Goal: Task Accomplishment & Management: Complete application form

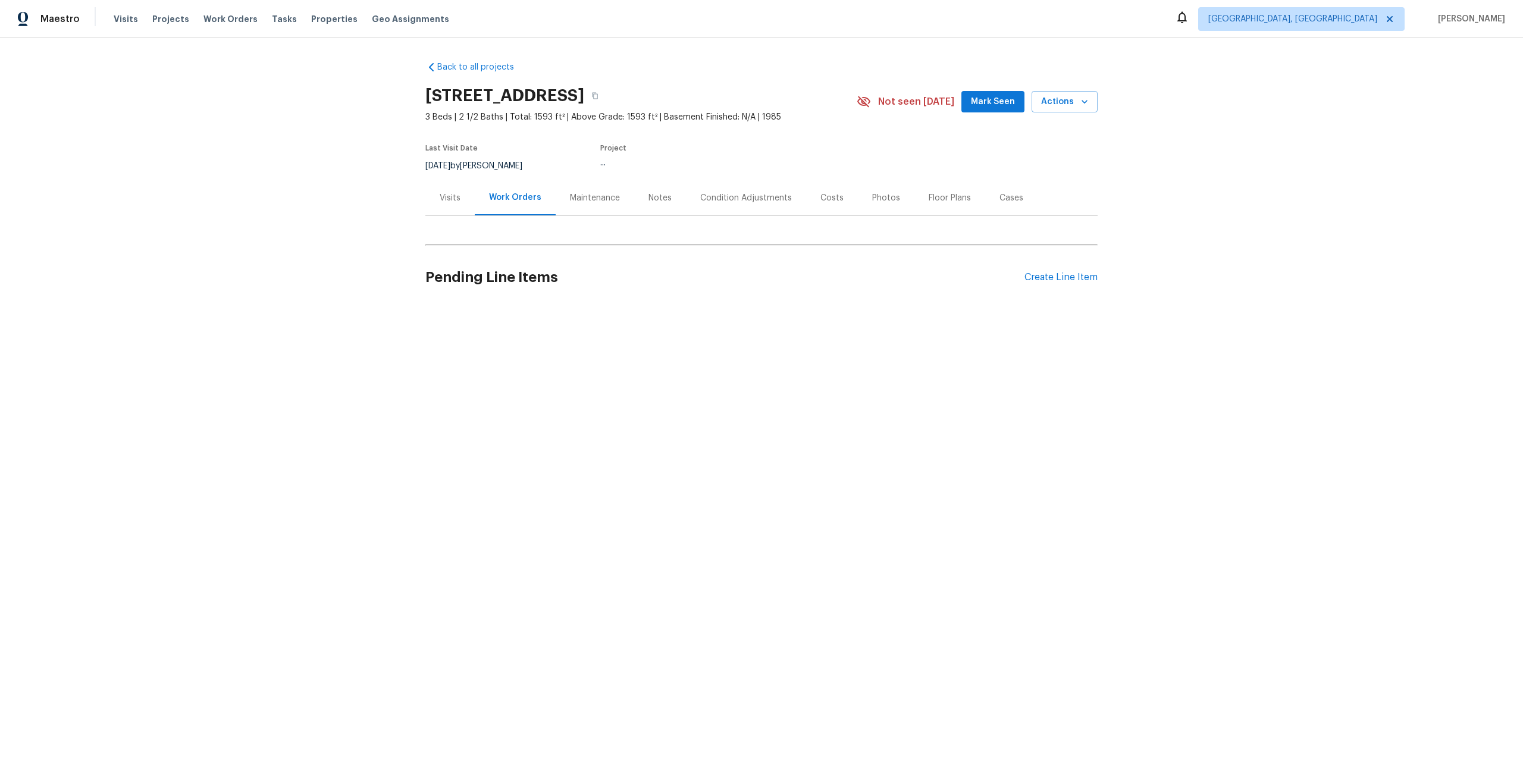
click at [583, 199] on div "Maintenance" at bounding box center [595, 198] width 50 height 12
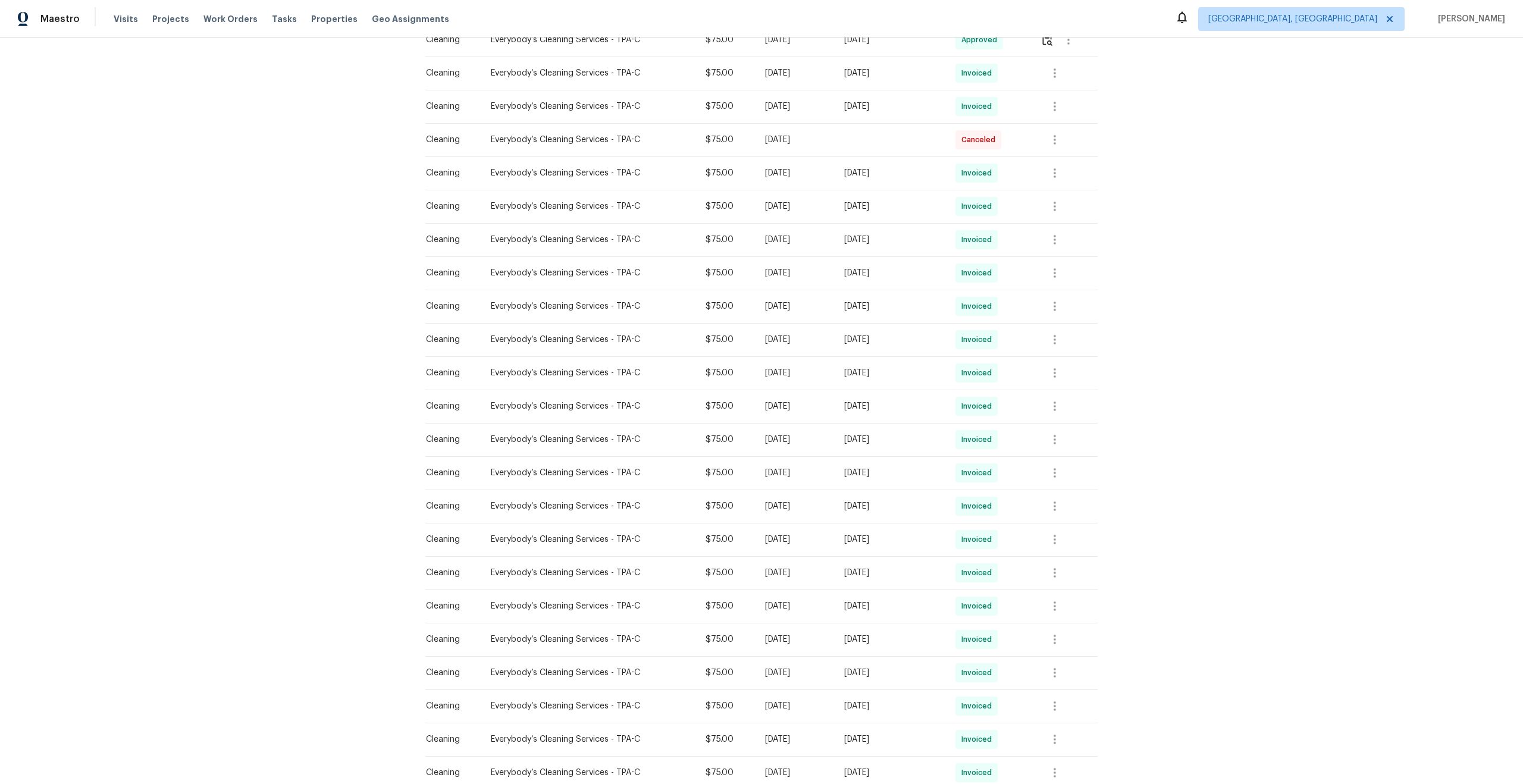
scroll to position [413, 0]
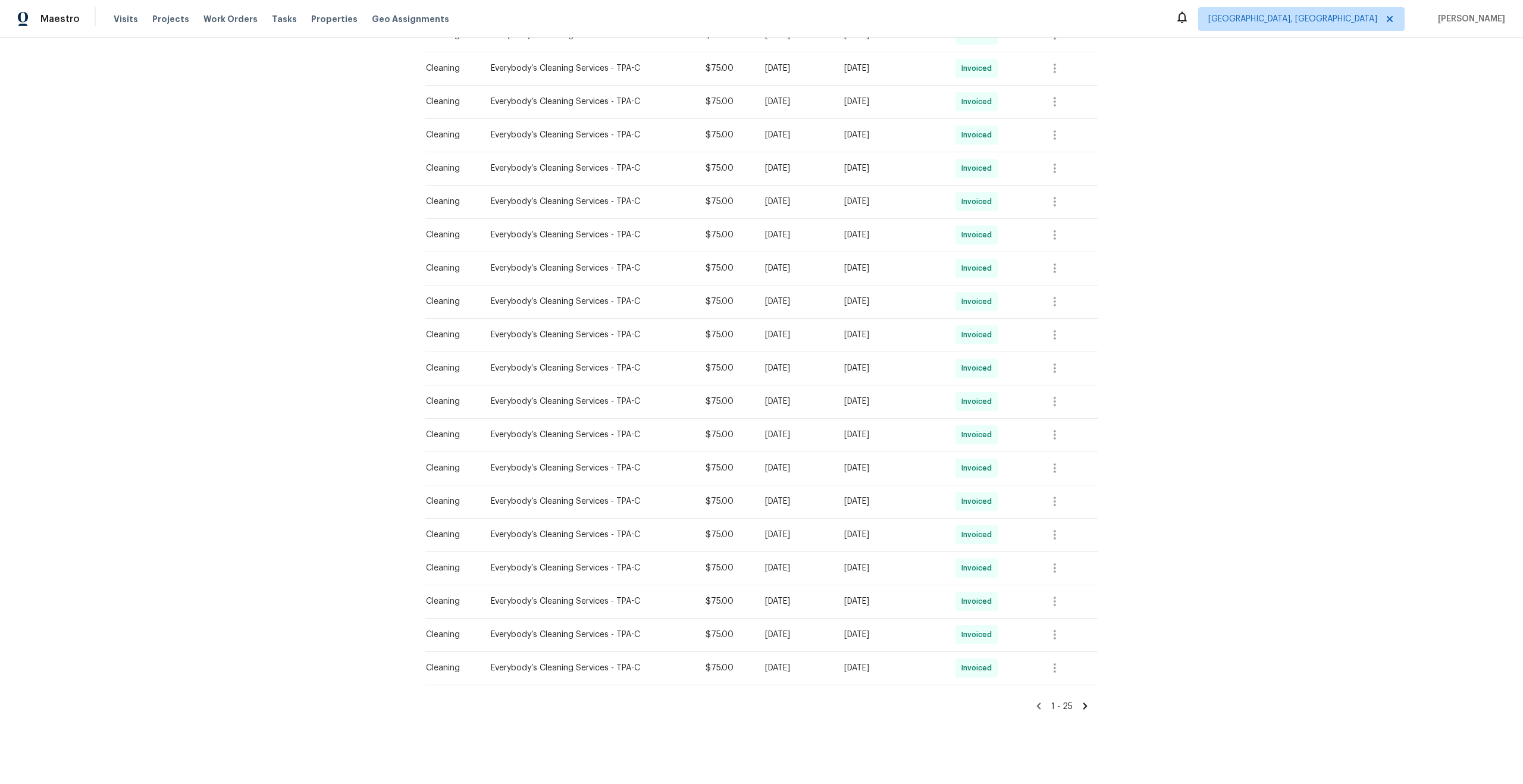
click at [1088, 702] on icon at bounding box center [1085, 706] width 11 height 11
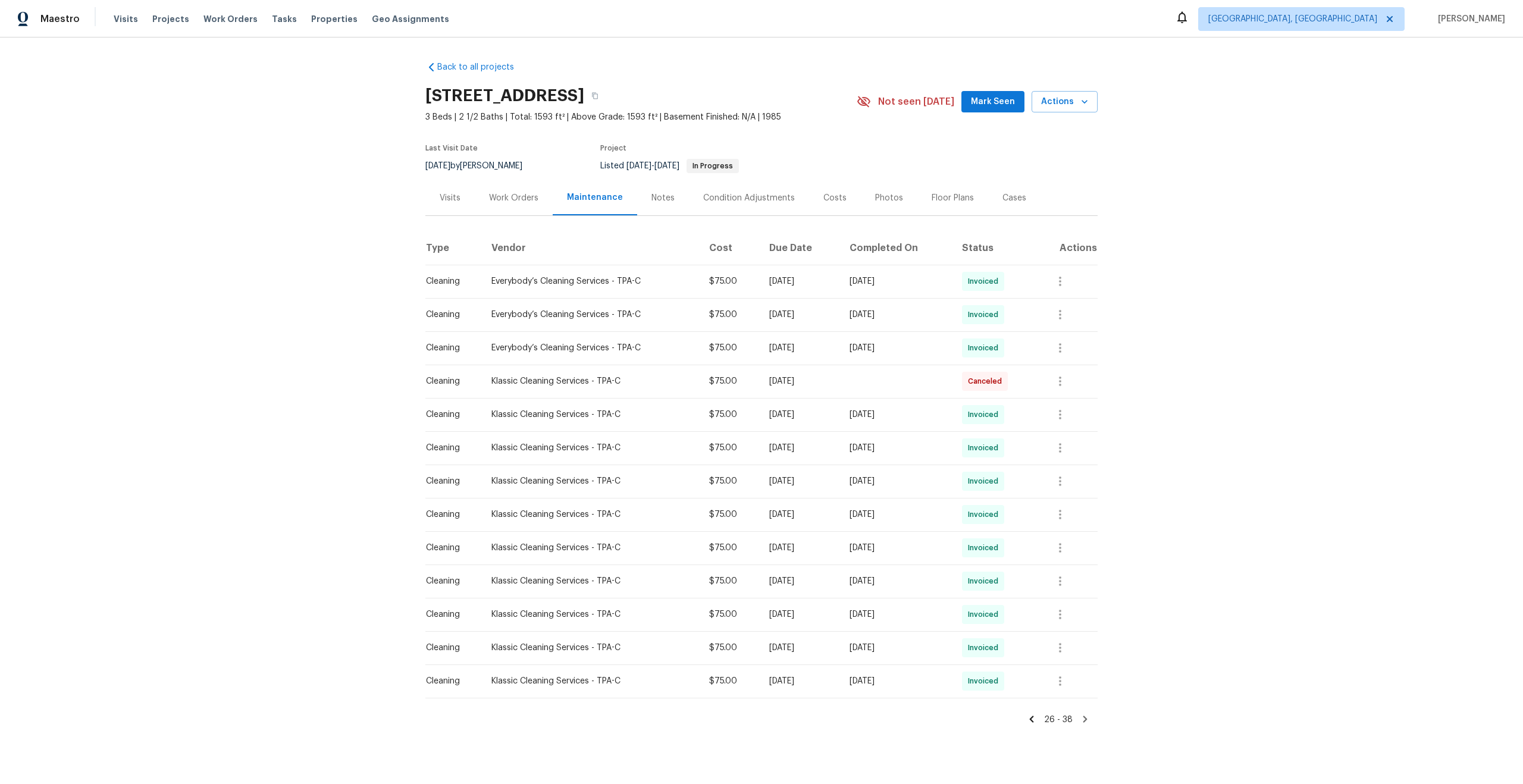
scroll to position [13, 0]
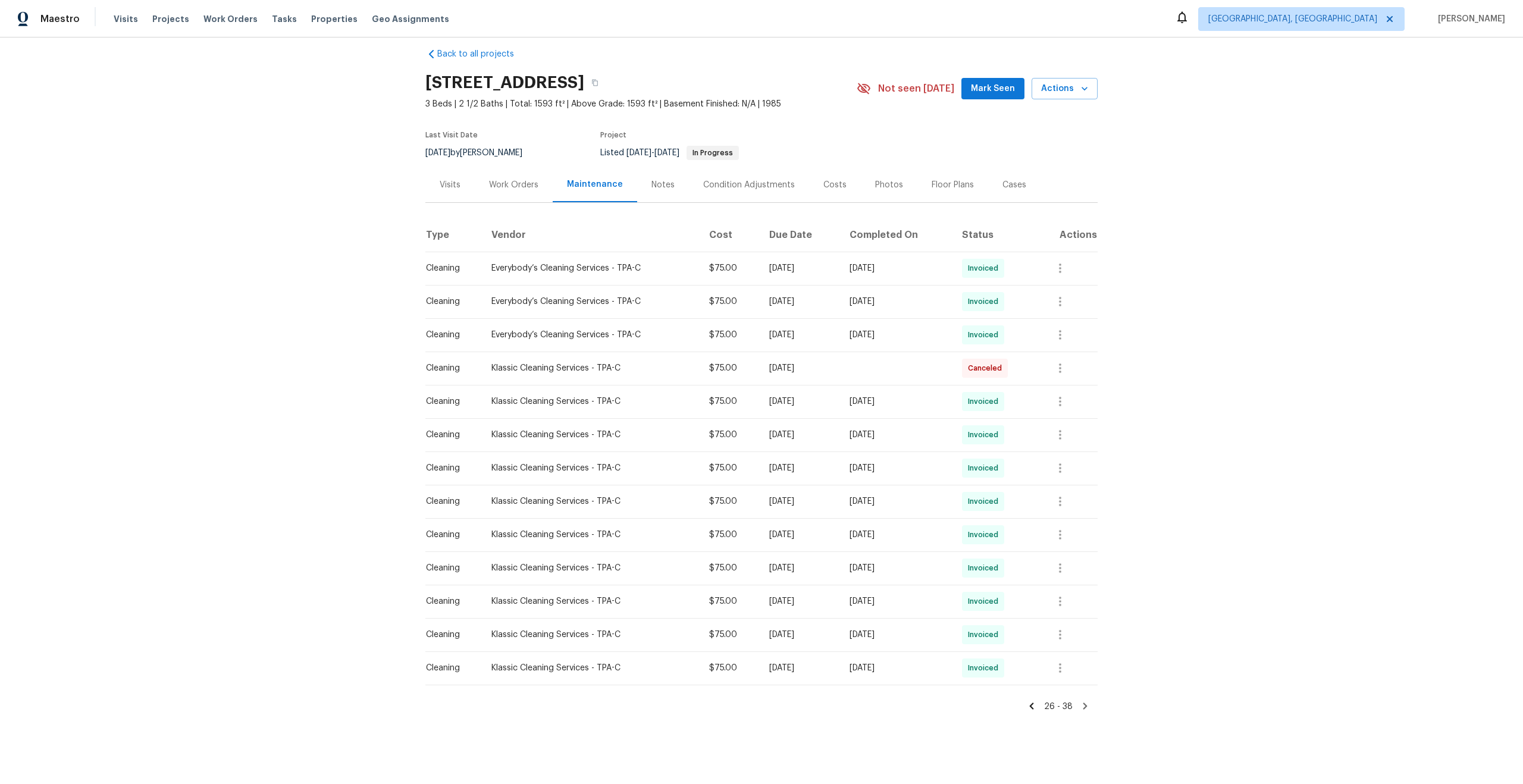
click at [1084, 706] on icon at bounding box center [1085, 707] width 4 height 6
click at [1033, 710] on icon at bounding box center [1031, 706] width 11 height 11
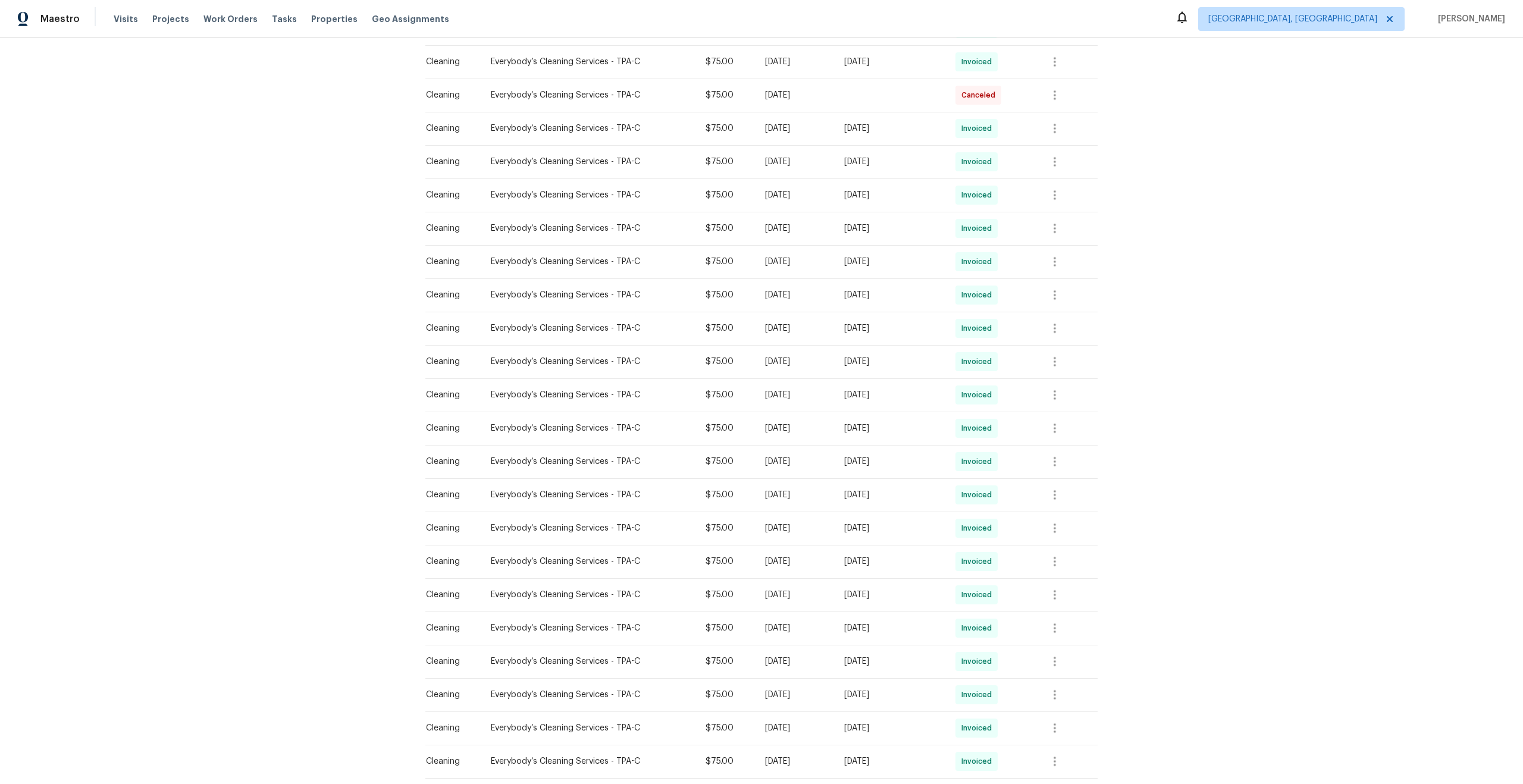
scroll to position [413, 0]
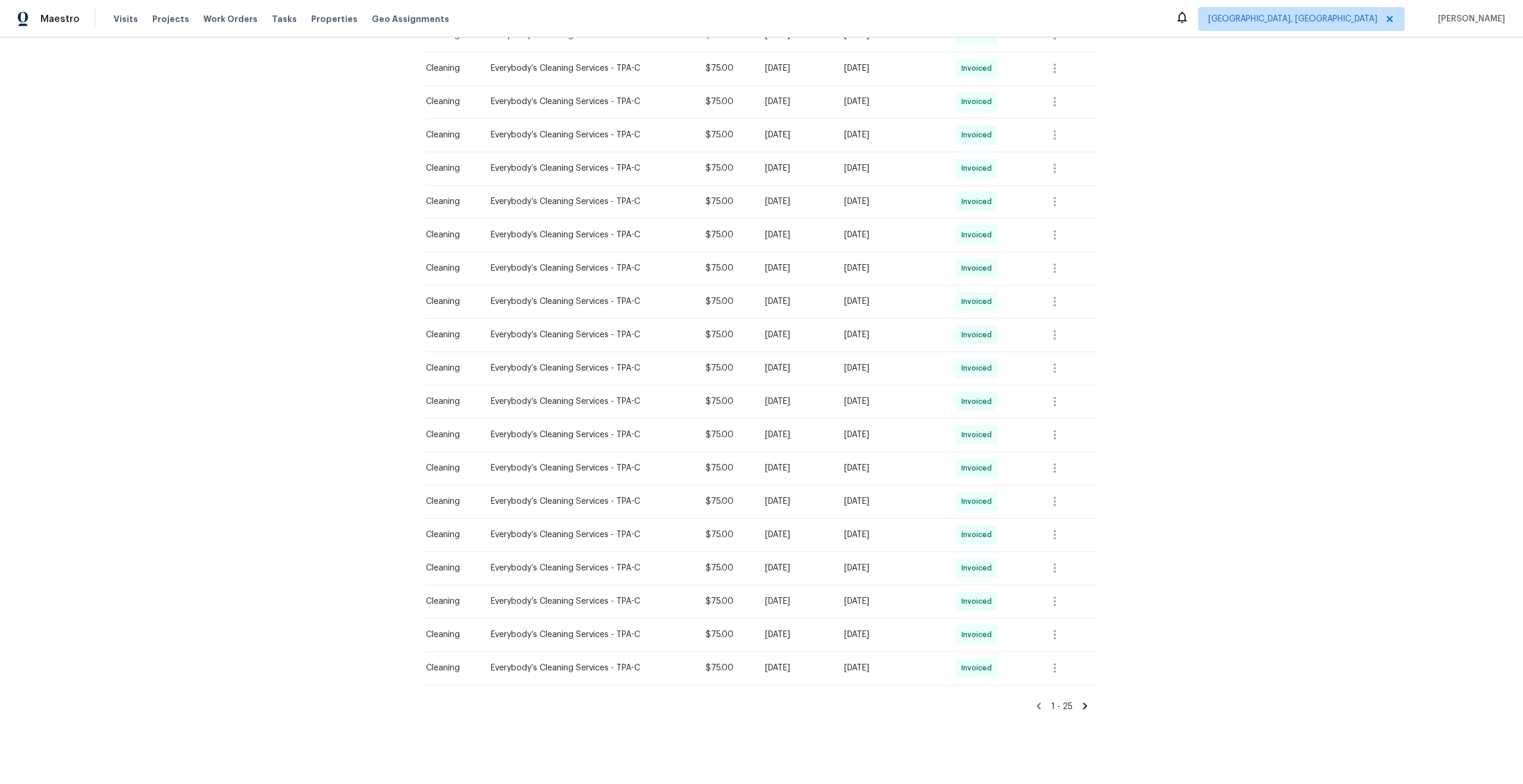
click at [1042, 705] on icon at bounding box center [1038, 706] width 11 height 11
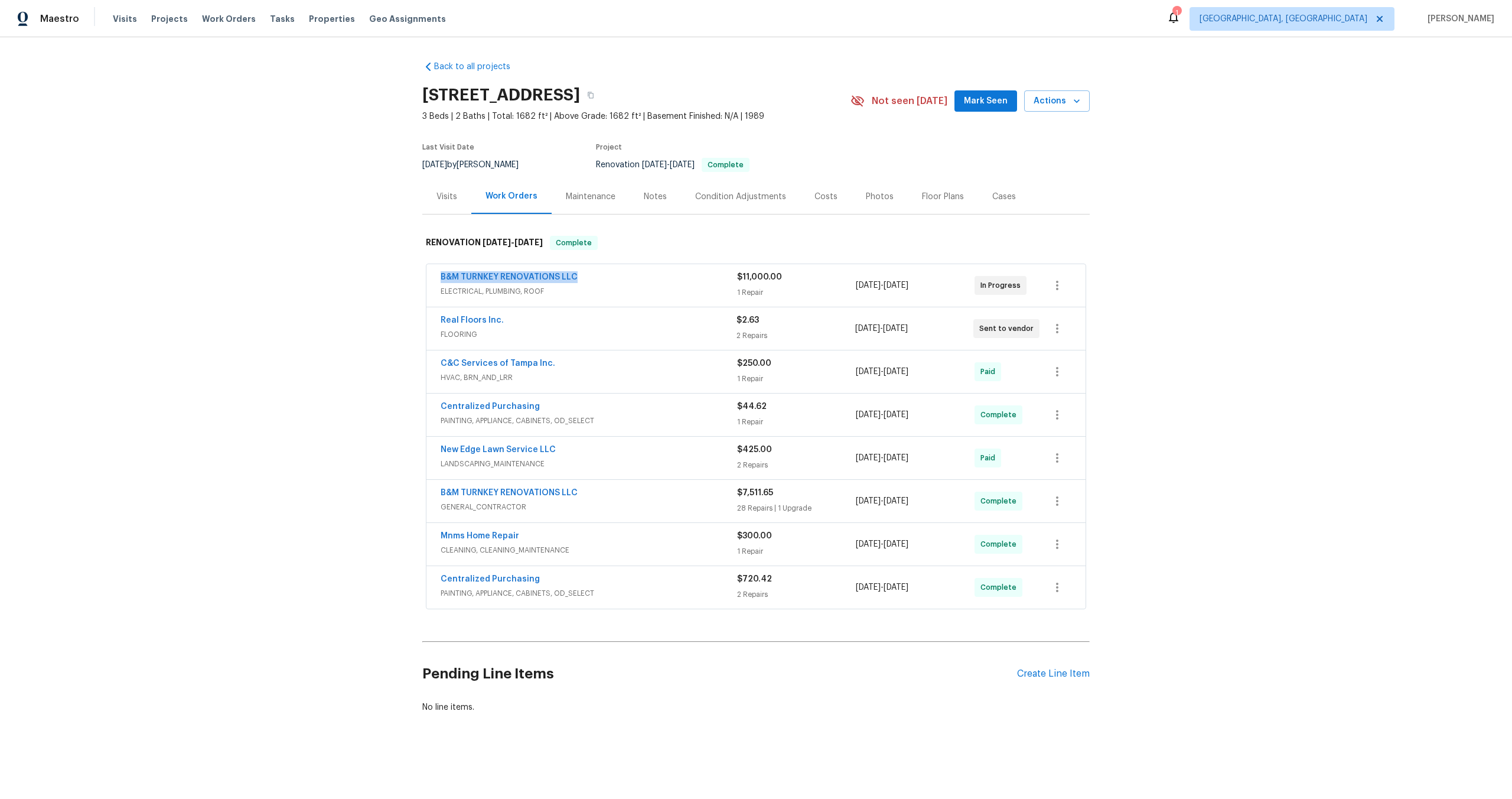
drag, startPoint x: 585, startPoint y: 274, endPoint x: 393, endPoint y: 272, distance: 192.0
click at [393, 272] on div "Back to all projects 120 E Poinsettia St, Lakeland, FL 33803 3 Beds | 2 Baths |…" at bounding box center [756, 415] width 1512 height 756
copy link "B&M TURNKEY RENOVATIONS LLC"
drag, startPoint x: 507, startPoint y: 319, endPoint x: 425, endPoint y: 319, distance: 82.0
click at [426, 319] on div "Real Floors Inc. FLOORING $2.63 2 Repairs 9/2/2025 - 9/10/2025 Sent to vendor" at bounding box center [756, 328] width 660 height 43
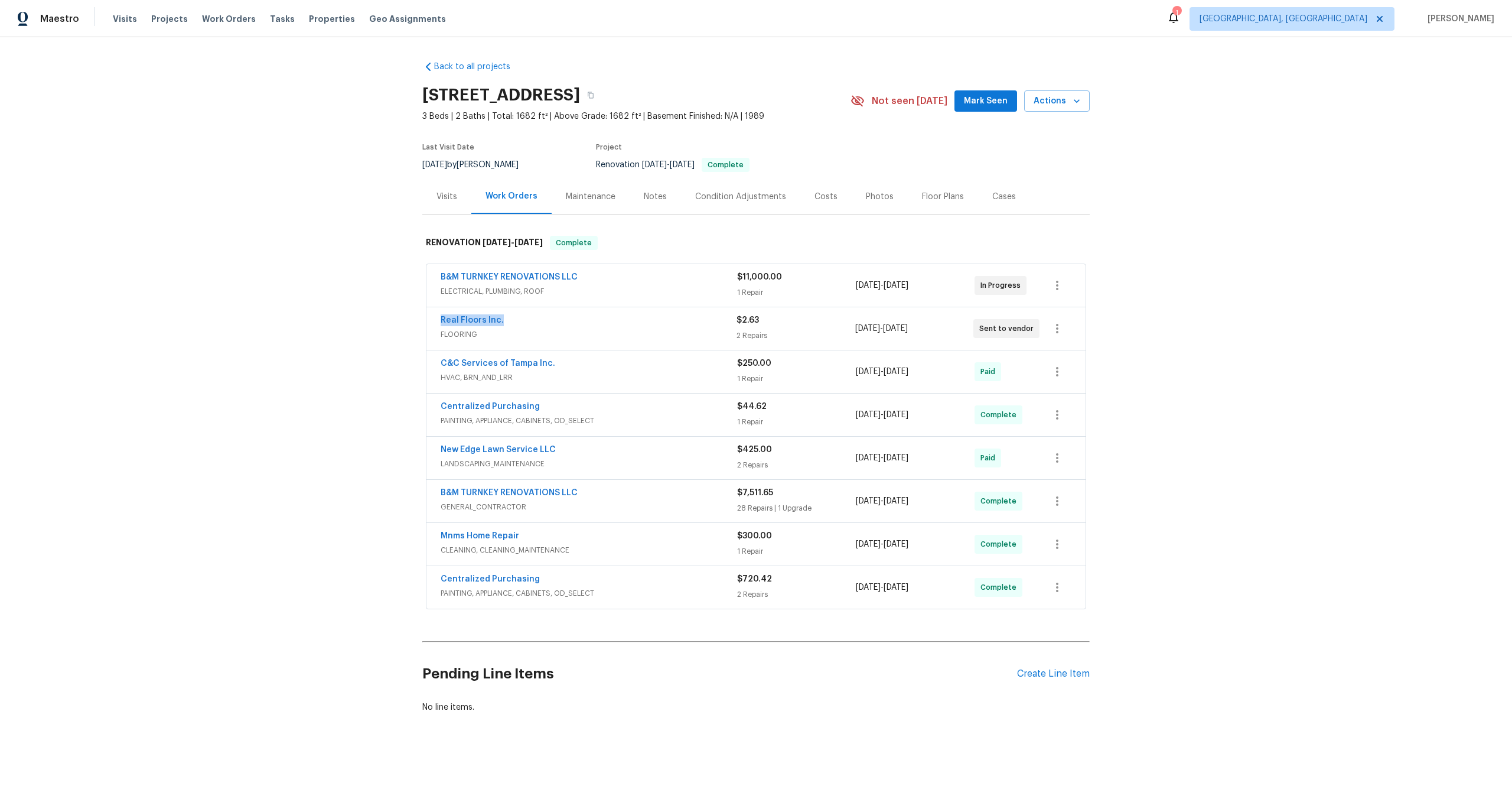
copy link "Real Floors Inc."
click at [594, 92] on icon "button" at bounding box center [590, 95] width 7 height 7
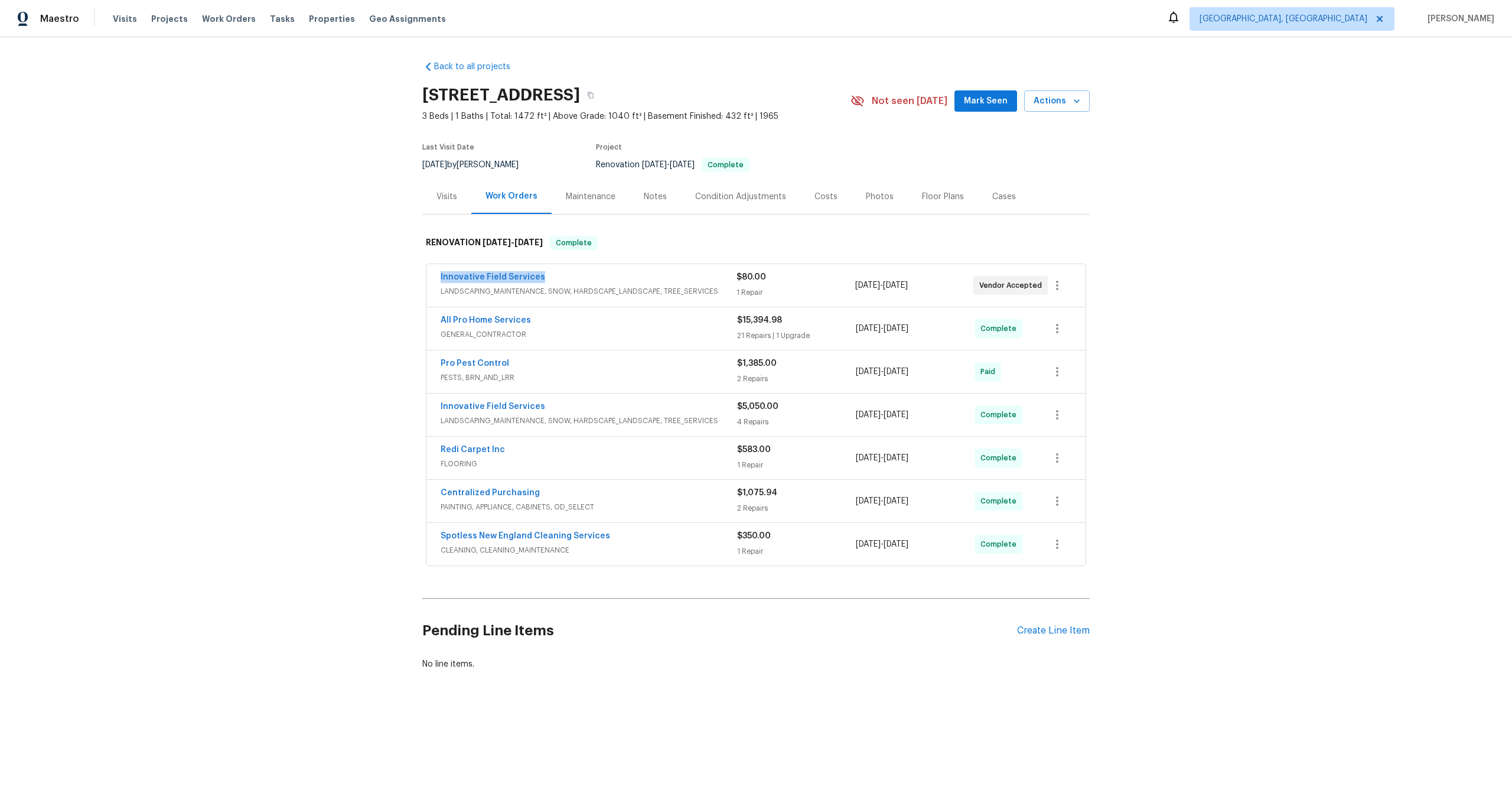
drag, startPoint x: 544, startPoint y: 279, endPoint x: 416, endPoint y: 279, distance: 128.0
click at [416, 280] on div "Back to all projects 1247 Central St, East Bridgewater, MA 02333 3 Beds | 1 Bat…" at bounding box center [756, 394] width 1512 height 713
copy link "Innovative Field Services"
click at [594, 93] on icon "button" at bounding box center [590, 95] width 7 height 7
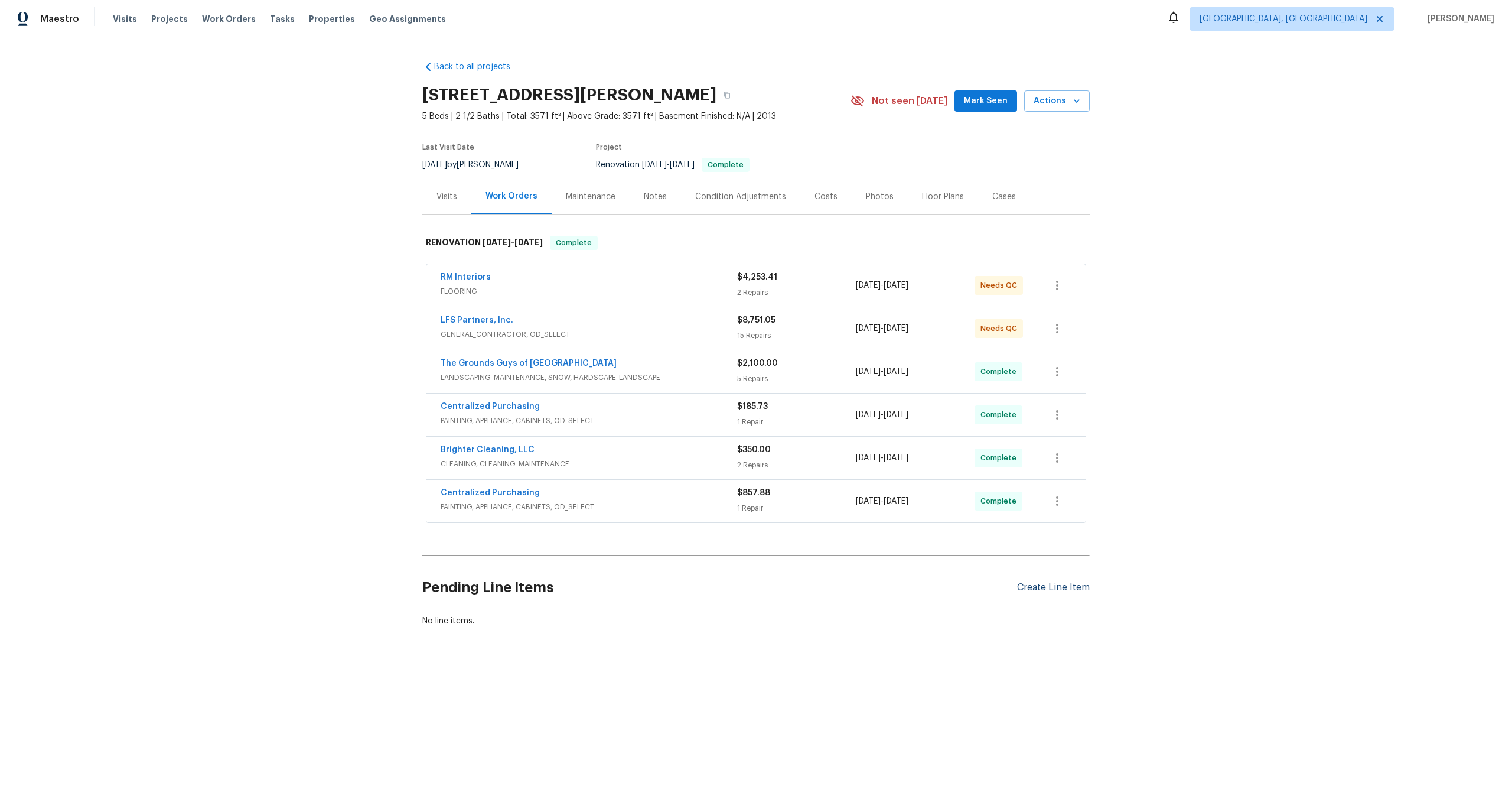
click at [1048, 592] on div "Create Line Item" at bounding box center [1053, 587] width 73 height 11
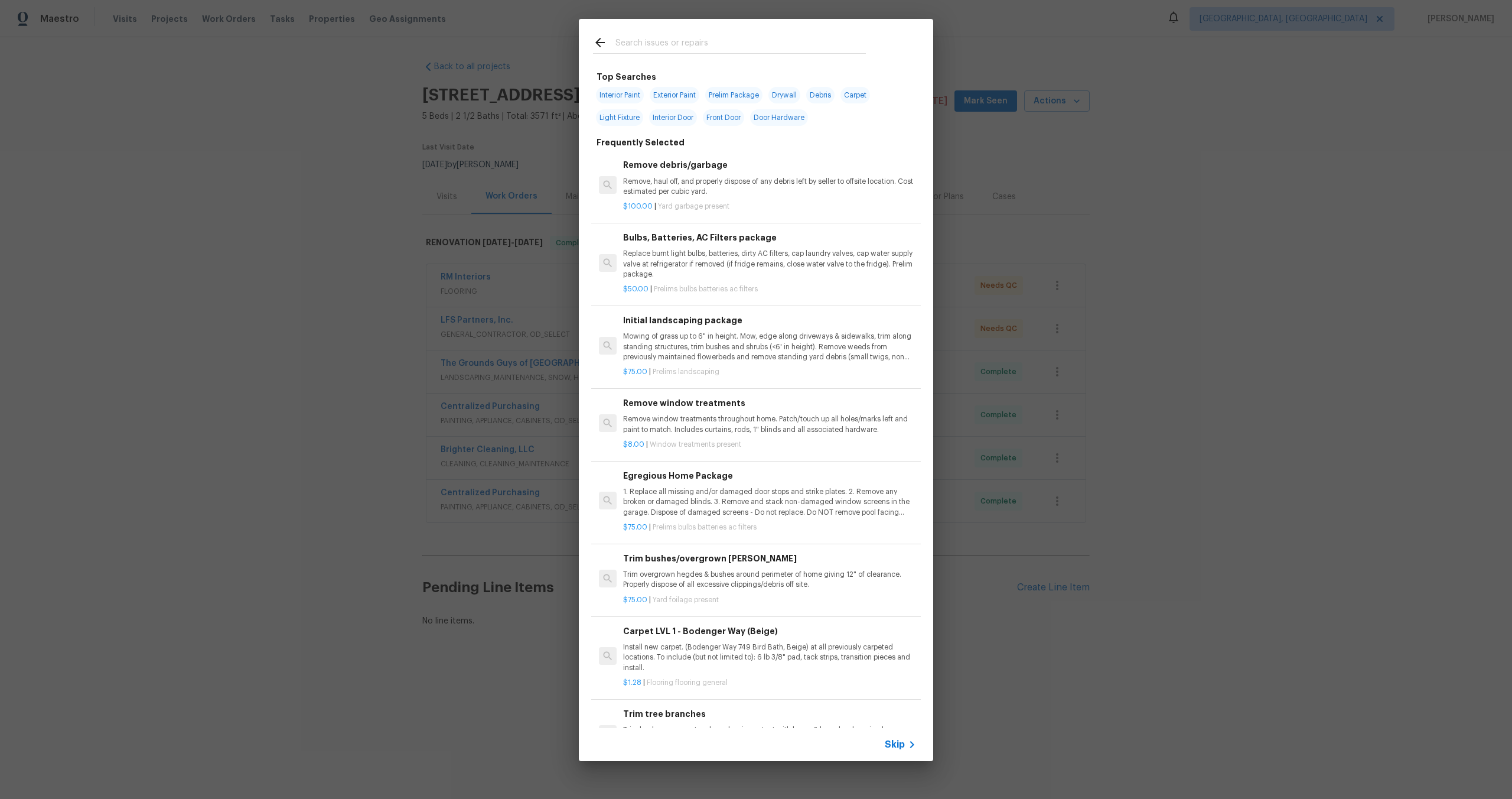
click at [899, 740] on span "Skip" at bounding box center [895, 744] width 20 height 12
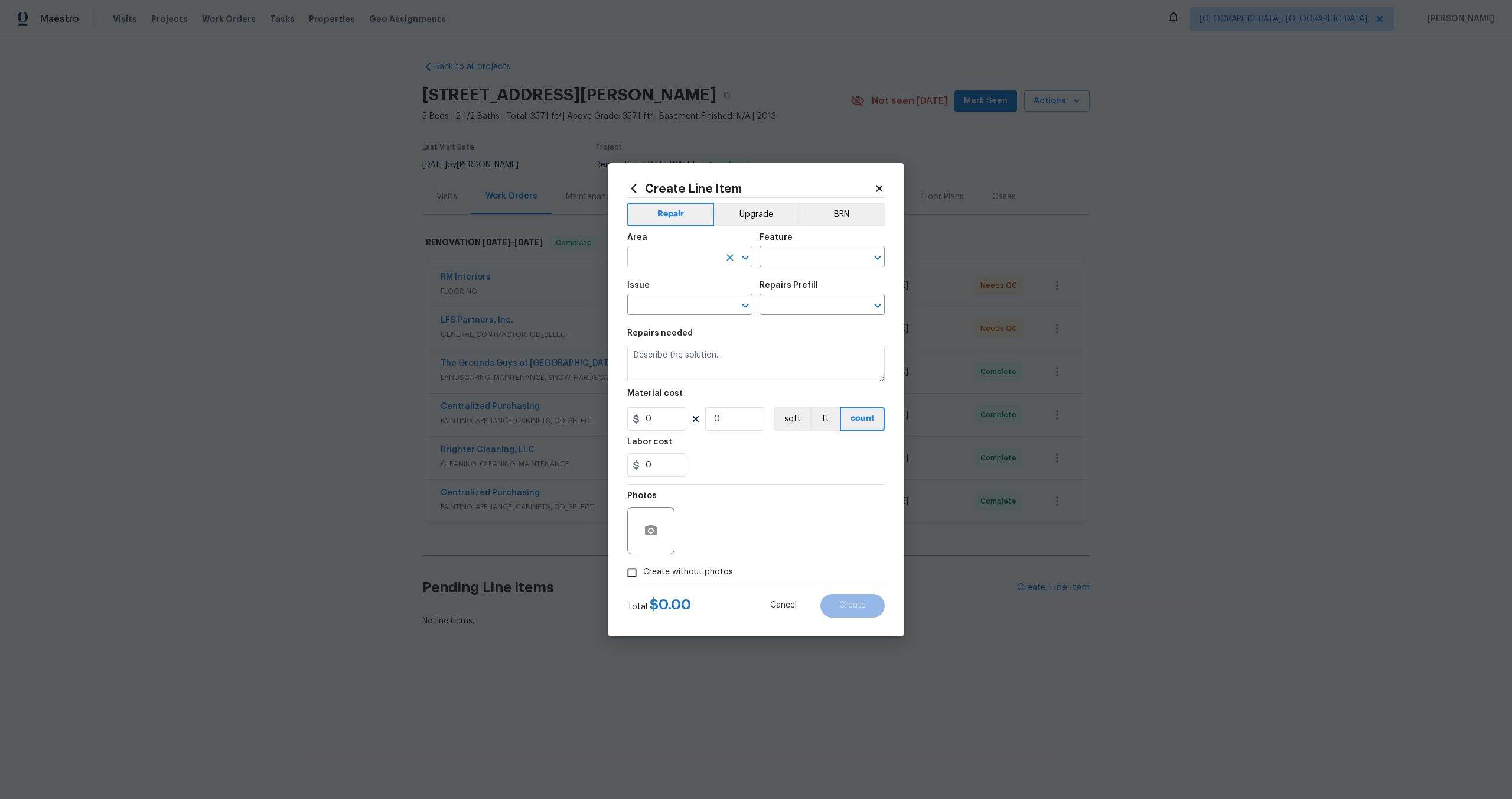
click at [697, 261] on input "text" at bounding box center [674, 258] width 92 height 19
click at [679, 313] on ul "Exterior Overall Interior Overall" at bounding box center [690, 293] width 125 height 48
click at [690, 303] on li "Interior Overall" at bounding box center [690, 303] width 125 height 19
type input "Interior Overall"
click at [798, 252] on input "text" at bounding box center [806, 258] width 92 height 19
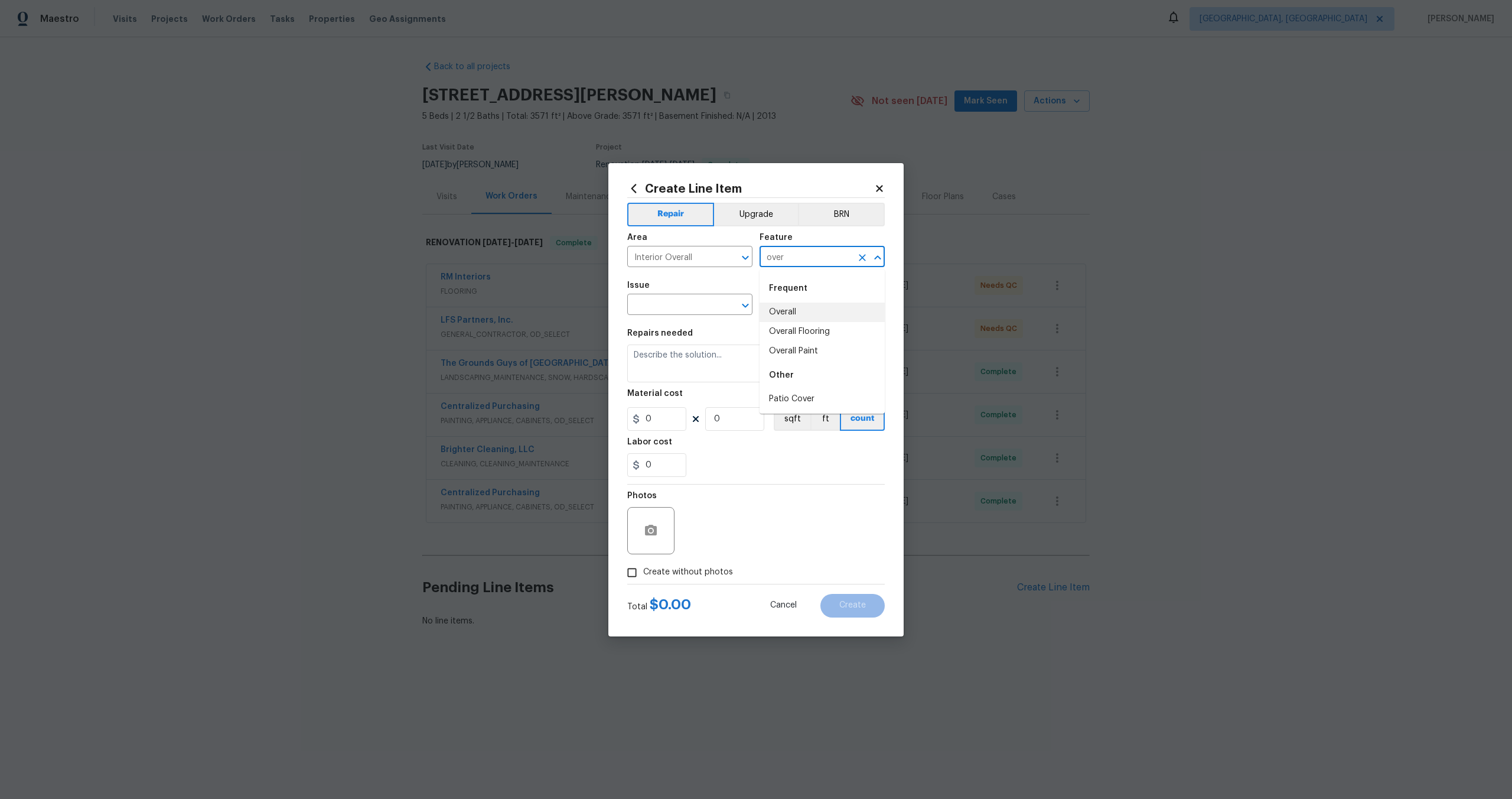
click at [793, 311] on li "Overall" at bounding box center [822, 312] width 125 height 19
type input "Overall"
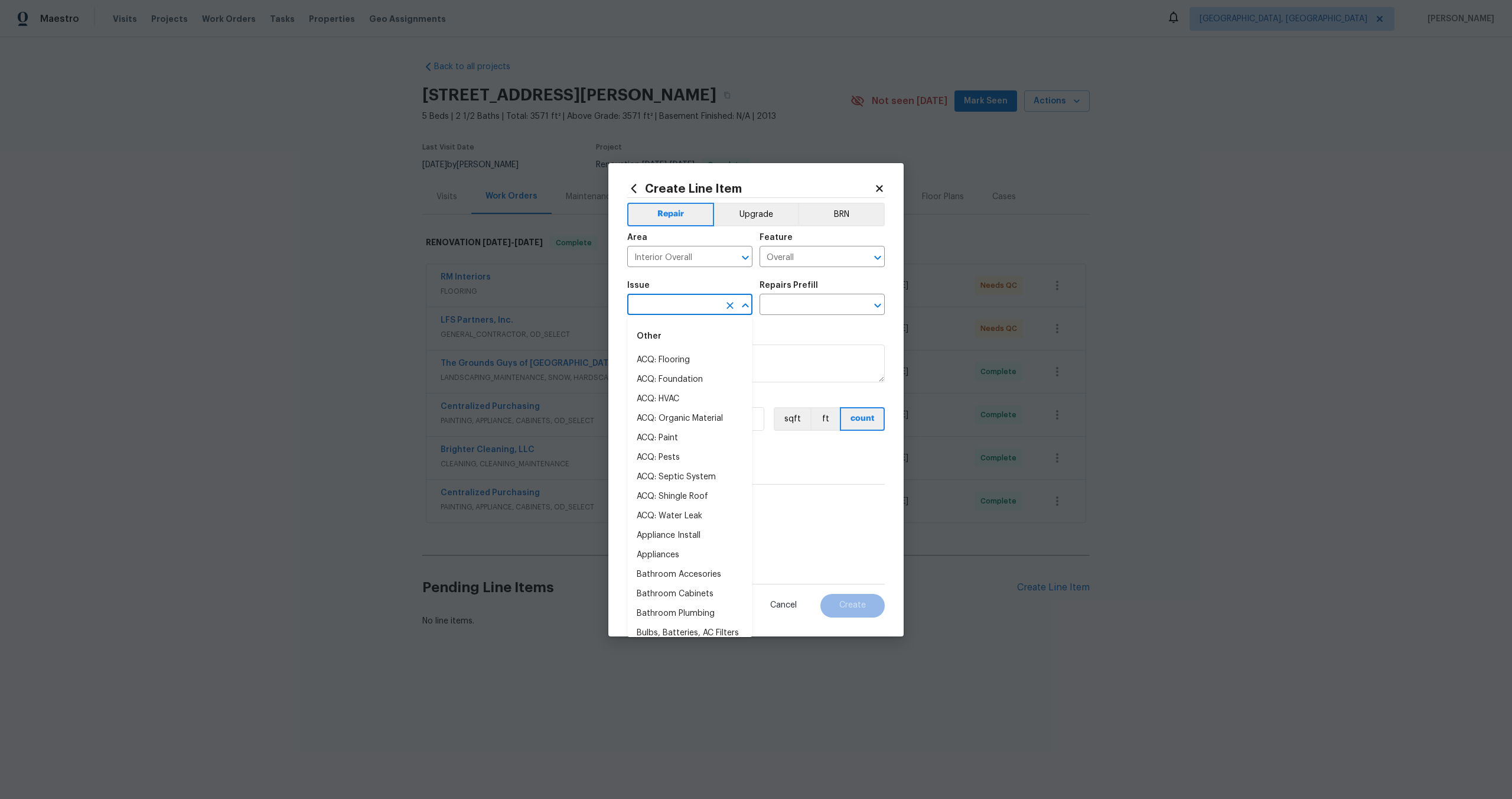
click at [664, 310] on input "text" at bounding box center [674, 306] width 92 height 19
click at [656, 353] on li "Photos" at bounding box center [690, 360] width 125 height 19
type input "Photos"
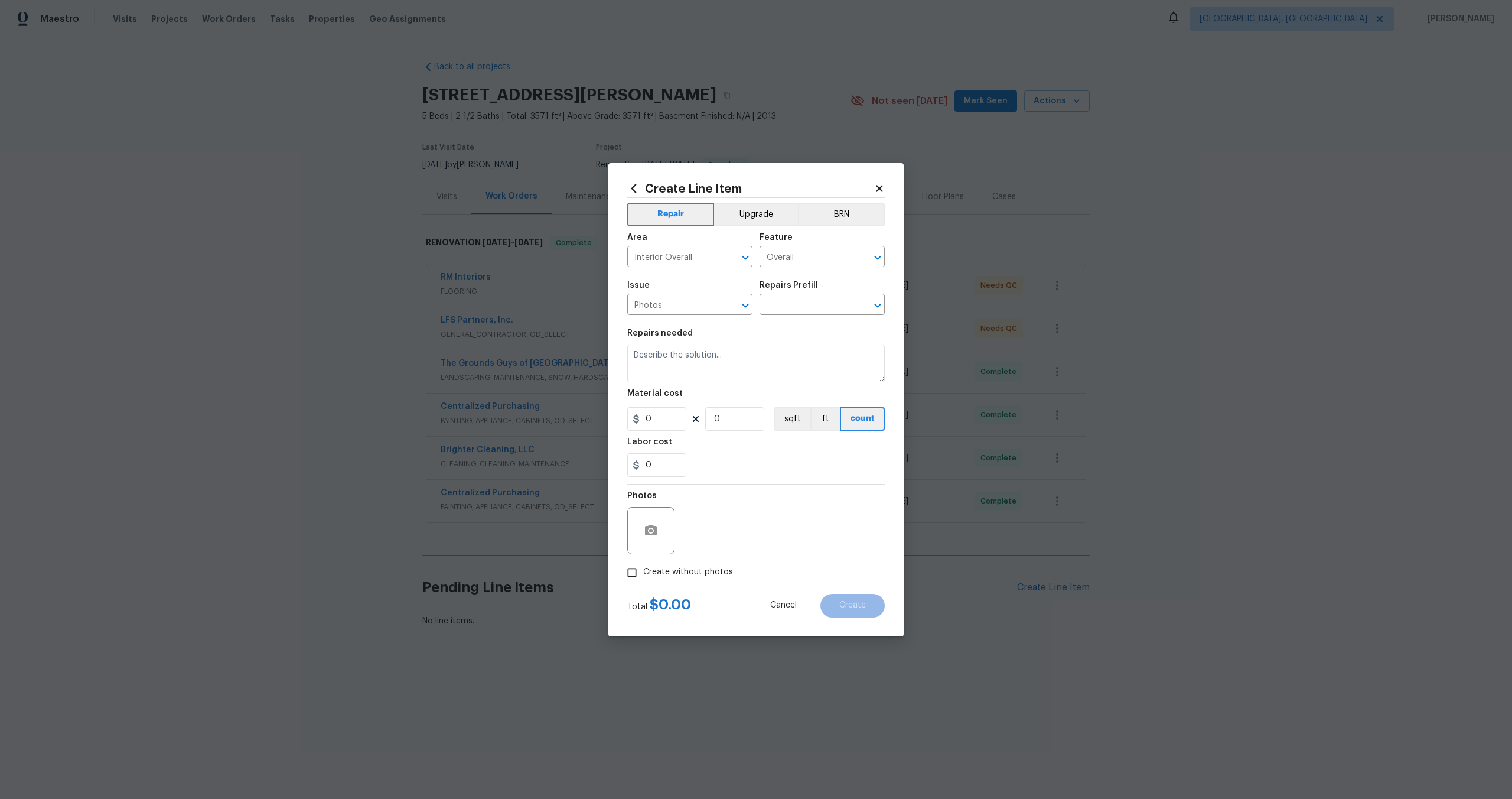
click at [806, 317] on div "Issue Photos ​ Repairs Prefill ​" at bounding box center [756, 298] width 257 height 48
click at [806, 307] on input "text" at bounding box center [806, 306] width 92 height 19
click at [801, 328] on li "3D Tour Capture $120.00" at bounding box center [822, 331] width 125 height 19
type input "3D Tour Capture $120.00"
type textarea "Capture 3D tour of home"
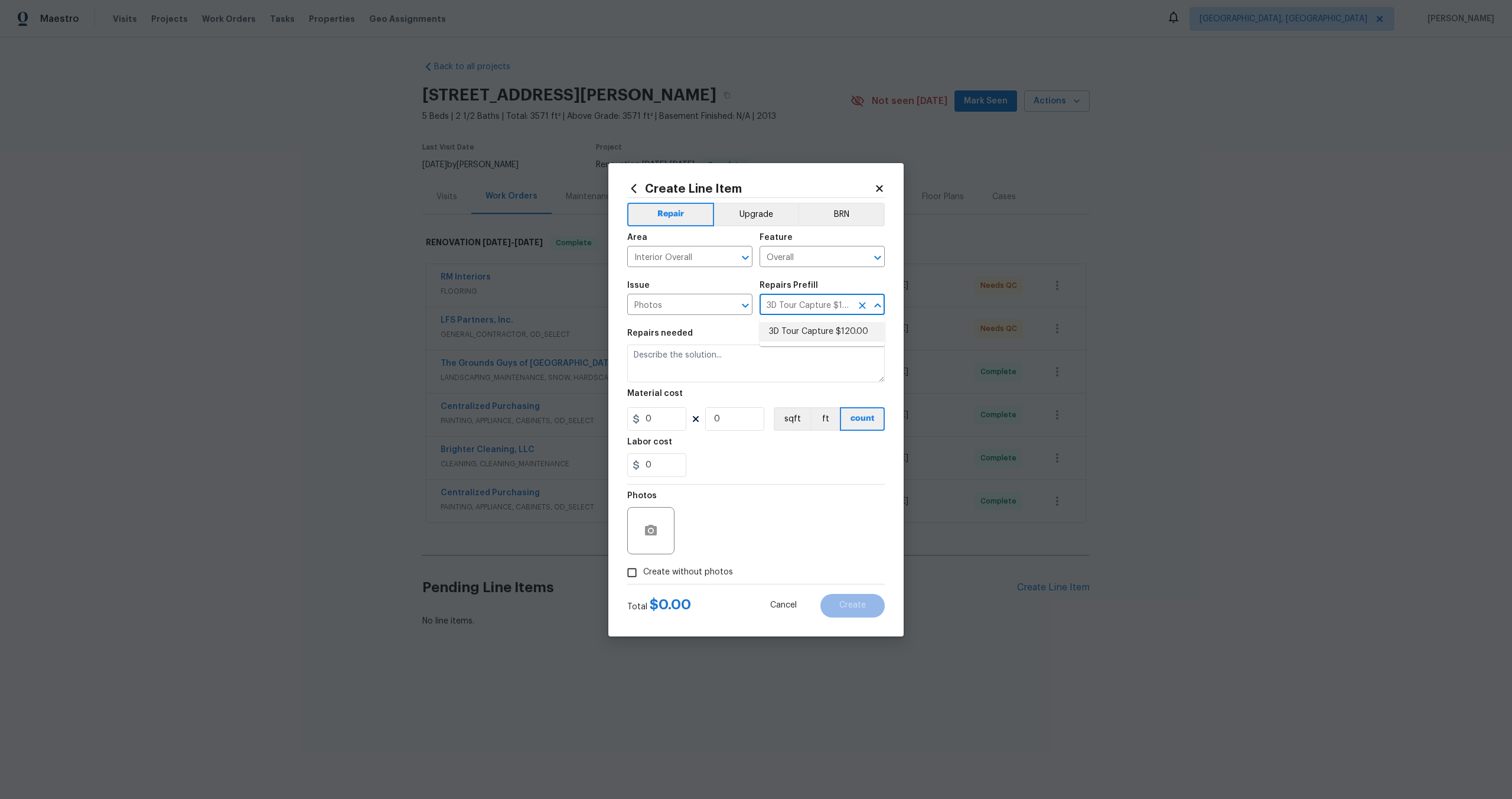
type input "1"
type input "120"
click at [636, 576] on input "Create without photos" at bounding box center [632, 573] width 22 height 22
checkbox input "true"
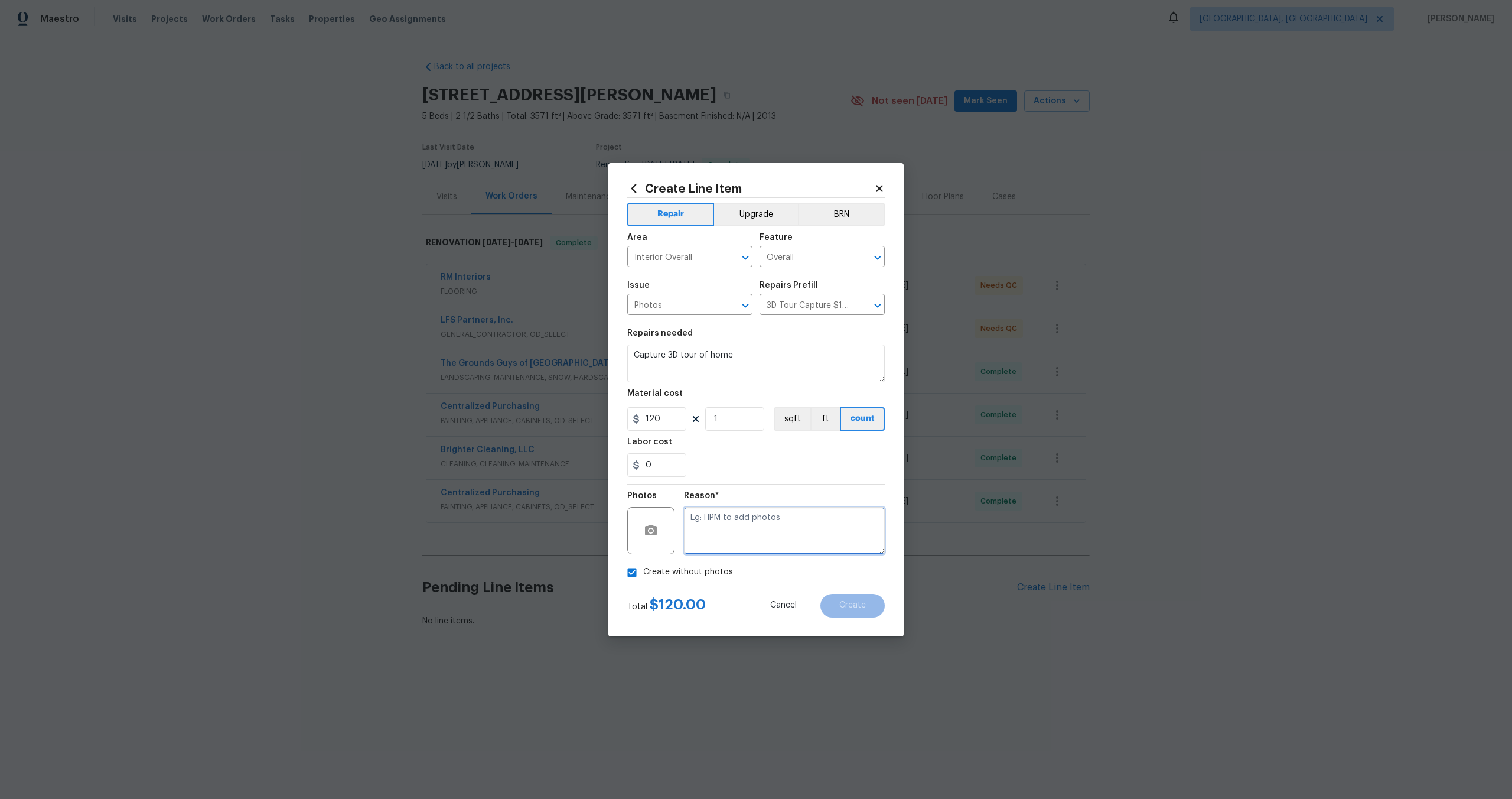
click at [714, 543] on textarea at bounding box center [785, 530] width 201 height 47
type textarea "."
click at [847, 609] on span "Create" at bounding box center [852, 605] width 27 height 9
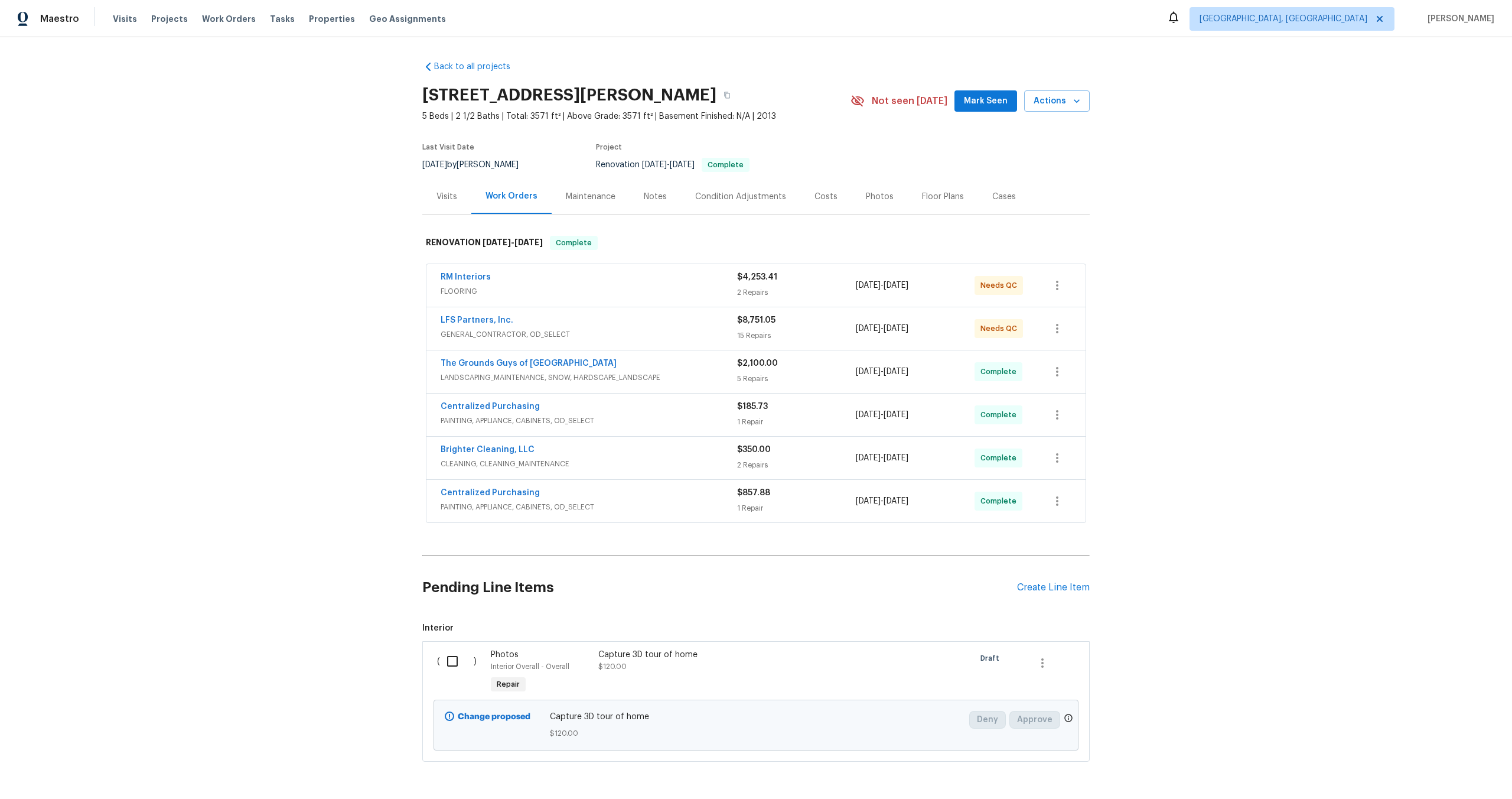
click at [452, 663] on input "checkbox" at bounding box center [457, 661] width 33 height 25
checkbox input "true"
click at [1430, 771] on span "Create Work Order" at bounding box center [1444, 770] width 79 height 15
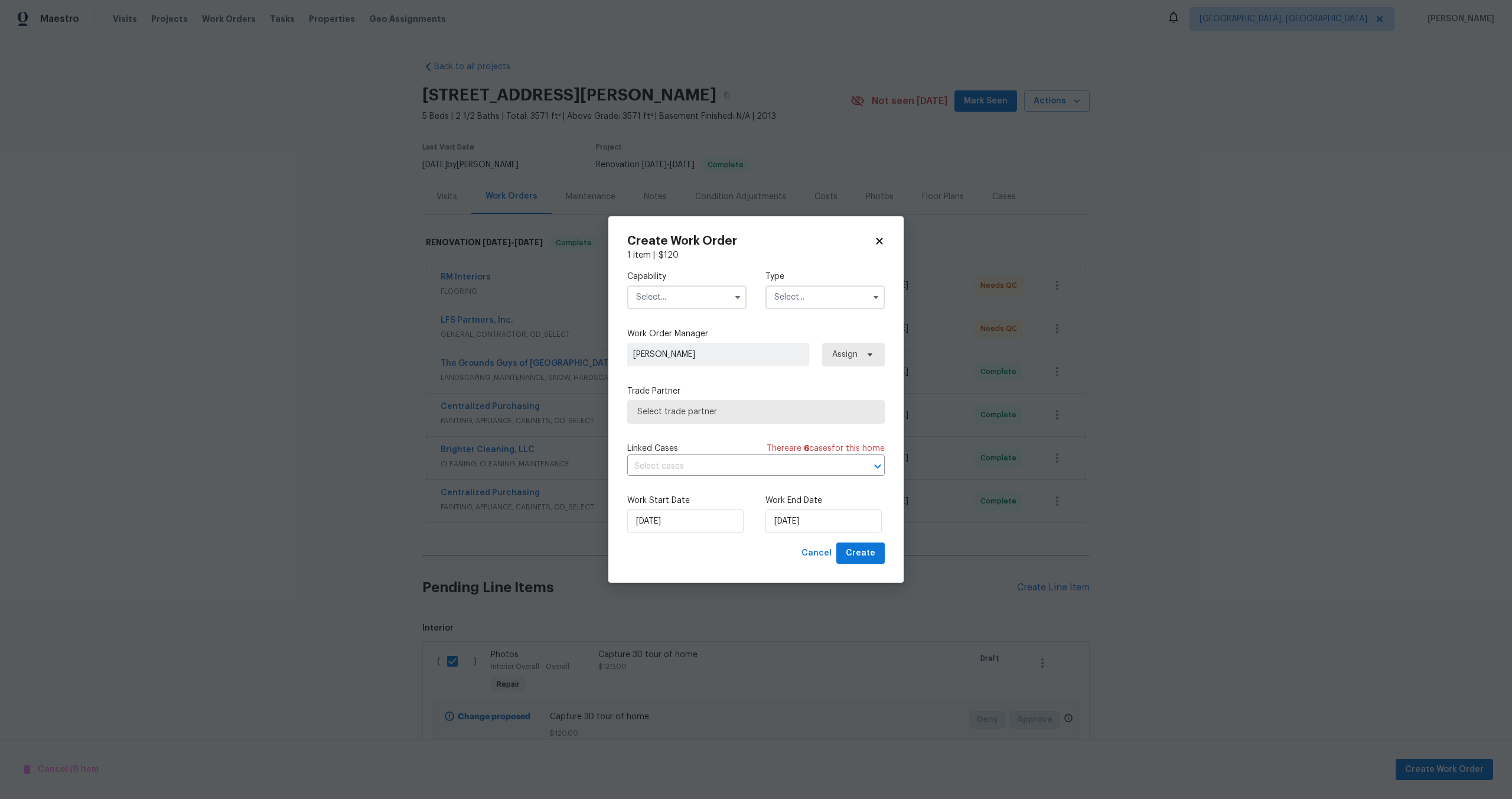
click at [696, 297] on input "text" at bounding box center [687, 297] width 119 height 24
click at [669, 332] on span "Photography" at bounding box center [665, 334] width 51 height 8
type input "Photography"
click at [781, 297] on input "text" at bounding box center [825, 297] width 119 height 24
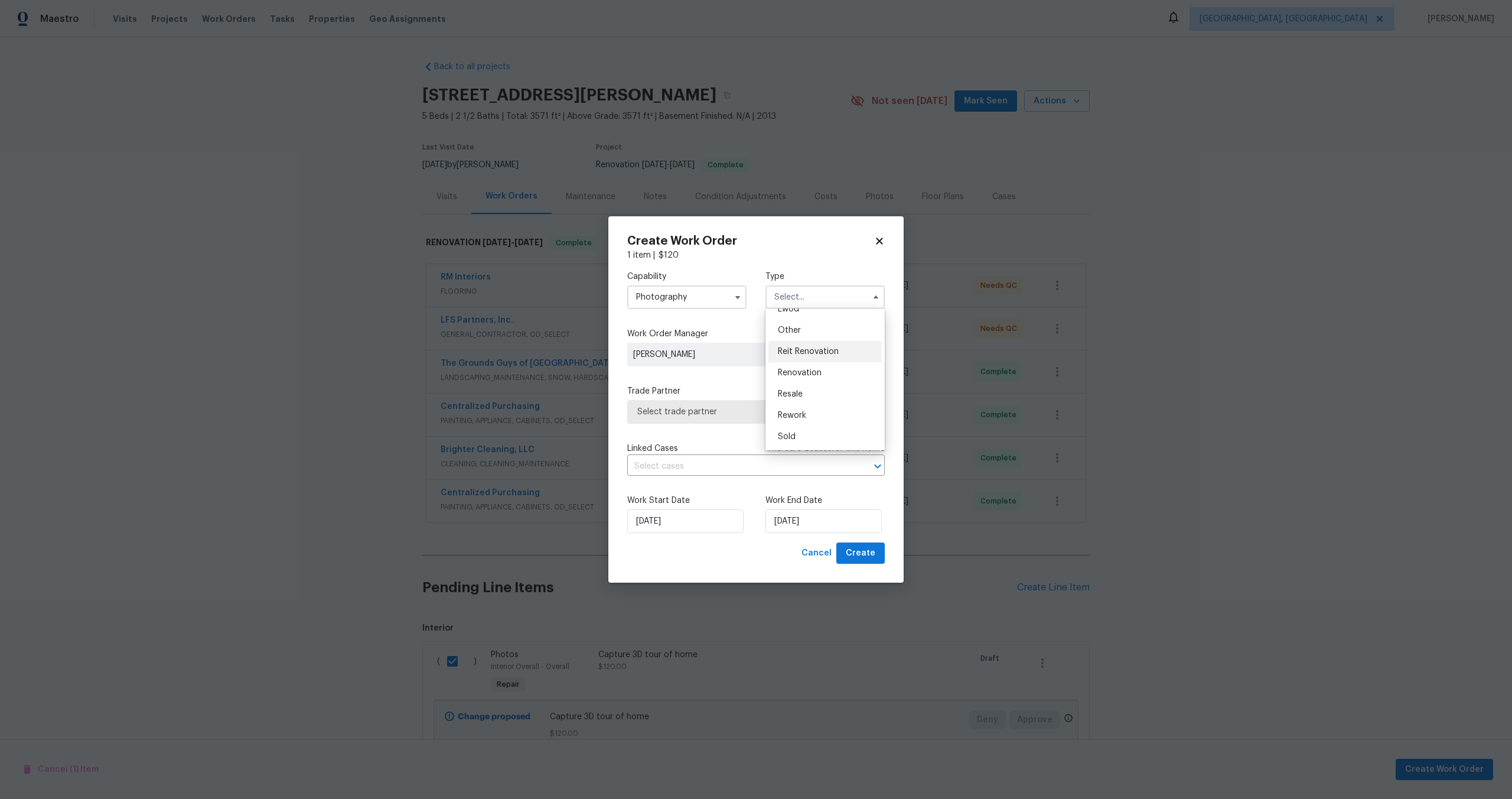
scroll to position [114, 0]
click at [789, 354] on span "Other" at bounding box center [789, 357] width 23 height 8
type input "Other"
click at [695, 409] on span "Select trade partner" at bounding box center [747, 411] width 220 height 12
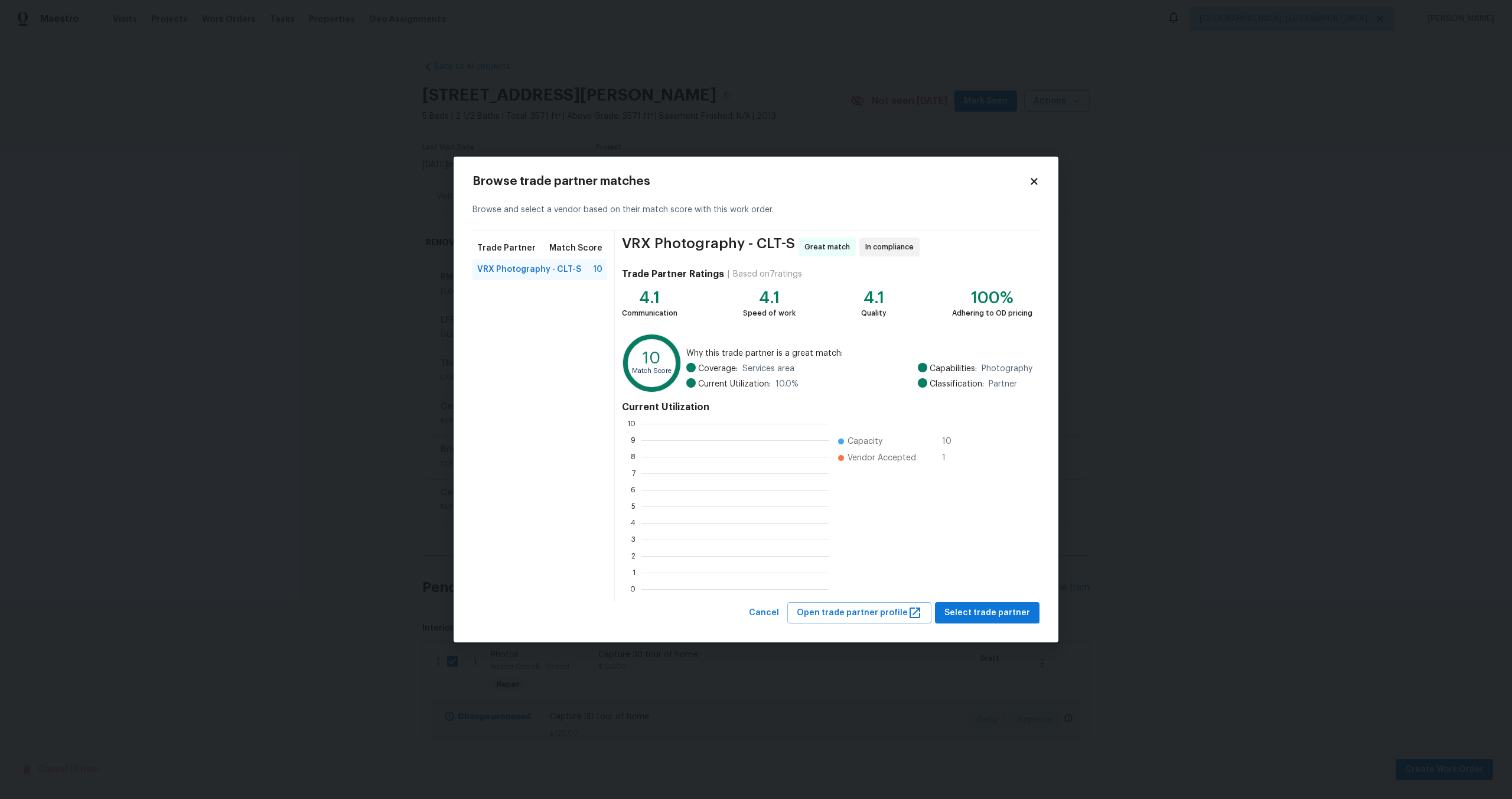
scroll to position [166, 187]
click at [971, 609] on span "Select trade partner" at bounding box center [987, 613] width 86 height 15
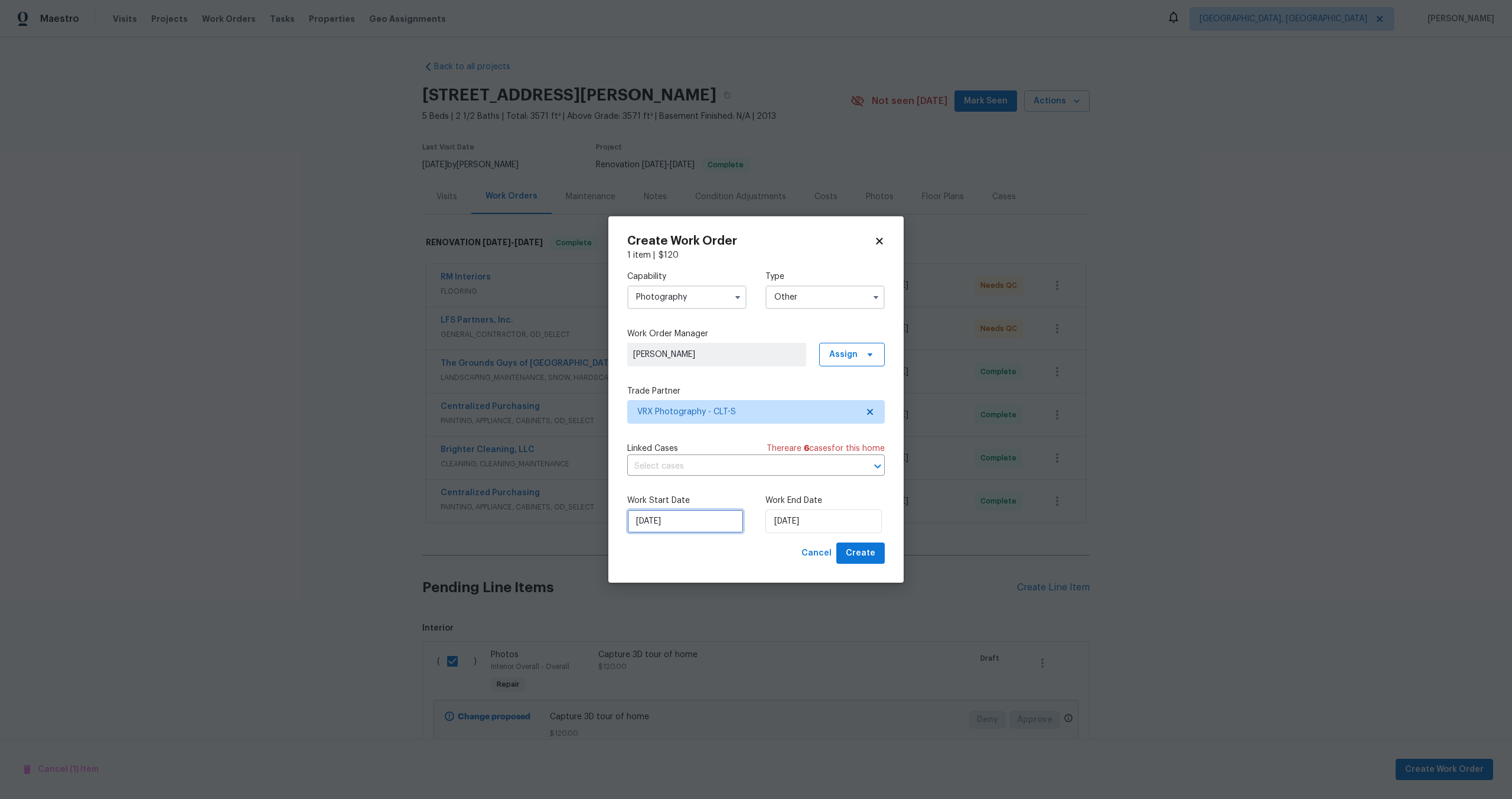
click at [719, 527] on input "23/09/2025" at bounding box center [686, 521] width 117 height 24
click at [681, 473] on div "24" at bounding box center [683, 471] width 19 height 17
type input "24/09/2025"
click at [696, 523] on input "[DATE]" at bounding box center [686, 521] width 117 height 24
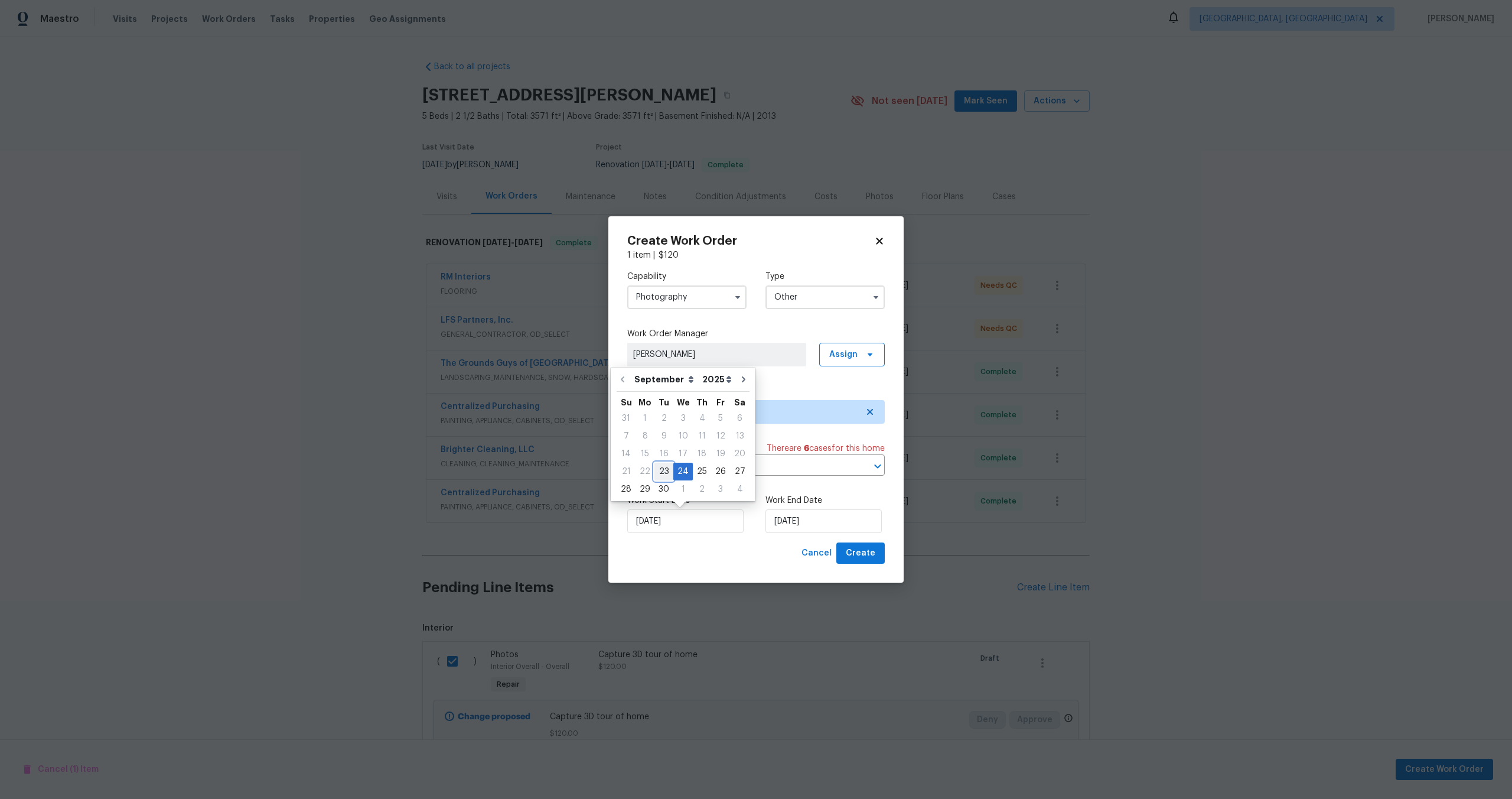
click at [662, 472] on div "23" at bounding box center [664, 471] width 19 height 17
type input "[DATE]"
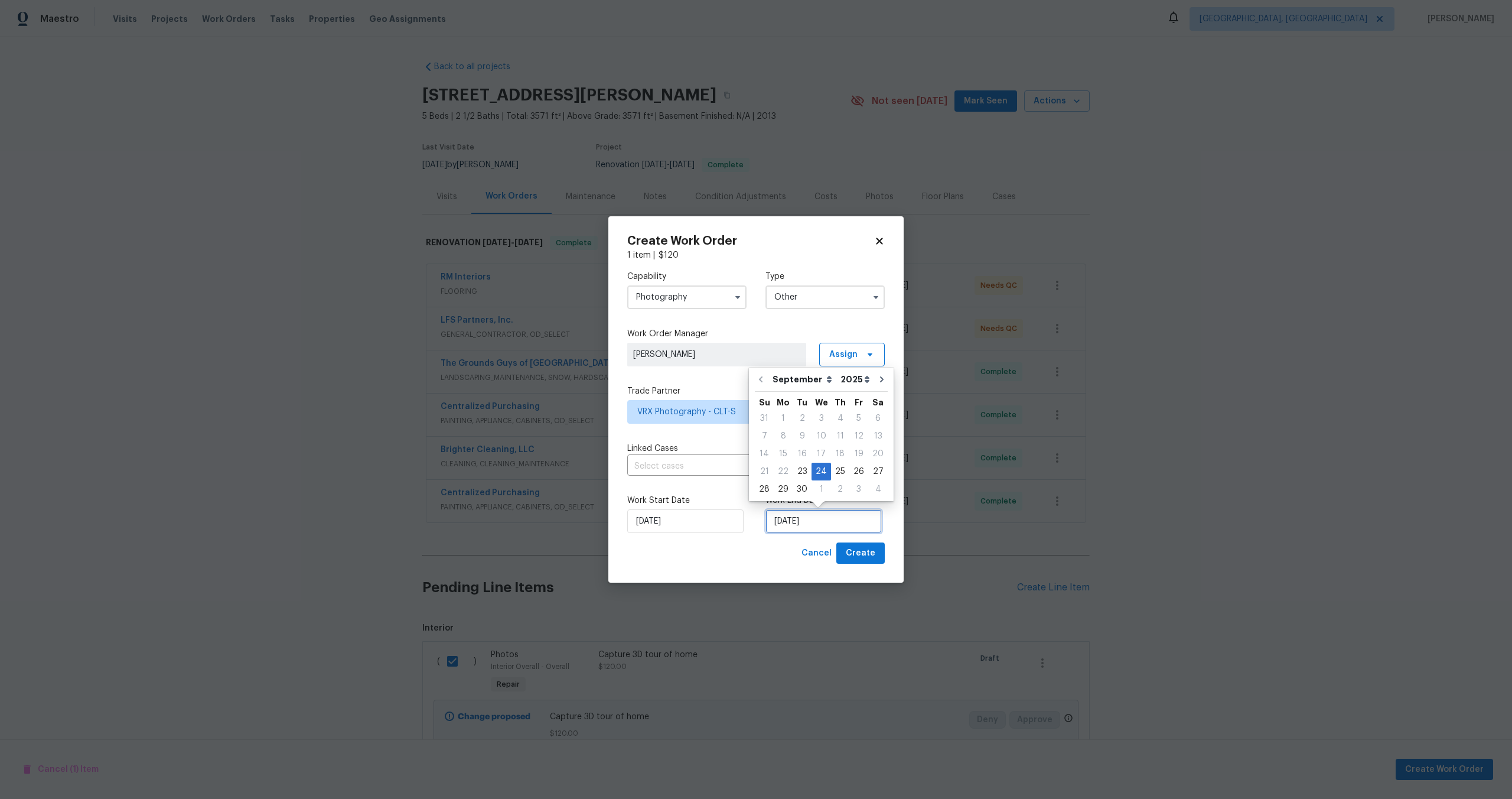
click at [852, 522] on input "[DATE]" at bounding box center [824, 521] width 117 height 24
click at [822, 473] on div "24" at bounding box center [821, 471] width 19 height 17
click at [866, 552] on span "Create" at bounding box center [861, 553] width 30 height 15
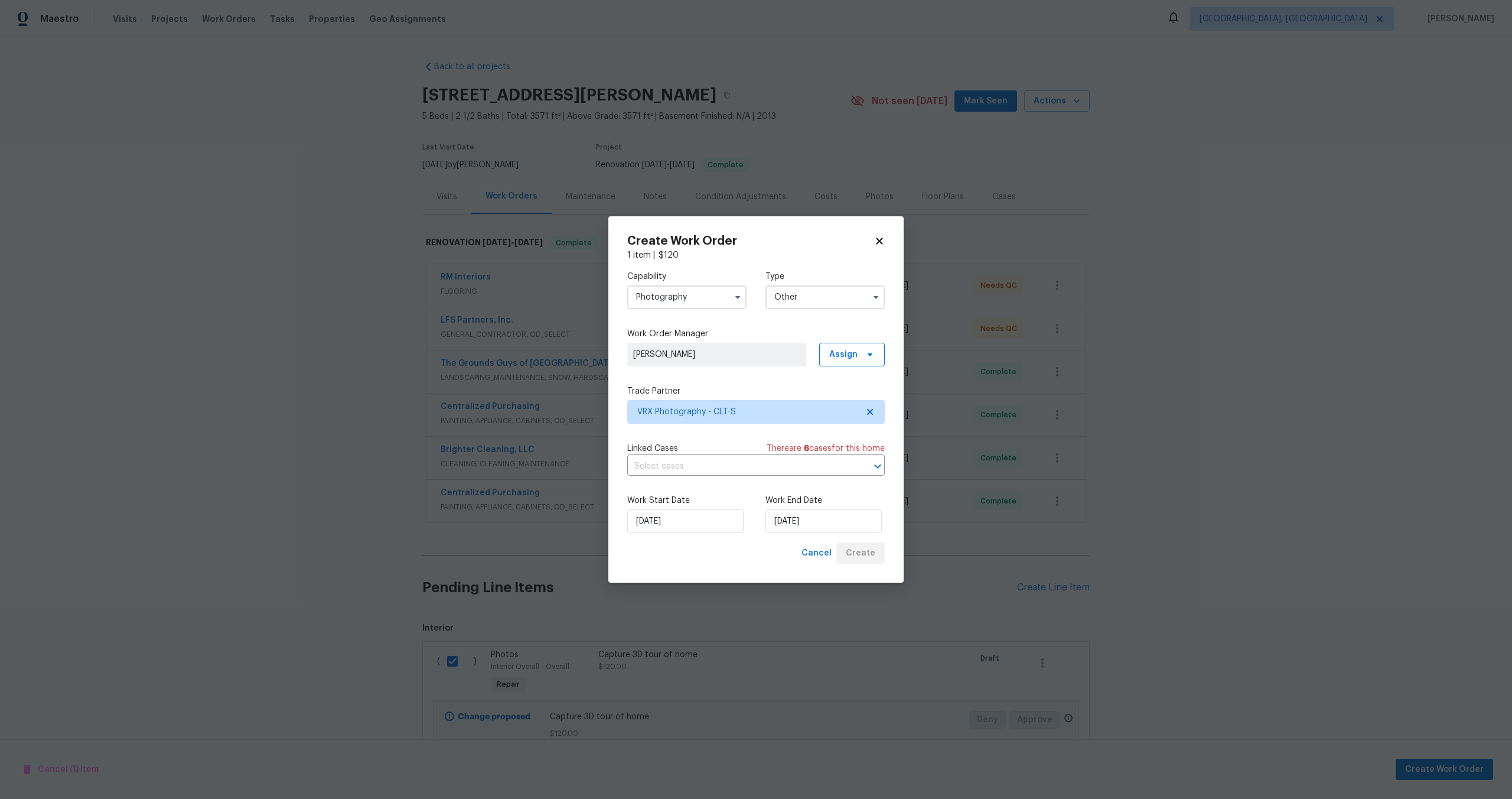
checkbox input "false"
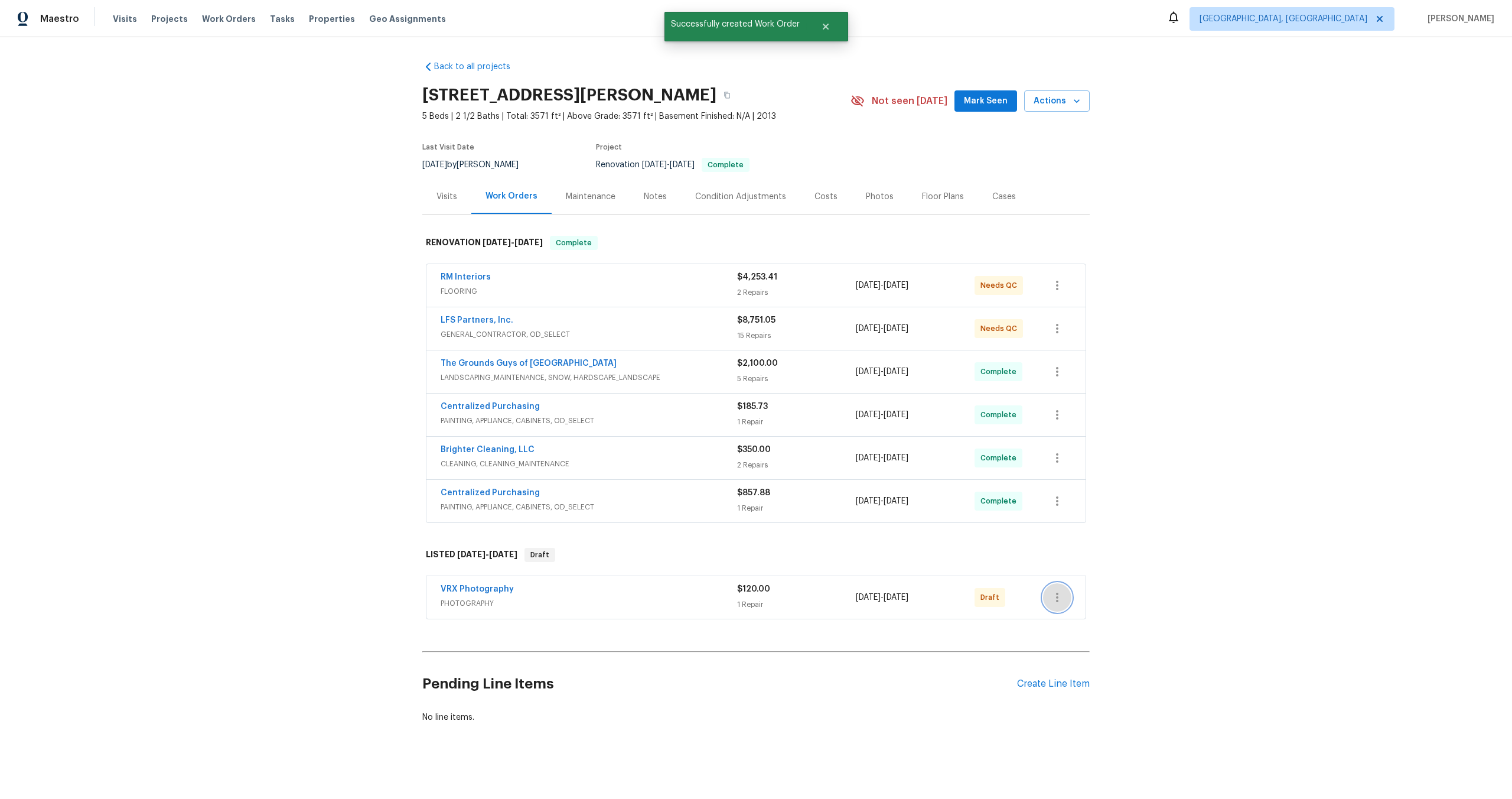
click at [1059, 599] on icon "button" at bounding box center [1057, 597] width 14 height 14
click at [1059, 599] on li "Send to Vendor" at bounding box center [1107, 597] width 128 height 19
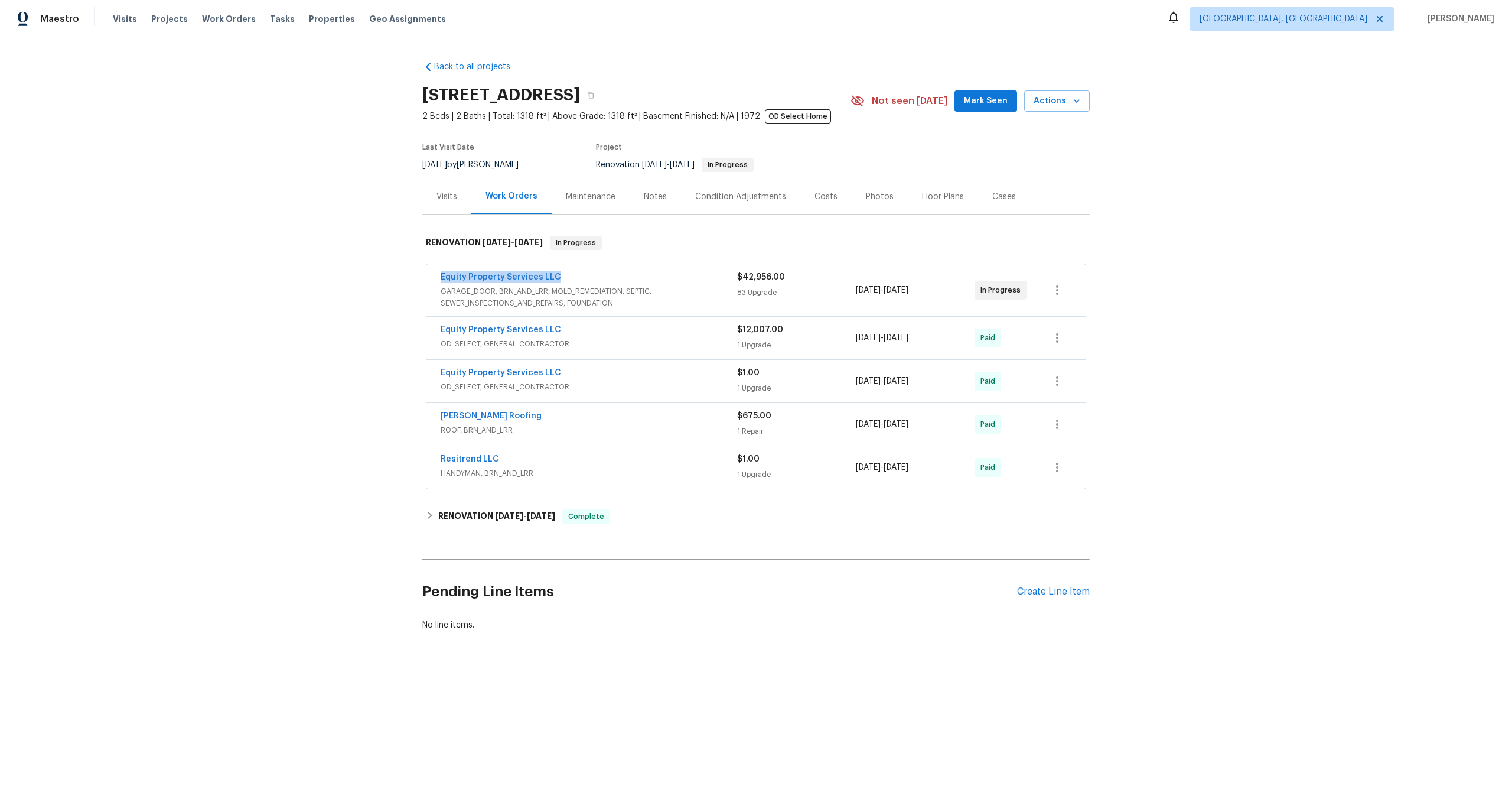
drag, startPoint x: 561, startPoint y: 276, endPoint x: 435, endPoint y: 276, distance: 126.0
click at [435, 276] on div "Equity Property Services LLC GARAGE_DOOR, BRN_AND_LRR, MOLD_REMEDIATION, SEPTIC…" at bounding box center [756, 290] width 659 height 52
copy link "Equity Property Services LLC"
click at [594, 97] on icon "button" at bounding box center [590, 95] width 7 height 7
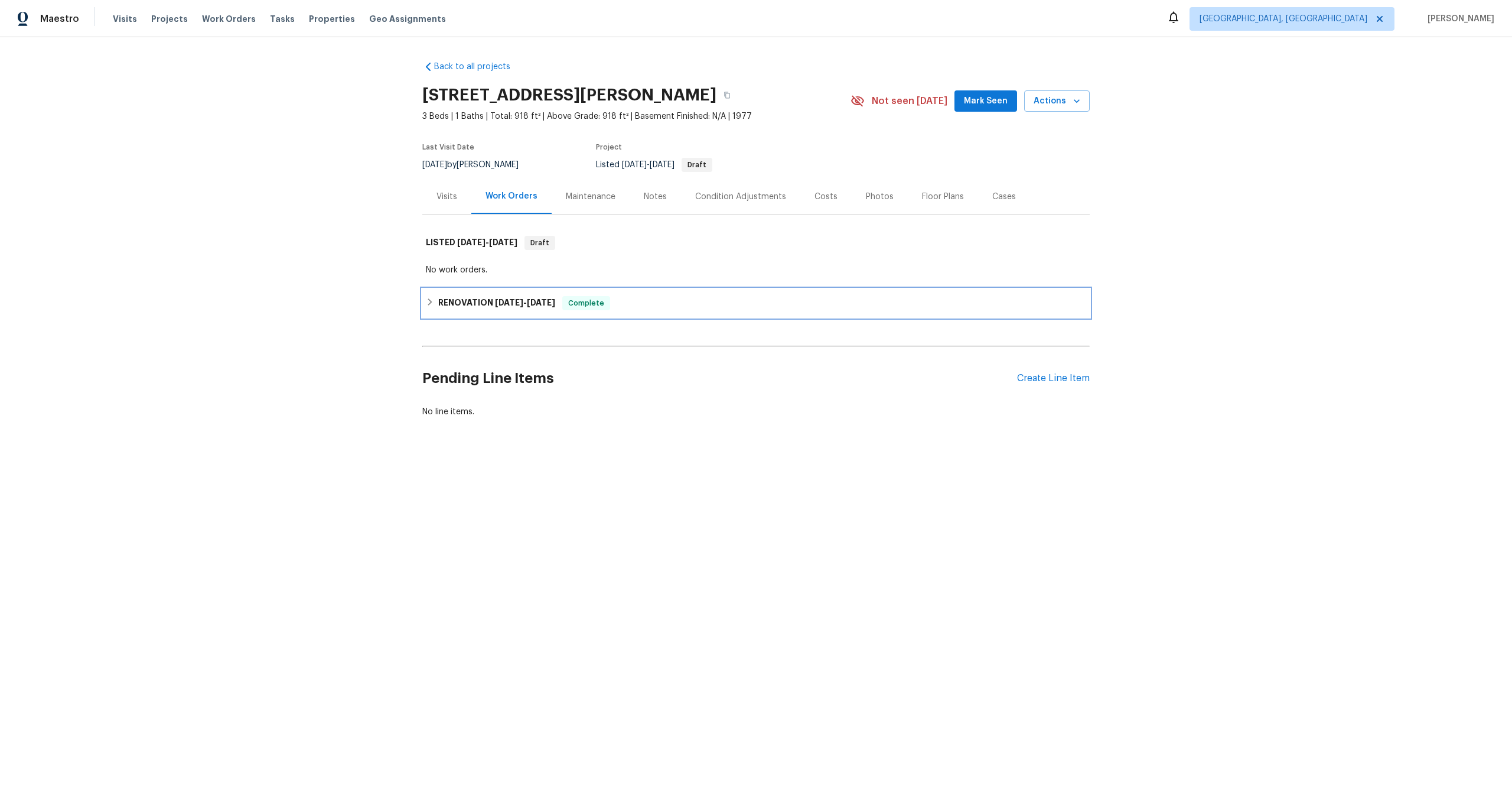
click at [462, 301] on h6 "RENOVATION [DATE] - [DATE]" at bounding box center [497, 303] width 117 height 14
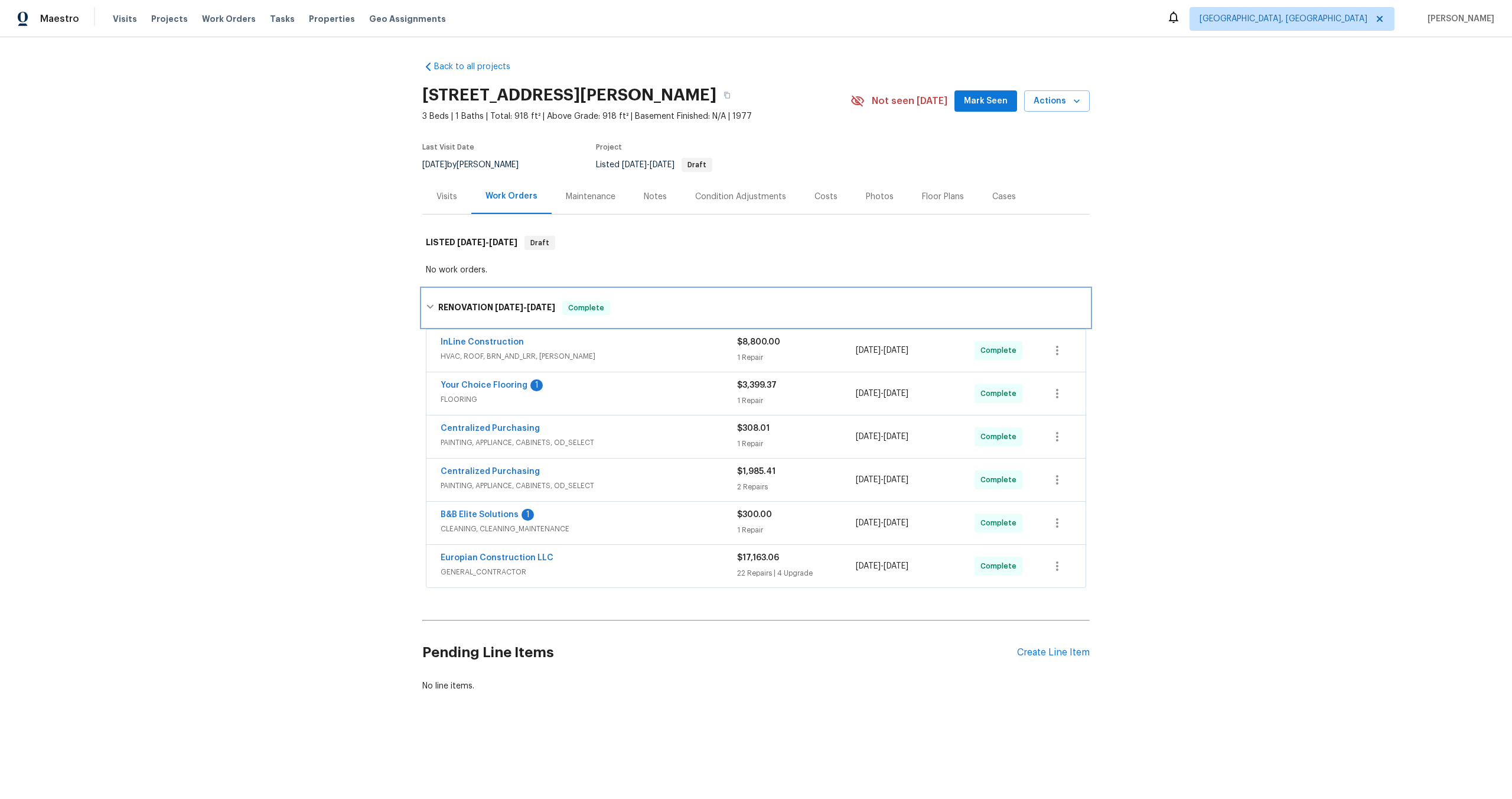
click at [471, 301] on h6 "RENOVATION [DATE] - [DATE]" at bounding box center [497, 308] width 117 height 14
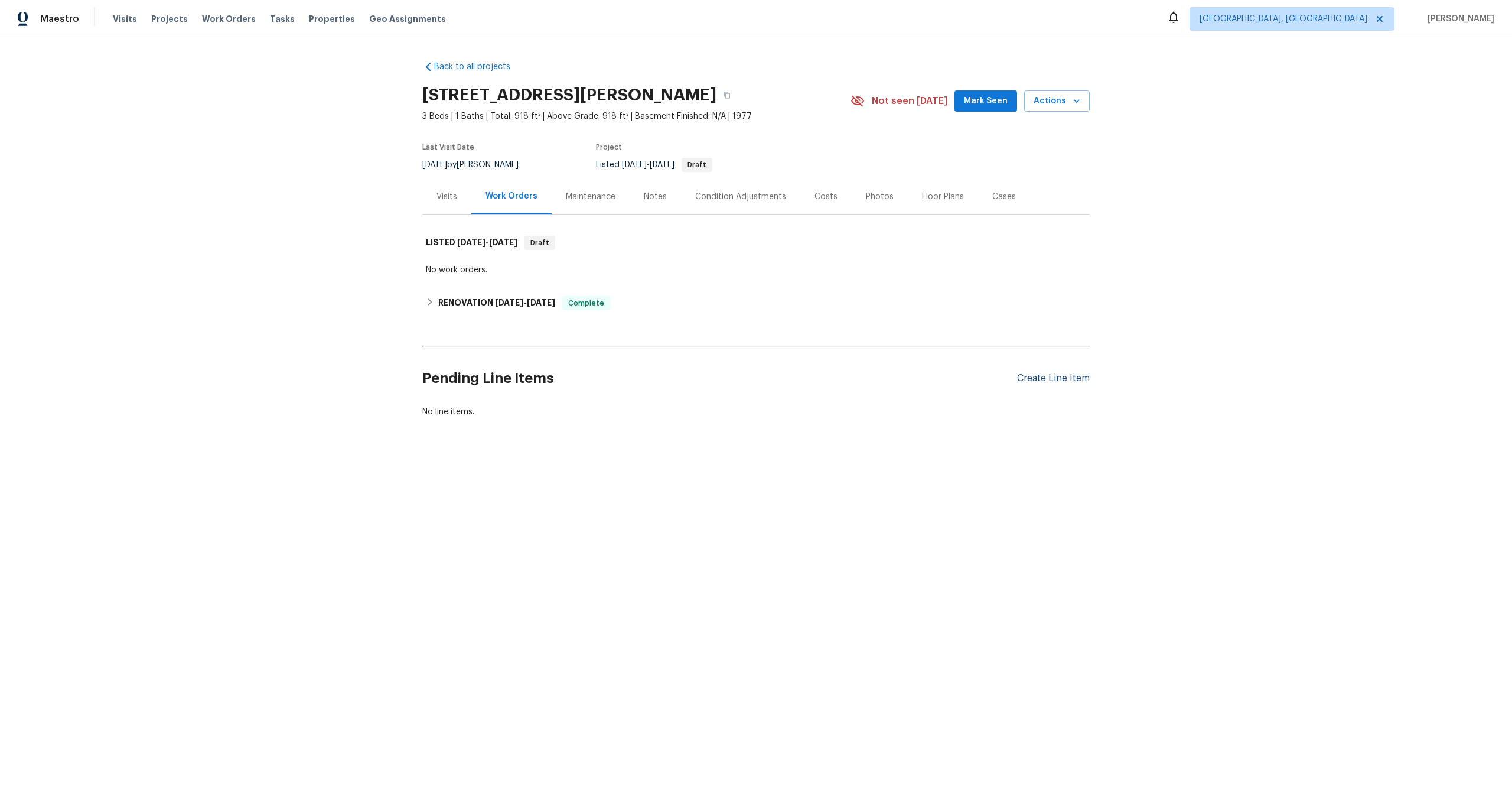
click at [1057, 379] on div "Create Line Item" at bounding box center [1053, 378] width 73 height 11
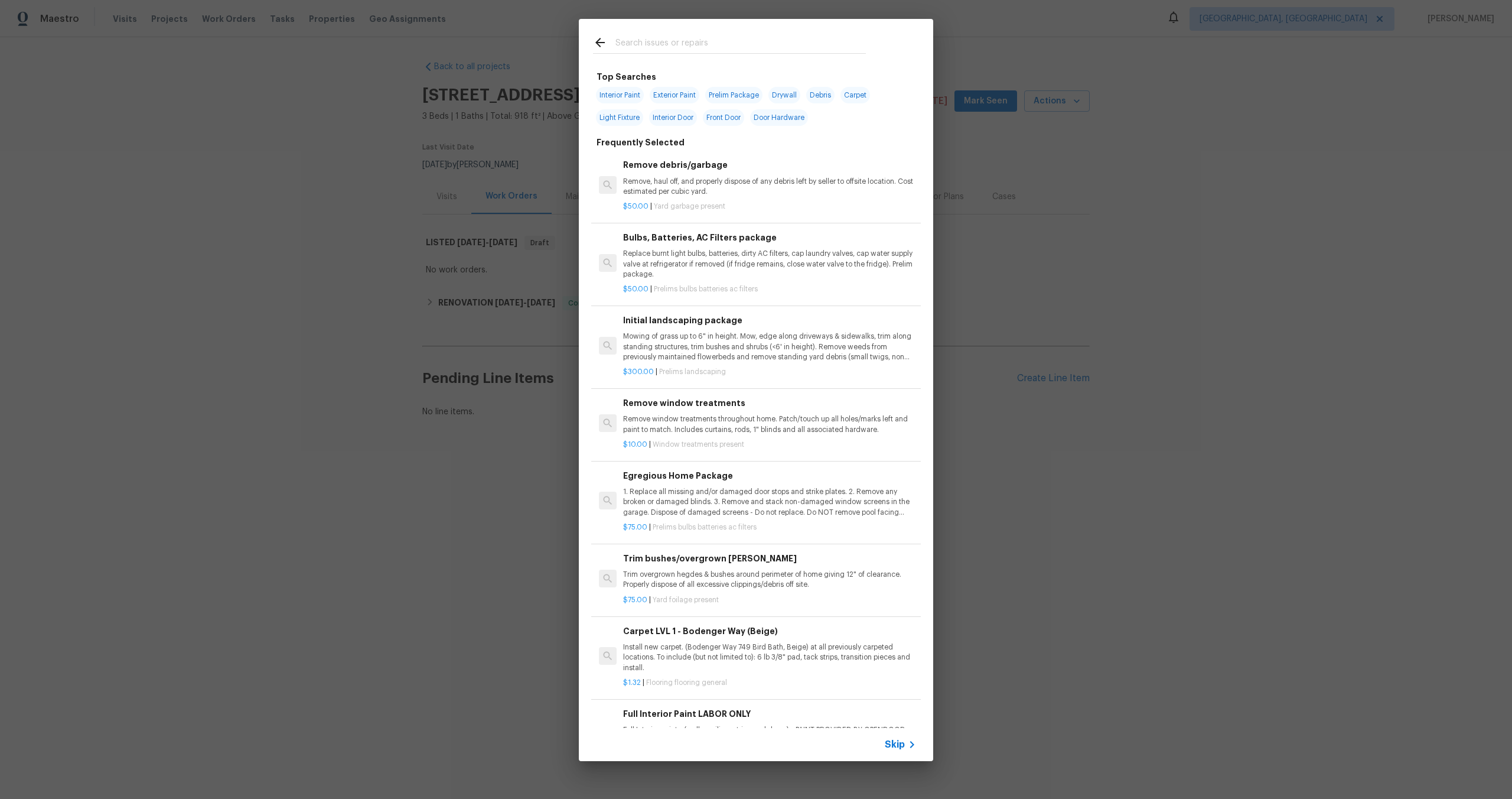
click at [897, 741] on span "Skip" at bounding box center [895, 744] width 20 height 12
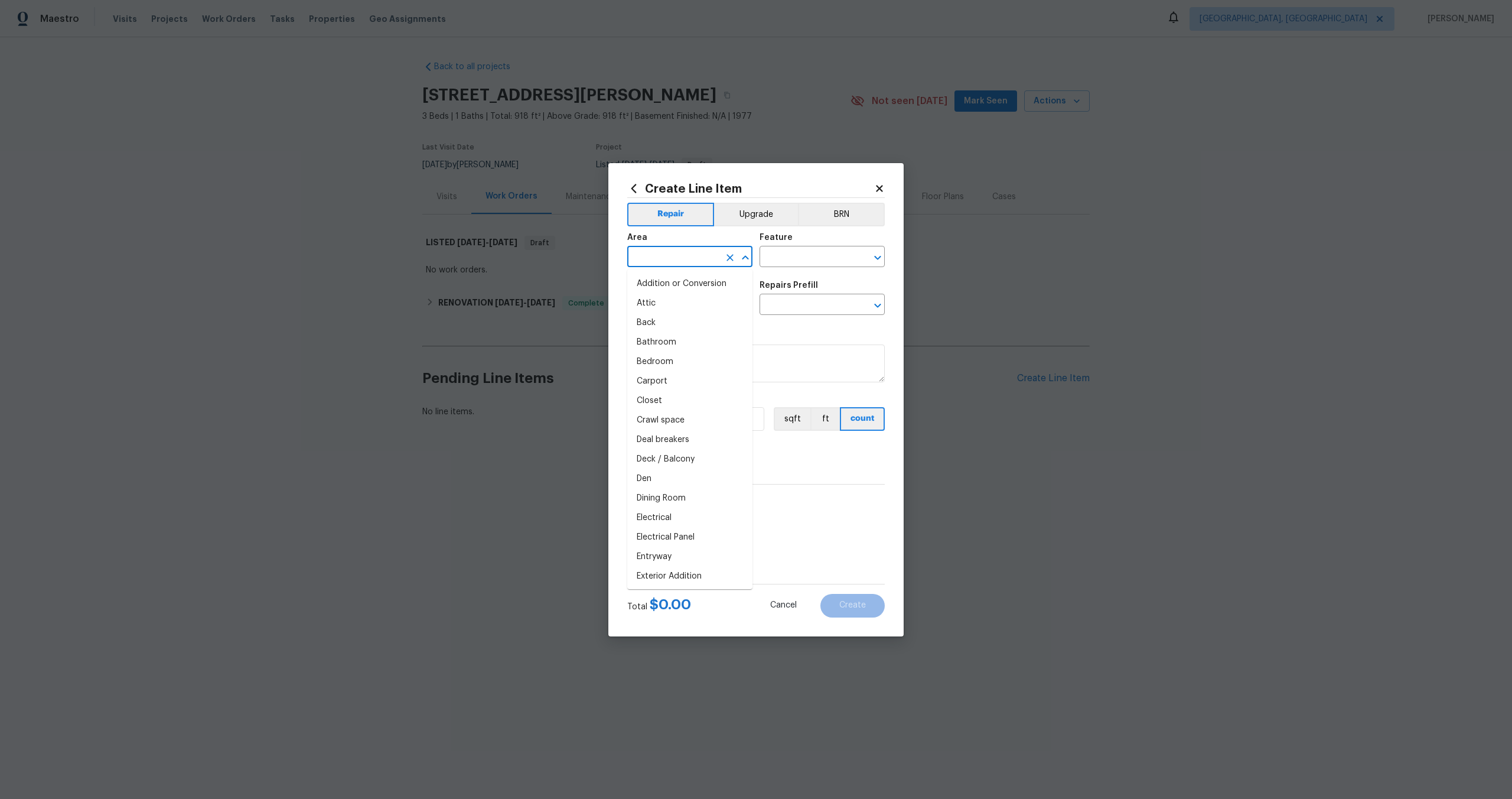
click at [695, 258] on input "text" at bounding box center [674, 258] width 92 height 19
click at [679, 305] on li "Interior Overall" at bounding box center [690, 303] width 125 height 19
type input "Interior Overall"
click at [794, 256] on input "text" at bounding box center [806, 258] width 92 height 19
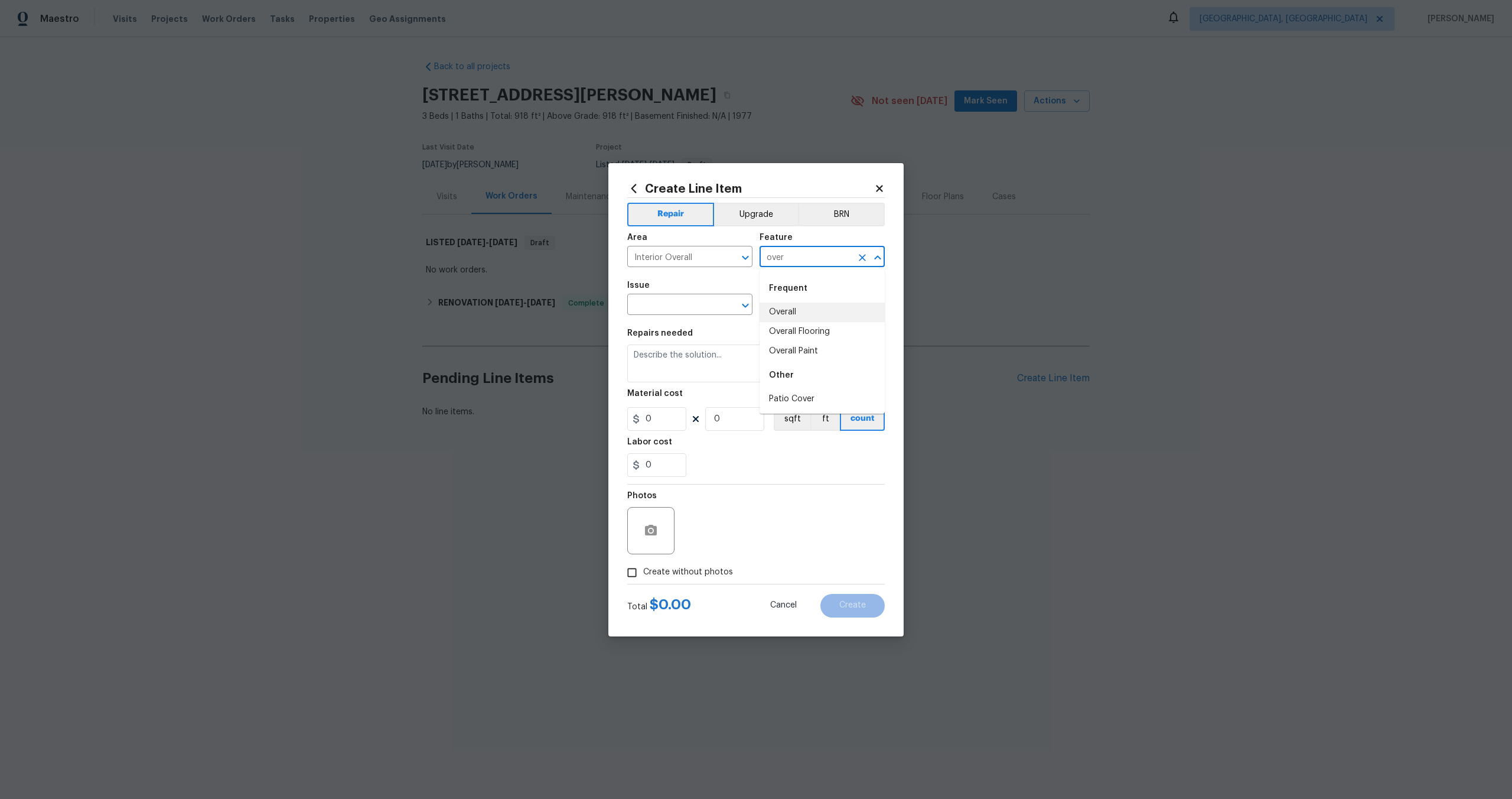
click at [793, 315] on li "Overall" at bounding box center [822, 312] width 125 height 19
type input "Overall"
click at [701, 308] on input "text" at bounding box center [674, 306] width 92 height 19
click at [682, 360] on li "Photos" at bounding box center [690, 360] width 125 height 19
type input "Photos"
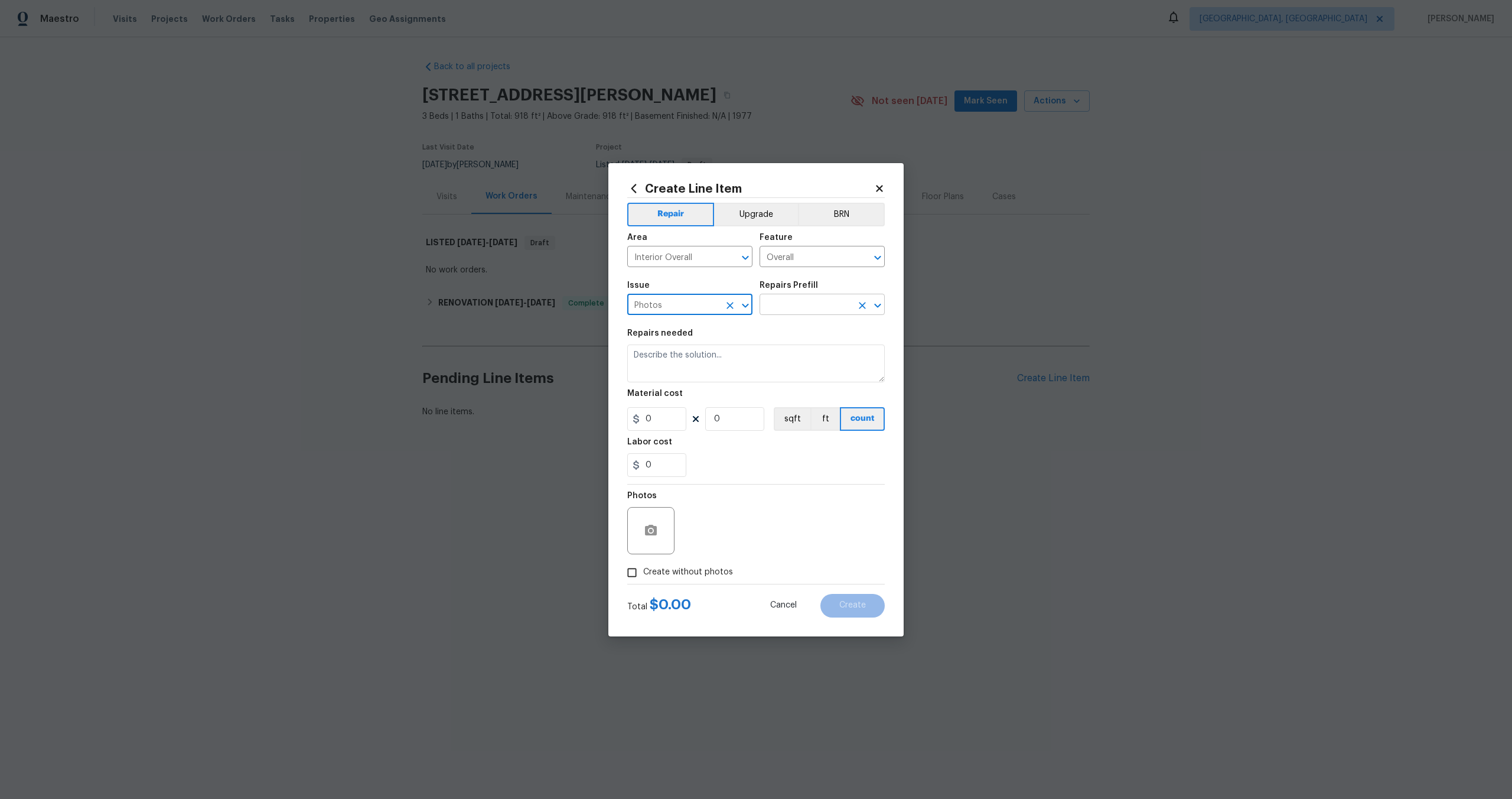
click at [814, 313] on input "text" at bounding box center [806, 306] width 92 height 19
click at [811, 339] on li "3D Tour Capture $120.00" at bounding box center [822, 331] width 125 height 19
type input "3D Tour Capture $120.00"
type textarea "Capture 3D tour of home"
type input "1"
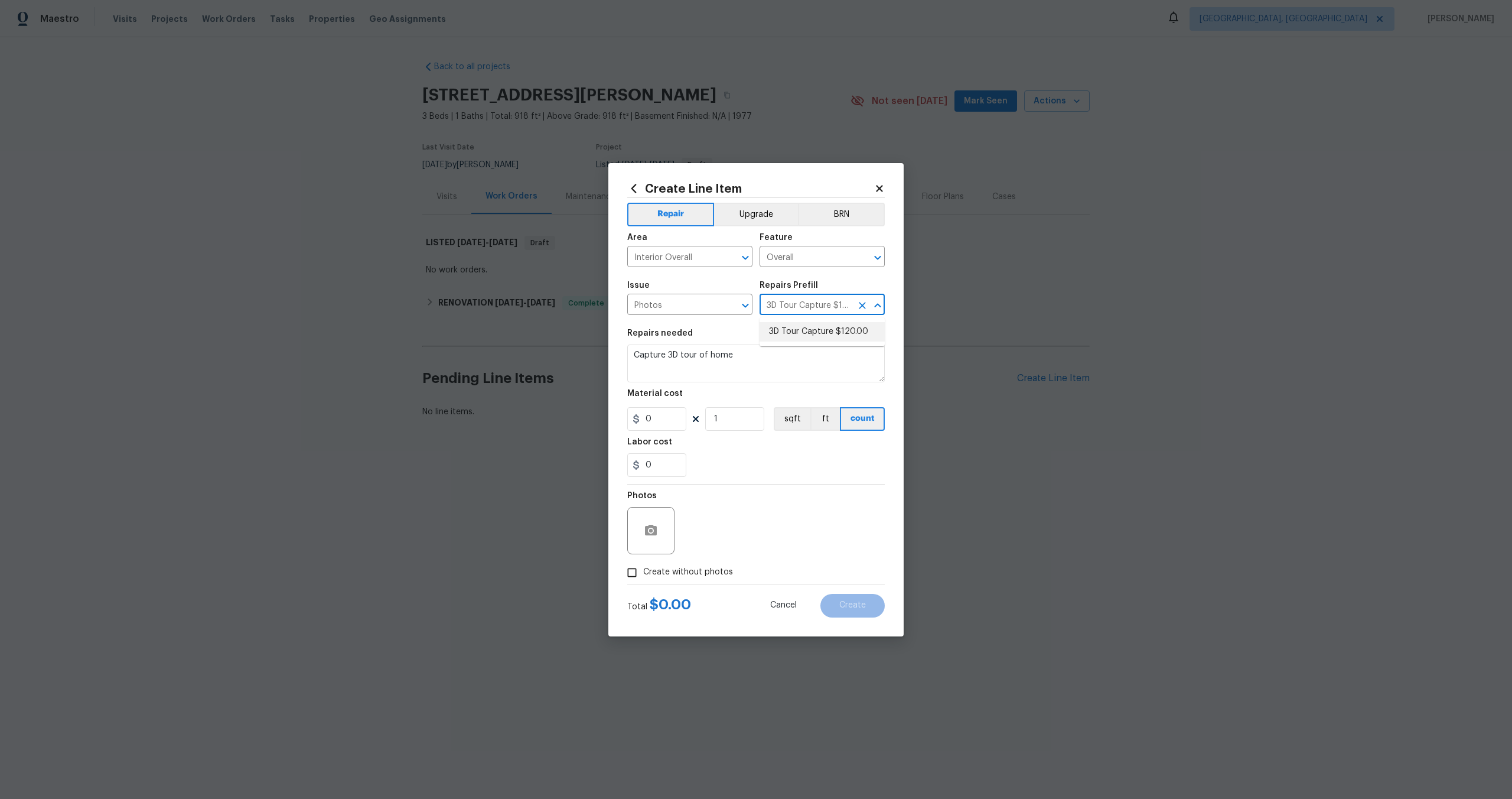
type input "120"
click at [633, 561] on input "Create without photos" at bounding box center [632, 573] width 22 height 22
checkbox input "true"
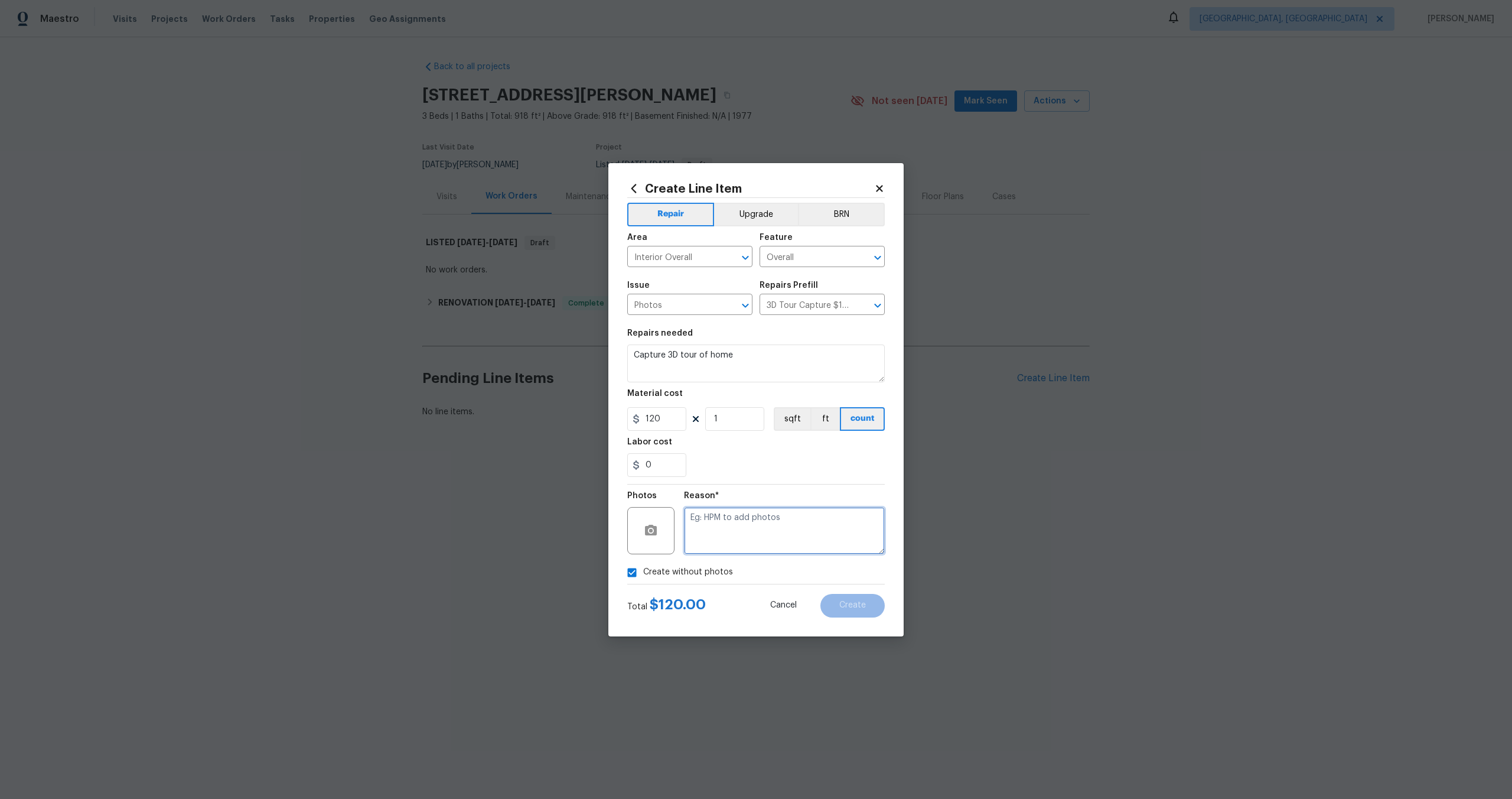
click at [728, 529] on textarea at bounding box center [785, 530] width 201 height 47
type textarea "."
click at [858, 604] on span "Create" at bounding box center [852, 605] width 27 height 9
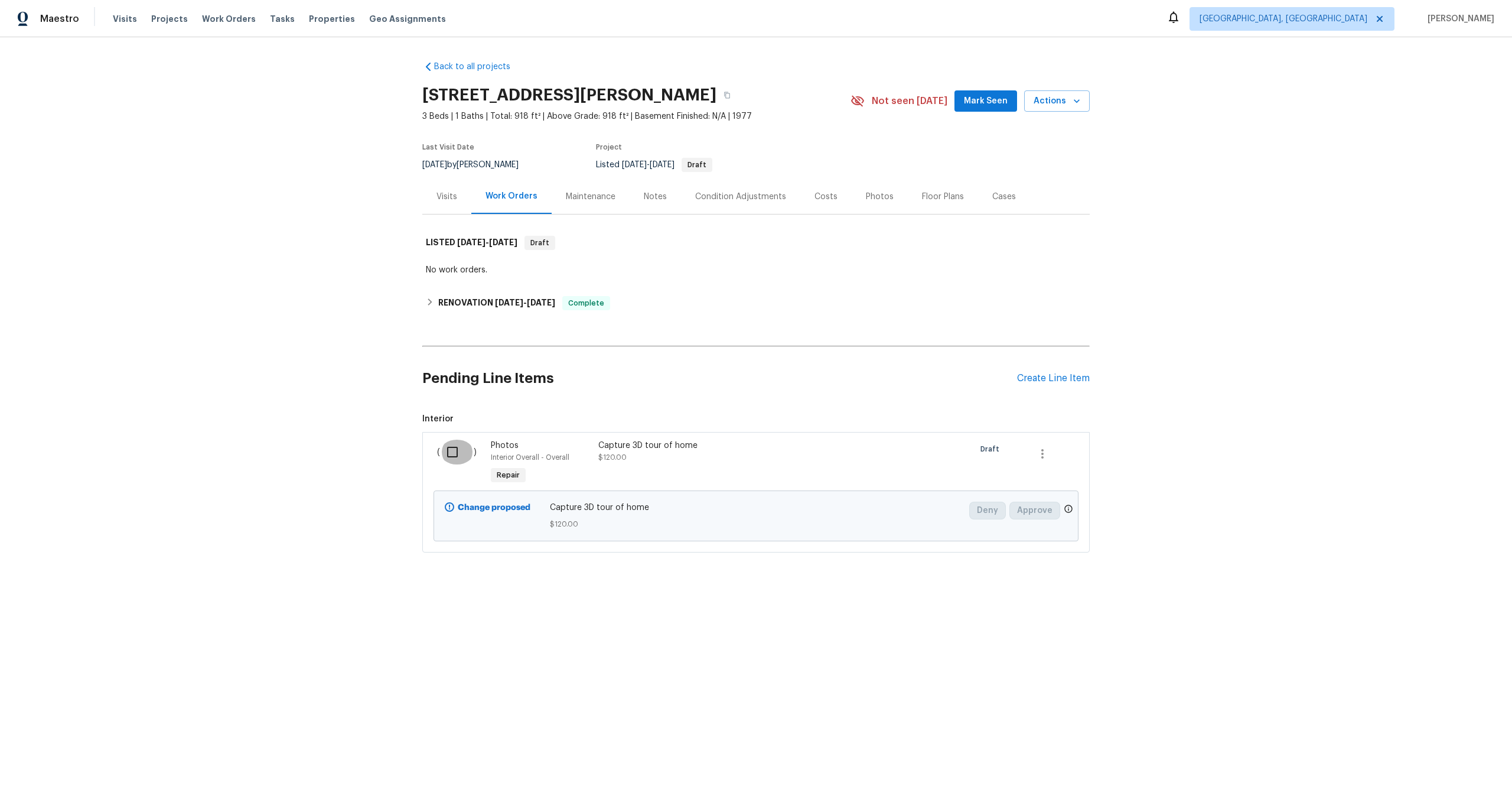
click at [453, 454] on input "checkbox" at bounding box center [457, 452] width 33 height 25
checkbox input "true"
click at [1423, 769] on span "Create Work Order" at bounding box center [1444, 770] width 79 height 15
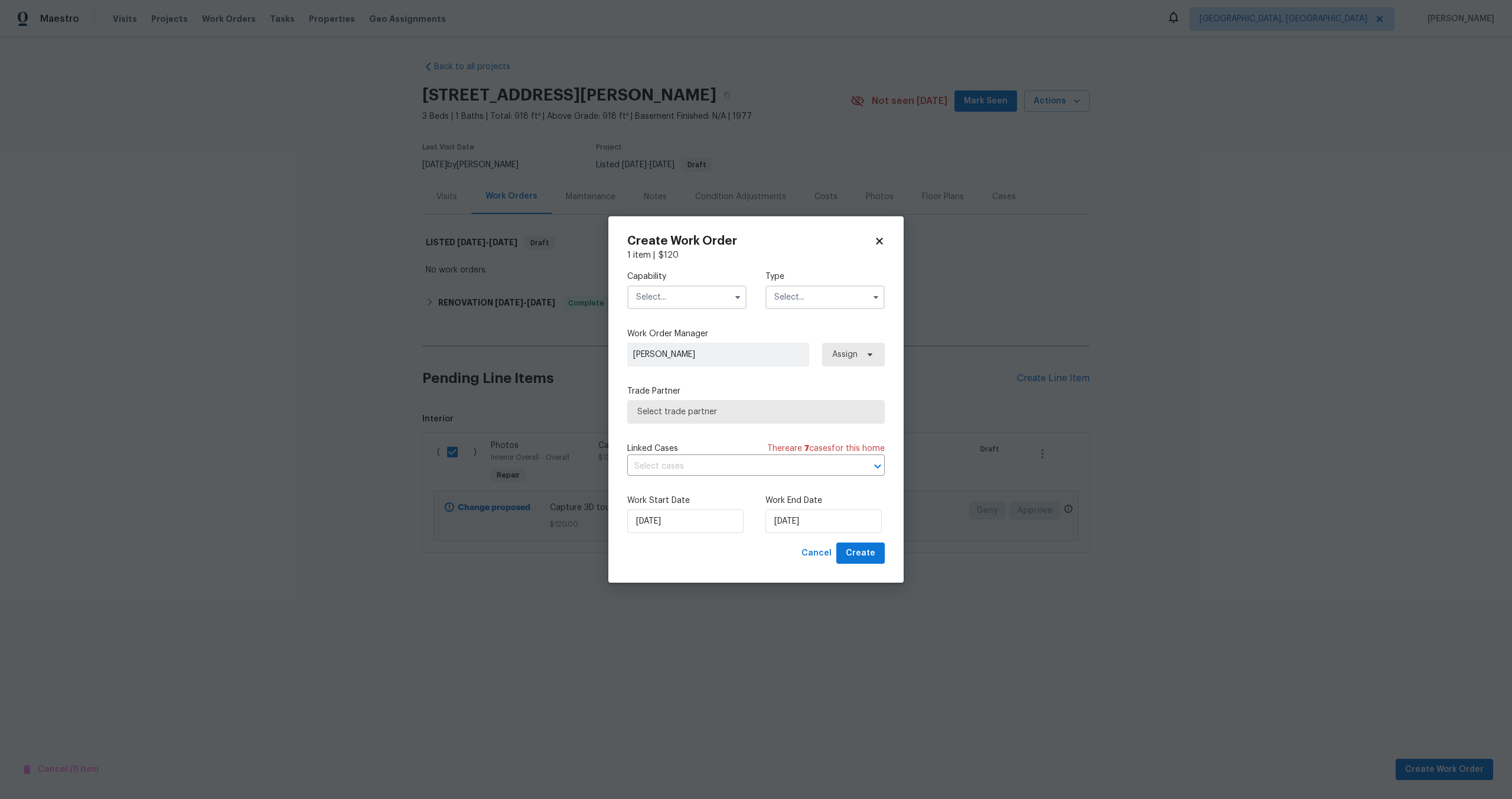
click at [703, 293] on input "text" at bounding box center [687, 297] width 119 height 24
click at [677, 390] on span "Photography" at bounding box center [665, 385] width 51 height 8
type input "Photography"
click at [810, 308] on input "text" at bounding box center [825, 297] width 119 height 24
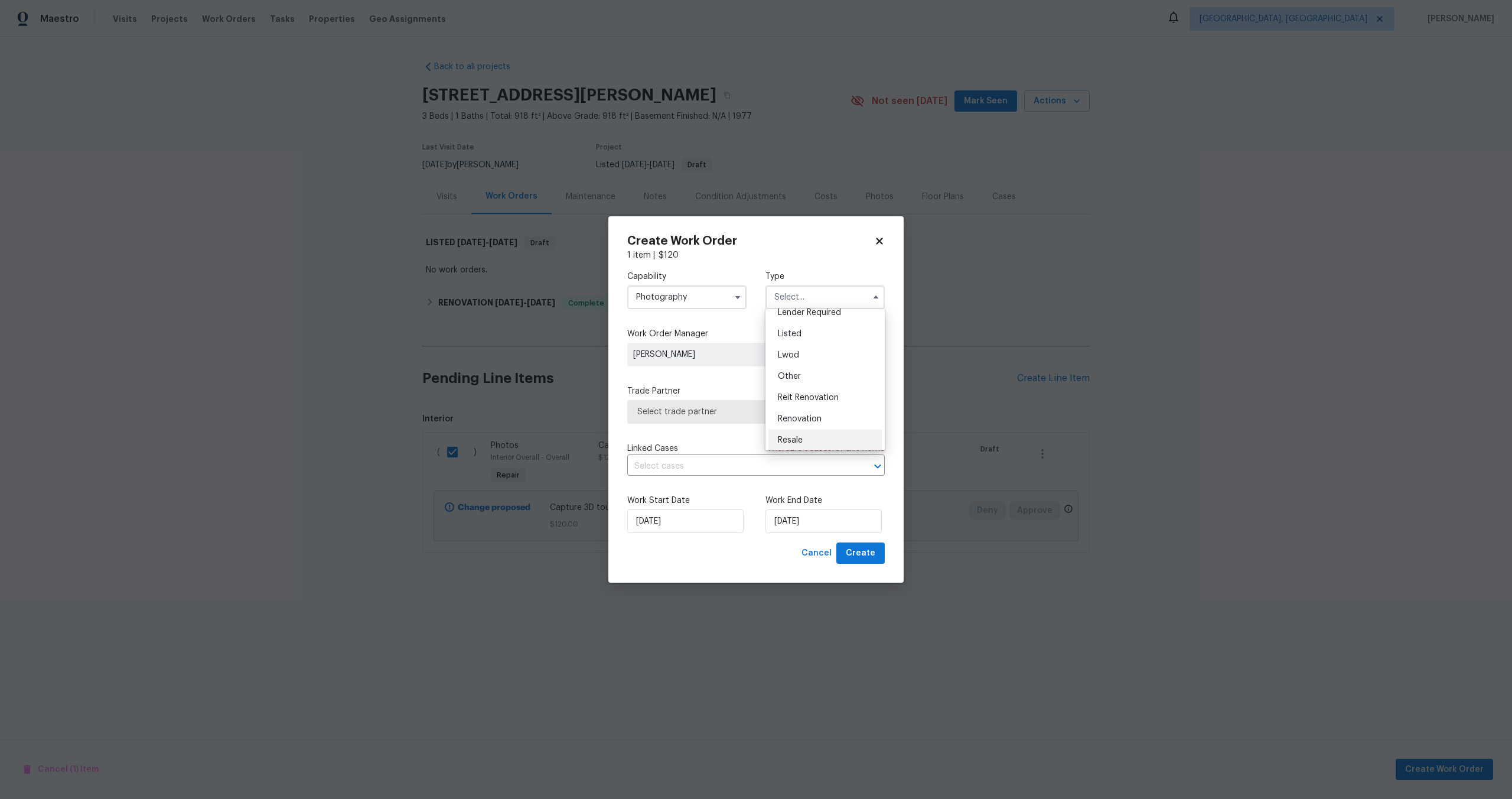
scroll to position [92, 0]
click at [798, 375] on span "Other" at bounding box center [789, 378] width 23 height 8
type input "Other"
click at [727, 416] on span "Select trade partner" at bounding box center [747, 411] width 220 height 12
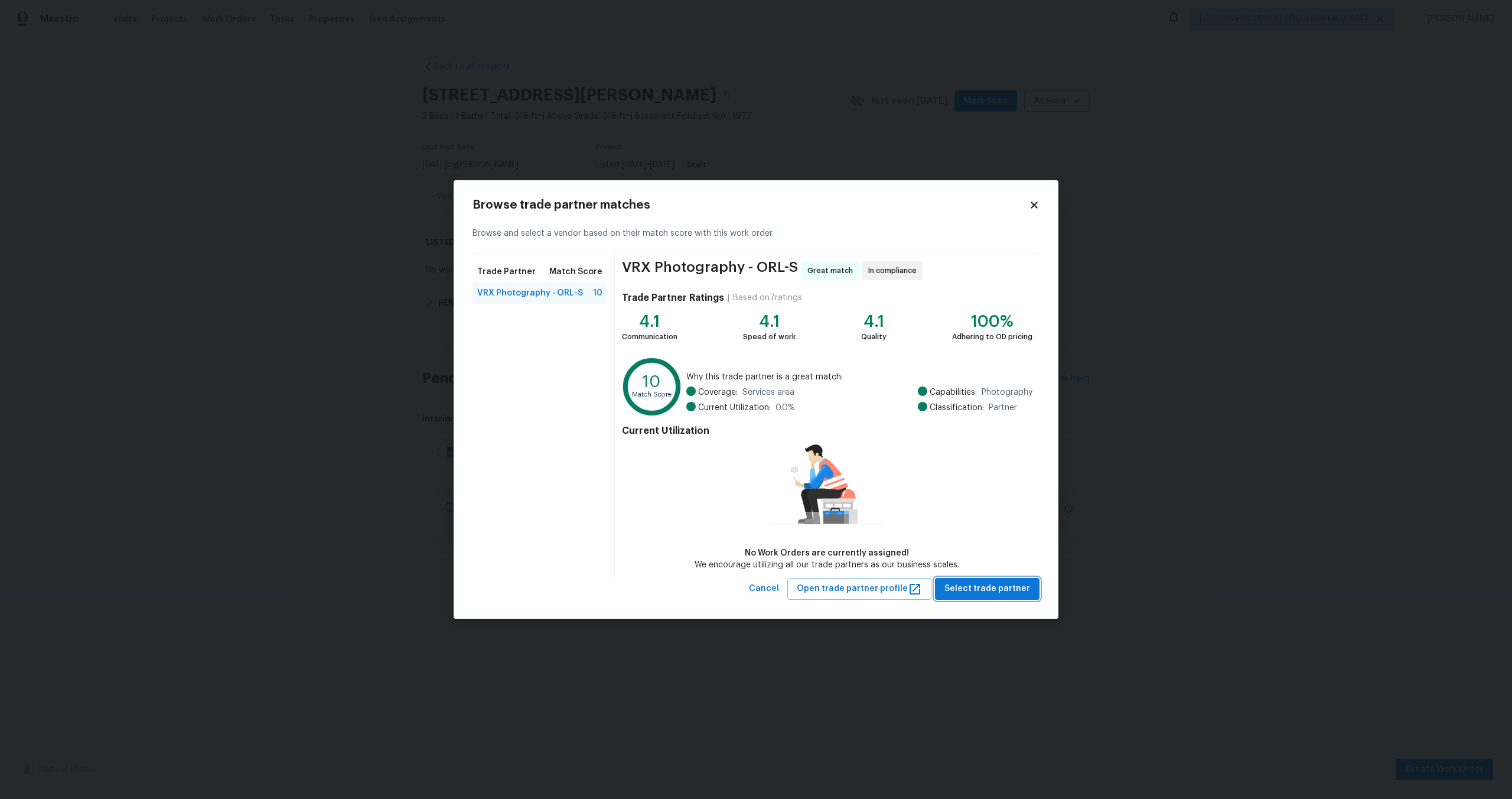
click at [984, 586] on span "Select trade partner" at bounding box center [987, 589] width 86 height 15
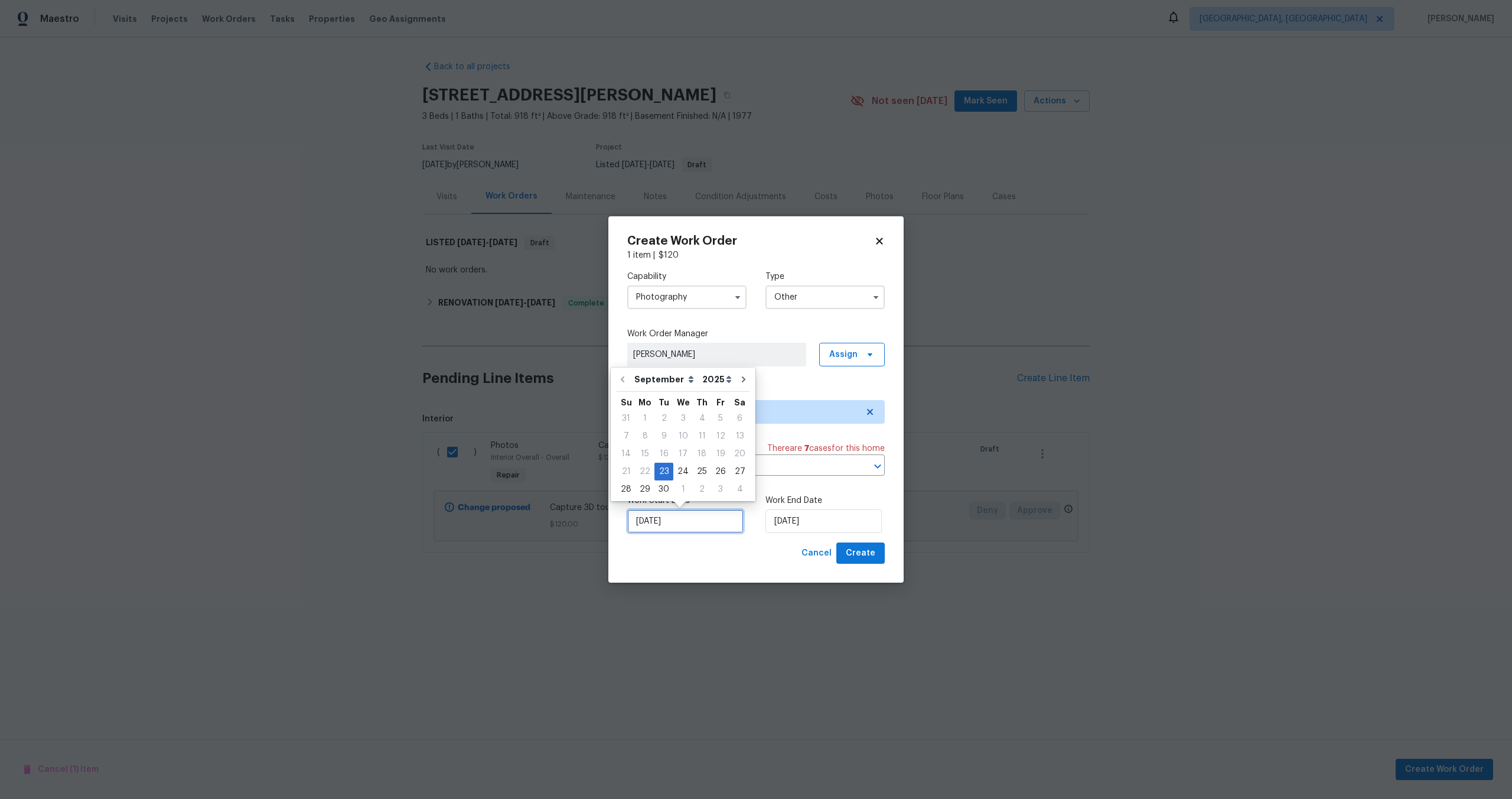
click at [703, 519] on input "[DATE]" at bounding box center [686, 521] width 117 height 24
click at [811, 522] on input "23/09/2025" at bounding box center [824, 521] width 117 height 24
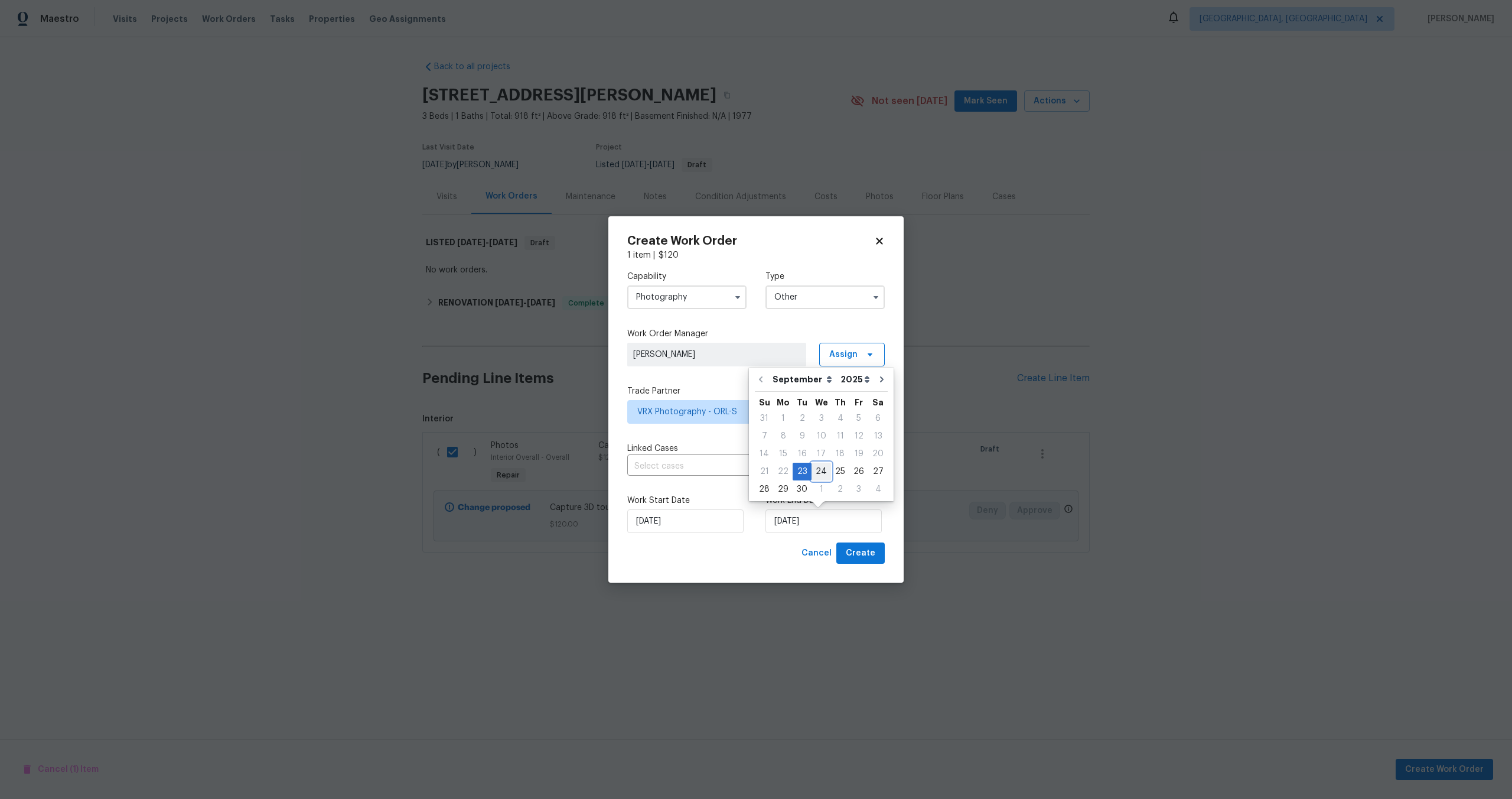
click at [818, 470] on div "24" at bounding box center [821, 471] width 19 height 17
type input "24/09/2025"
click at [864, 553] on span "Create" at bounding box center [861, 553] width 30 height 15
checkbox input "false"
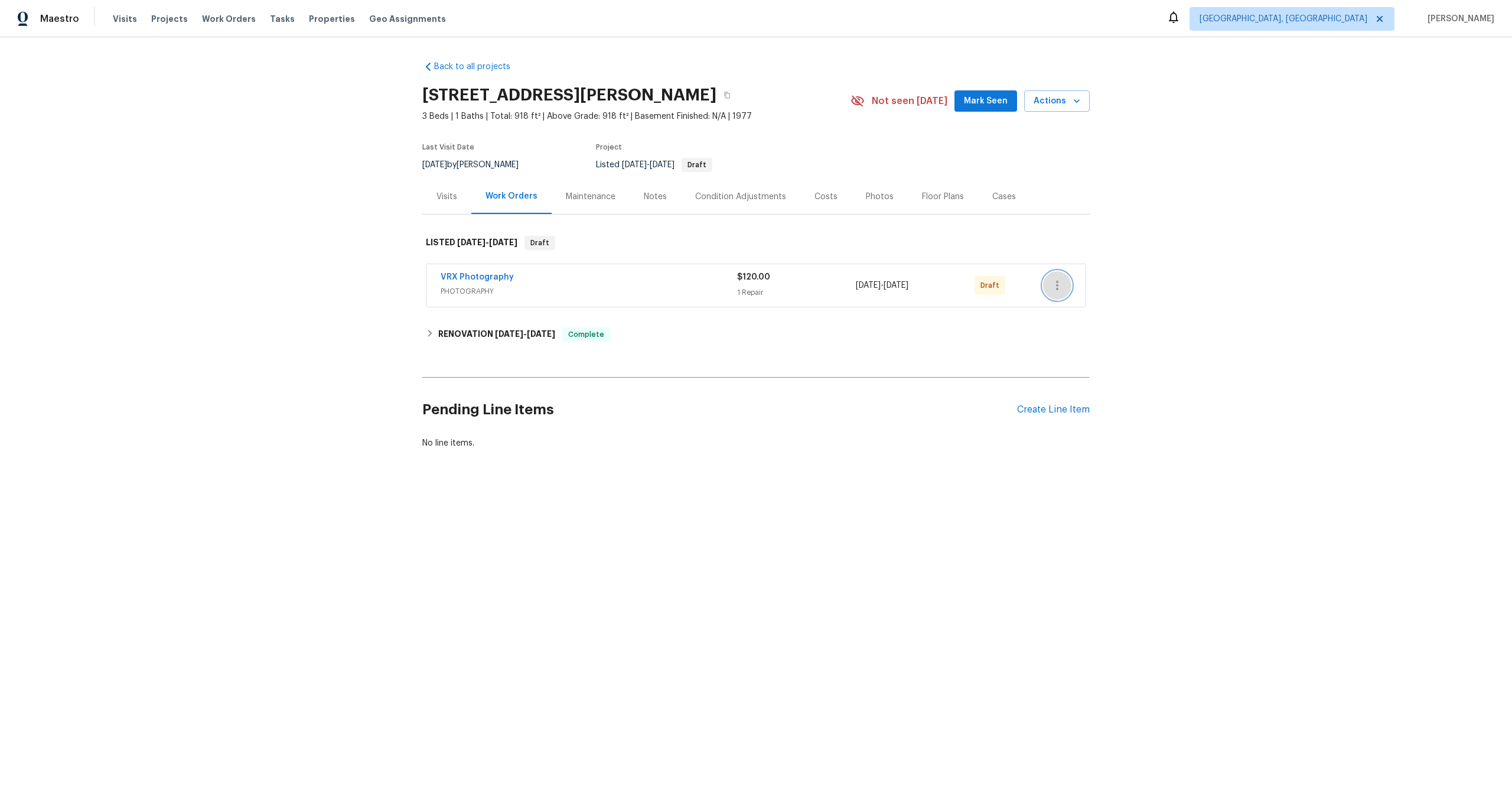
click at [1056, 291] on icon "button" at bounding box center [1057, 285] width 14 height 14
click at [1056, 291] on li "Send to Vendor" at bounding box center [1109, 285] width 131 height 19
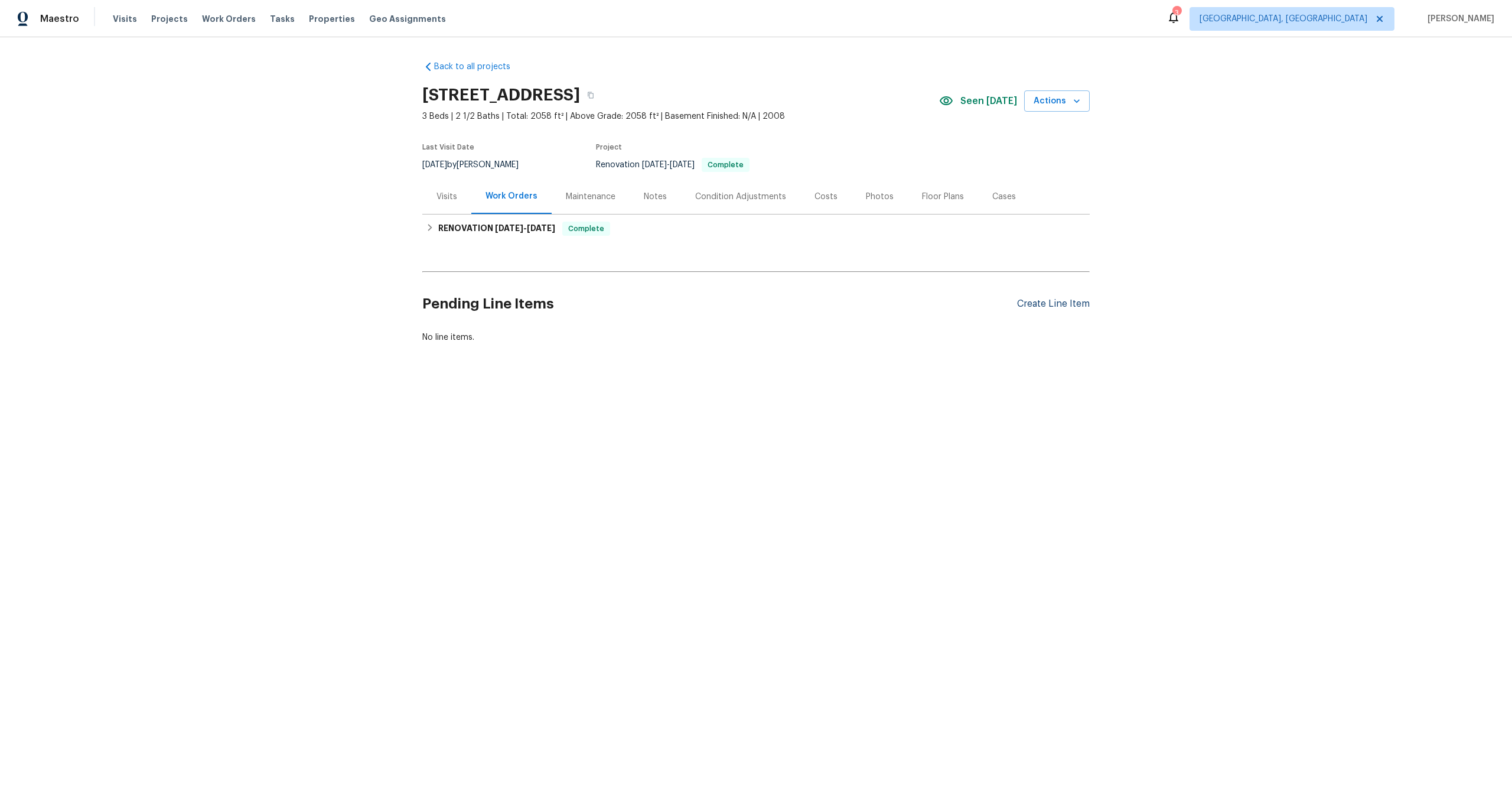
click at [1043, 302] on div "Create Line Item" at bounding box center [1053, 304] width 73 height 11
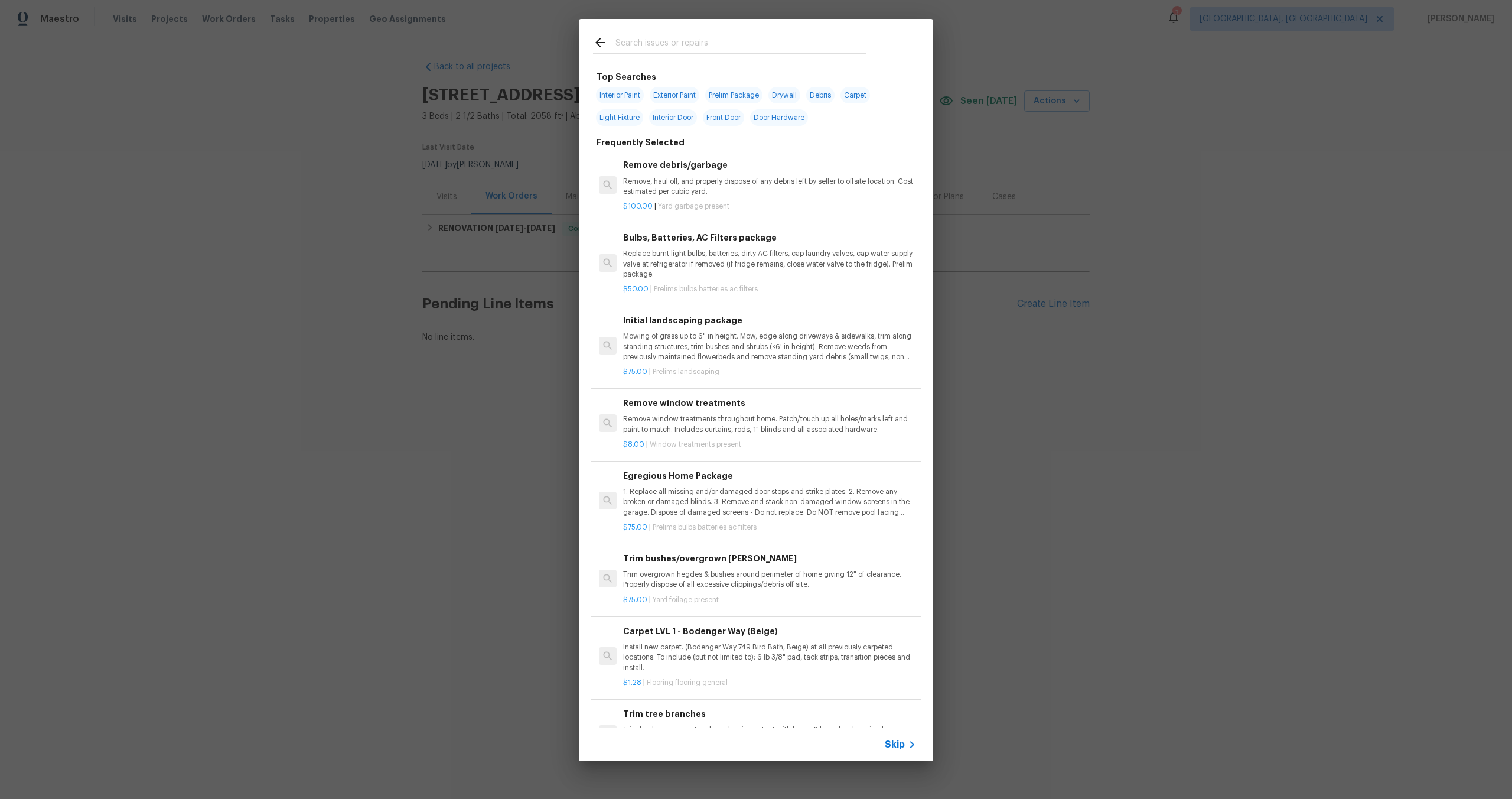
click at [901, 733] on div "Skip" at bounding box center [755, 744] width 354 height 33
click at [901, 749] on span "Skip" at bounding box center [895, 744] width 20 height 12
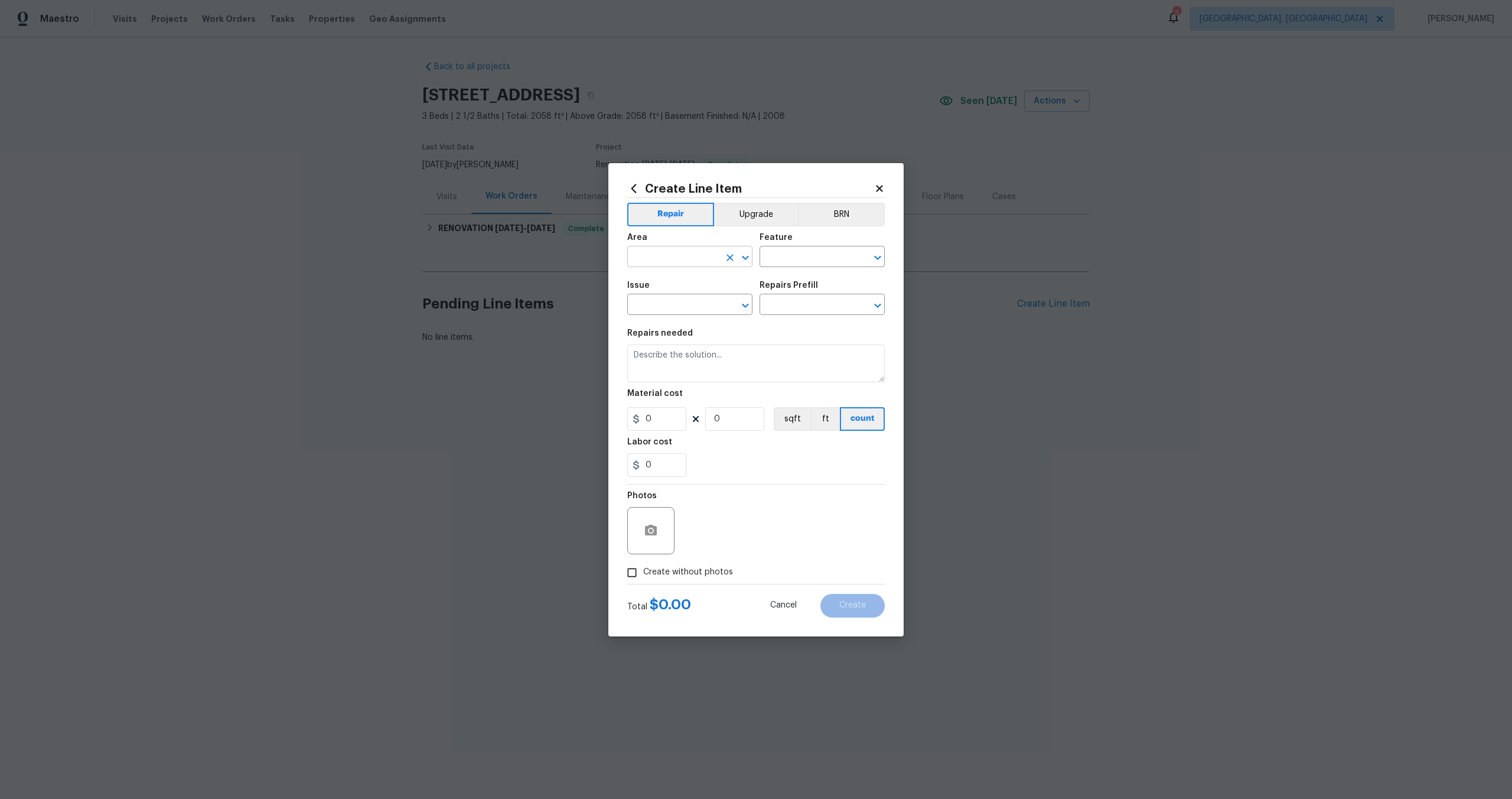
click at [711, 251] on input "text" at bounding box center [674, 258] width 92 height 19
click at [706, 297] on li "Interior Overall" at bounding box center [690, 303] width 125 height 19
type input "Interior Overall"
click at [791, 243] on div "Feature" at bounding box center [822, 241] width 125 height 16
click at [791, 259] on input "text" at bounding box center [806, 258] width 92 height 19
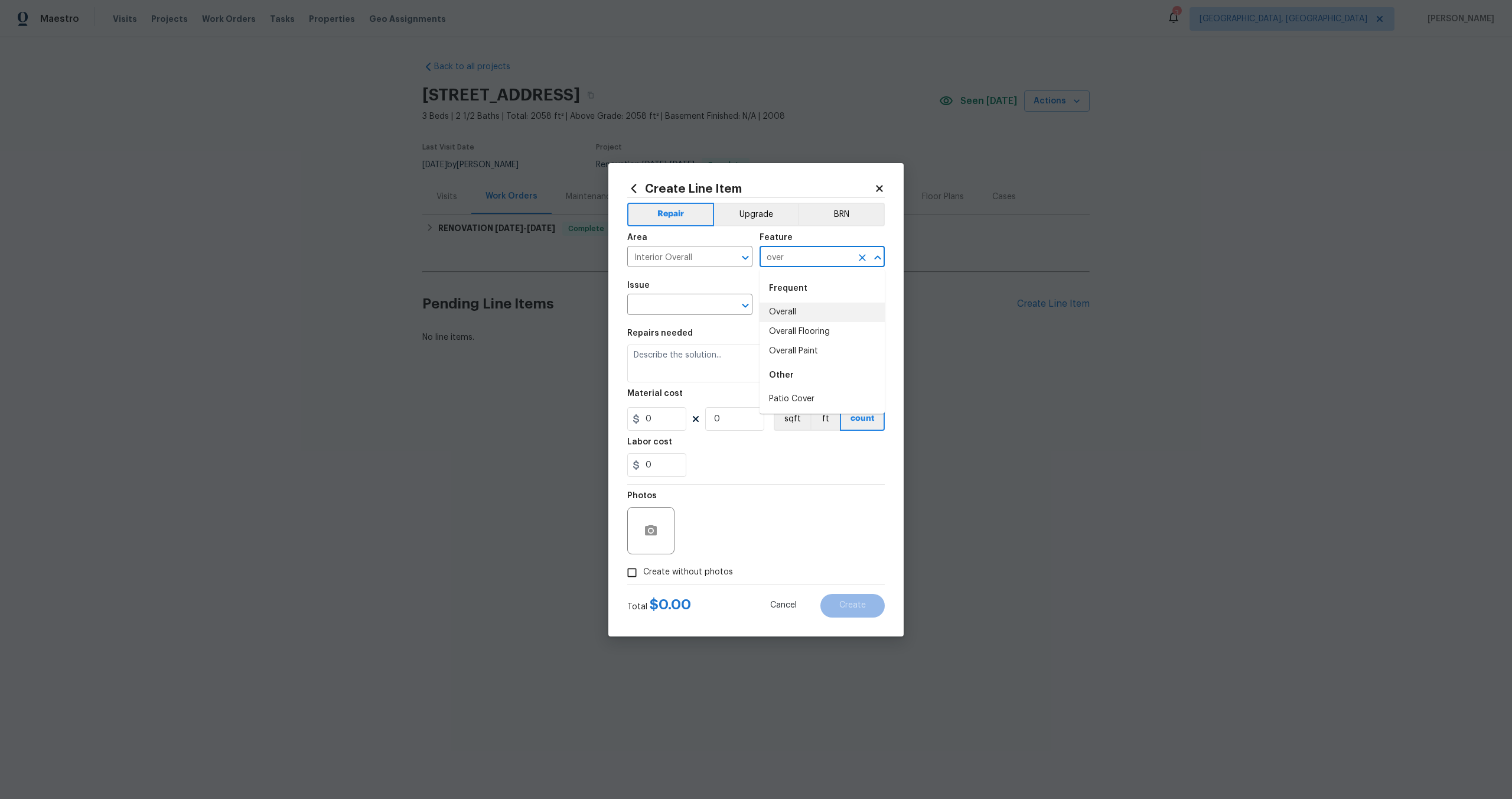
click at [780, 305] on li "Overall" at bounding box center [822, 312] width 125 height 19
type input "Overall"
click at [675, 305] on input "text" at bounding box center [674, 306] width 92 height 19
click at [660, 364] on li "Photos" at bounding box center [690, 360] width 125 height 19
type input "Photos"
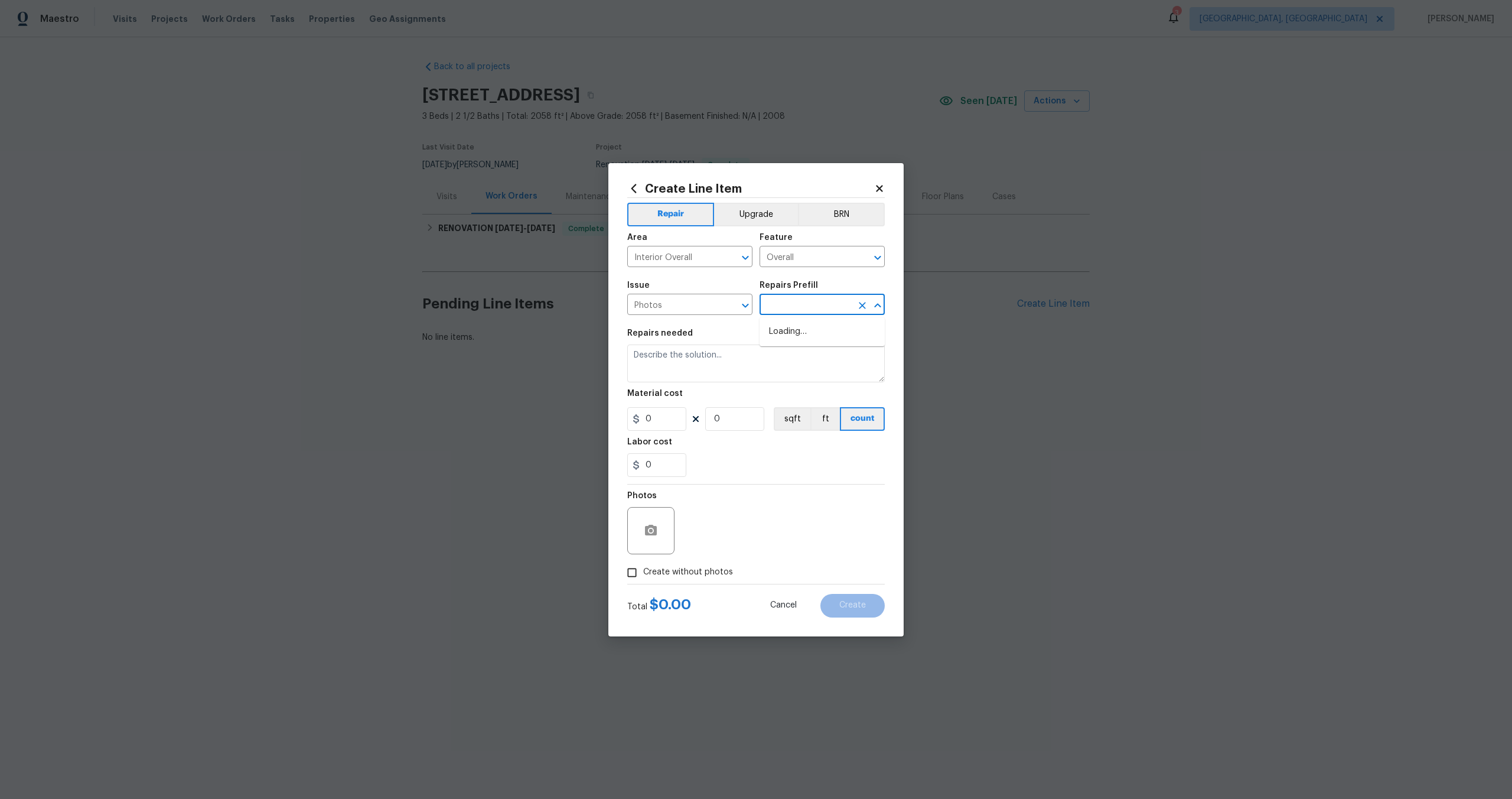
click at [814, 313] on input "text" at bounding box center [806, 306] width 92 height 19
click at [813, 332] on li "3D Tour Capture $120.00" at bounding box center [822, 331] width 125 height 19
type input "3D Tour Capture $120.00"
type textarea "Capture 3D tour of home"
type input "1"
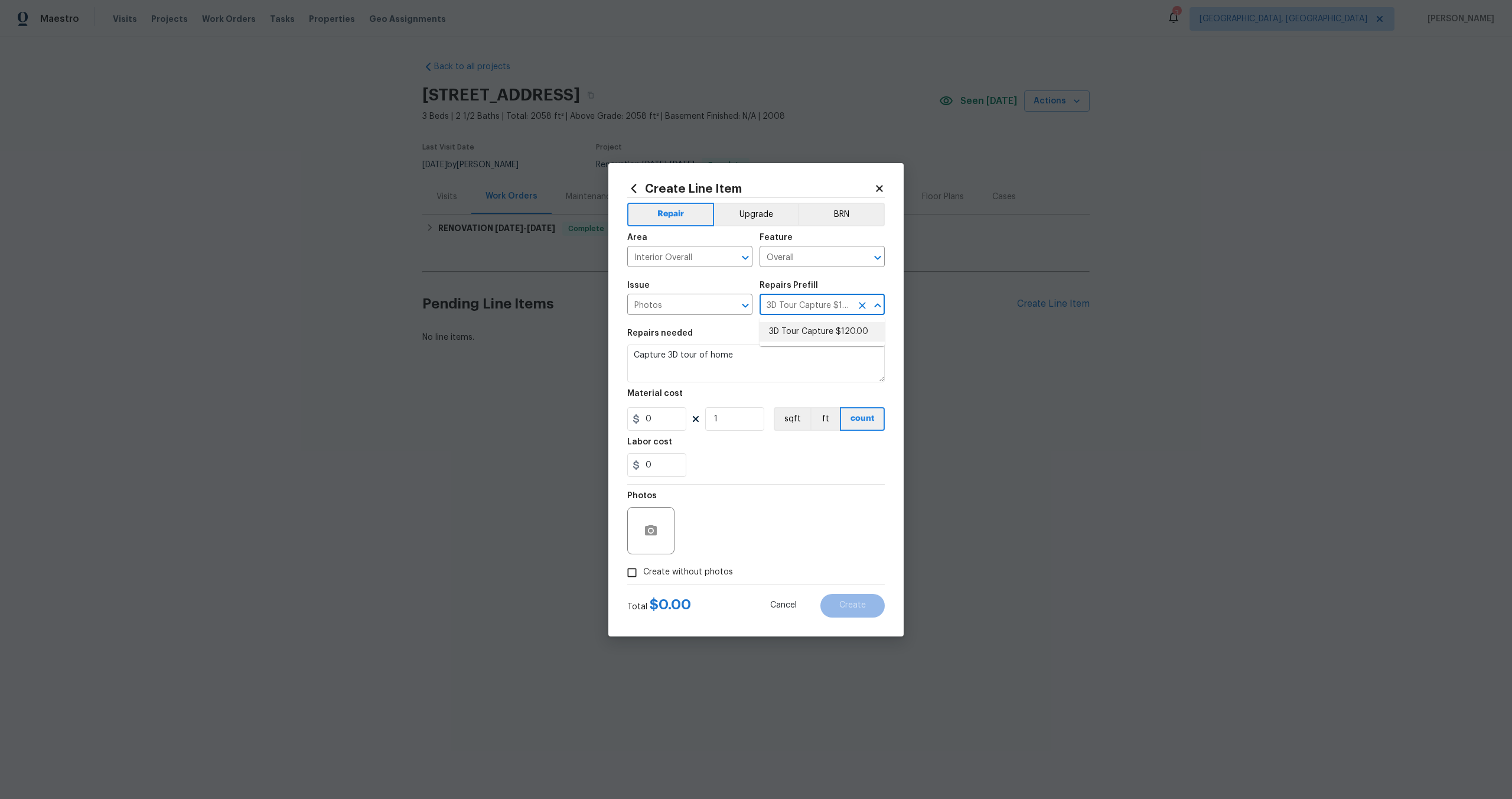
type input "120"
click at [641, 562] on input "Create without photos" at bounding box center [632, 573] width 22 height 22
checkbox input "true"
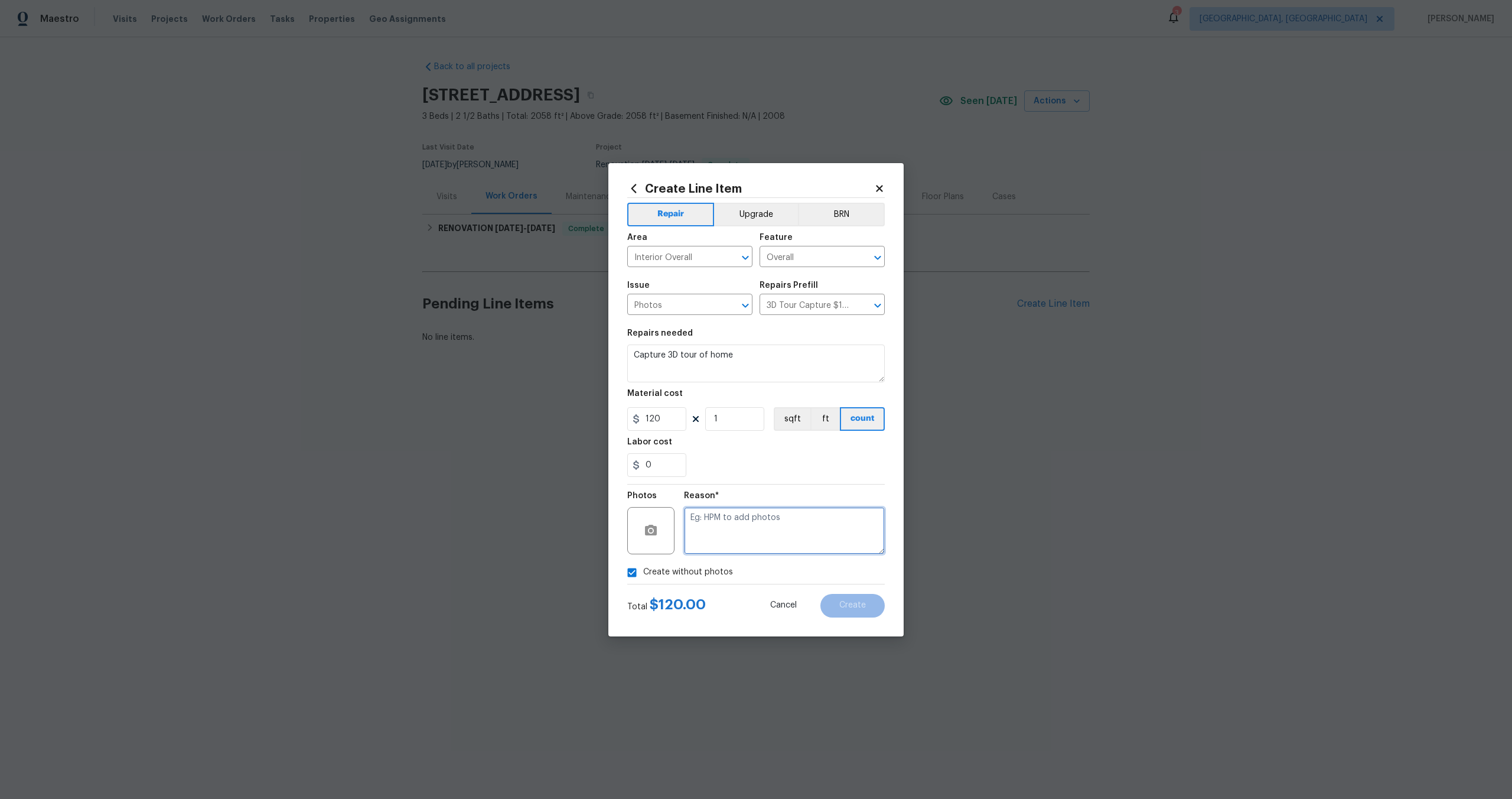
click at [724, 534] on textarea at bounding box center [785, 530] width 201 height 47
type textarea ",."
click at [868, 614] on button "Create" at bounding box center [853, 605] width 64 height 24
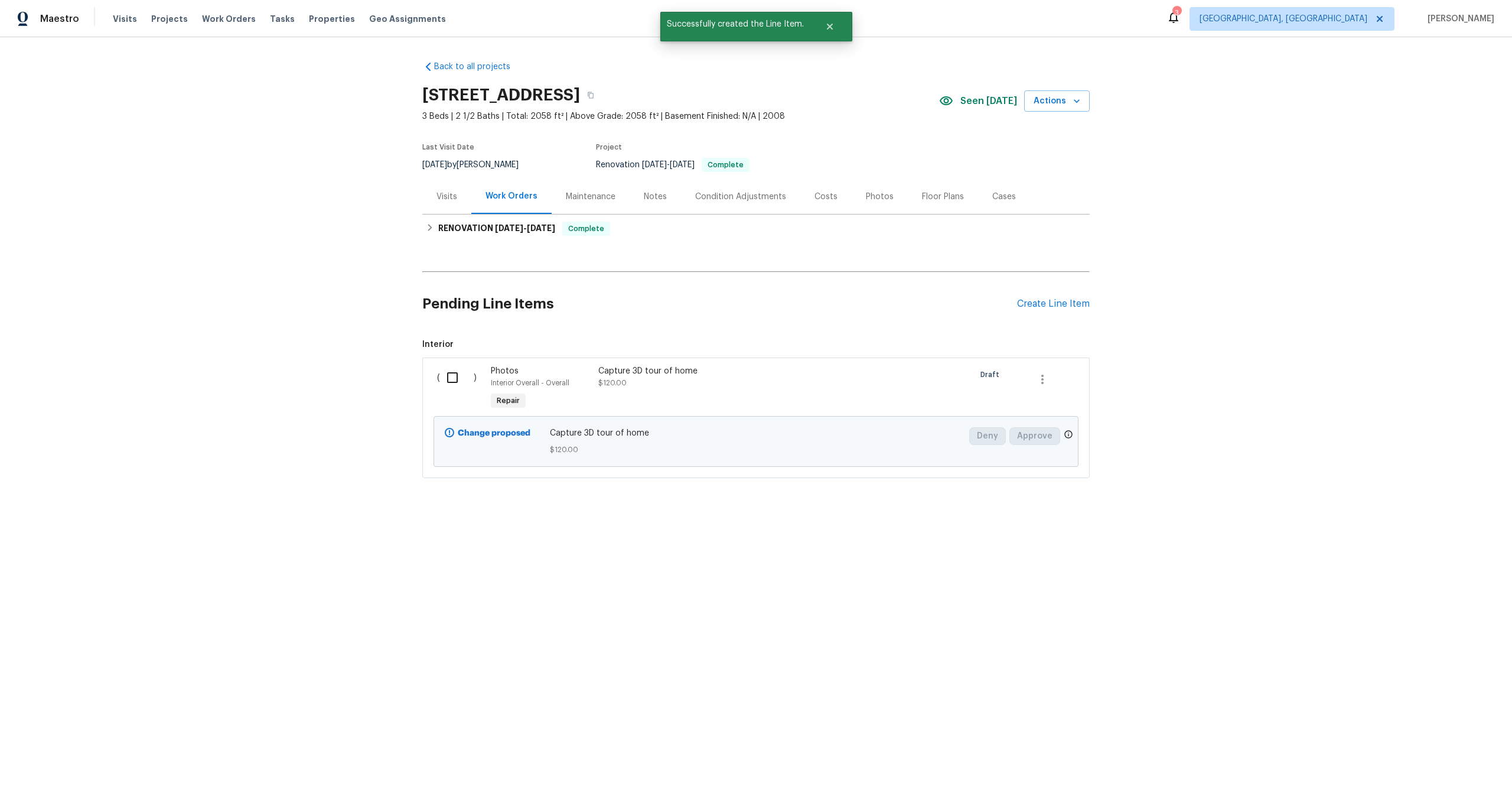
click at [456, 379] on input "checkbox" at bounding box center [457, 378] width 33 height 25
checkbox input "true"
click at [1435, 769] on span "Create Work Order" at bounding box center [1444, 770] width 79 height 15
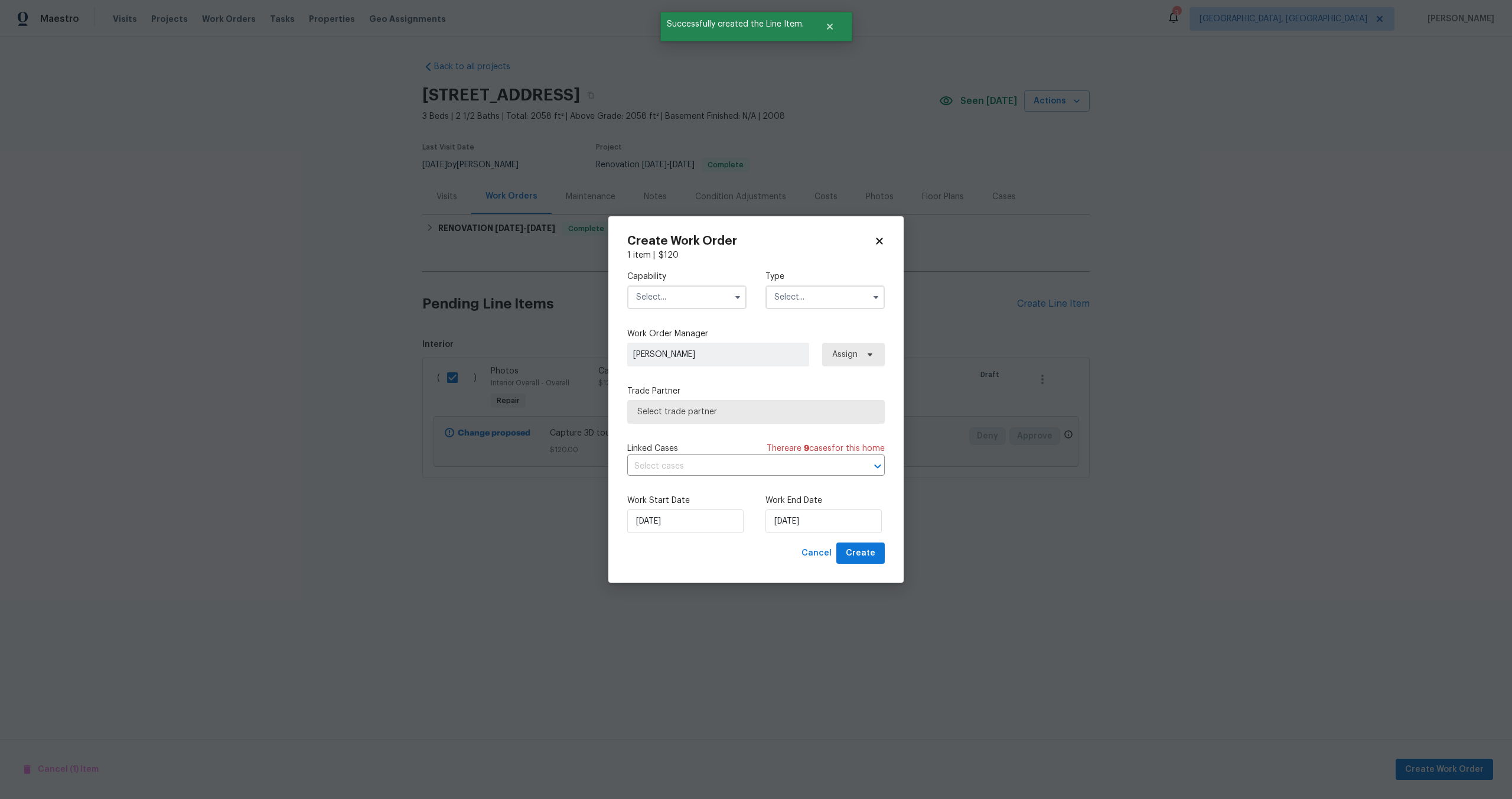
click at [649, 298] on input "text" at bounding box center [687, 297] width 119 height 24
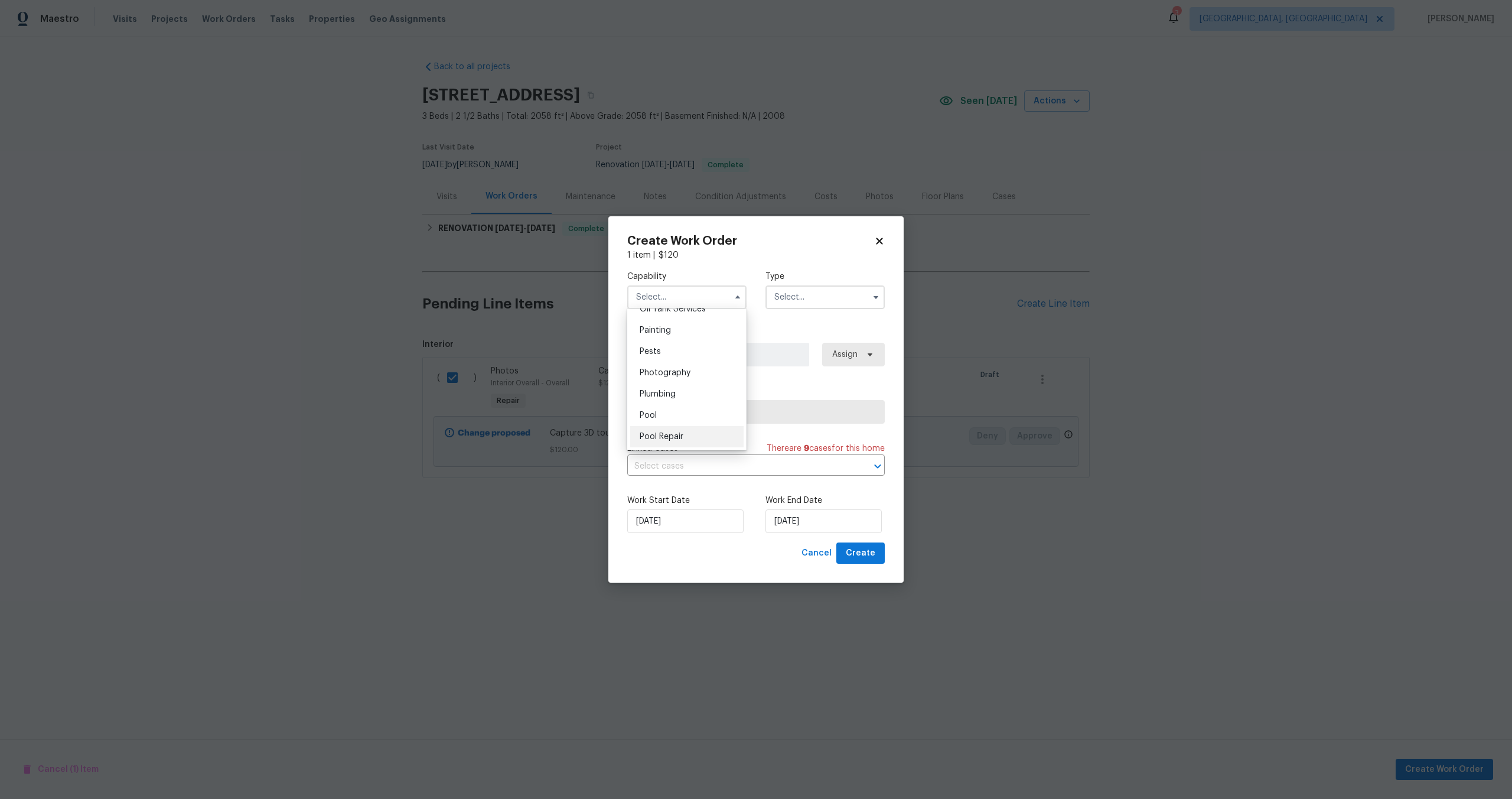
scroll to position [978, 0]
click at [668, 378] on span "Photography" at bounding box center [665, 378] width 51 height 8
type input "Photography"
click at [781, 306] on input "text" at bounding box center [825, 297] width 119 height 24
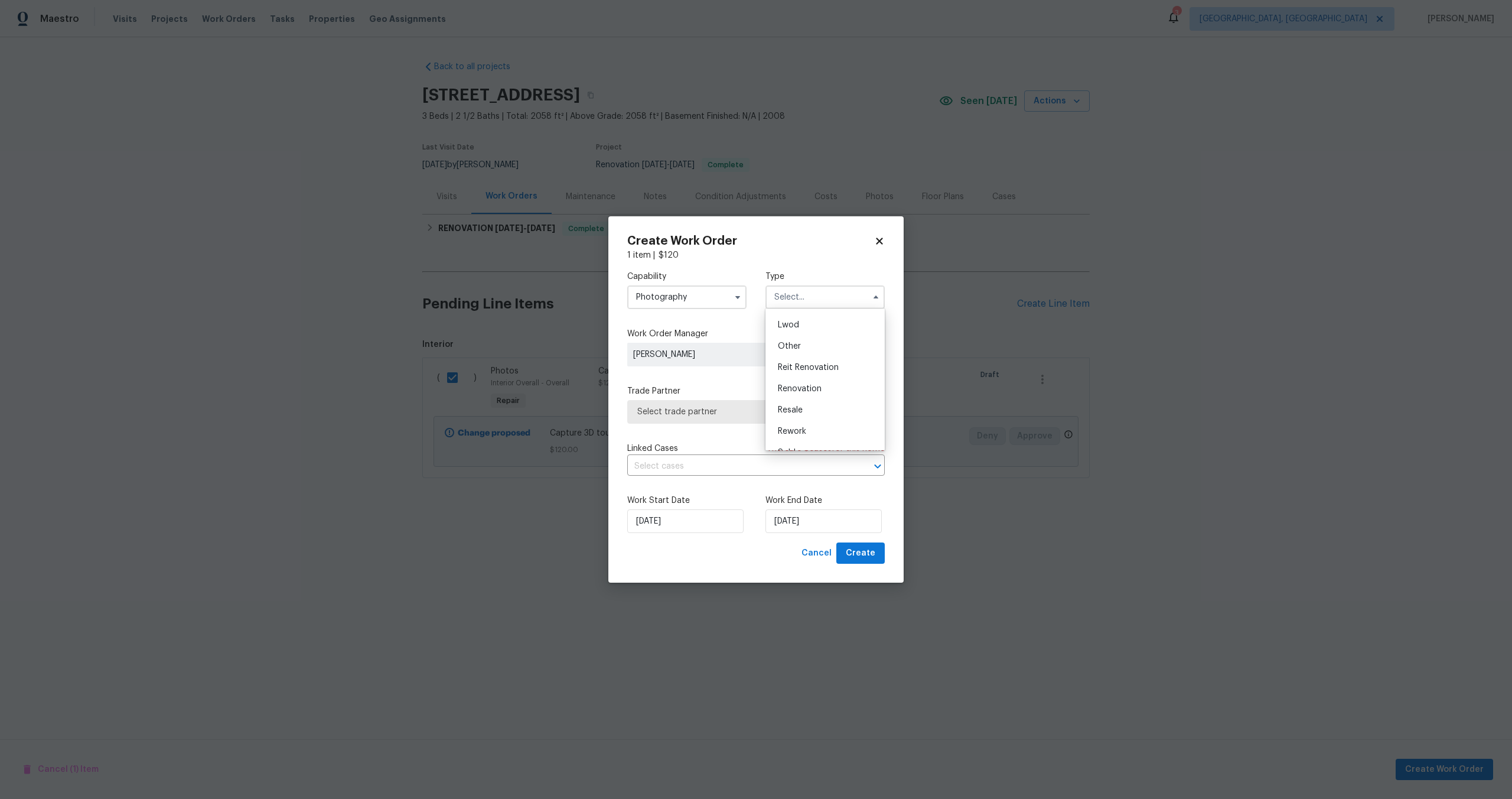
scroll to position [124, 0]
click at [781, 342] on span "Other" at bounding box center [789, 346] width 23 height 8
type input "Other"
click at [706, 416] on span "Select trade partner" at bounding box center [747, 411] width 220 height 12
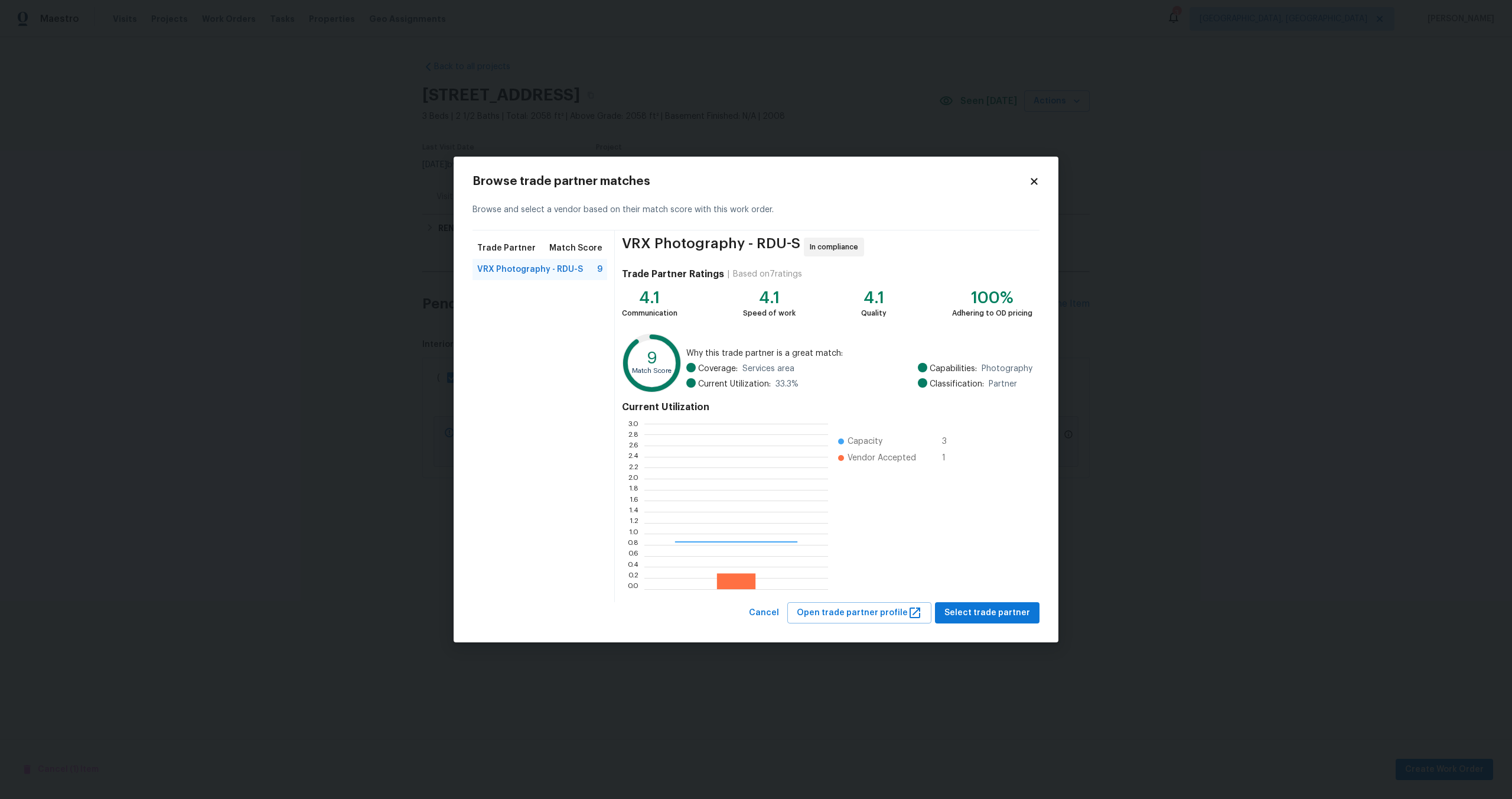
scroll to position [166, 184]
click at [969, 609] on span "Select trade partner" at bounding box center [987, 613] width 86 height 15
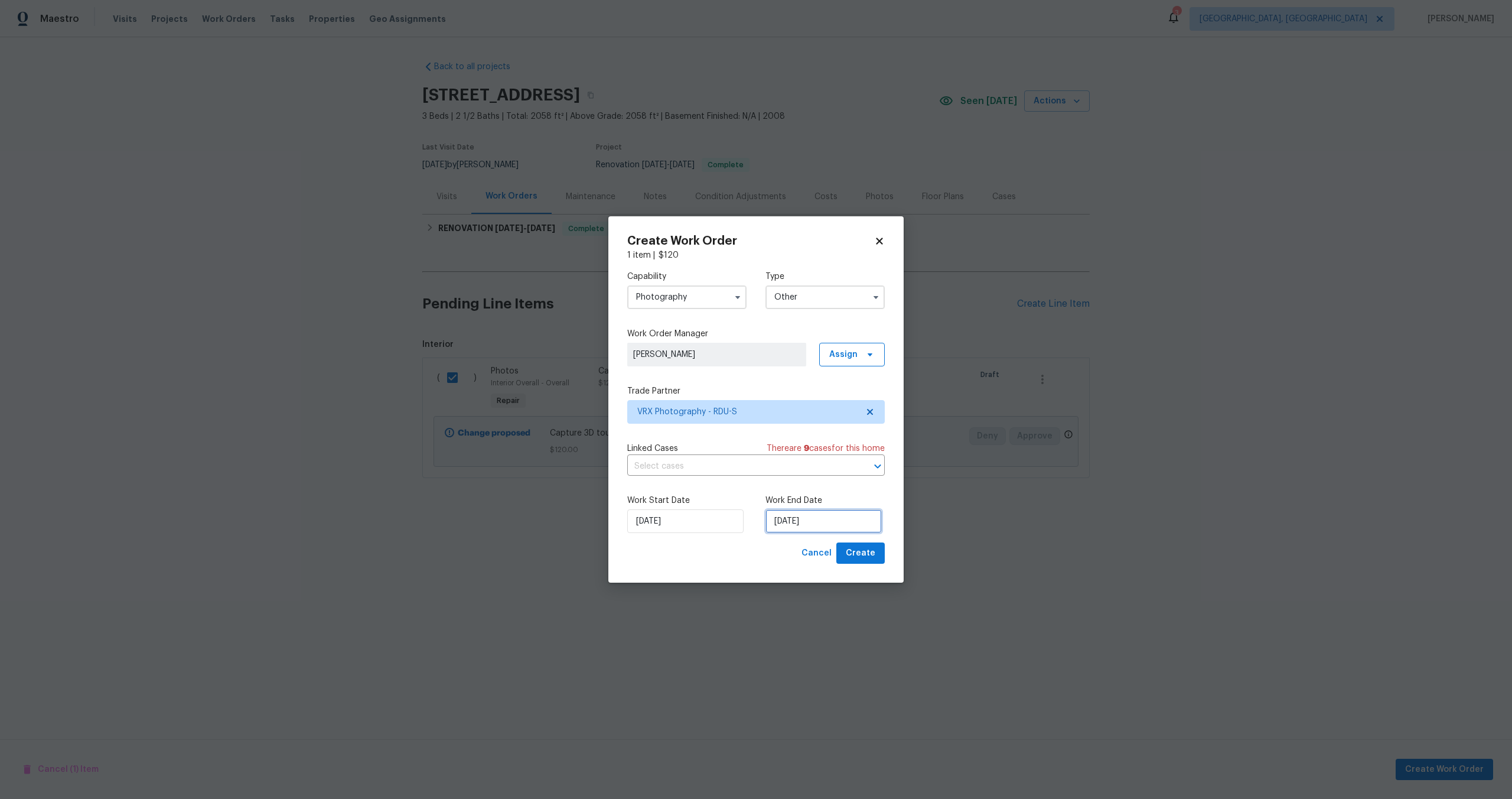
click at [834, 530] on input "[DATE]" at bounding box center [824, 521] width 117 height 24
click at [816, 473] on div "24" at bounding box center [821, 471] width 19 height 17
type input "[DATE]"
click at [869, 556] on span "Create" at bounding box center [861, 553] width 30 height 15
checkbox input "false"
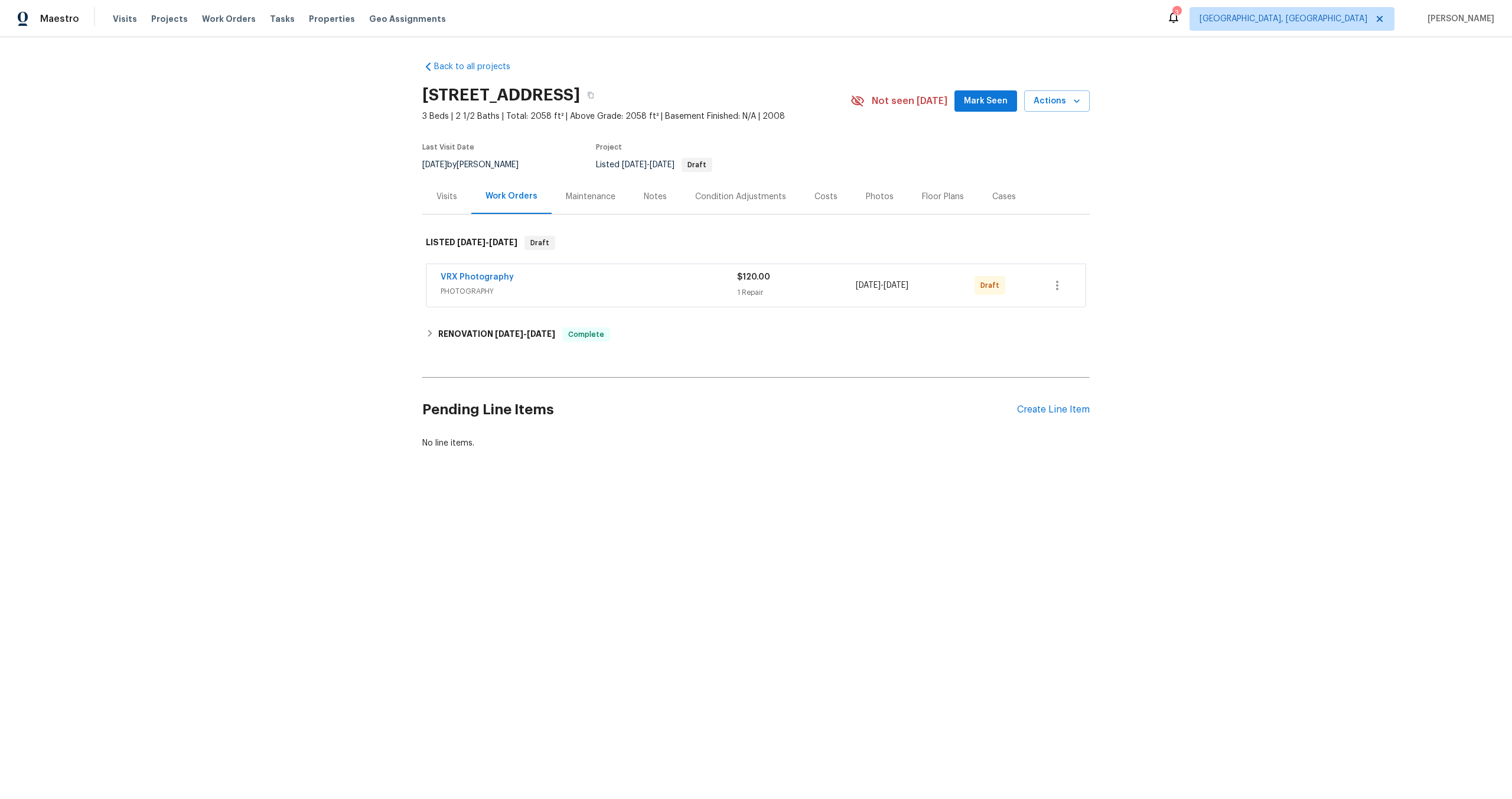
click at [192, 315] on div "Back to all projects [STREET_ADDRESS] 3 Beds | 2 1/2 Baths | Total: 2058 ft² | …" at bounding box center [756, 283] width 1512 height 492
click at [1049, 291] on button "button" at bounding box center [1057, 285] width 29 height 29
click at [1064, 291] on li "Send to Vendor" at bounding box center [1109, 285] width 131 height 19
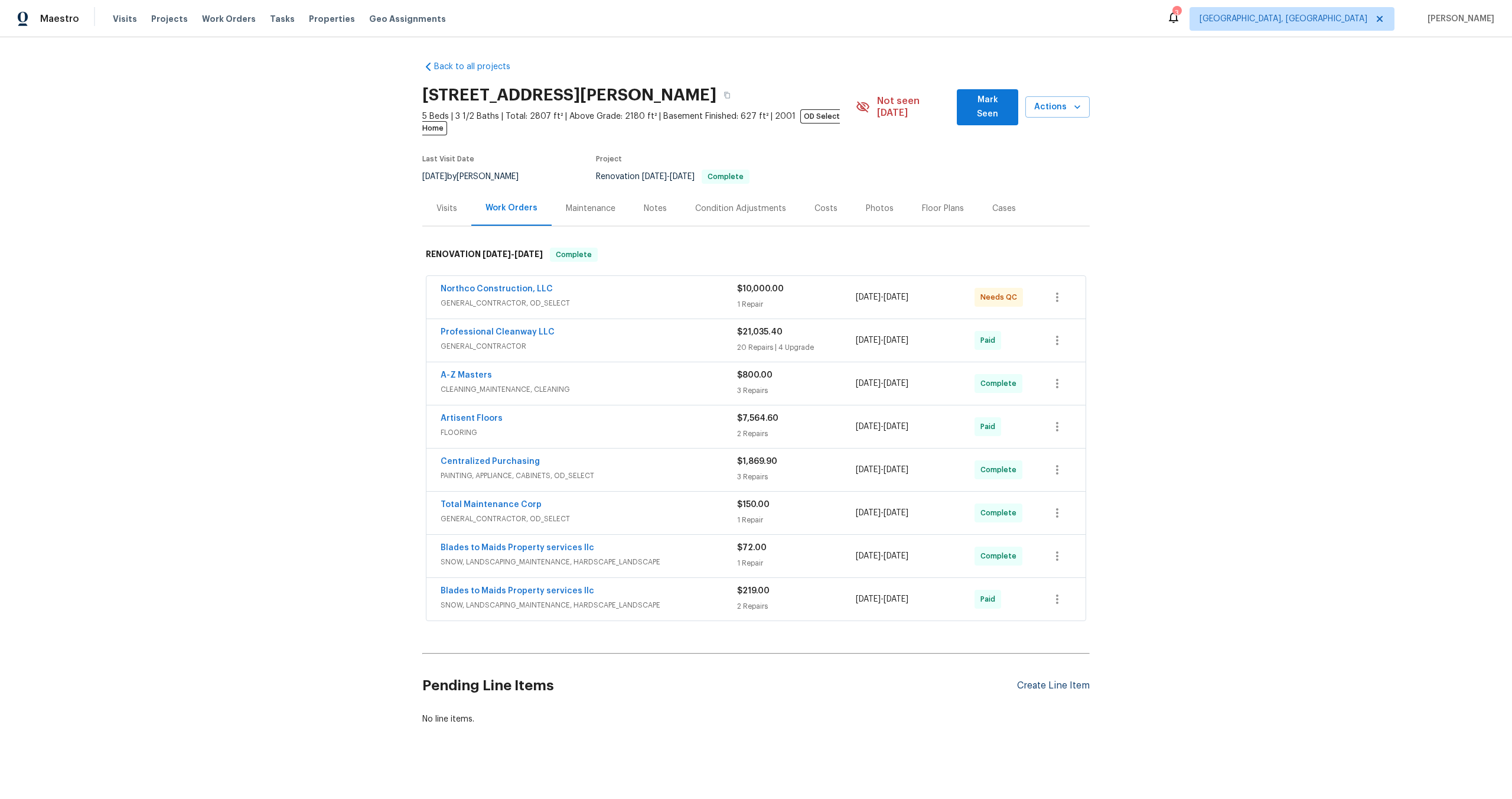
click at [1056, 680] on div "Create Line Item" at bounding box center [1053, 685] width 73 height 11
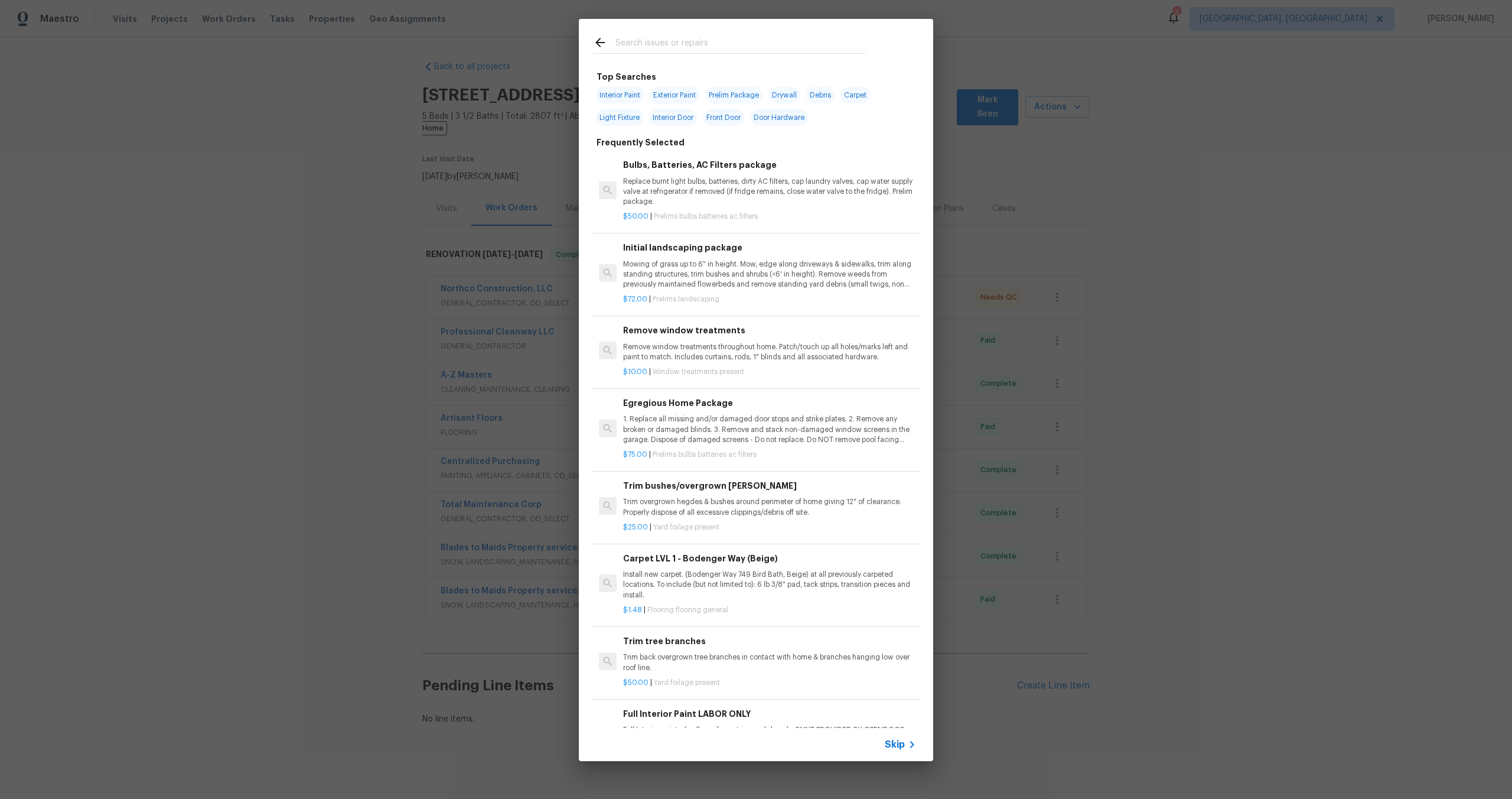
click at [899, 737] on div "Skip" at bounding box center [755, 744] width 354 height 33
click at [898, 744] on span "Skip" at bounding box center [895, 744] width 20 height 12
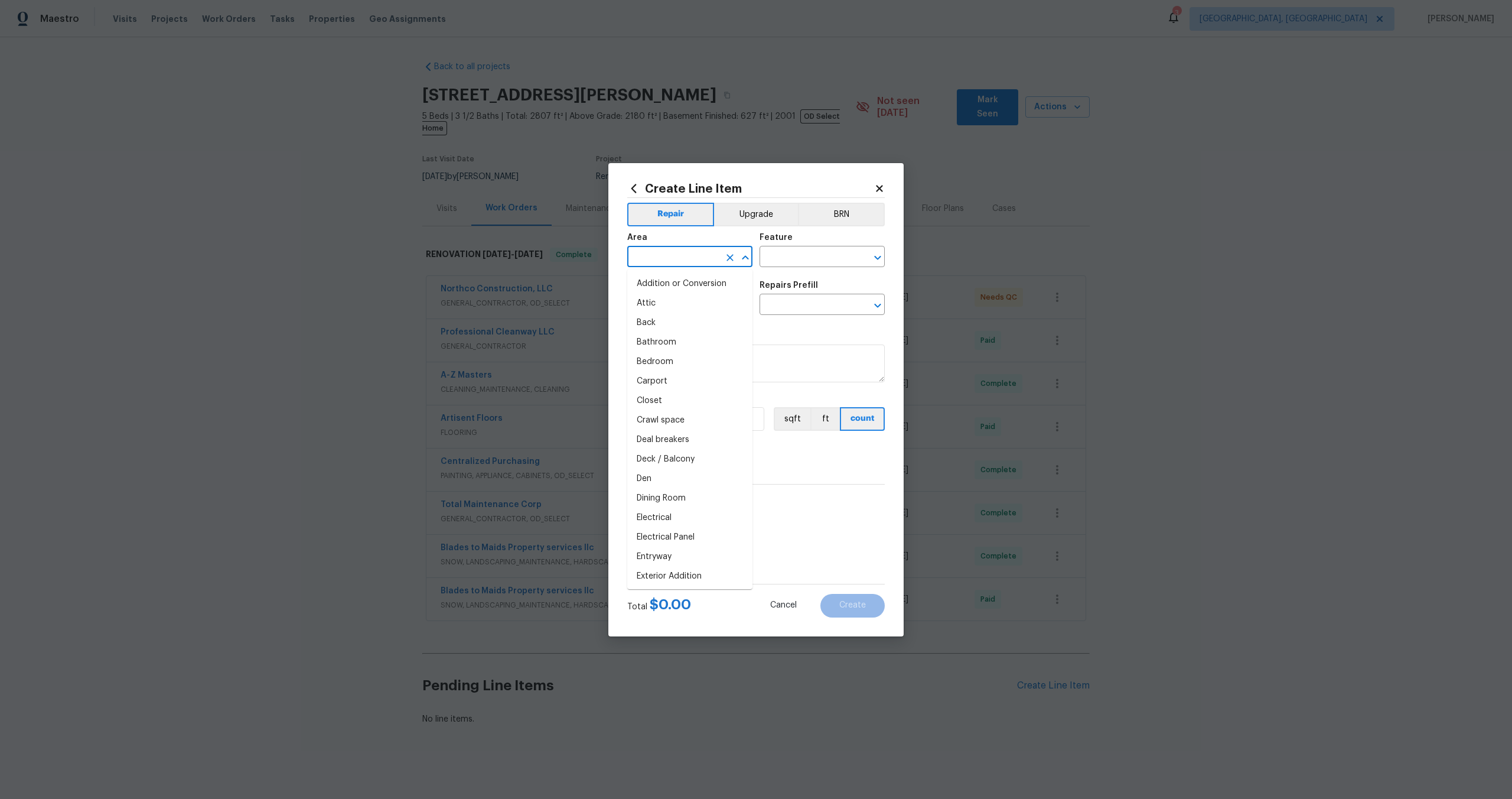
click at [670, 258] on input "text" at bounding box center [674, 258] width 92 height 19
click at [669, 303] on li "Interior Overall" at bounding box center [690, 303] width 125 height 19
type input "Interior Overall"
click at [777, 257] on input "text" at bounding box center [806, 258] width 92 height 19
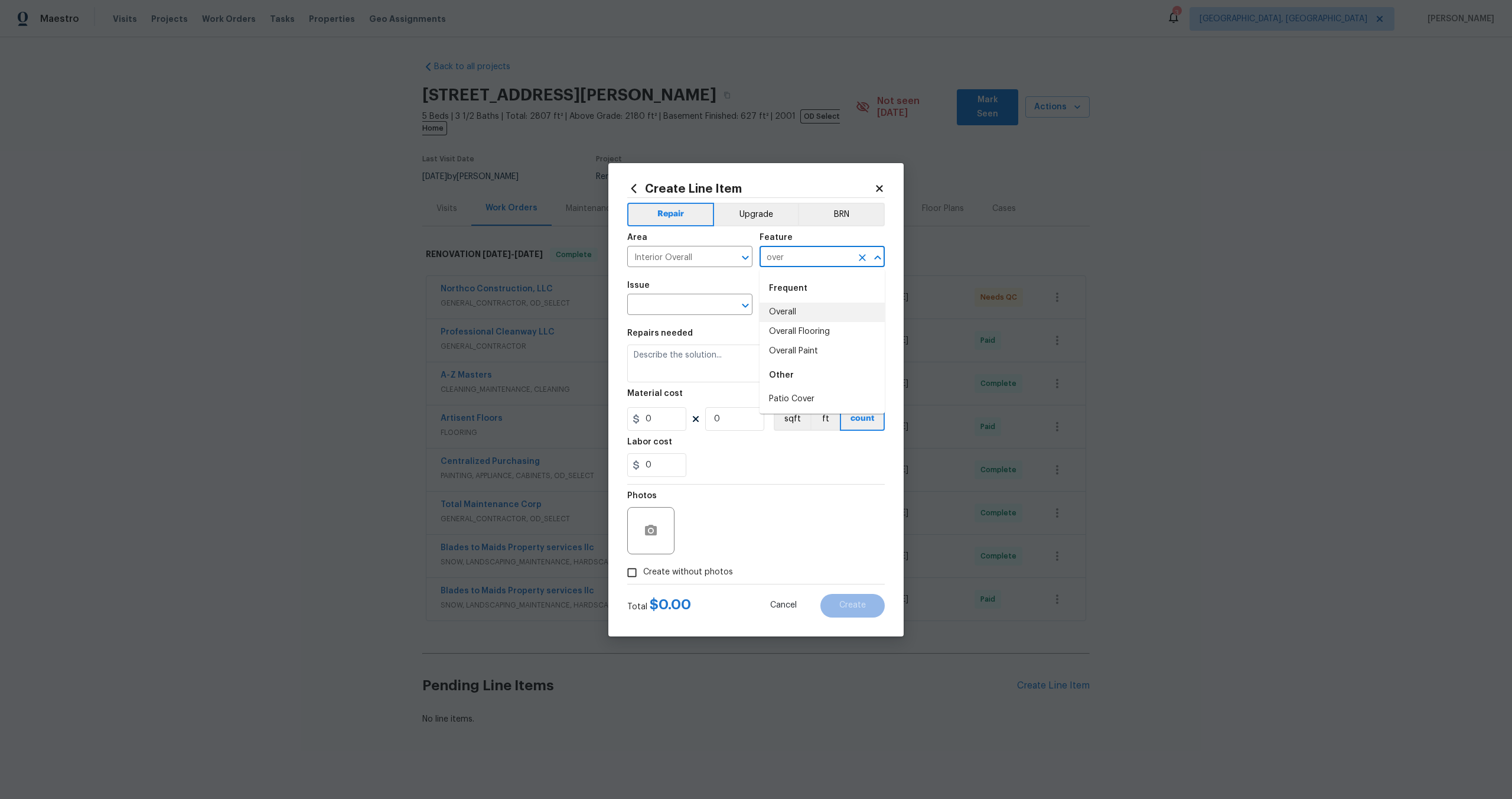
click at [770, 305] on li "Overall" at bounding box center [822, 312] width 125 height 19
type input "Overall"
click at [690, 305] on input "text" at bounding box center [674, 306] width 92 height 19
click at [685, 354] on li "Photos" at bounding box center [690, 360] width 125 height 19
type input "Photos"
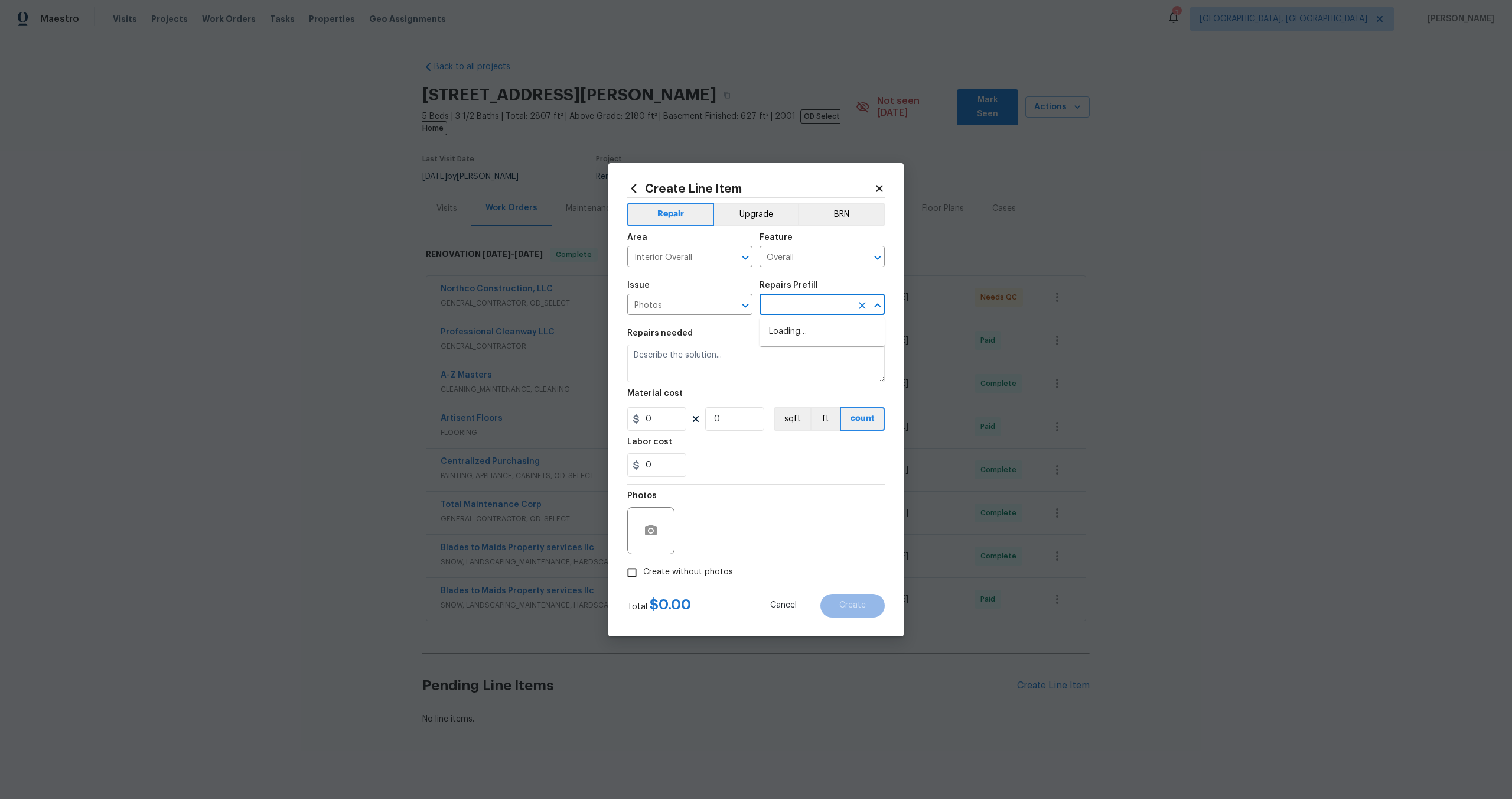
click at [818, 305] on input "text" at bounding box center [806, 306] width 92 height 19
click at [814, 332] on li "3D Tour Capture $120.00" at bounding box center [822, 331] width 125 height 19
type input "3D Tour Capture $120.00"
type textarea "Capture 3D tour of home"
type input "120"
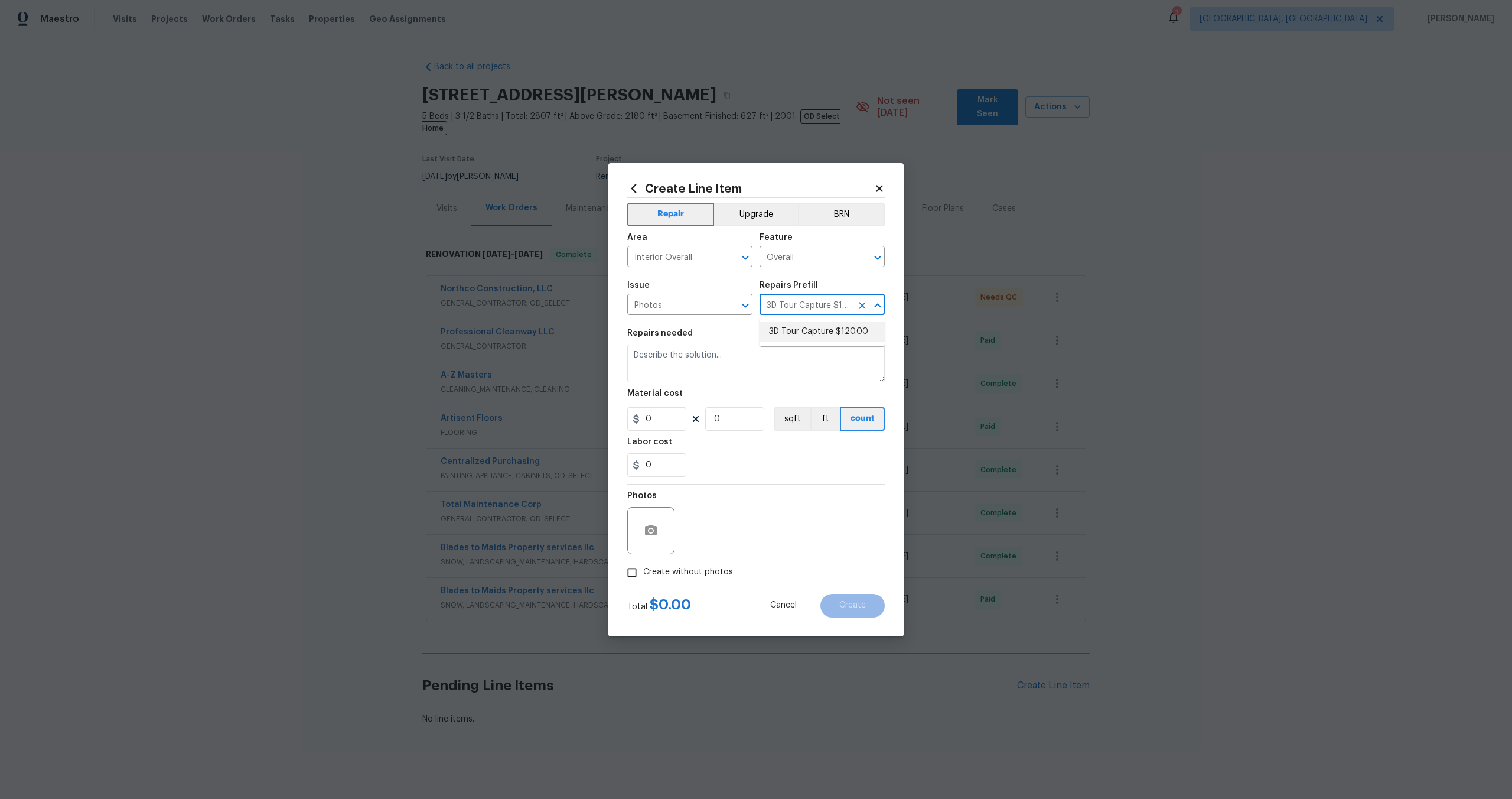
type input "1"
click at [633, 571] on input "Create without photos" at bounding box center [632, 573] width 22 height 22
checkbox input "true"
click at [713, 556] on div "Reason*" at bounding box center [785, 523] width 201 height 77
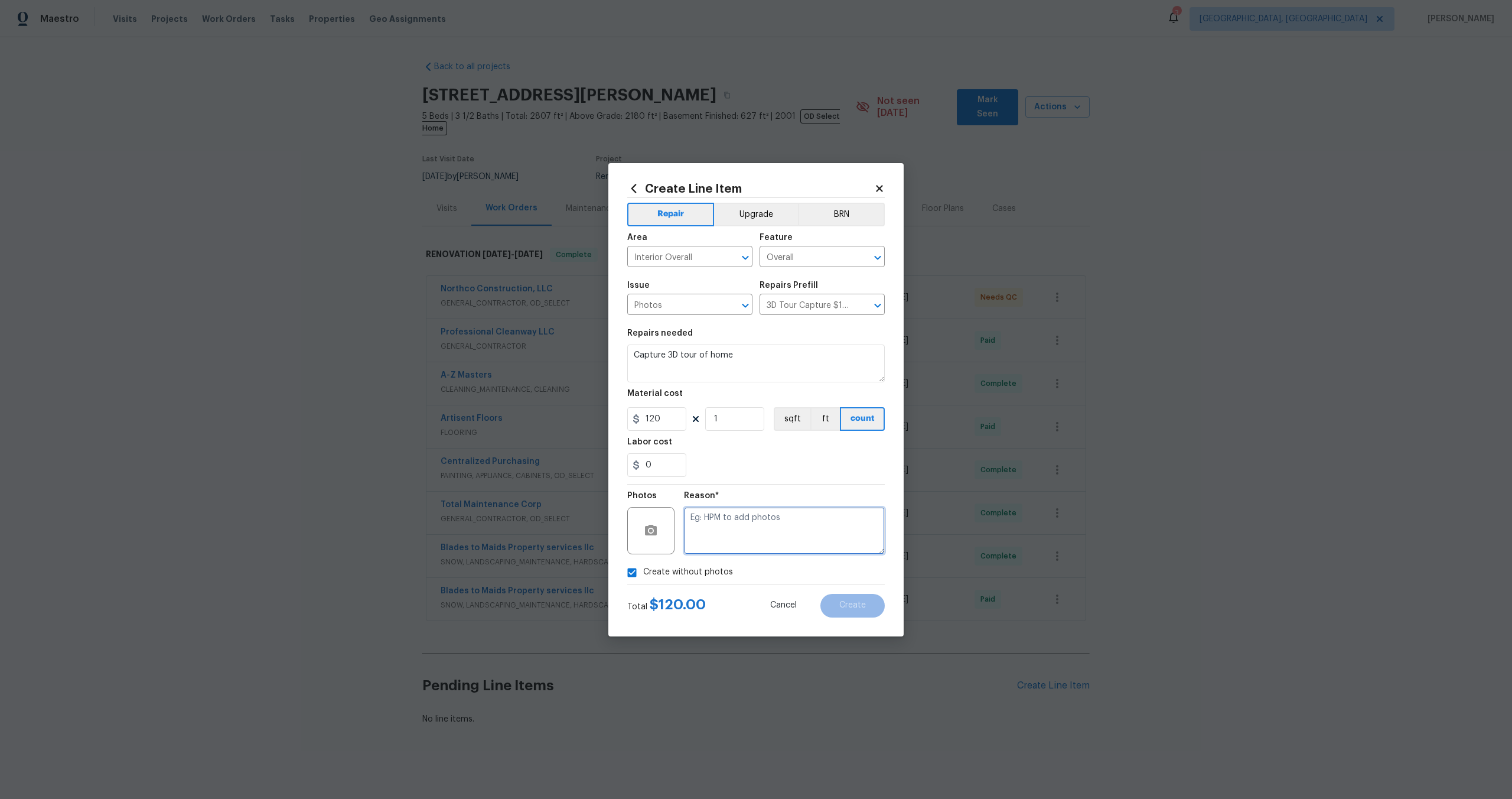
click at [729, 536] on textarea at bounding box center [785, 530] width 201 height 47
type textarea "."
click at [870, 607] on button "Create" at bounding box center [853, 605] width 64 height 24
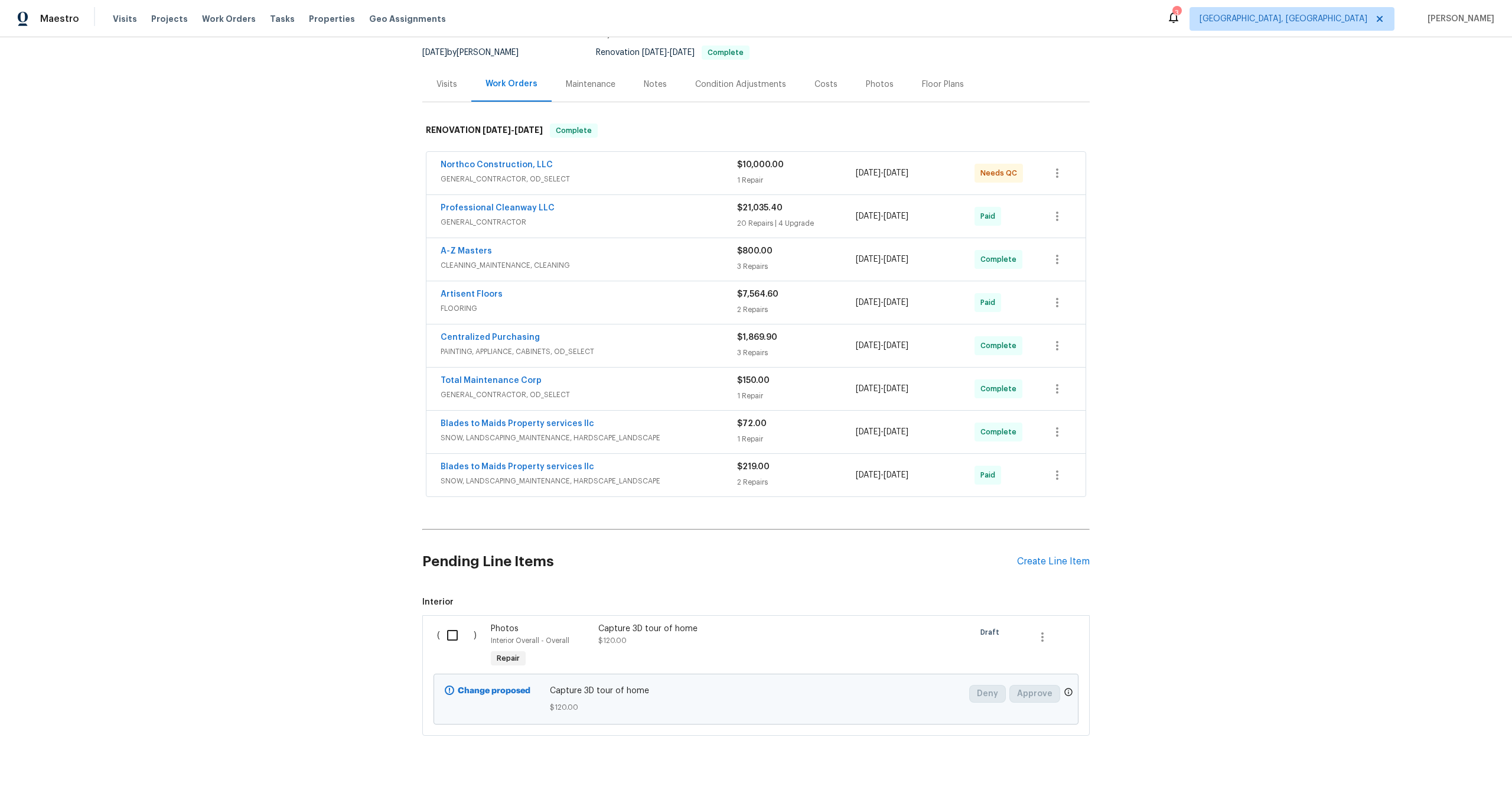
scroll to position [130, 0]
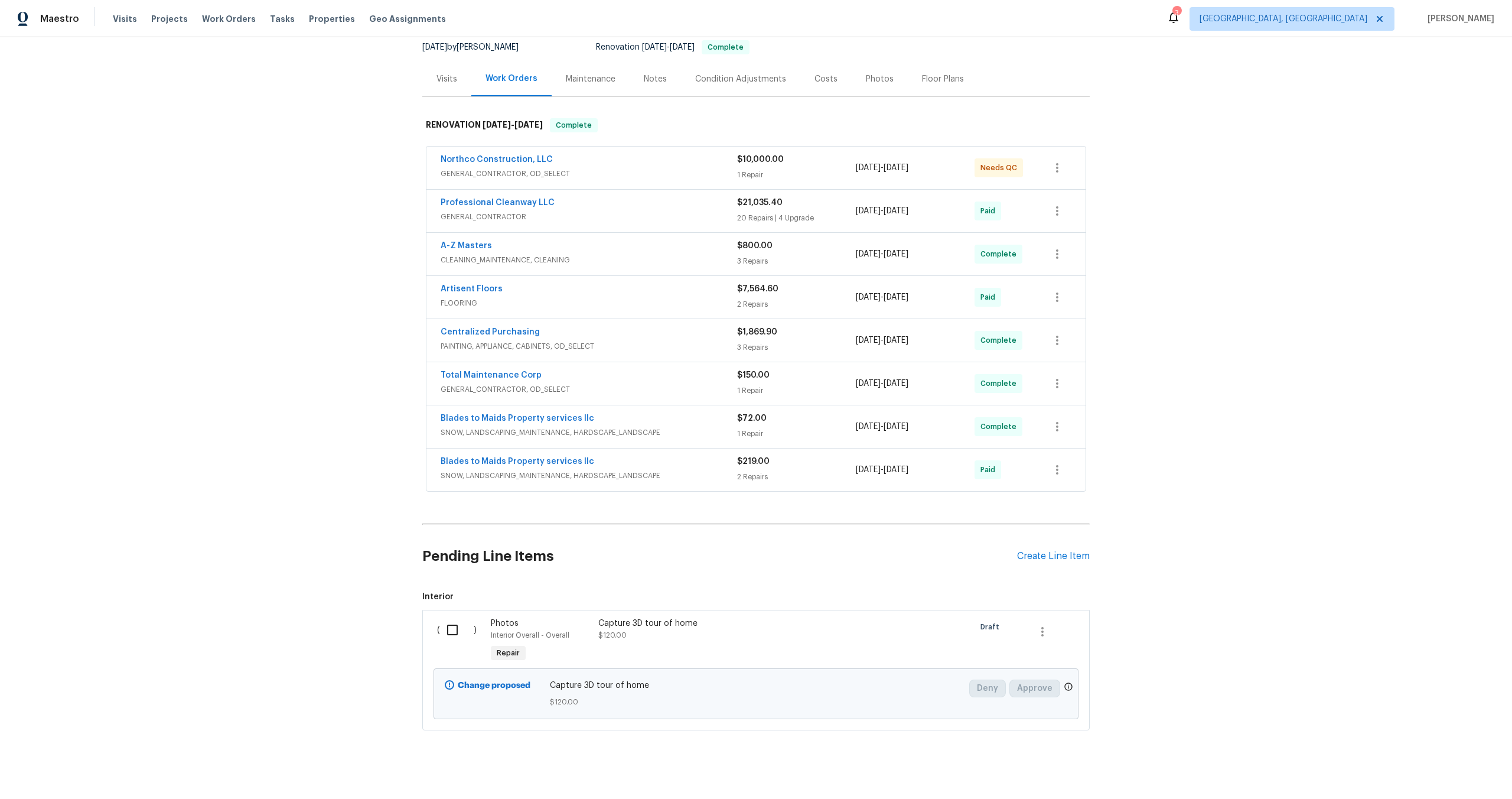
click at [452, 619] on input "checkbox" at bounding box center [457, 630] width 33 height 25
checkbox input "true"
click at [1445, 776] on span "Create Work Order" at bounding box center [1444, 770] width 79 height 15
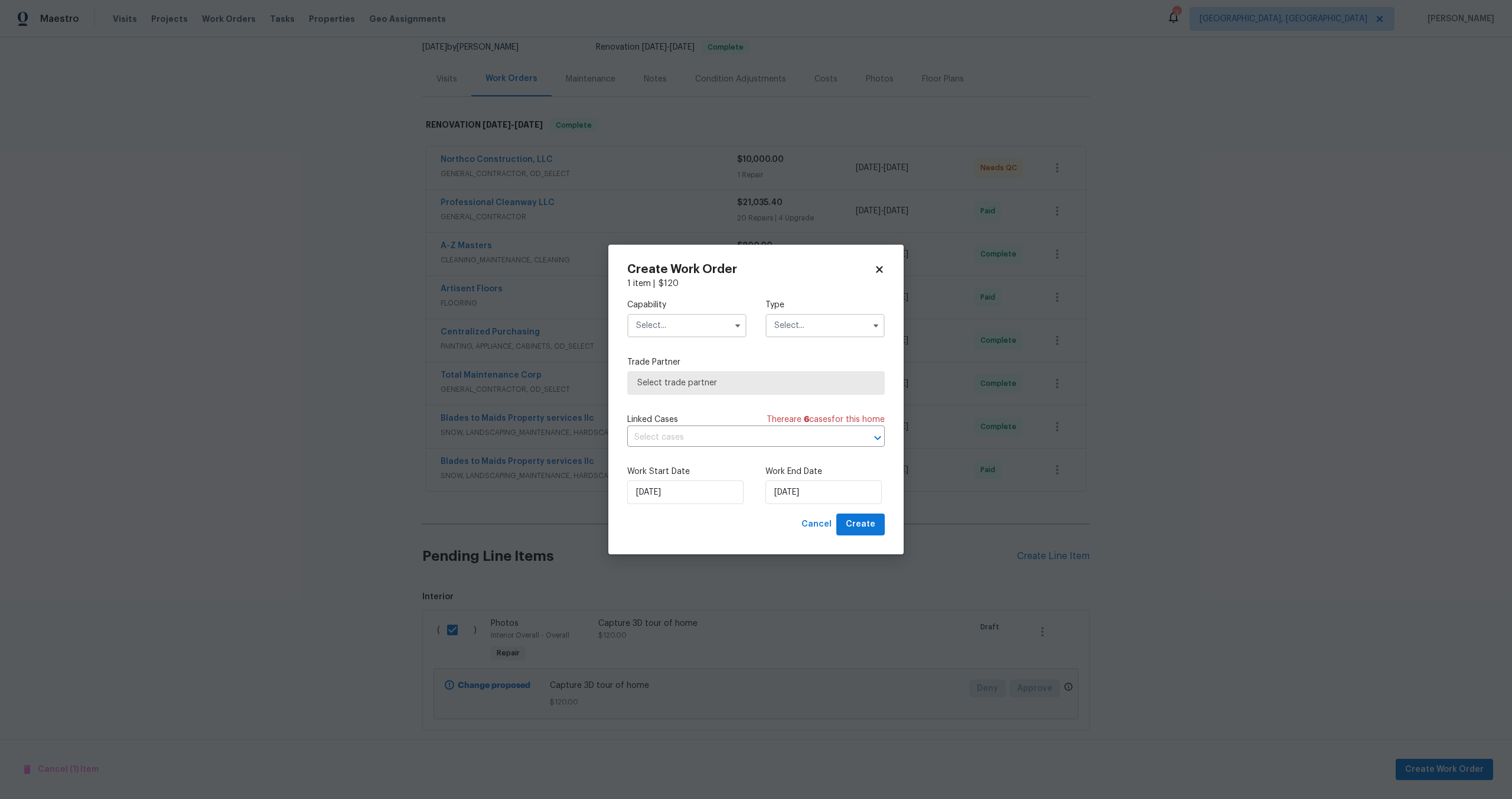
click at [693, 314] on input "text" at bounding box center [687, 326] width 119 height 24
click at [677, 375] on span "Photography" at bounding box center [665, 377] width 51 height 8
type input "Photography"
click at [827, 322] on input "text" at bounding box center [825, 326] width 119 height 24
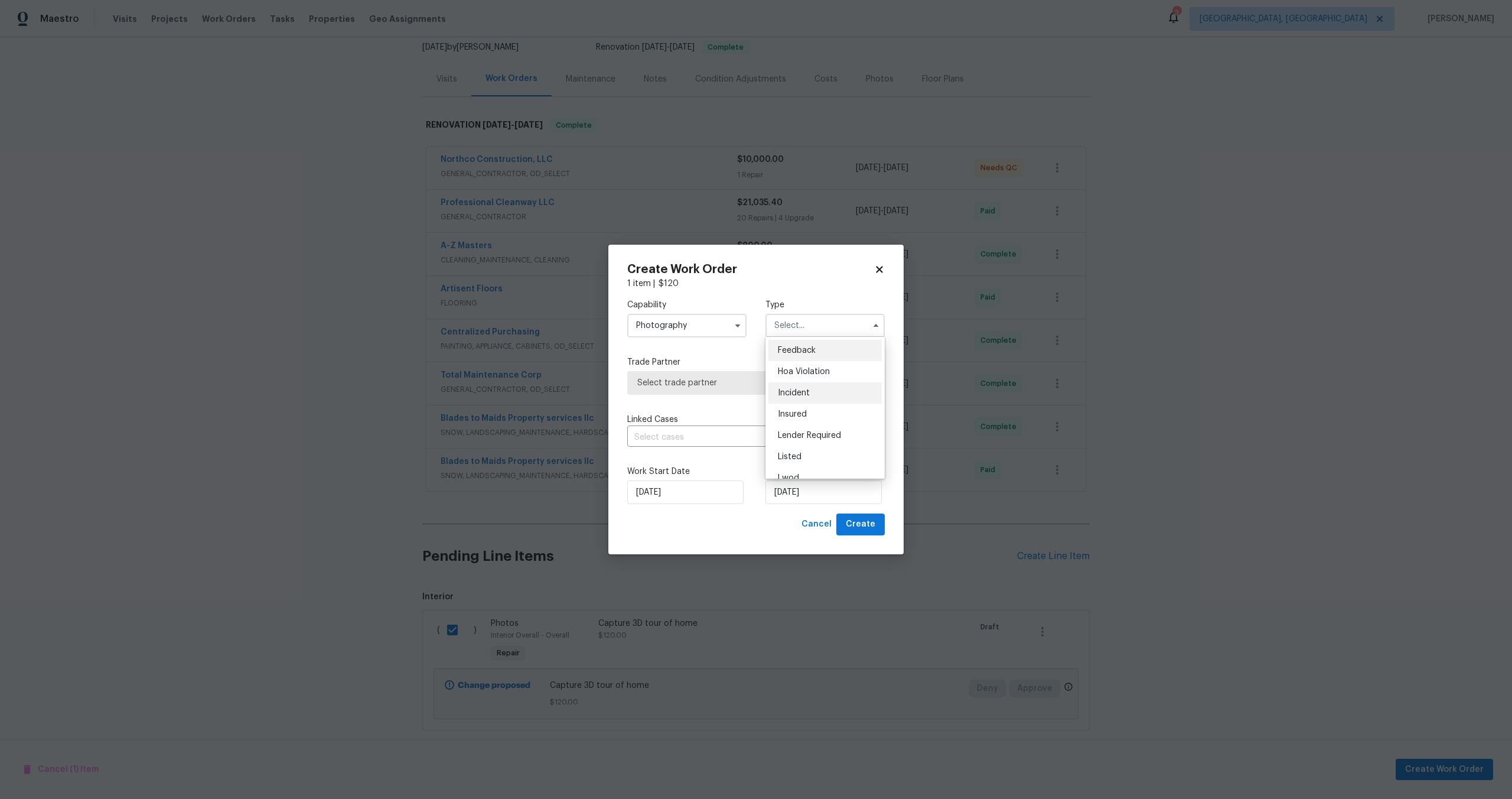
scroll to position [141, 0]
click at [794, 355] on span "Other" at bounding box center [789, 358] width 23 height 8
type input "Other"
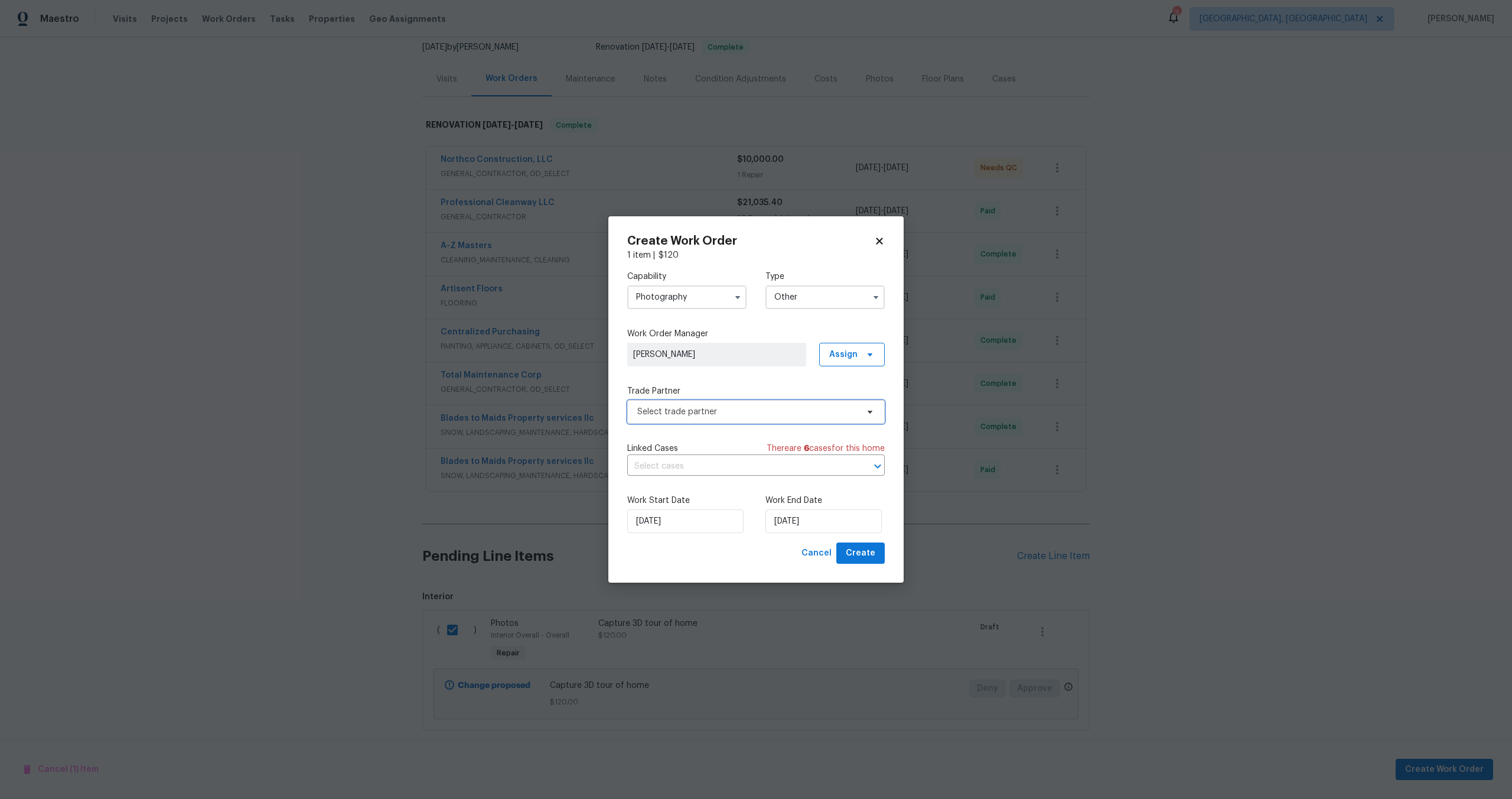
click at [707, 401] on span "Select trade partner" at bounding box center [756, 412] width 257 height 24
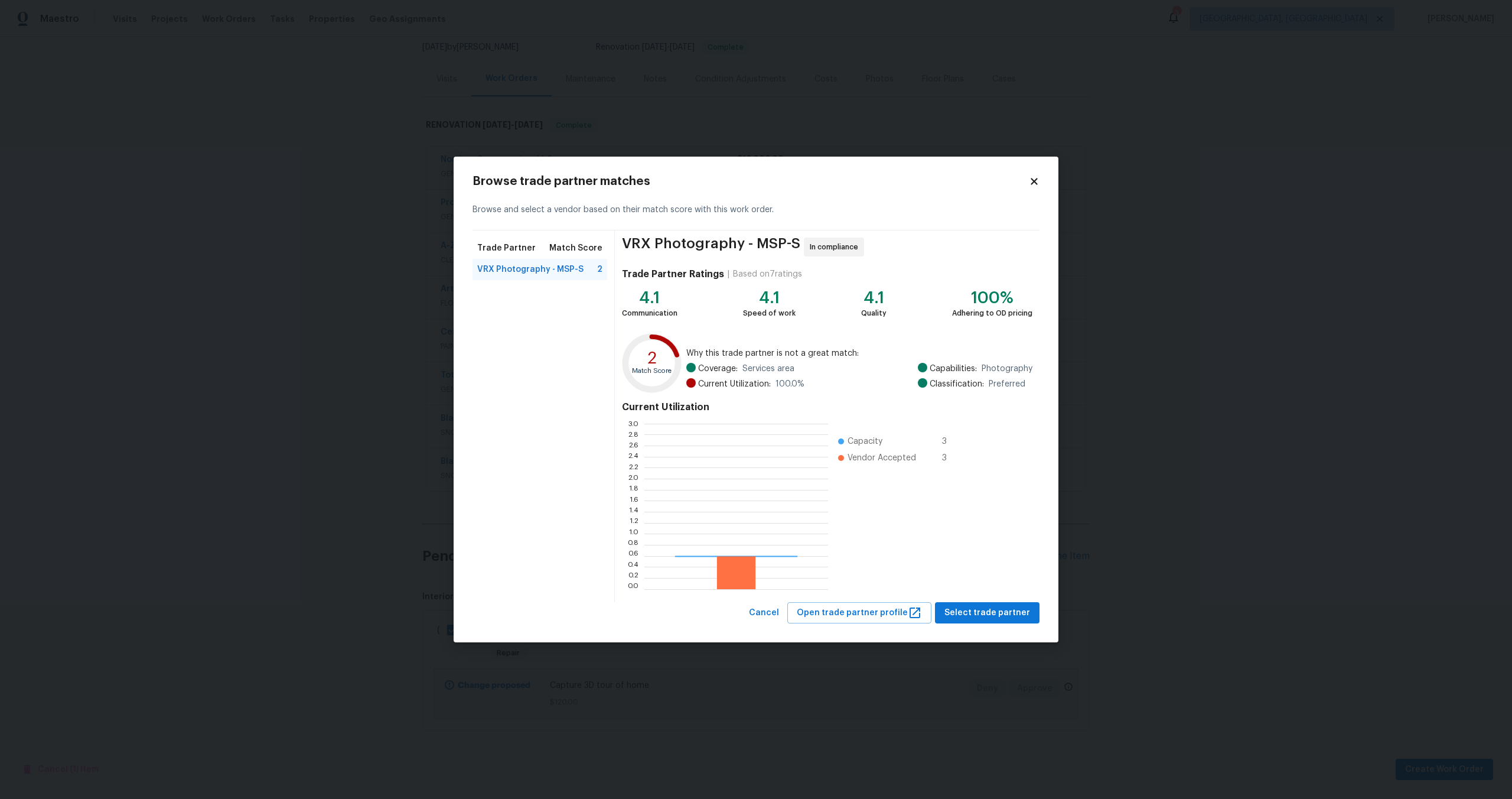
scroll to position [166, 184]
click at [989, 605] on span "Select trade partner" at bounding box center [987, 613] width 86 height 15
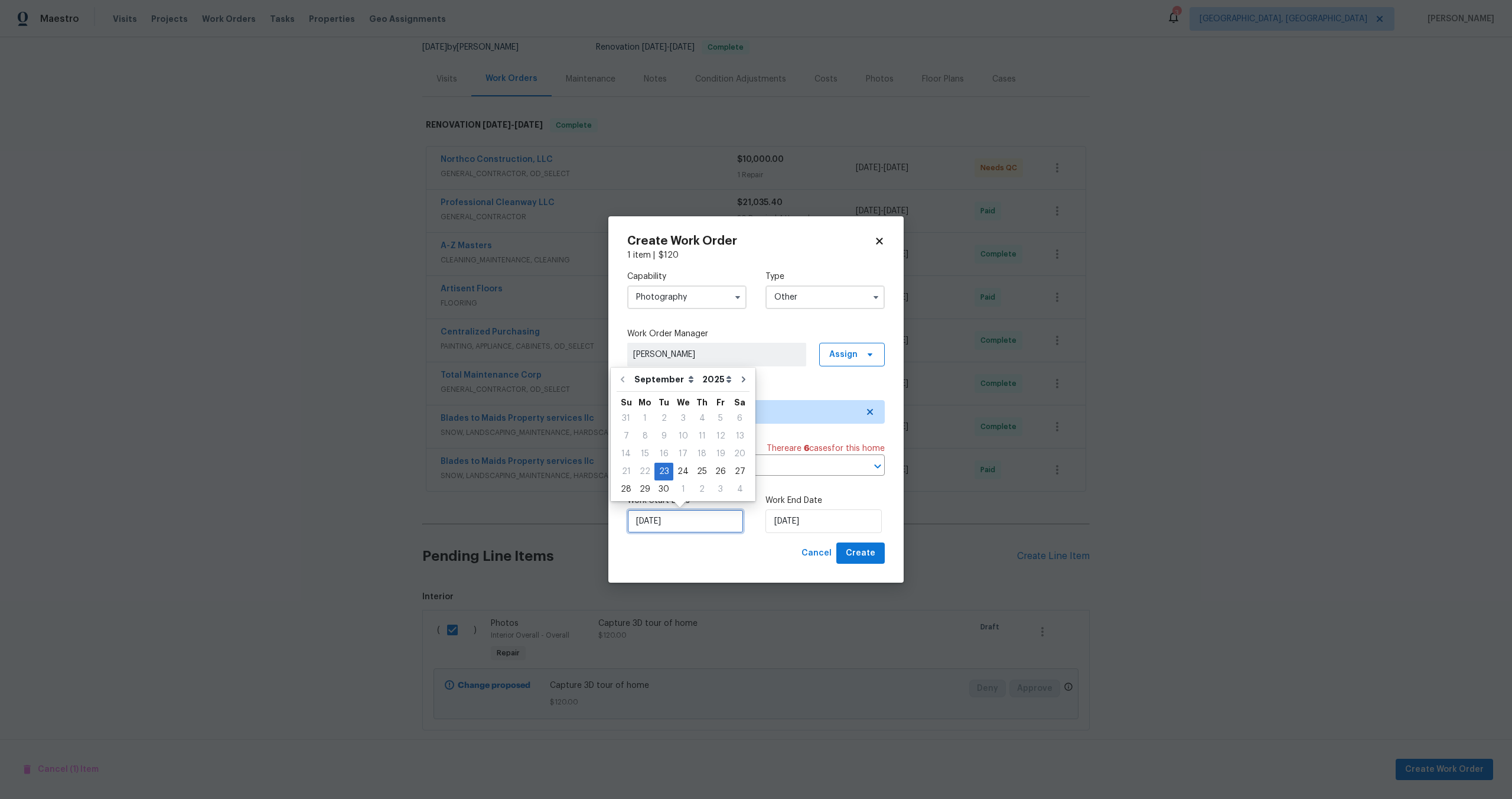
click at [692, 524] on input "23/09/2025" at bounding box center [686, 521] width 117 height 24
click at [805, 511] on input "23/09/2025" at bounding box center [824, 521] width 117 height 24
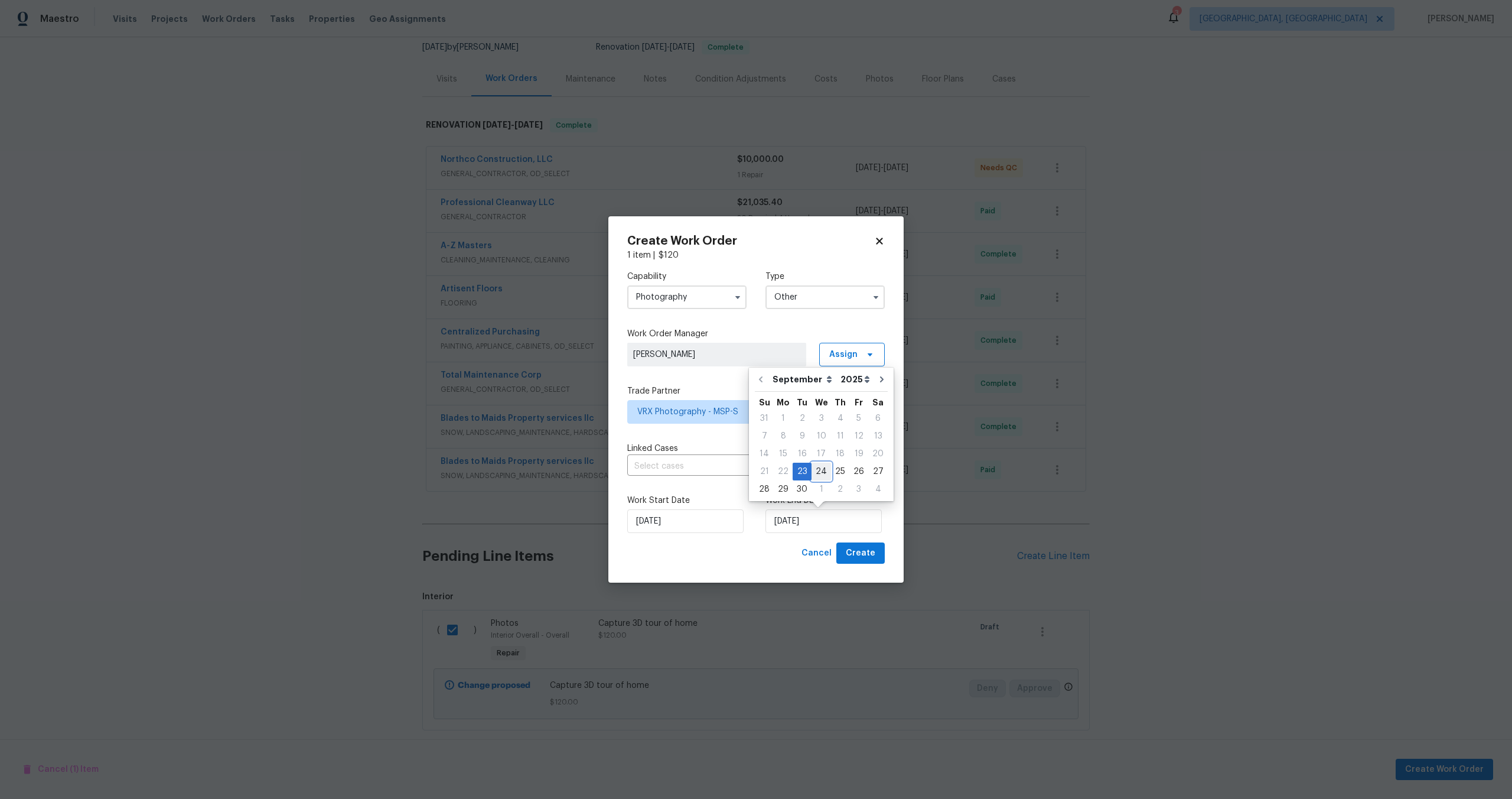
click at [819, 472] on div "24" at bounding box center [821, 471] width 19 height 17
type input "24/09/2025"
click at [873, 553] on span "Create" at bounding box center [861, 553] width 30 height 15
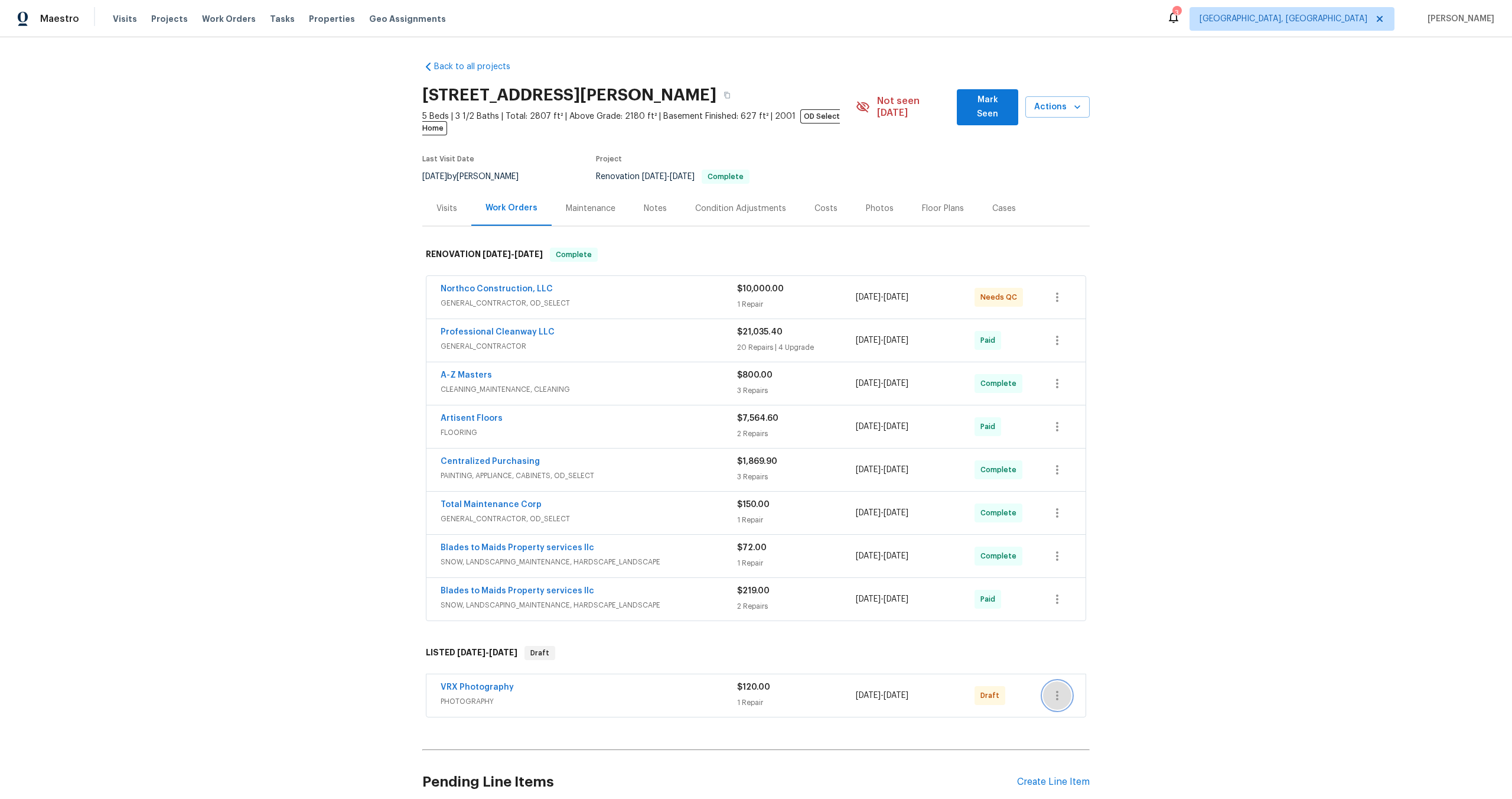
click at [1061, 690] on icon "button" at bounding box center [1057, 695] width 14 height 14
click at [1062, 680] on li "Send to Vendor" at bounding box center [1107, 684] width 128 height 19
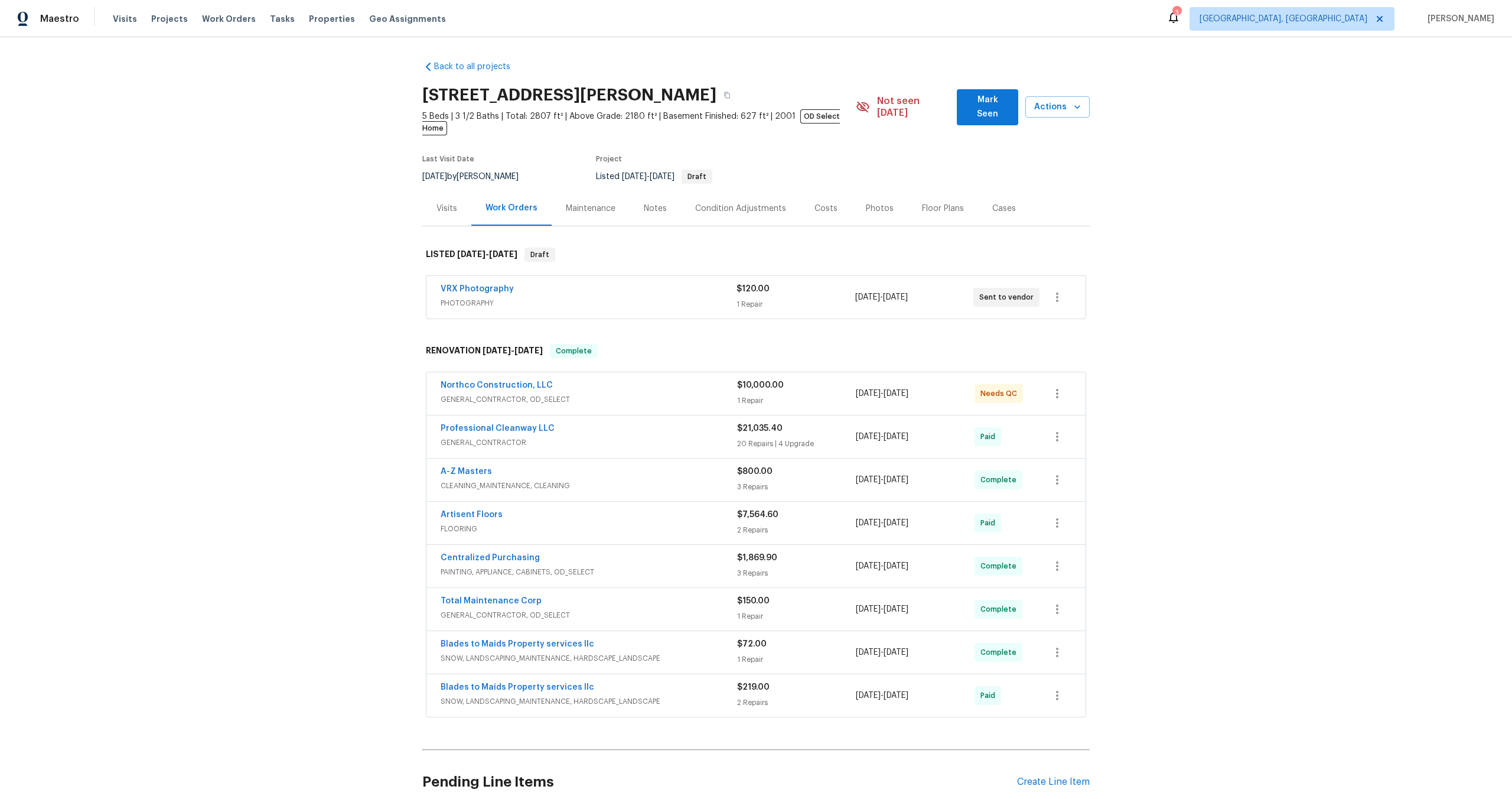
click at [634, 283] on div "VRX Photography" at bounding box center [589, 290] width 296 height 14
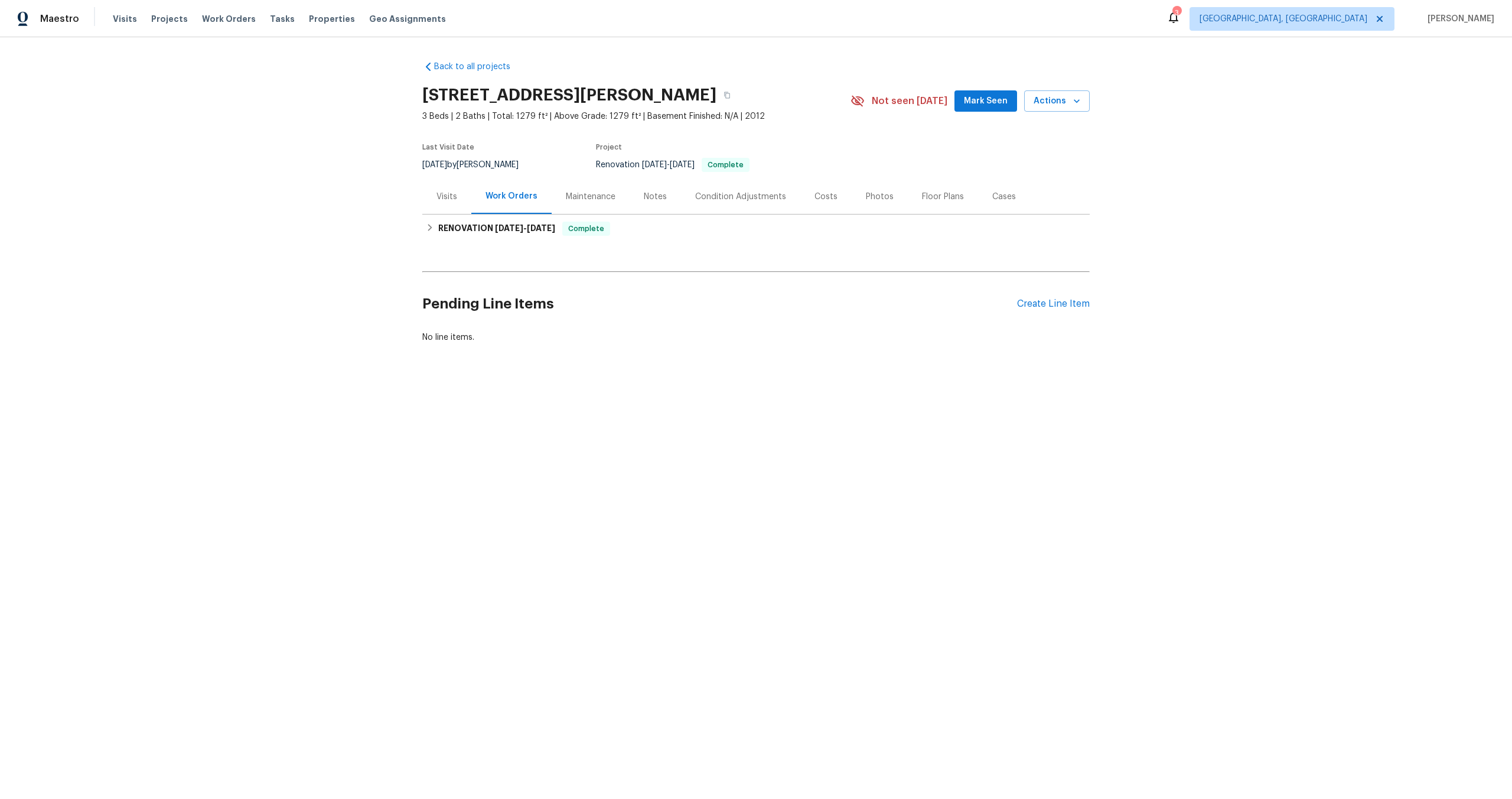
click at [692, 424] on html "Maestro Visits Projects Work Orders Tasks Properties Geo Assignments 3 [GEOGRAP…" at bounding box center [756, 212] width 1512 height 424
click at [1072, 306] on div "Create Line Item" at bounding box center [1053, 304] width 73 height 11
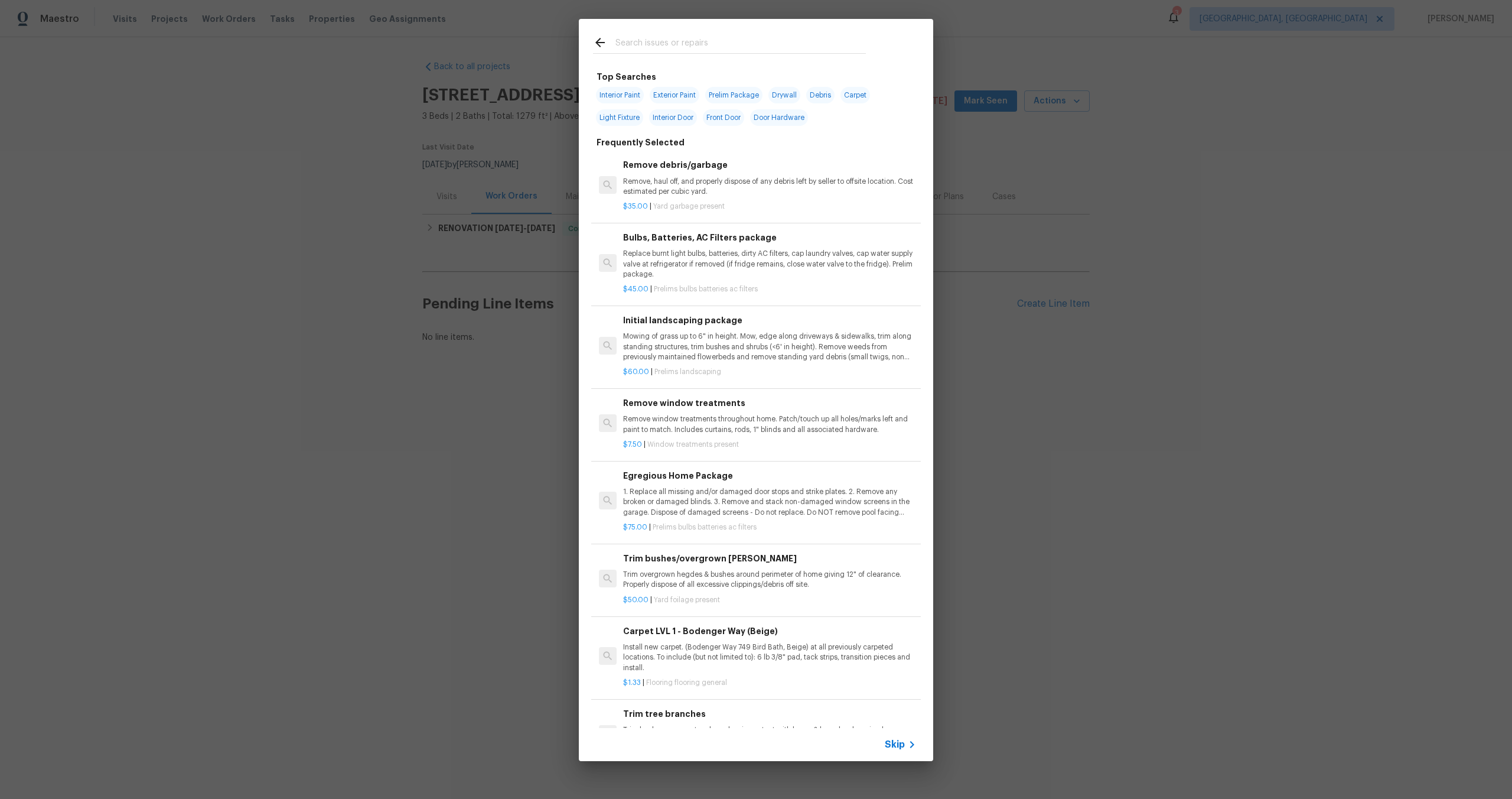
click at [889, 739] on span "Skip" at bounding box center [895, 744] width 20 height 12
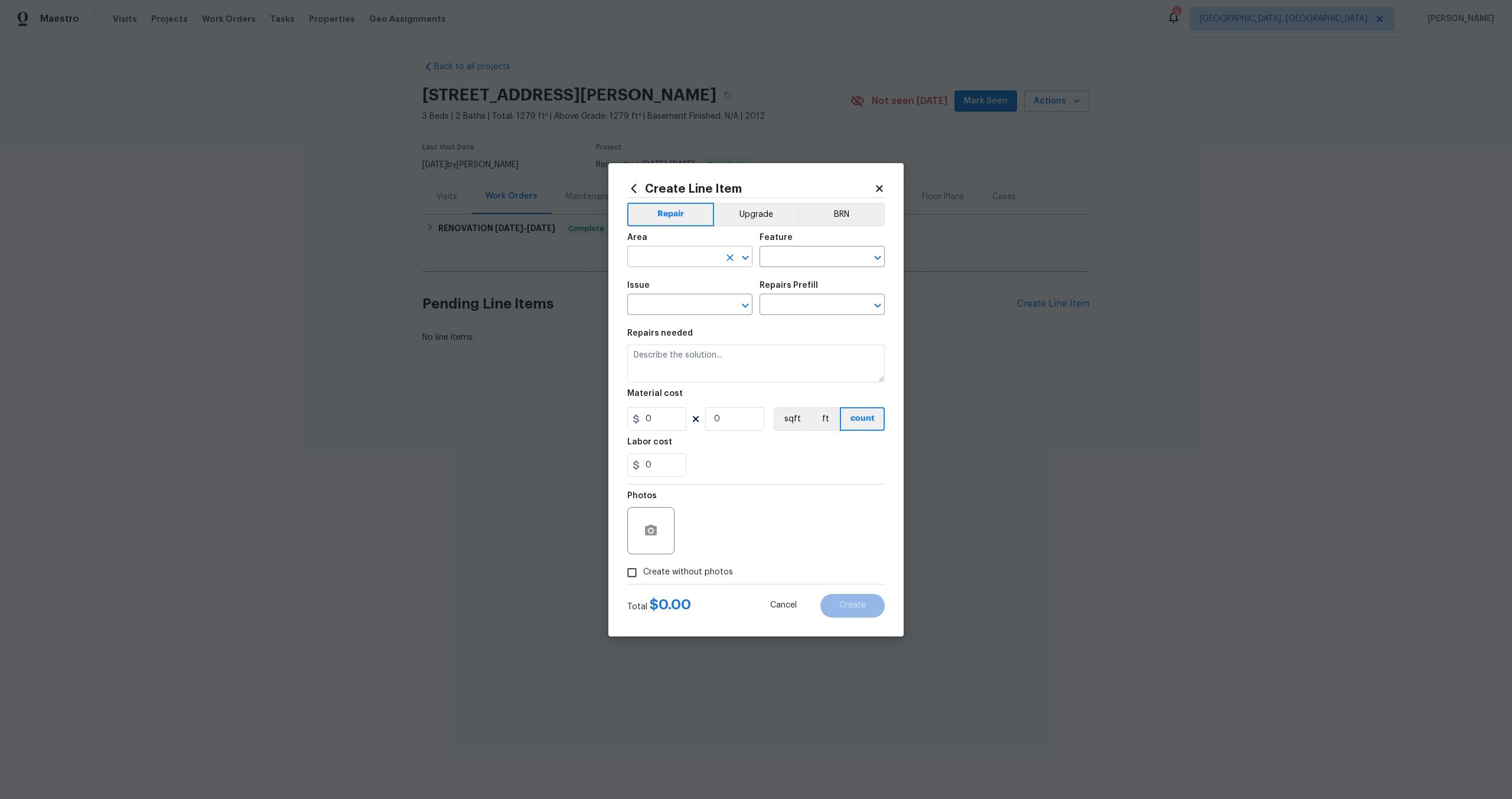
click at [681, 252] on input "text" at bounding box center [674, 258] width 92 height 19
click at [685, 304] on li "Interior Overall" at bounding box center [690, 303] width 125 height 19
type input "Interior Overall"
click at [773, 262] on input "text" at bounding box center [806, 258] width 92 height 19
click at [786, 313] on li "Overall" at bounding box center [822, 312] width 125 height 19
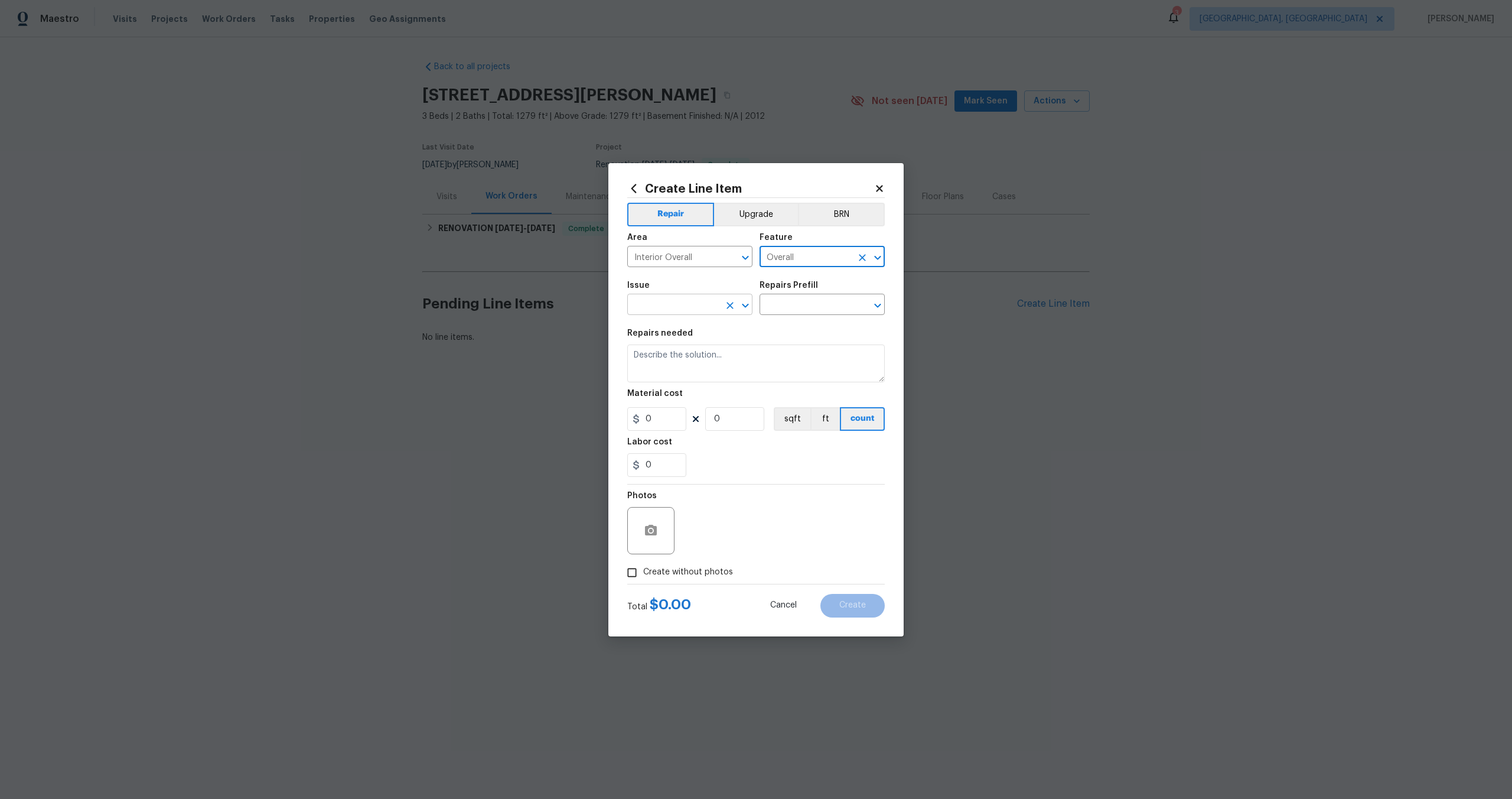
type input "Overall"
click at [656, 313] on input "text" at bounding box center [674, 306] width 92 height 19
click at [654, 367] on li "Photos" at bounding box center [690, 360] width 125 height 19
type input "Photos"
click at [799, 305] on input "text" at bounding box center [806, 306] width 92 height 19
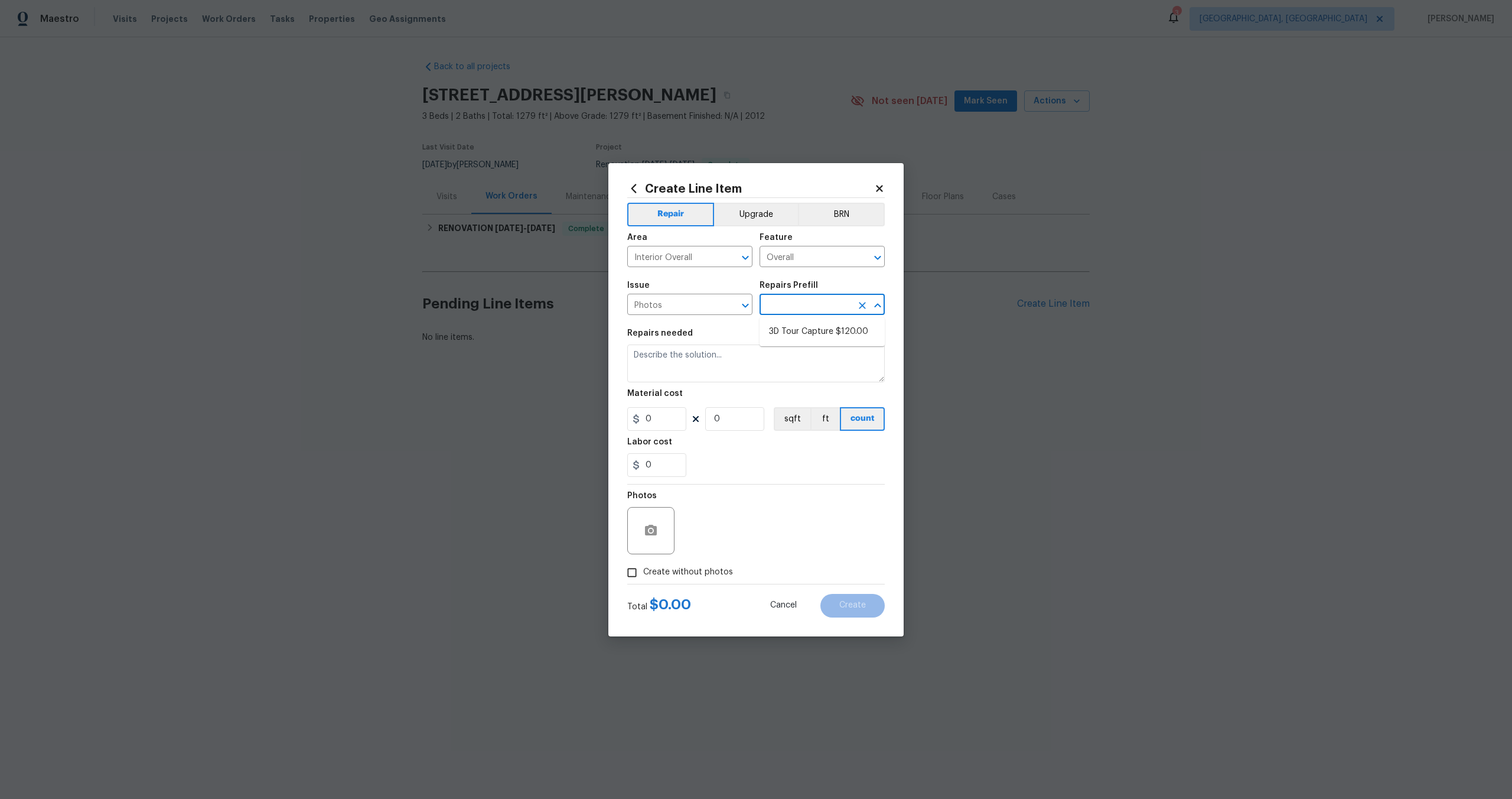
click at [791, 318] on ul "3D Tour Capture $120.00" at bounding box center [822, 331] width 125 height 29
click at [791, 331] on li "3D Tour Capture $120.00" at bounding box center [822, 331] width 125 height 19
type input "3D Tour Capture $120.00"
type textarea "Capture 3D tour of home"
type input "1"
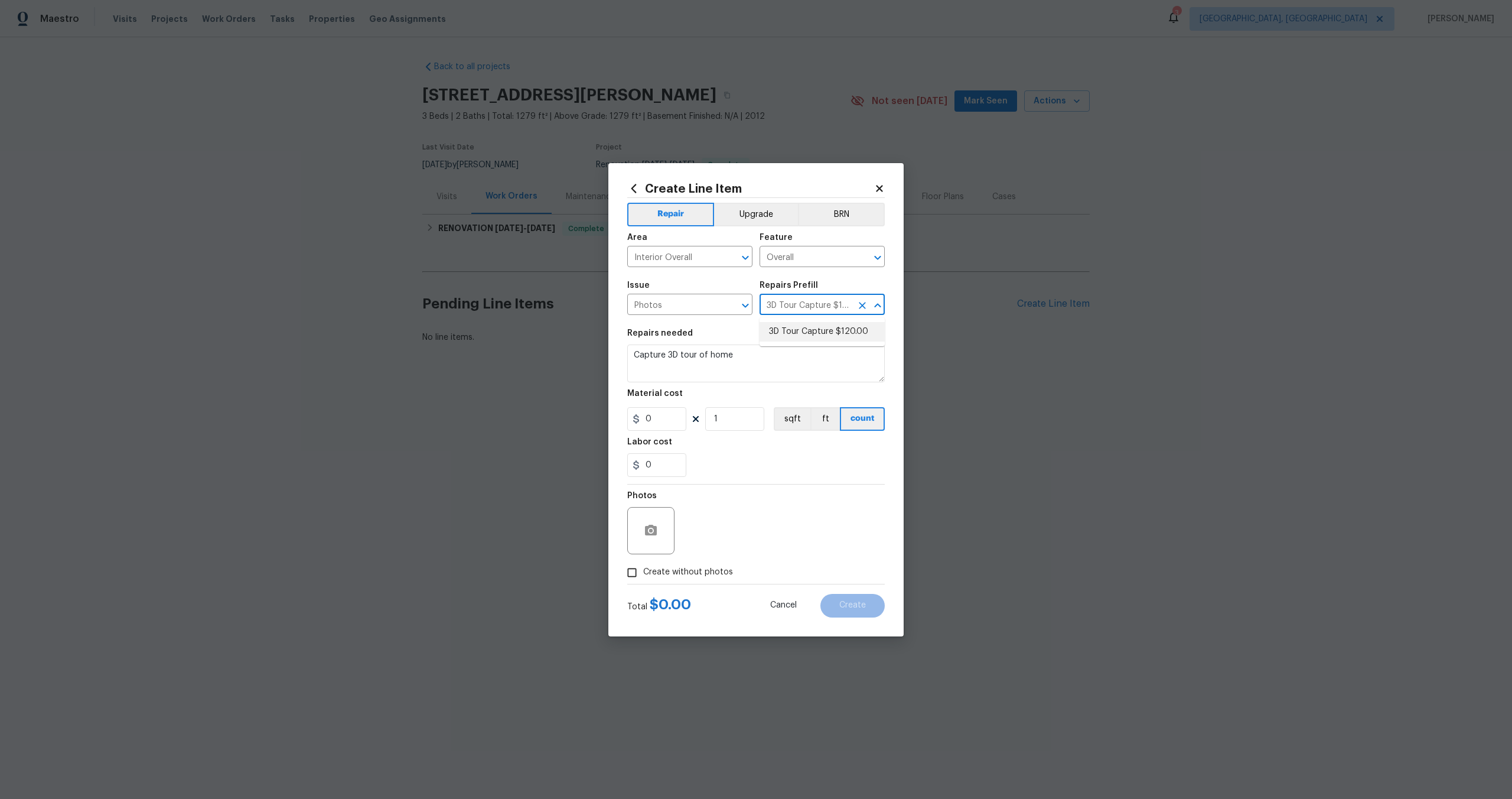
type input "120"
click at [637, 566] on input "Create without photos" at bounding box center [632, 573] width 22 height 22
checkbox input "true"
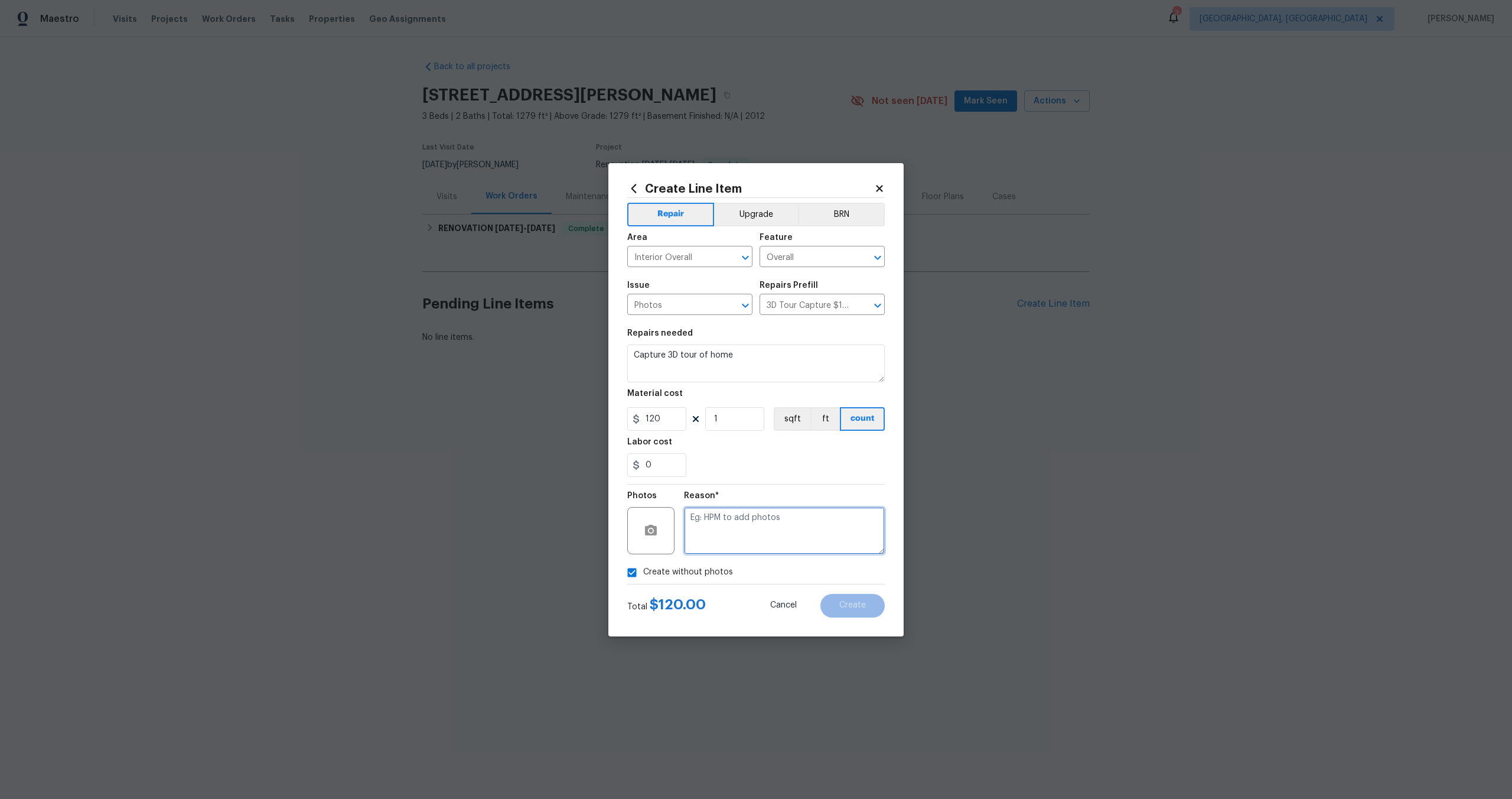
click at [754, 521] on textarea at bounding box center [785, 530] width 201 height 47
type textarea "."
click at [860, 605] on span "Create" at bounding box center [852, 605] width 27 height 9
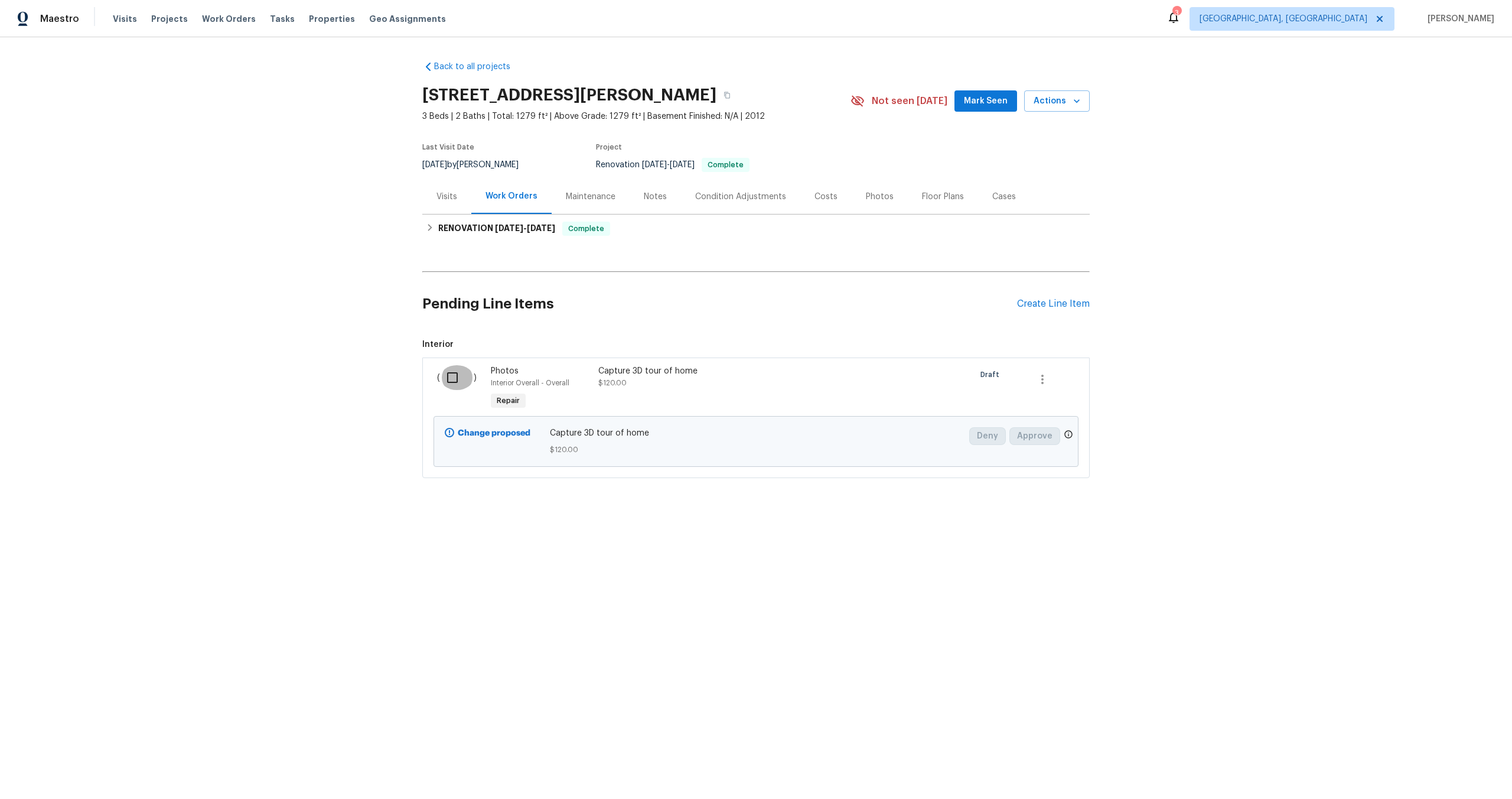
click at [454, 373] on input "checkbox" at bounding box center [457, 378] width 33 height 25
checkbox input "true"
click at [1434, 769] on span "Create Work Order" at bounding box center [1444, 770] width 79 height 15
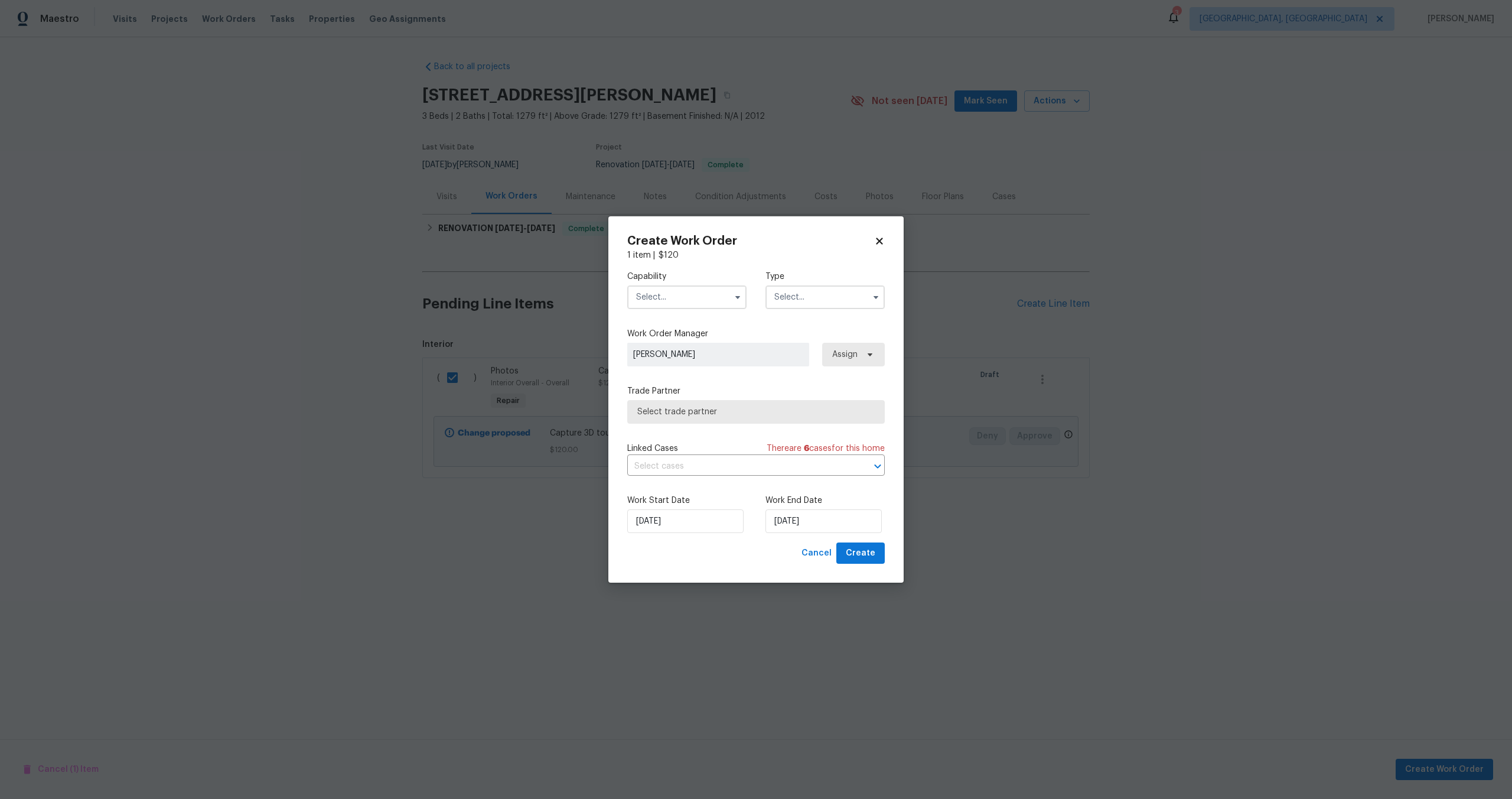
click at [706, 297] on input "text" at bounding box center [687, 297] width 119 height 24
click at [669, 353] on span "Photography" at bounding box center [665, 356] width 51 height 8
type input "Photography"
click at [791, 294] on input "text" at bounding box center [825, 297] width 119 height 24
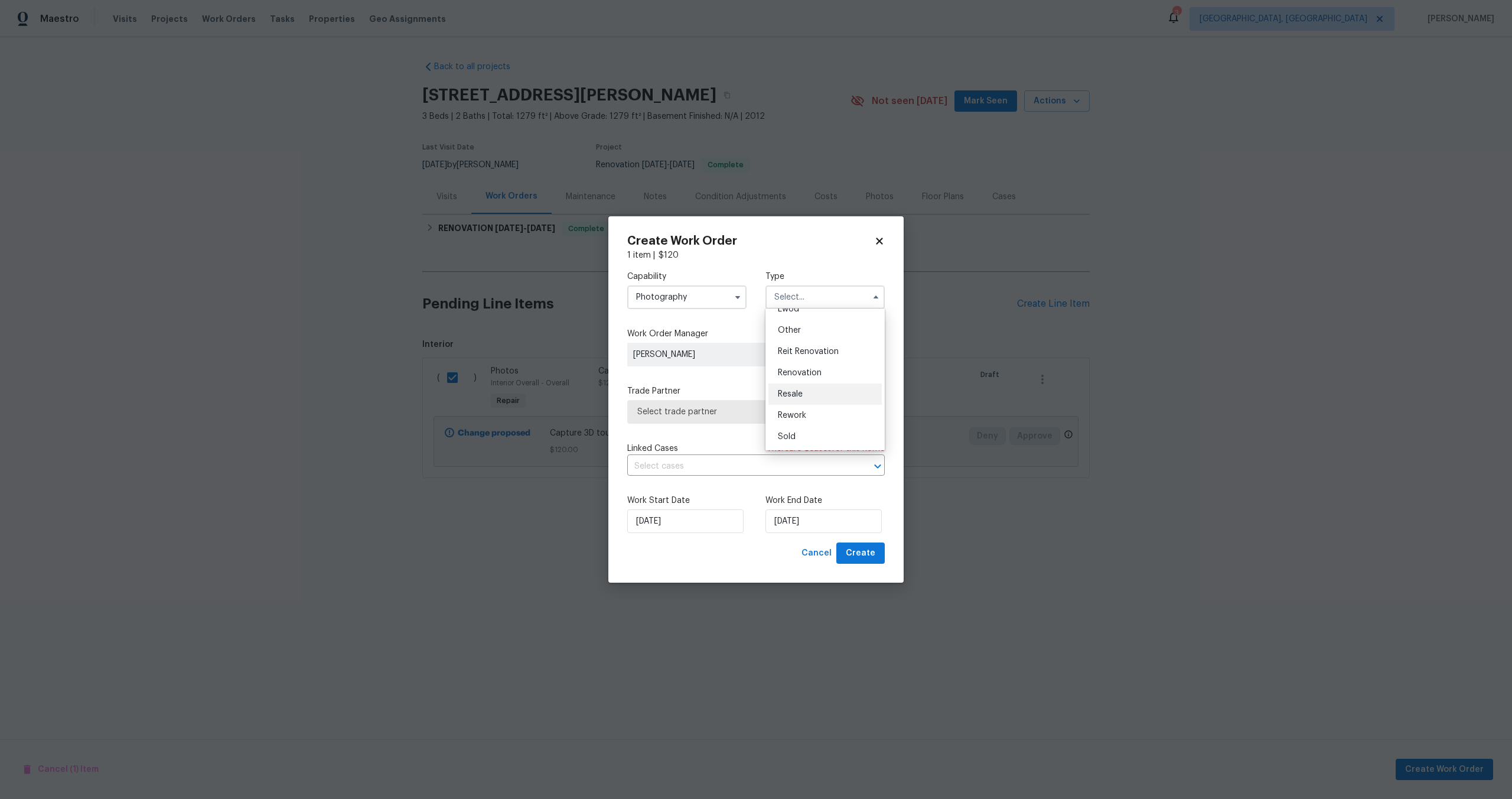
scroll to position [81, 0]
click at [794, 390] on span "Other" at bounding box center [789, 390] width 23 height 8
type input "Other"
click at [740, 417] on span "Select trade partner" at bounding box center [756, 412] width 257 height 24
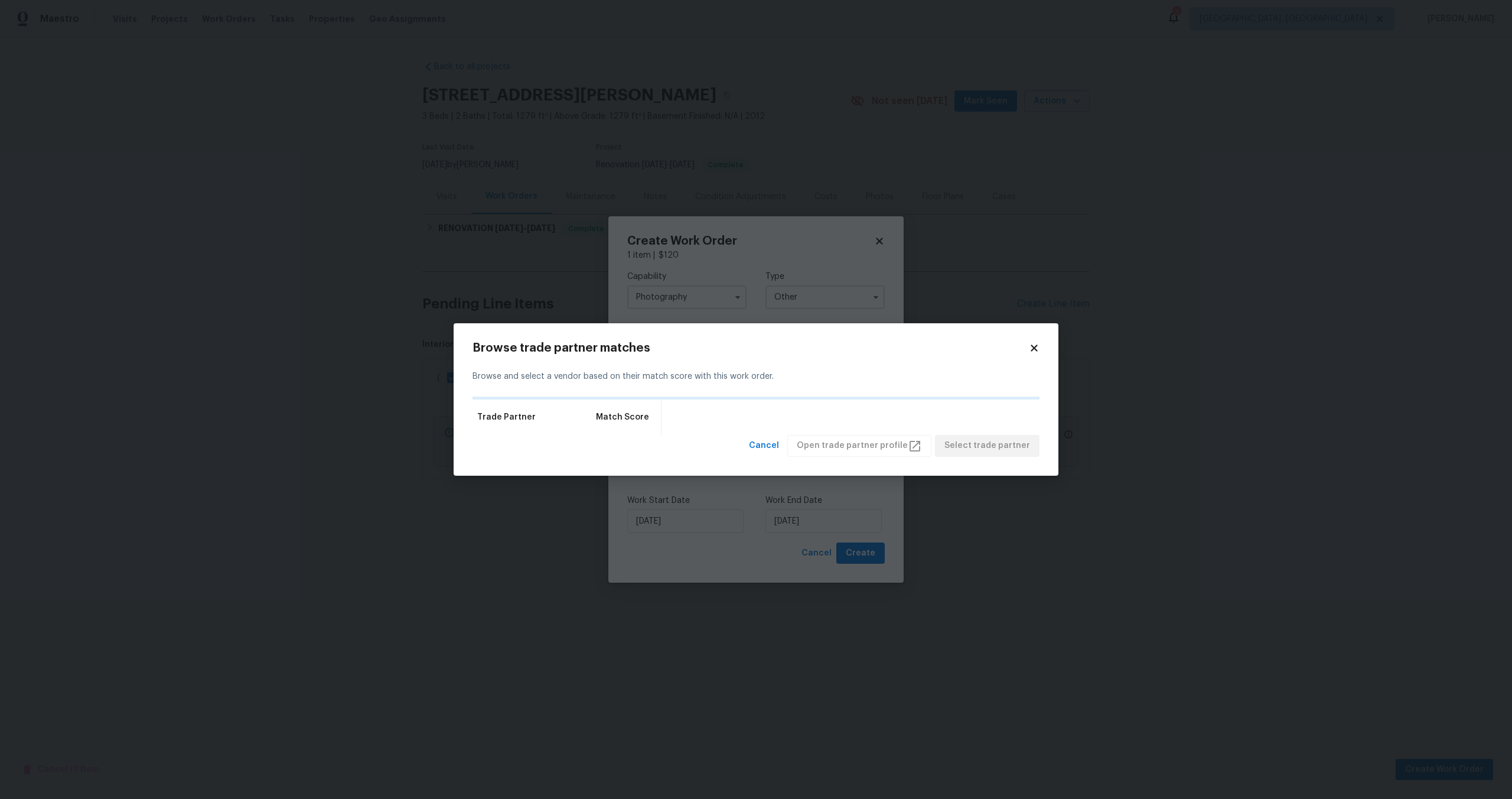
click at [1034, 351] on icon at bounding box center [1034, 347] width 11 height 11
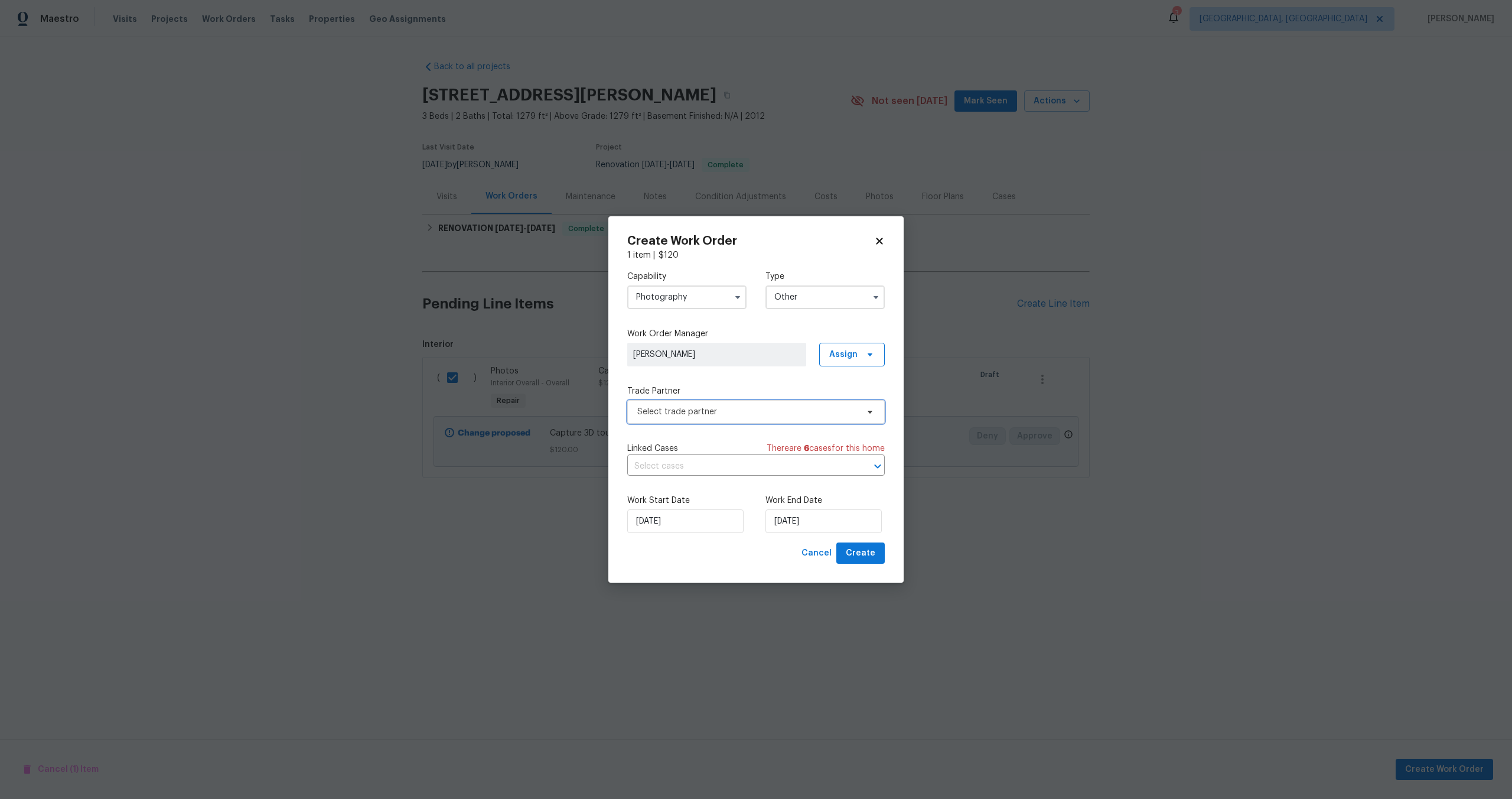
click at [752, 418] on span "Select trade partner" at bounding box center [756, 412] width 257 height 24
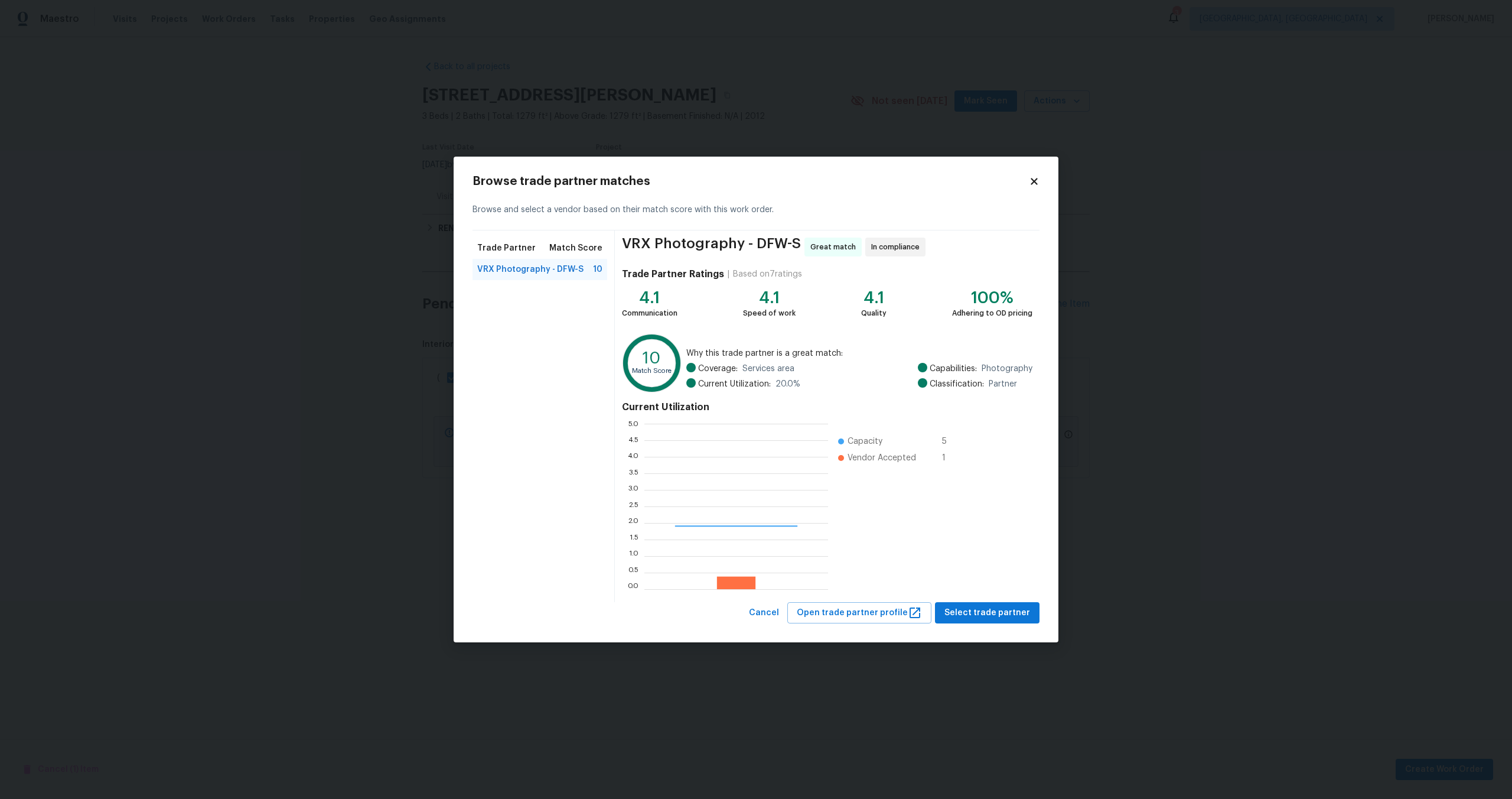
scroll to position [166, 184]
click at [988, 610] on span "Select trade partner" at bounding box center [987, 613] width 86 height 15
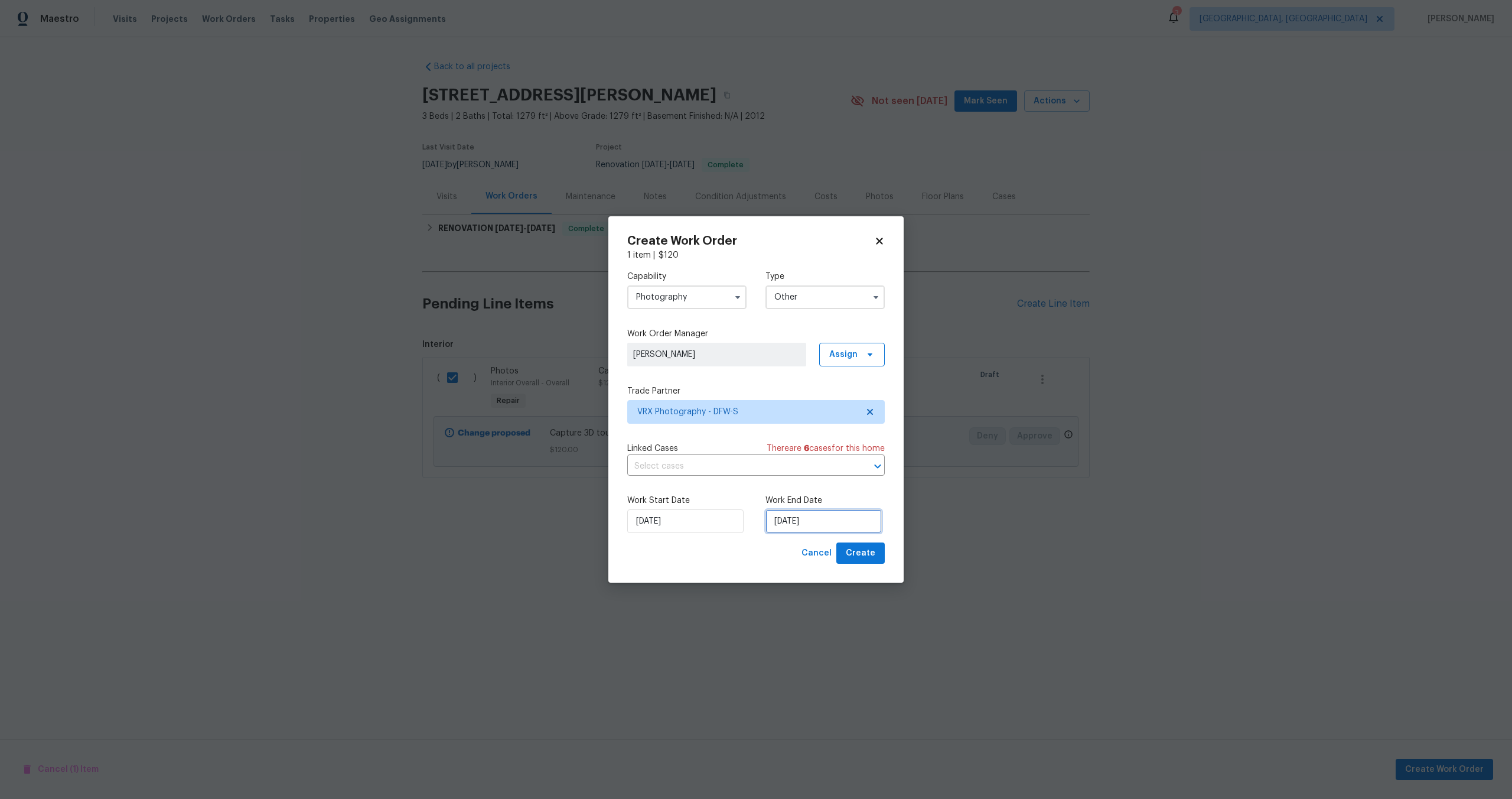
click at [814, 529] on input "23/09/2025" at bounding box center [824, 521] width 117 height 24
click at [817, 470] on div "24" at bounding box center [821, 471] width 19 height 17
type input "24/09/2025"
click at [863, 566] on div "Create Work Order 1 item | $ 120 Capability Photography Type Other Work Order M…" at bounding box center [756, 400] width 295 height 367
click at [862, 557] on span "Create" at bounding box center [861, 553] width 30 height 15
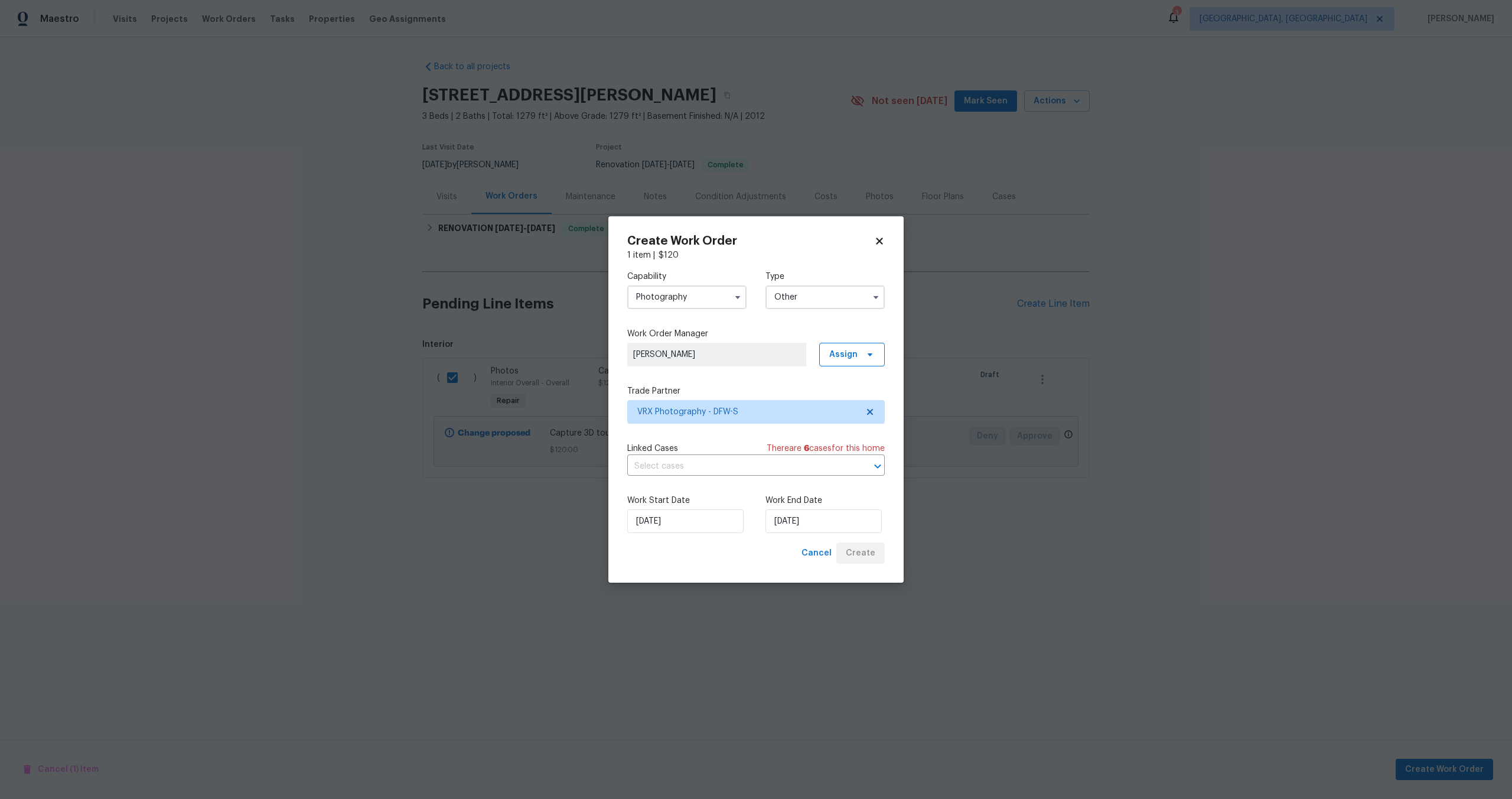
checkbox input "false"
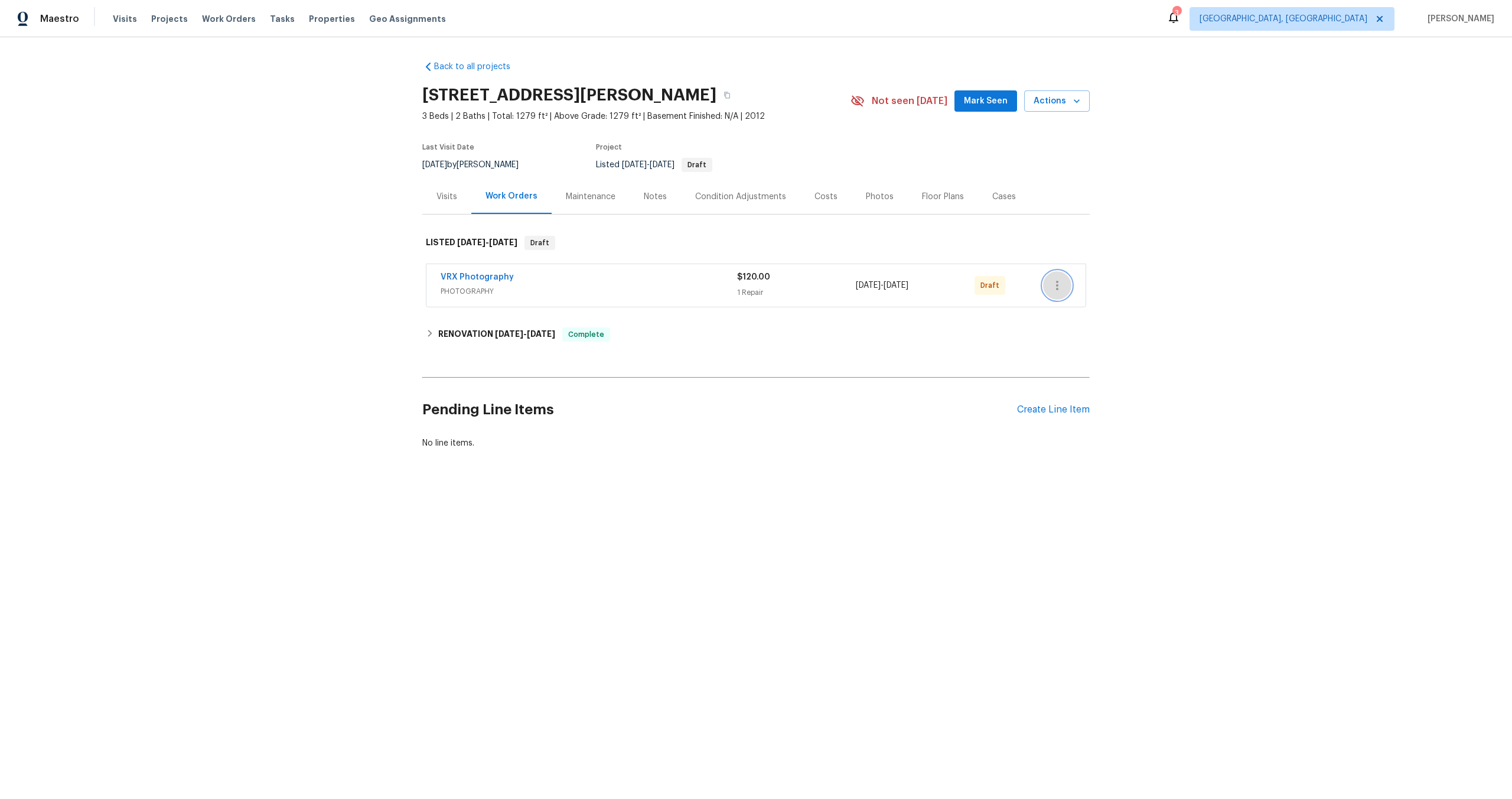
click at [1062, 284] on icon "button" at bounding box center [1057, 285] width 14 height 14
click at [1064, 287] on li "Send to Vendor" at bounding box center [1109, 285] width 131 height 19
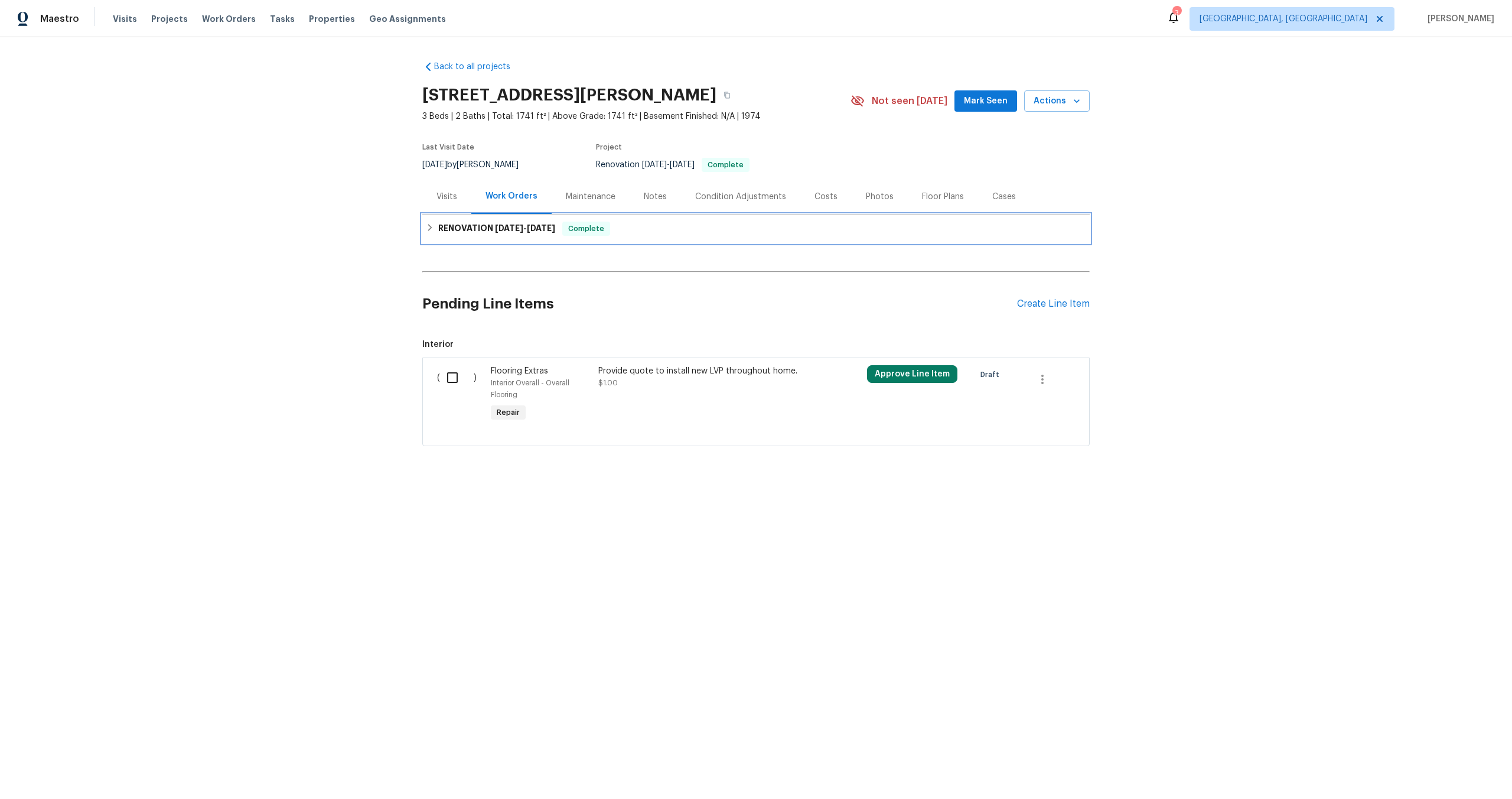
click at [551, 229] on span "[DATE]" at bounding box center [541, 228] width 29 height 8
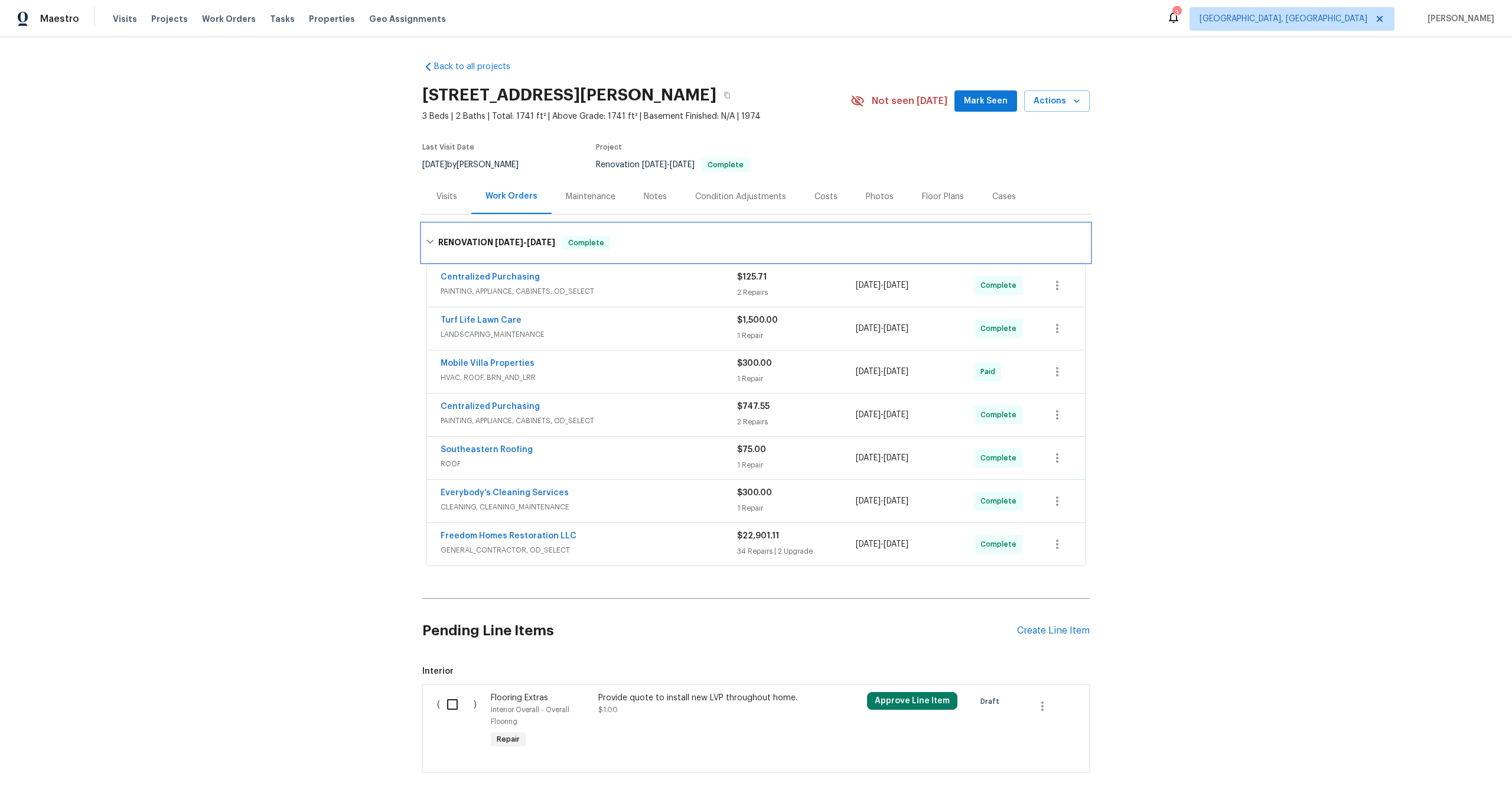
scroll to position [55, 0]
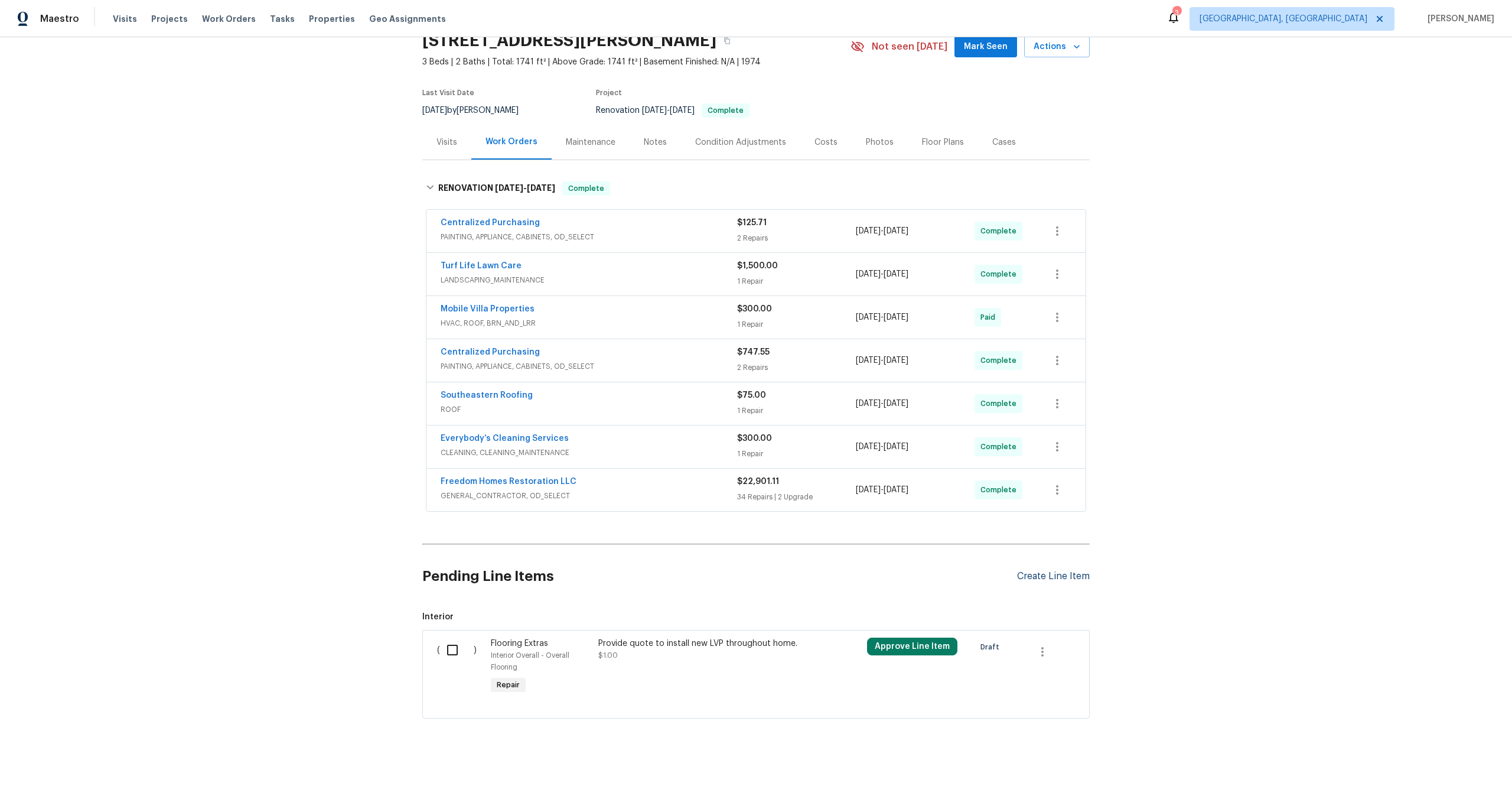
click at [1043, 571] on div "Create Line Item" at bounding box center [1053, 576] width 73 height 11
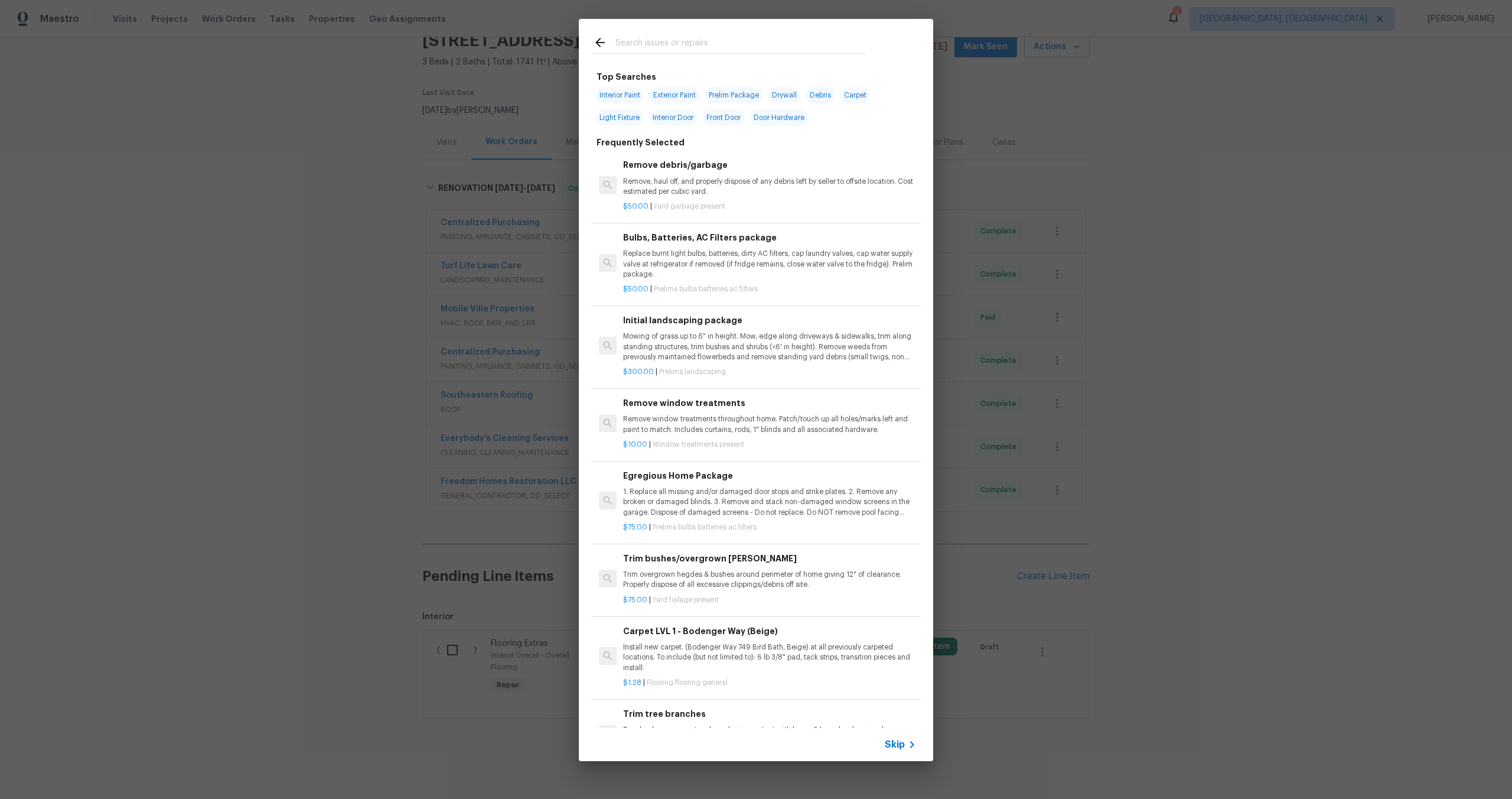
click at [905, 742] on icon at bounding box center [912, 744] width 14 height 14
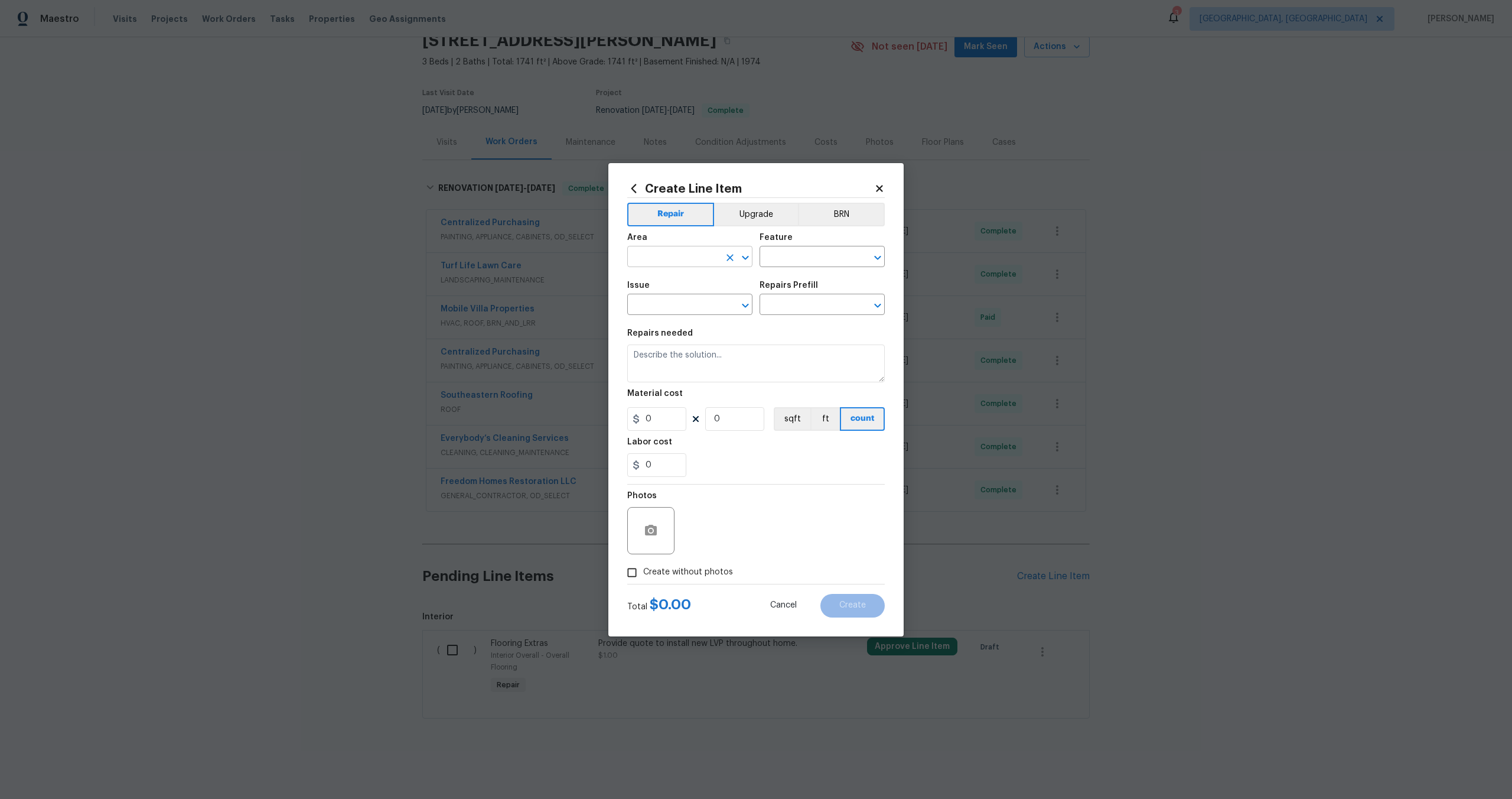
click at [708, 255] on input "text" at bounding box center [674, 258] width 92 height 19
click at [683, 298] on li "Interior Overall" at bounding box center [690, 303] width 125 height 19
type input "Interior Overall"
click at [787, 255] on input "text" at bounding box center [806, 258] width 92 height 19
click at [789, 313] on li "Overall" at bounding box center [822, 312] width 125 height 19
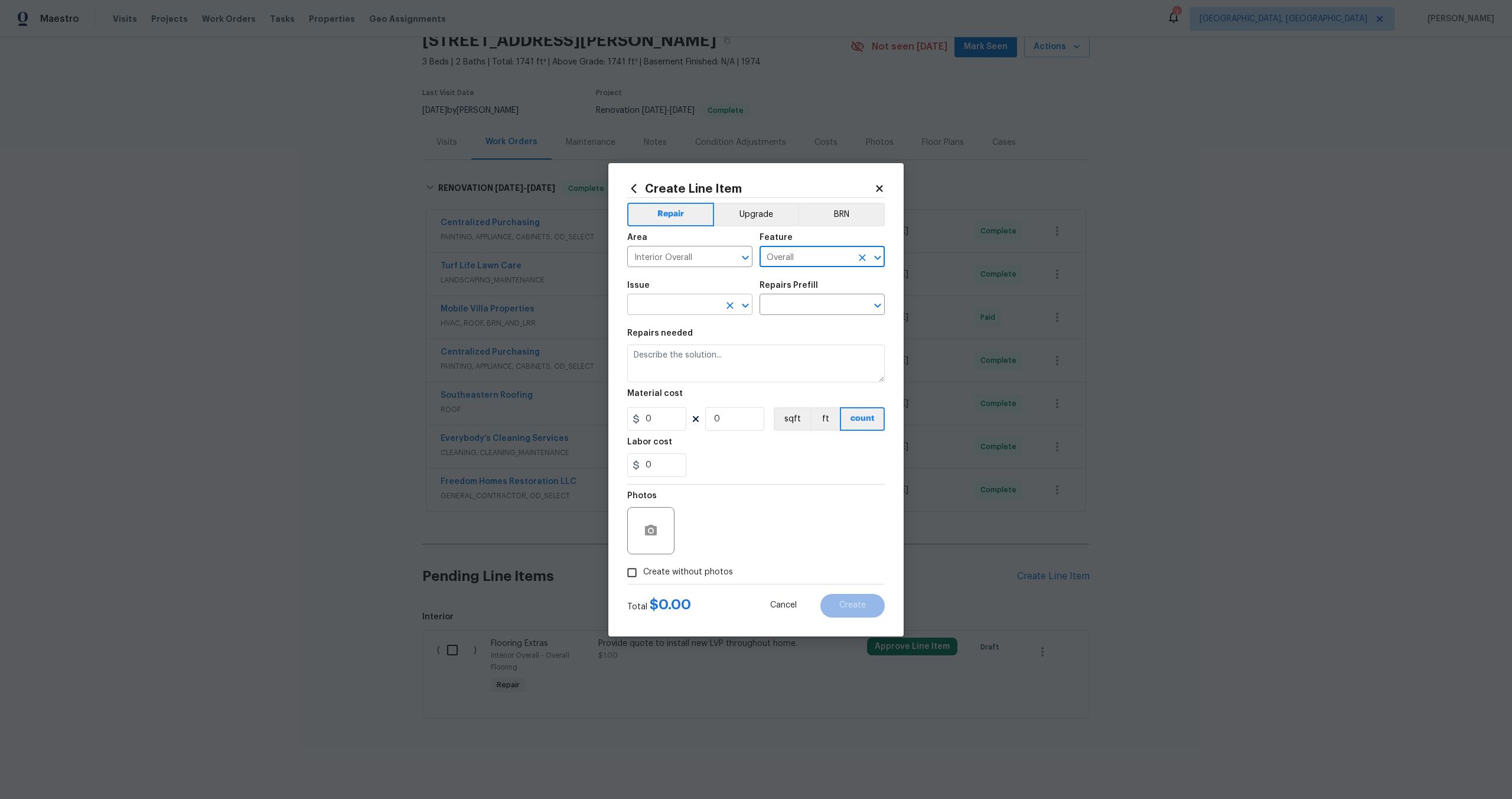
type input "Overall"
click at [692, 313] on input "text" at bounding box center [674, 306] width 92 height 19
click at [664, 363] on li "Photos" at bounding box center [690, 360] width 125 height 19
type input "Photos"
click at [787, 306] on input "text" at bounding box center [806, 306] width 92 height 19
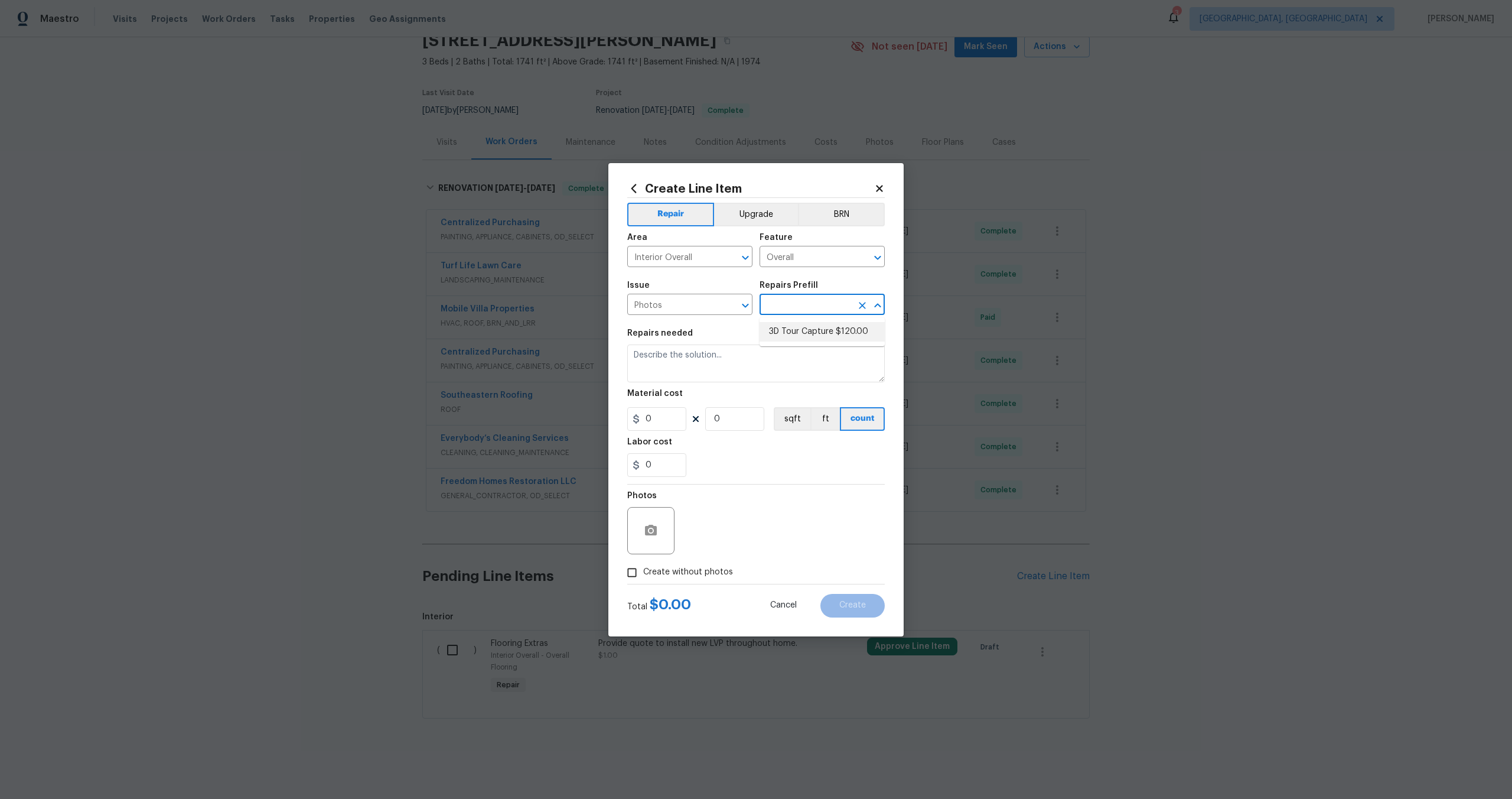
click at [787, 341] on li "3D Tour Capture $120.00" at bounding box center [822, 331] width 125 height 19
type input "3D Tour Capture $120.00"
type textarea "Capture 3D tour of home"
type input "1"
type input "120"
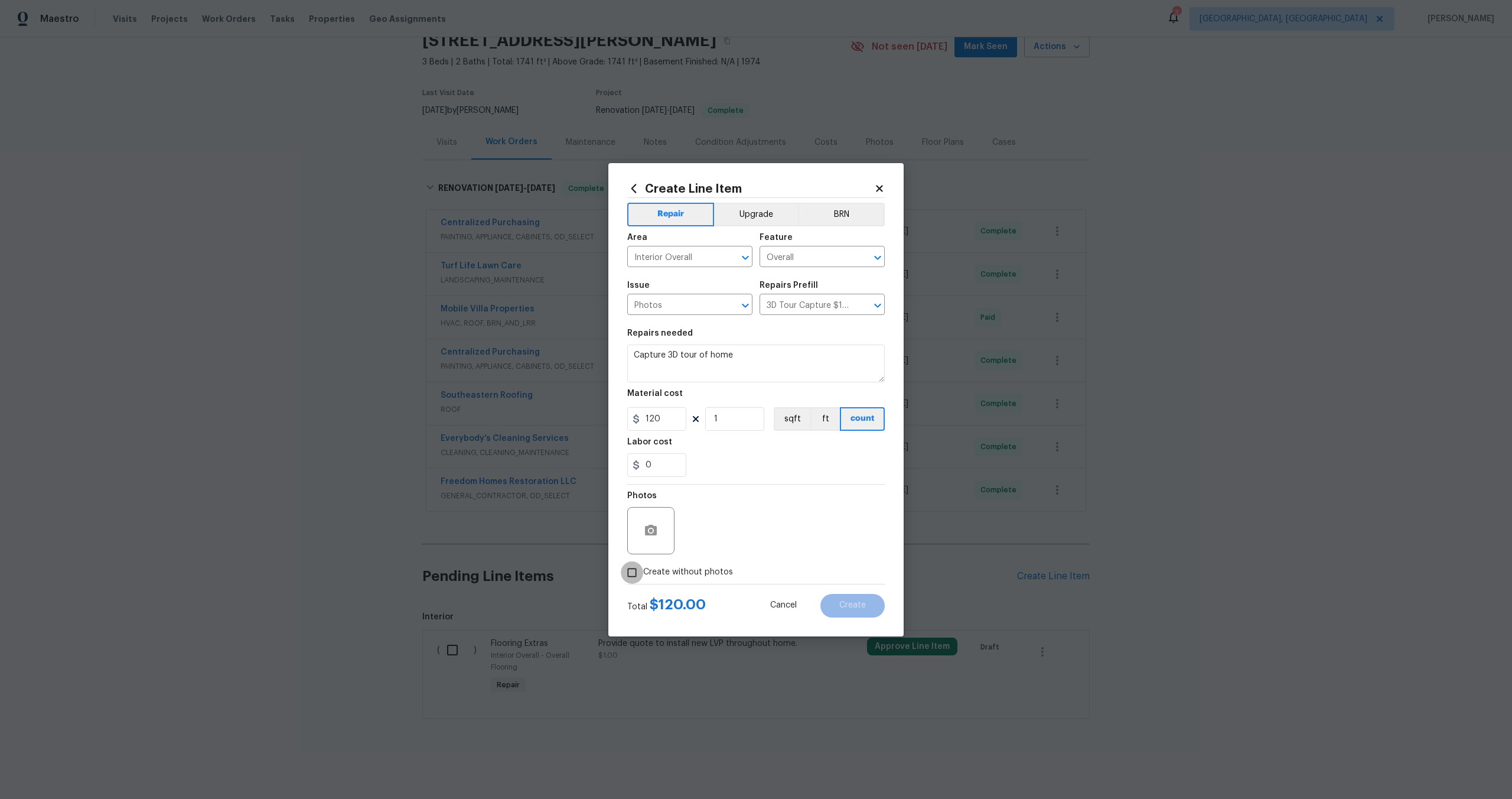
click at [638, 570] on input "Create without photos" at bounding box center [632, 573] width 22 height 22
checkbox input "true"
click at [706, 542] on textarea at bounding box center [785, 530] width 201 height 47
type textarea "."
click at [835, 603] on button "Create" at bounding box center [853, 605] width 64 height 24
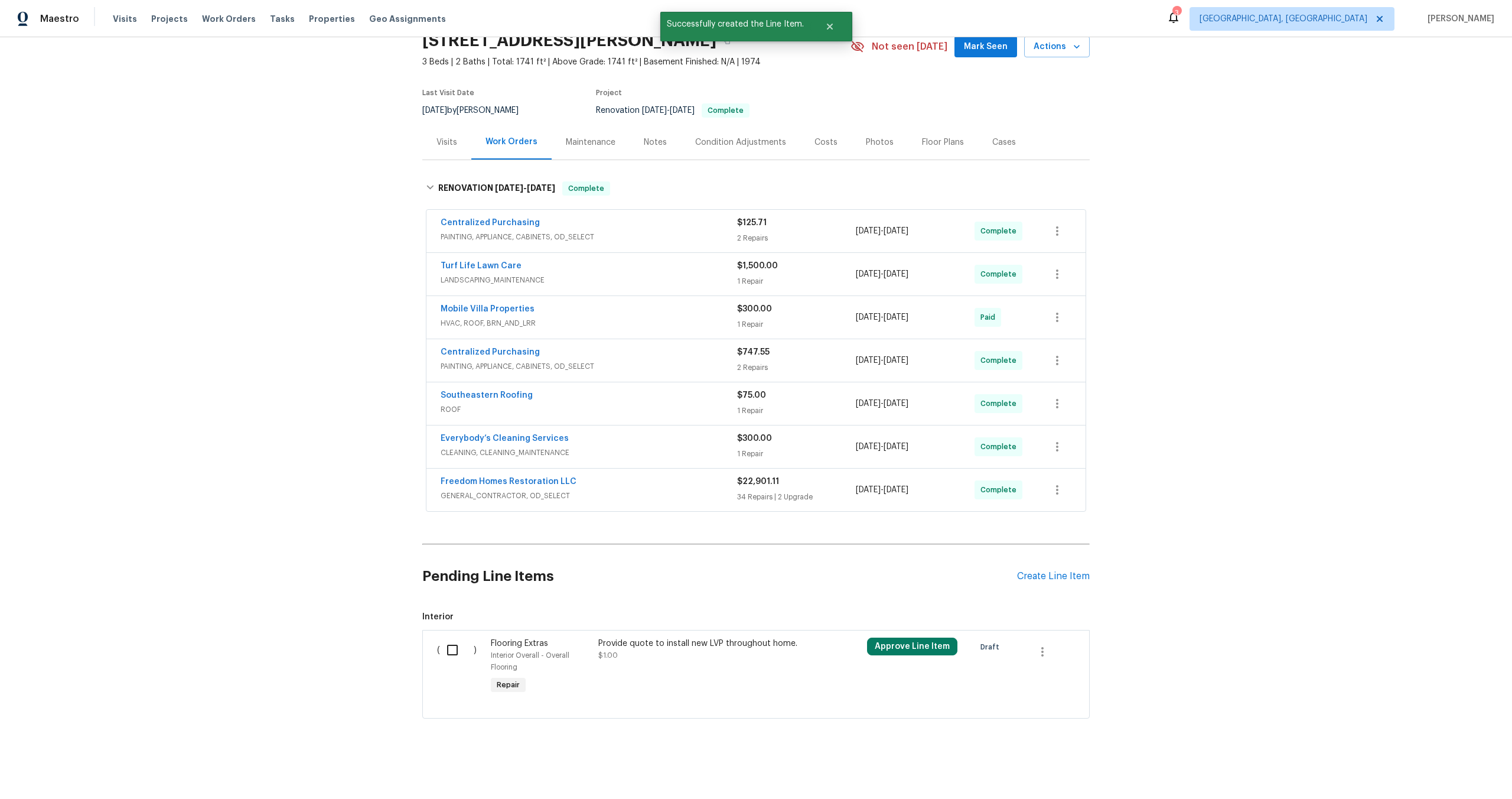
scroll to position [0, 0]
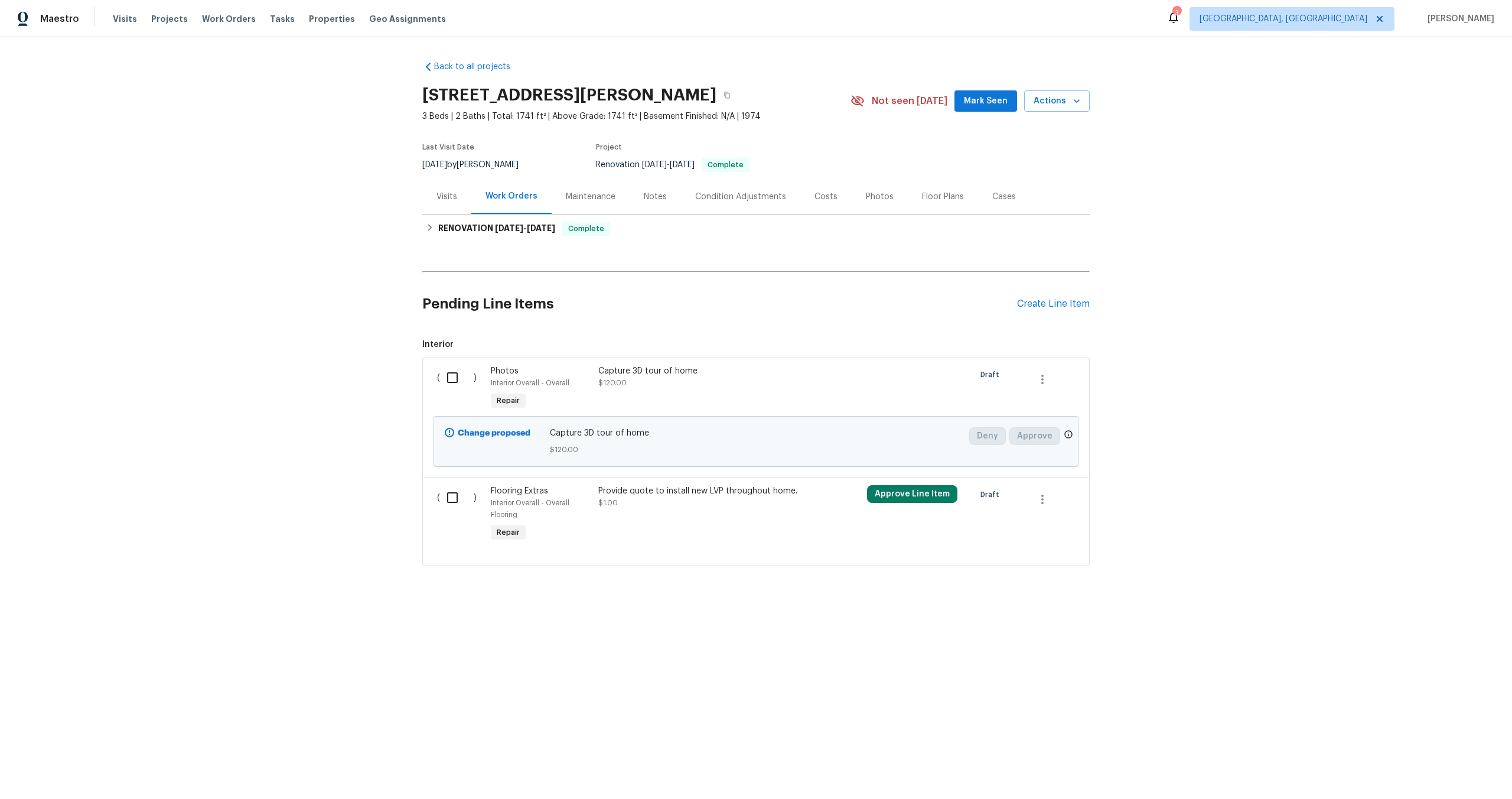
click at [455, 377] on input "checkbox" at bounding box center [457, 378] width 33 height 25
checkbox input "true"
click at [1430, 768] on span "Create Work Order" at bounding box center [1444, 770] width 79 height 15
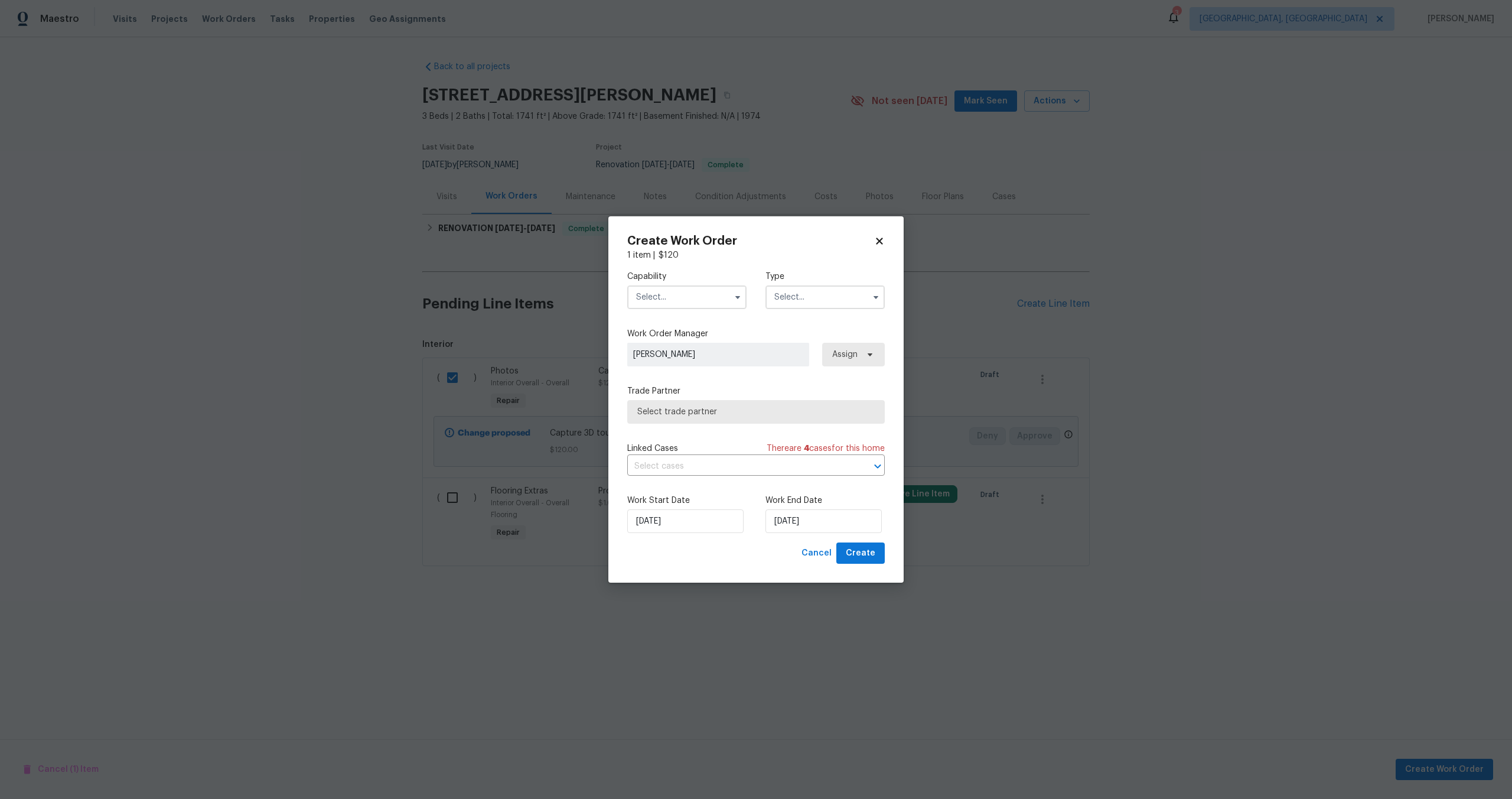
click at [653, 293] on input "text" at bounding box center [687, 297] width 119 height 24
click at [673, 313] on span "Photography" at bounding box center [665, 315] width 51 height 8
type input "Photography"
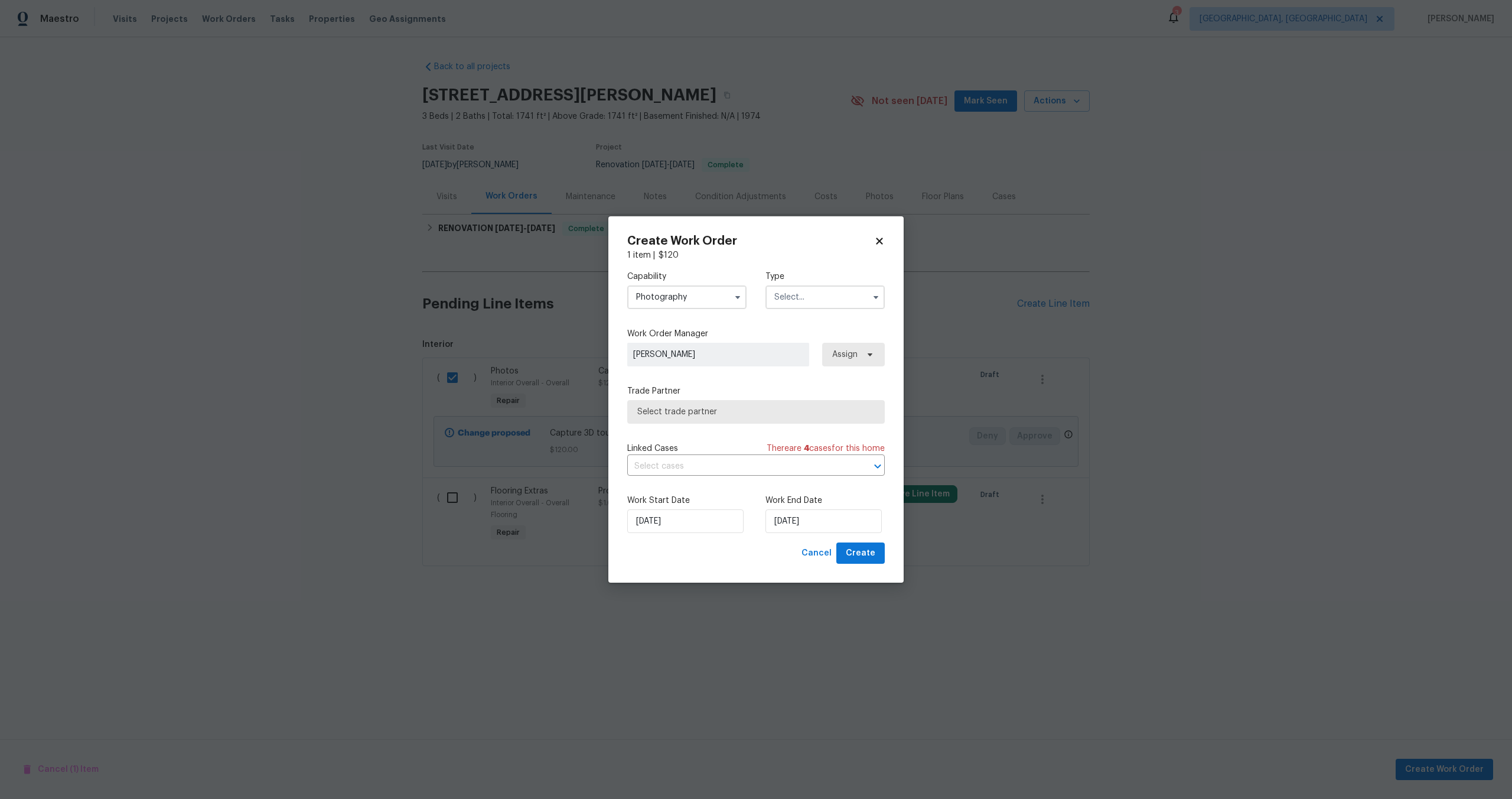
click at [778, 301] on input "text" at bounding box center [825, 297] width 119 height 24
click at [789, 385] on span "Other" at bounding box center [789, 386] width 23 height 8
type input "Other"
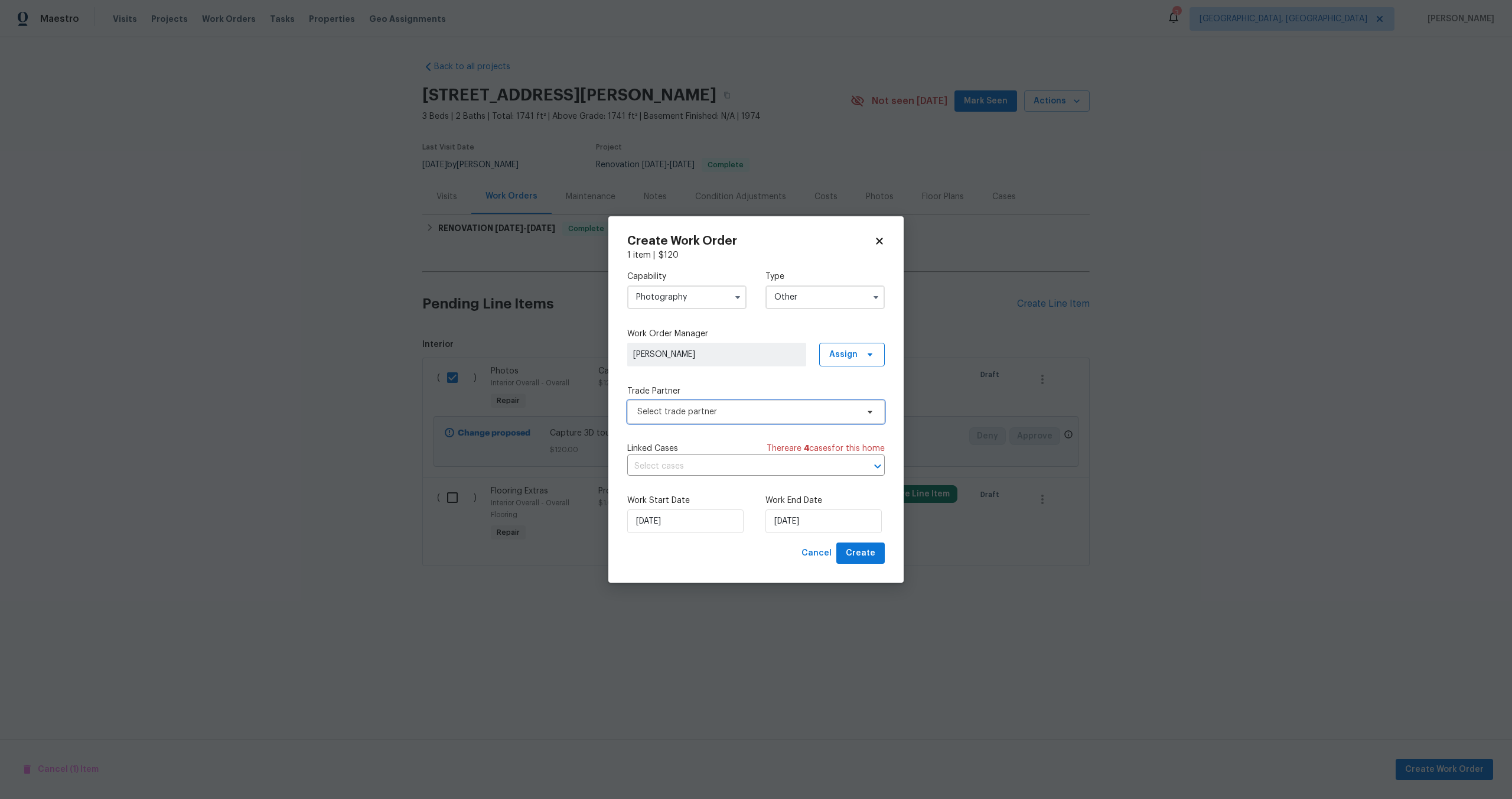
click at [719, 404] on span "Select trade partner" at bounding box center [756, 412] width 257 height 24
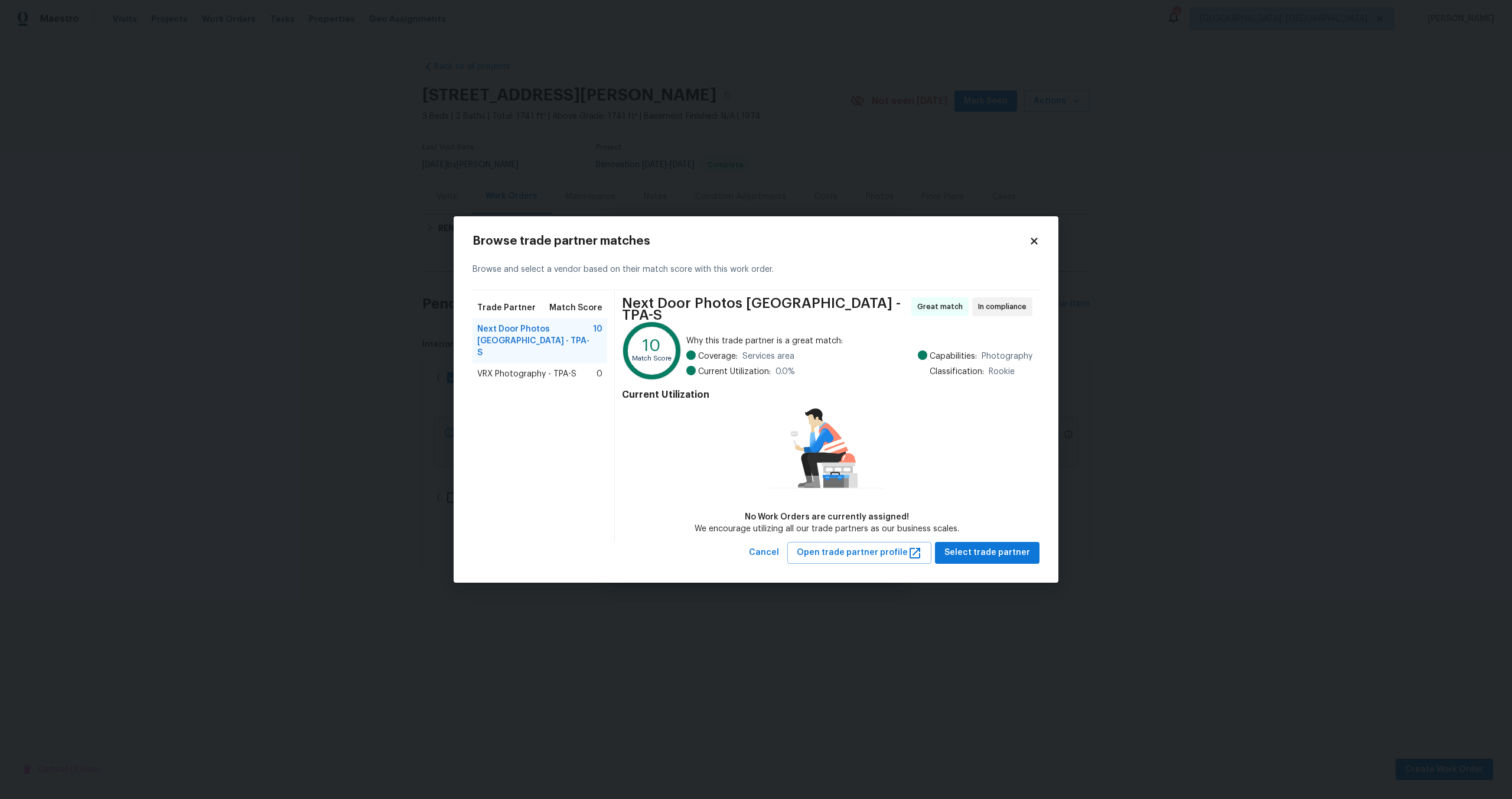
click at [525, 368] on span "VRX Photography - TPA-S" at bounding box center [527, 373] width 99 height 12
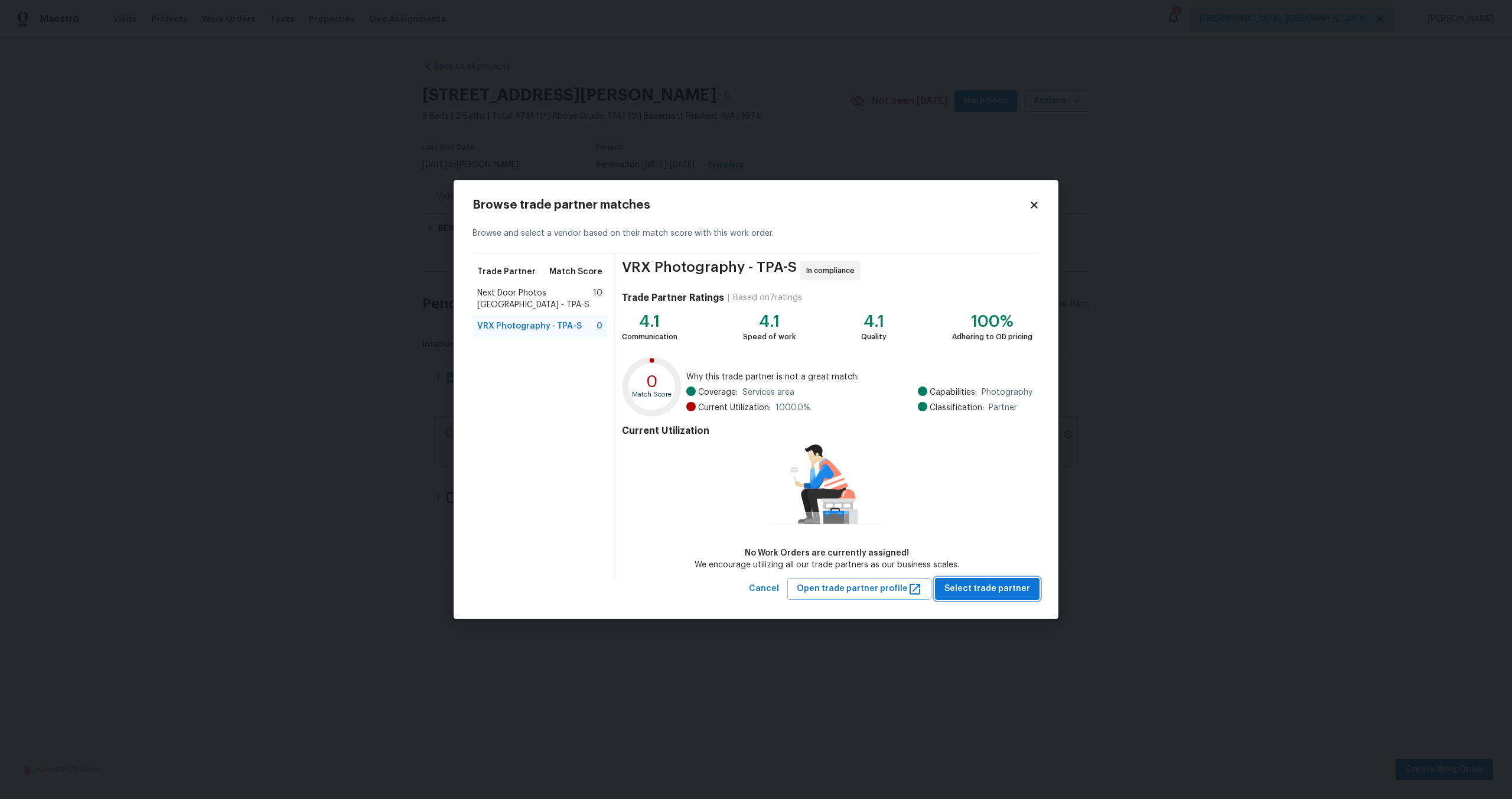
click at [983, 587] on span "Select trade partner" at bounding box center [987, 589] width 86 height 15
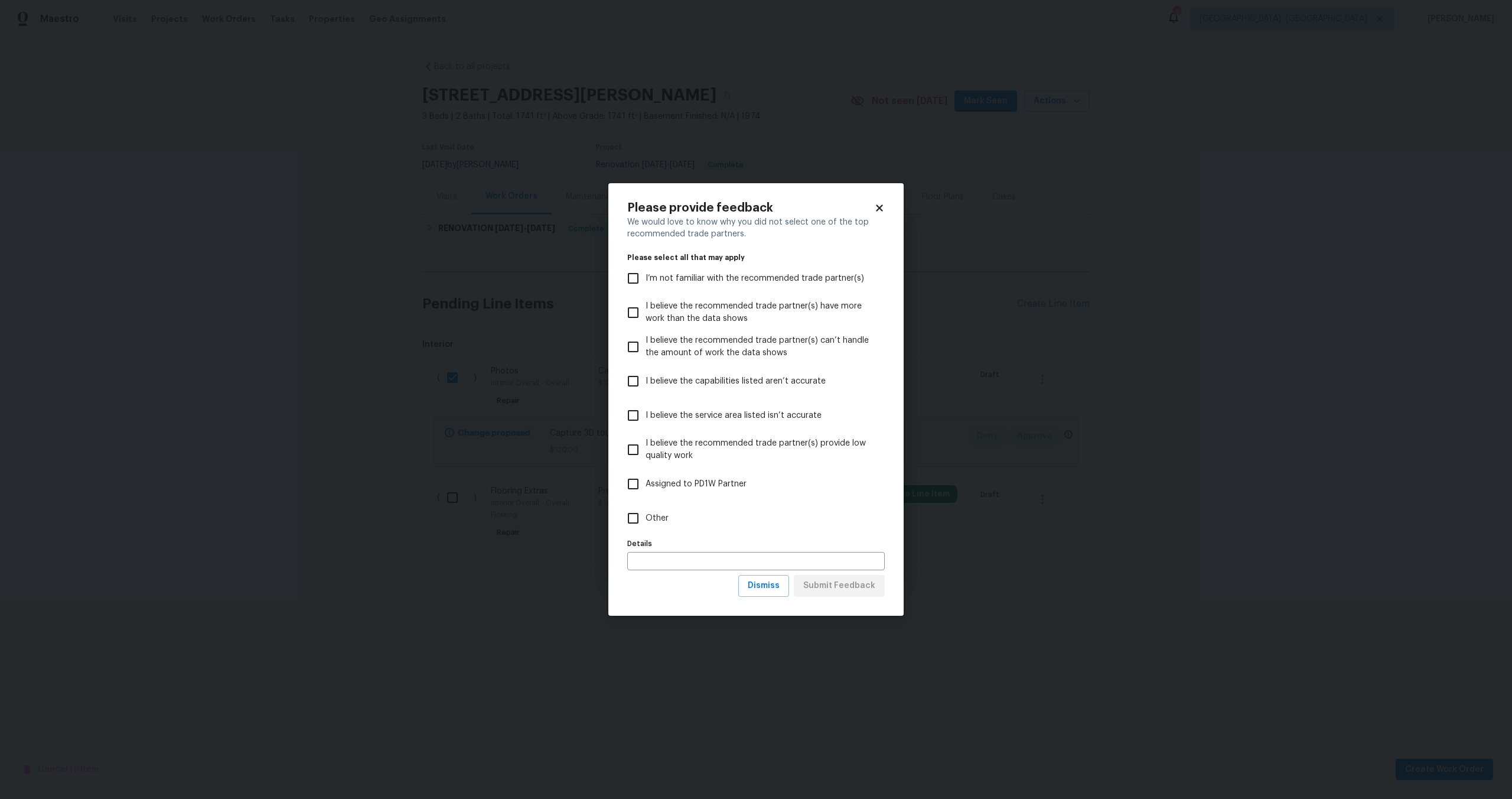
click at [633, 520] on input "Other" at bounding box center [633, 518] width 25 height 25
checkbox input "true"
click at [850, 579] on span "Submit Feedback" at bounding box center [839, 586] width 72 height 15
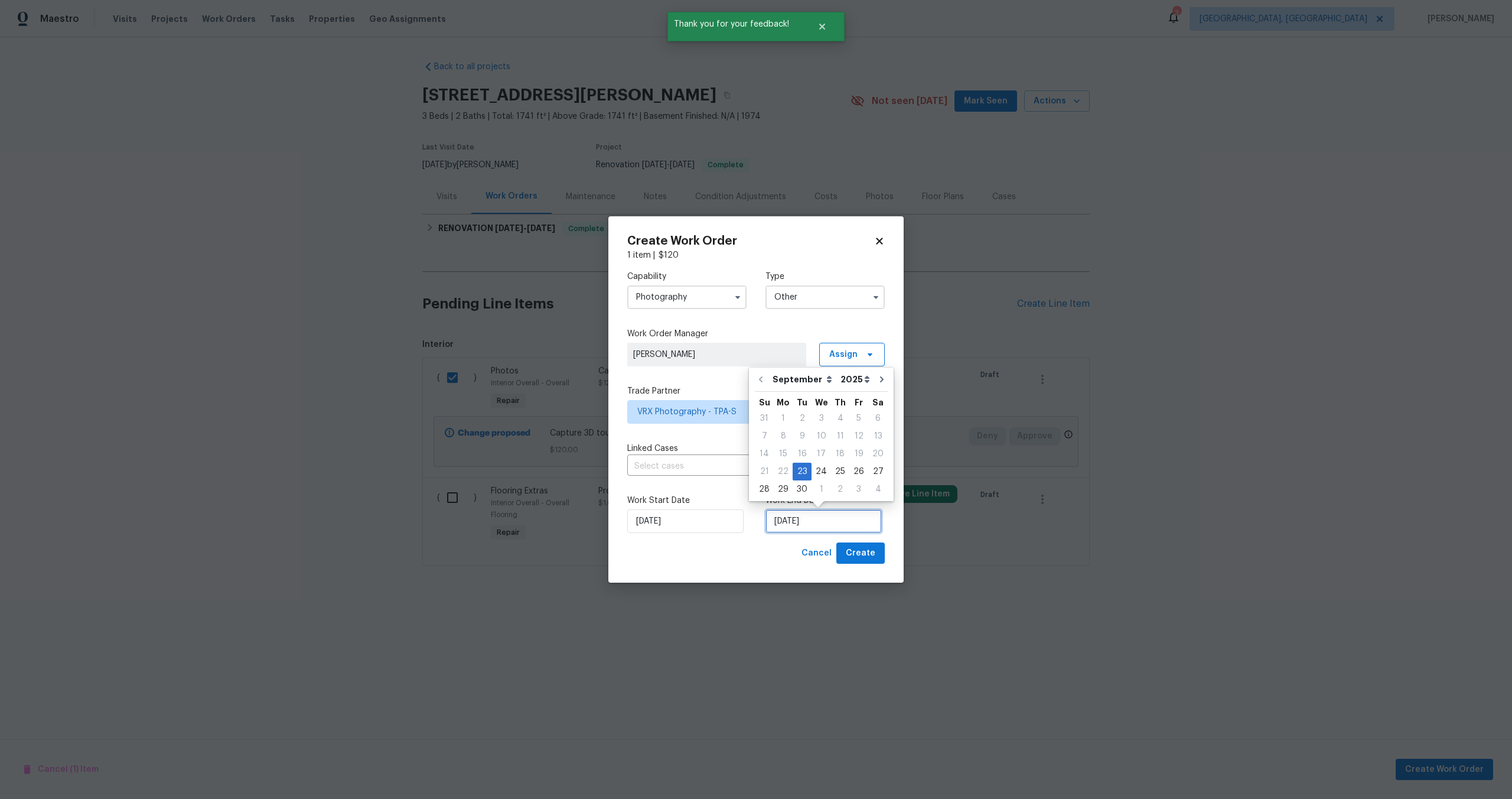
click at [798, 519] on input "23/09/2025" at bounding box center [824, 521] width 117 height 24
click at [823, 472] on div "24" at bounding box center [821, 471] width 19 height 17
type input "24/09/2025"
click at [865, 553] on span "Create" at bounding box center [861, 553] width 30 height 15
checkbox input "false"
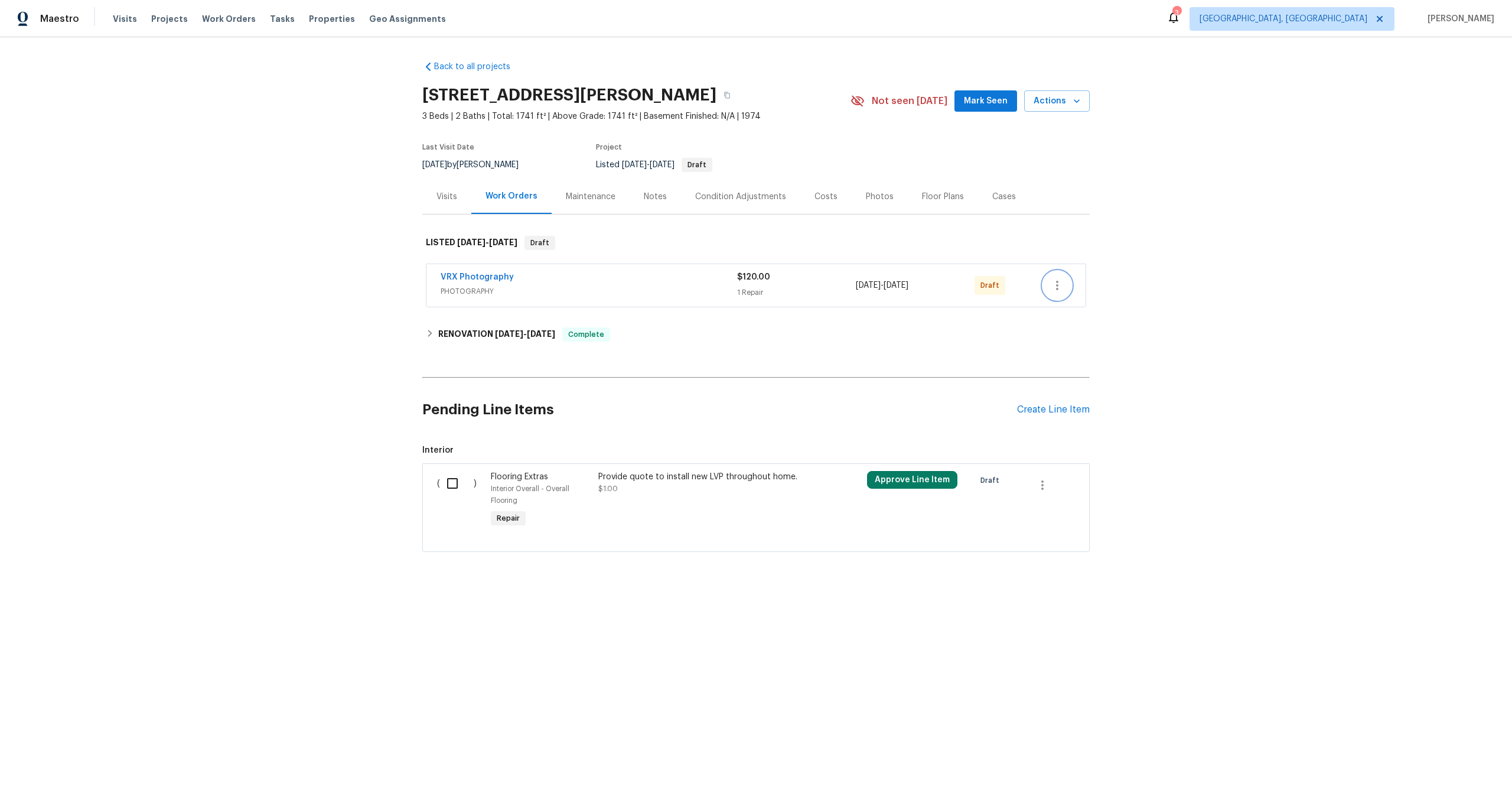
click at [1055, 287] on icon "button" at bounding box center [1057, 285] width 14 height 14
click at [1055, 287] on li "Send to Vendor" at bounding box center [1109, 285] width 131 height 19
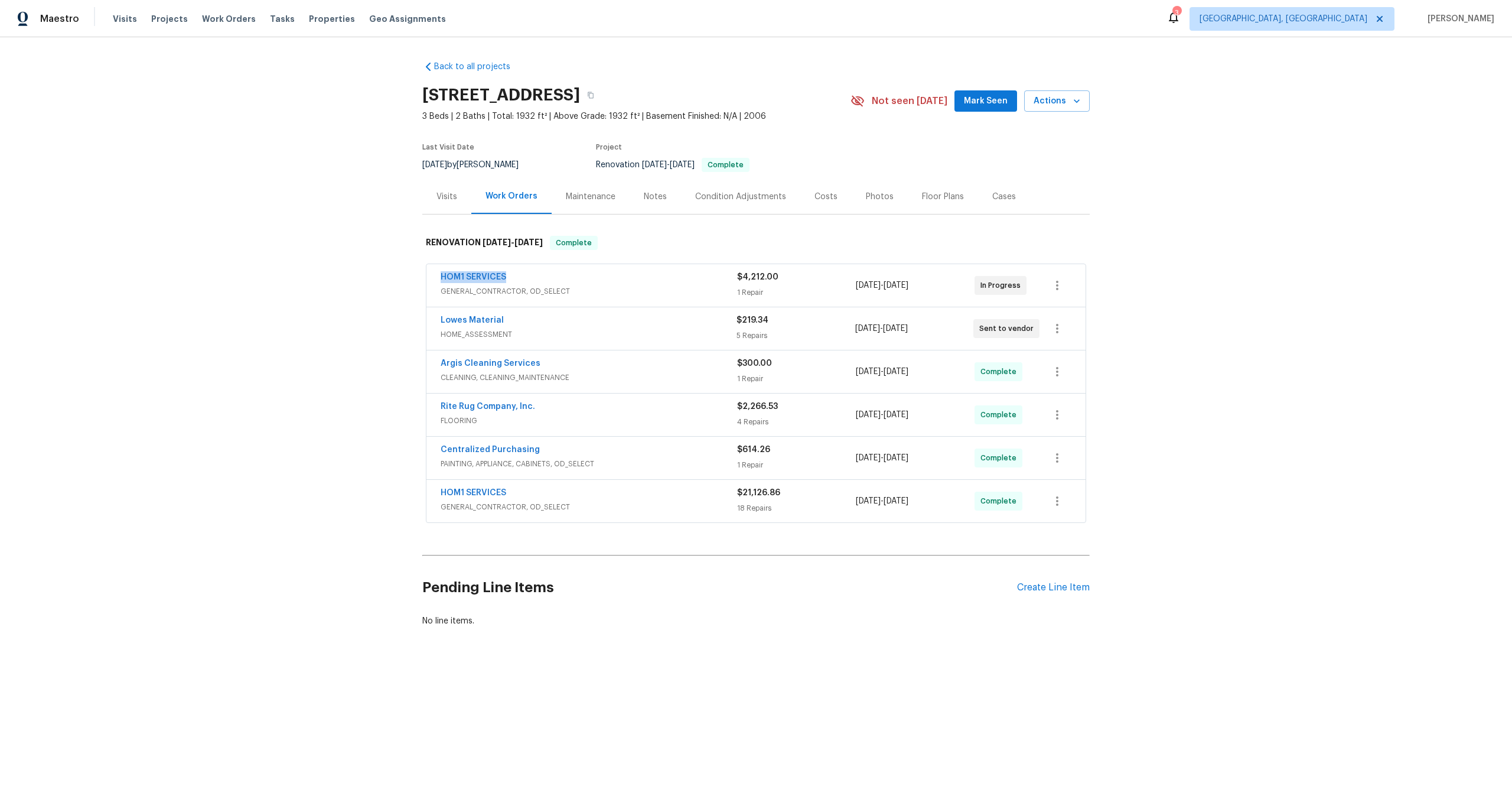
drag, startPoint x: 514, startPoint y: 275, endPoint x: 391, endPoint y: 272, distance: 123.0
click at [391, 273] on div "Back to all projects [STREET_ADDRESS] 3 Beds | 2 Baths | Total: 1932 ft² | Abov…" at bounding box center [756, 372] width 1512 height 670
copy link "HOM1 SERVICES"
drag, startPoint x: 508, startPoint y: 319, endPoint x: 392, endPoint y: 319, distance: 116.0
click at [392, 319] on div "Back to all projects [STREET_ADDRESS] 3 Beds | 2 Baths | Total: 1932 ft² | Abov…" at bounding box center [756, 372] width 1512 height 670
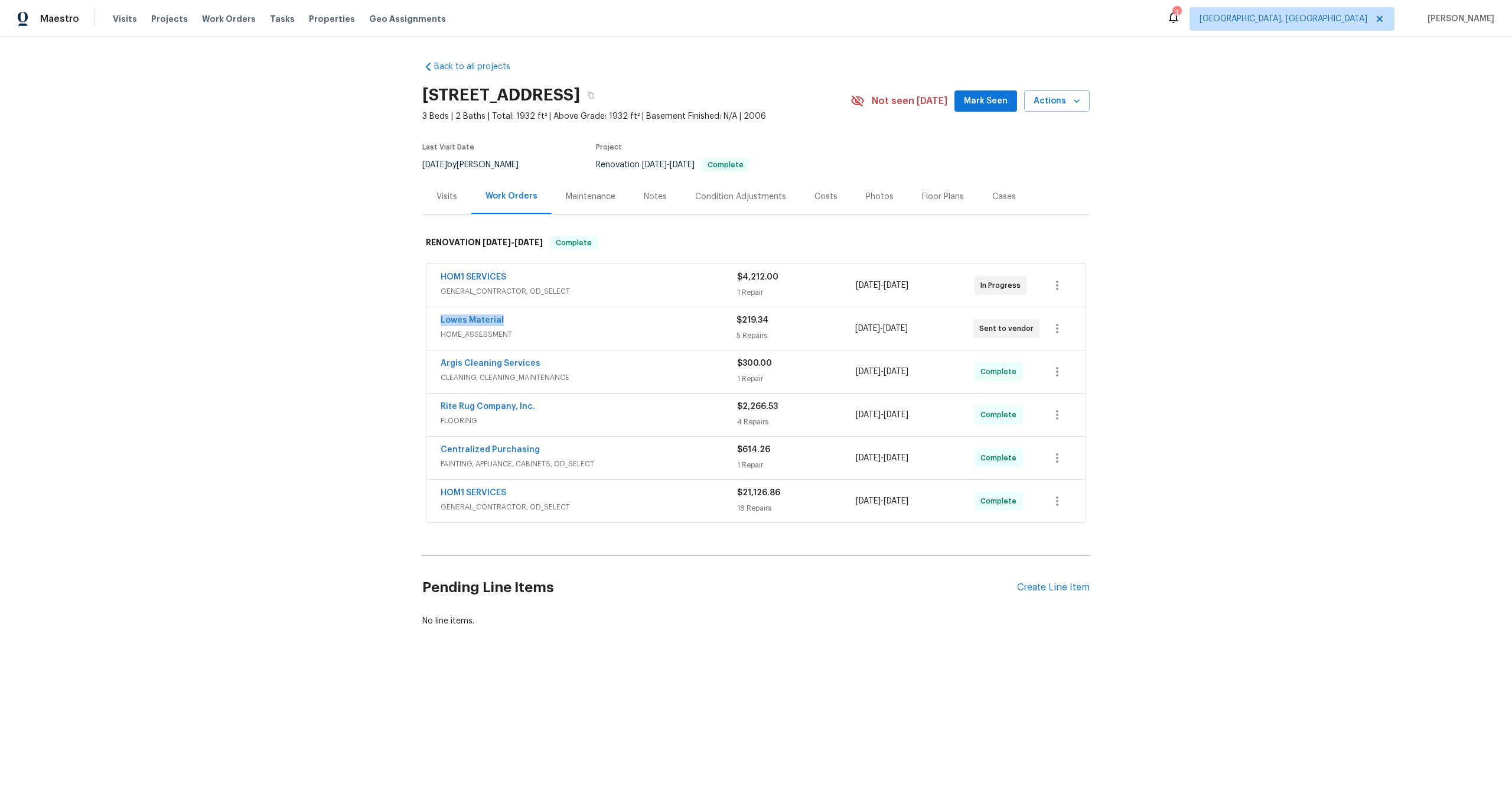
copy link "Lowes Material"
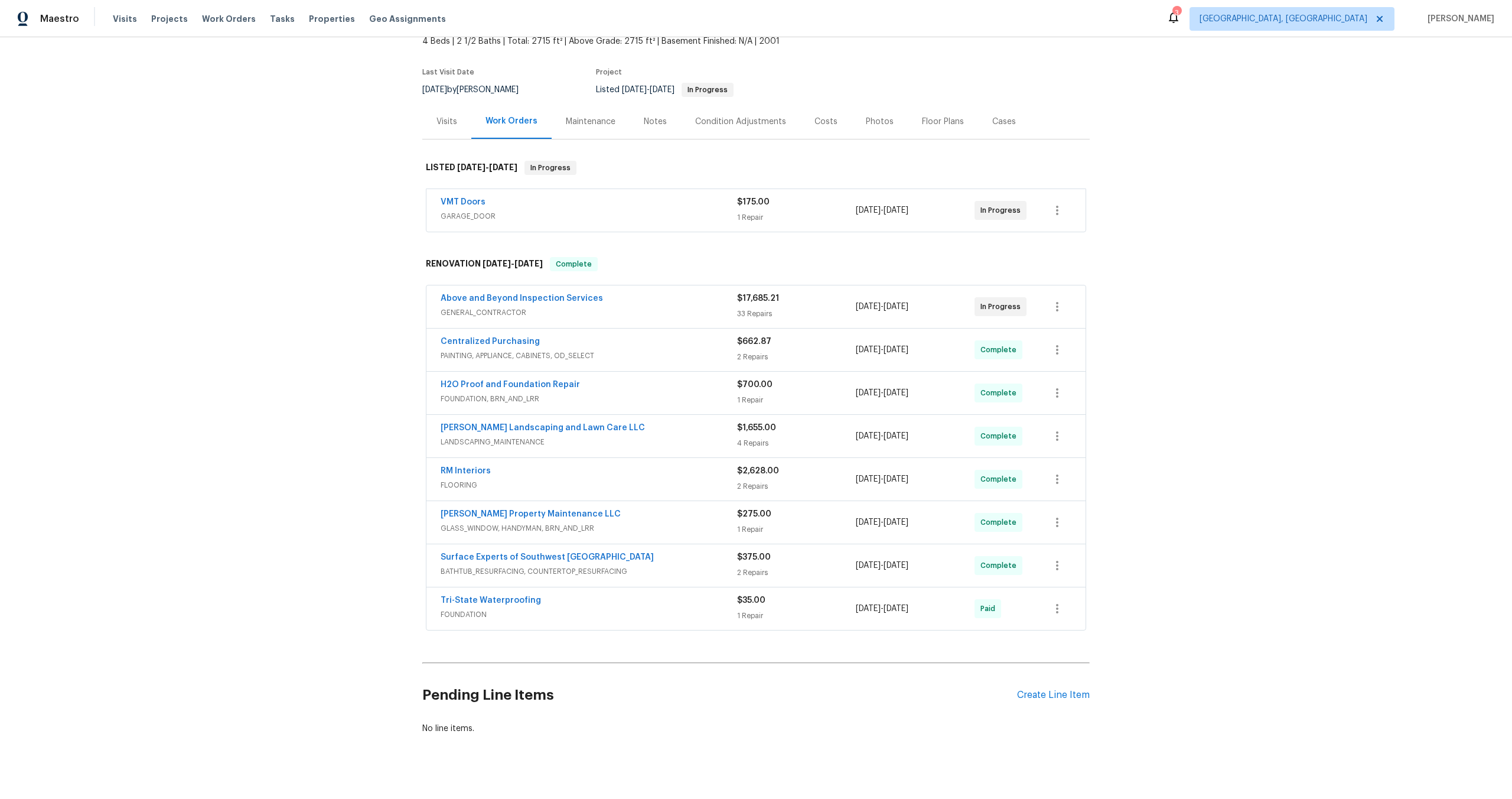
scroll to position [76, 0]
drag, startPoint x: 603, startPoint y: 295, endPoint x: 405, endPoint y: 297, distance: 198.0
click at [405, 297] on div "Back to all projects [STREET_ADDRESS][PERSON_NAME] 4 Beds | 2 1/2 Baths | Total…" at bounding box center [756, 418] width 1512 height 762
copy link "Above and Beyond Inspection Services"
drag, startPoint x: 491, startPoint y: 200, endPoint x: 416, endPoint y: 200, distance: 75.0
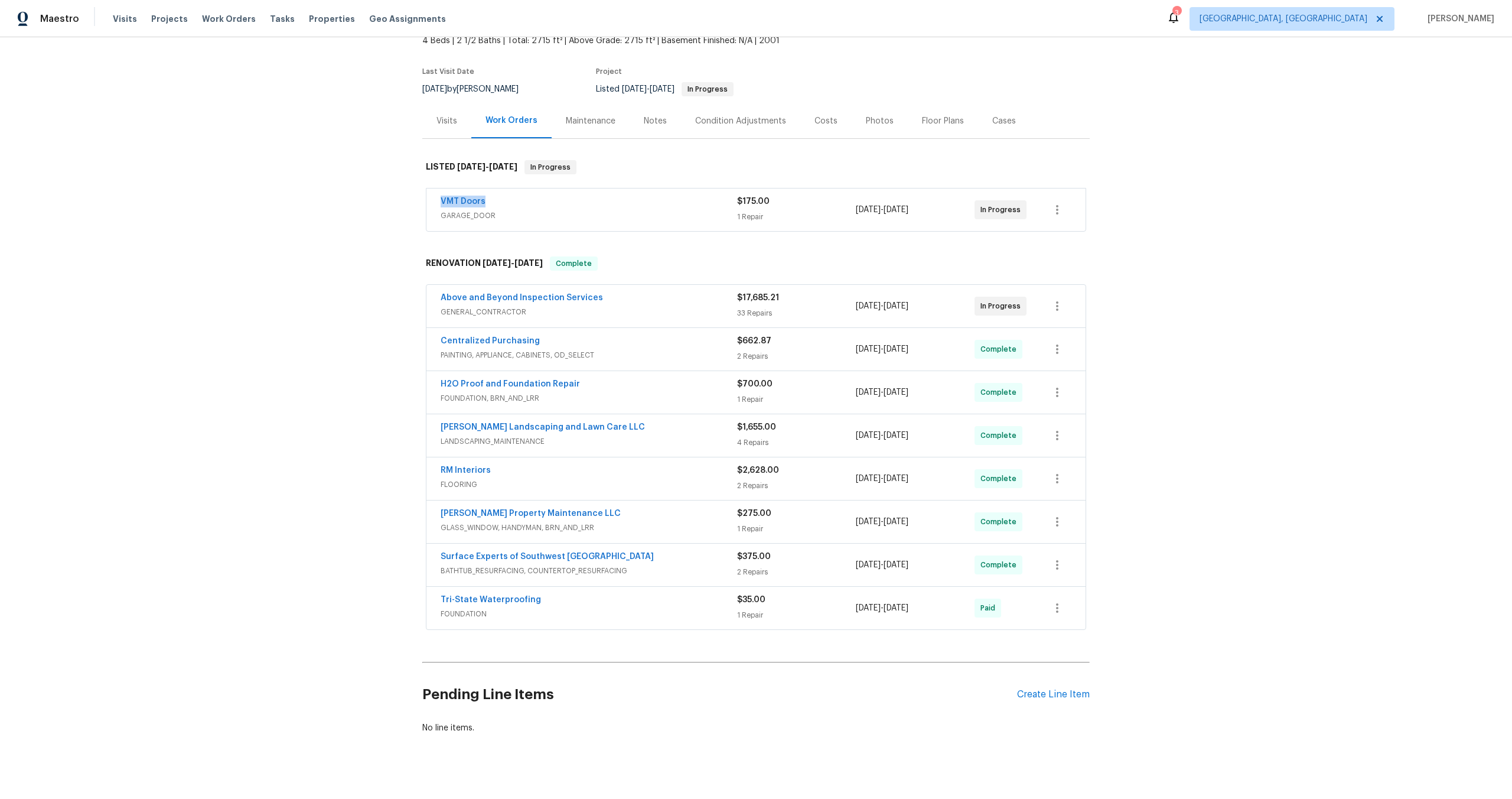
click at [416, 200] on div "Back to all projects [STREET_ADDRESS][PERSON_NAME] 4 Beds | 2 1/2 Baths | Total…" at bounding box center [756, 418] width 1512 height 762
copy link "VMT Doors"
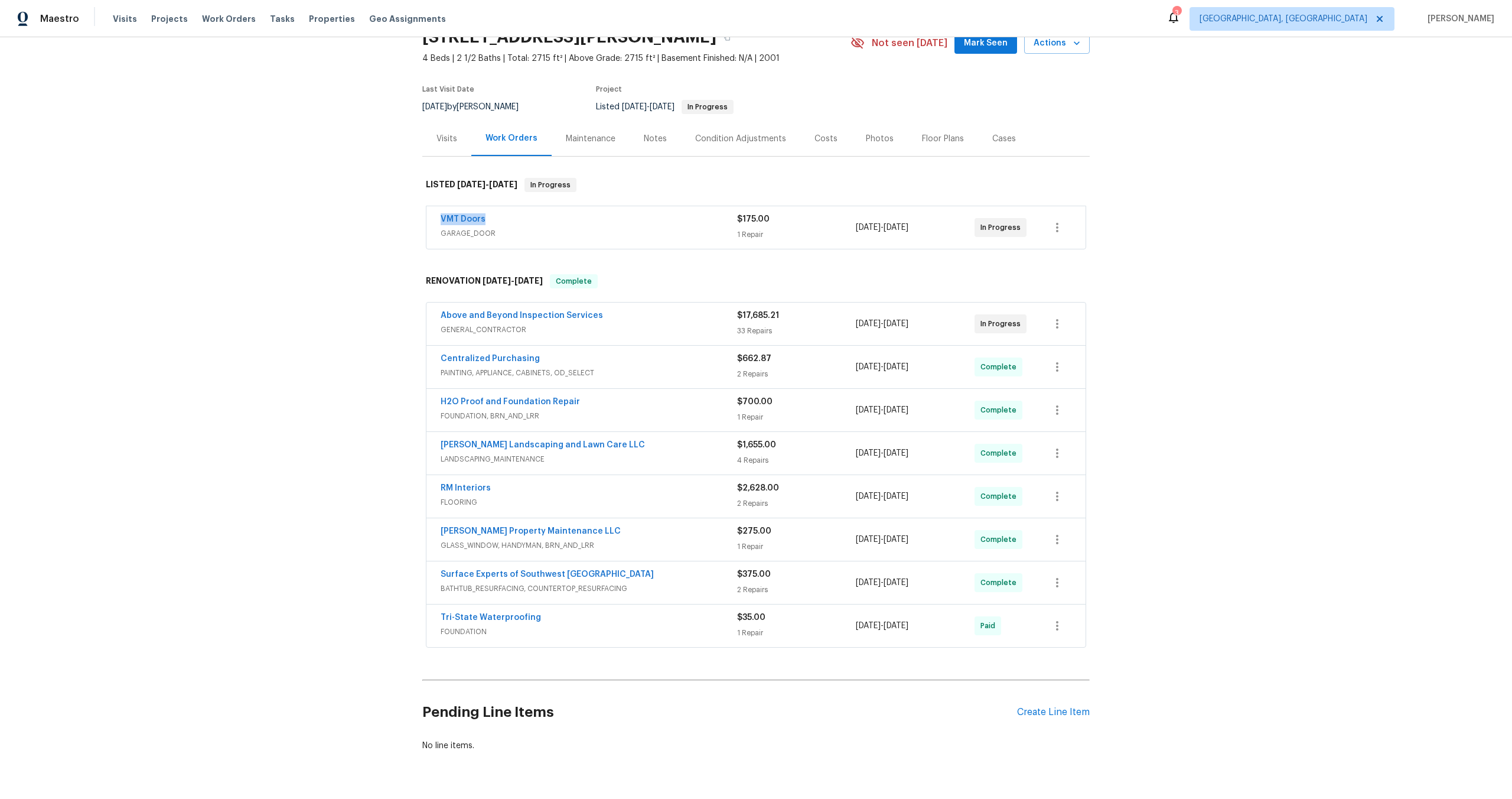
scroll to position [58, 0]
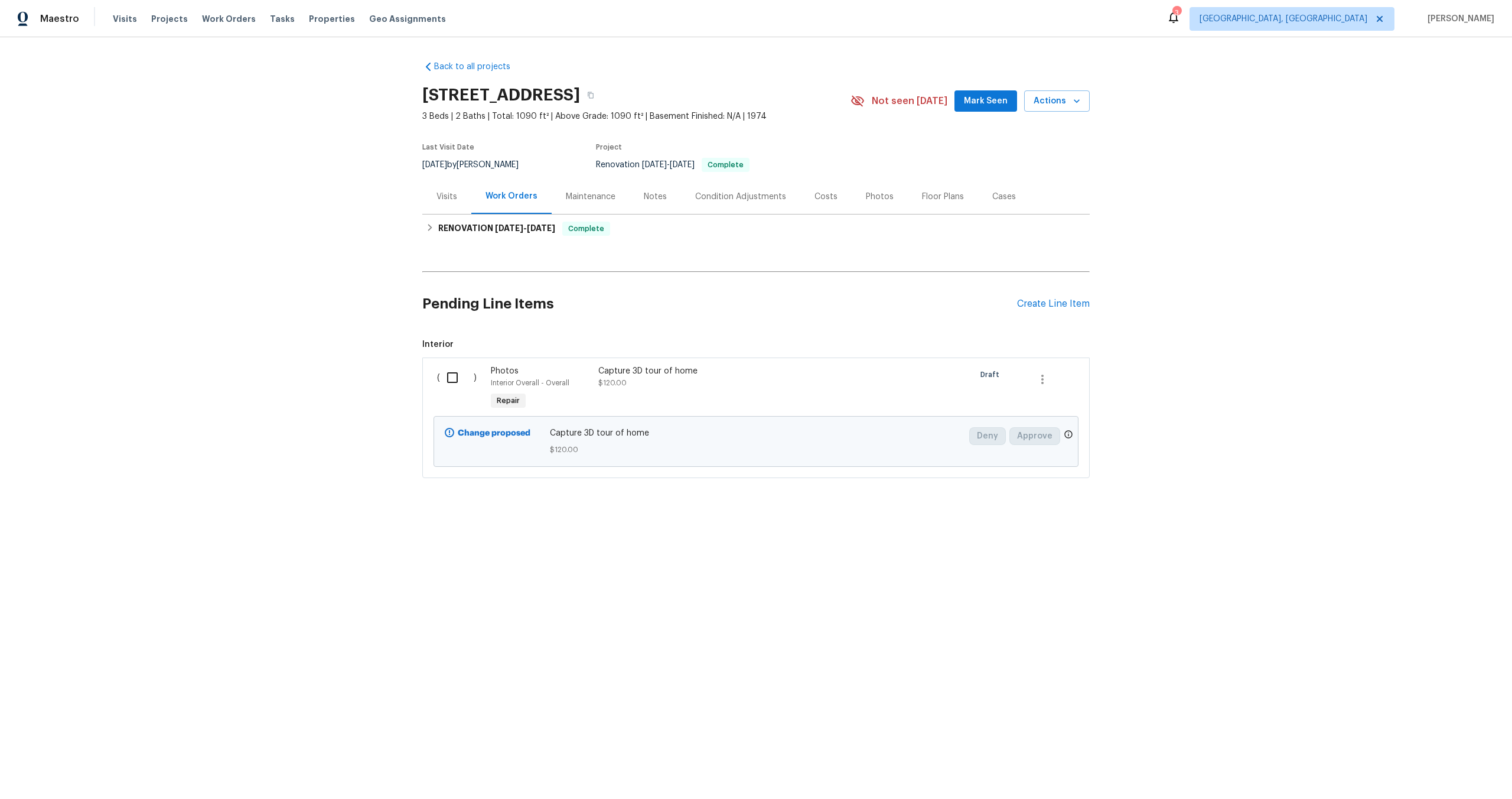
click at [448, 374] on input "checkbox" at bounding box center [457, 378] width 33 height 25
checkbox input "true"
click at [1428, 772] on span "Create Work Order" at bounding box center [1444, 770] width 79 height 15
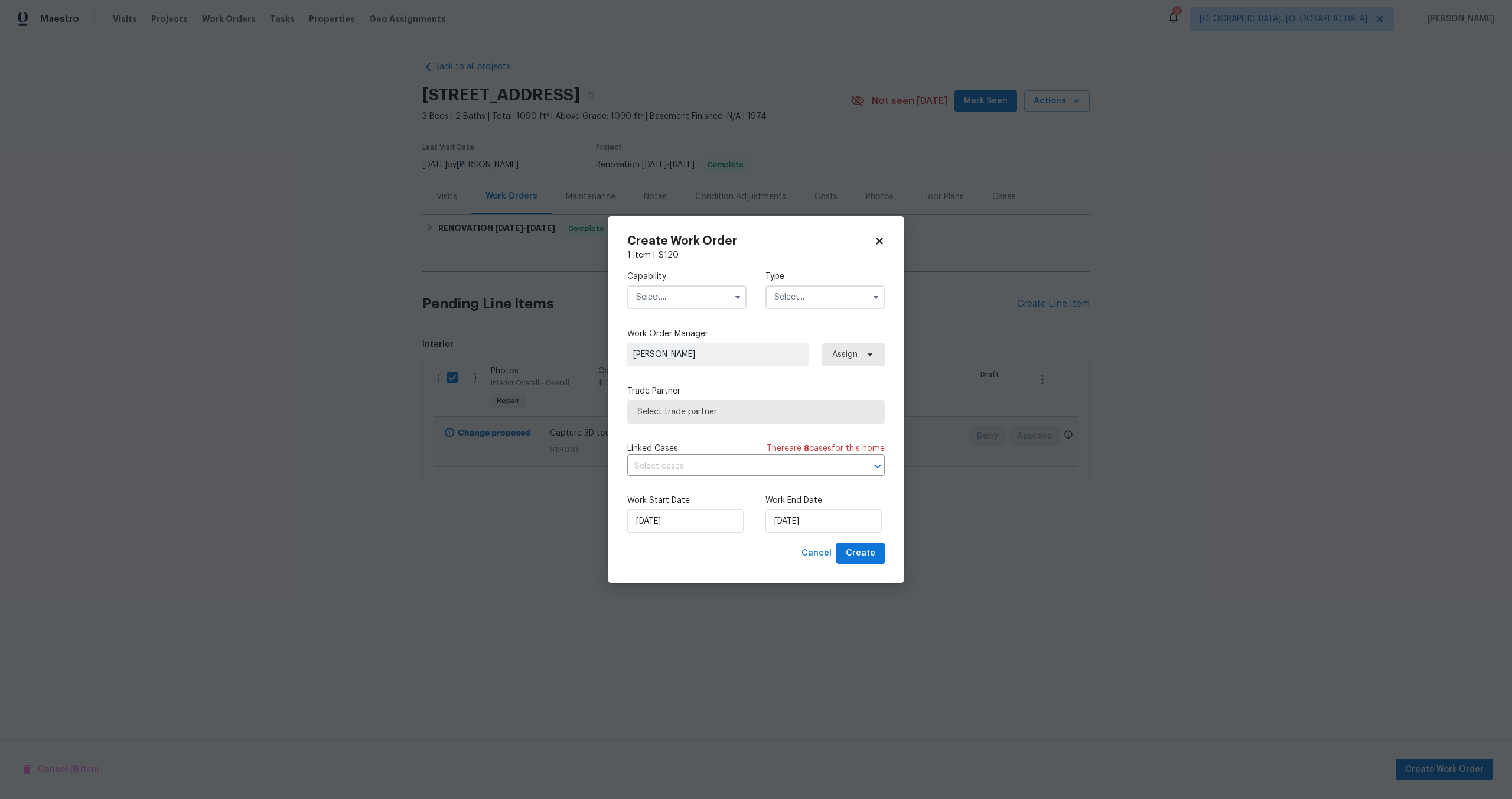
click at [678, 295] on input "text" at bounding box center [687, 297] width 119 height 24
click at [674, 383] on span "Photography" at bounding box center [665, 382] width 51 height 8
type input "Photography"
click at [812, 295] on input "text" at bounding box center [825, 297] width 119 height 24
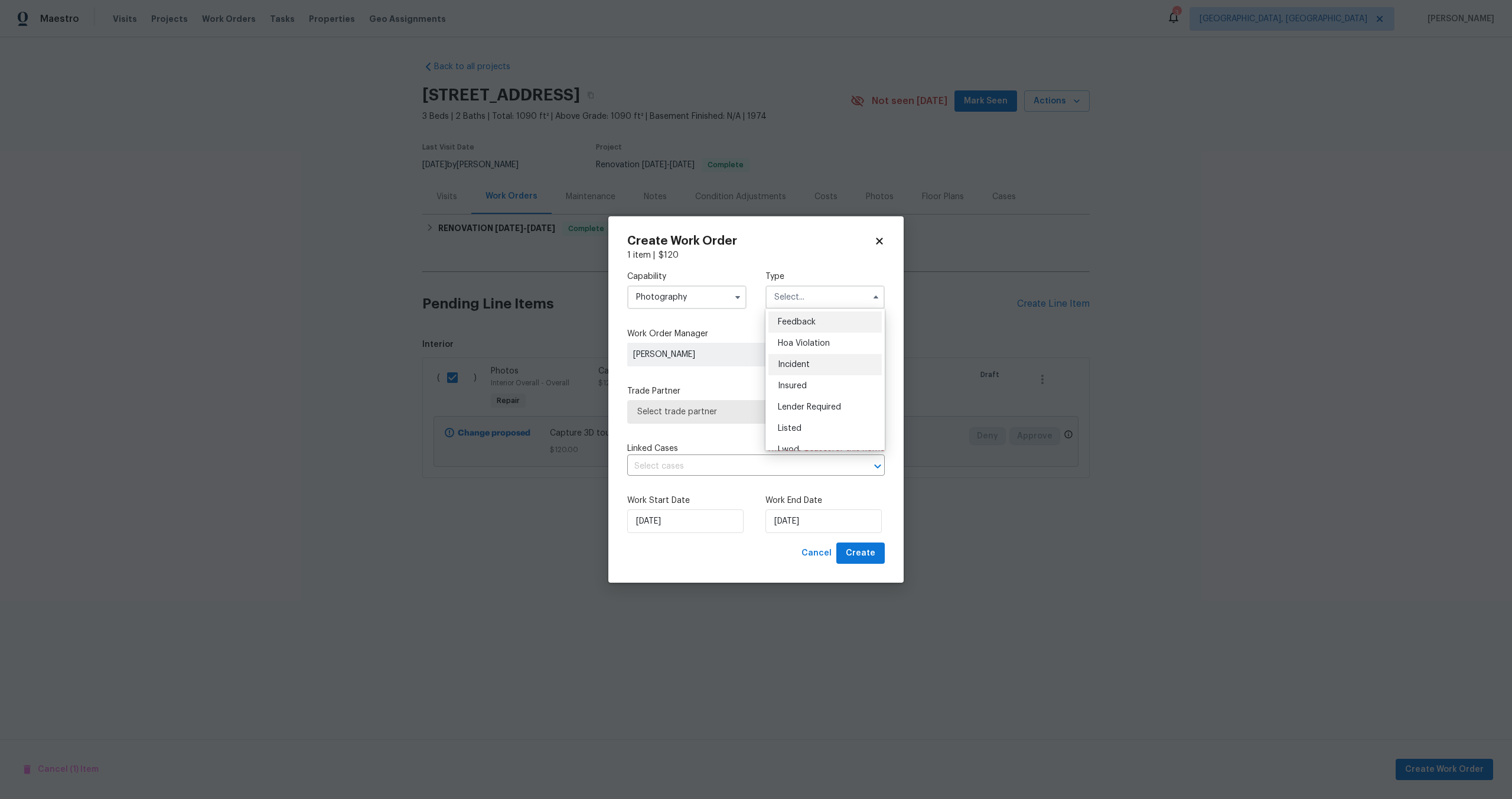
scroll to position [141, 0]
click at [793, 329] on span "Other" at bounding box center [789, 330] width 23 height 8
type input "Other"
click at [706, 360] on span "[PERSON_NAME]" at bounding box center [717, 354] width 179 height 24
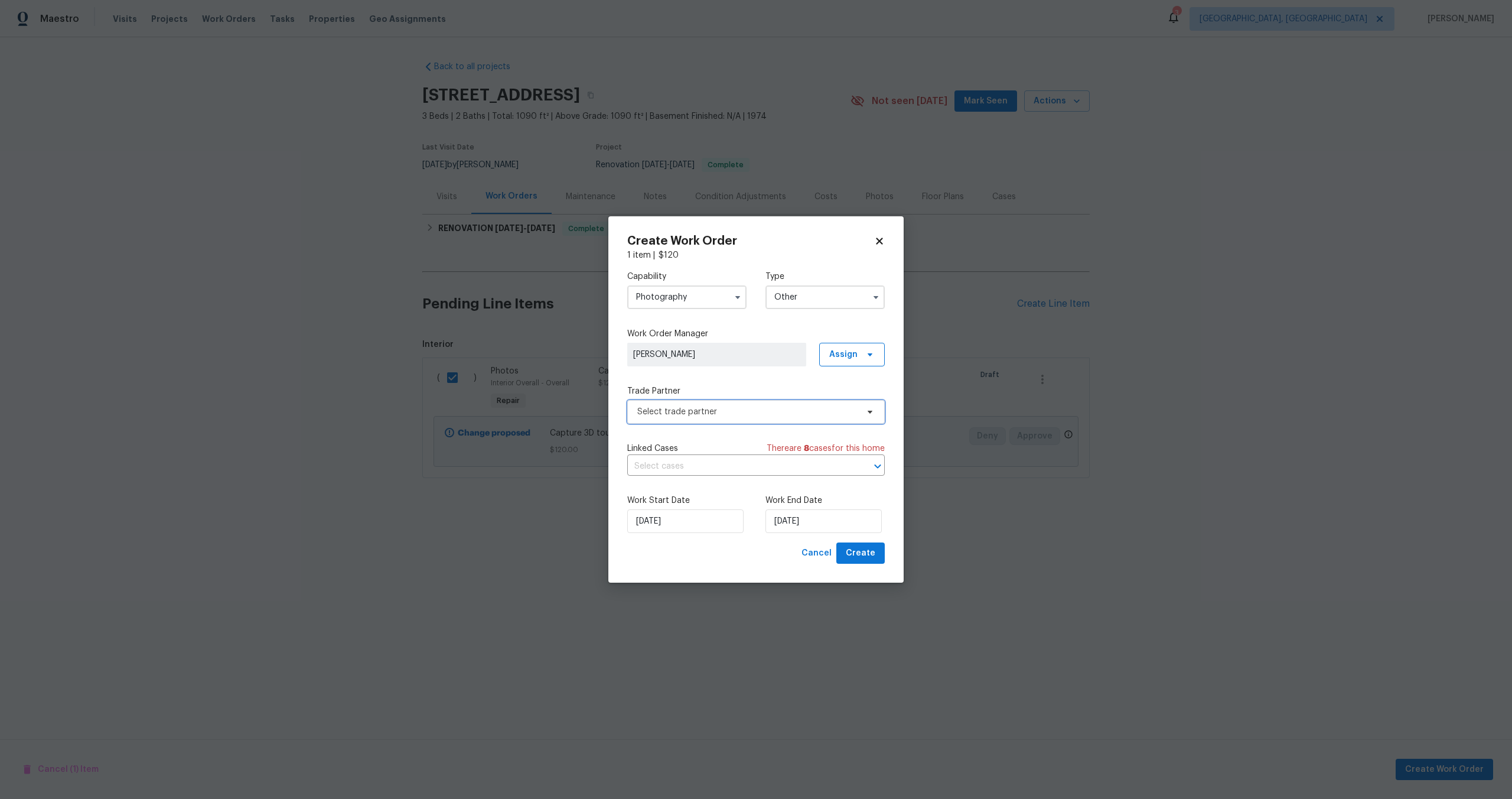
click at [716, 402] on span "Select trade partner" at bounding box center [756, 412] width 257 height 24
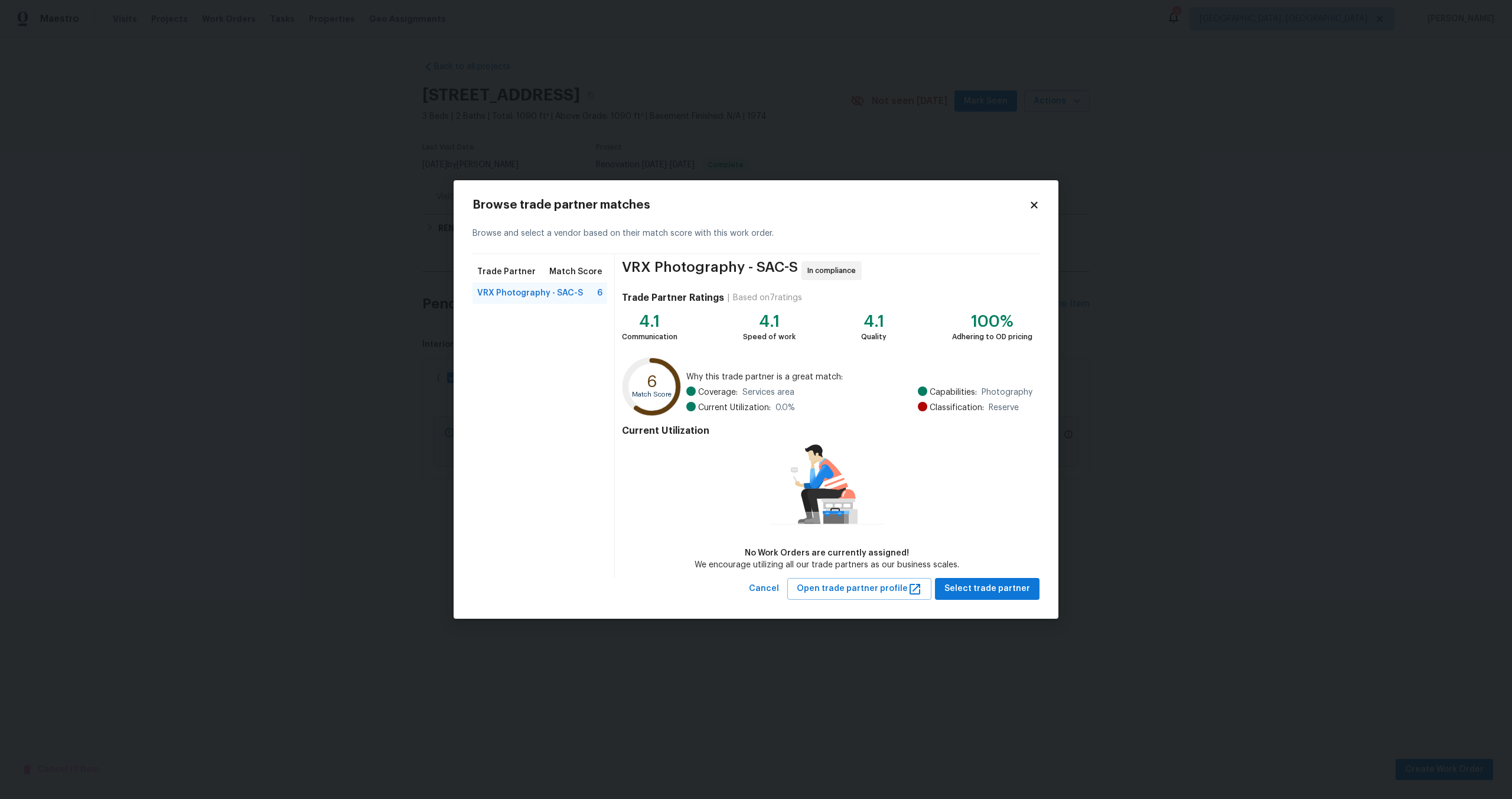
click at [984, 600] on div "Browse trade partner matches Browse and select a vendor based on their match sc…" at bounding box center [755, 400] width 605 height 439
click at [990, 592] on span "Select trade partner" at bounding box center [987, 589] width 86 height 15
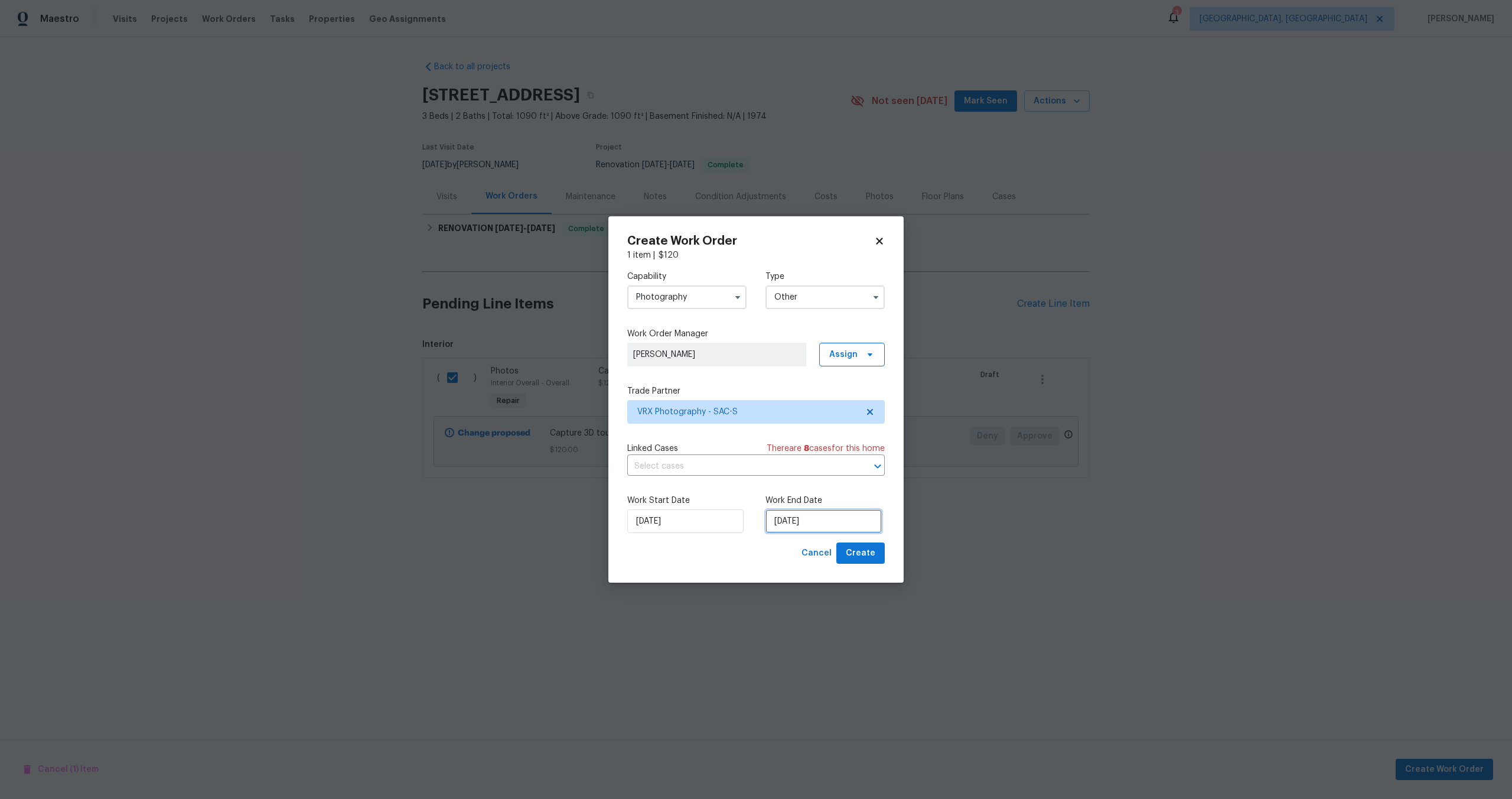
click at [801, 524] on input "[DATE]" at bounding box center [824, 521] width 117 height 24
click at [822, 468] on div "24" at bounding box center [821, 471] width 19 height 17
type input "[DATE]"
click at [860, 551] on span "Create" at bounding box center [861, 553] width 30 height 15
checkbox input "false"
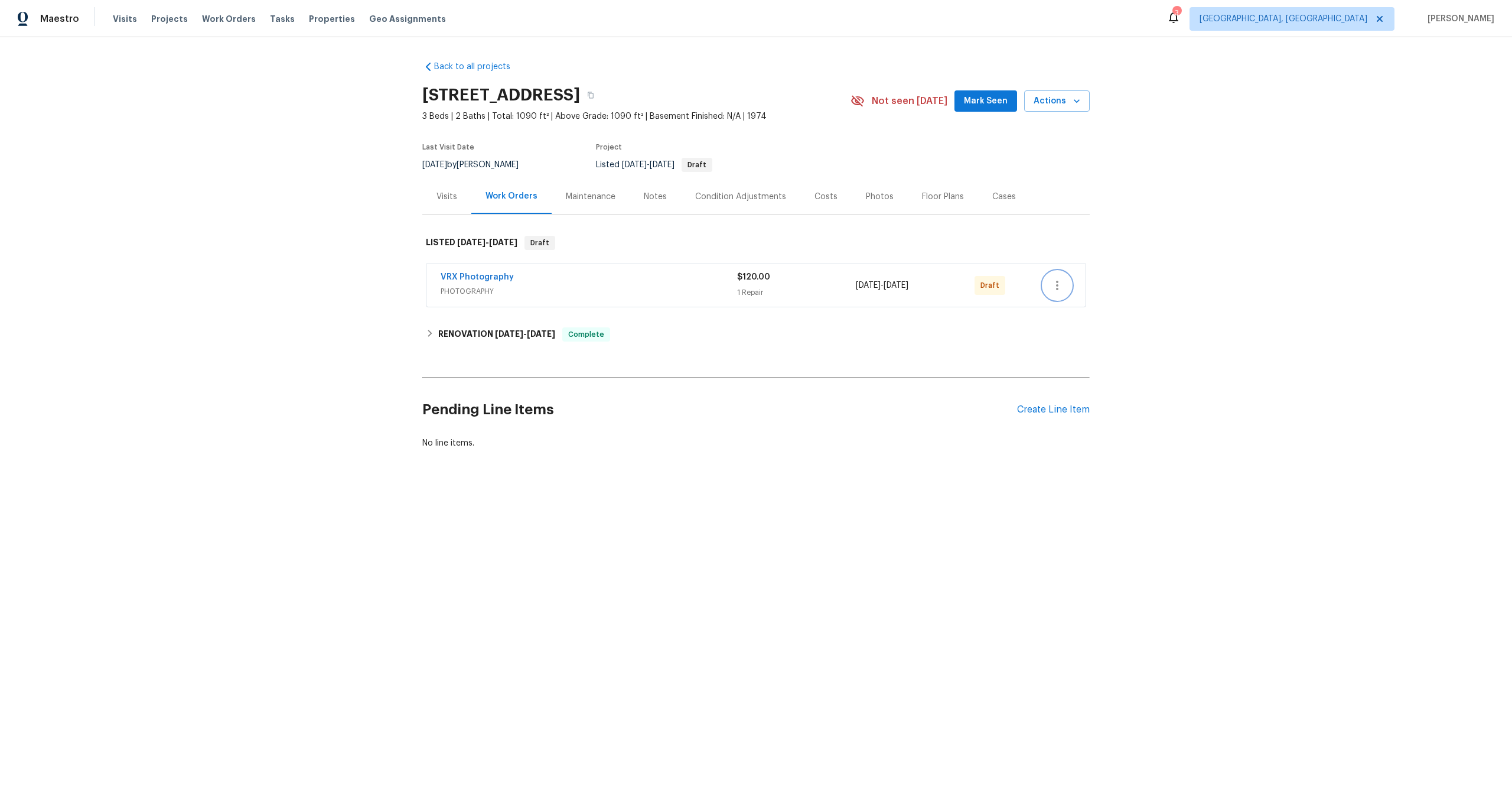
click at [1061, 287] on icon "button" at bounding box center [1057, 285] width 14 height 14
click at [1061, 287] on li "Send to Vendor" at bounding box center [1109, 285] width 131 height 19
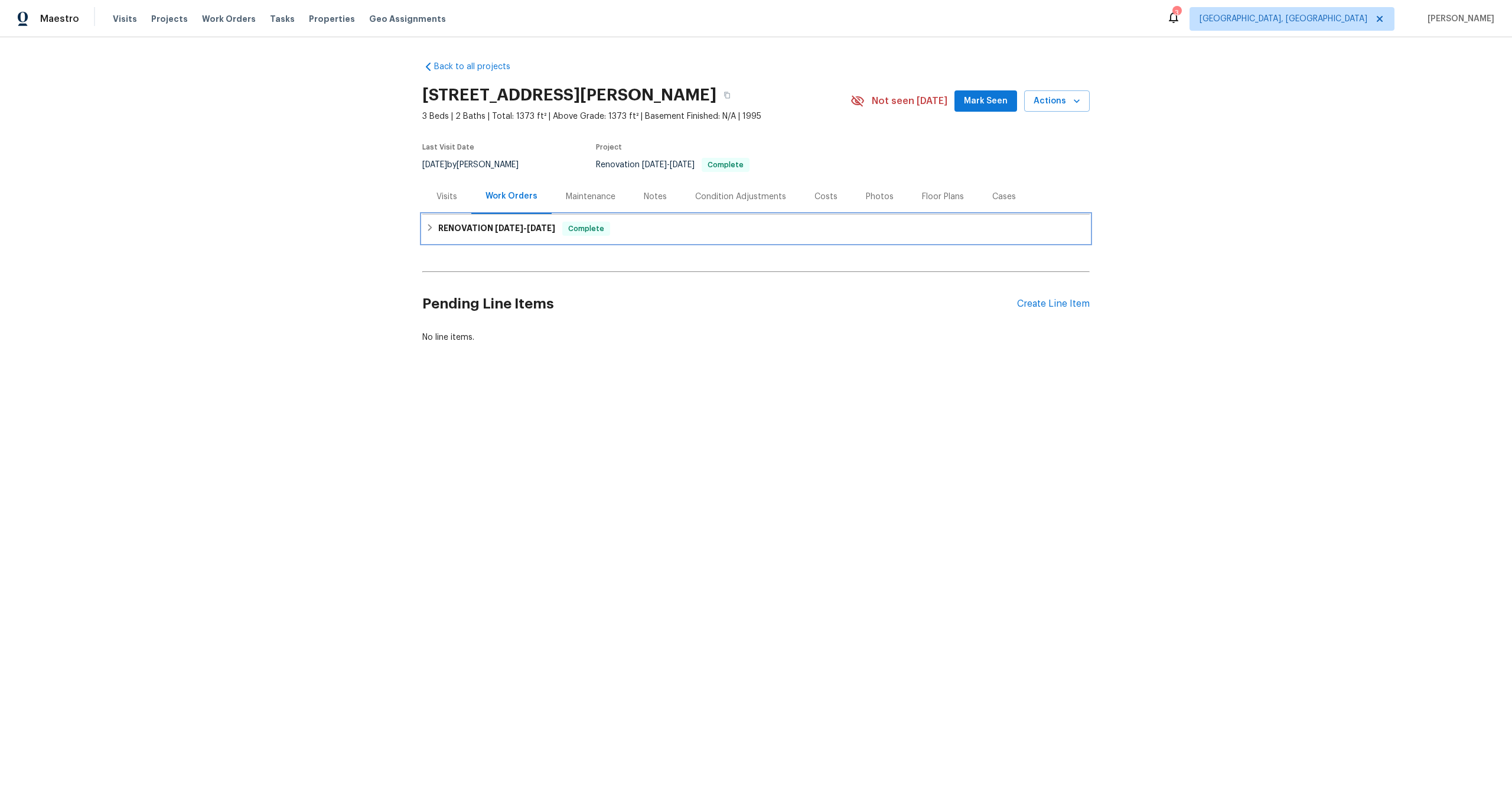
click at [646, 231] on div "RENOVATION [DATE] - [DATE] Complete" at bounding box center [756, 228] width 660 height 14
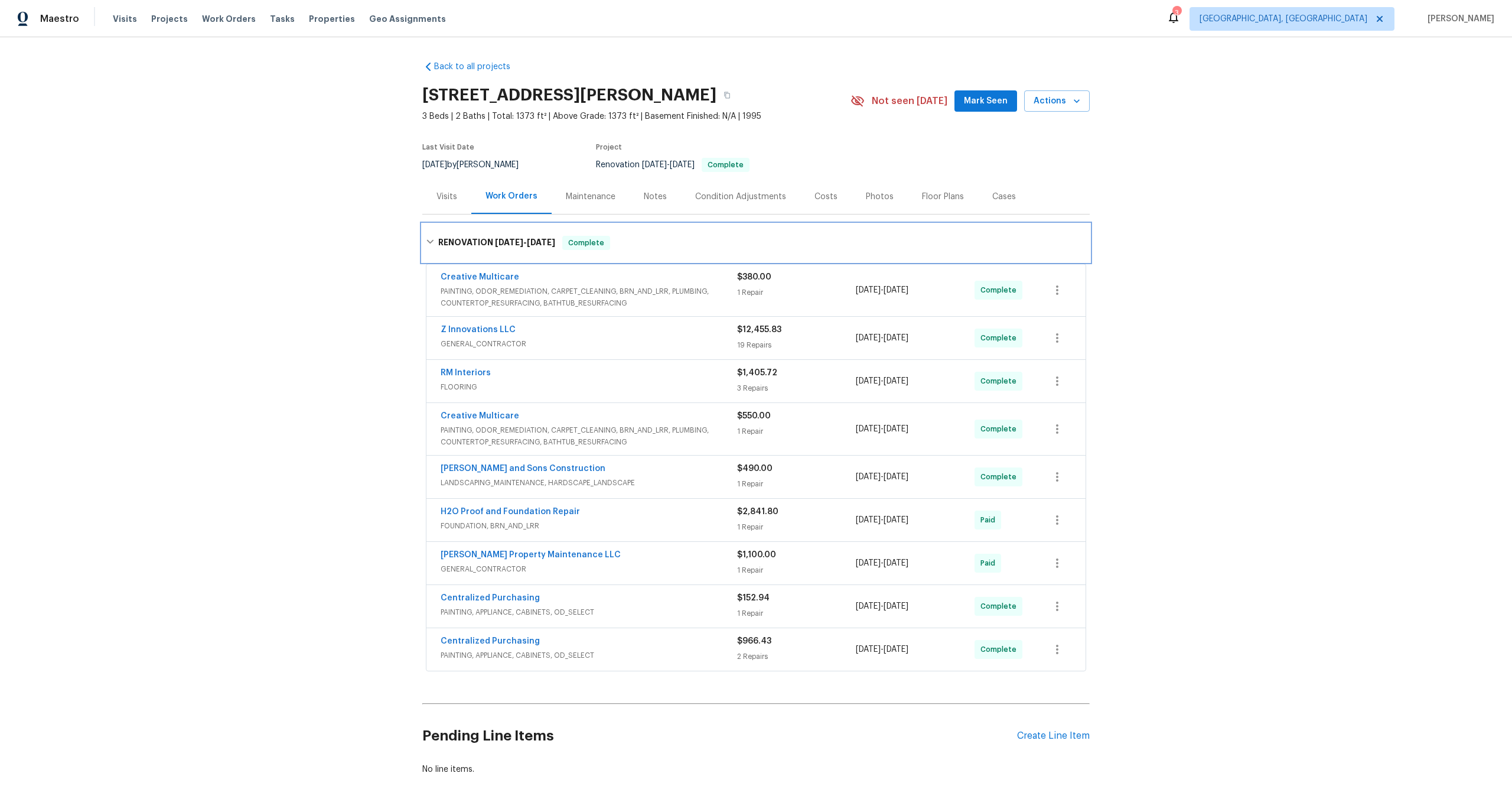
click at [646, 231] on div "RENOVATION 9/2/25 - 9/18/25 Complete" at bounding box center [756, 243] width 667 height 38
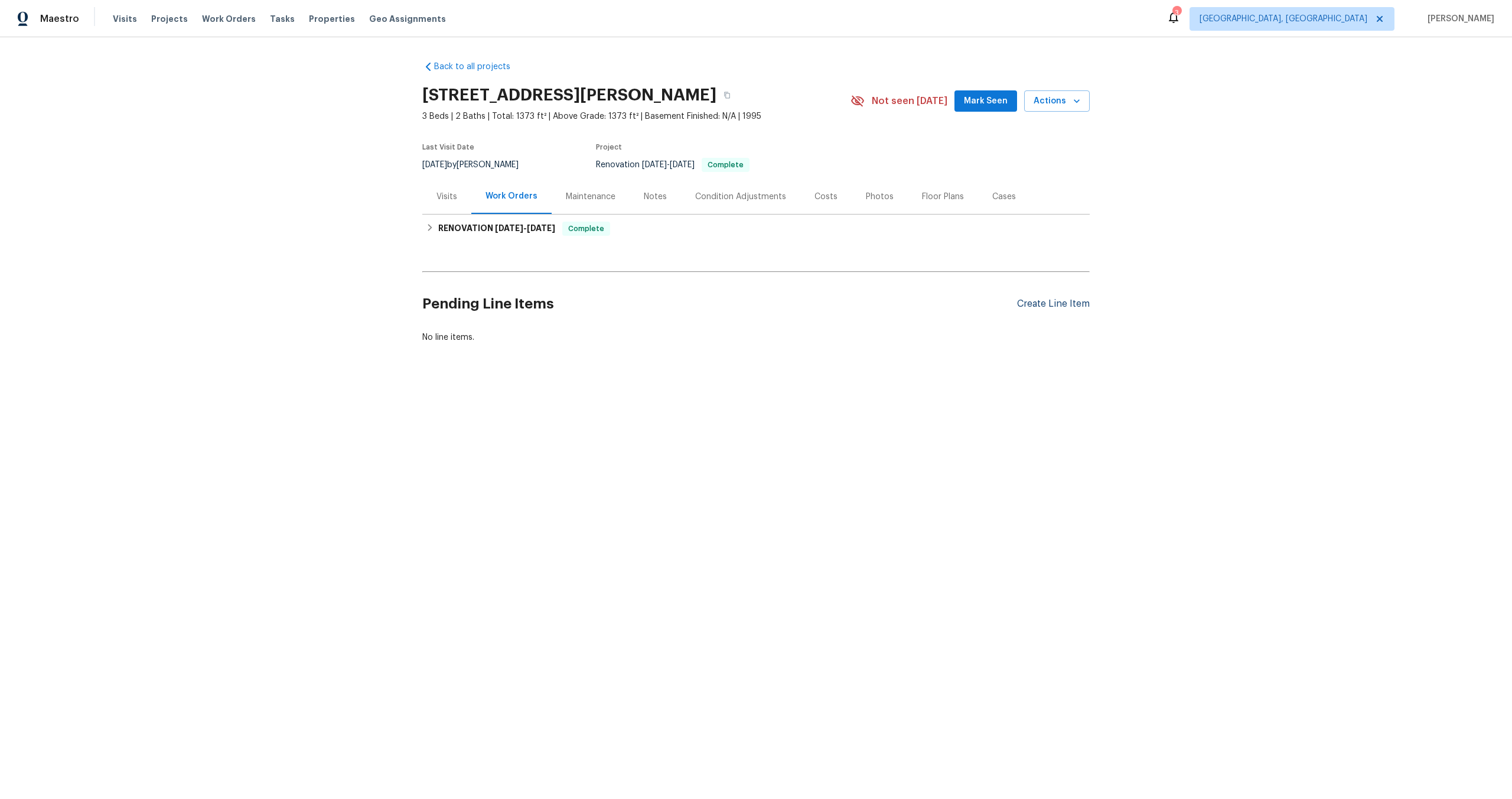
click at [1070, 306] on div "Create Line Item" at bounding box center [1053, 304] width 73 height 11
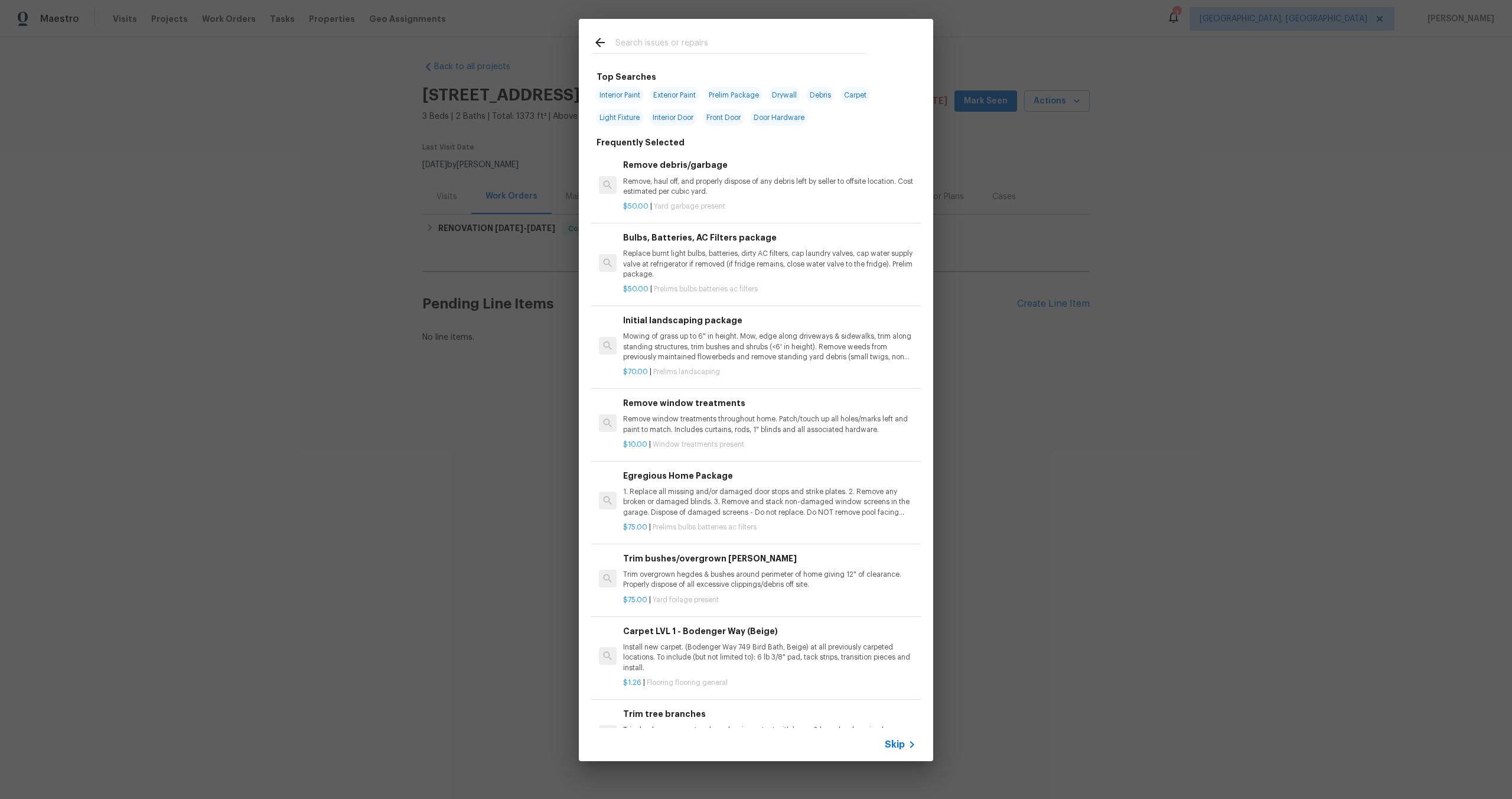
click at [896, 744] on span "Skip" at bounding box center [895, 744] width 20 height 12
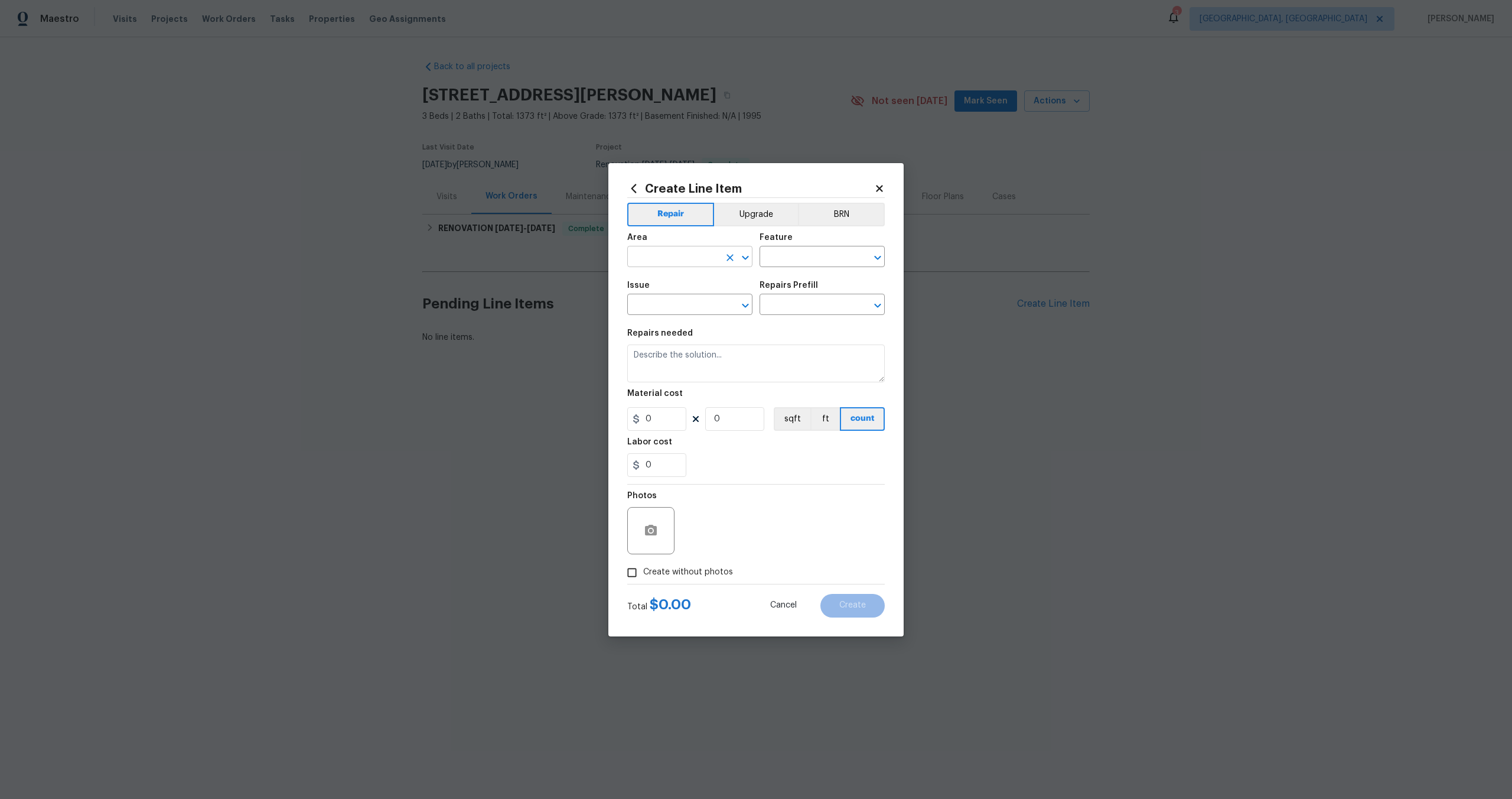
click at [691, 254] on input "text" at bounding box center [674, 258] width 92 height 19
click at [667, 299] on li "Interior Overall" at bounding box center [690, 303] width 125 height 19
type input "Interior Overall"
click at [812, 259] on input "text" at bounding box center [806, 258] width 92 height 19
click at [799, 306] on li "Overall" at bounding box center [822, 312] width 125 height 19
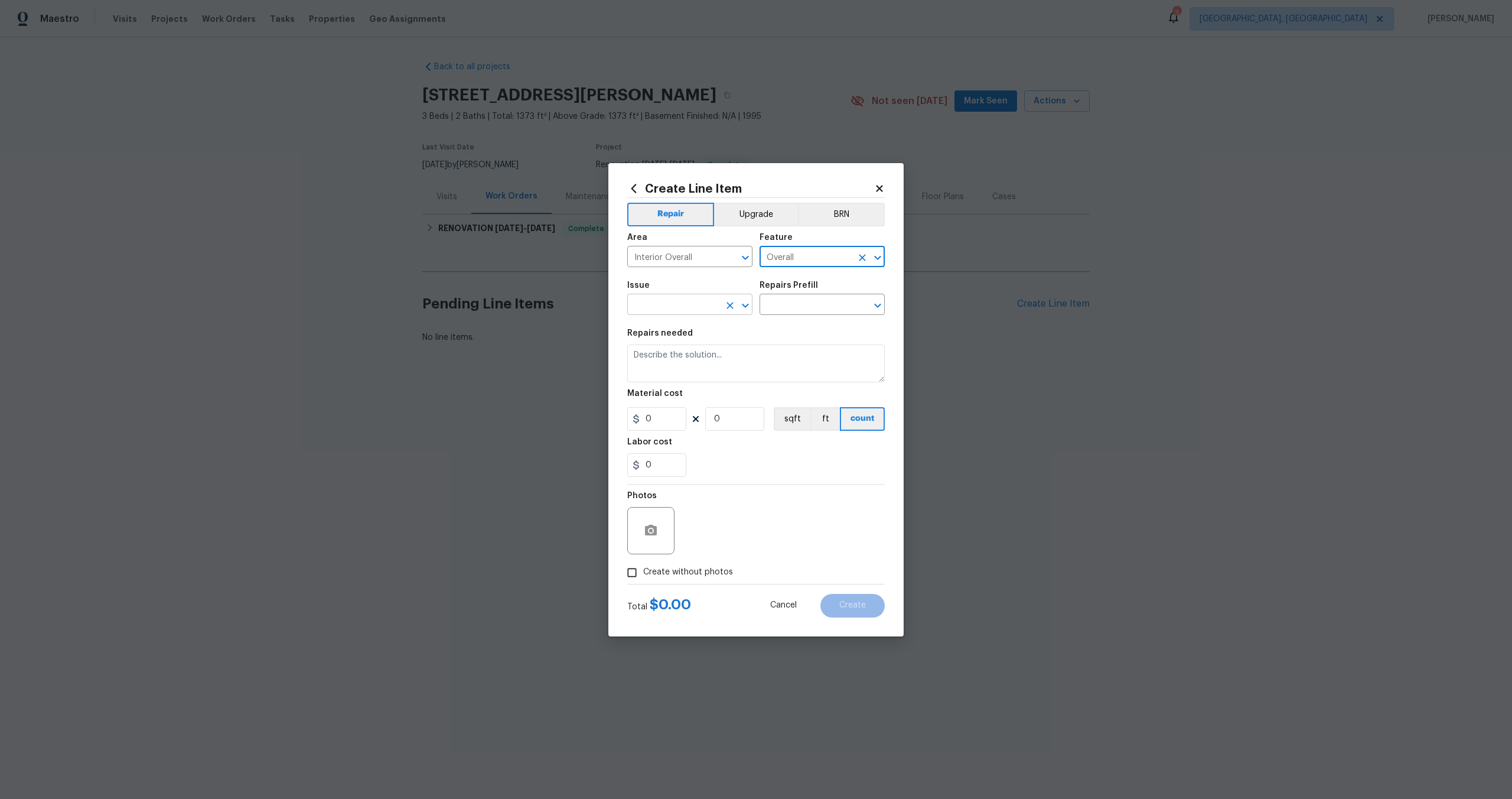
type input "Overall"
click at [674, 306] on input "text" at bounding box center [674, 306] width 92 height 19
click at [661, 367] on li "Photos" at bounding box center [690, 360] width 125 height 19
type input "Photos"
click at [805, 306] on input "text" at bounding box center [806, 306] width 92 height 19
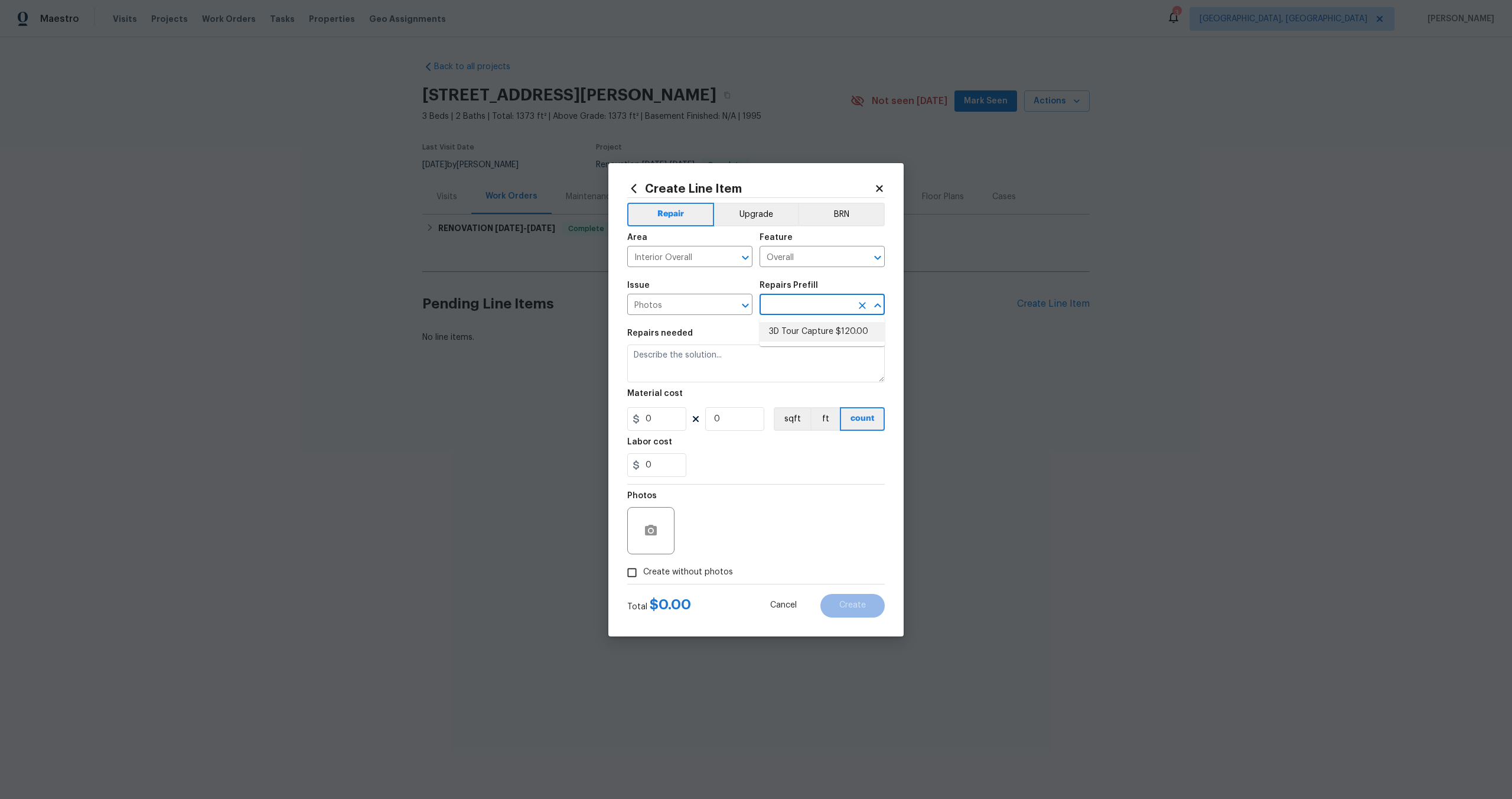
click at [789, 334] on li "3D Tour Capture $120.00" at bounding box center [822, 331] width 125 height 19
type input "3D Tour Capture $120.00"
type textarea "Capture 3D tour of home"
type input "1"
type input "120"
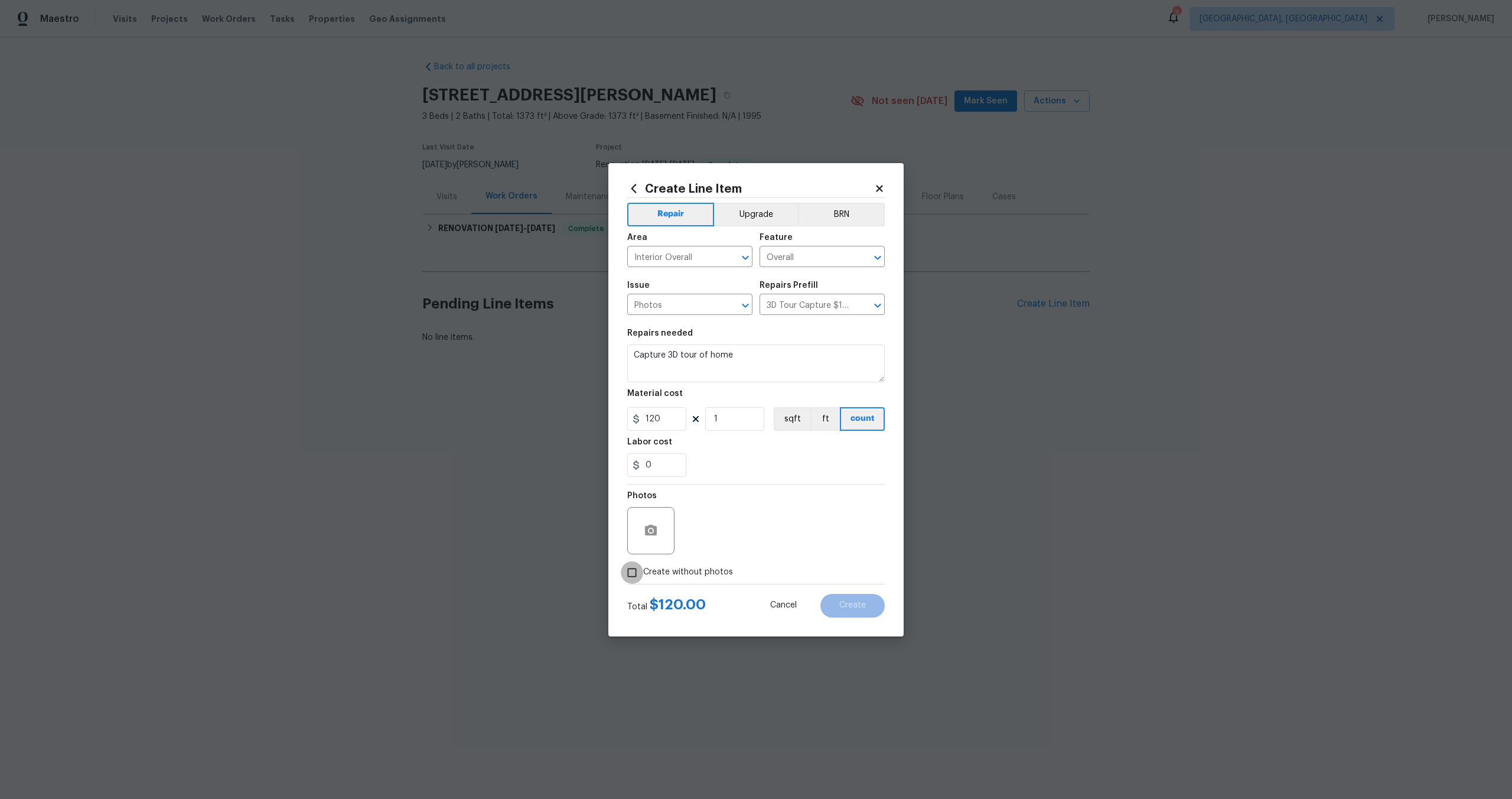
click at [634, 574] on input "Create without photos" at bounding box center [632, 573] width 22 height 22
checkbox input "true"
click at [727, 542] on textarea at bounding box center [785, 530] width 201 height 47
type textarea ","
click at [874, 605] on button "Create" at bounding box center [853, 605] width 64 height 24
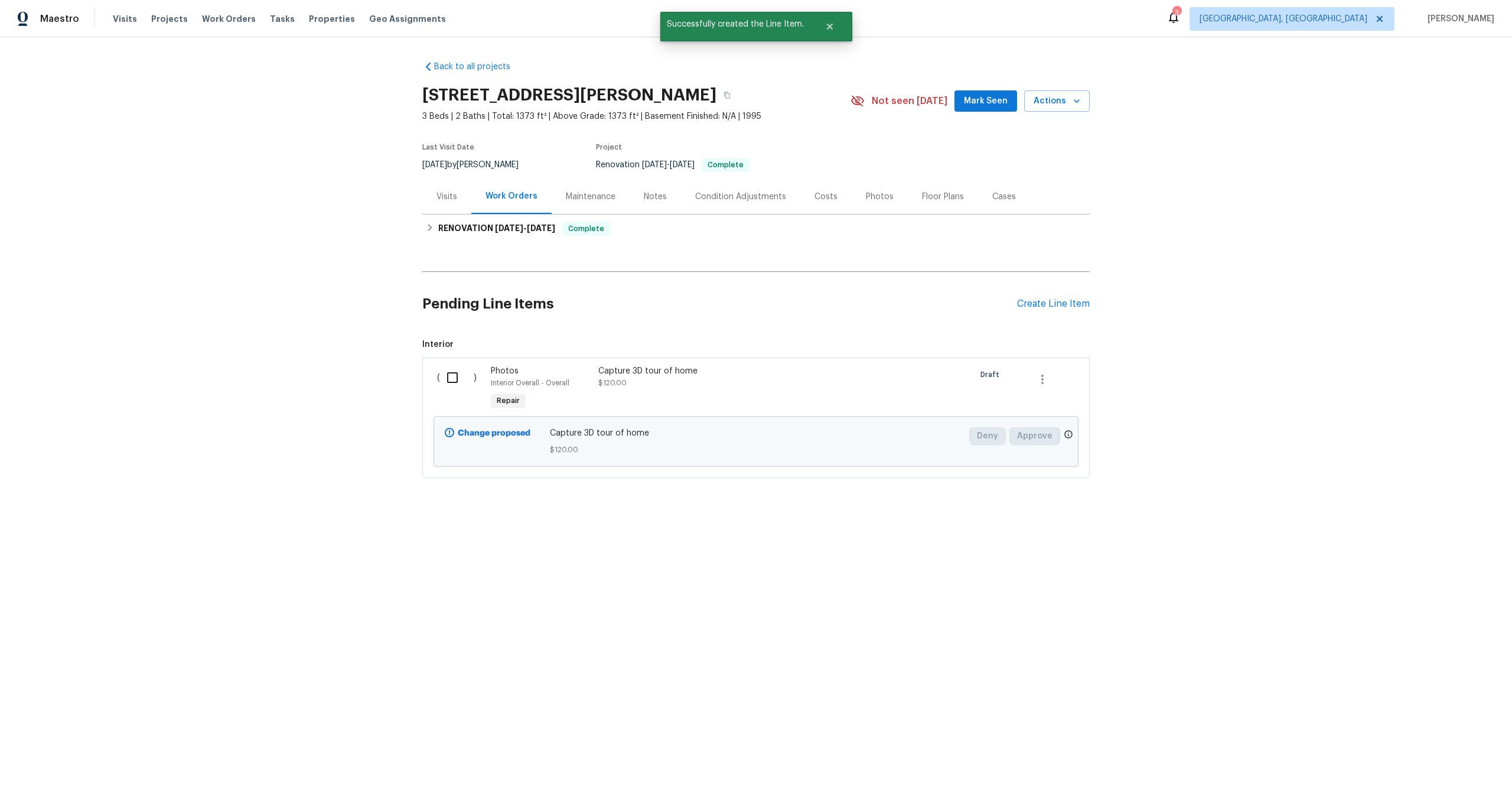
click at [455, 378] on input "checkbox" at bounding box center [457, 378] width 33 height 25
checkbox input "true"
click at [1451, 762] on span "Create Work Order" at bounding box center [1444, 770] width 79 height 15
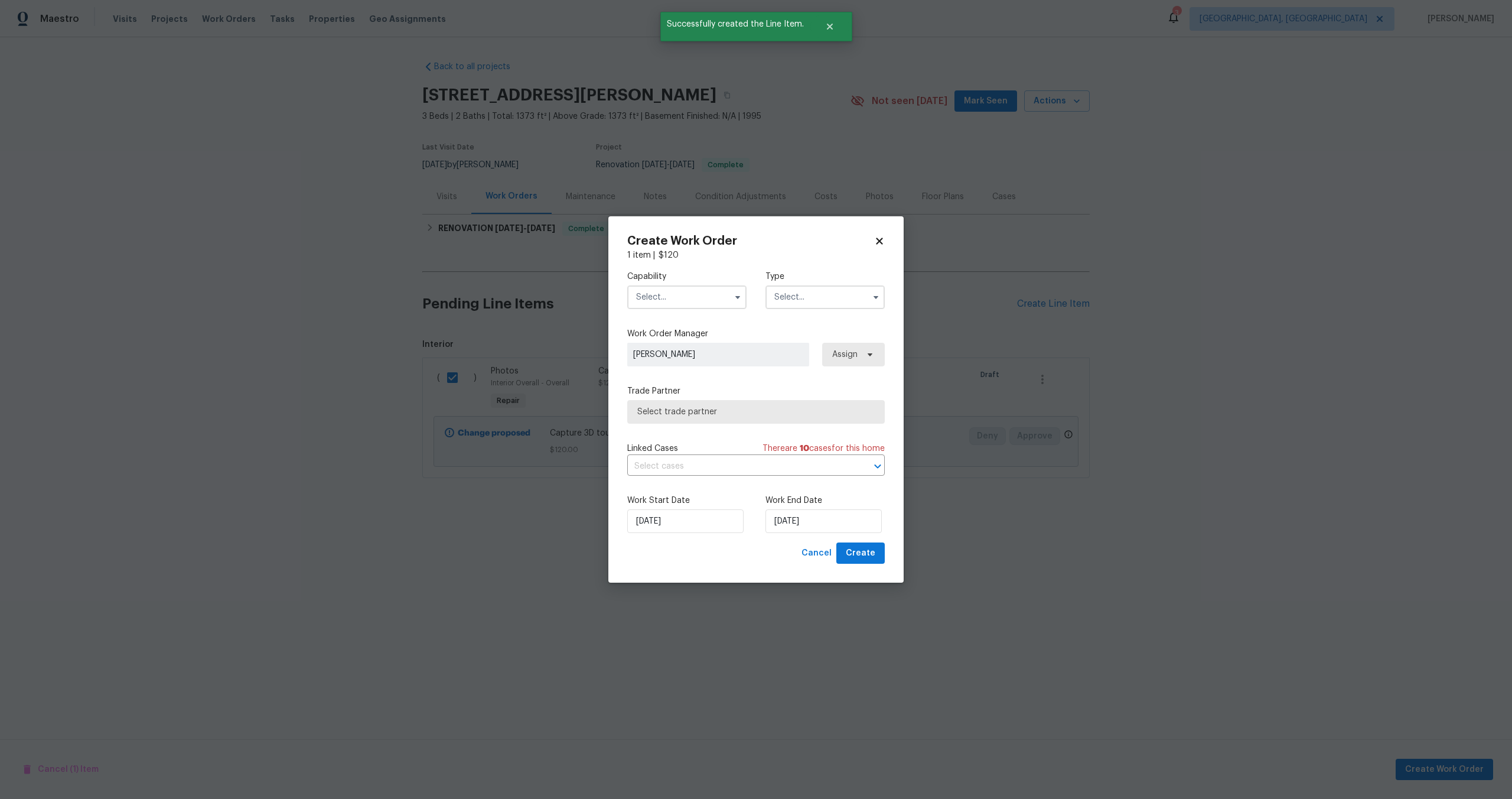
click at [634, 288] on input "text" at bounding box center [687, 297] width 119 height 24
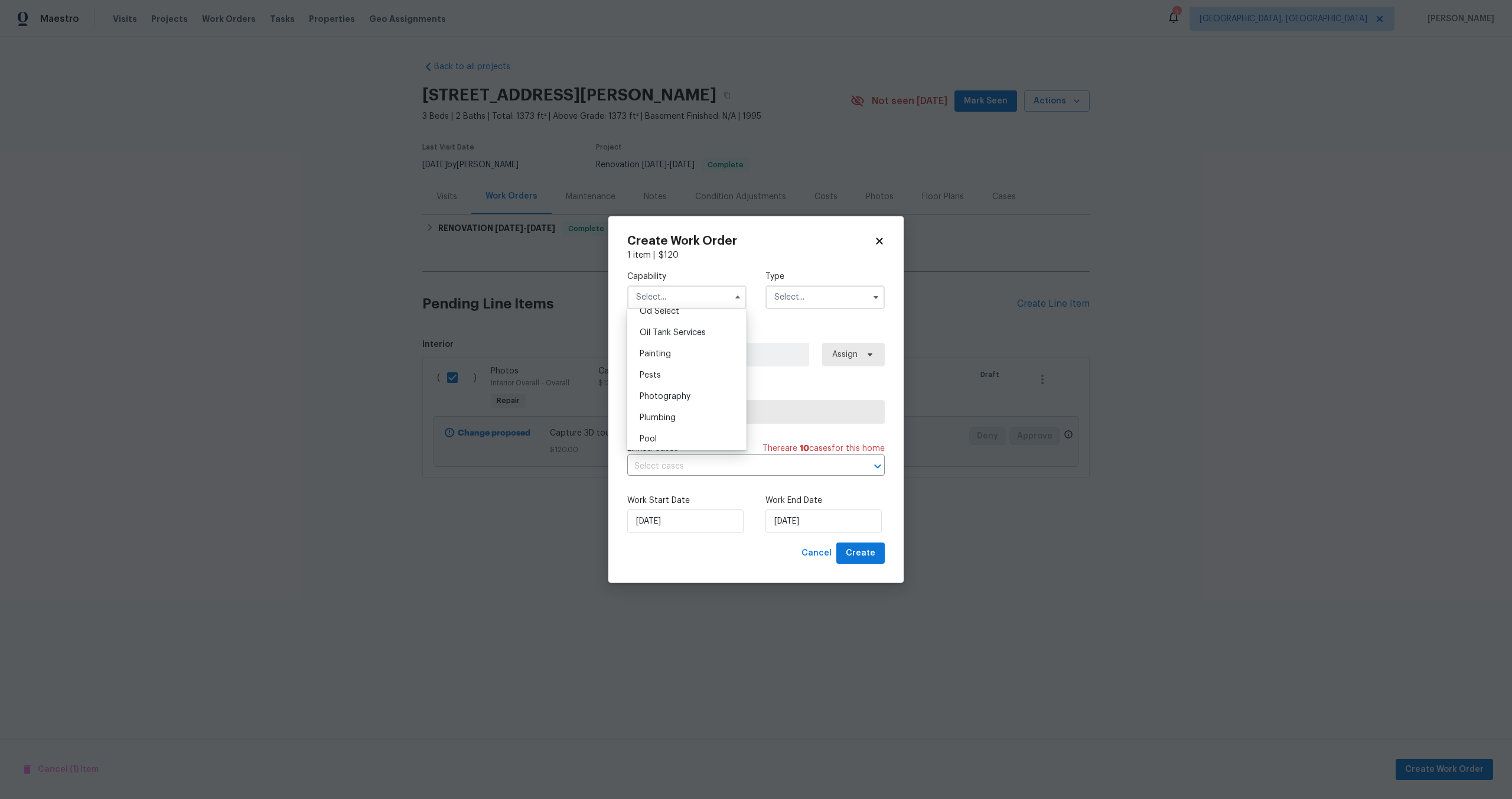
scroll to position [955, 0]
click at [671, 396] on div "Photography" at bounding box center [687, 402] width 113 height 21
type input "Photography"
click at [837, 295] on input "text" at bounding box center [825, 297] width 119 height 24
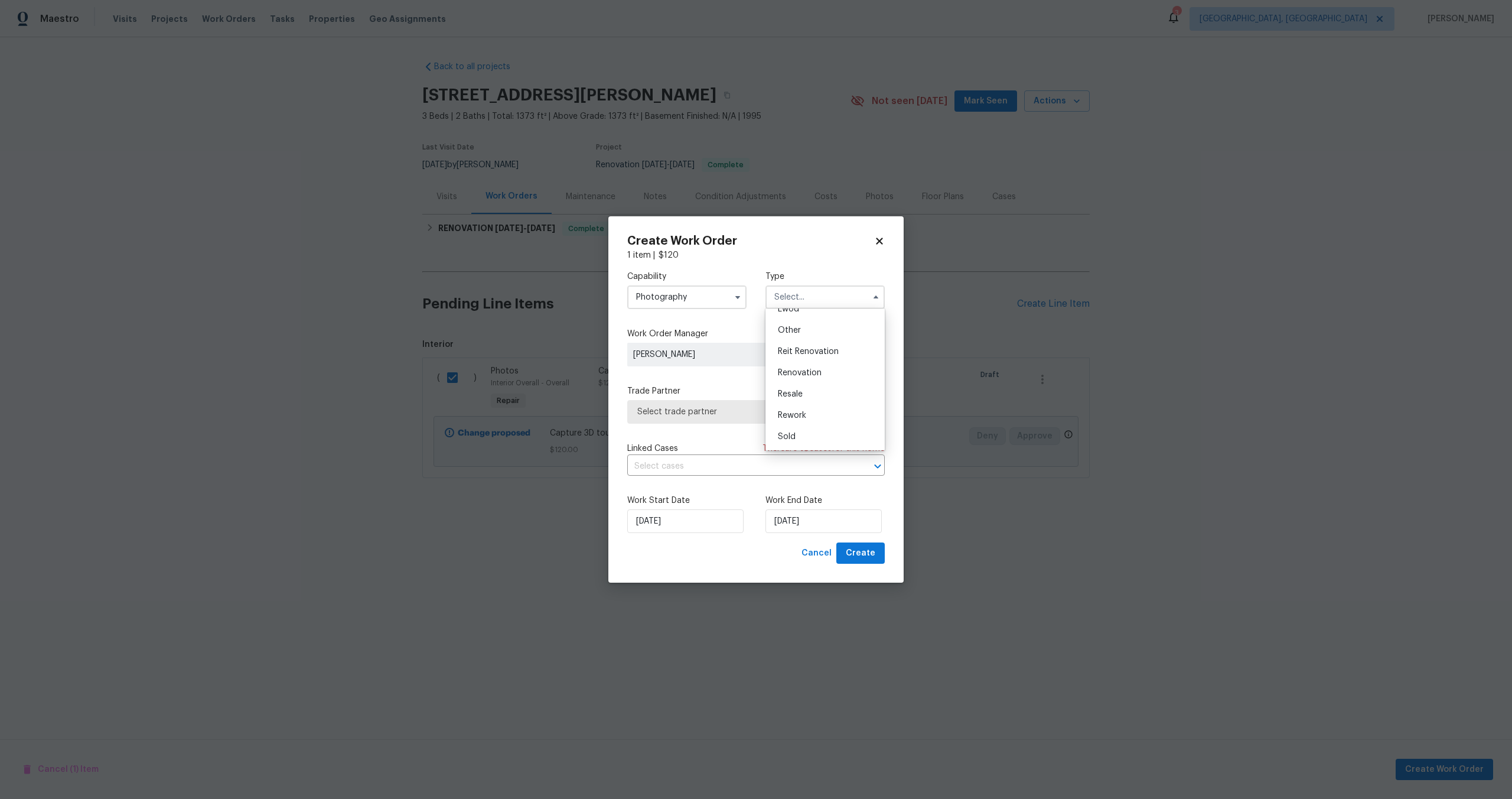
drag, startPoint x: 801, startPoint y: 333, endPoint x: 796, endPoint y: 341, distance: 9.4
click at [801, 333] on div "Other" at bounding box center [825, 330] width 113 height 21
type input "Other"
click at [744, 401] on span "Select trade partner" at bounding box center [756, 412] width 257 height 24
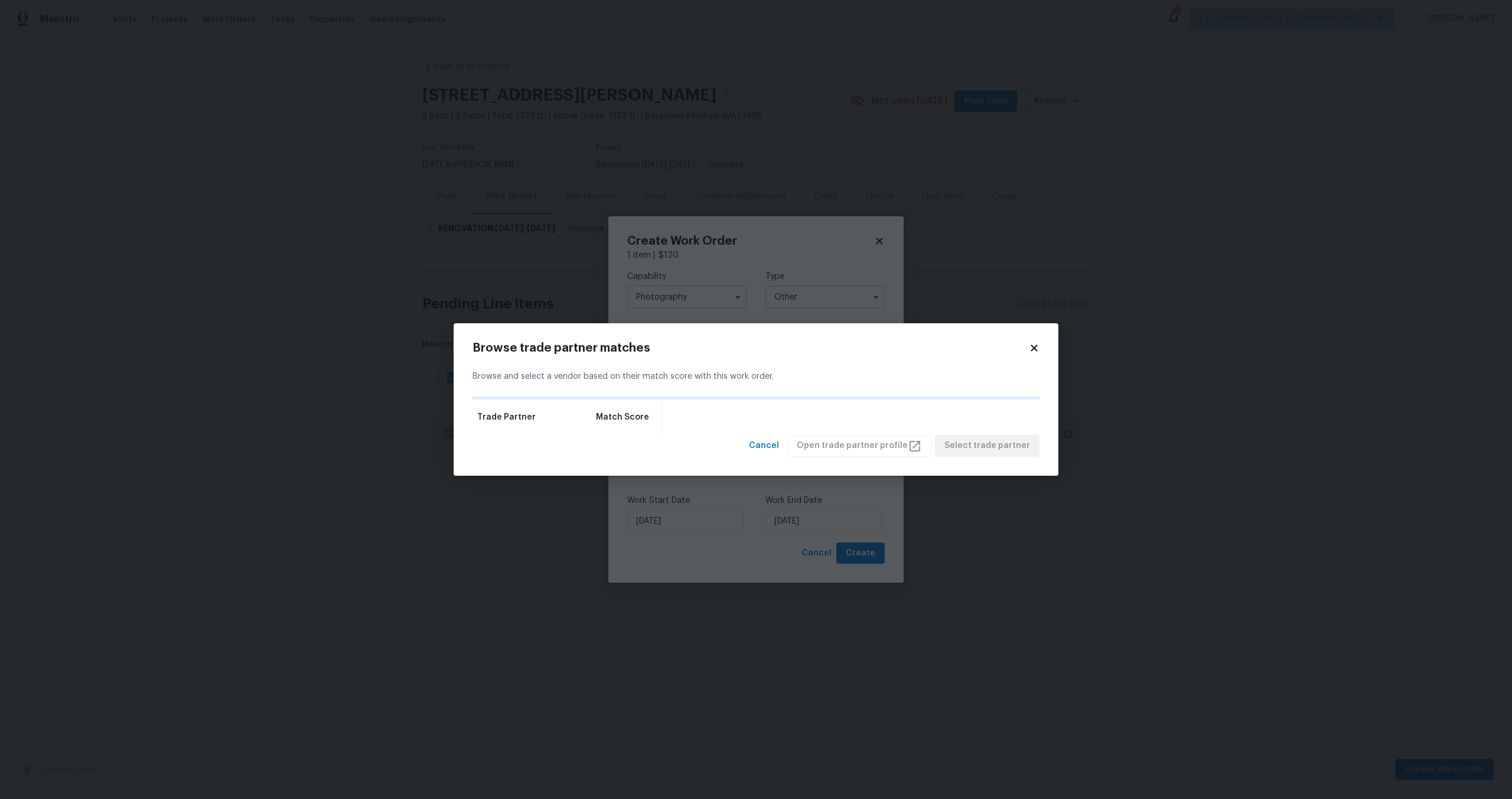
click at [1038, 345] on icon at bounding box center [1034, 348] width 6 height 6
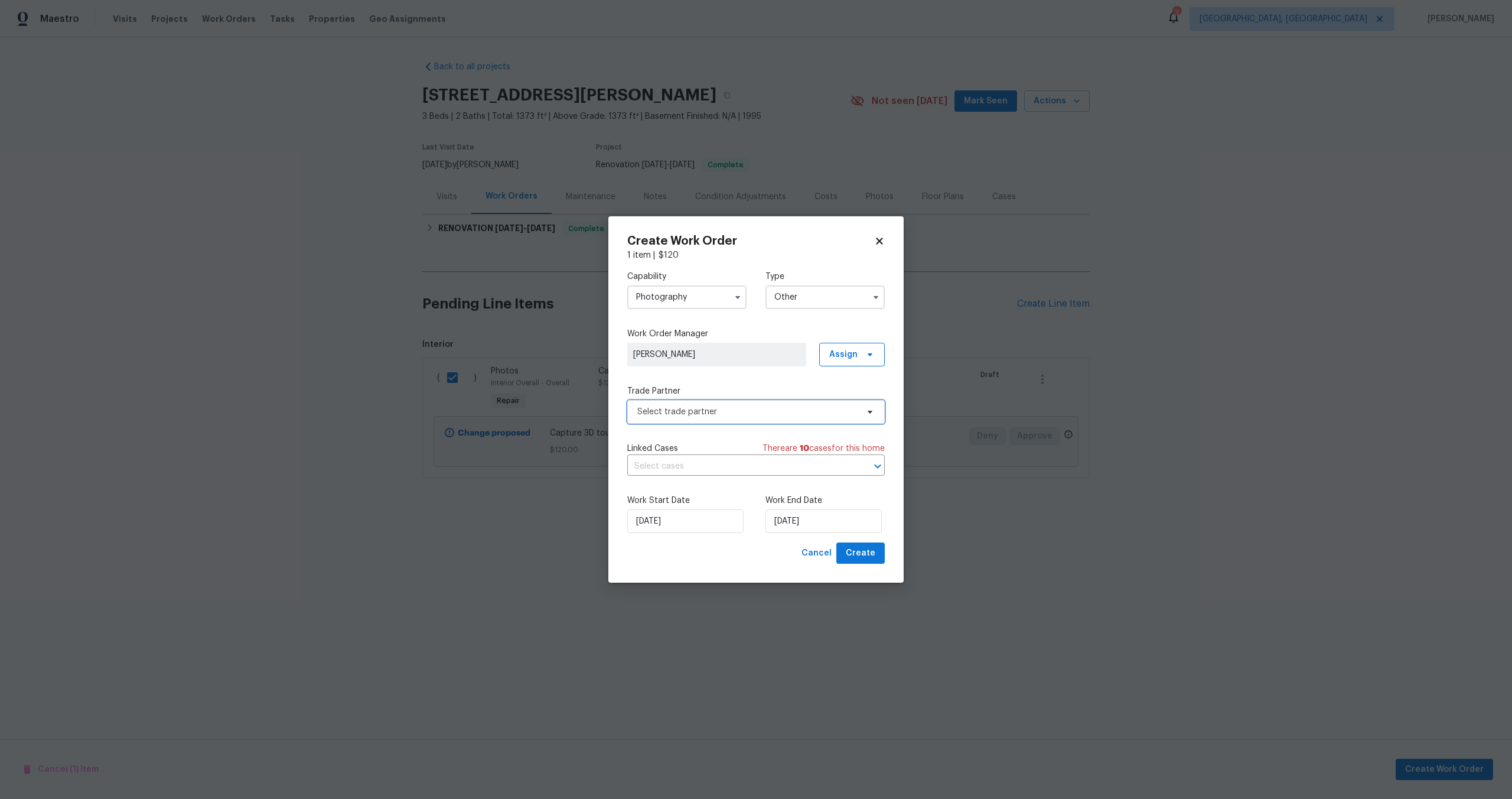
click at [715, 409] on span "Select trade partner" at bounding box center [747, 411] width 220 height 12
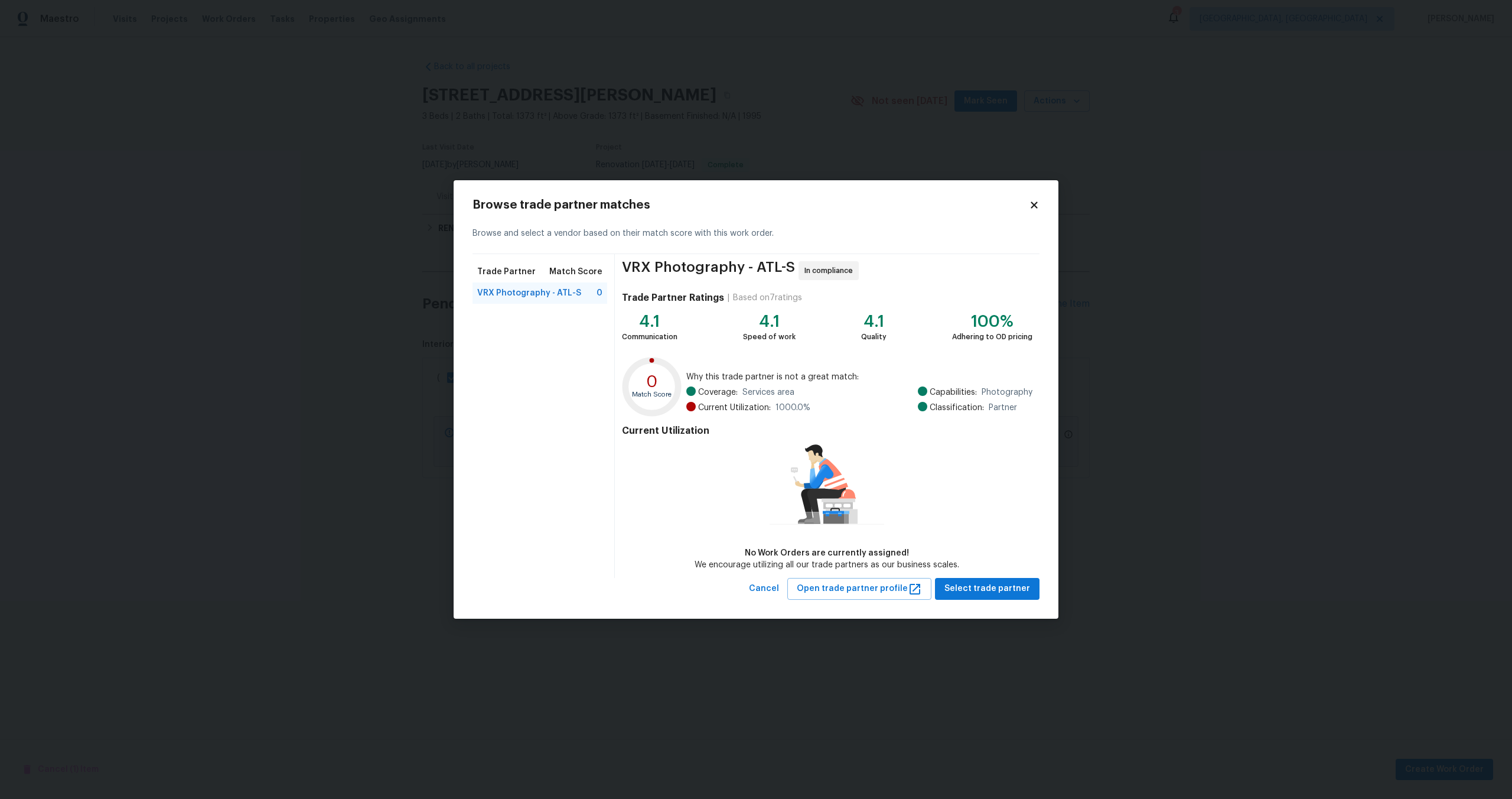
click at [992, 600] on div "Browse trade partner matches Browse and select a vendor based on their match sc…" at bounding box center [755, 400] width 605 height 439
click at [992, 588] on span "Select trade partner" at bounding box center [987, 589] width 86 height 15
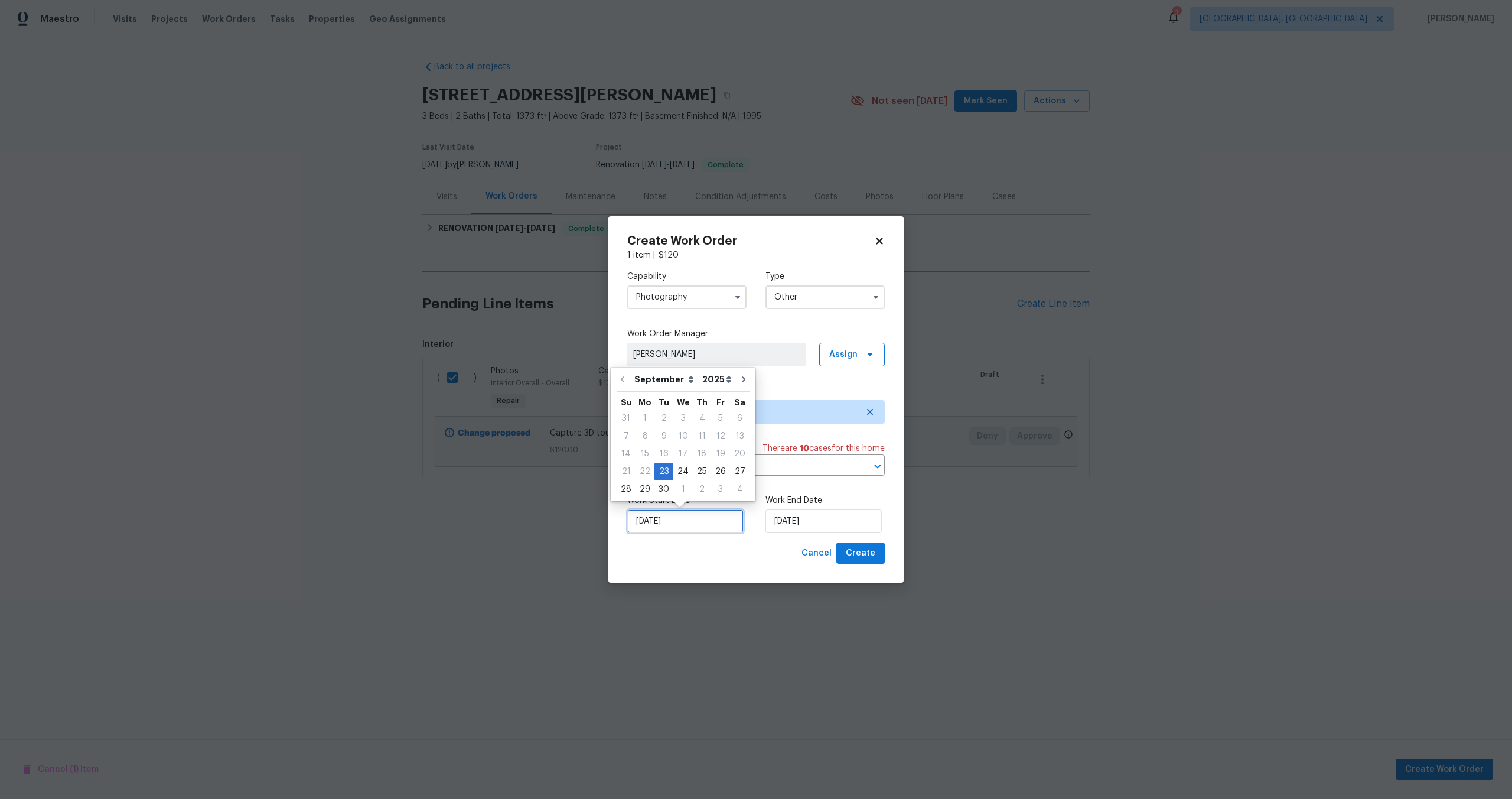
click at [693, 518] on input "23/09/2025" at bounding box center [686, 521] width 117 height 24
click at [803, 526] on input "23/09/2025" at bounding box center [824, 521] width 117 height 24
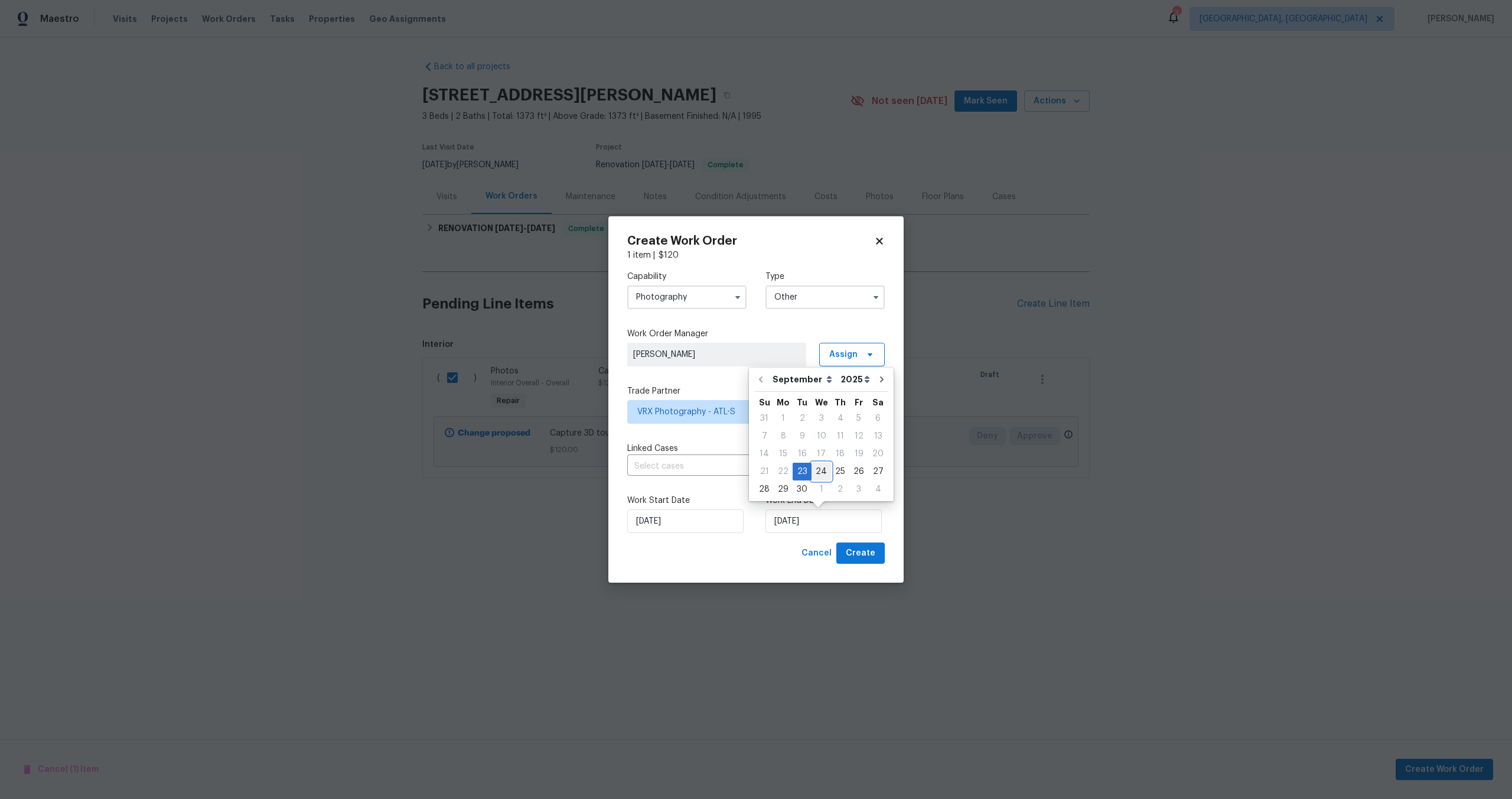
click at [822, 472] on div "24" at bounding box center [821, 471] width 19 height 17
type input "24/09/2025"
click at [866, 552] on span "Create" at bounding box center [861, 553] width 30 height 15
checkbox input "false"
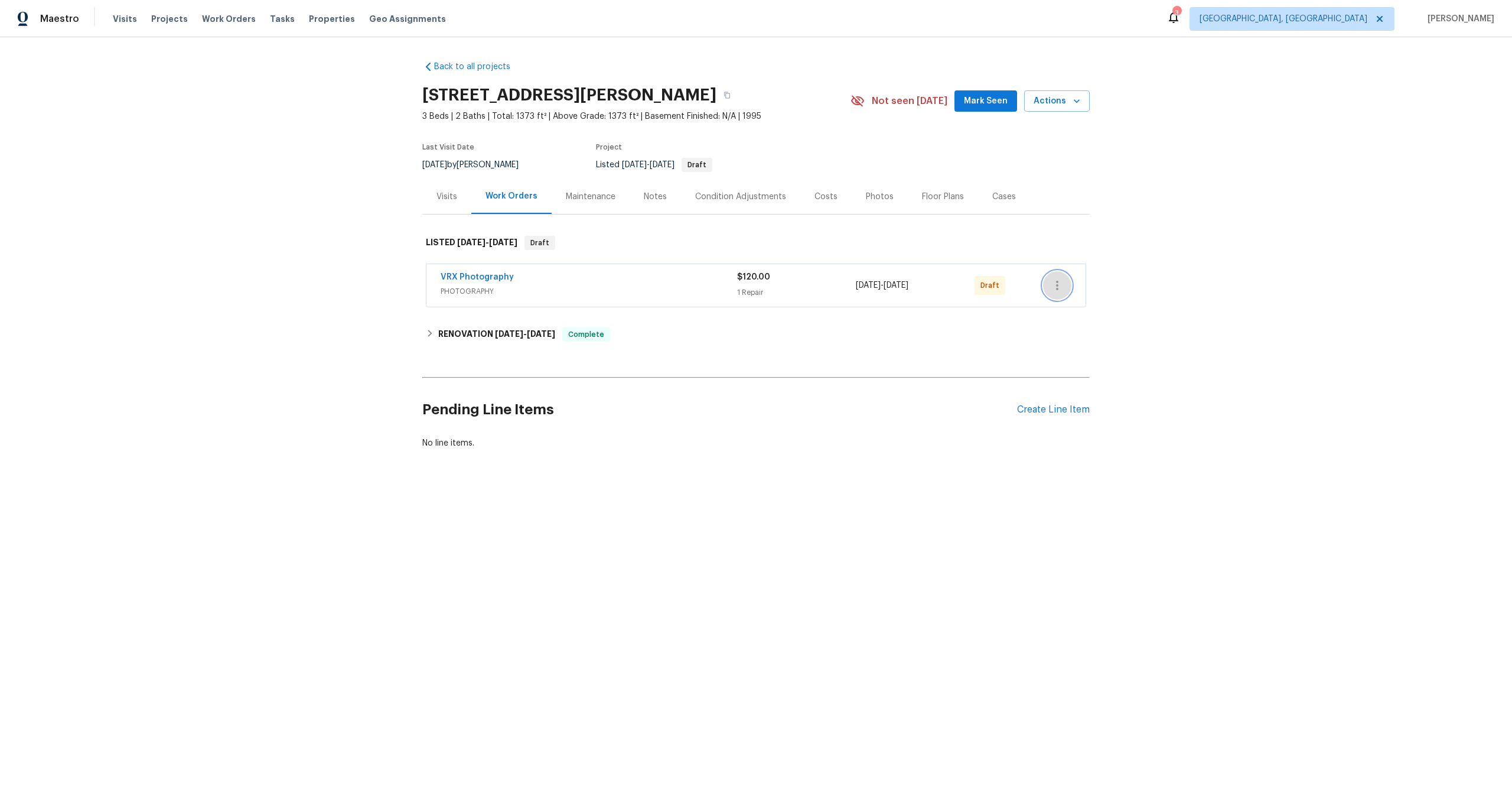
click at [1056, 284] on icon "button" at bounding box center [1057, 285] width 14 height 14
click at [1057, 285] on li "Send to Vendor" at bounding box center [1109, 285] width 131 height 19
click at [295, 323] on div at bounding box center [756, 400] width 1512 height 799
click at [1126, 254] on div "Back to all projects [STREET_ADDRESS][PERSON_NAME] 3 Beds | 2 Baths | Total: 13…" at bounding box center [756, 283] width 1512 height 492
click at [665, 290] on span "PHOTOGRAPHY" at bounding box center [589, 291] width 296 height 12
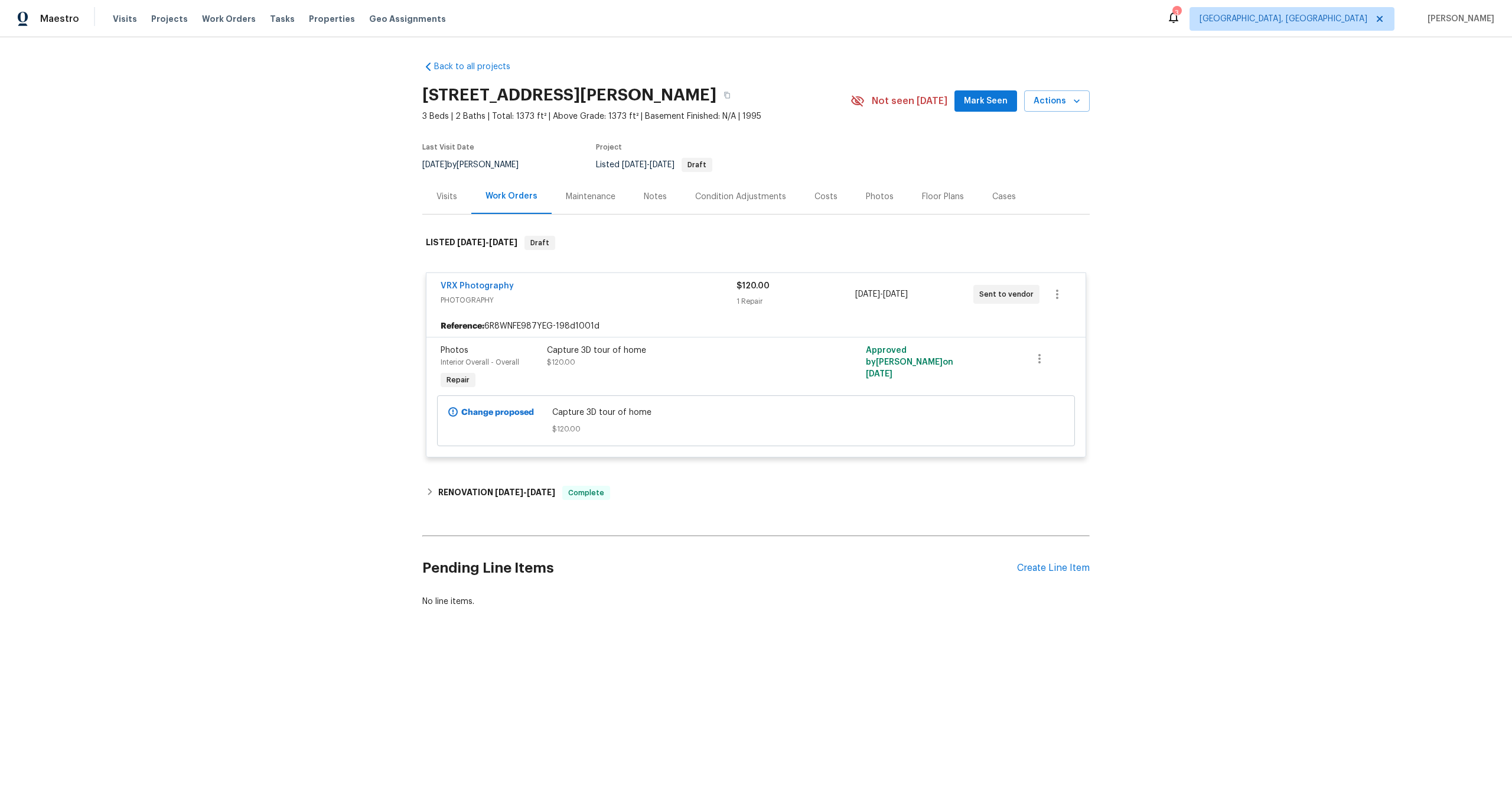
click at [1261, 280] on div "Back to all projects [STREET_ADDRESS][PERSON_NAME] 3 Beds | 2 Baths | Total: 13…" at bounding box center [756, 362] width 1512 height 651
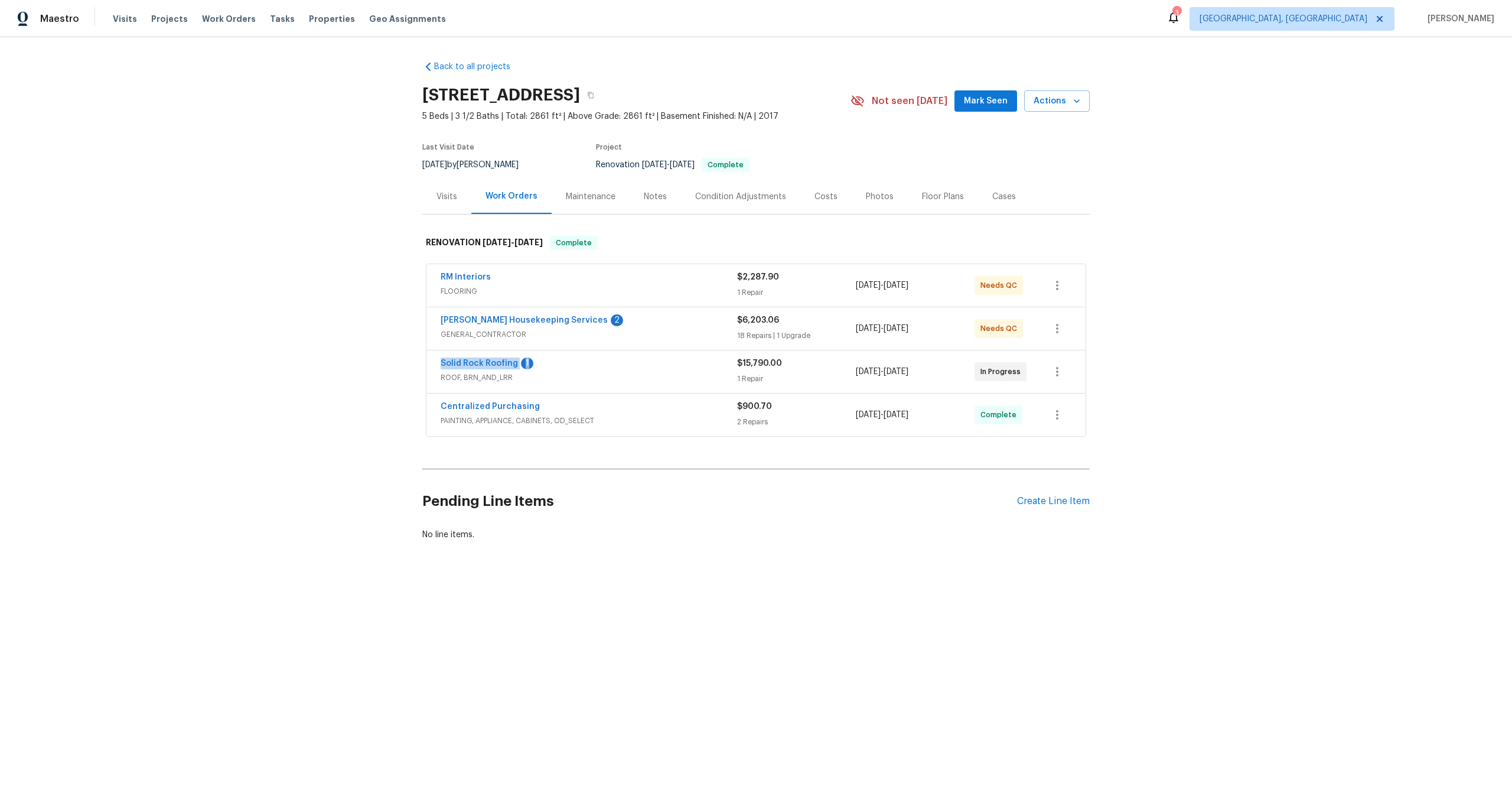
drag, startPoint x: 434, startPoint y: 359, endPoint x: 524, endPoint y: 359, distance: 90.0
click at [525, 359] on div "Solid Rock Roofing 1 ROOF, BRN_AND_LRR $15,790.00 1 Repair [DATE] - [DATE] In P…" at bounding box center [756, 372] width 659 height 43
copy div "Solid Rock Roofing 1"
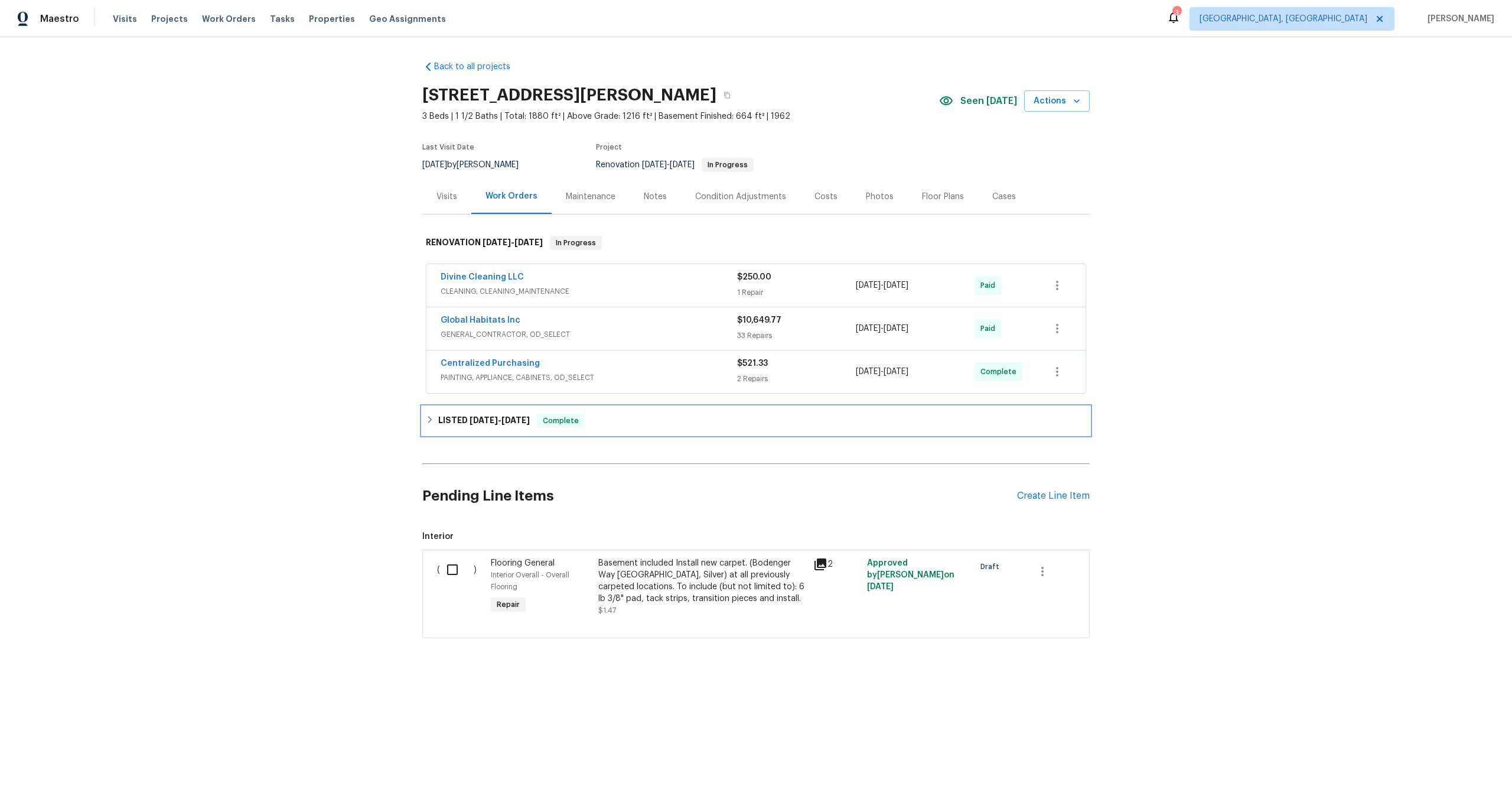
click at [630, 424] on div "LISTED [DATE] - [DATE] Complete" at bounding box center [756, 421] width 660 height 14
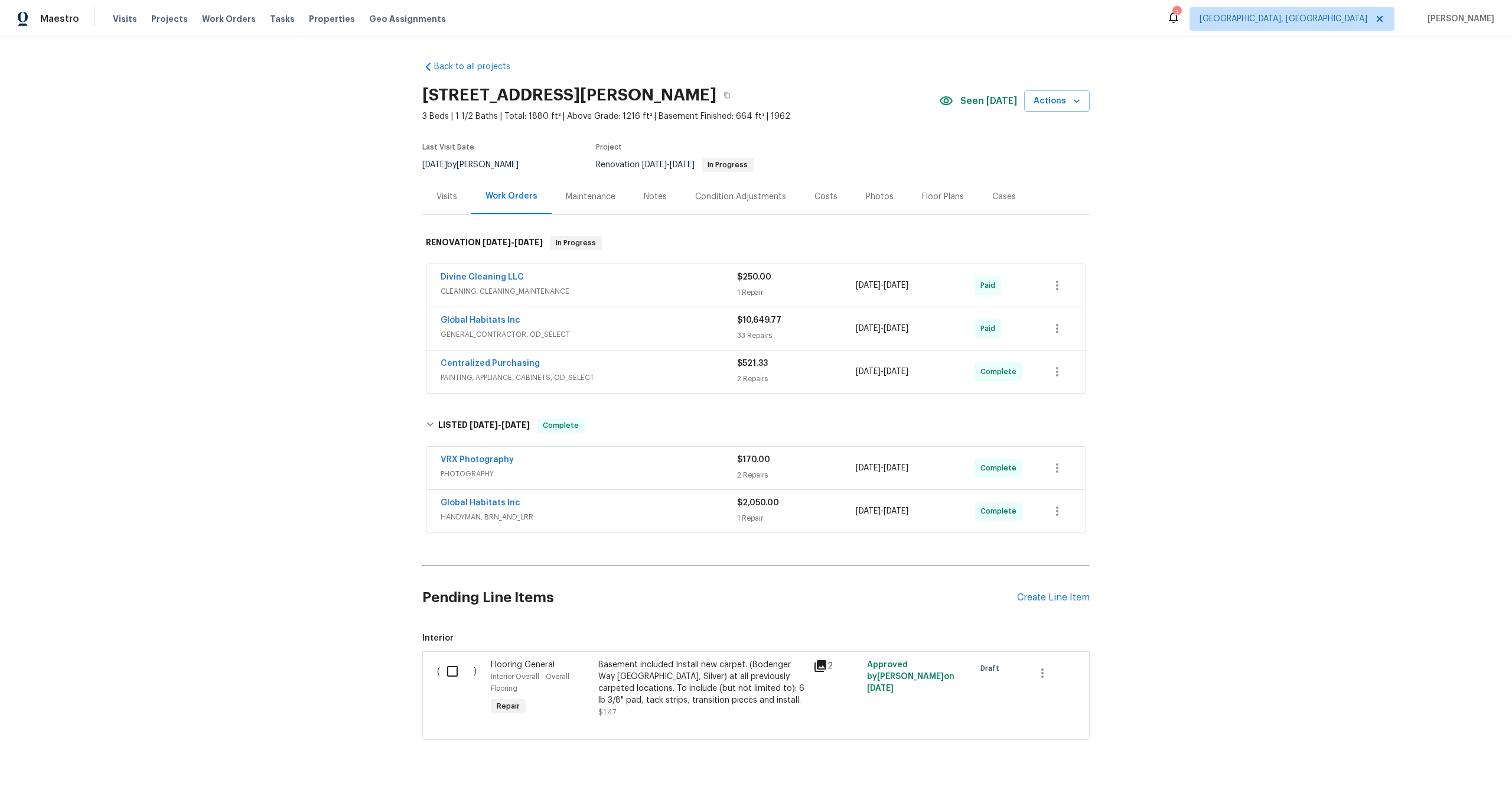
click at [660, 473] on span "PHOTOGRAPHY" at bounding box center [589, 473] width 296 height 12
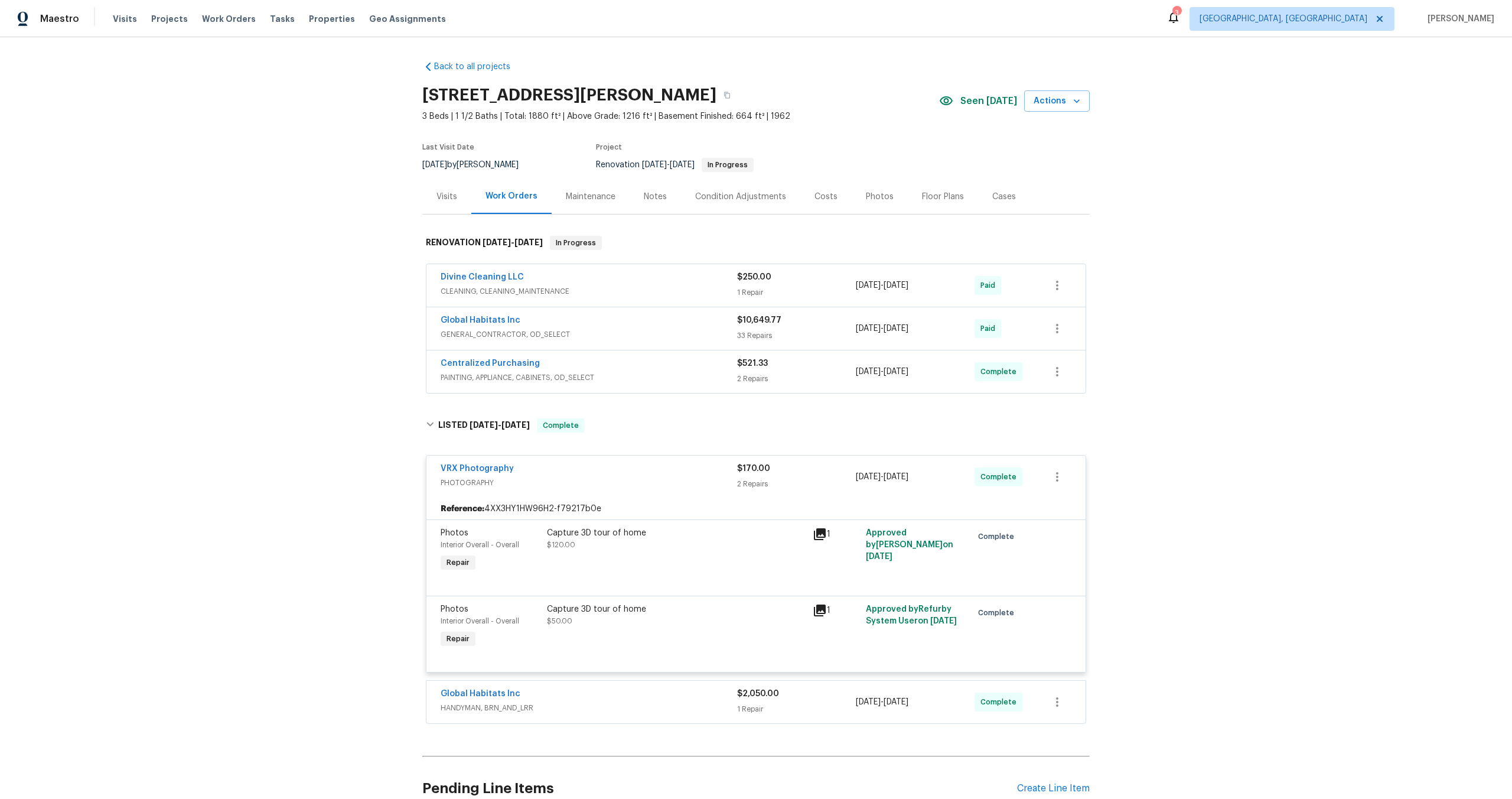
click at [756, 553] on div "Capture 3D tour of home $120.00" at bounding box center [676, 551] width 266 height 55
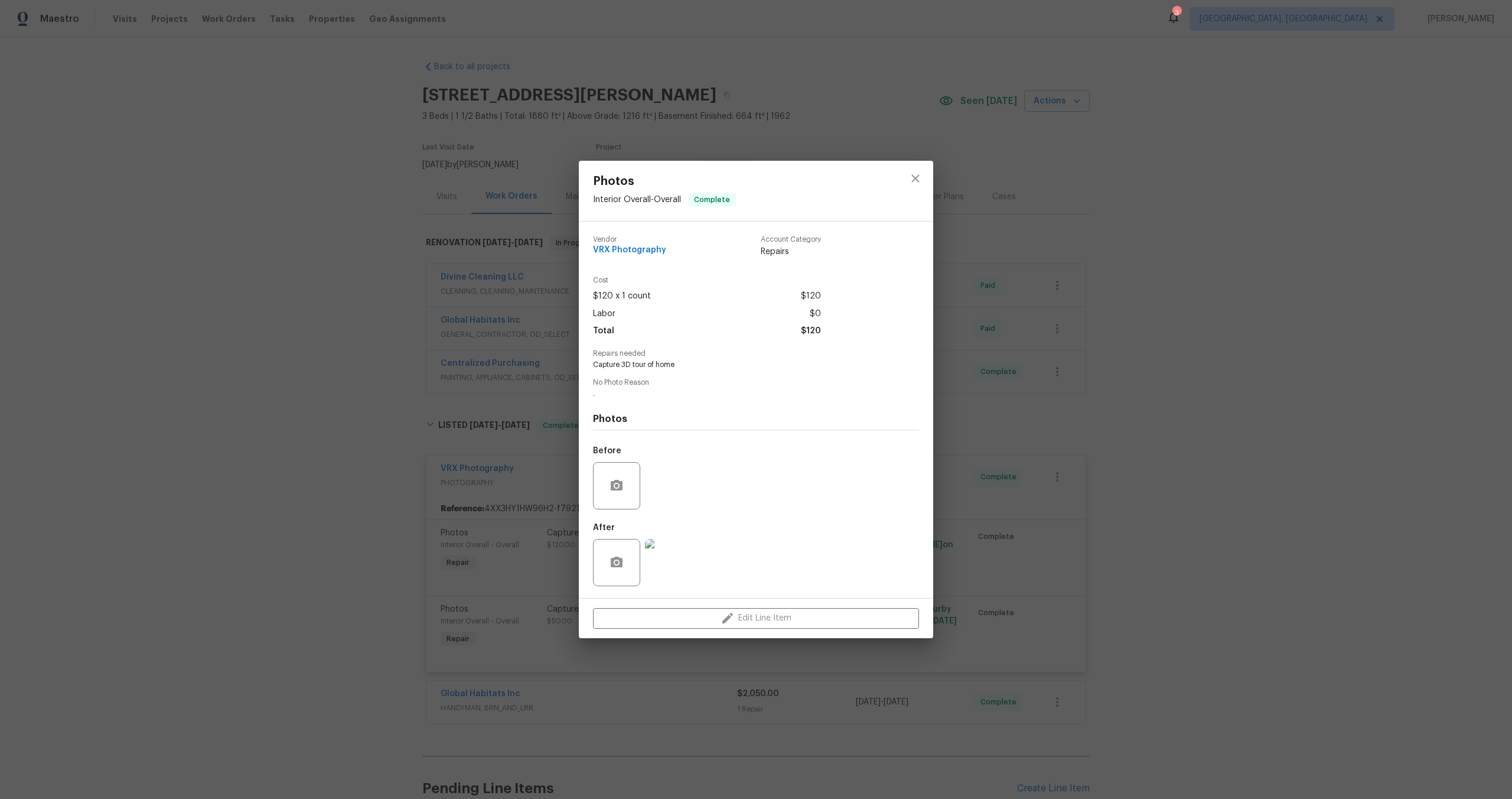
drag, startPoint x: 1063, startPoint y: 405, endPoint x: 1036, endPoint y: 417, distance: 29.5
click at [1063, 405] on div "Photos Interior Overall - Overall Complete Vendor VRX Photography Account Categ…" at bounding box center [756, 400] width 1512 height 799
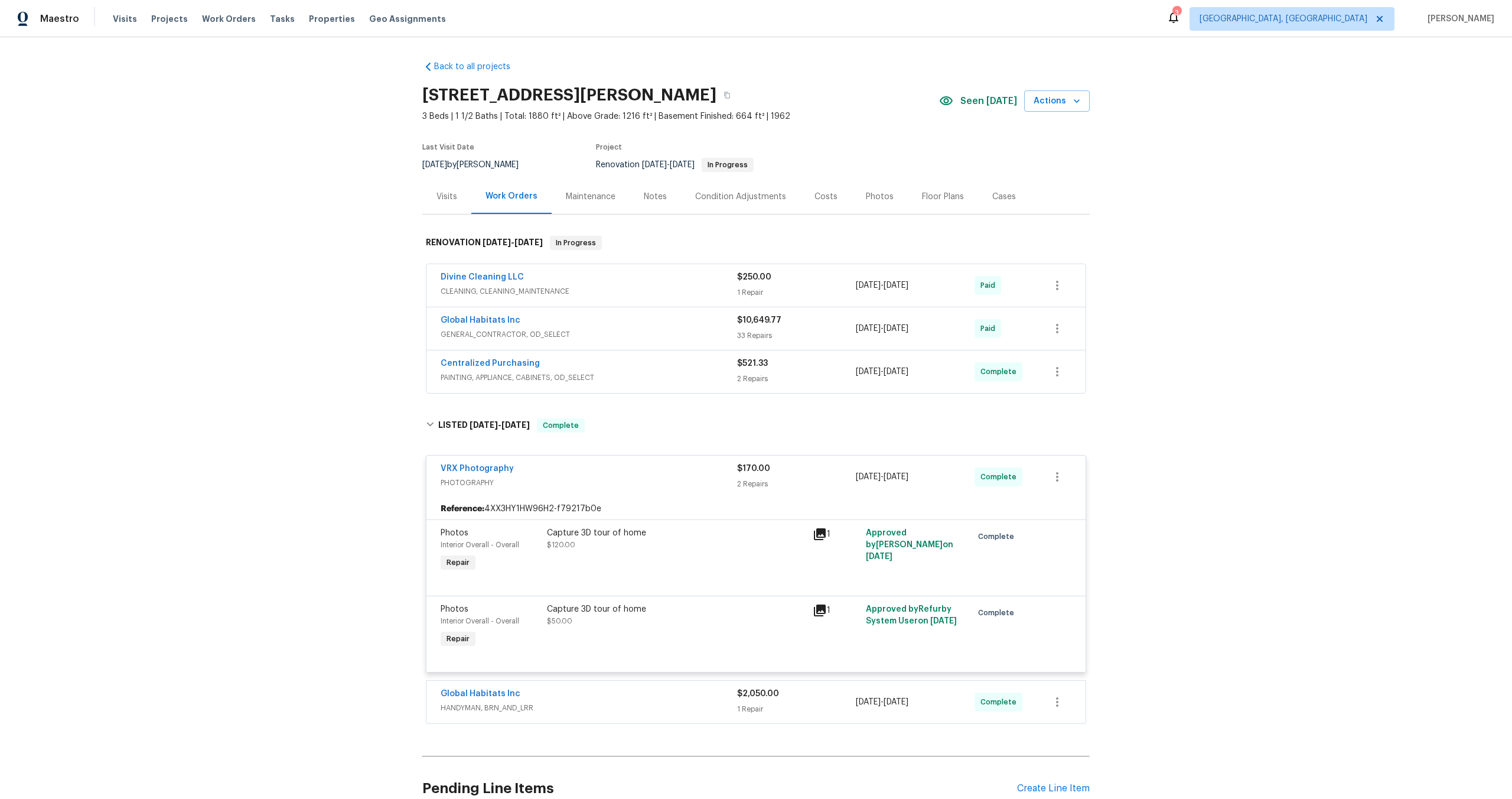
click at [732, 629] on div "Capture 3D tour of home $50.00" at bounding box center [676, 627] width 266 height 55
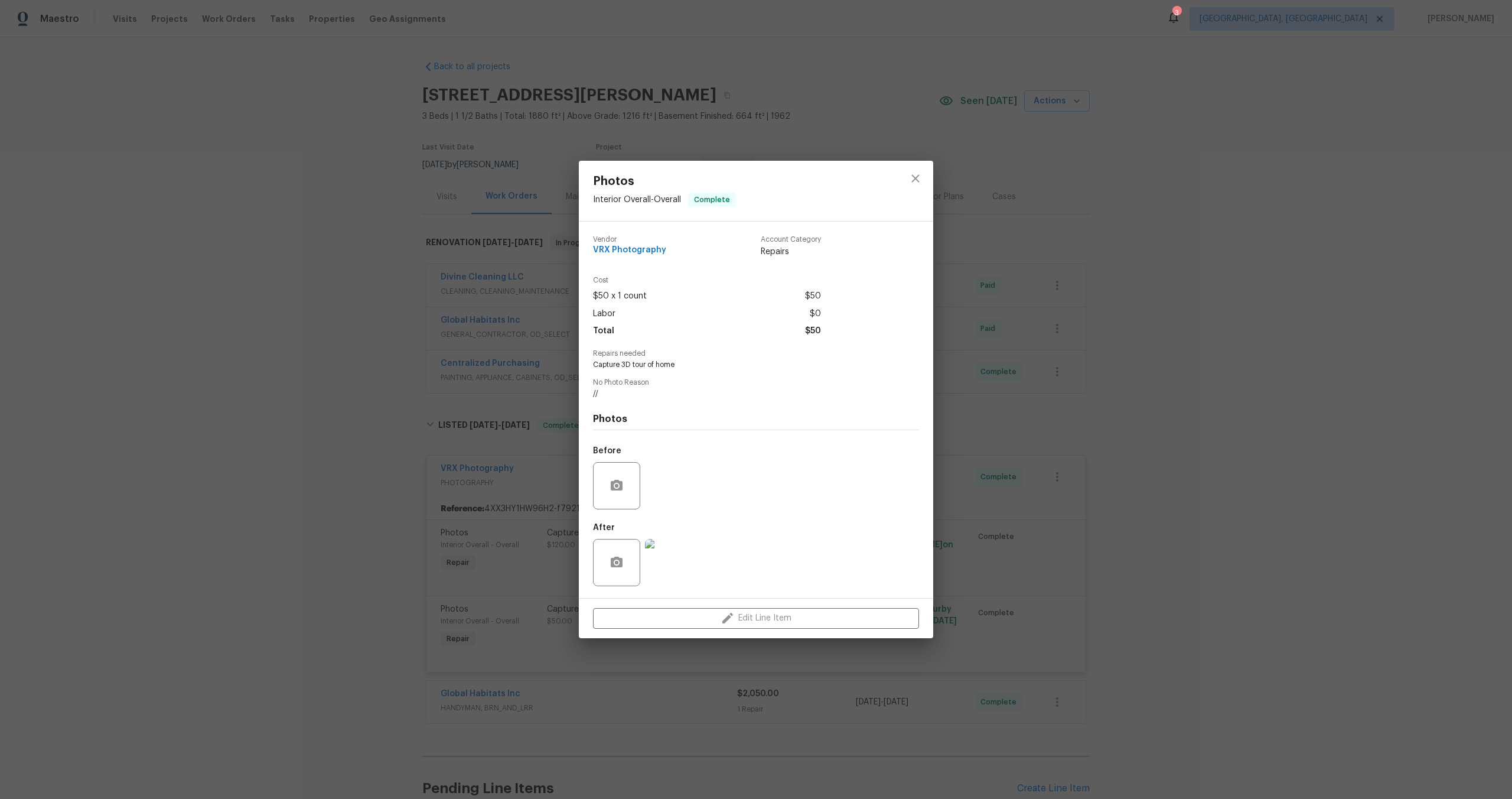
click at [1115, 401] on div "Photos Interior Overall - Overall Complete Vendor VRX Photography Account Categ…" at bounding box center [756, 400] width 1512 height 799
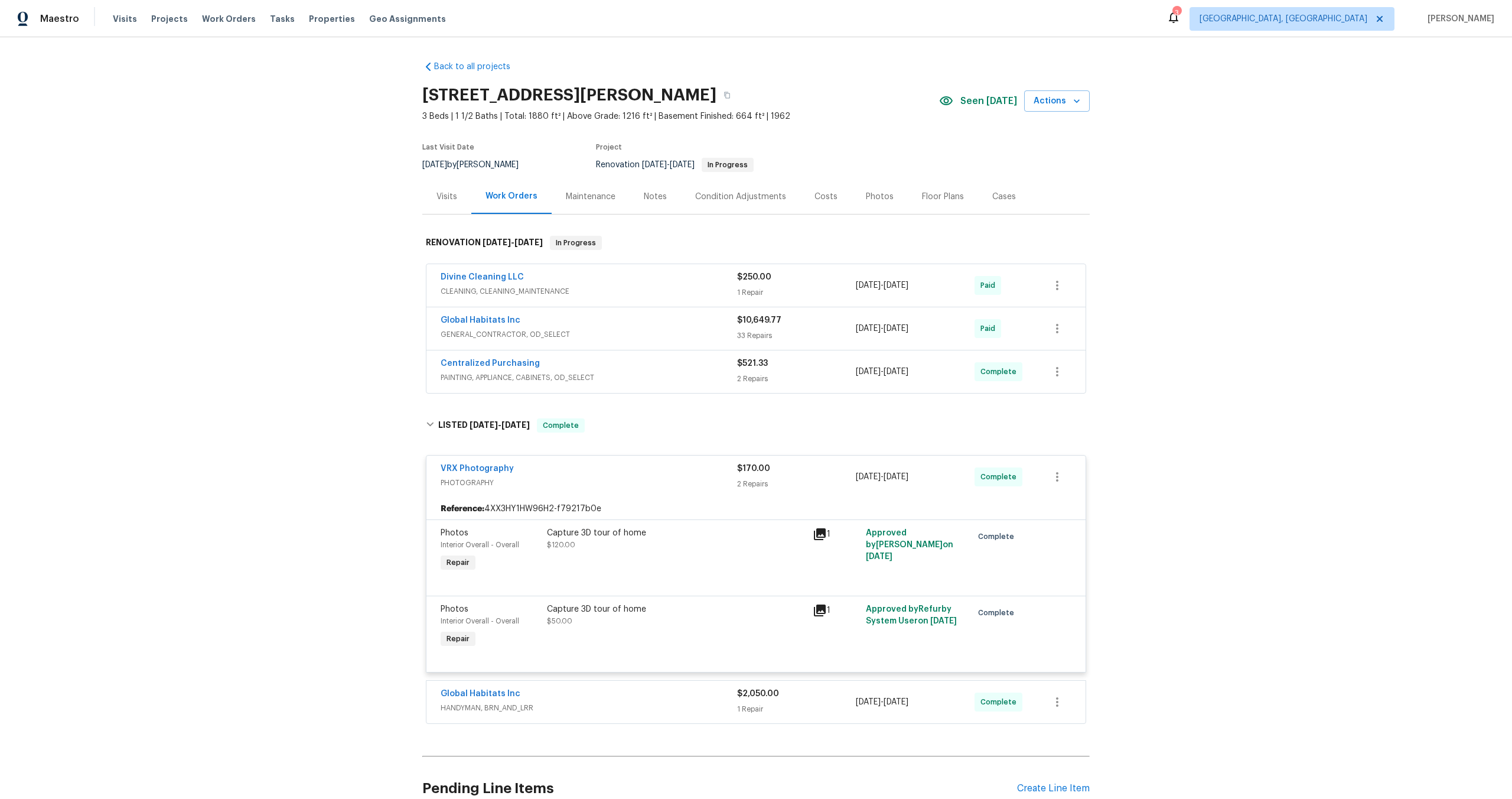
click at [693, 528] on div "Capture 3D tour of home" at bounding box center [676, 533] width 259 height 12
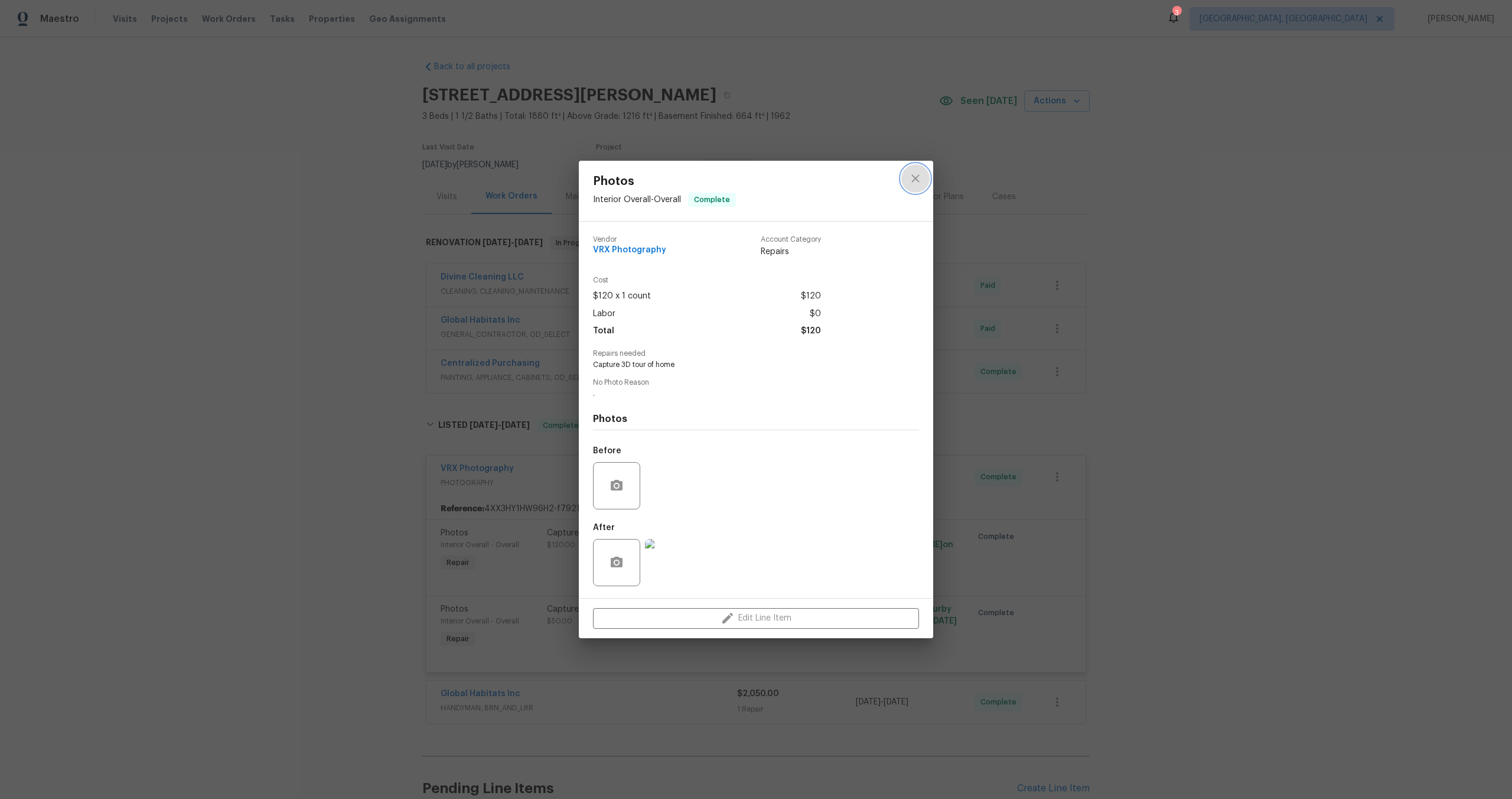
click at [920, 173] on icon "close" at bounding box center [915, 178] width 14 height 14
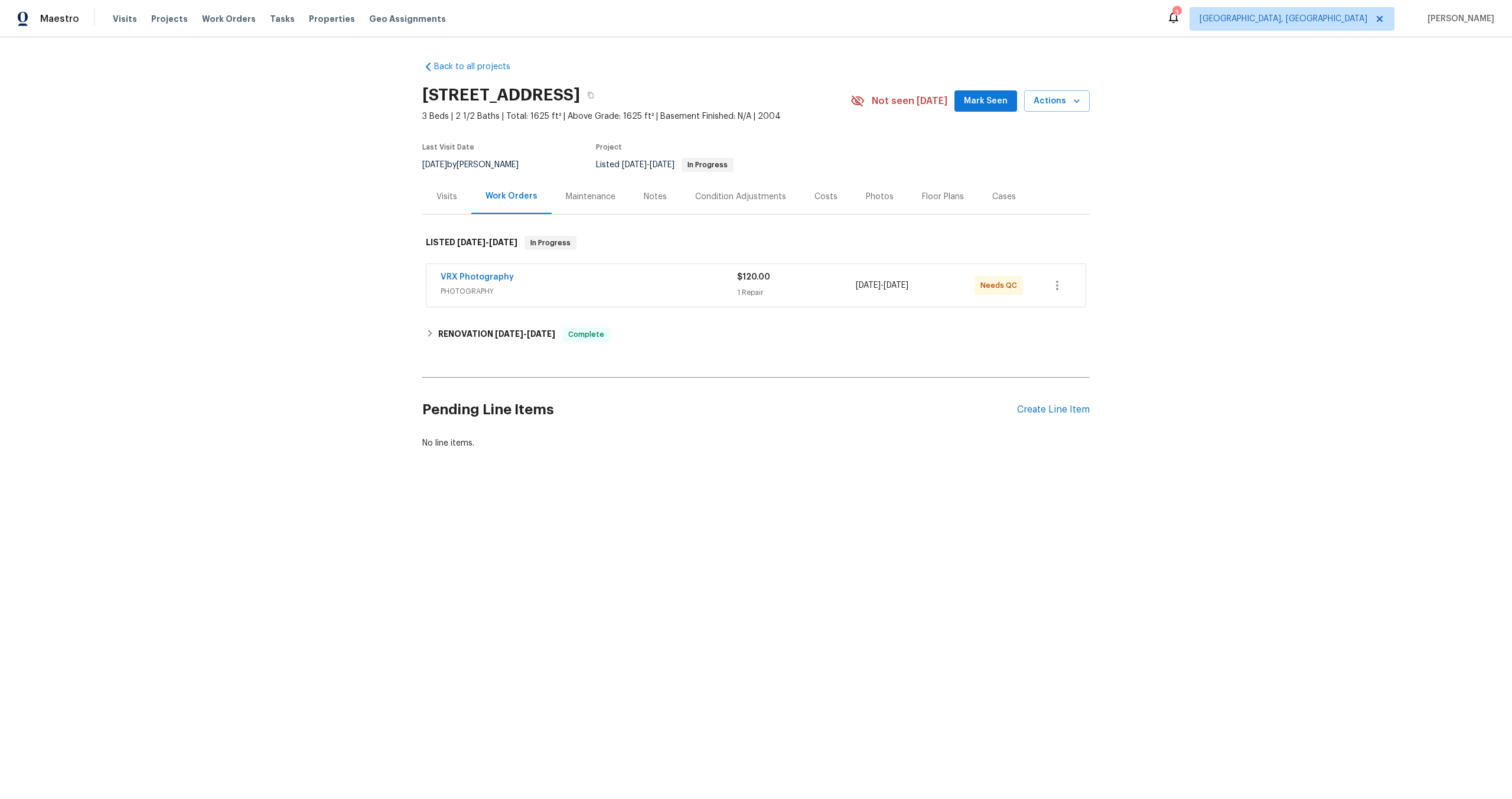
click at [565, 278] on div "VRX Photography" at bounding box center [589, 278] width 296 height 14
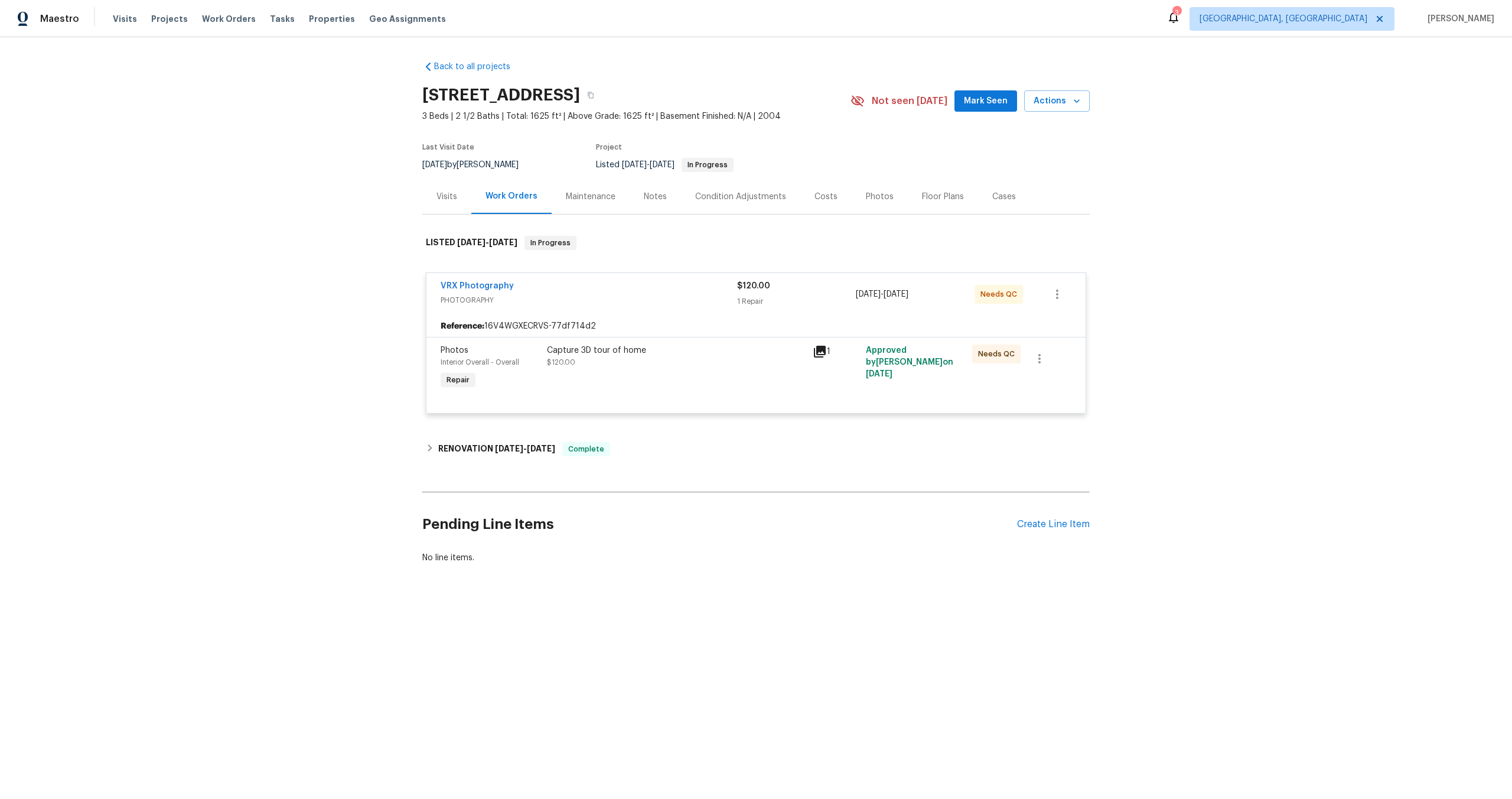
drag, startPoint x: 568, startPoint y: 95, endPoint x: 417, endPoint y: 95, distance: 151.0
click at [417, 95] on div "Back to all projects 9505 Delivery Ave, Las Vegas, NV 89148 3 Beds | 2 1/2 Bath…" at bounding box center [756, 341] width 1512 height 607
copy h2 "9505 Delivery Ave"
click at [667, 287] on div "VRX Photography" at bounding box center [589, 287] width 296 height 14
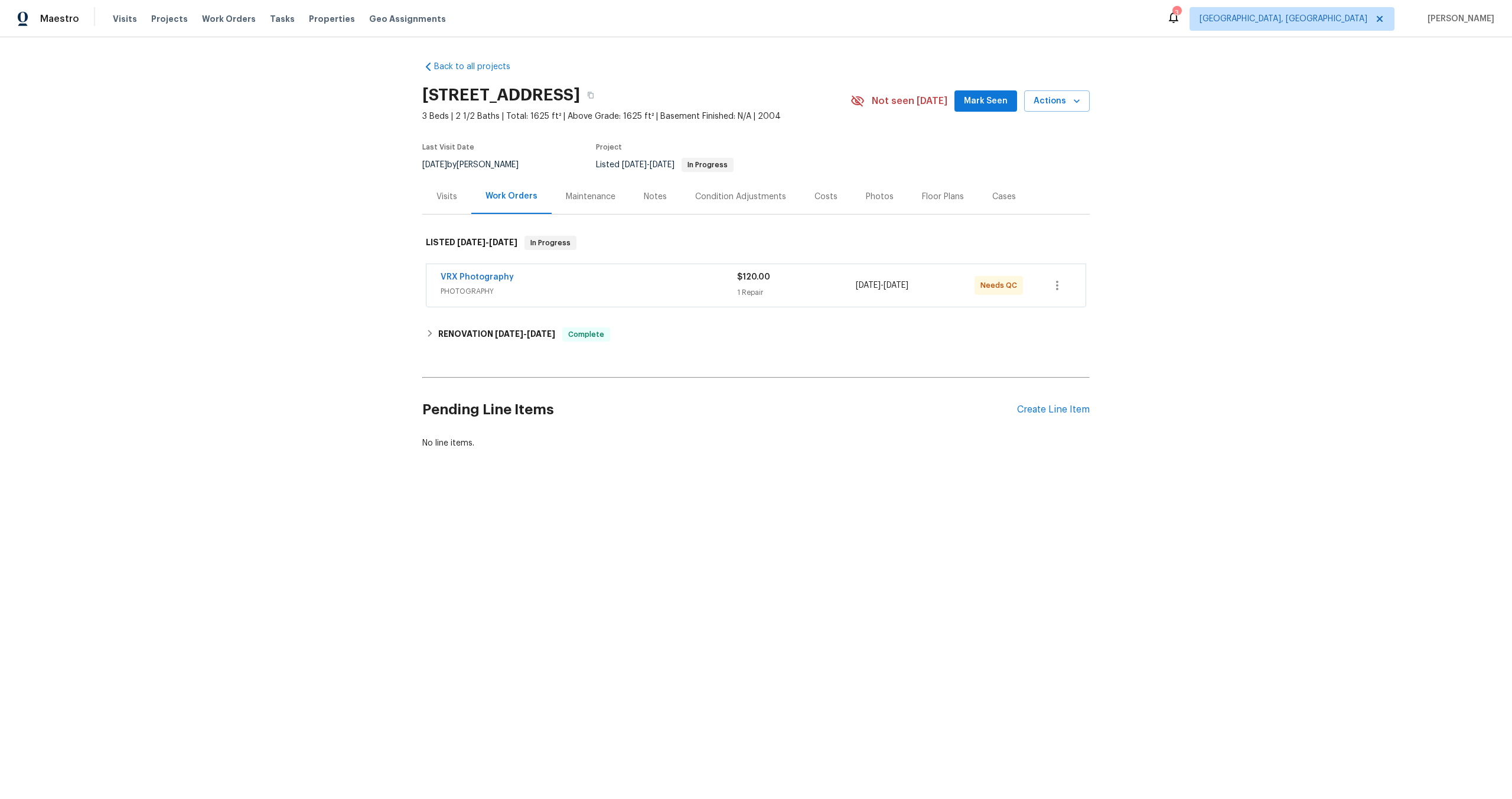
click at [667, 287] on span "PHOTOGRAPHY" at bounding box center [589, 291] width 296 height 12
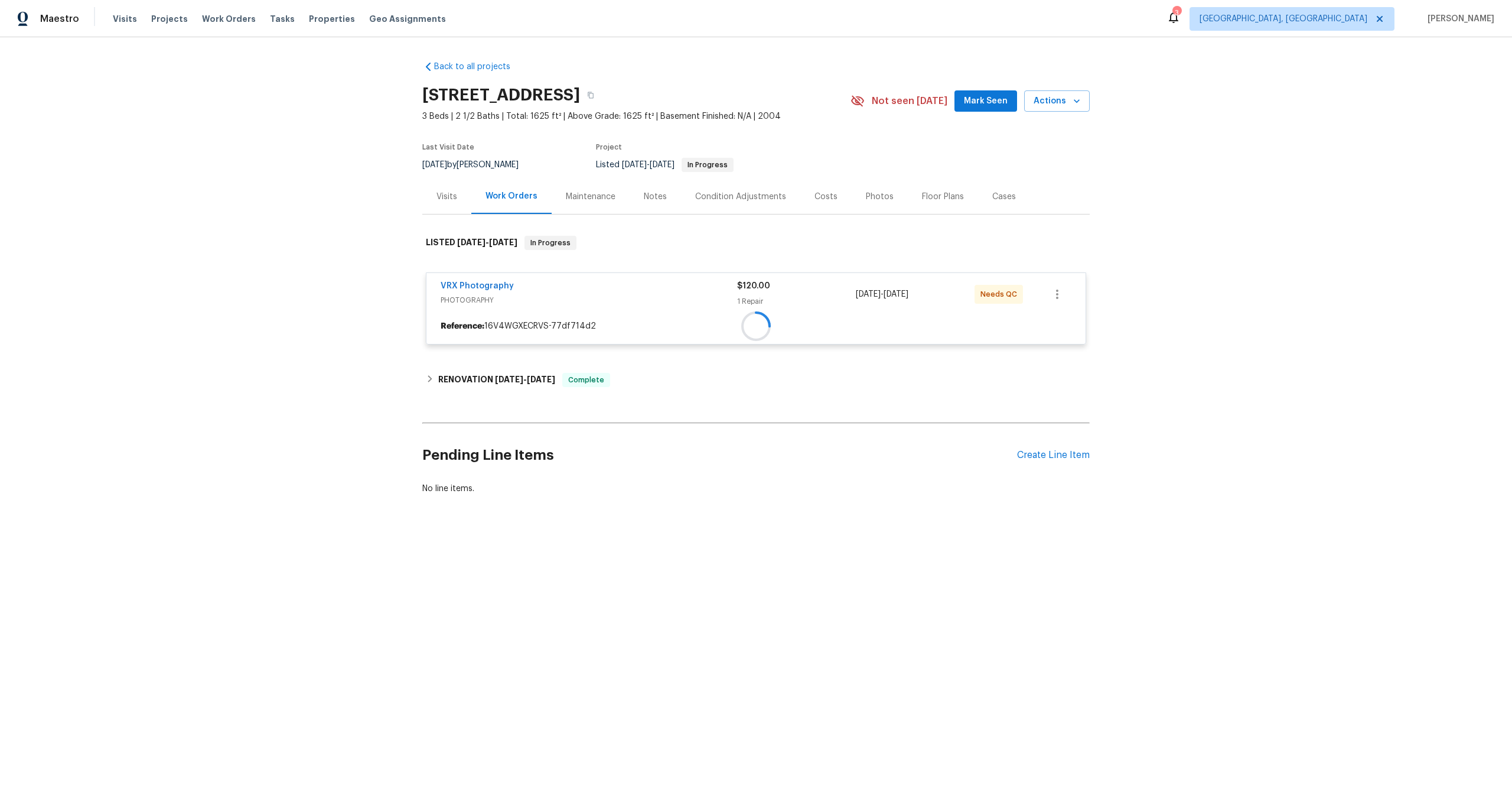
click at [698, 361] on div "Back to all projects 9505 Delivery Ave, Las Vegas, NV 89148 3 Beds | 2 1/2 Bath…" at bounding box center [756, 278] width 667 height 453
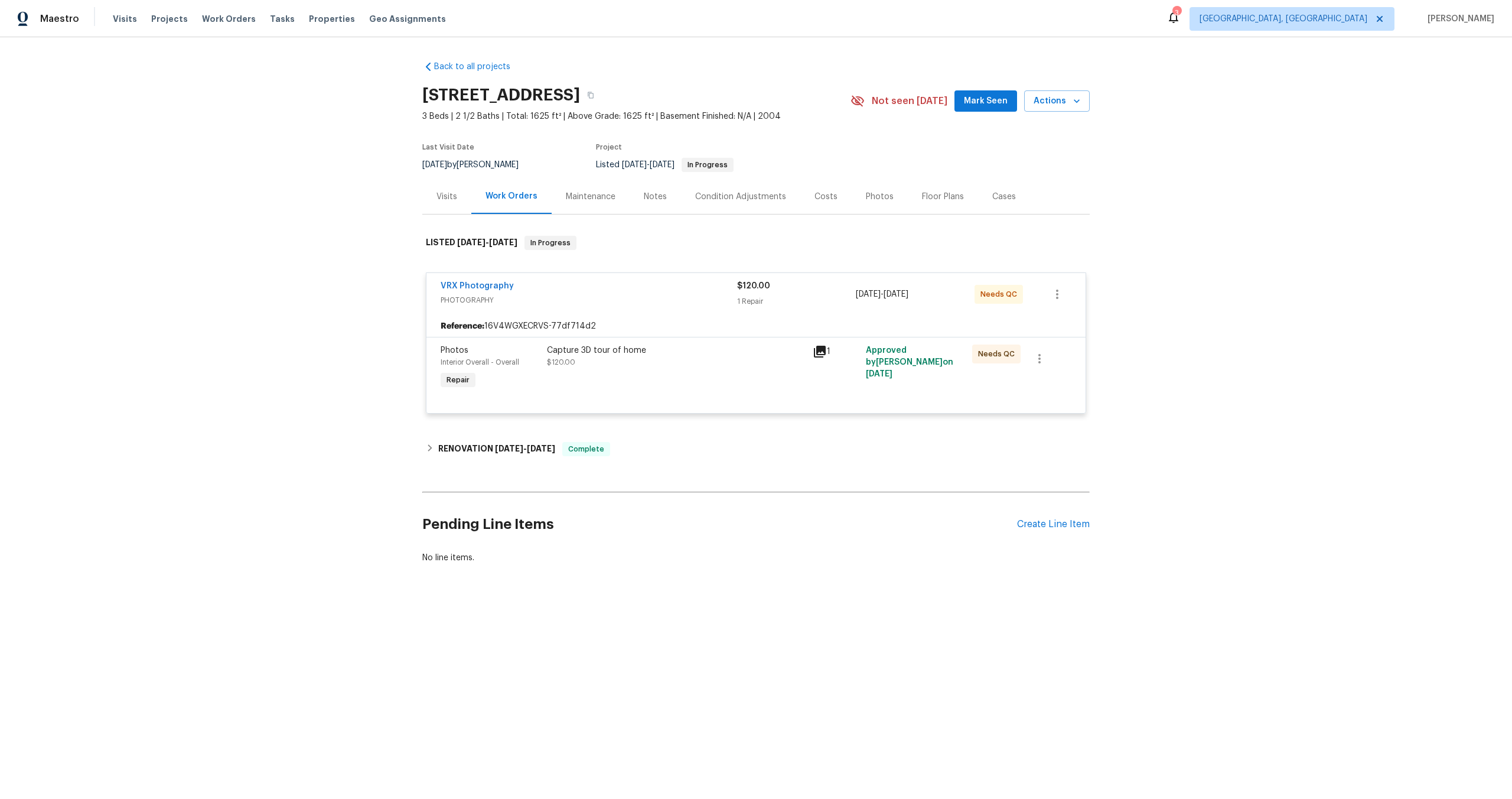
click at [707, 367] on div "Capture 3D tour of home $120.00" at bounding box center [676, 356] width 259 height 24
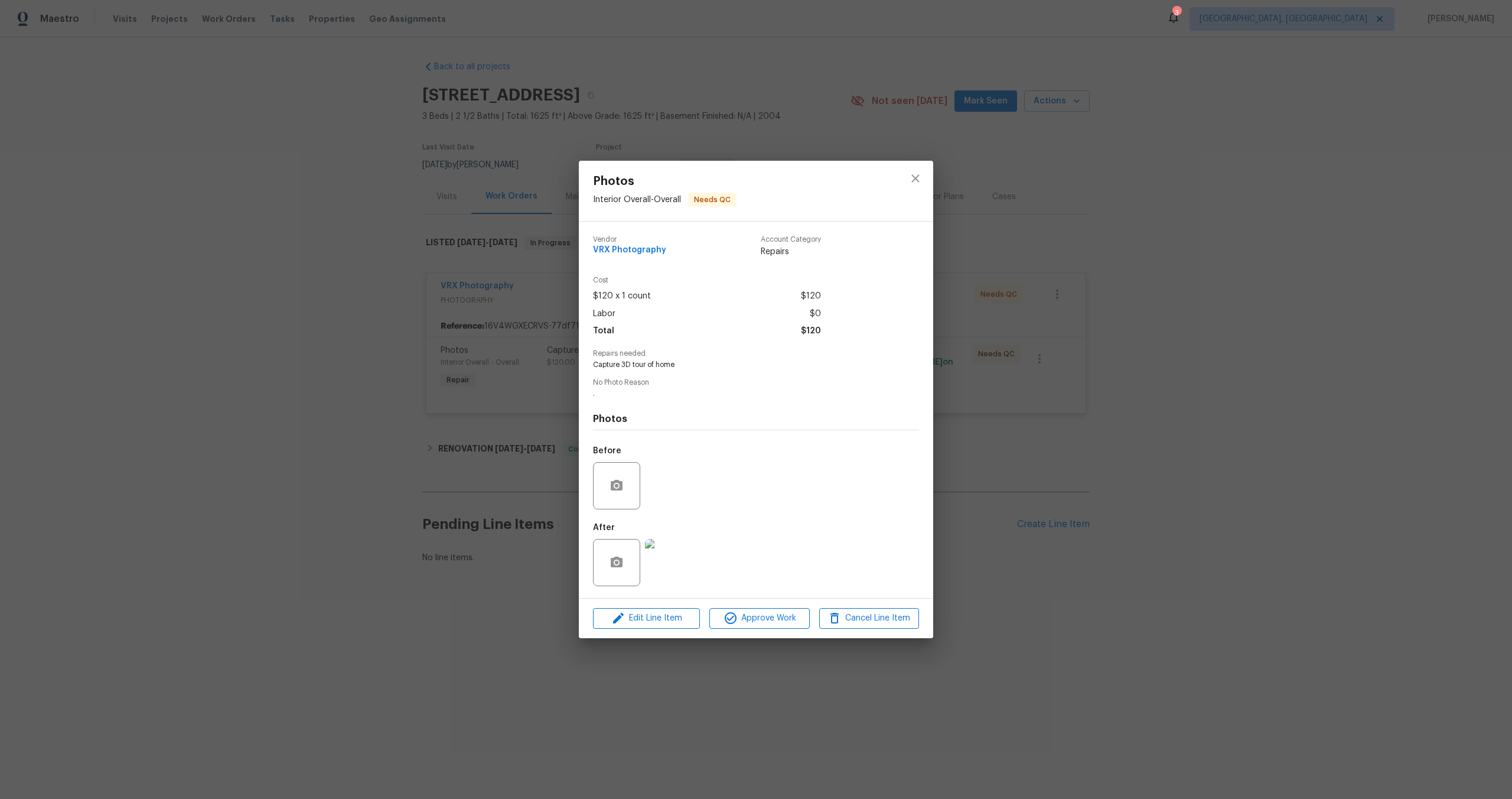
click at [765, 603] on div "Edit Line Item Approve Work Cancel Line Item" at bounding box center [755, 618] width 354 height 40
click at [765, 615] on span "Approve Work" at bounding box center [760, 618] width 93 height 15
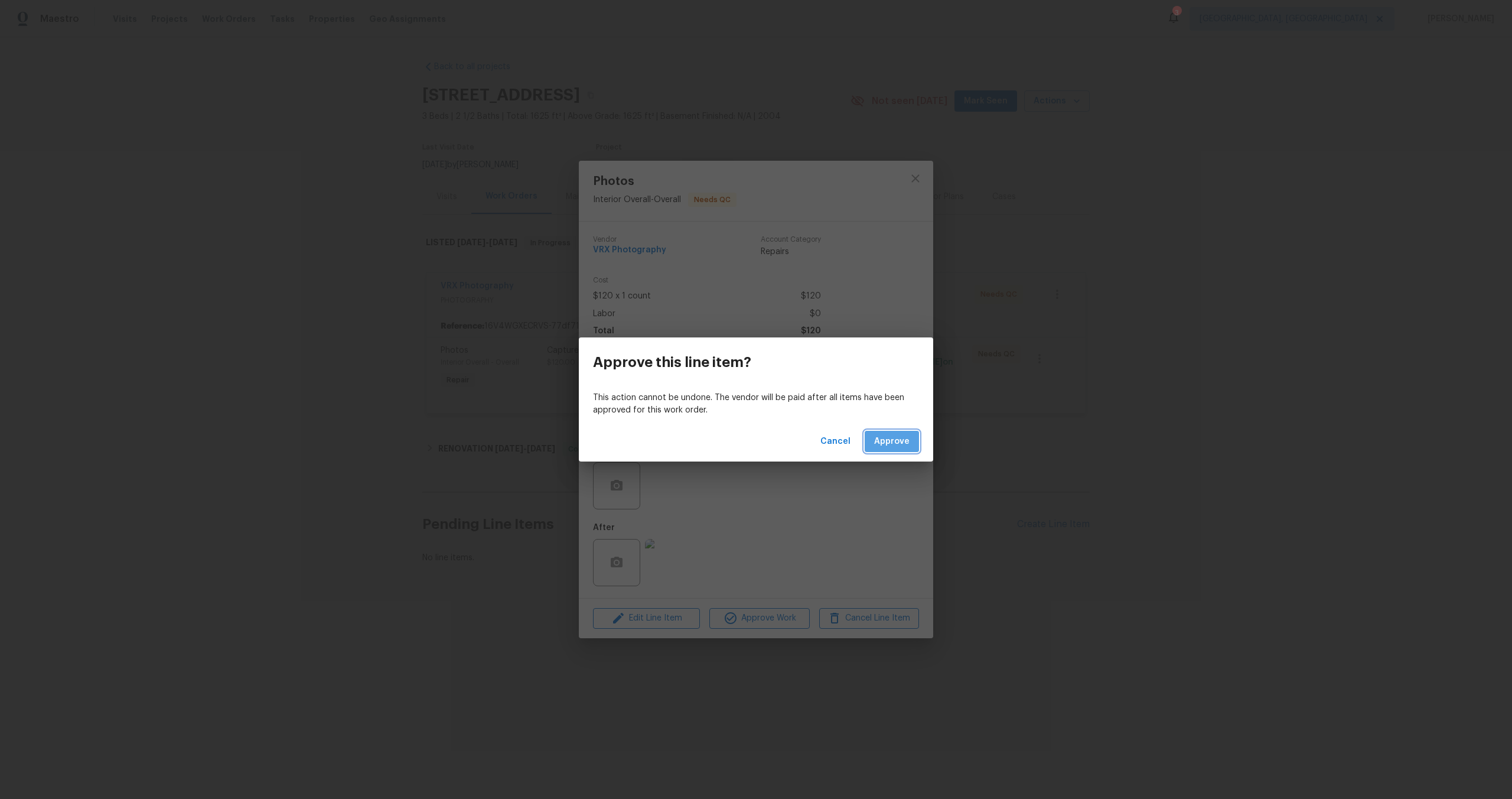
click at [900, 442] on span "Approve" at bounding box center [892, 442] width 35 height 15
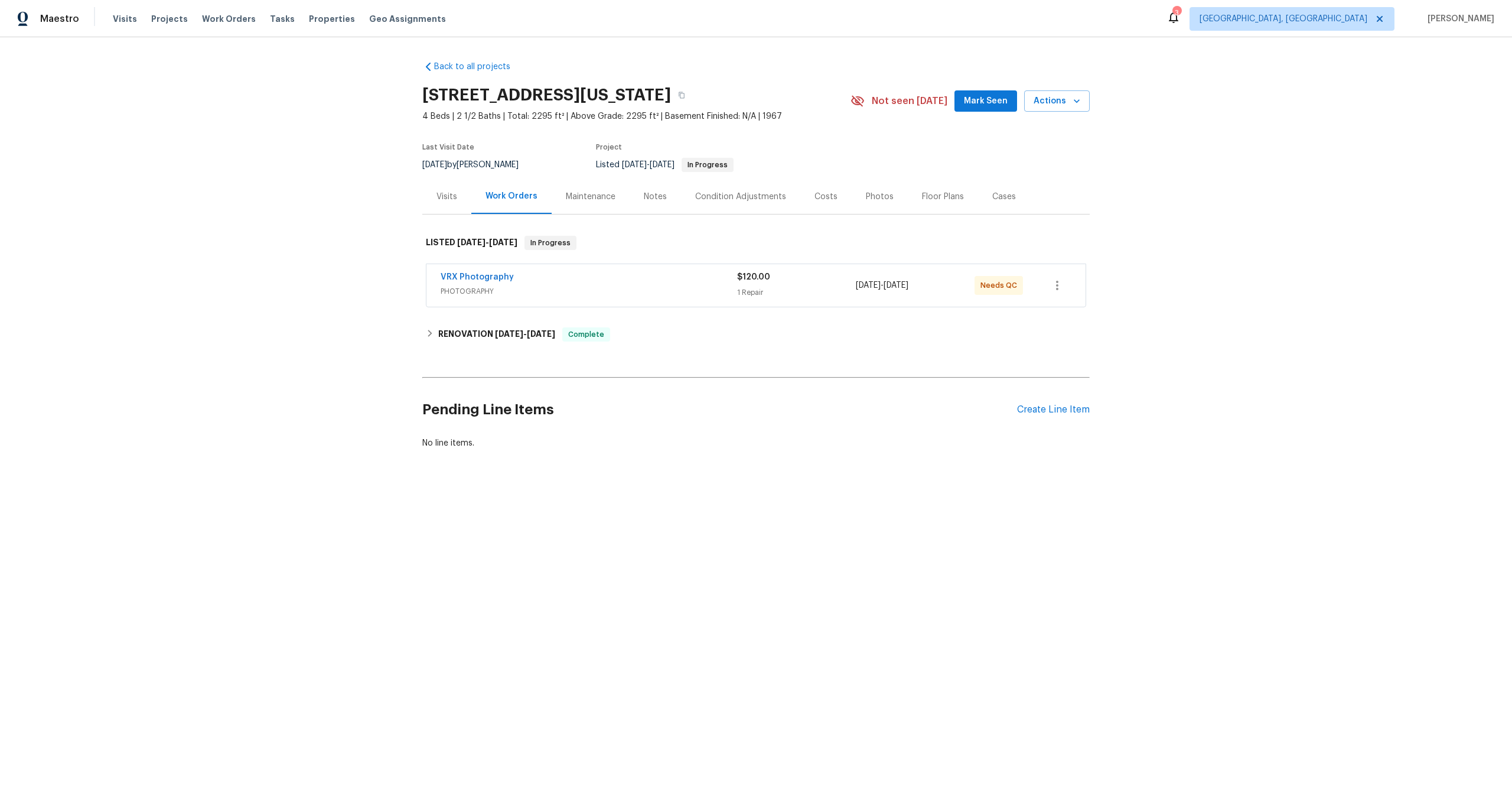
click at [608, 269] on div "VRX Photography PHOTOGRAPHY $120.00 1 Repair [DATE] - [DATE] Needs QC" at bounding box center [756, 285] width 659 height 43
click at [623, 289] on span "PHOTOGRAPHY" at bounding box center [589, 291] width 296 height 12
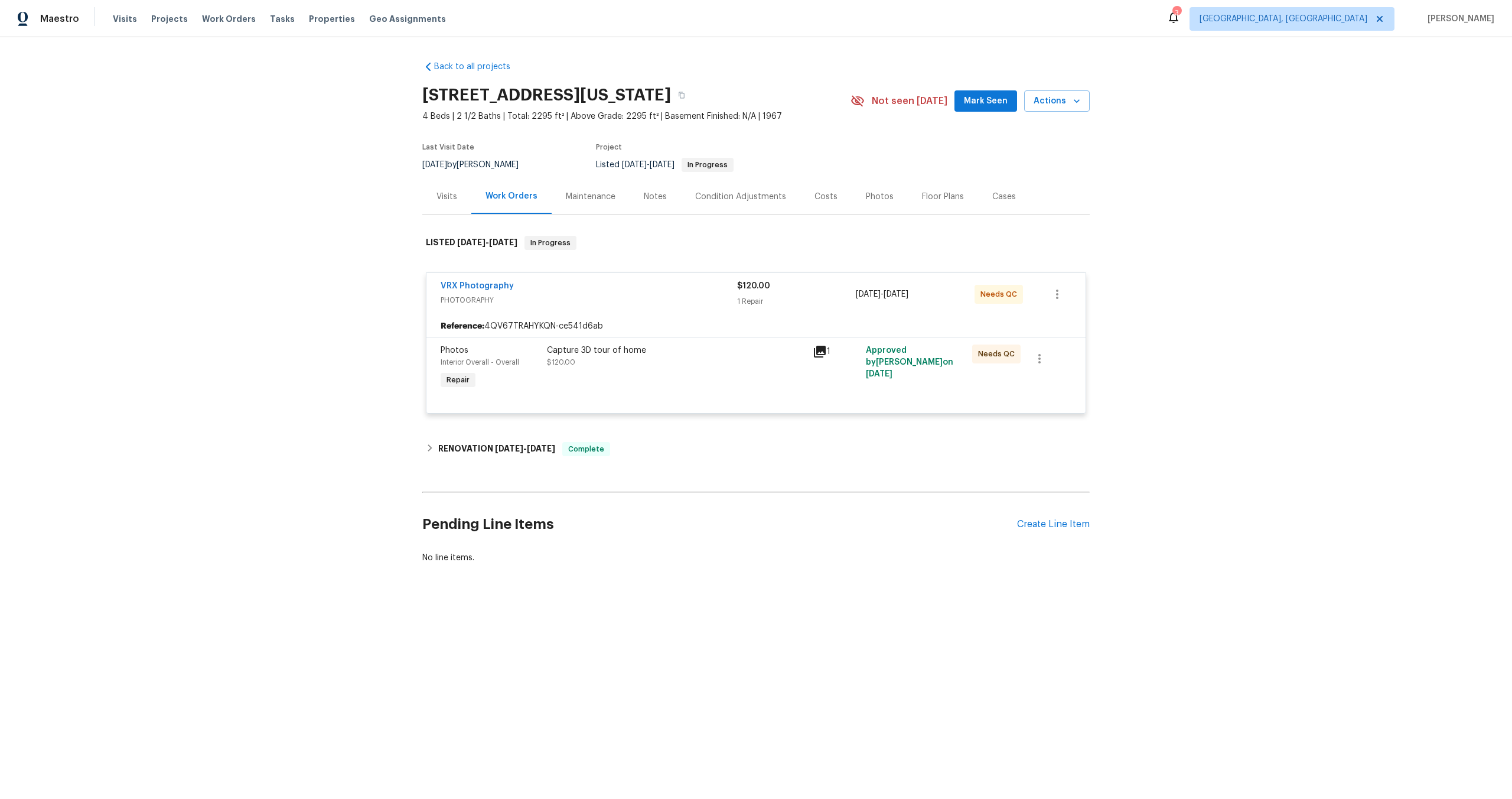
click at [695, 351] on div "Capture 3D tour of home" at bounding box center [676, 350] width 259 height 12
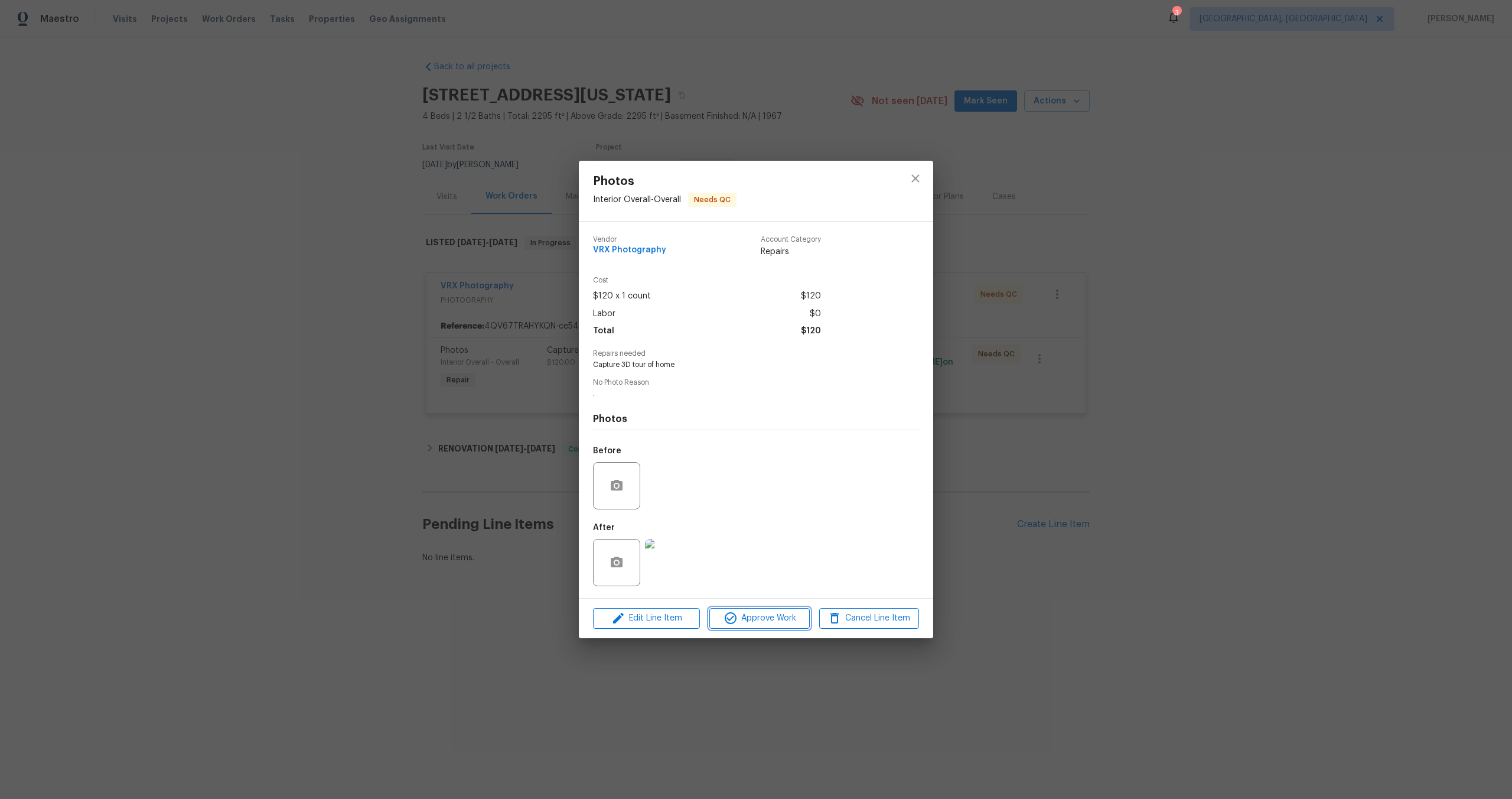
click at [744, 623] on span "Approve Work" at bounding box center [760, 618] width 93 height 15
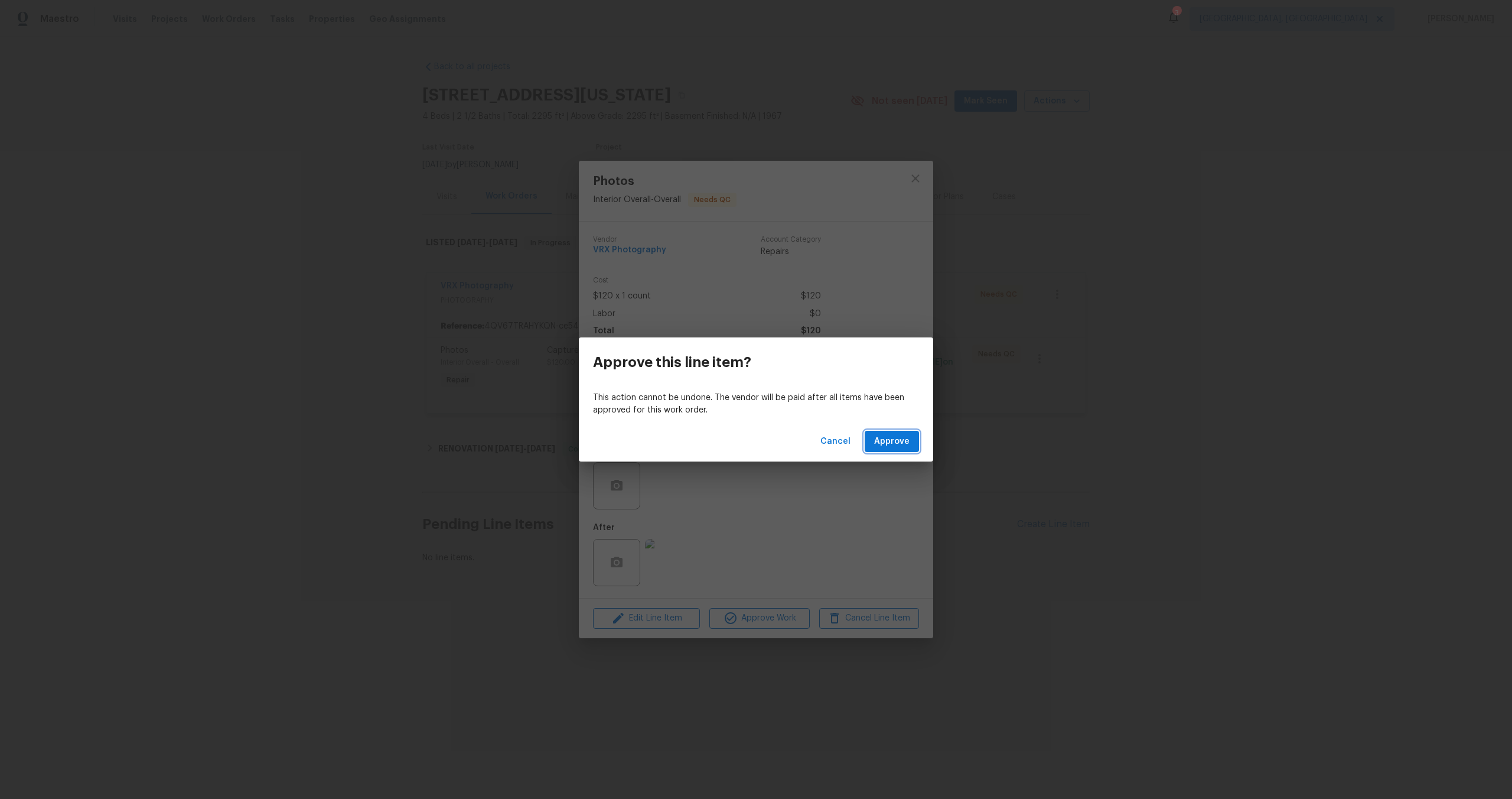
click at [894, 449] on button "Approve" at bounding box center [892, 441] width 55 height 22
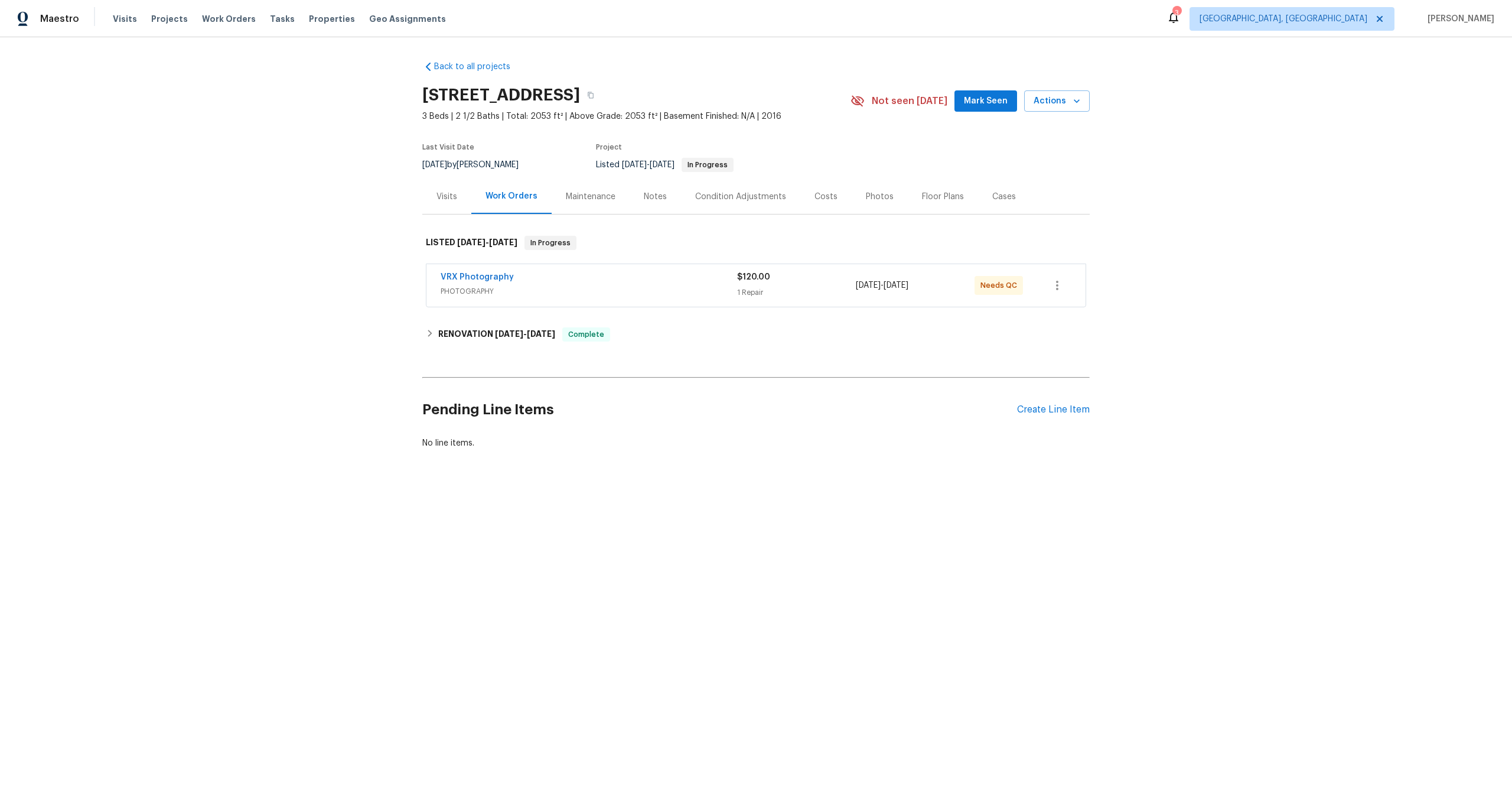
click at [630, 279] on div "VRX Photography" at bounding box center [589, 278] width 296 height 14
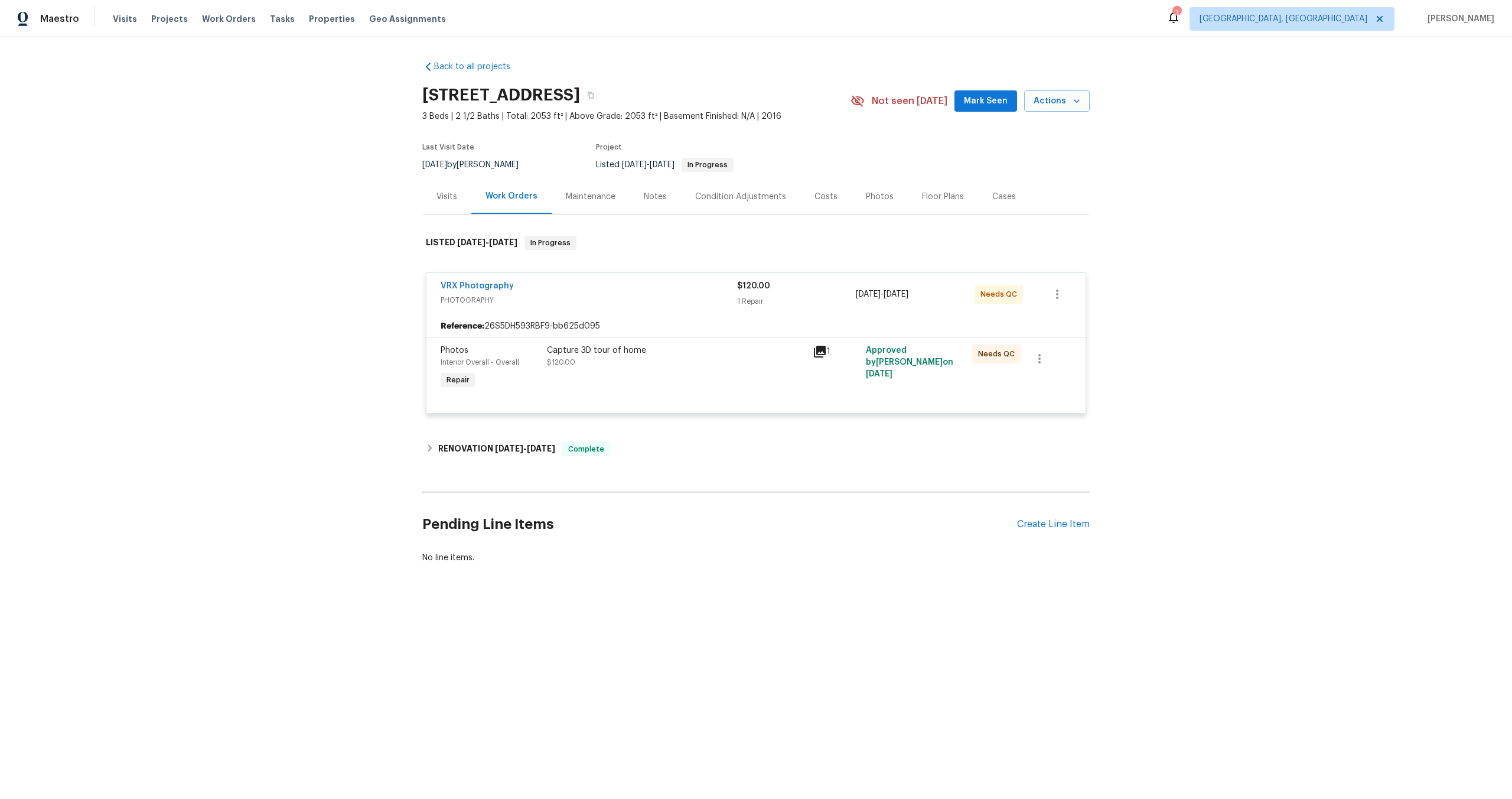
click at [580, 93] on h2 "[STREET_ADDRESS]" at bounding box center [501, 95] width 158 height 12
click at [690, 333] on div "Reference: 26S5DH593RBF9-bb625d095" at bounding box center [756, 326] width 659 height 21
click at [714, 373] on div "Capture 3D tour of home $120.00" at bounding box center [676, 368] width 266 height 55
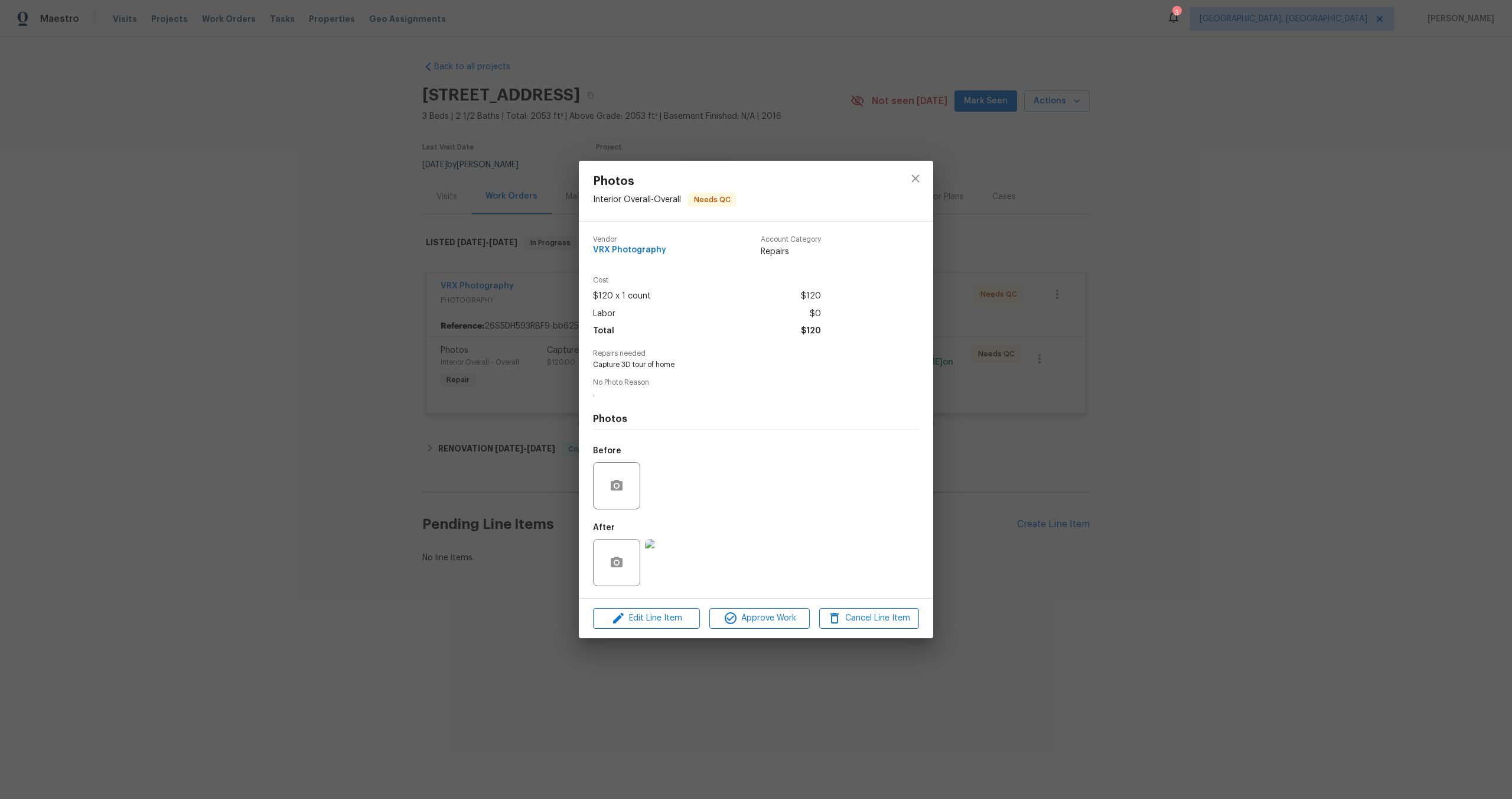
click at [781, 635] on div "Edit Line Item Approve Work Cancel Line Item" at bounding box center [755, 618] width 354 height 40
click at [783, 623] on span "Approve Work" at bounding box center [760, 618] width 93 height 15
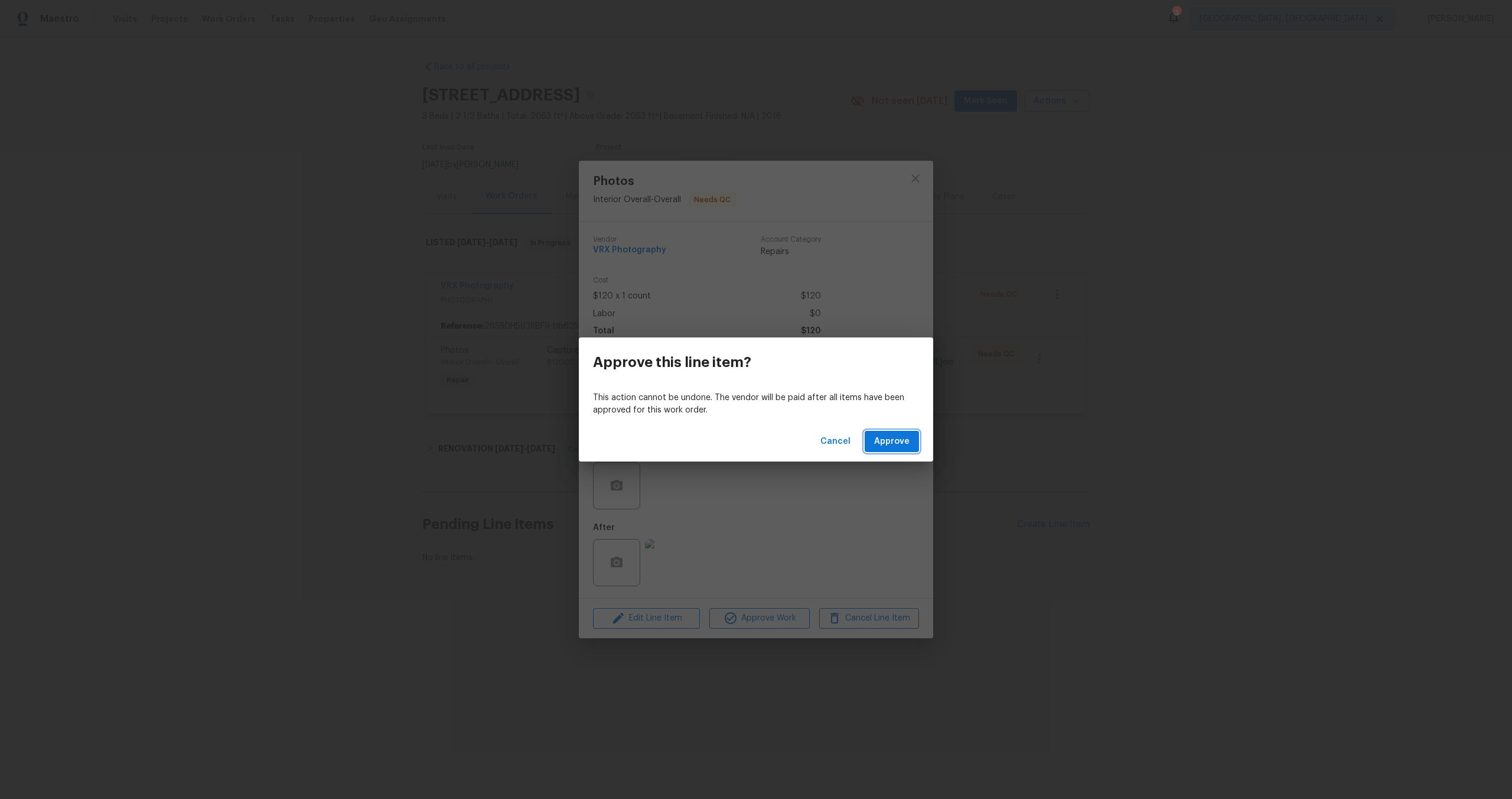
click at [899, 435] on span "Approve" at bounding box center [892, 442] width 35 height 15
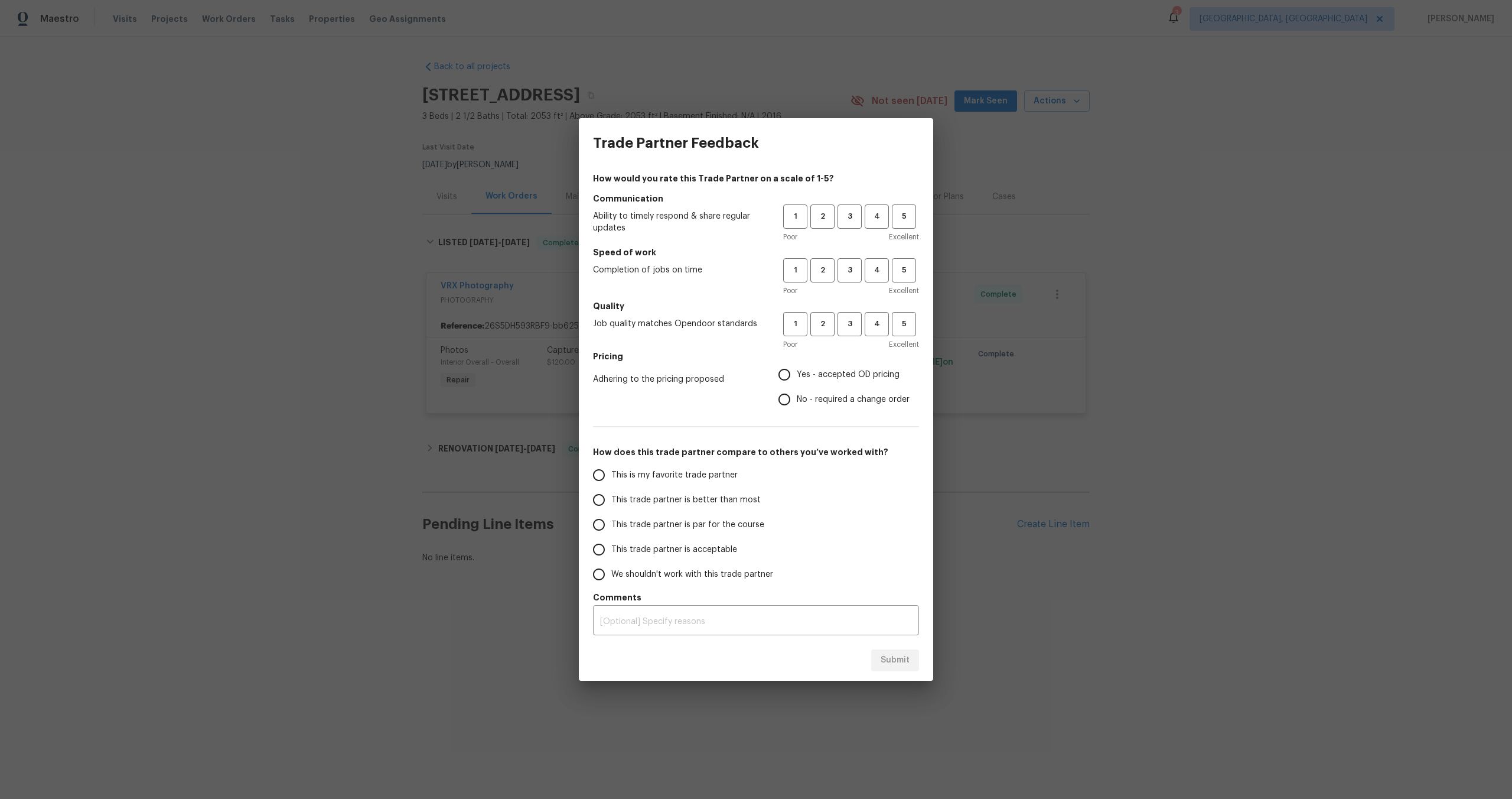
drag, startPoint x: 997, startPoint y: 493, endPoint x: 996, endPoint y: 499, distance: 6.1
click at [997, 493] on div "Trade Partner Feedback How would you rate this Trade Partner on a scale of 1-5?…" at bounding box center [756, 400] width 1512 height 799
click at [838, 210] on button "3" at bounding box center [850, 216] width 24 height 24
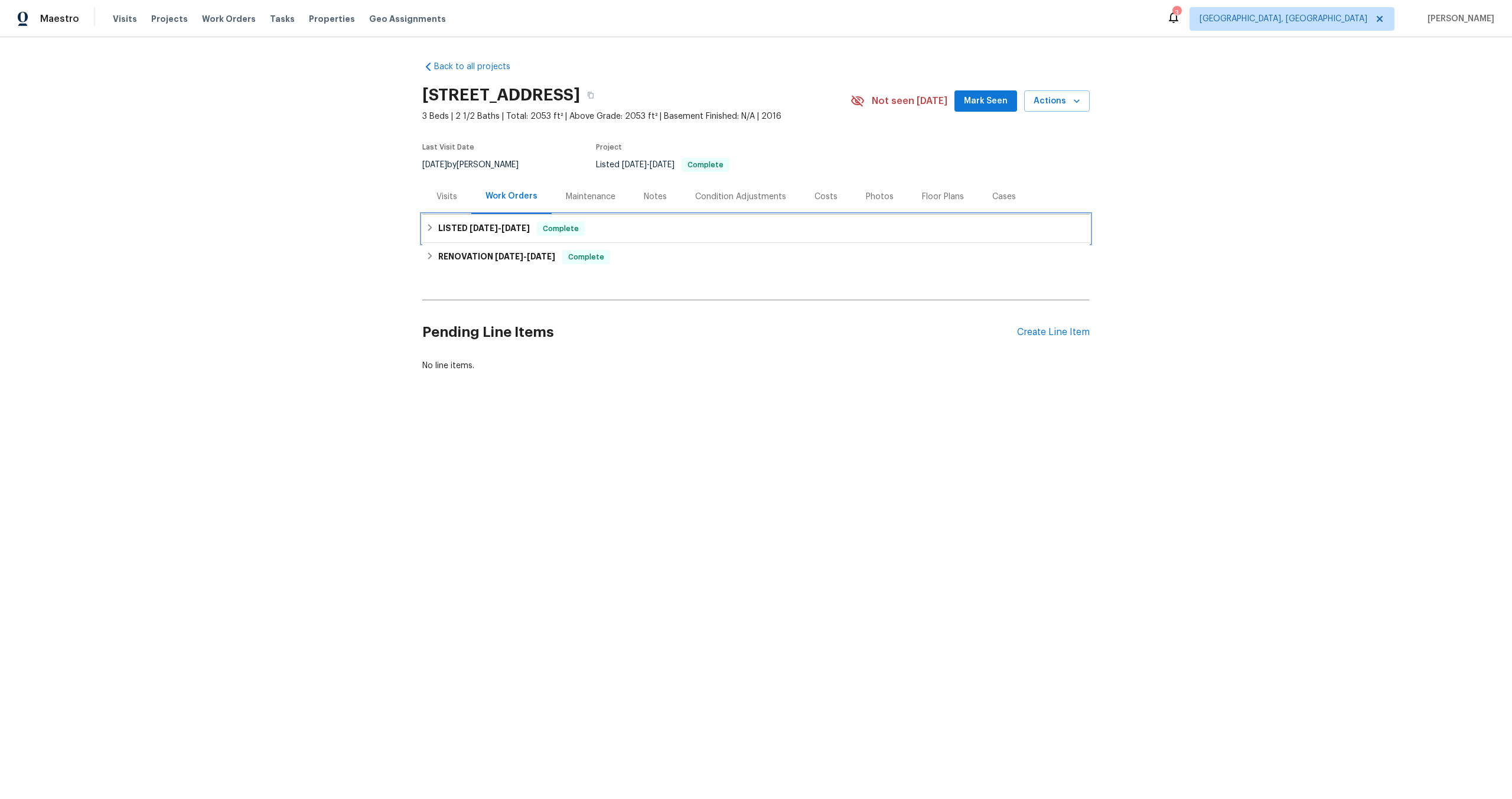
click at [530, 233] on h6 "LISTED [DATE] - [DATE]" at bounding box center [484, 228] width 92 height 14
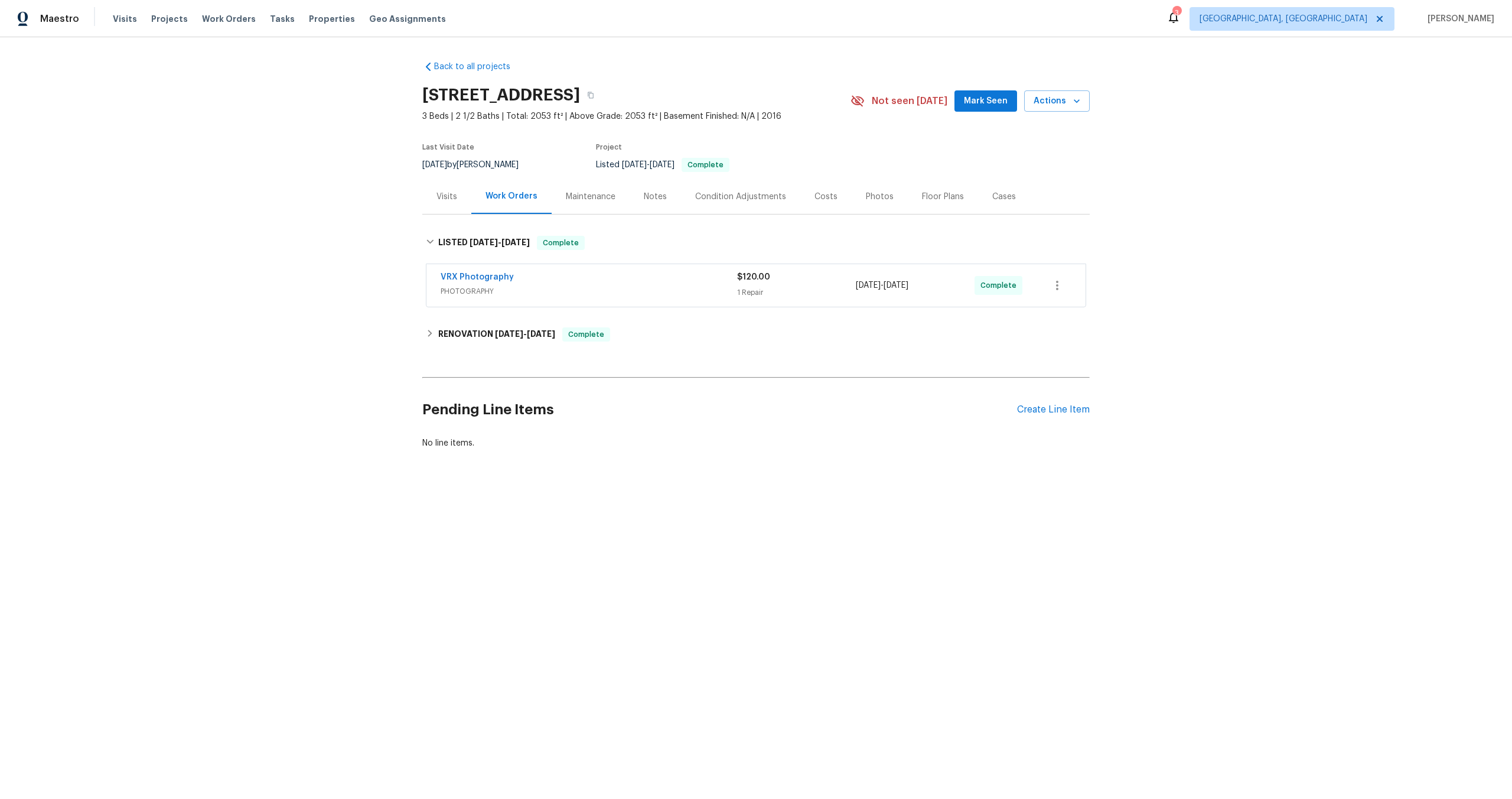
click at [539, 275] on div "VRX Photography" at bounding box center [589, 278] width 296 height 14
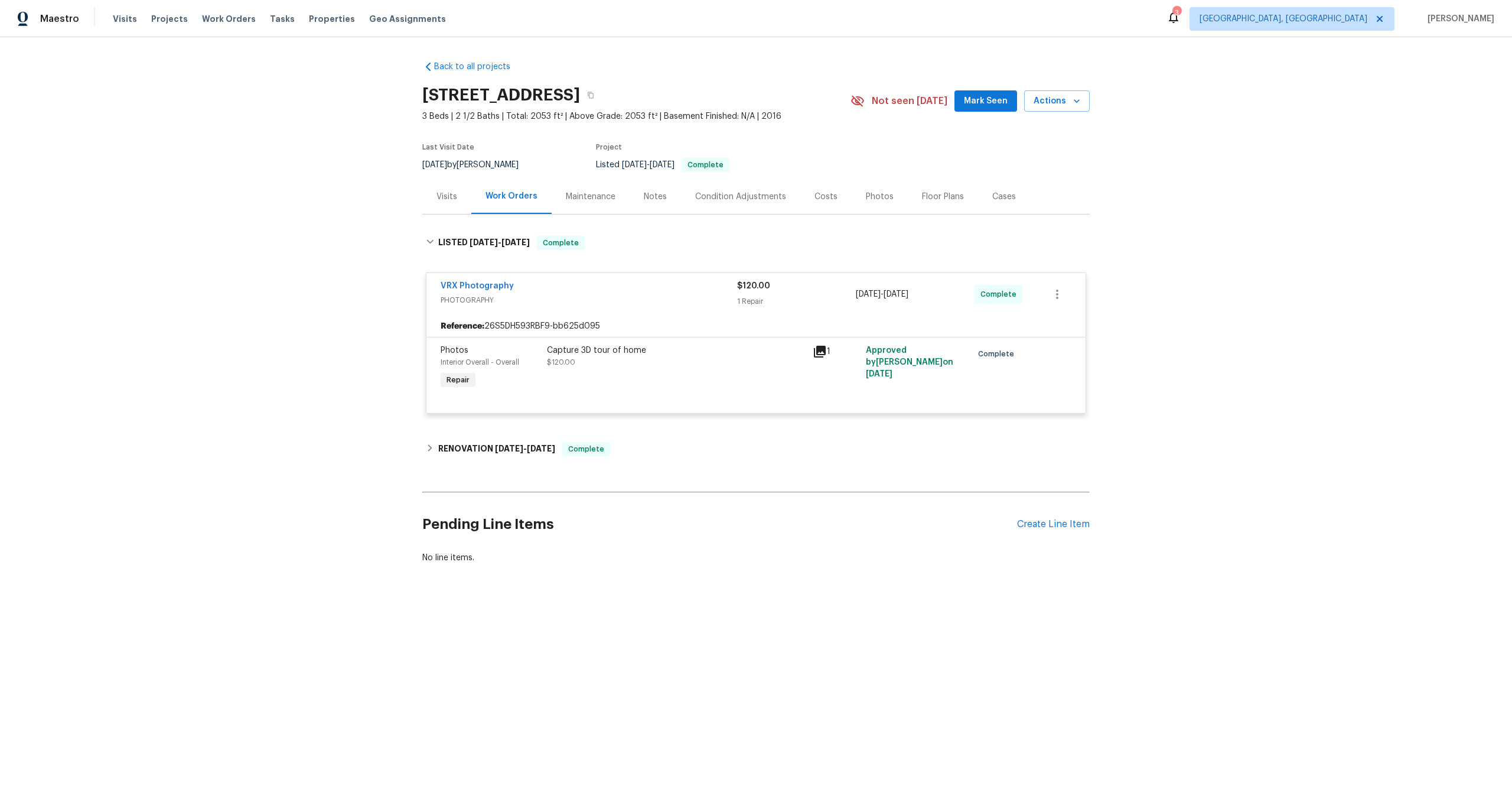
click at [723, 351] on div "Capture 3D tour of home" at bounding box center [676, 350] width 259 height 12
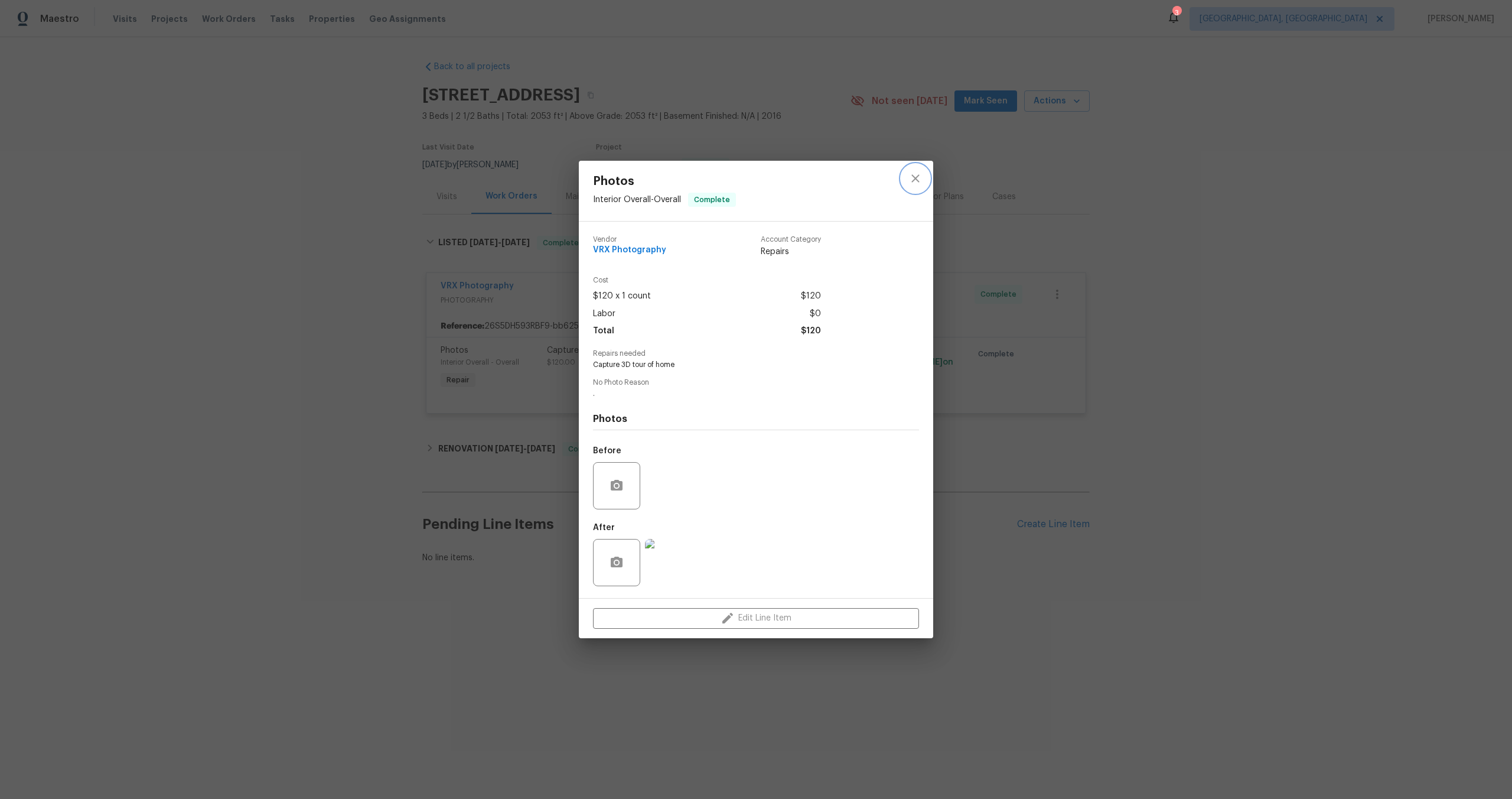
click at [923, 175] on button "close" at bounding box center [915, 179] width 29 height 29
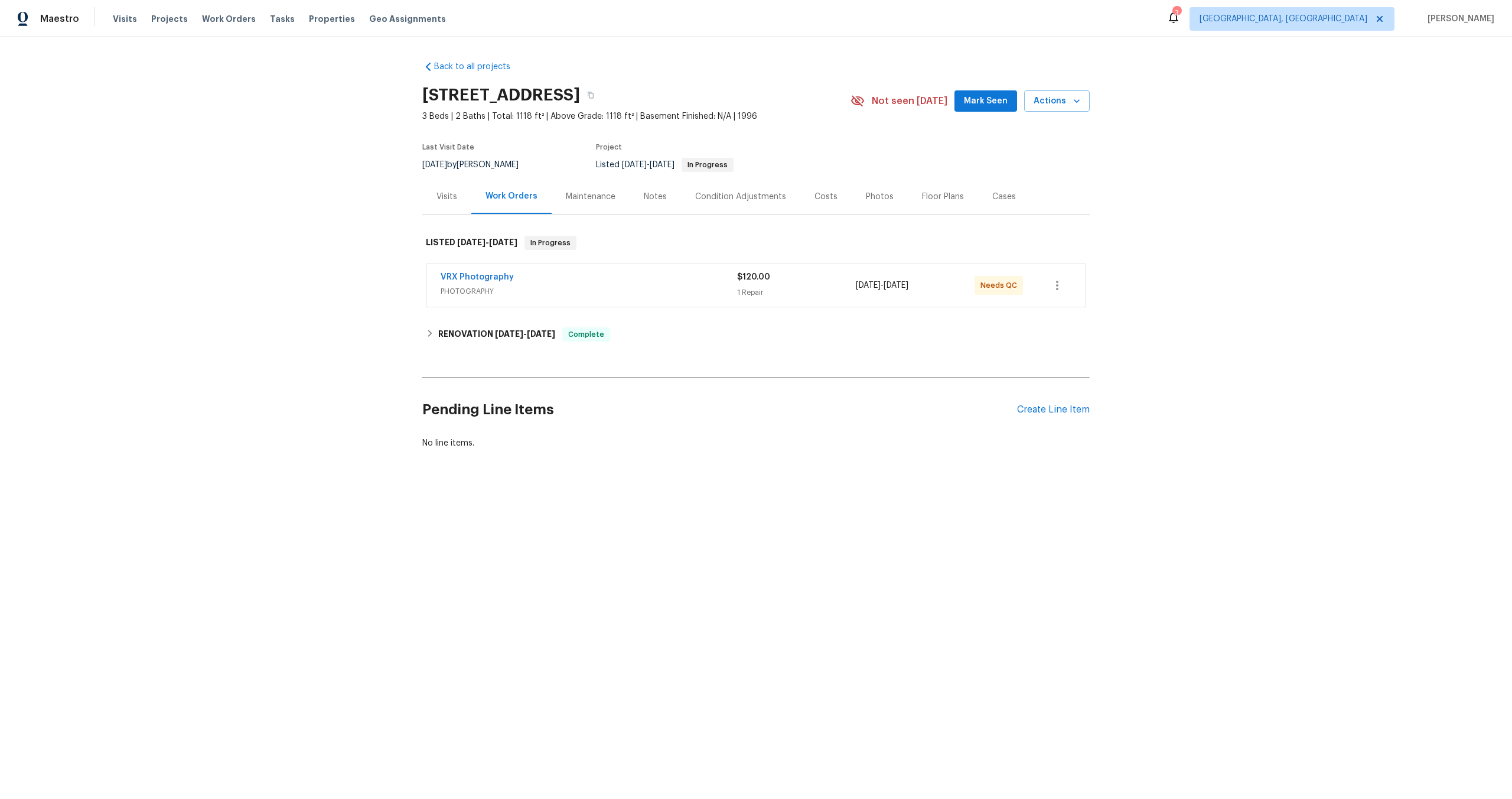
click at [615, 275] on div "VRX Photography" at bounding box center [589, 278] width 296 height 14
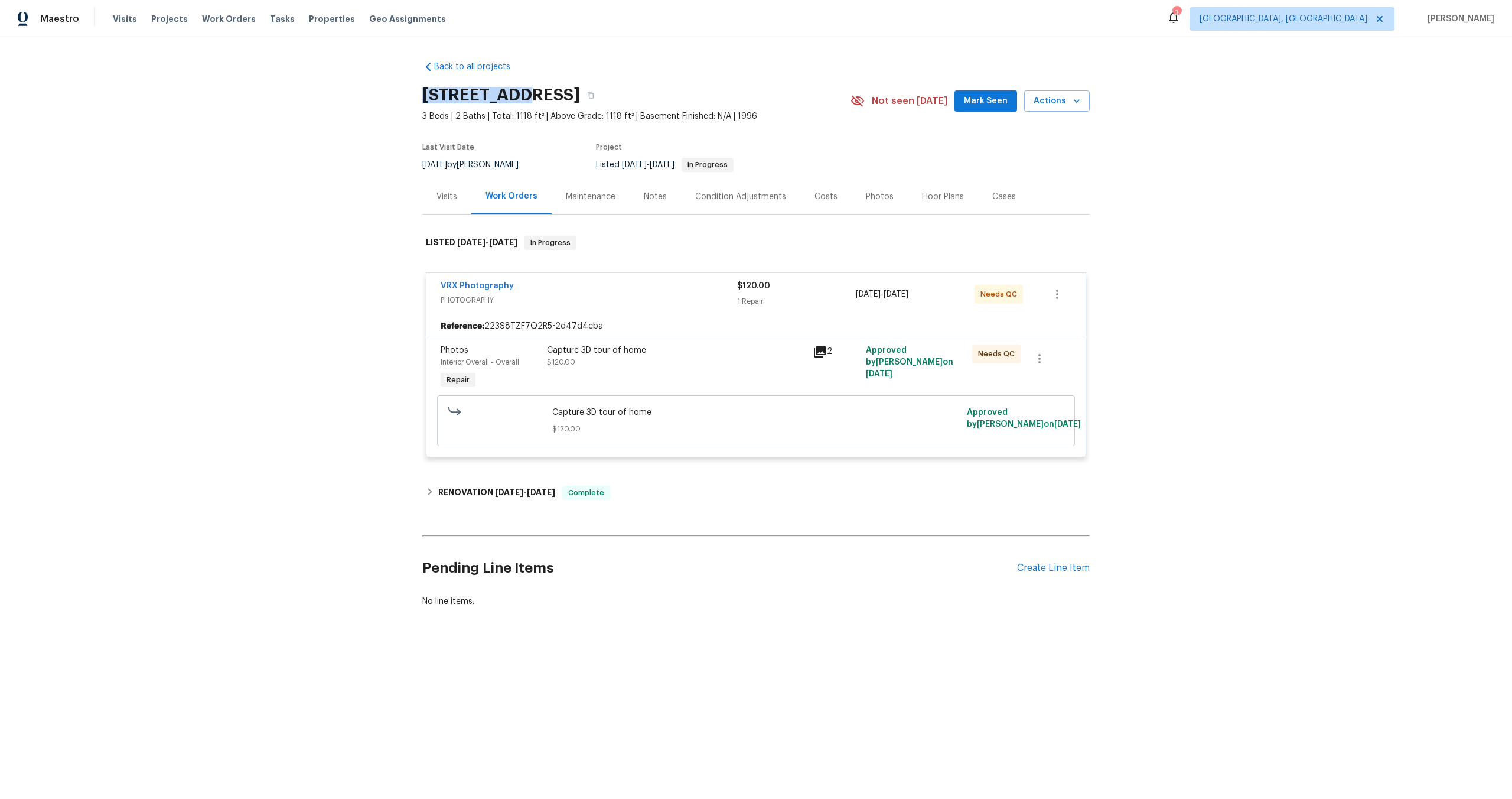
drag, startPoint x: 509, startPoint y: 93, endPoint x: 402, endPoint y: 93, distance: 107.0
click at [402, 93] on div "Back to all projects 16 Skye Trl, Thomasville, NC 27360 3 Beds | 2 Baths | Tota…" at bounding box center [756, 362] width 1512 height 651
copy h2 "16 Skye Trl"
click at [559, 338] on div "Photos Interior Overall - Overall Repair Capture 3D tour of home $120.00 2 Appr…" at bounding box center [756, 396] width 659 height 120
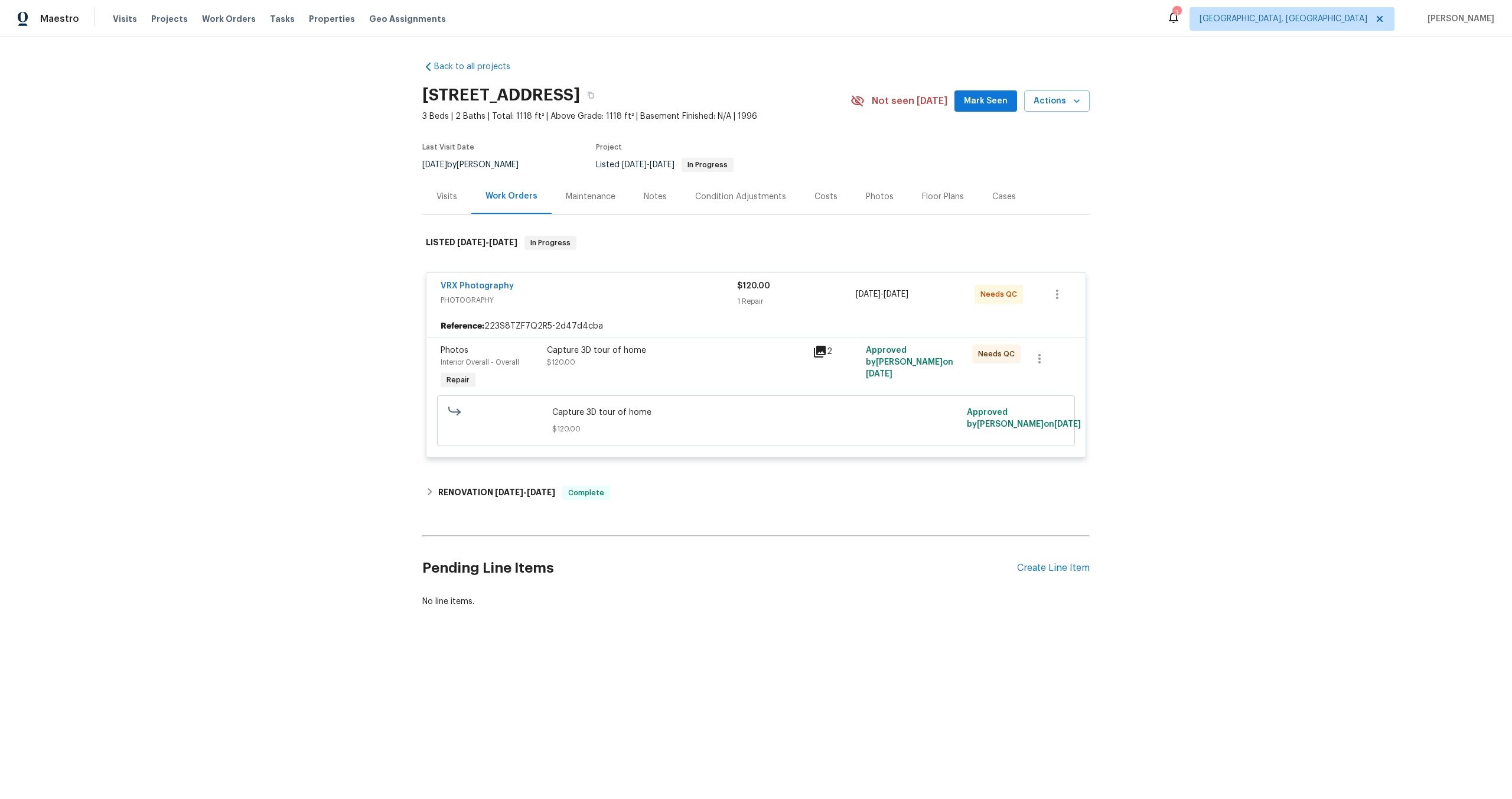
click at [680, 362] on div "Capture 3D tour of home $120.00" at bounding box center [676, 356] width 259 height 24
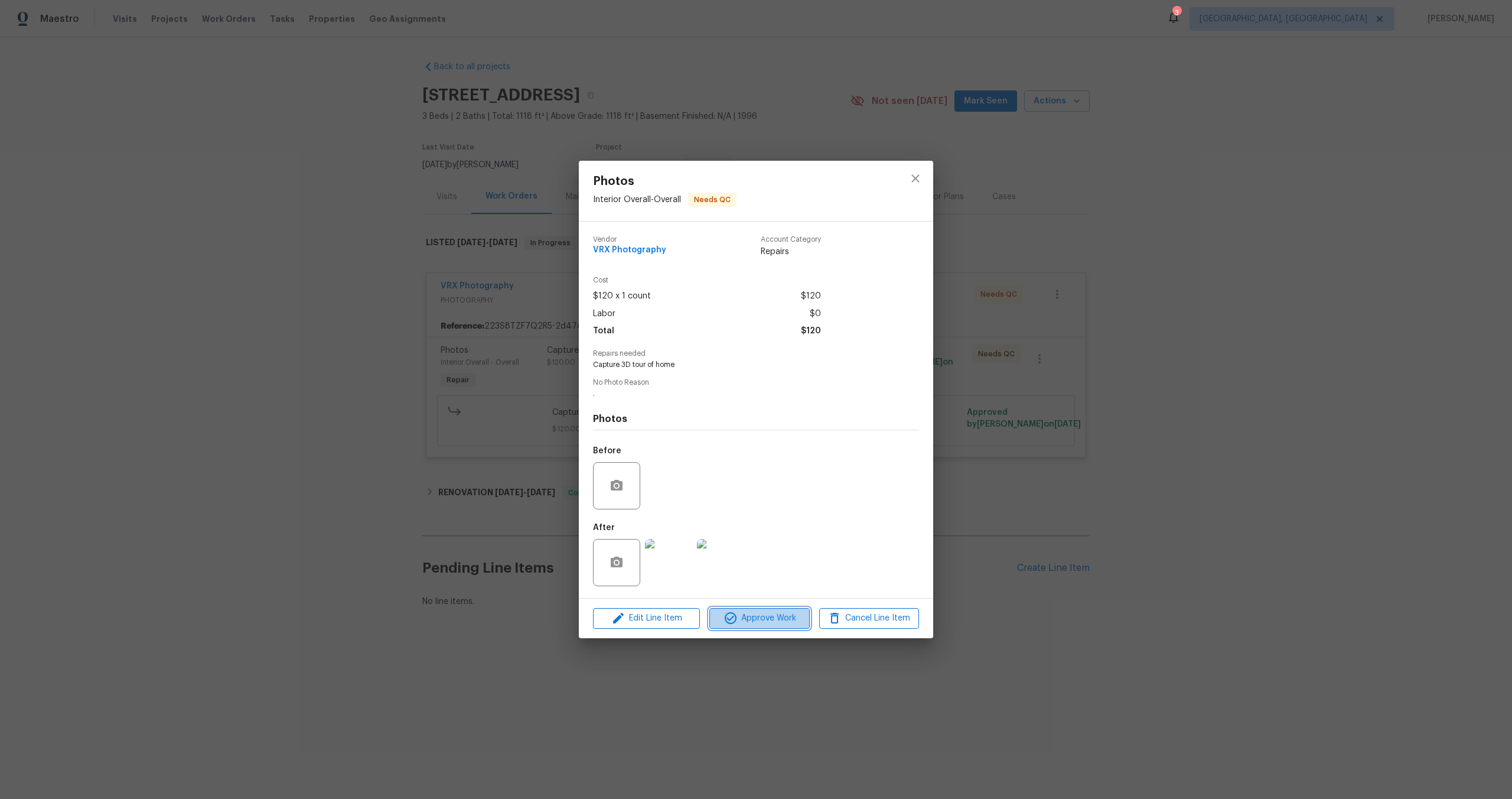
click at [763, 612] on span "Approve Work" at bounding box center [760, 618] width 93 height 15
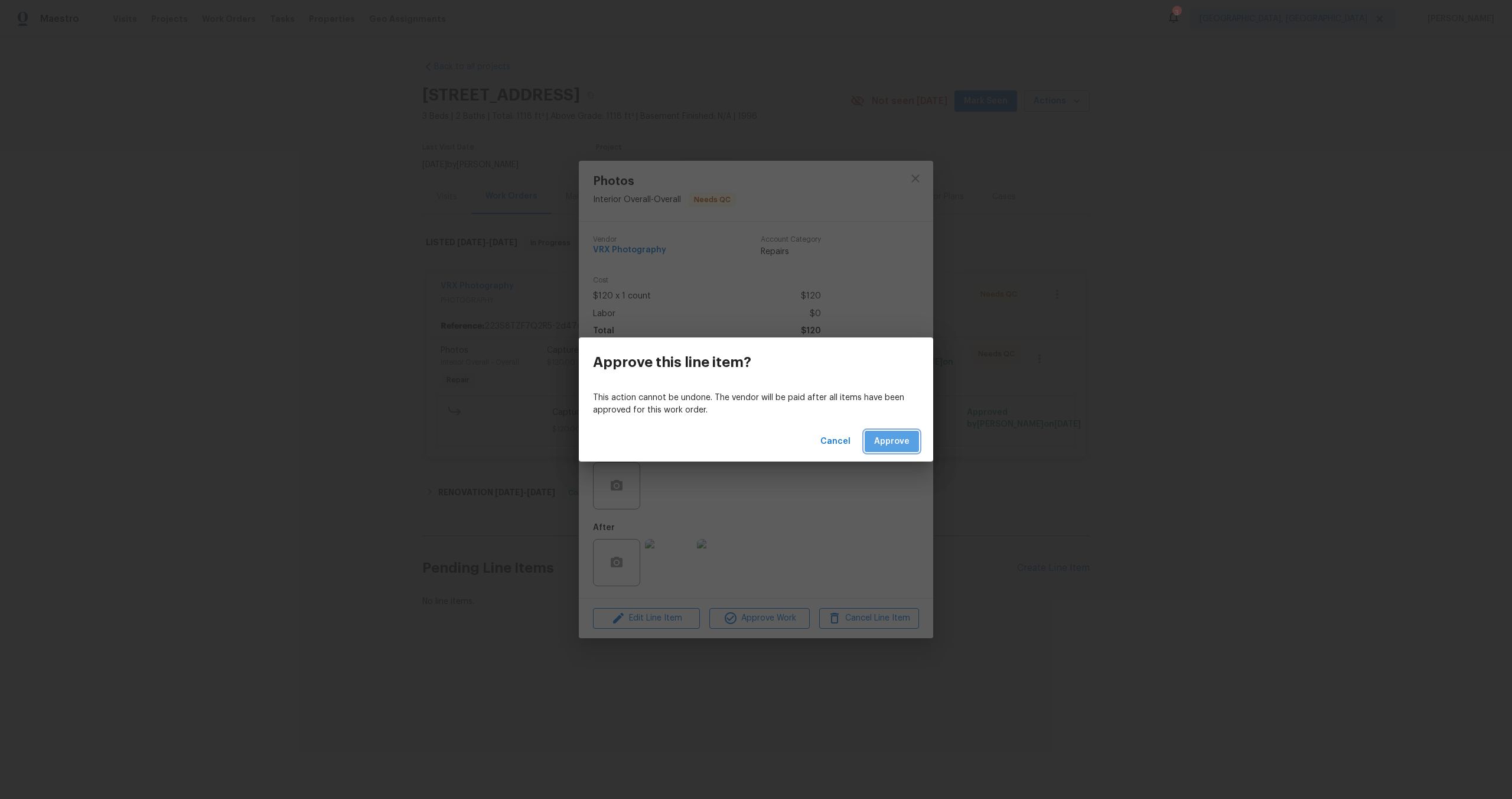
click at [897, 435] on span "Approve" at bounding box center [892, 442] width 35 height 15
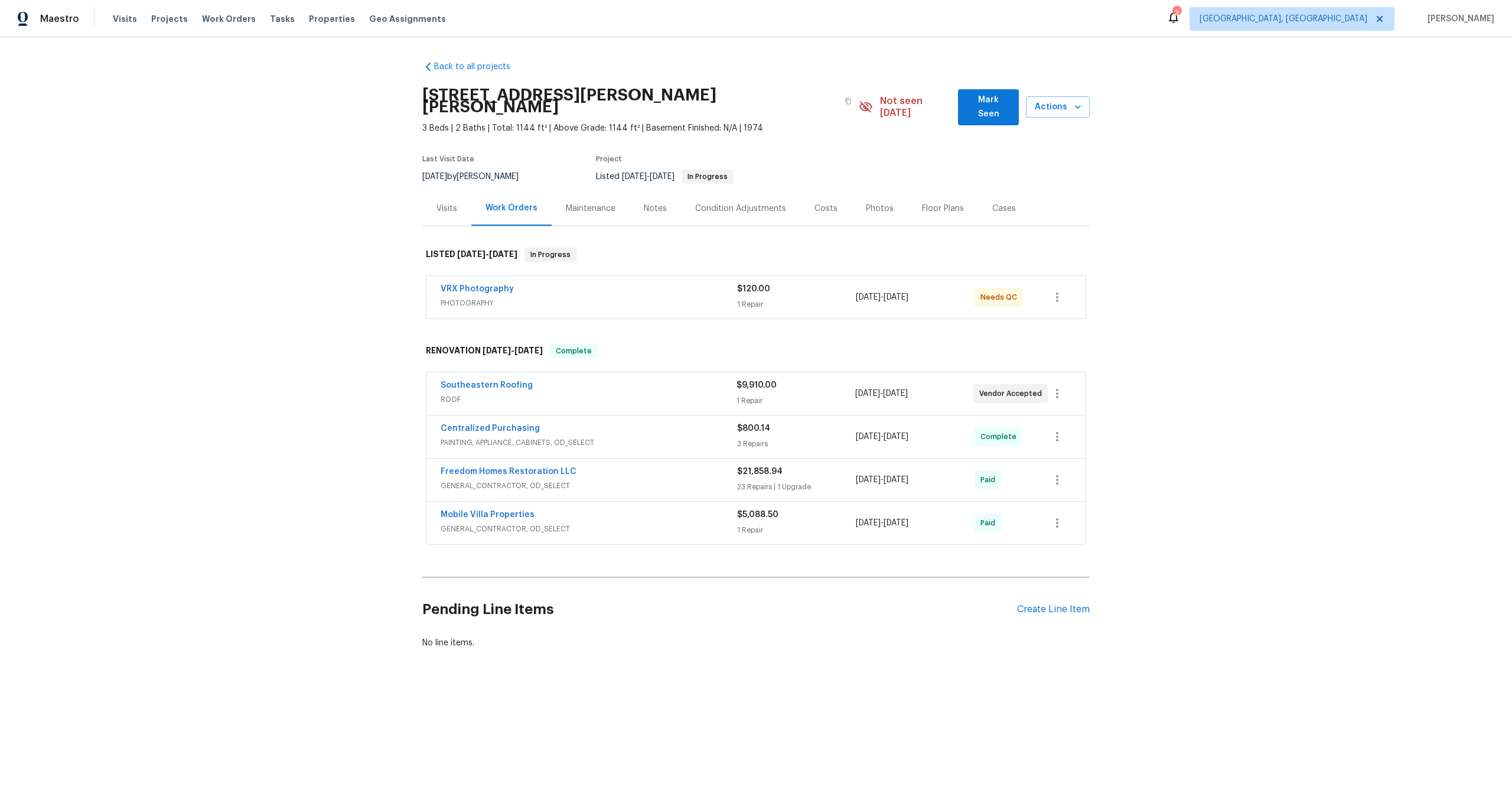
click at [563, 283] on div "VRX Photography" at bounding box center [589, 290] width 296 height 14
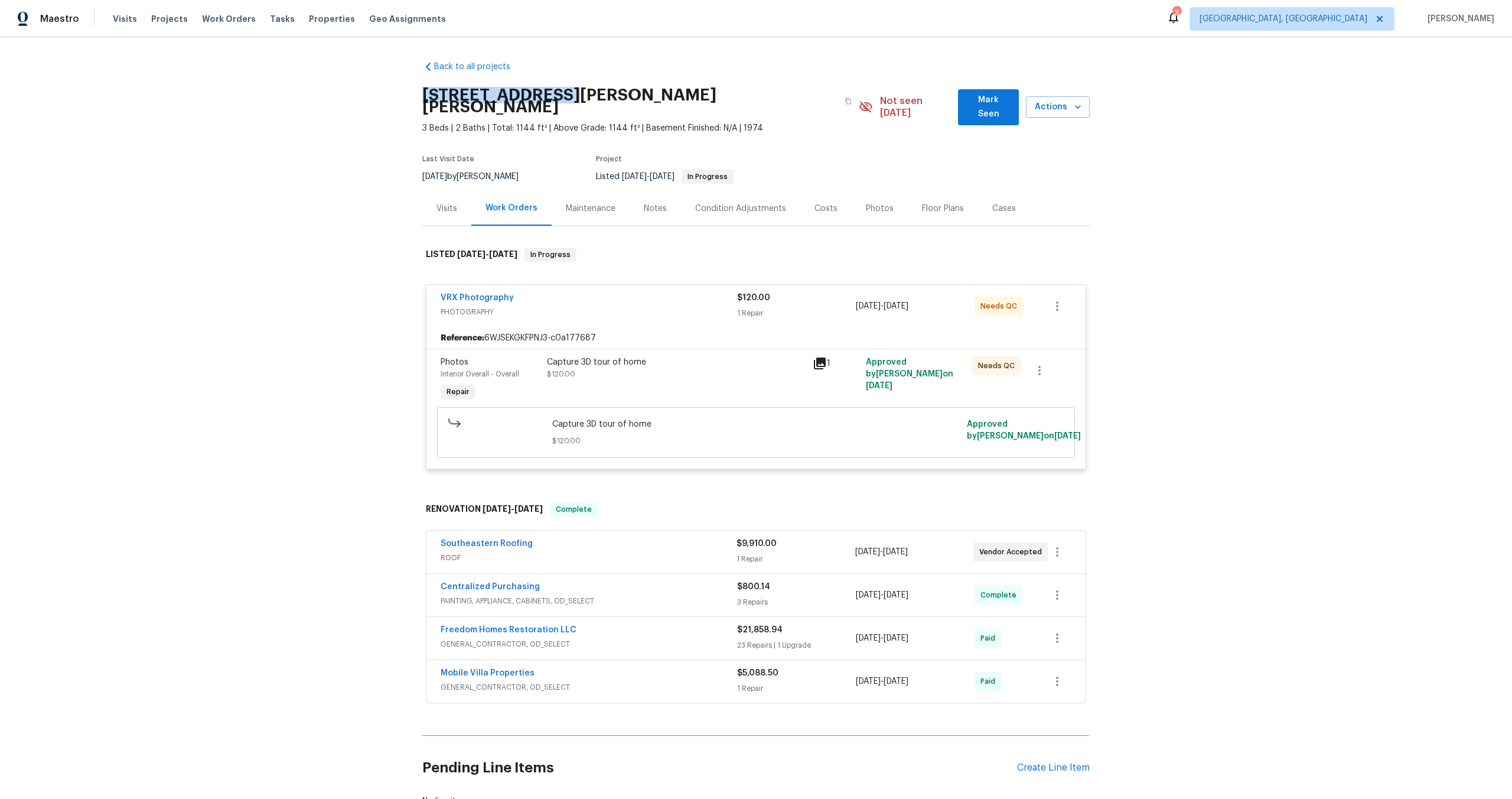
drag, startPoint x: 564, startPoint y: 93, endPoint x: 396, endPoint y: 89, distance: 168.0
click at [396, 89] on div "Back to all projects [STREET_ADDRESS][PERSON_NAME][PERSON_NAME] 3 Beds | 2 Bath…" at bounding box center [756, 418] width 1512 height 762
copy h2 "[STREET_ADDRESS][PERSON_NAME]"
click at [683, 362] on div "Capture 3D tour of home $120.00" at bounding box center [676, 366] width 259 height 24
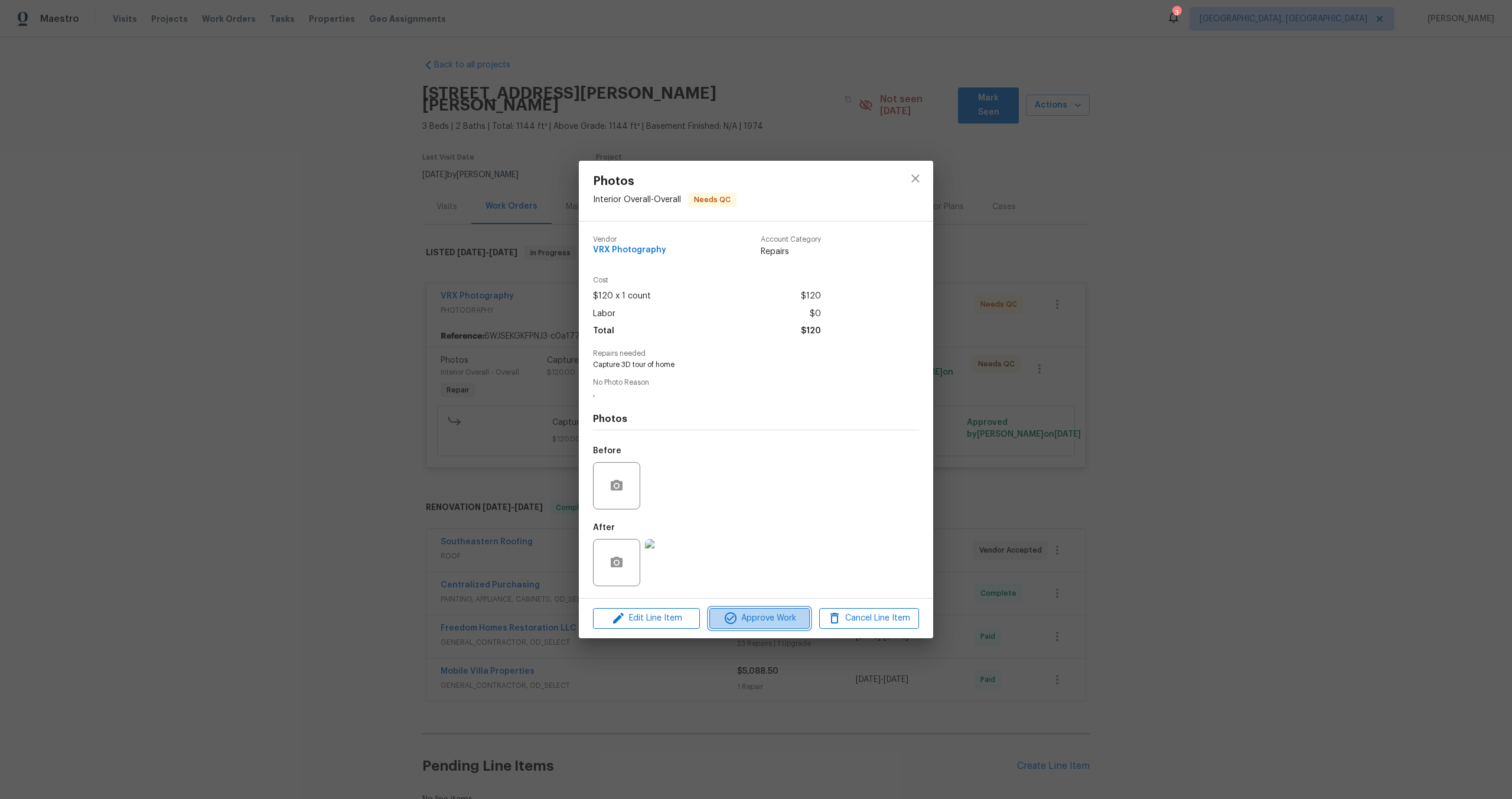
click at [771, 619] on span "Approve Work" at bounding box center [760, 618] width 93 height 15
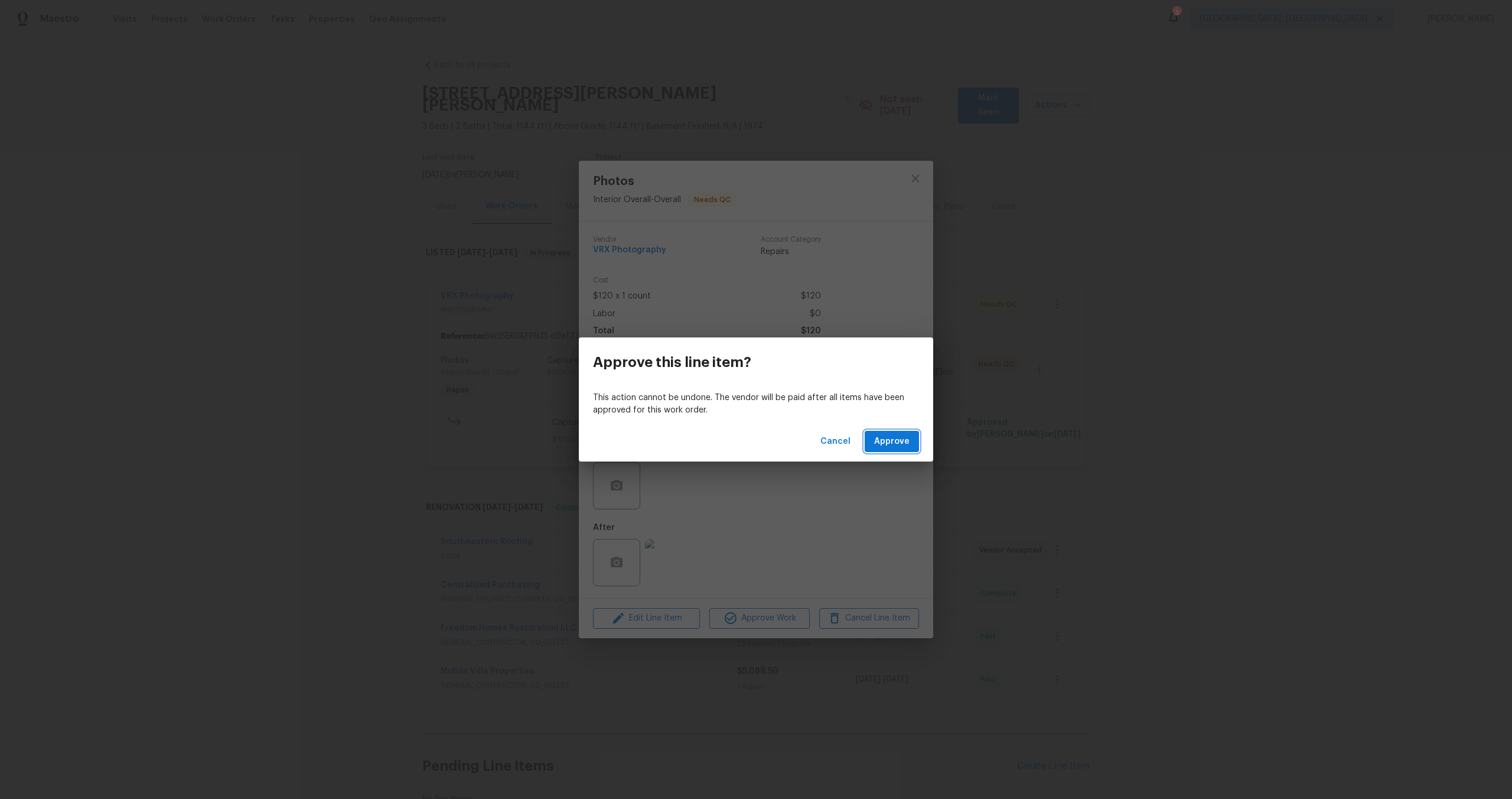
click at [888, 442] on span "Approve" at bounding box center [892, 442] width 35 height 15
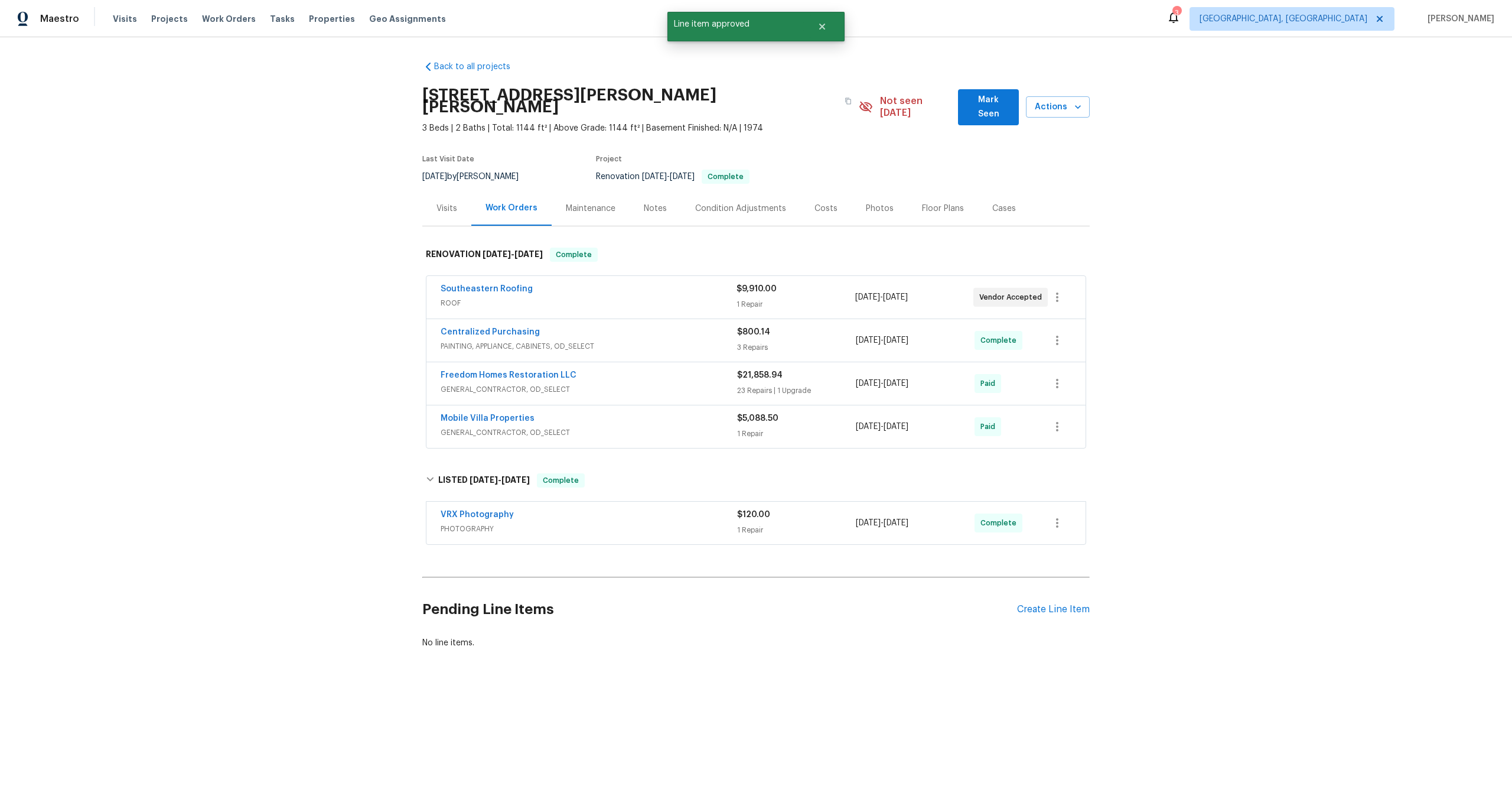
scroll to position [0, 0]
click at [690, 523] on span "PHOTOGRAPHY" at bounding box center [589, 529] width 296 height 12
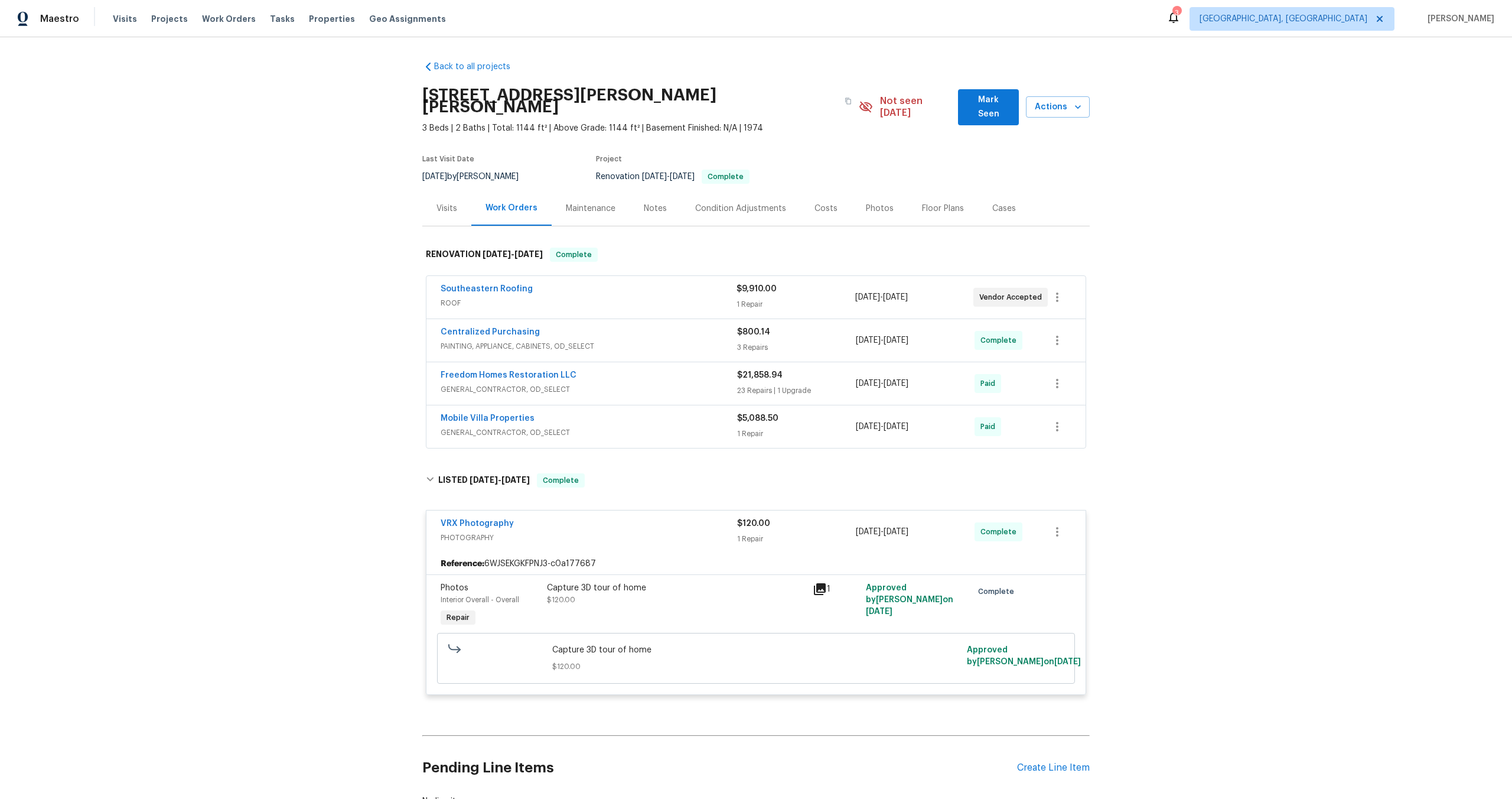
click at [701, 582] on div "Capture 3D tour of home" at bounding box center [676, 587] width 259 height 12
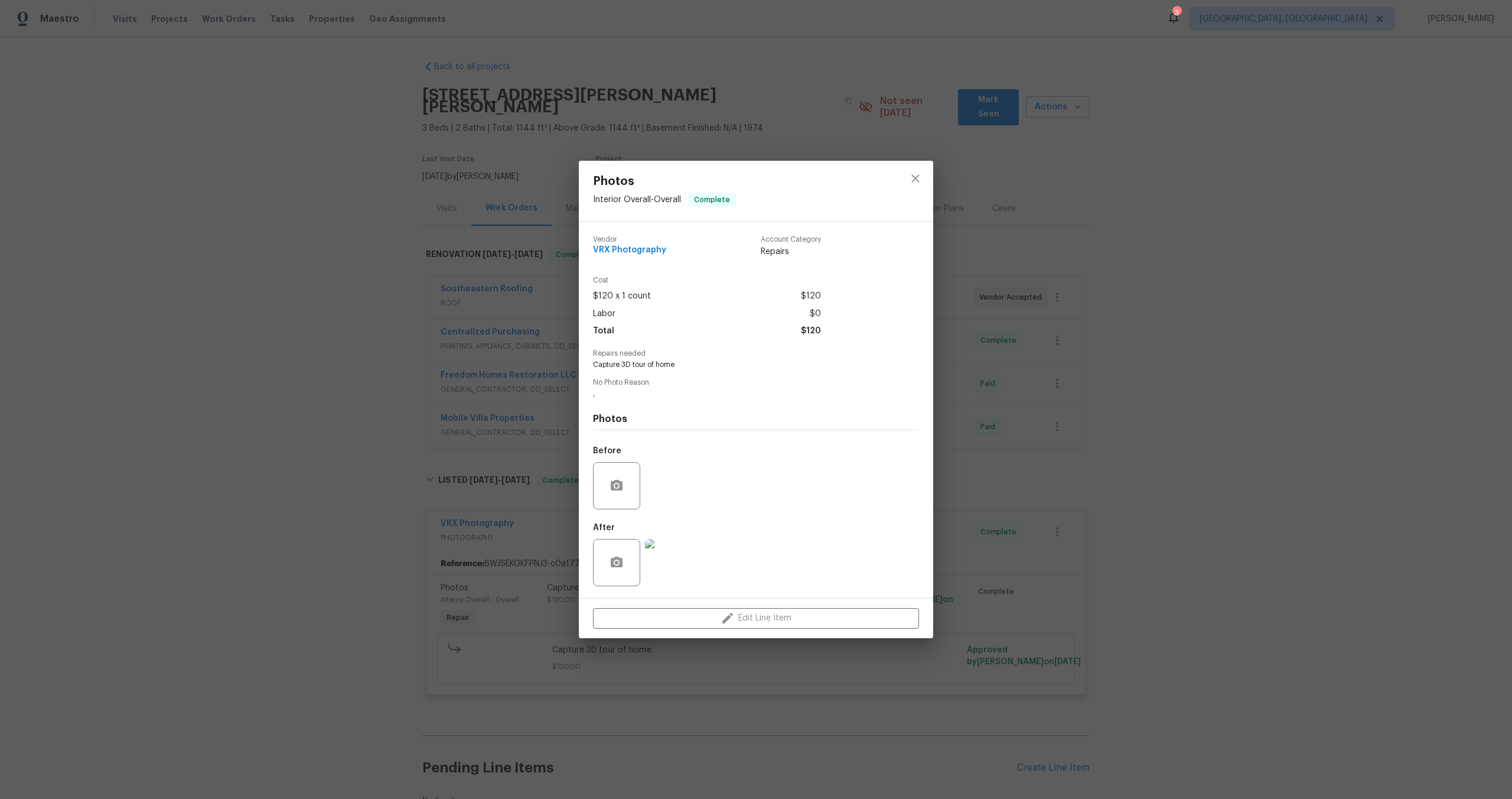
click at [1165, 462] on div "Photos Interior Overall - Overall Complete Vendor VRX Photography Account Categ…" at bounding box center [756, 400] width 1512 height 799
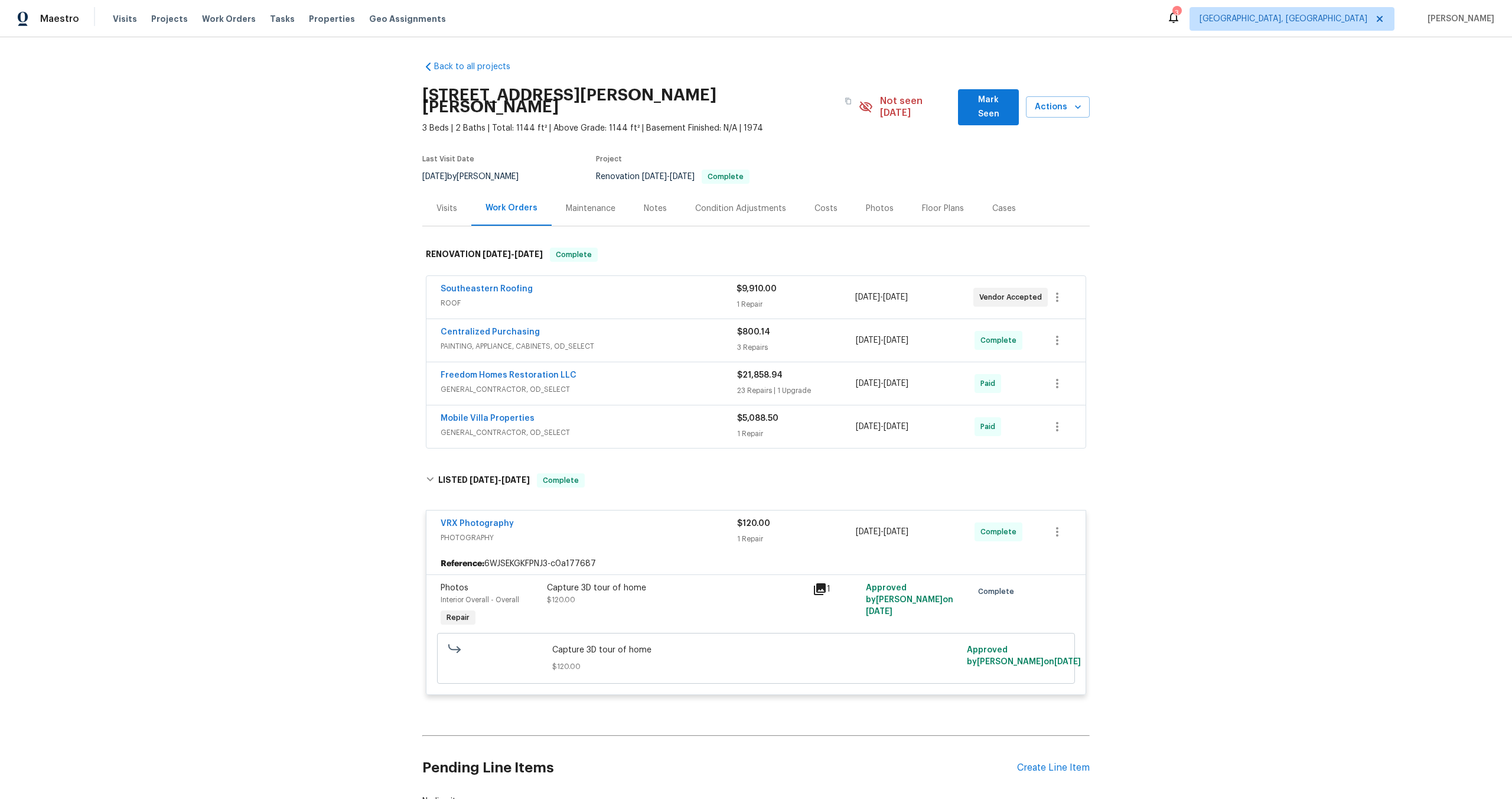
click at [701, 586] on div "Capture 3D tour of home $120.00" at bounding box center [676, 594] width 259 height 24
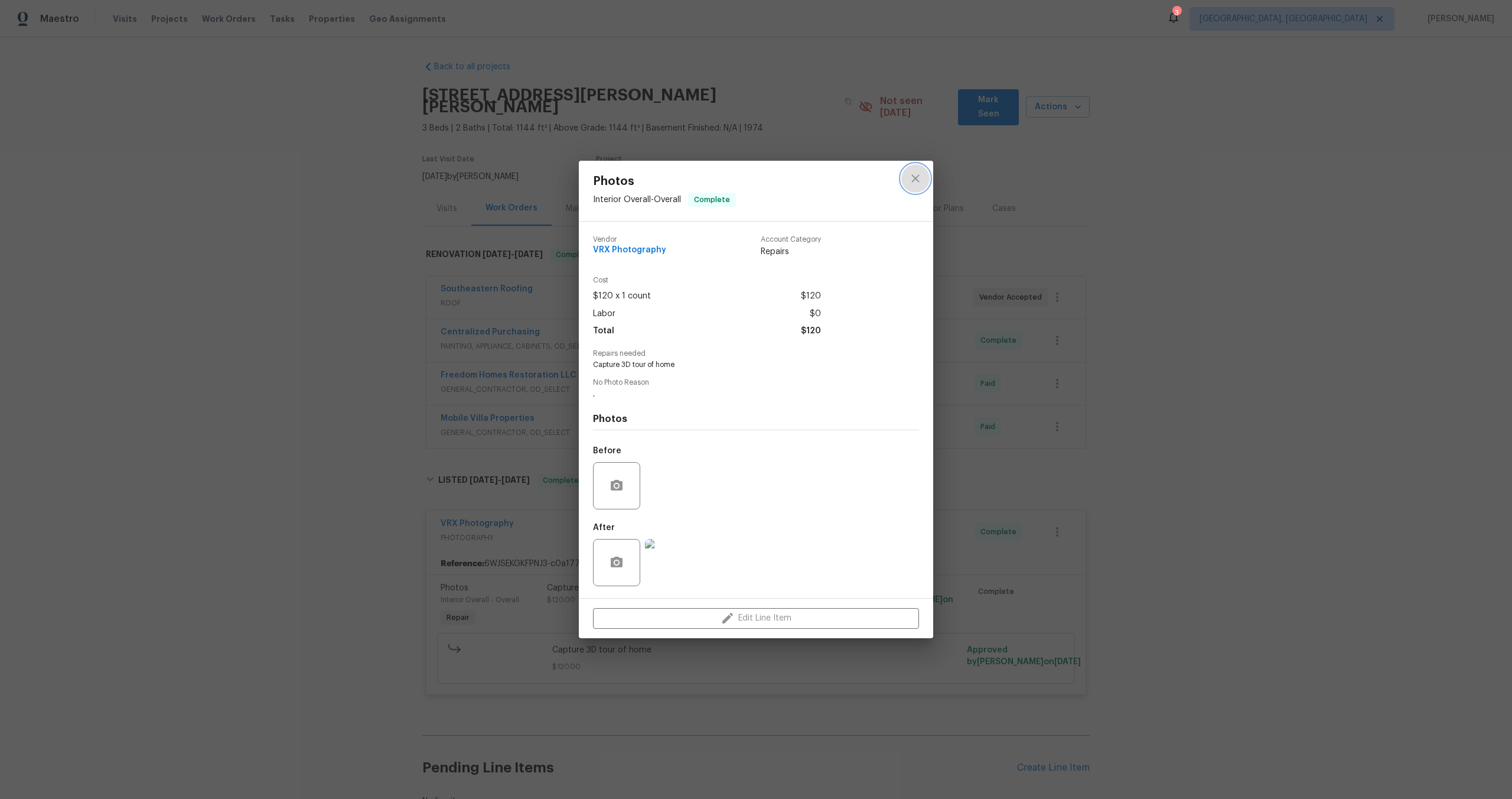
click at [915, 177] on icon "close" at bounding box center [915, 178] width 14 height 14
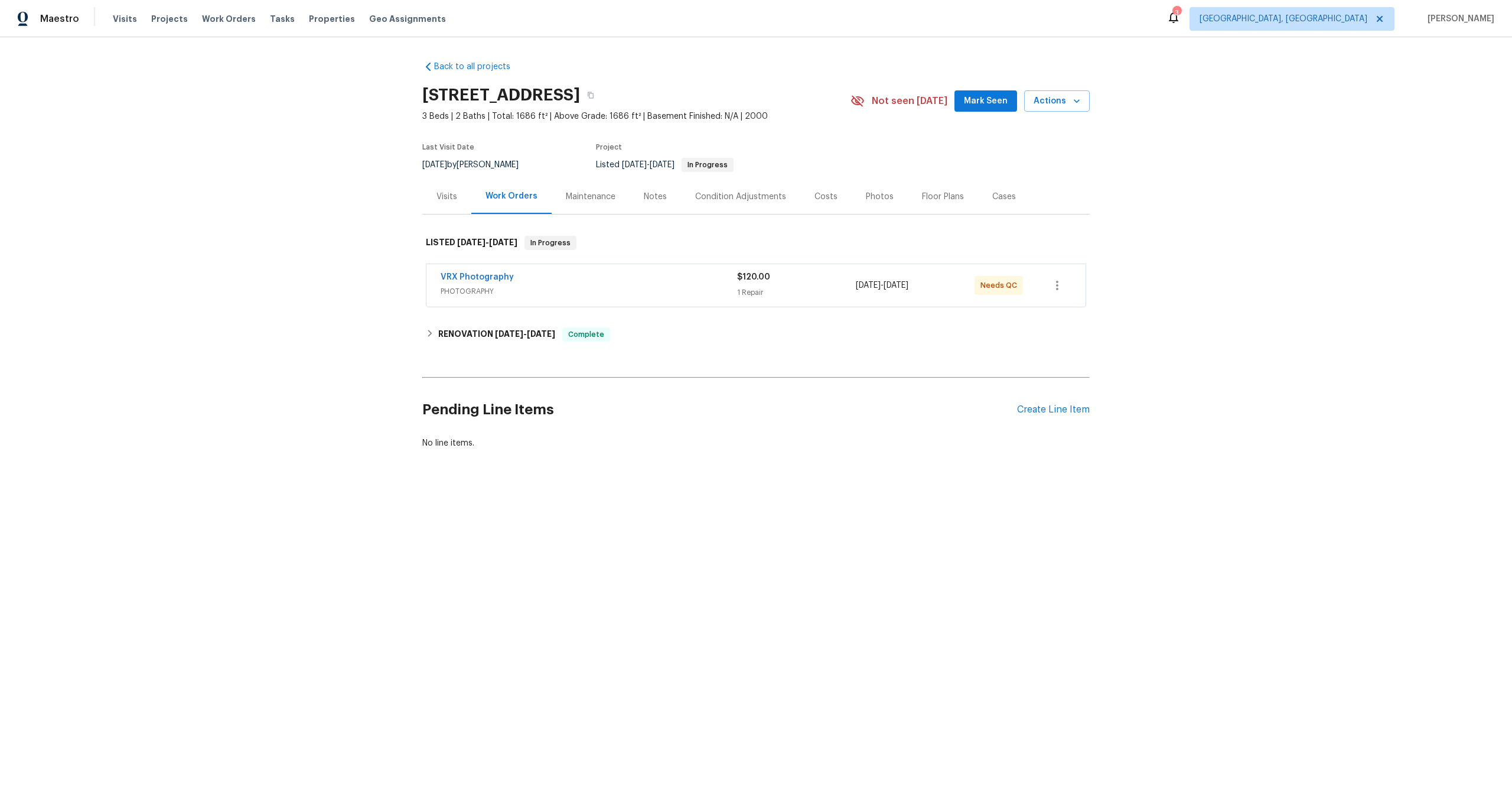
click at [674, 288] on span "PHOTOGRAPHY" at bounding box center [589, 291] width 296 height 12
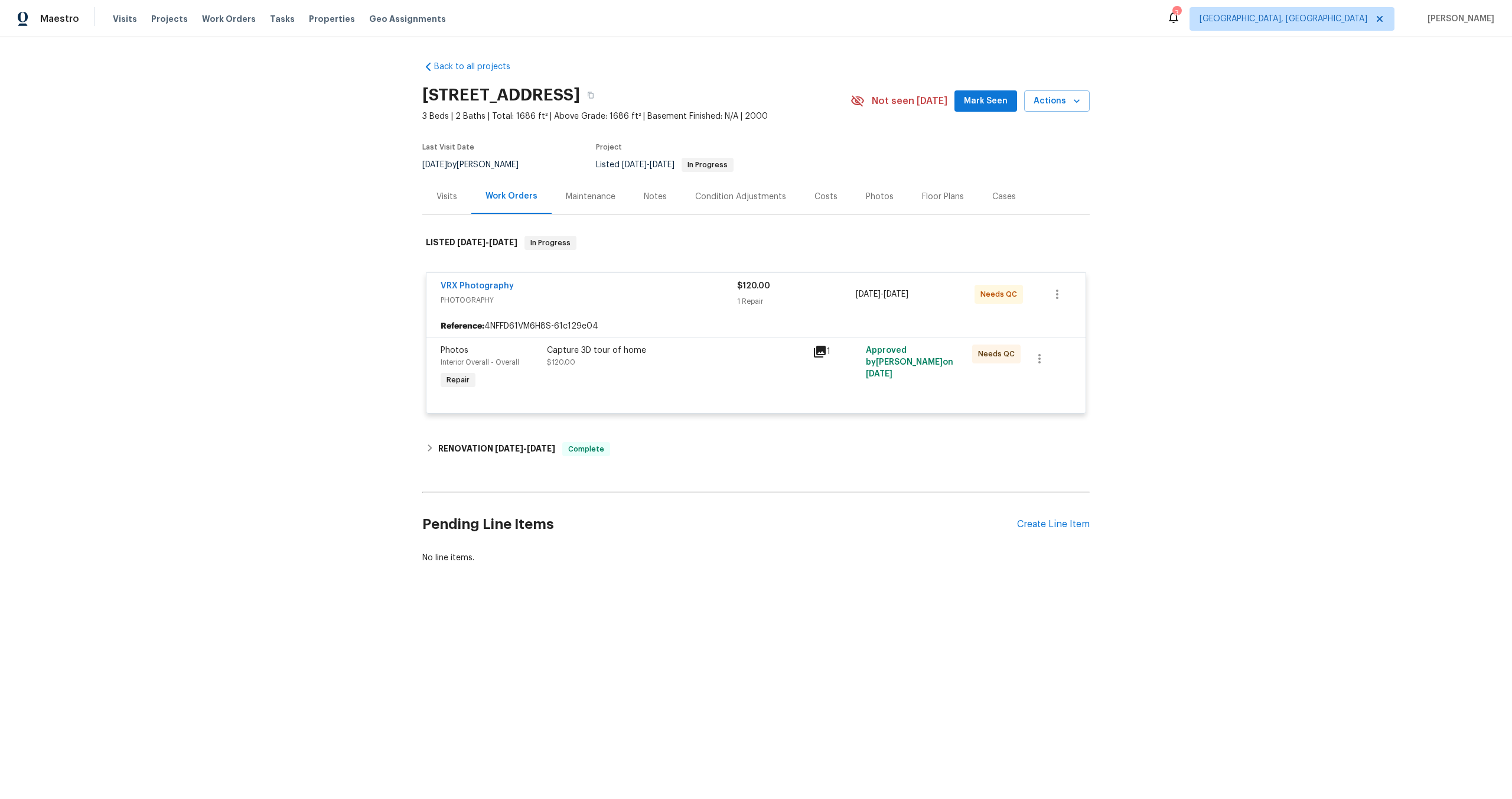
click at [755, 354] on div "Capture 3D tour of home" at bounding box center [676, 350] width 259 height 12
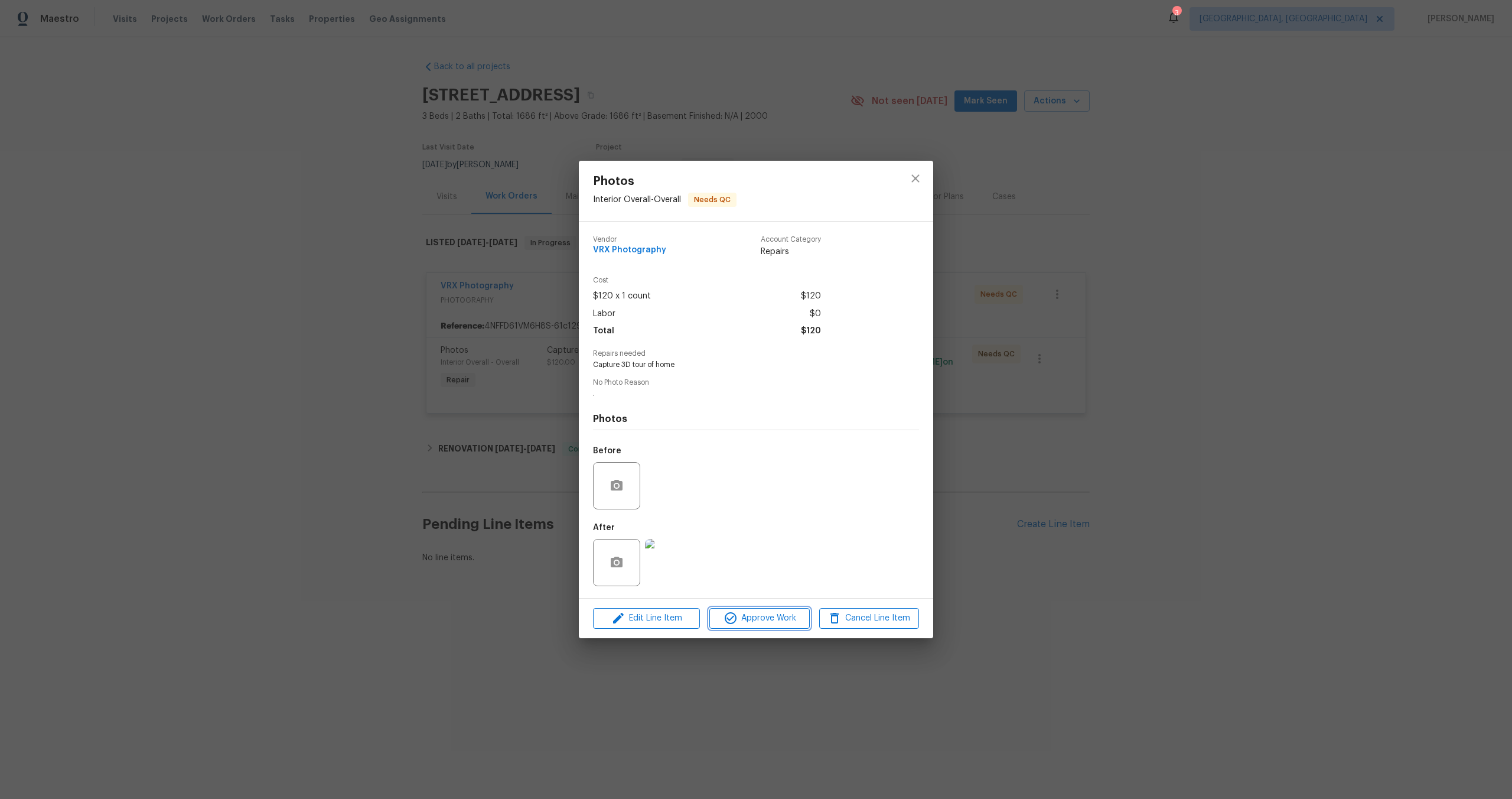
click at [776, 614] on span "Approve Work" at bounding box center [760, 618] width 93 height 15
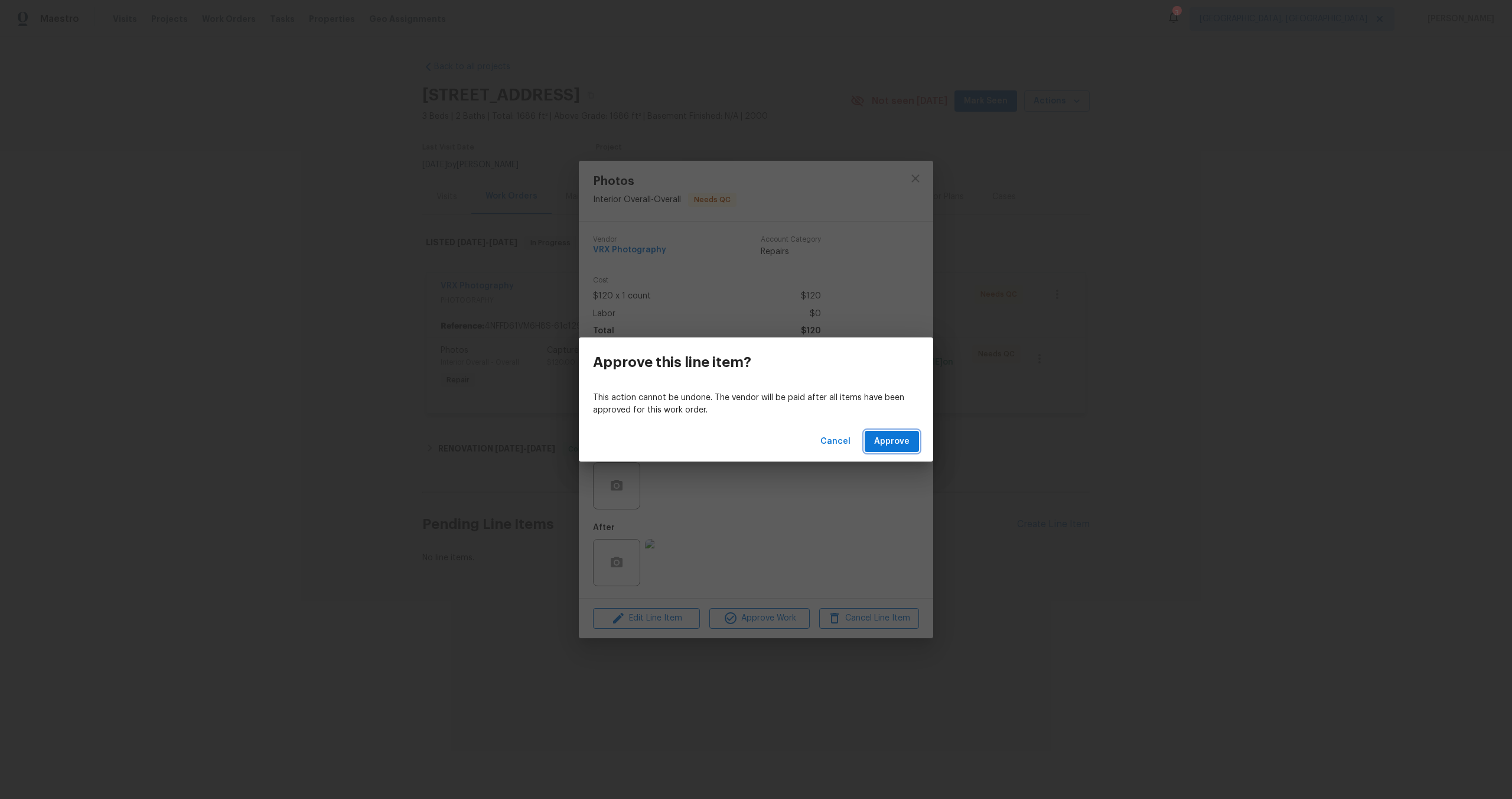
click at [902, 444] on span "Approve" at bounding box center [892, 442] width 35 height 15
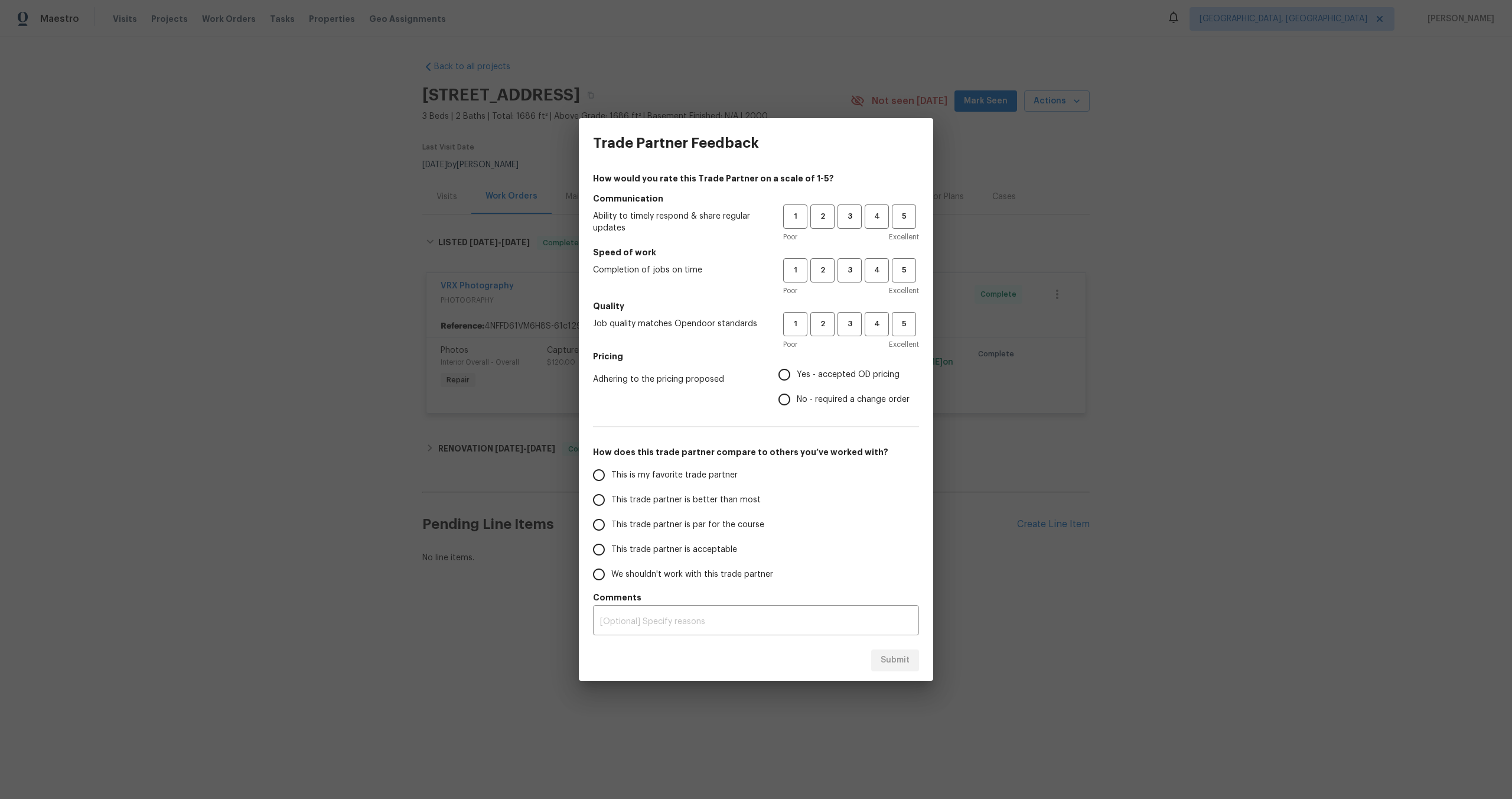
click at [793, 60] on div "Trade Partner Feedback How would you rate this Trade Partner on a scale of 1-5?…" at bounding box center [756, 400] width 1512 height 799
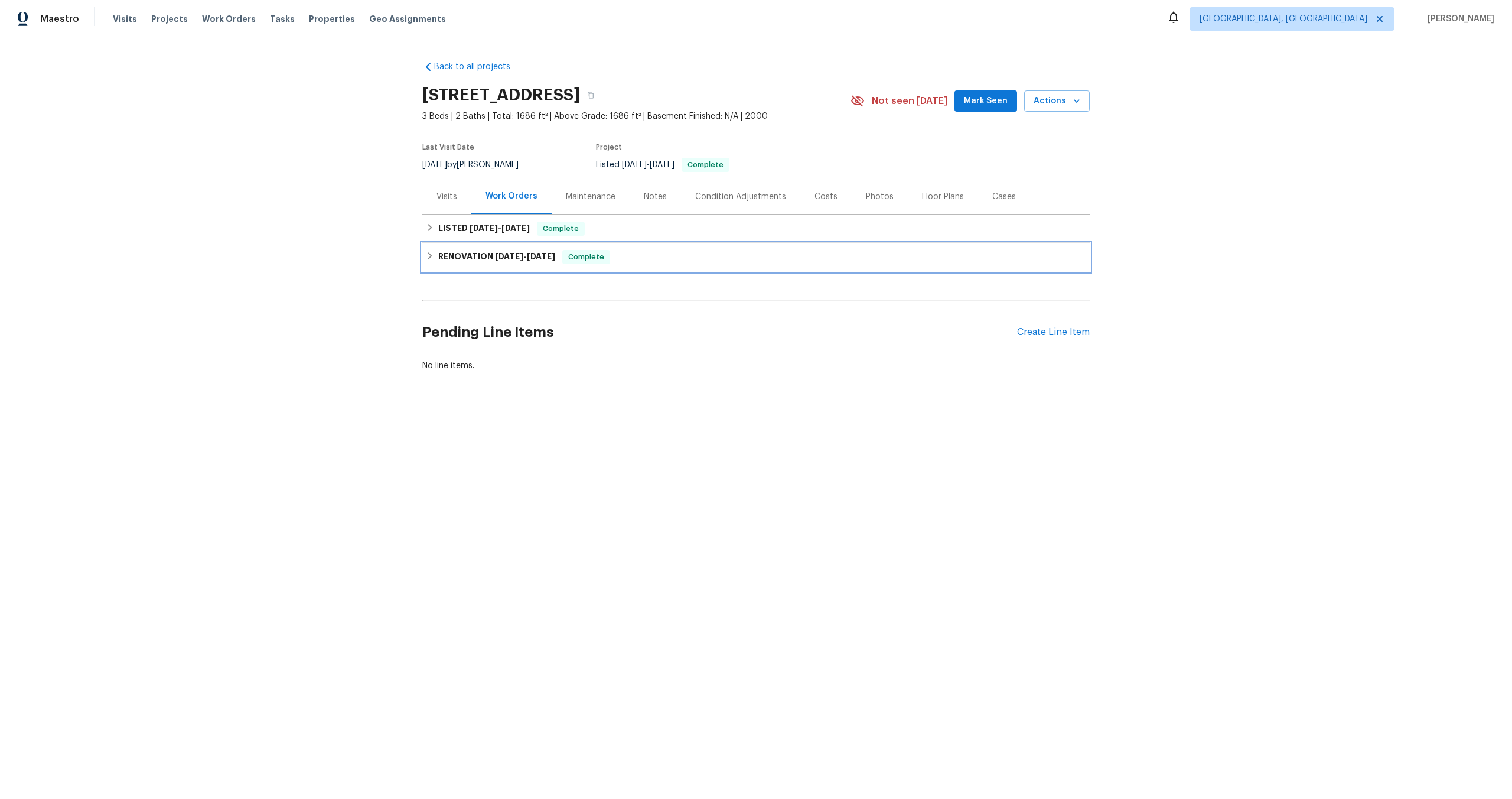
click at [633, 252] on div "RENOVATION [DATE] - [DATE] Complete" at bounding box center [756, 257] width 660 height 14
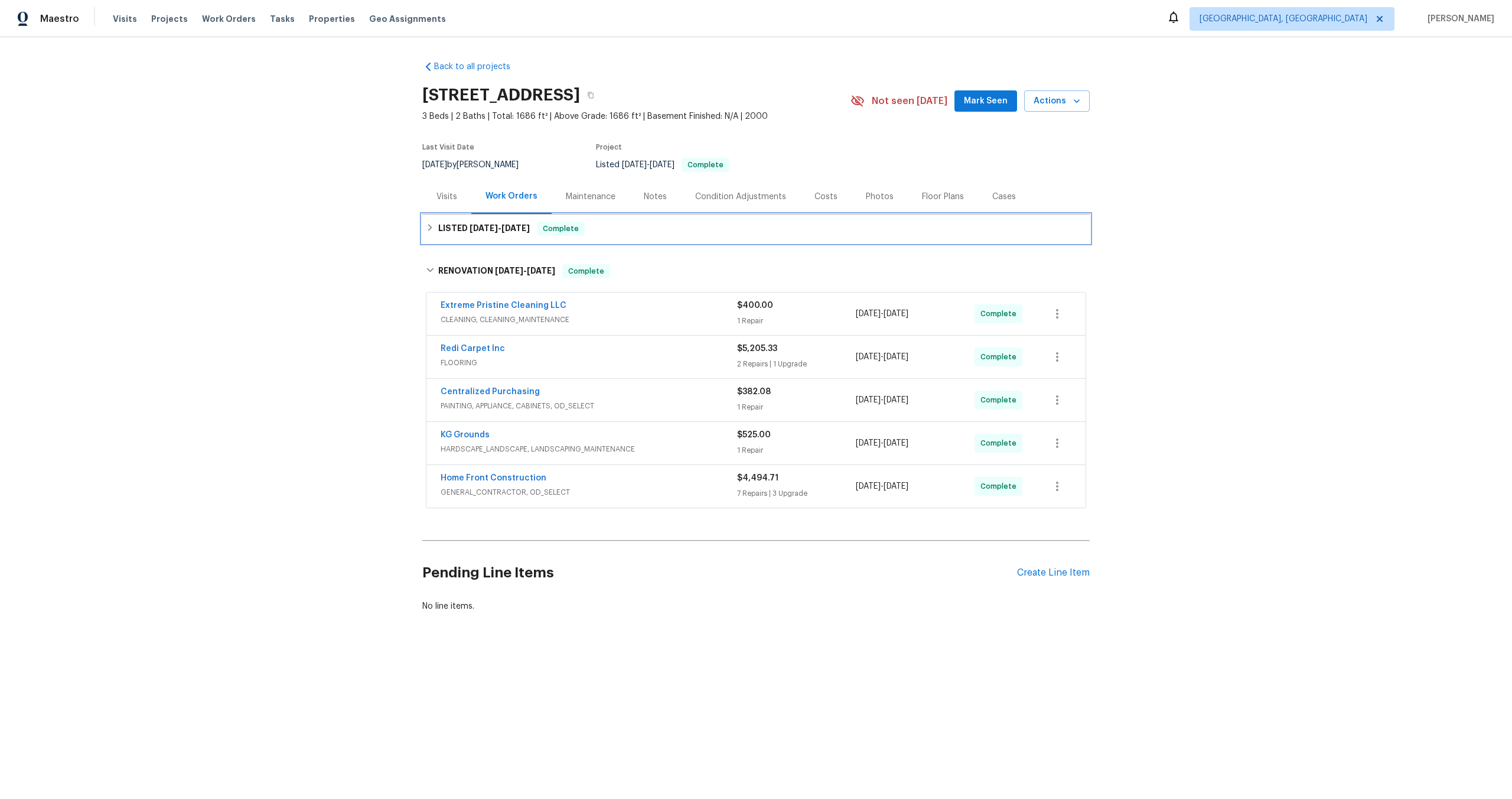
click at [626, 238] on div "LISTED [DATE] - [DATE] Complete" at bounding box center [756, 229] width 667 height 29
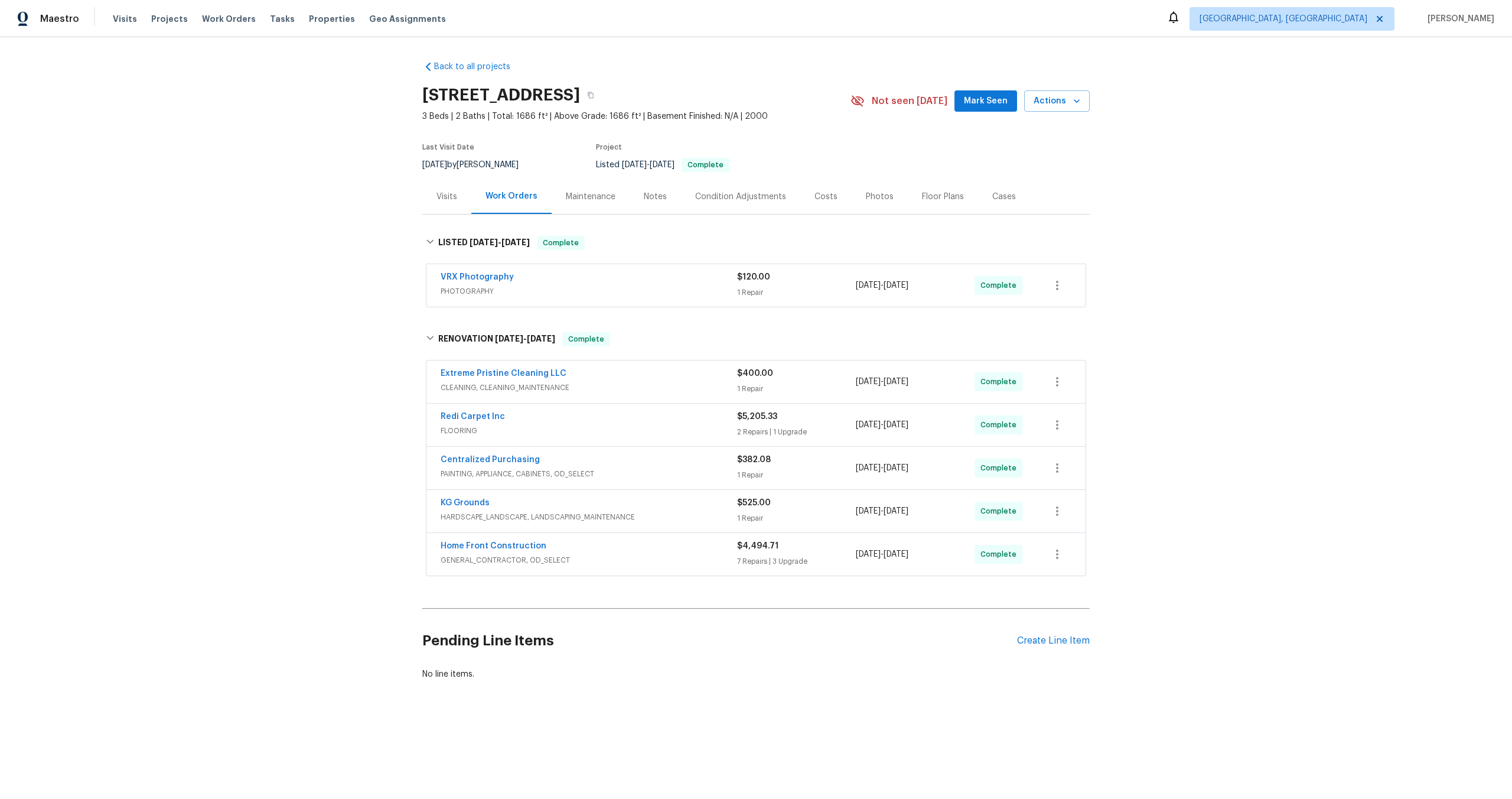
copy h2 "[STREET_ADDRESS]"
drag, startPoint x: 582, startPoint y: 93, endPoint x: 414, endPoint y: 92, distance: 168.0
click at [415, 92] on div "Back to all projects [STREET_ADDRESS] 3 Beds | 2 Baths | Total: 1686 ft² | Abov…" at bounding box center [756, 399] width 1512 height 723
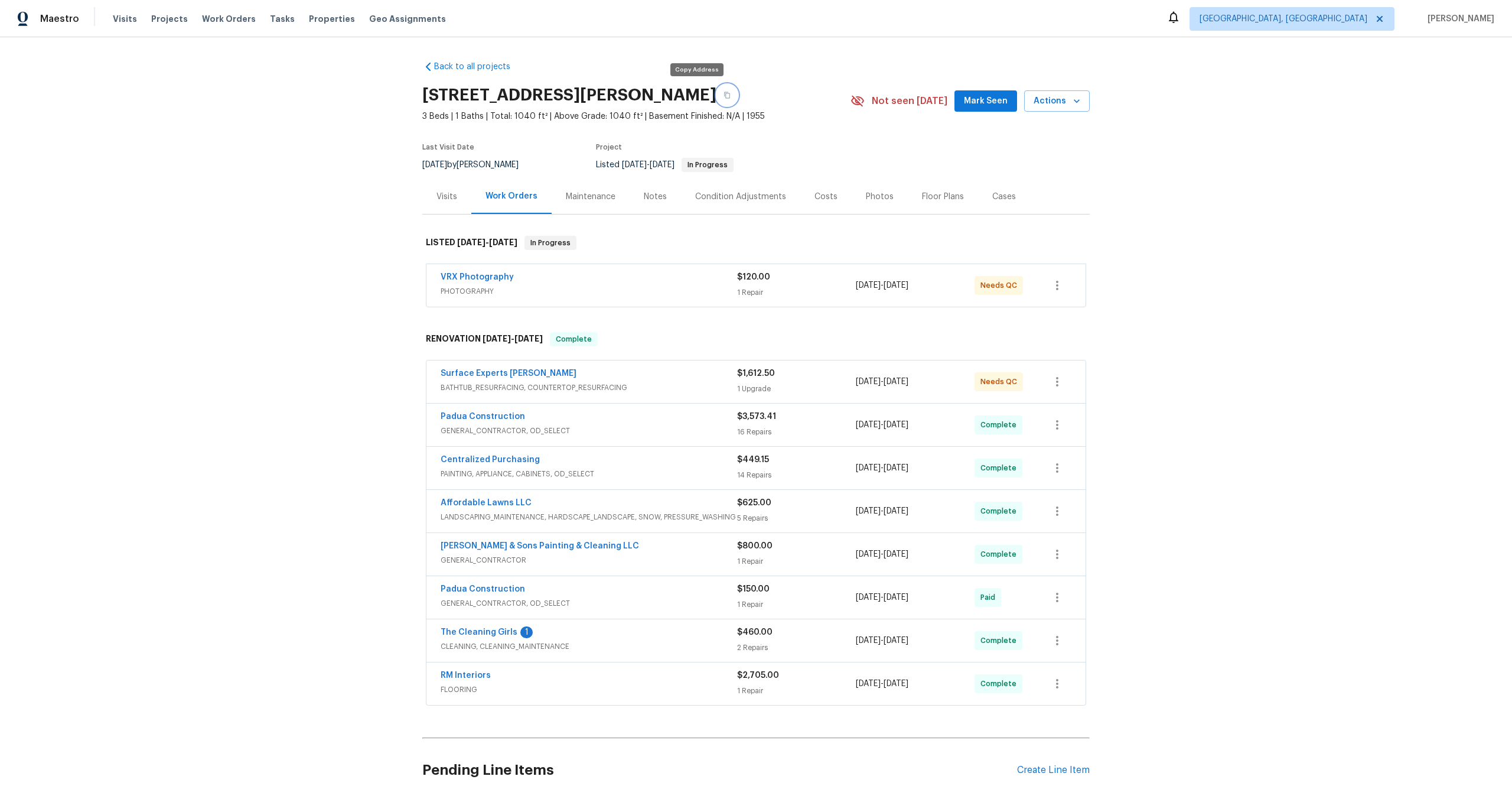
click at [724, 93] on icon "button" at bounding box center [727, 95] width 7 height 7
click at [619, 292] on span "PHOTOGRAPHY" at bounding box center [589, 291] width 296 height 12
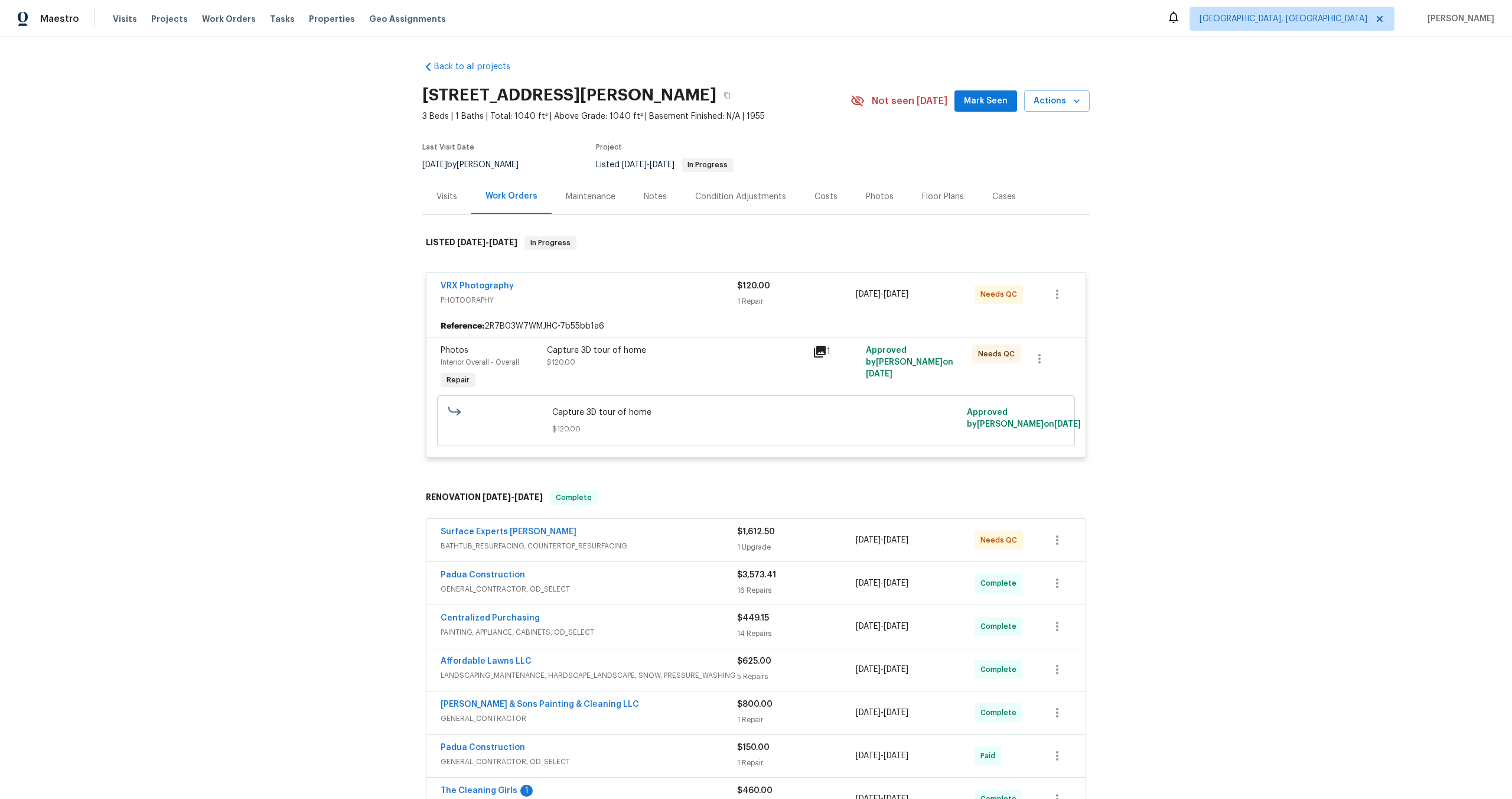
click at [652, 361] on div "Capture 3D tour of home $120.00" at bounding box center [676, 356] width 259 height 24
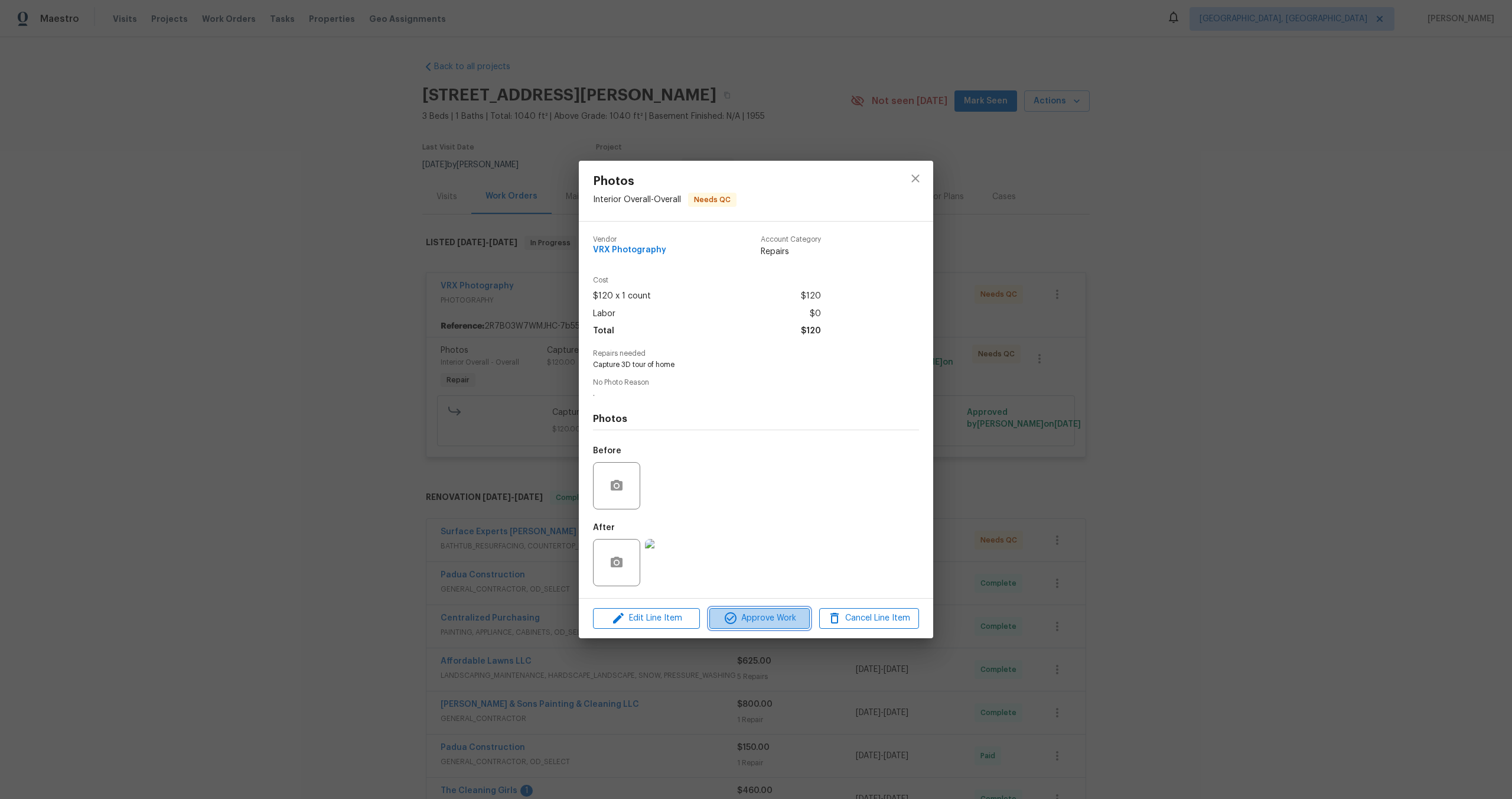
click at [760, 623] on span "Approve Work" at bounding box center [760, 618] width 93 height 15
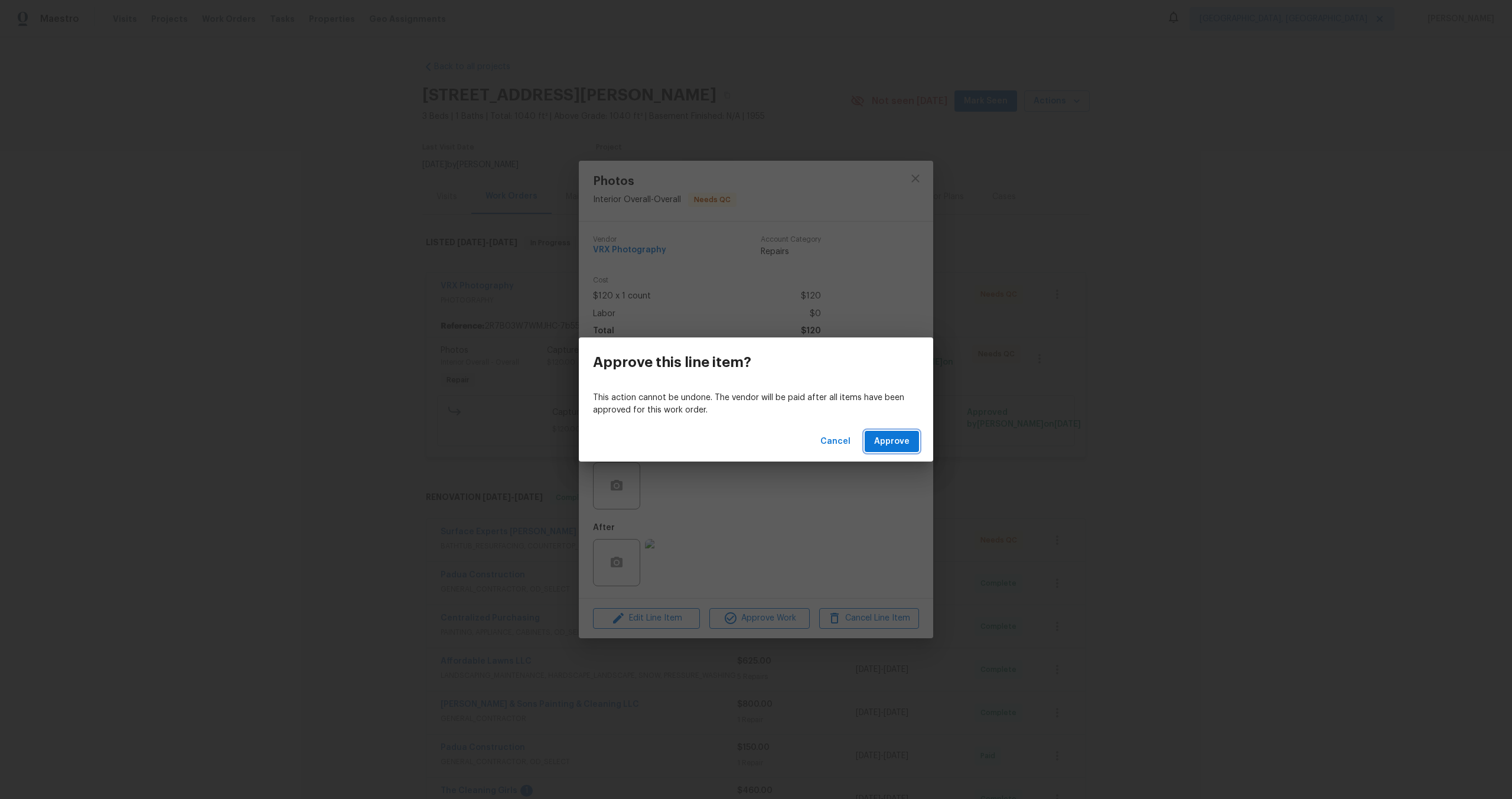
click at [887, 438] on span "Approve" at bounding box center [892, 442] width 35 height 15
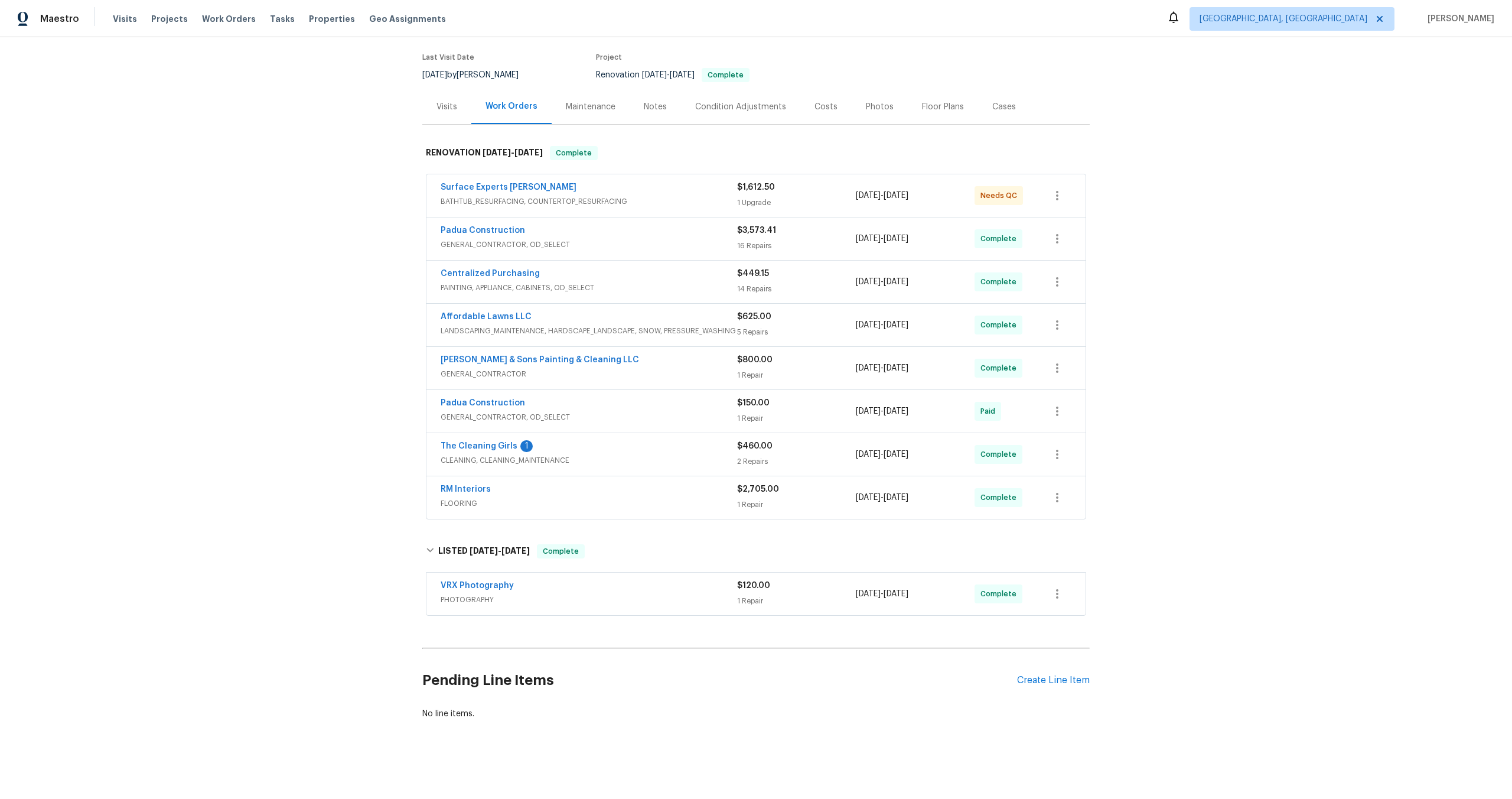
scroll to position [91, 0]
click at [659, 591] on div "VRX Photography" at bounding box center [589, 585] width 296 height 14
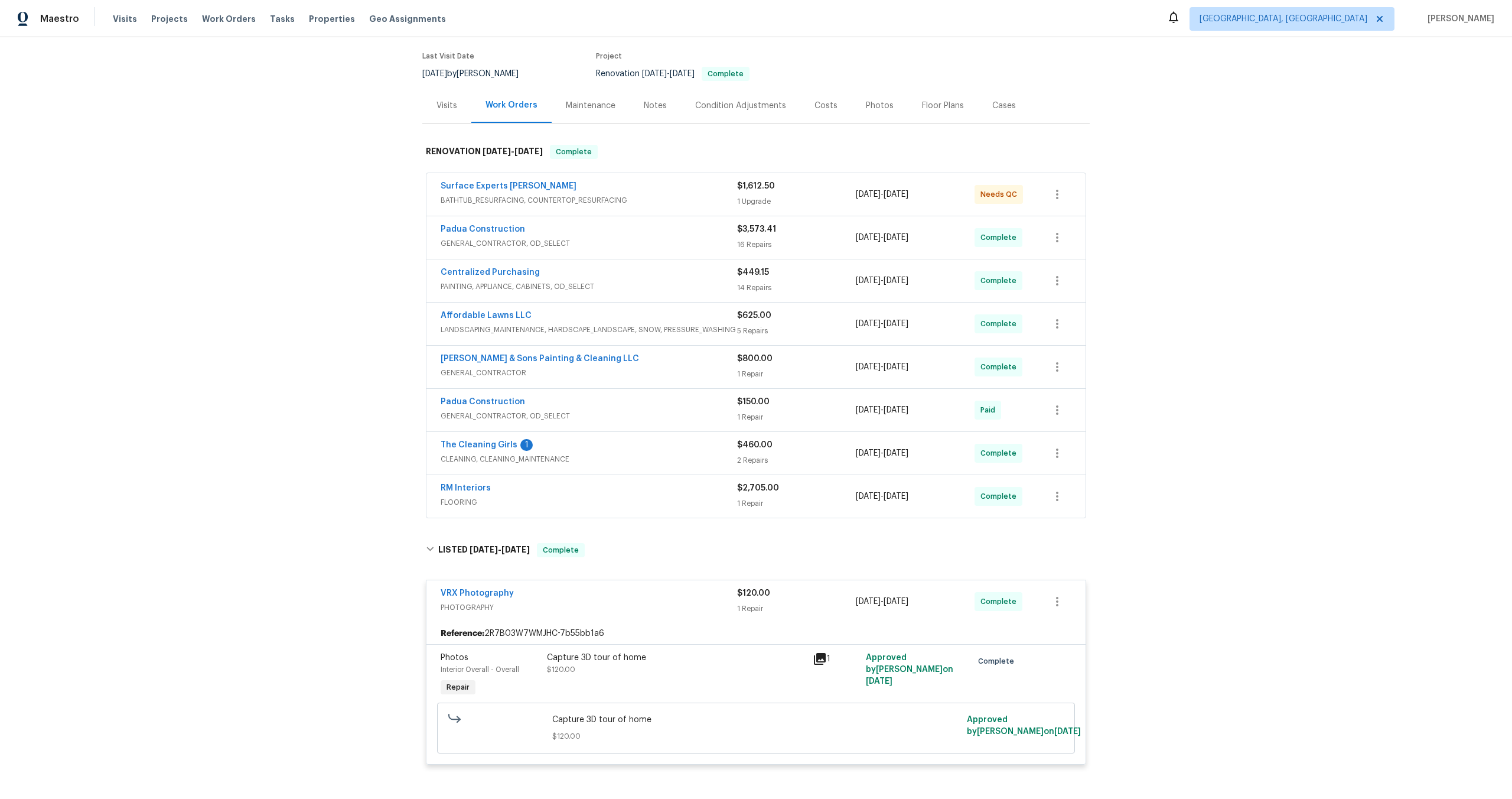
click at [774, 664] on div "Capture 3D tour of home $120.00" at bounding box center [676, 664] width 259 height 24
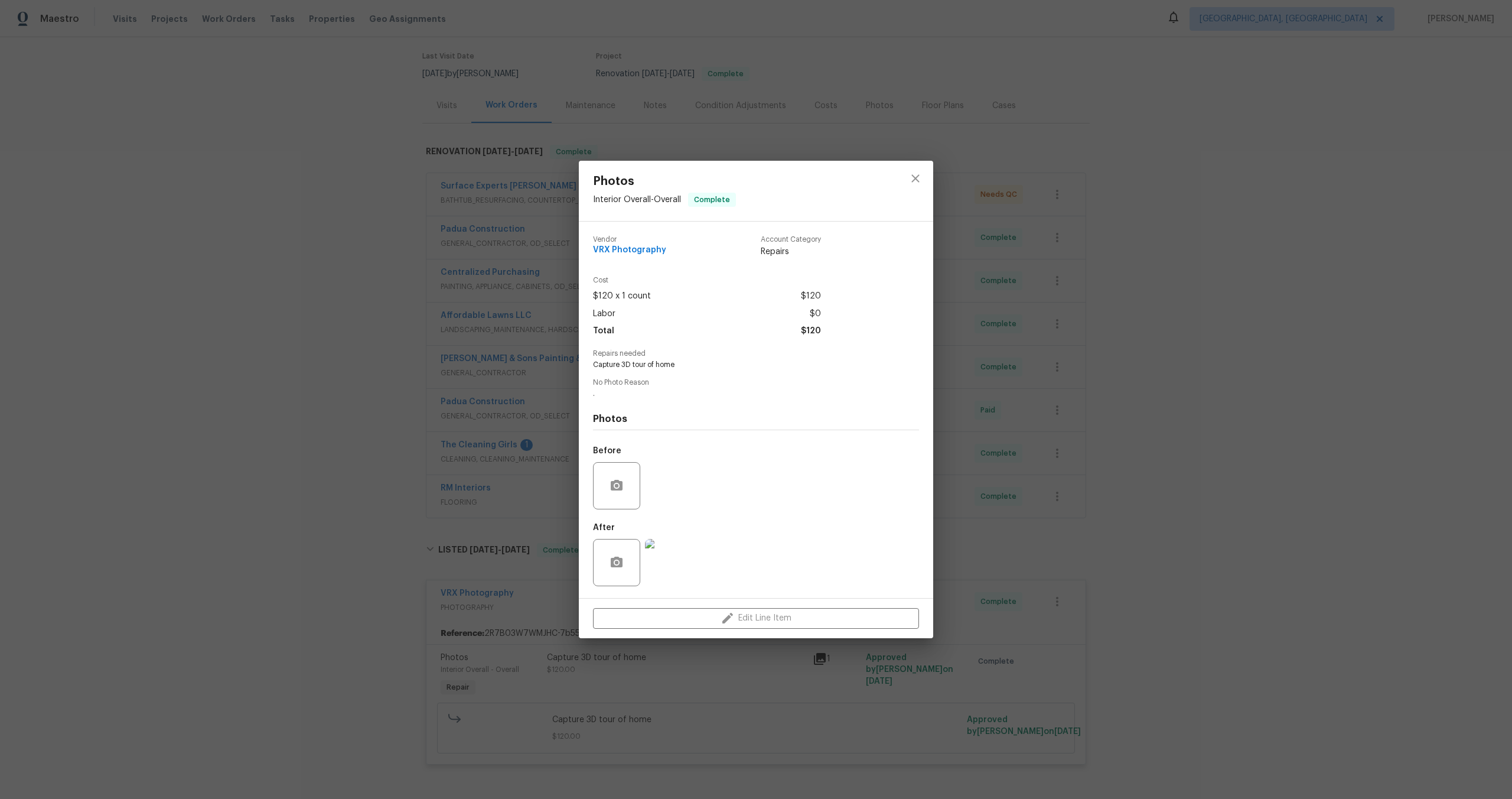
click at [780, 622] on div "Edit Line Item" at bounding box center [755, 618] width 354 height 40
click at [776, 622] on div "Edit Line Item" at bounding box center [755, 618] width 354 height 40
click at [746, 623] on div "Edit Line Item" at bounding box center [755, 618] width 354 height 40
click at [747, 184] on div "Photos Interior Overall - Overall Complete" at bounding box center [664, 190] width 171 height 60
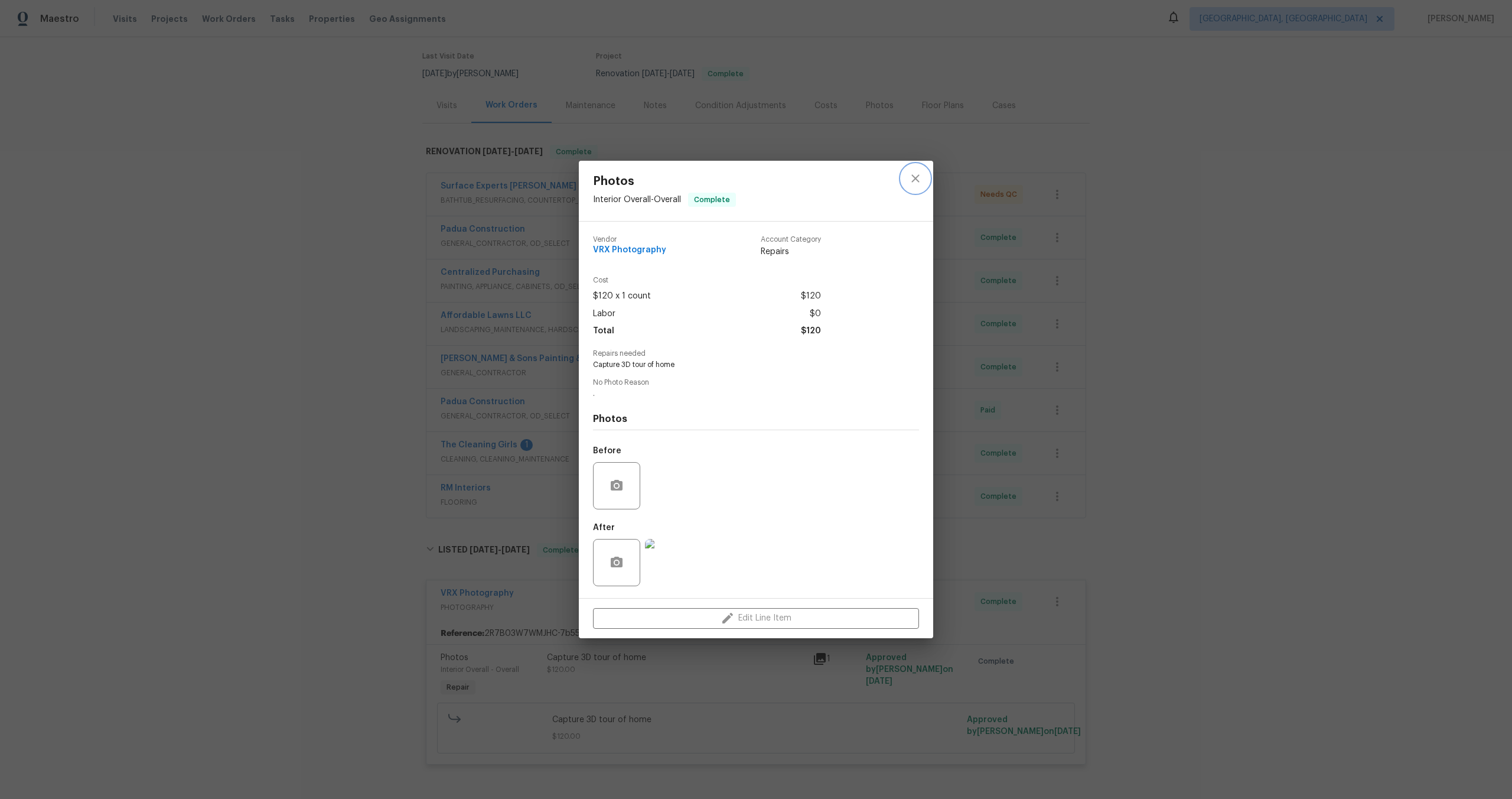
click at [909, 182] on icon "close" at bounding box center [915, 178] width 14 height 14
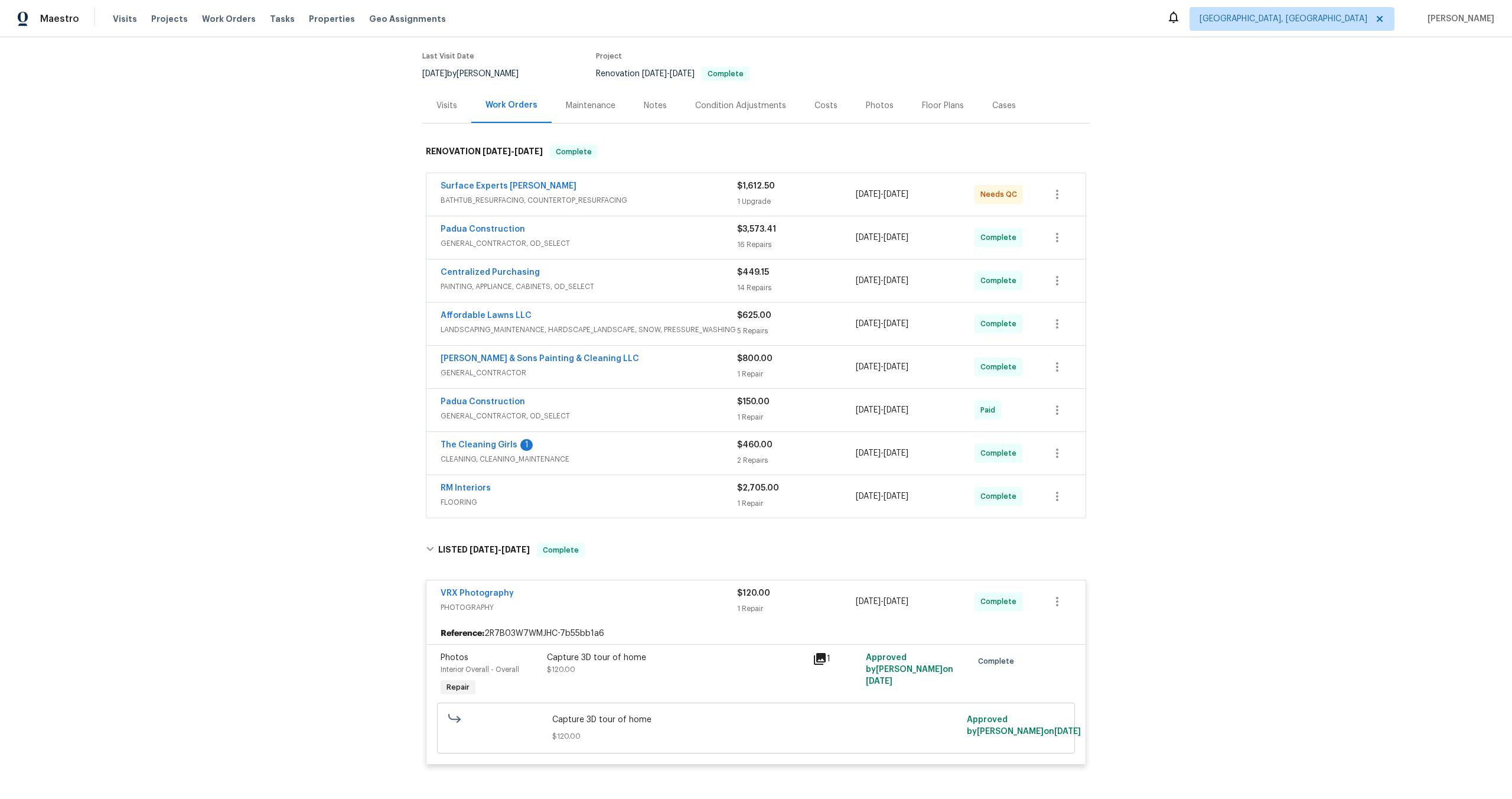
click at [749, 662] on div "Capture 3D tour of home" at bounding box center [676, 658] width 259 height 12
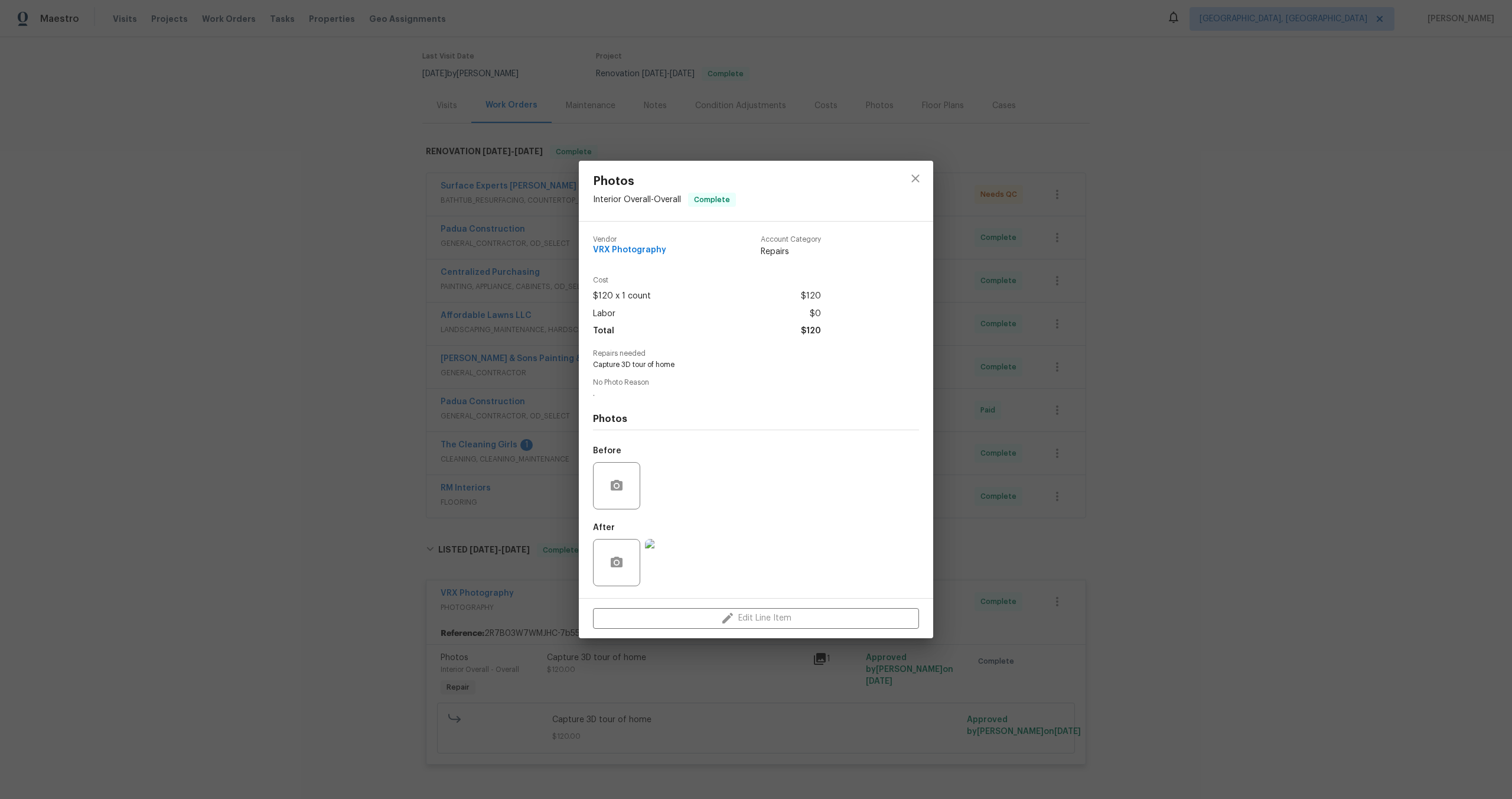
click at [1132, 364] on div "Photos Interior Overall - Overall Complete Vendor VRX Photography Account Categ…" at bounding box center [756, 400] width 1512 height 799
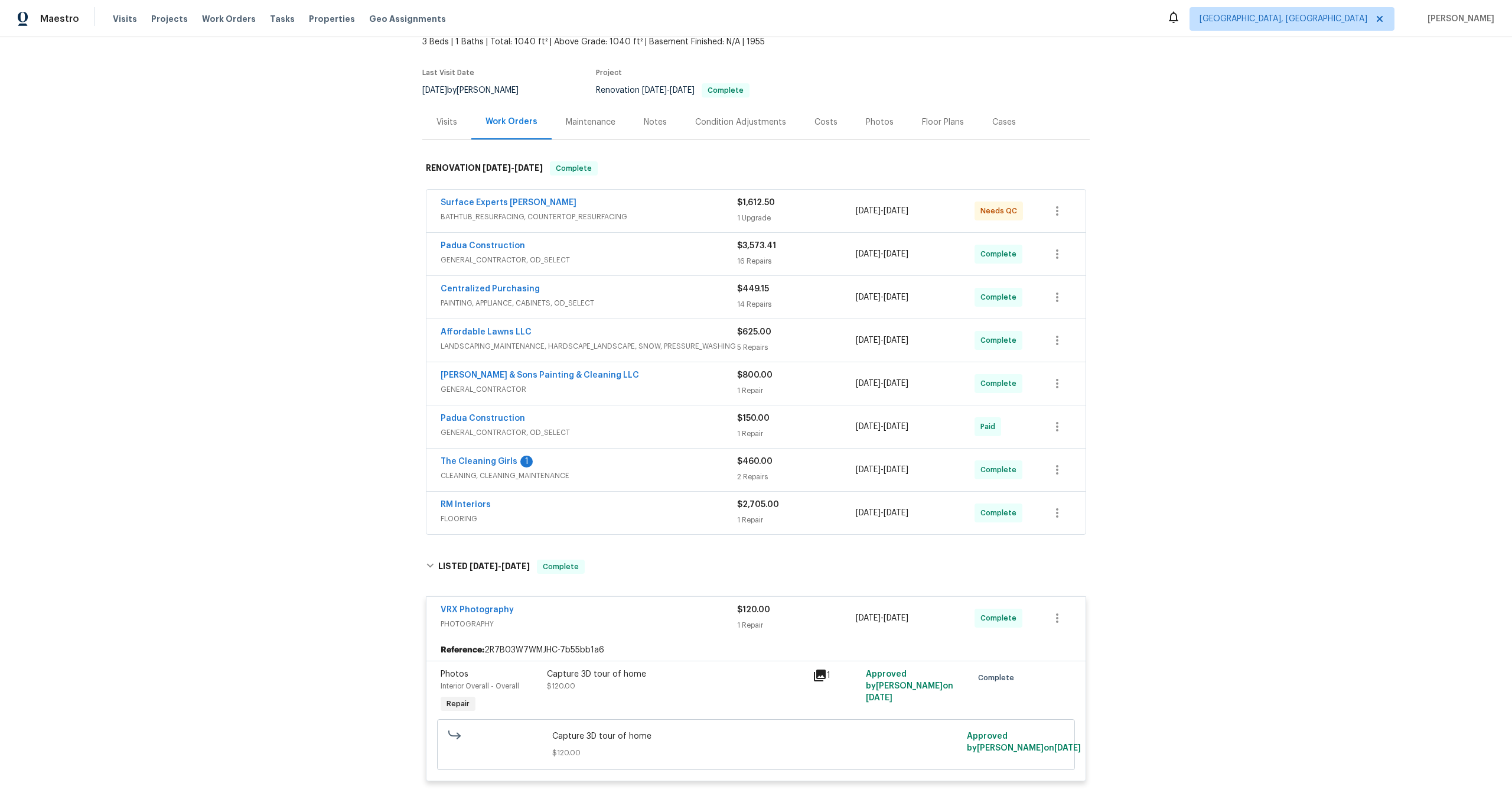
scroll to position [75, 0]
click at [754, 684] on div "Capture 3D tour of home $120.00" at bounding box center [676, 679] width 259 height 24
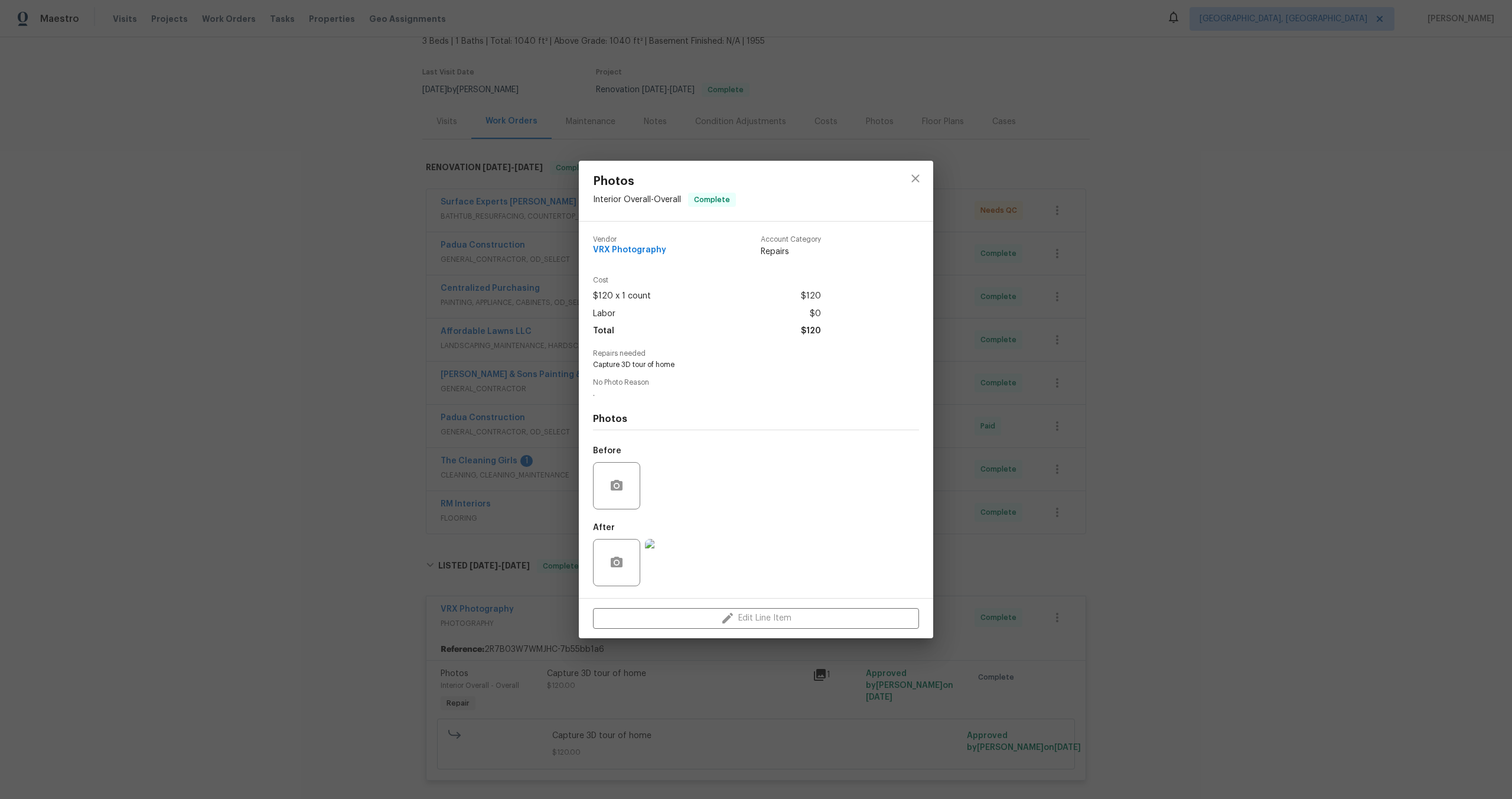
click at [1221, 220] on div "Photos Interior Overall - Overall Complete Vendor VRX Photography Account Categ…" at bounding box center [756, 400] width 1512 height 799
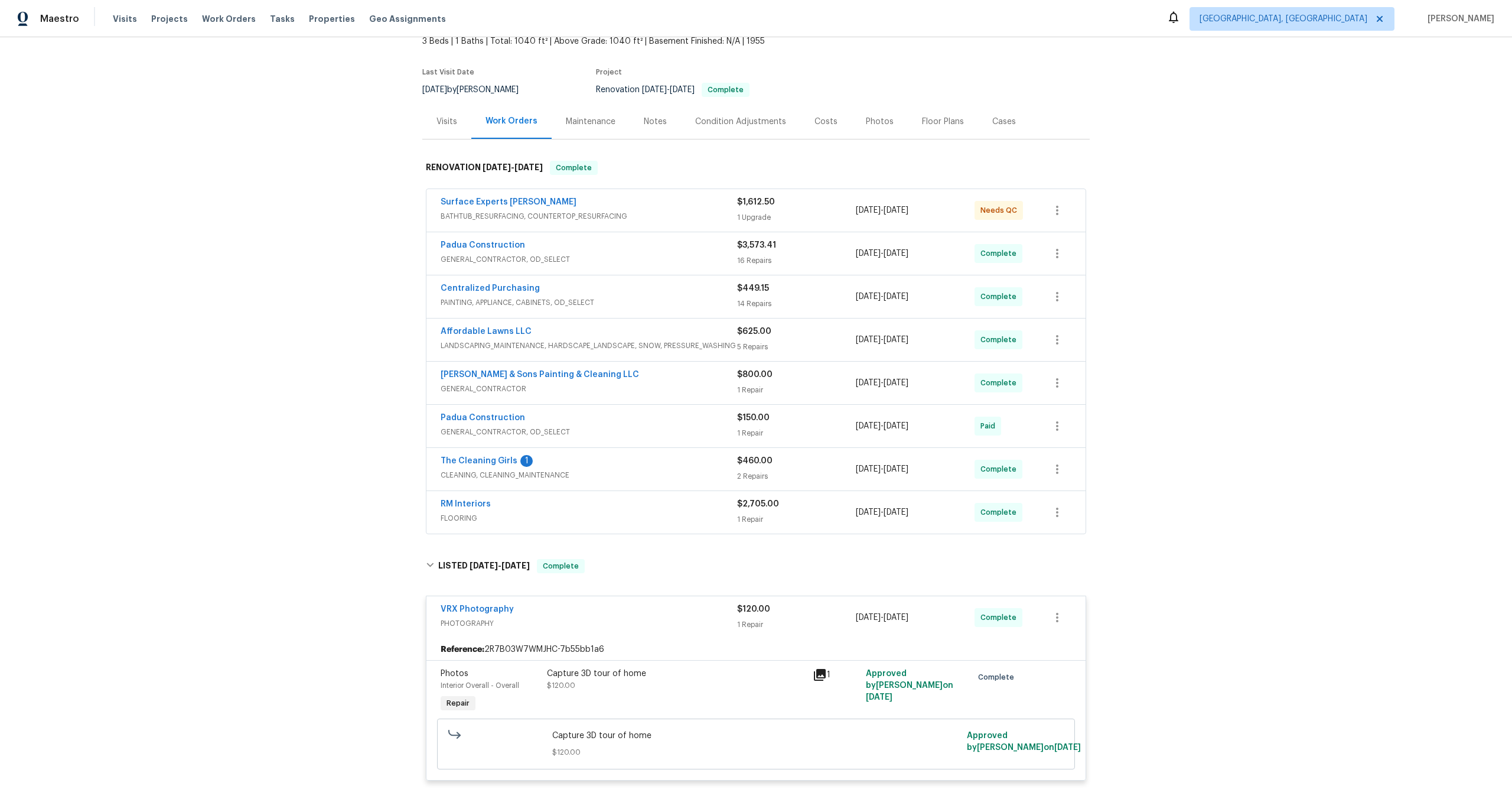
scroll to position [0, 0]
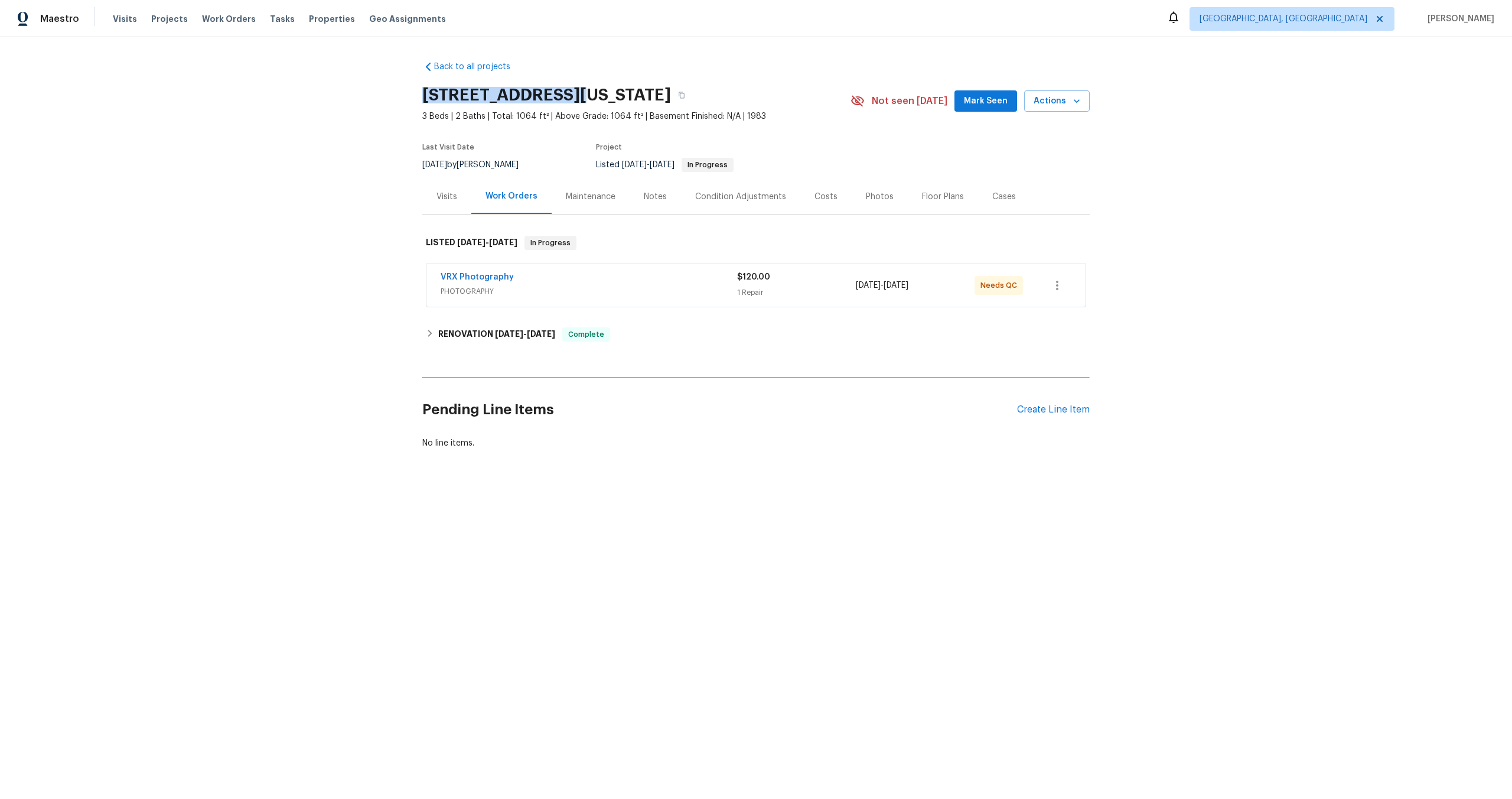
drag, startPoint x: 566, startPoint y: 94, endPoint x: 419, endPoint y: 93, distance: 147.0
click at [419, 93] on div "Back to all projects [STREET_ADDRESS][US_STATE] 3 Beds | 2 Baths | Total: 1064 …" at bounding box center [756, 283] width 1512 height 492
copy h2 "4150 Shining Way,"
click at [626, 287] on span "PHOTOGRAPHY" at bounding box center [589, 291] width 296 height 12
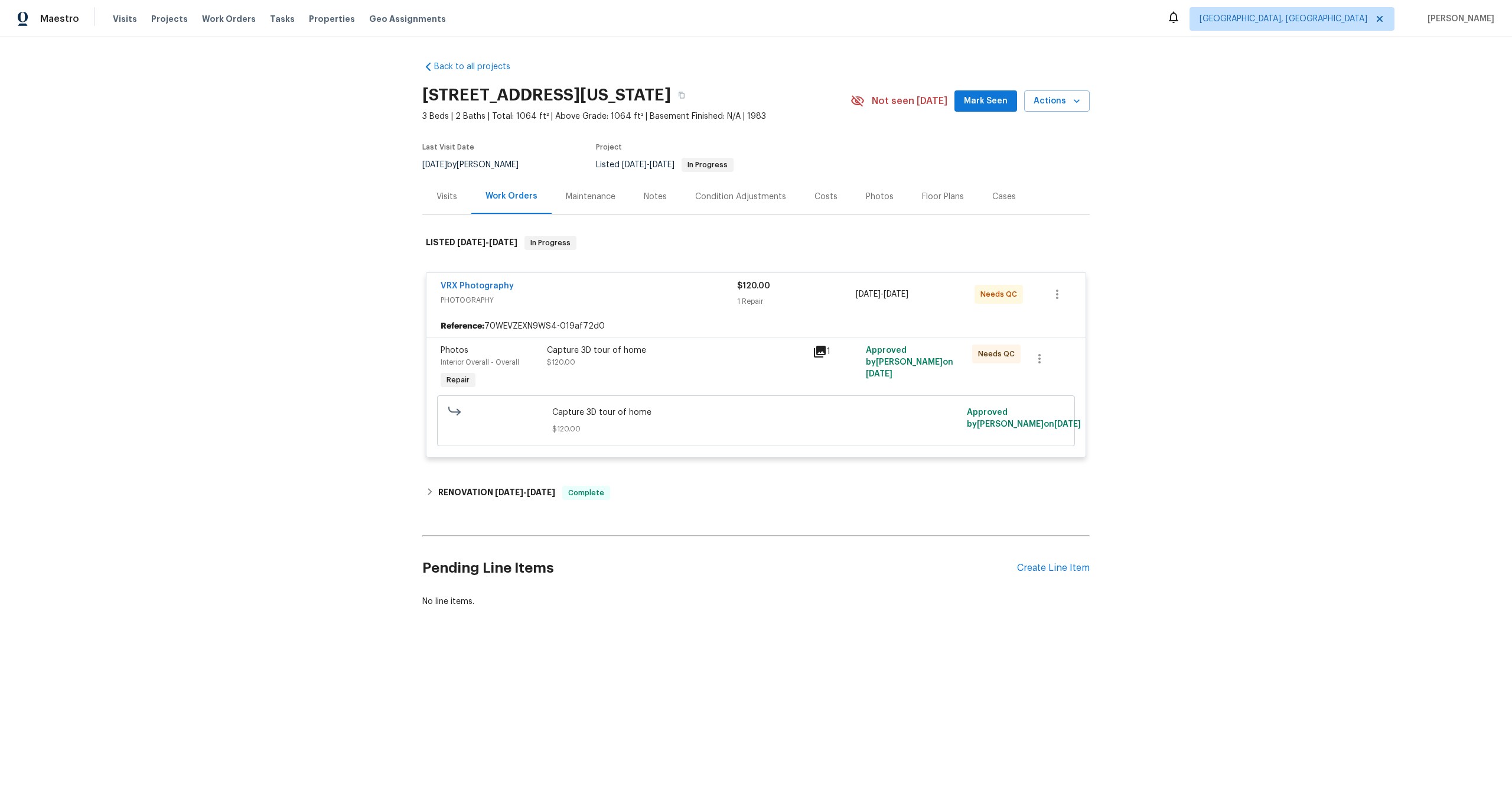
click at [726, 362] on div "Capture 3D tour of home $120.00" at bounding box center [676, 356] width 259 height 24
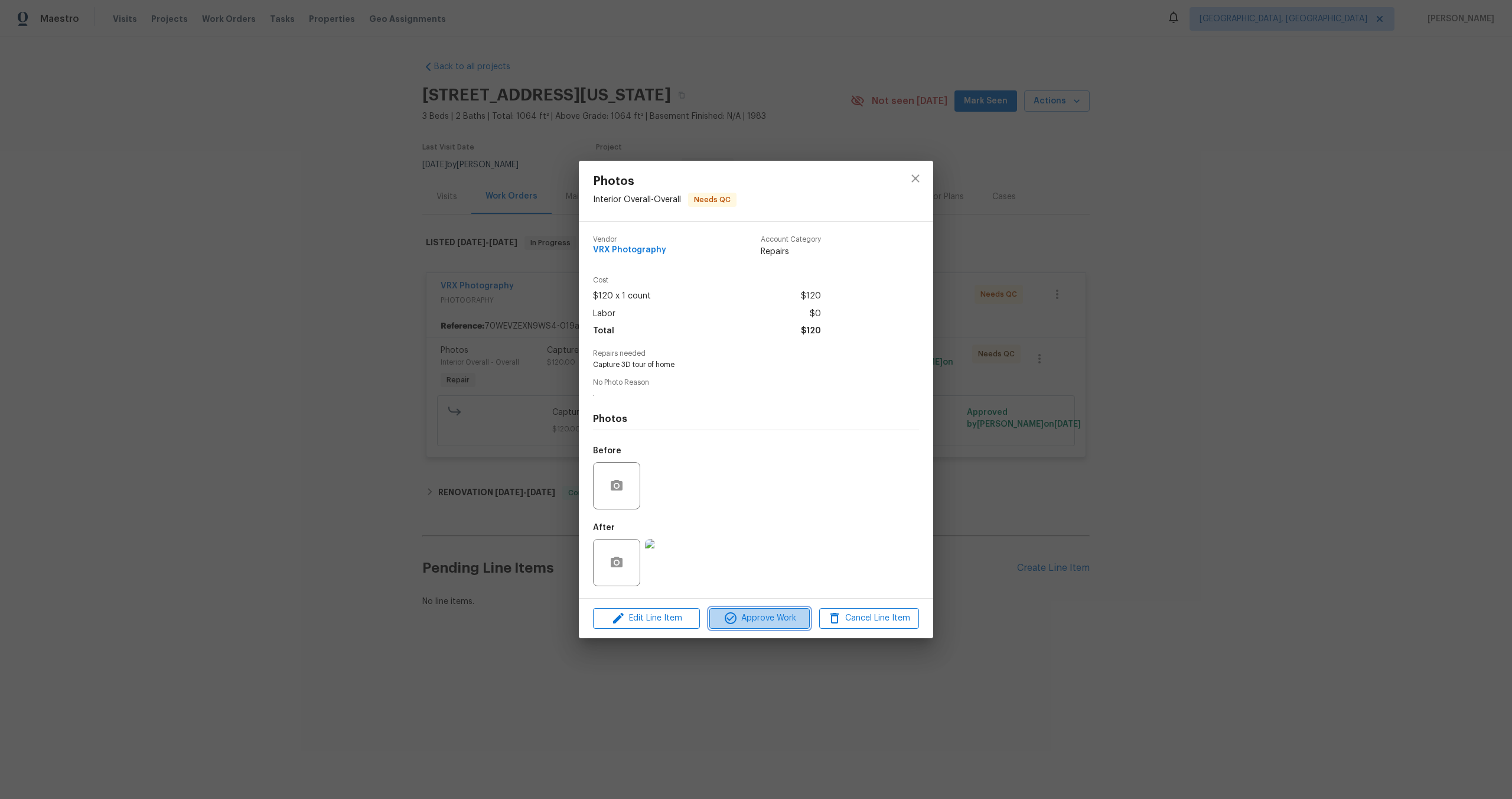
click at [762, 625] on span "Approve Work" at bounding box center [760, 618] width 93 height 15
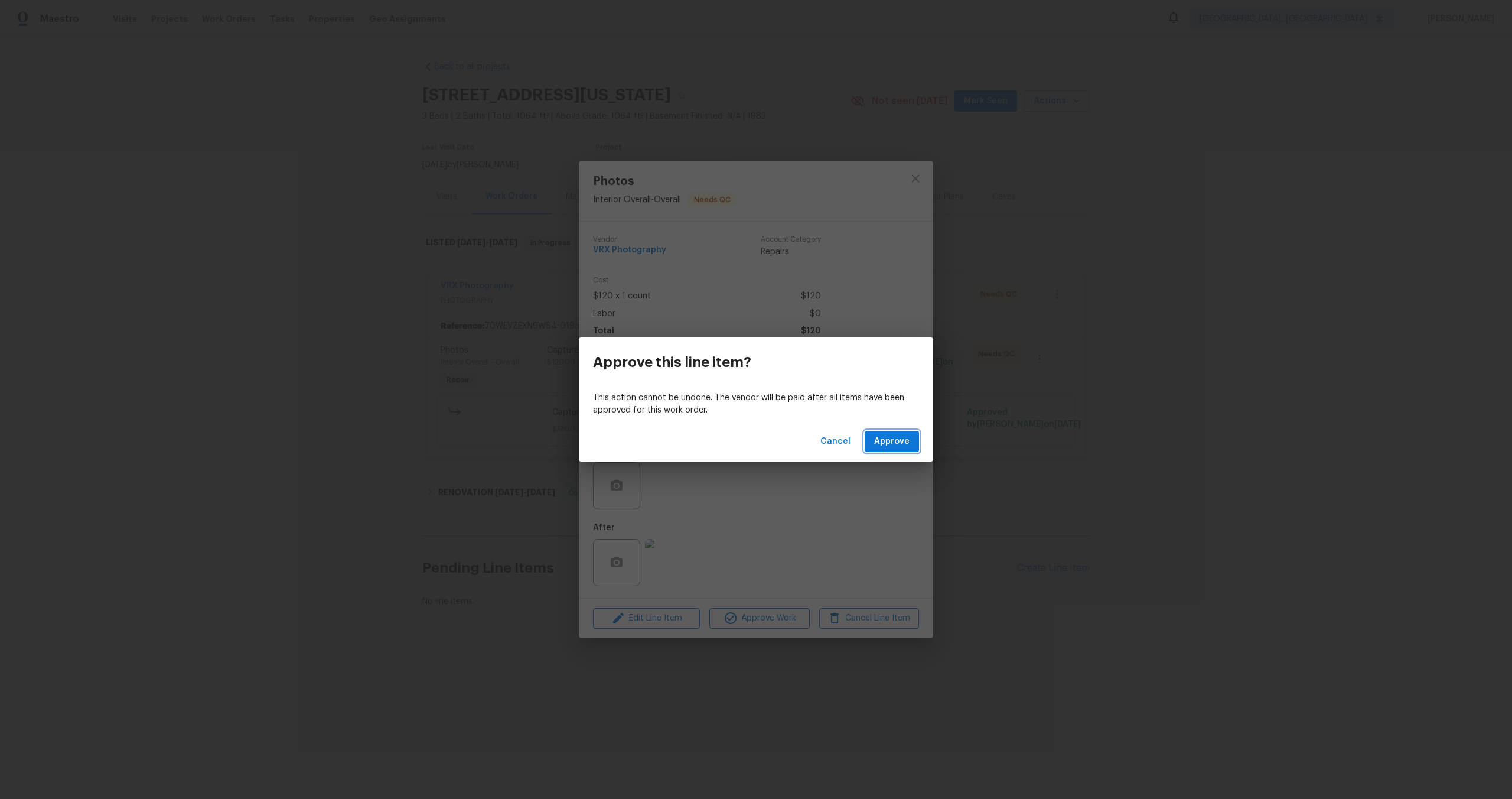
click at [894, 445] on span "Approve" at bounding box center [892, 442] width 35 height 15
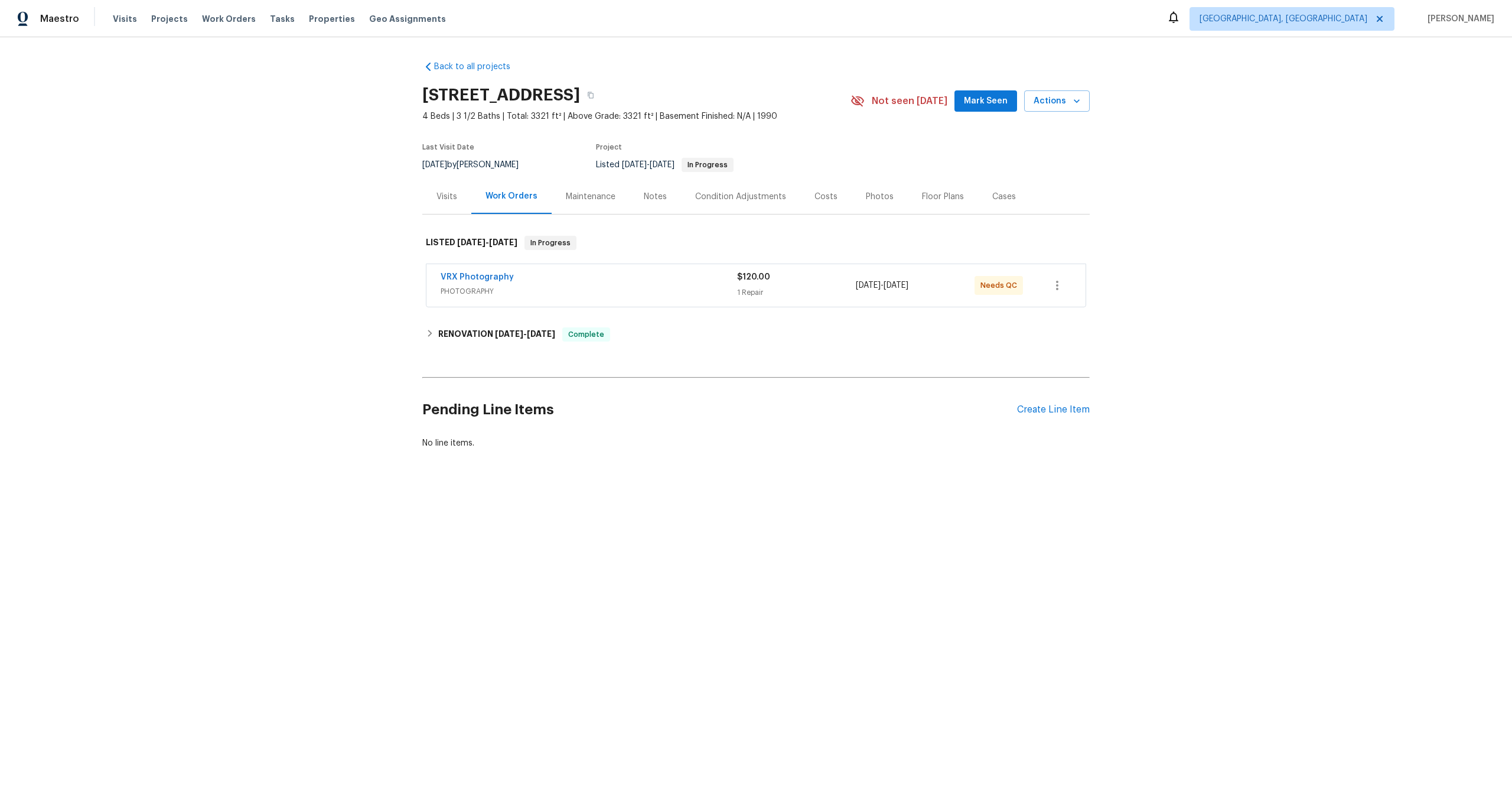
click at [652, 293] on span "PHOTOGRAPHY" at bounding box center [589, 291] width 296 height 12
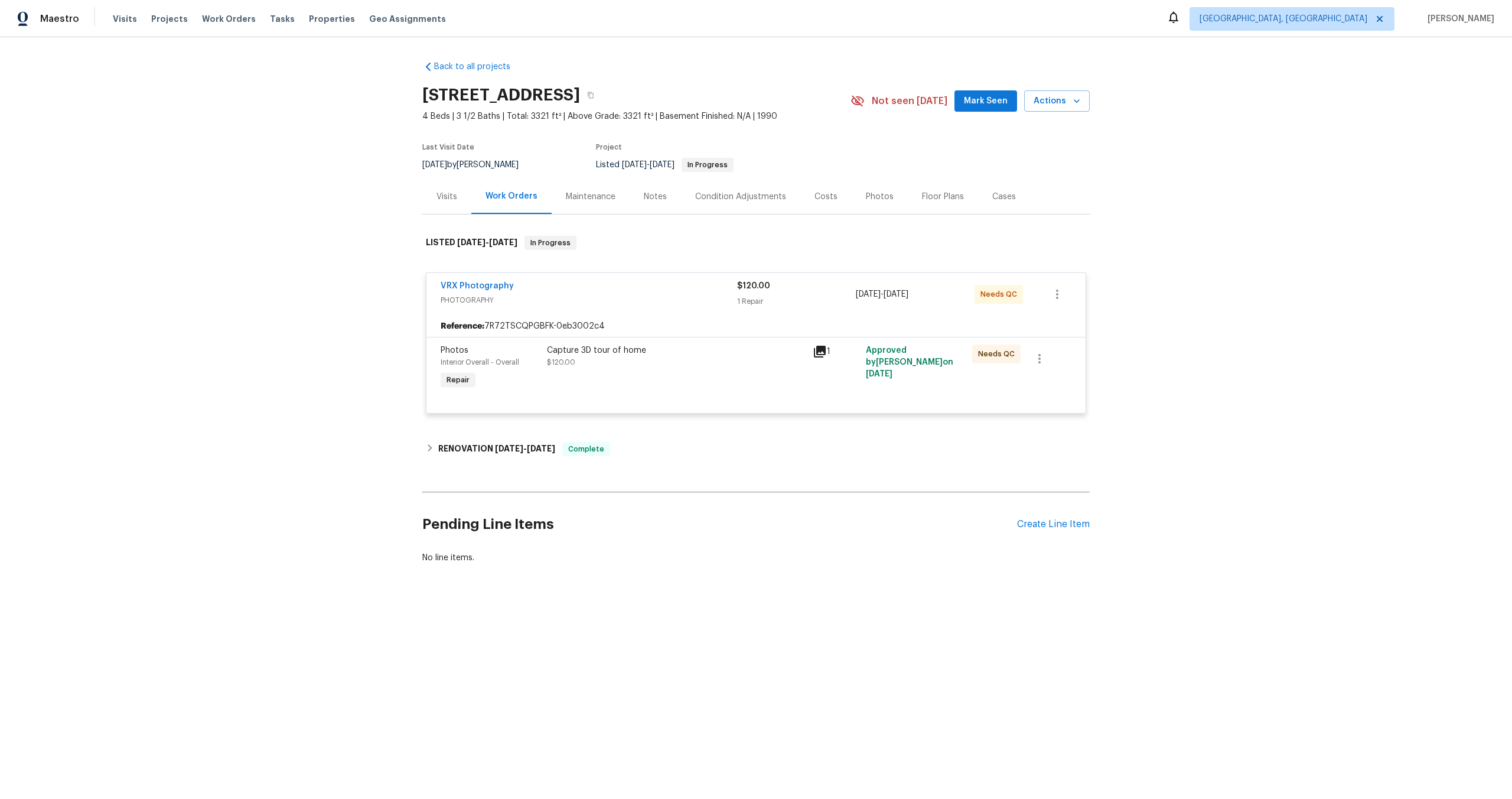
drag, startPoint x: 566, startPoint y: 95, endPoint x: 423, endPoint y: 95, distance: 143.0
click at [423, 95] on h2 "[STREET_ADDRESS]" at bounding box center [501, 95] width 158 height 12
copy h2 "[STREET_ADDRESS]"
click at [703, 370] on div "Capture 3D tour of home $120.00" at bounding box center [676, 368] width 266 height 55
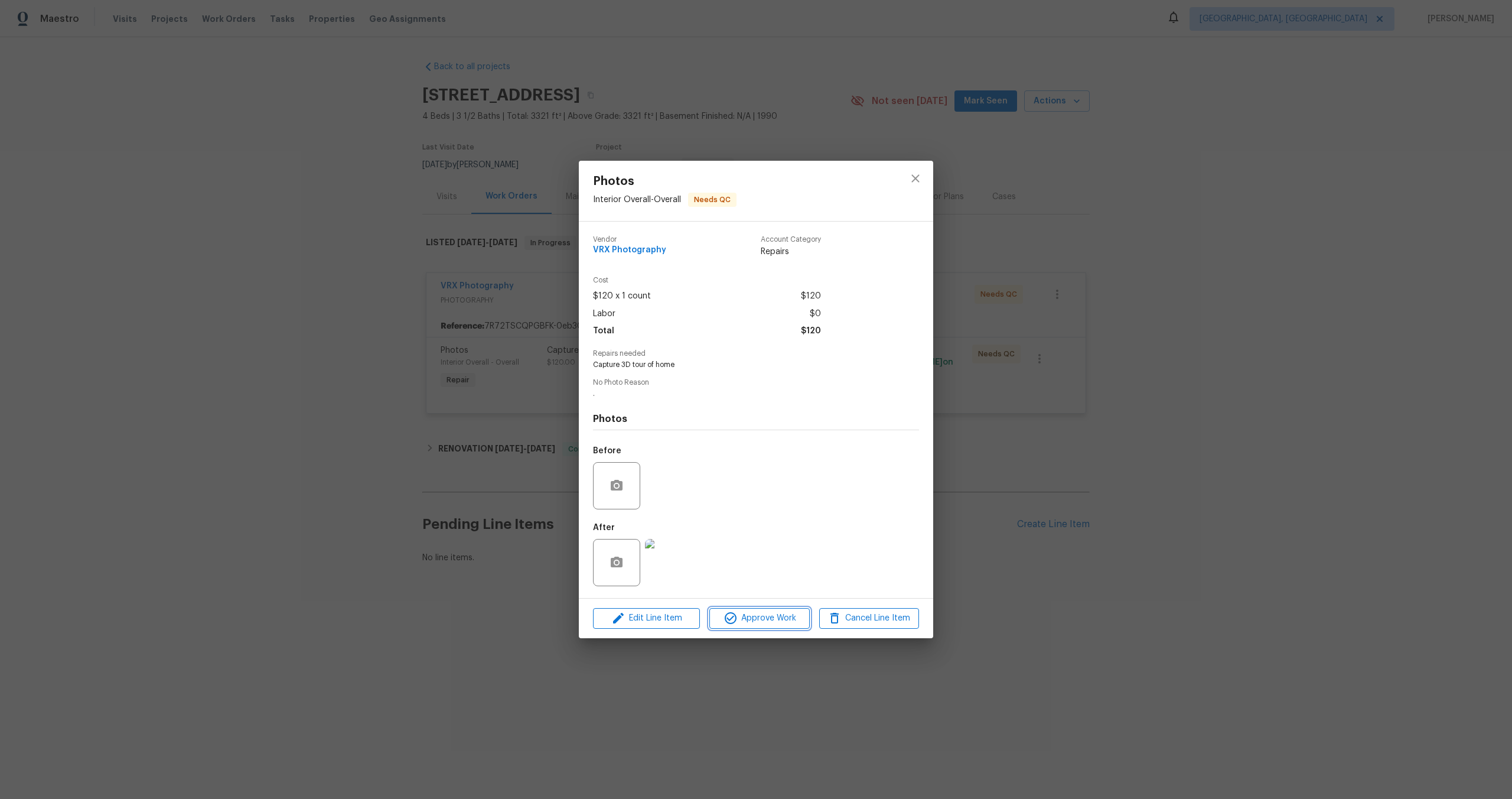
click at [772, 614] on span "Approve Work" at bounding box center [760, 618] width 93 height 15
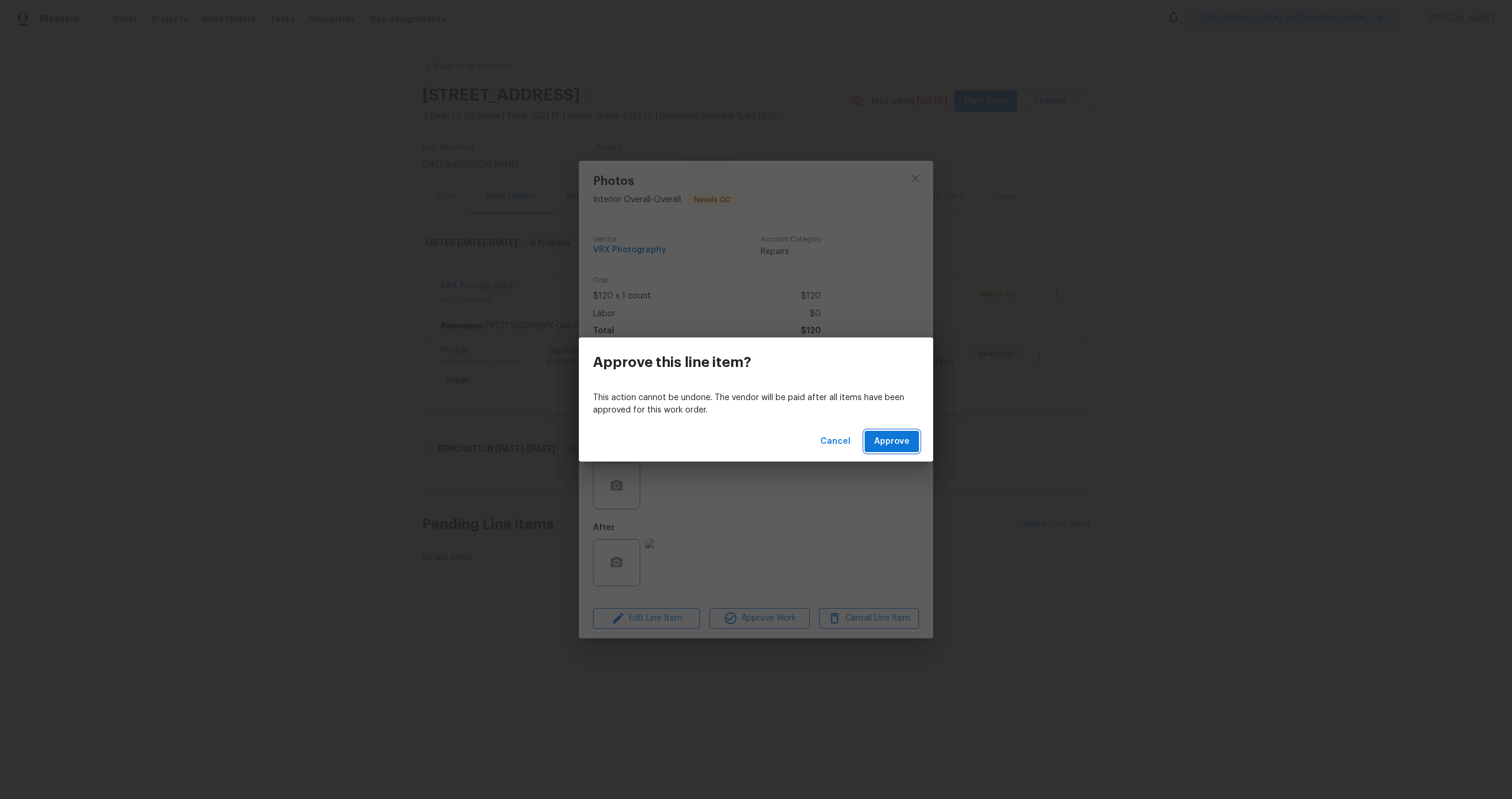
click at [904, 439] on span "Approve" at bounding box center [892, 442] width 35 height 15
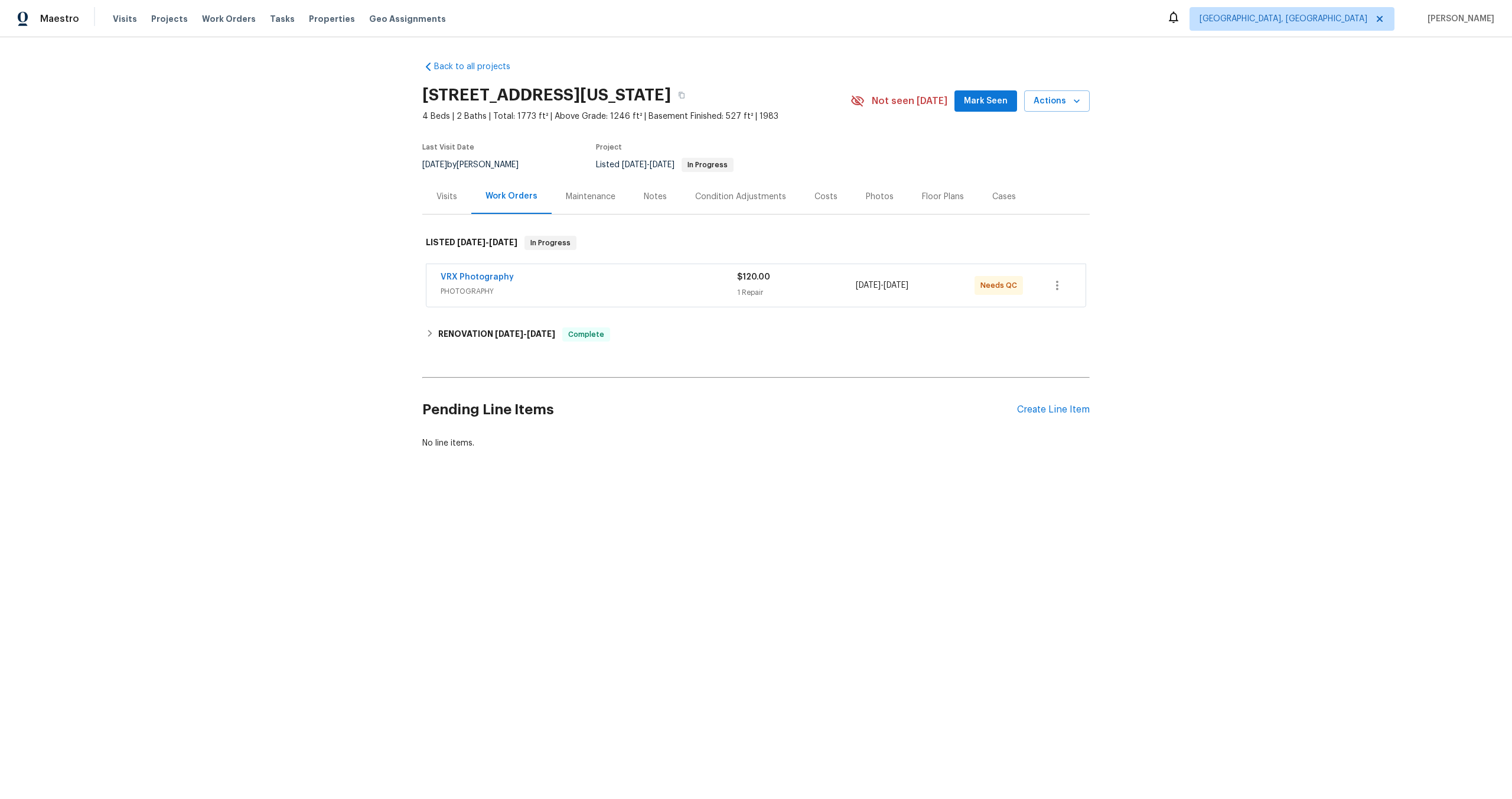
click at [667, 282] on div "VRX Photography" at bounding box center [589, 278] width 296 height 14
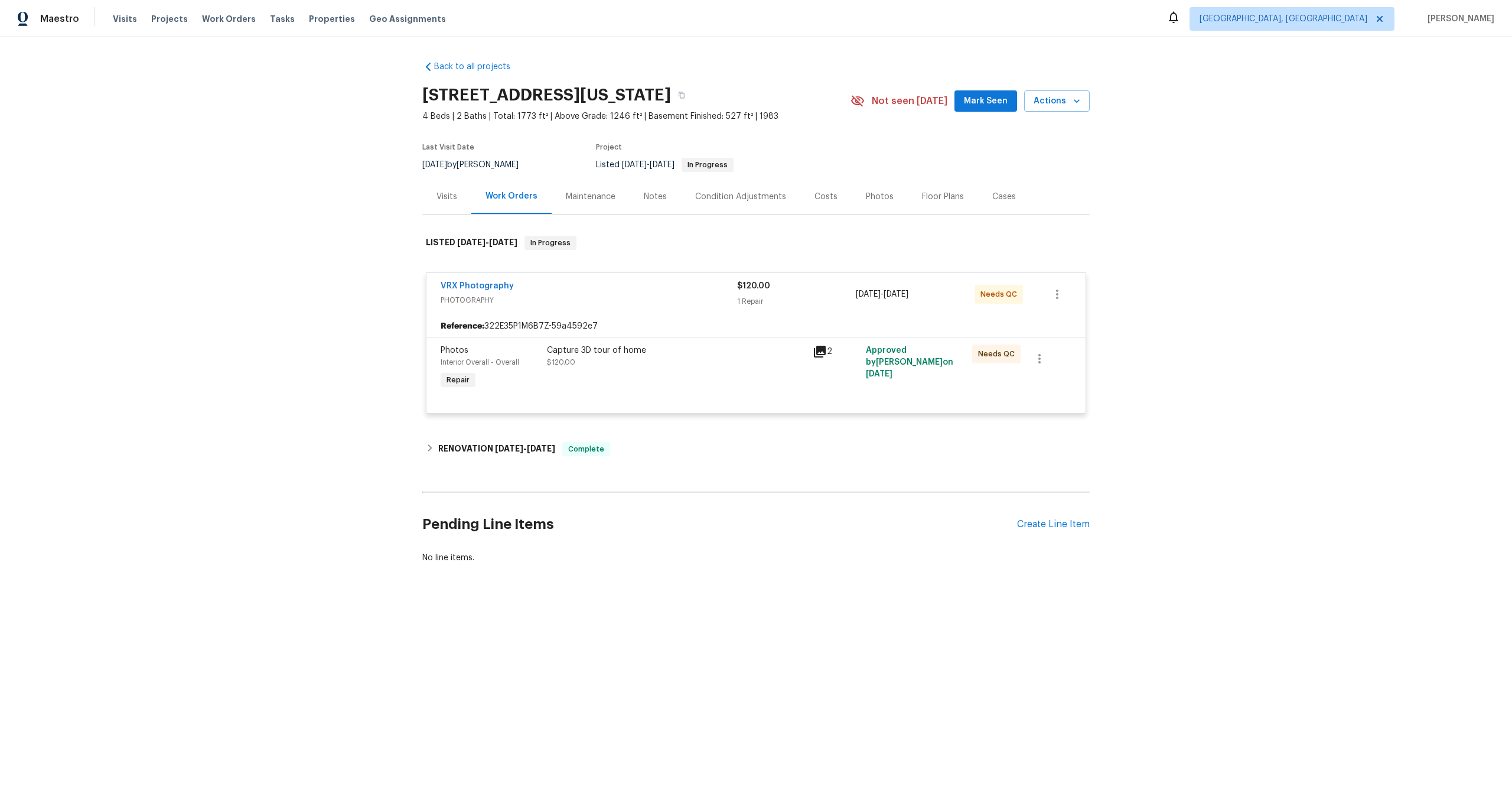
click at [682, 357] on div "Capture 3D tour of home $120.00" at bounding box center [676, 356] width 259 height 24
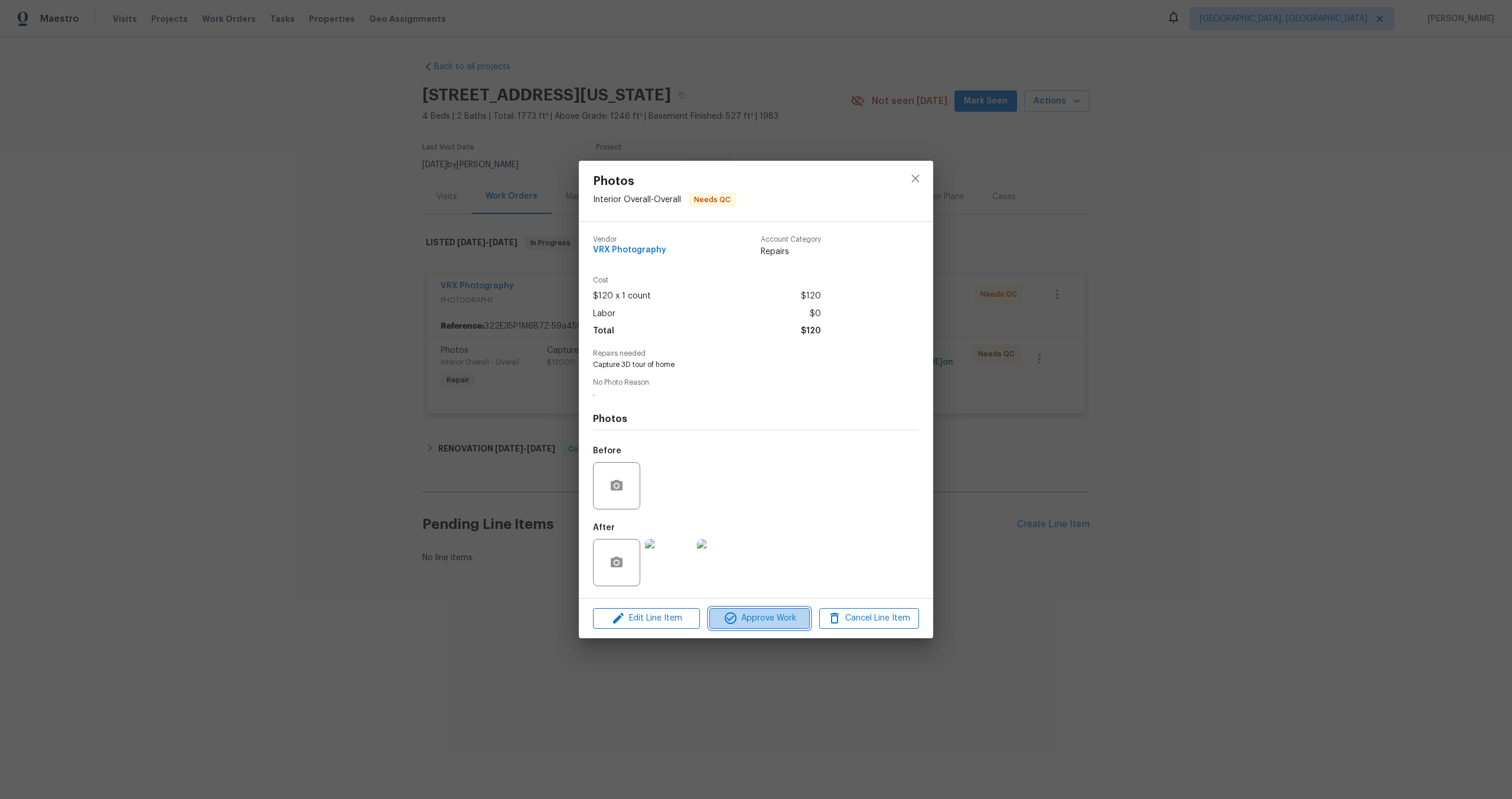
click at [756, 617] on span "Approve Work" at bounding box center [760, 618] width 93 height 15
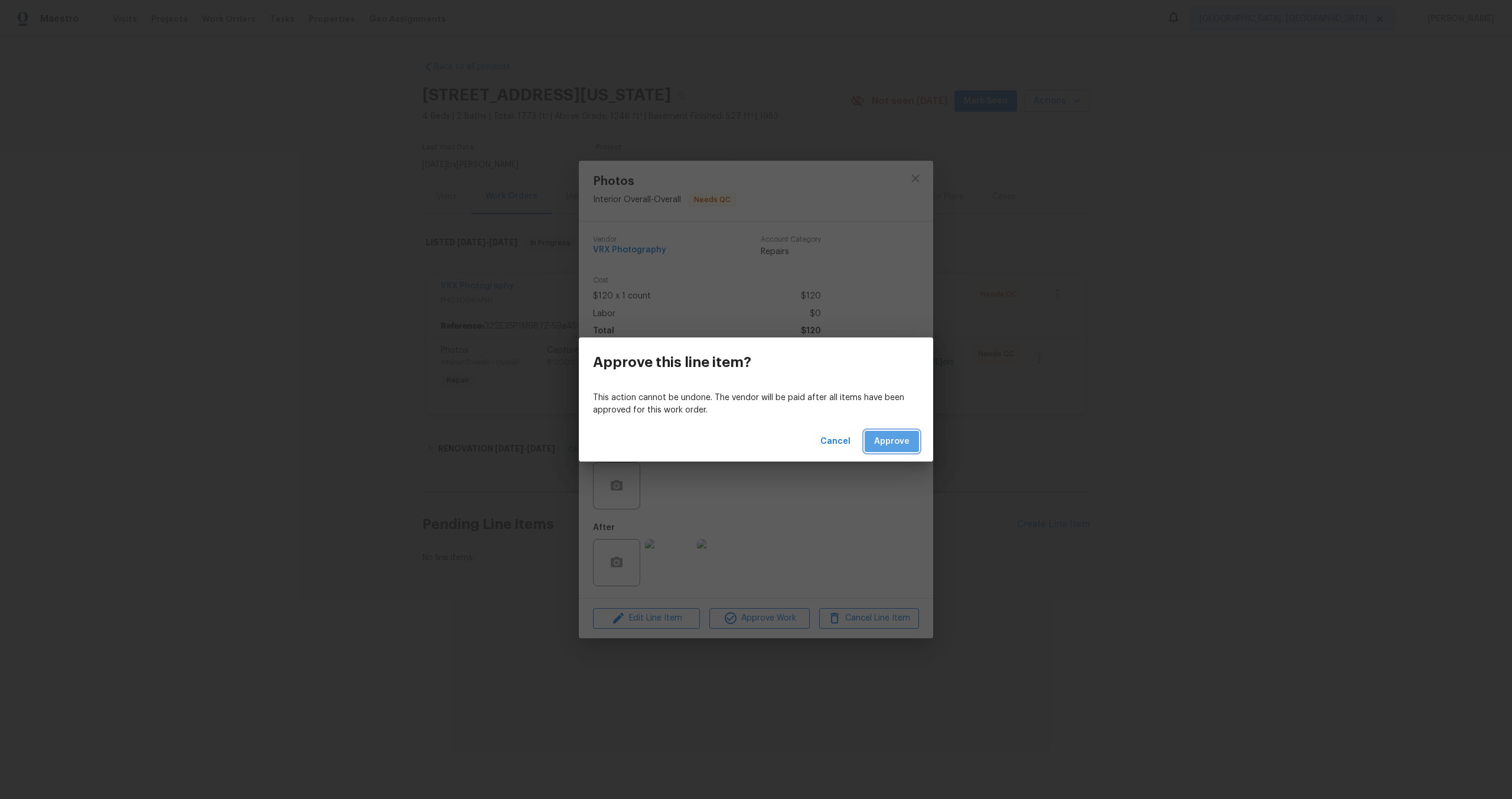
click at [889, 440] on span "Approve" at bounding box center [892, 442] width 35 height 15
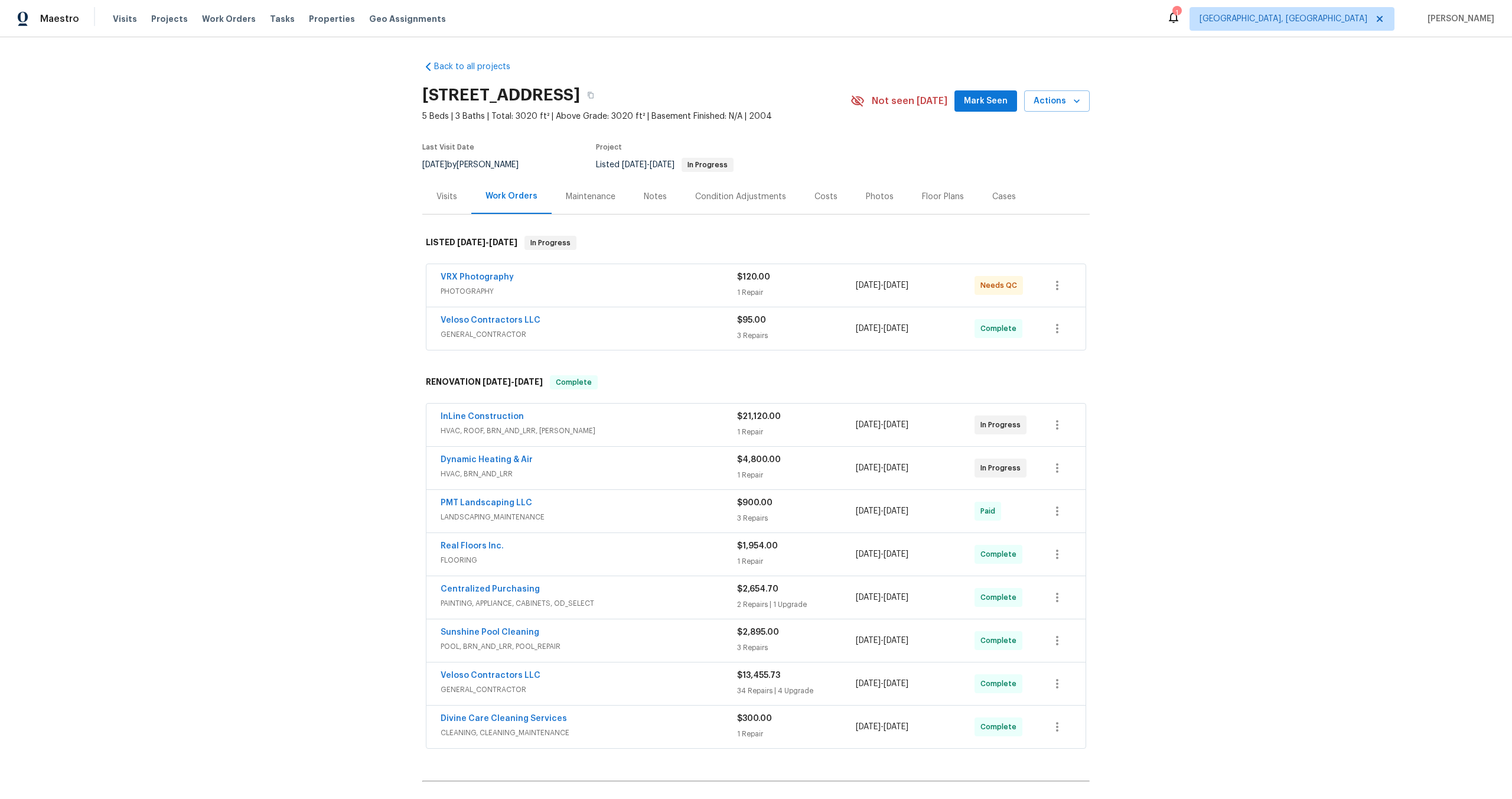
click at [686, 290] on span "PHOTOGRAPHY" at bounding box center [589, 291] width 296 height 12
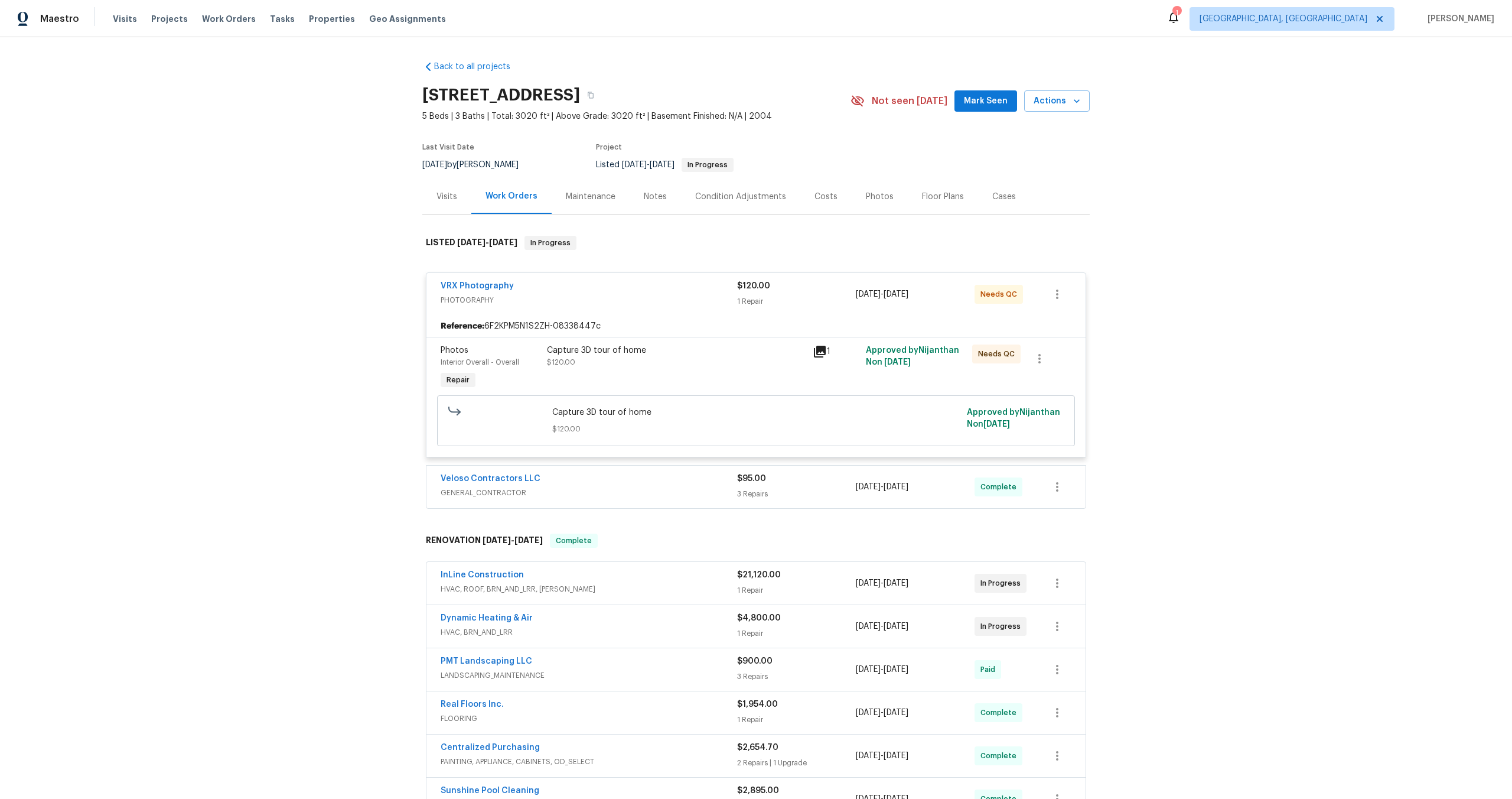
click at [773, 352] on div "Capture 3D tour of home" at bounding box center [676, 350] width 259 height 12
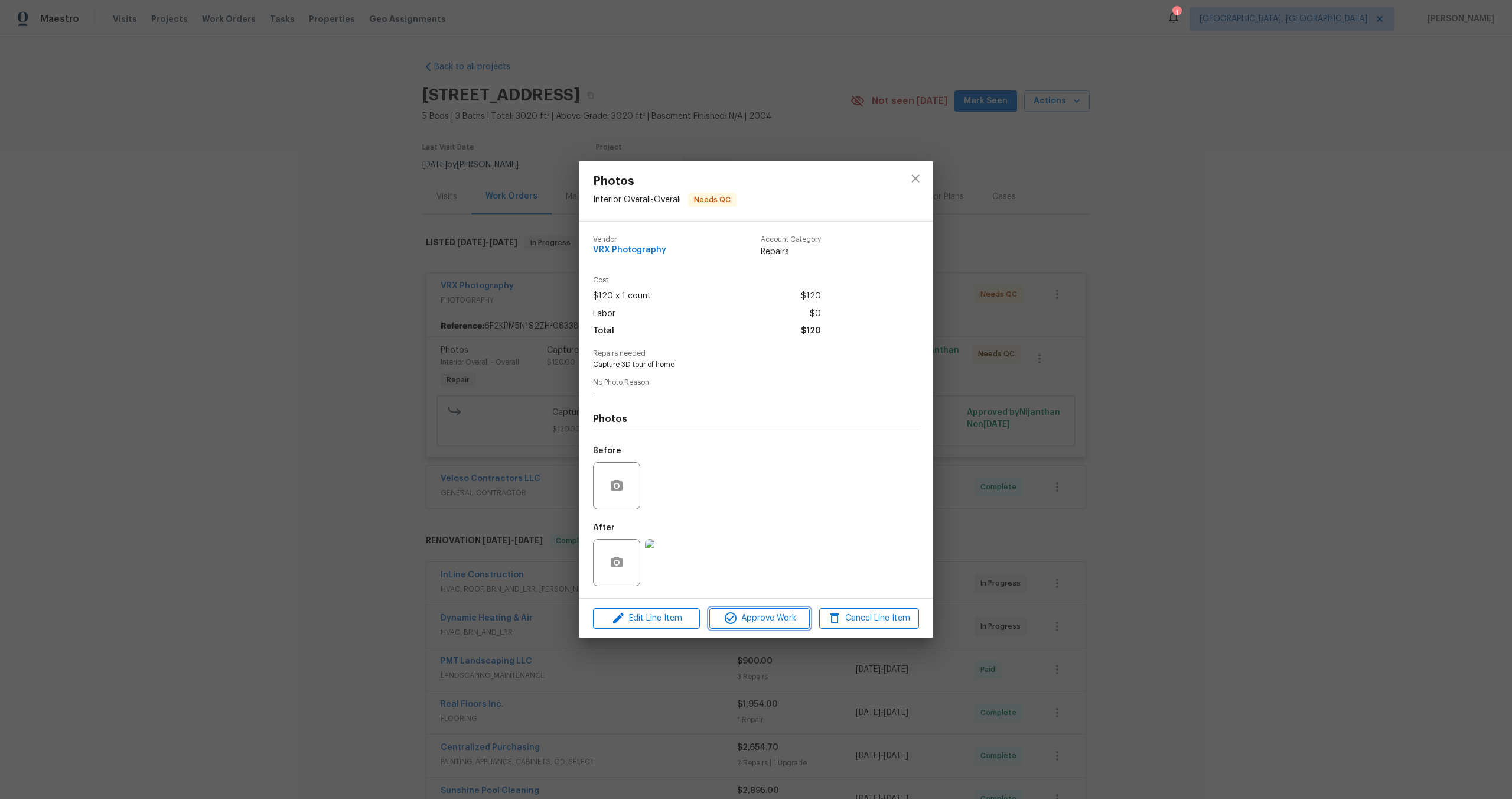
click at [776, 614] on span "Approve Work" at bounding box center [760, 618] width 93 height 15
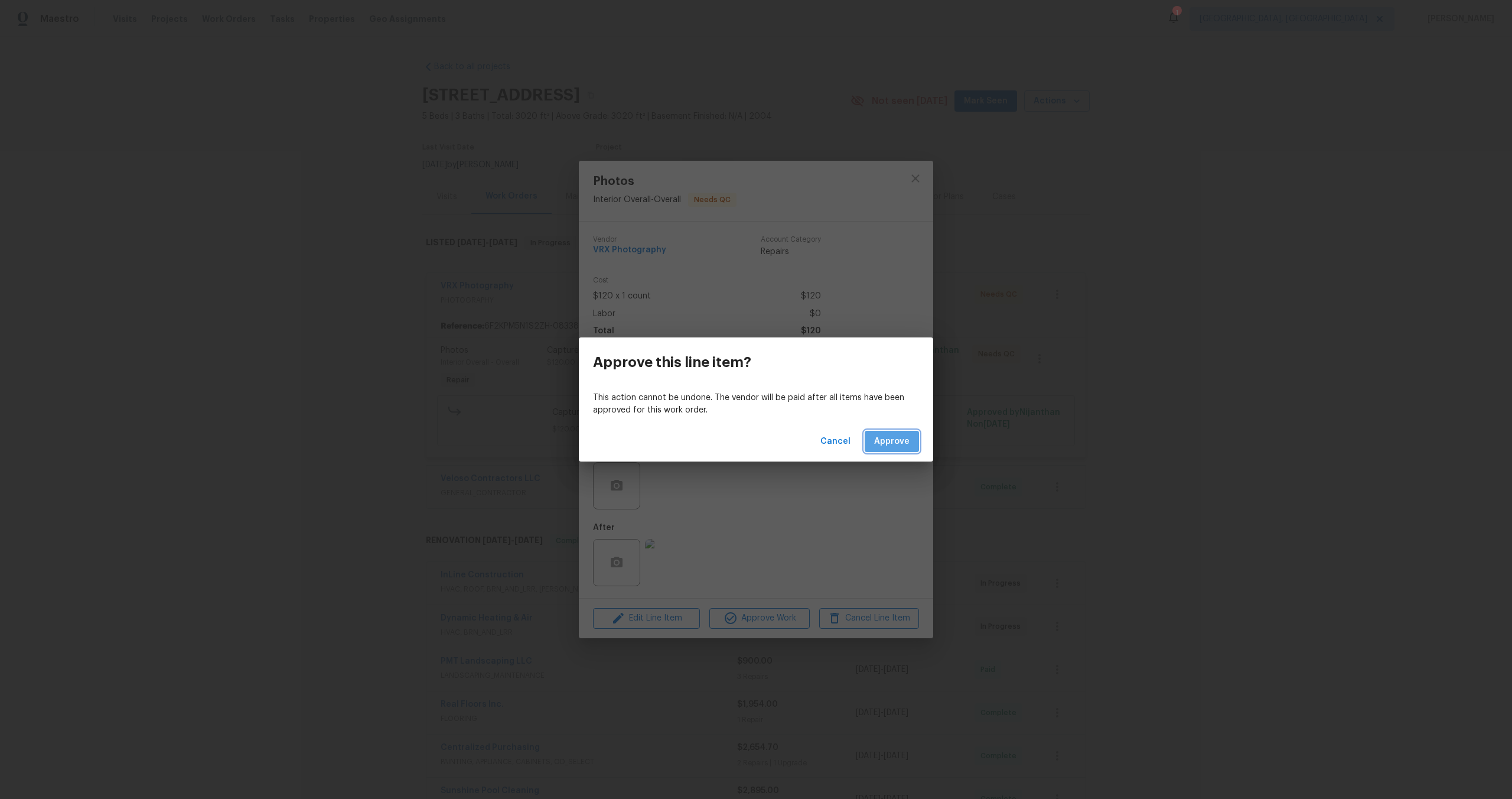
click at [897, 433] on button "Approve" at bounding box center [892, 441] width 55 height 22
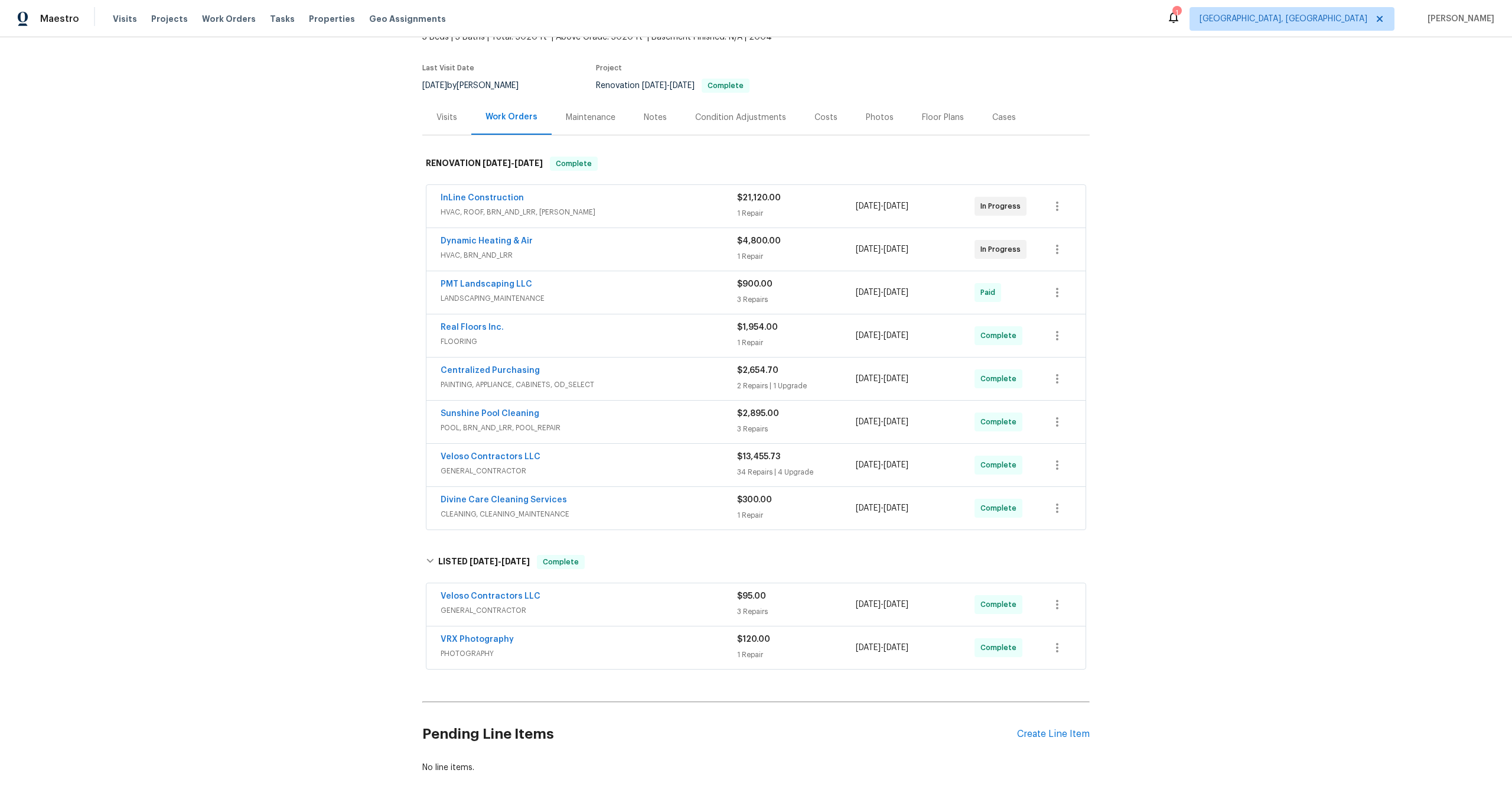
scroll to position [134, 0]
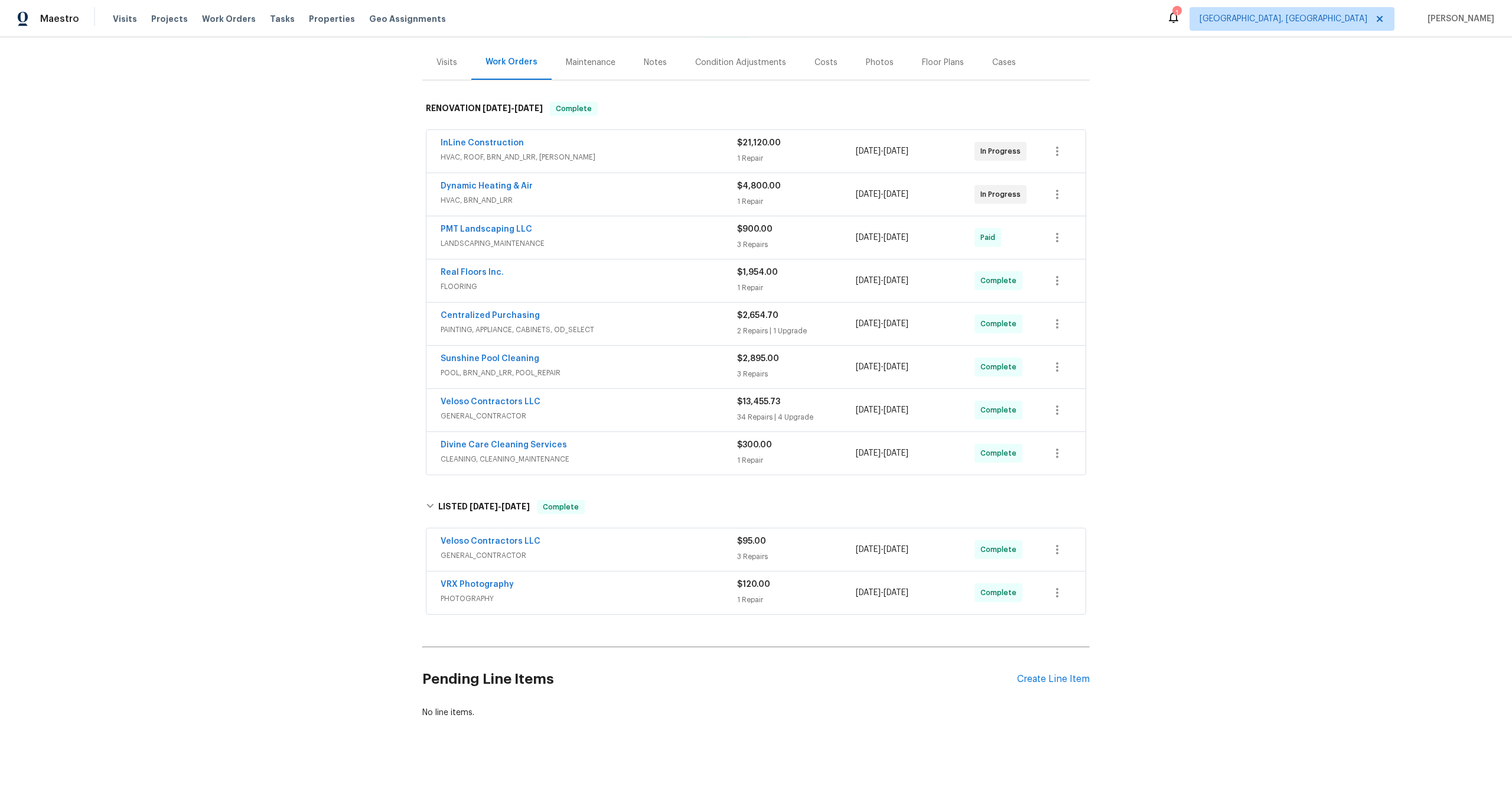
click at [691, 599] on span "PHOTOGRAPHY" at bounding box center [589, 598] width 296 height 12
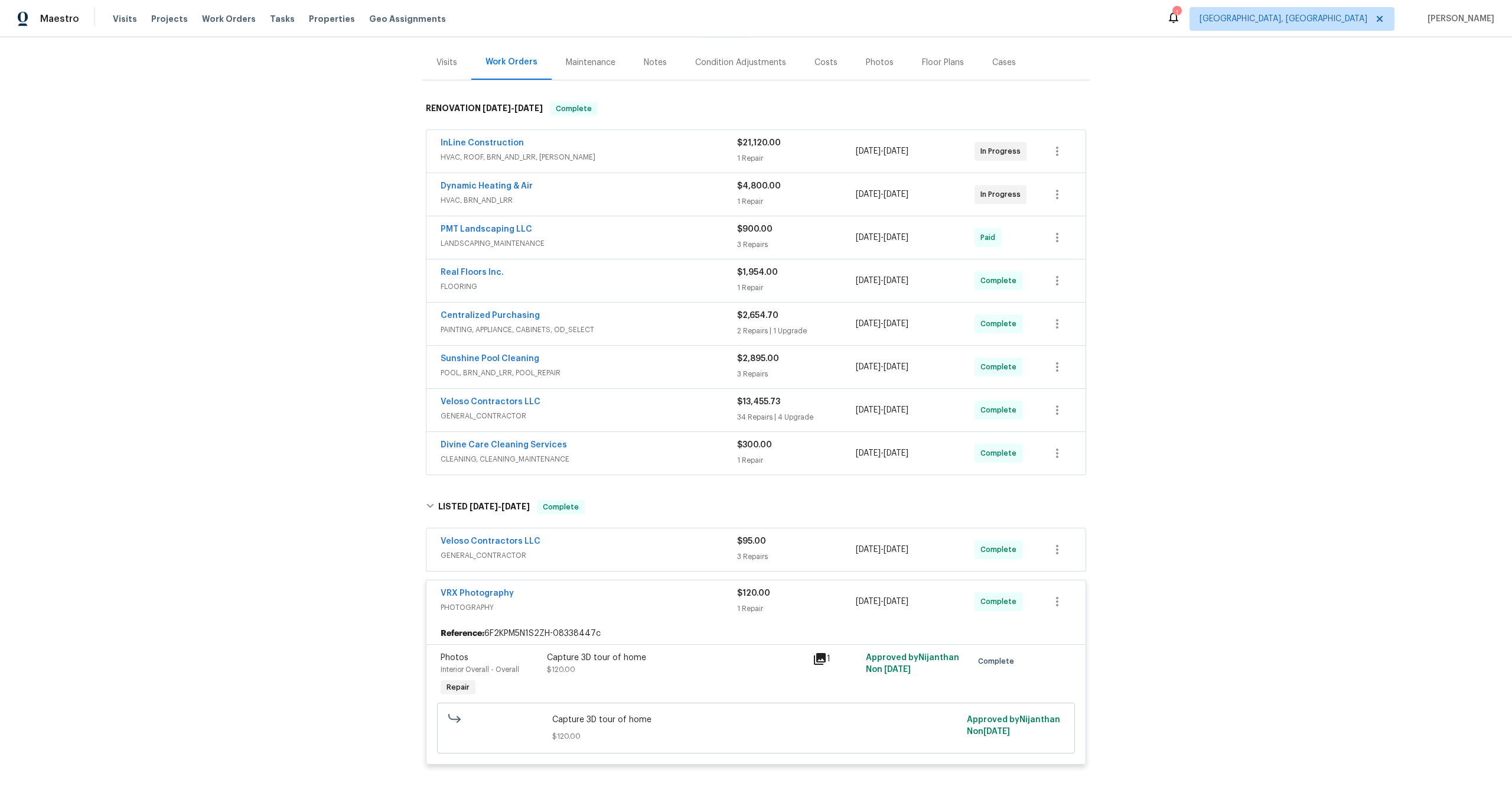
click at [739, 654] on div "Capture 3D tour of home" at bounding box center [676, 658] width 259 height 12
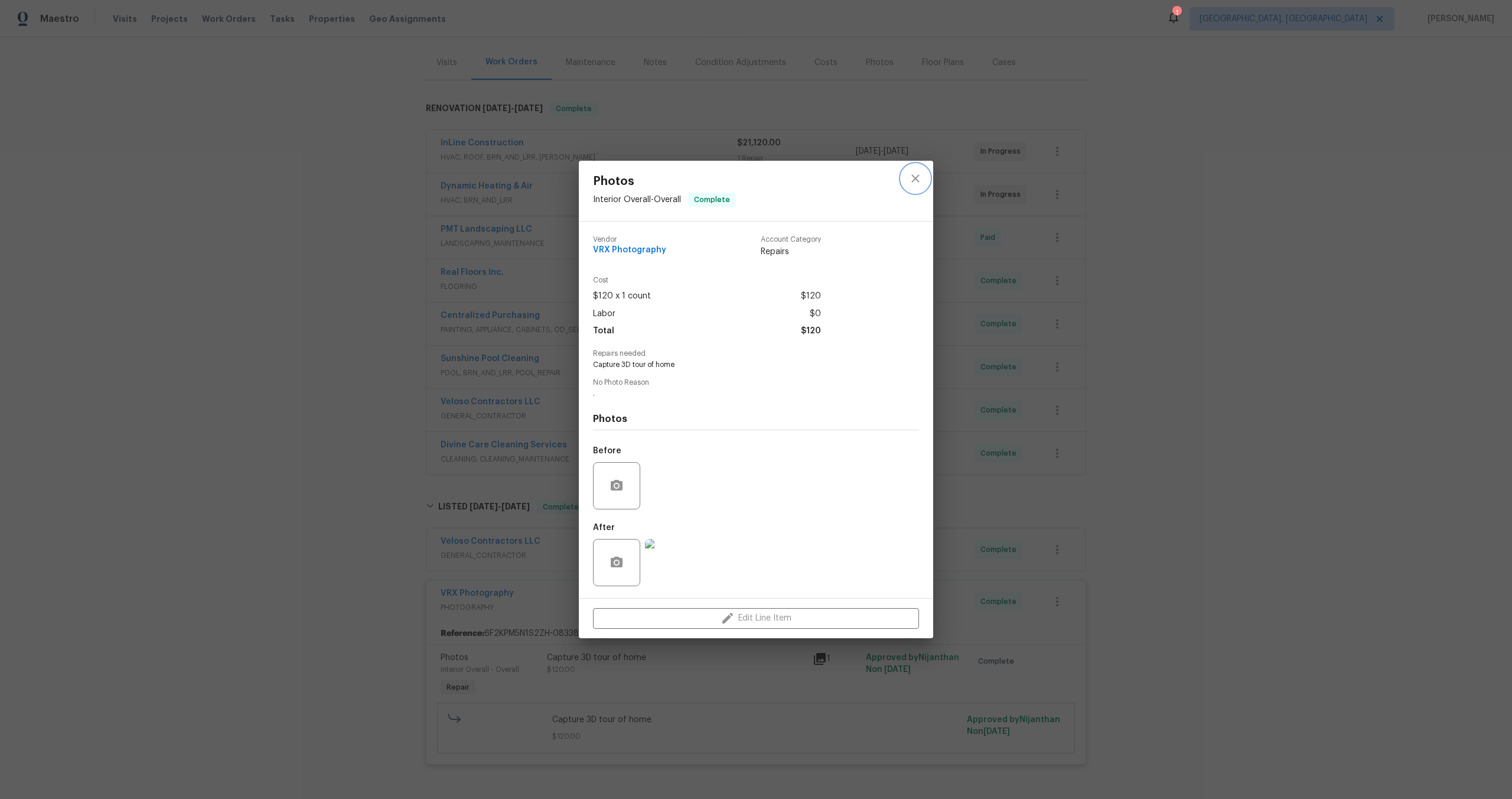
click at [914, 179] on icon "close" at bounding box center [915, 178] width 14 height 14
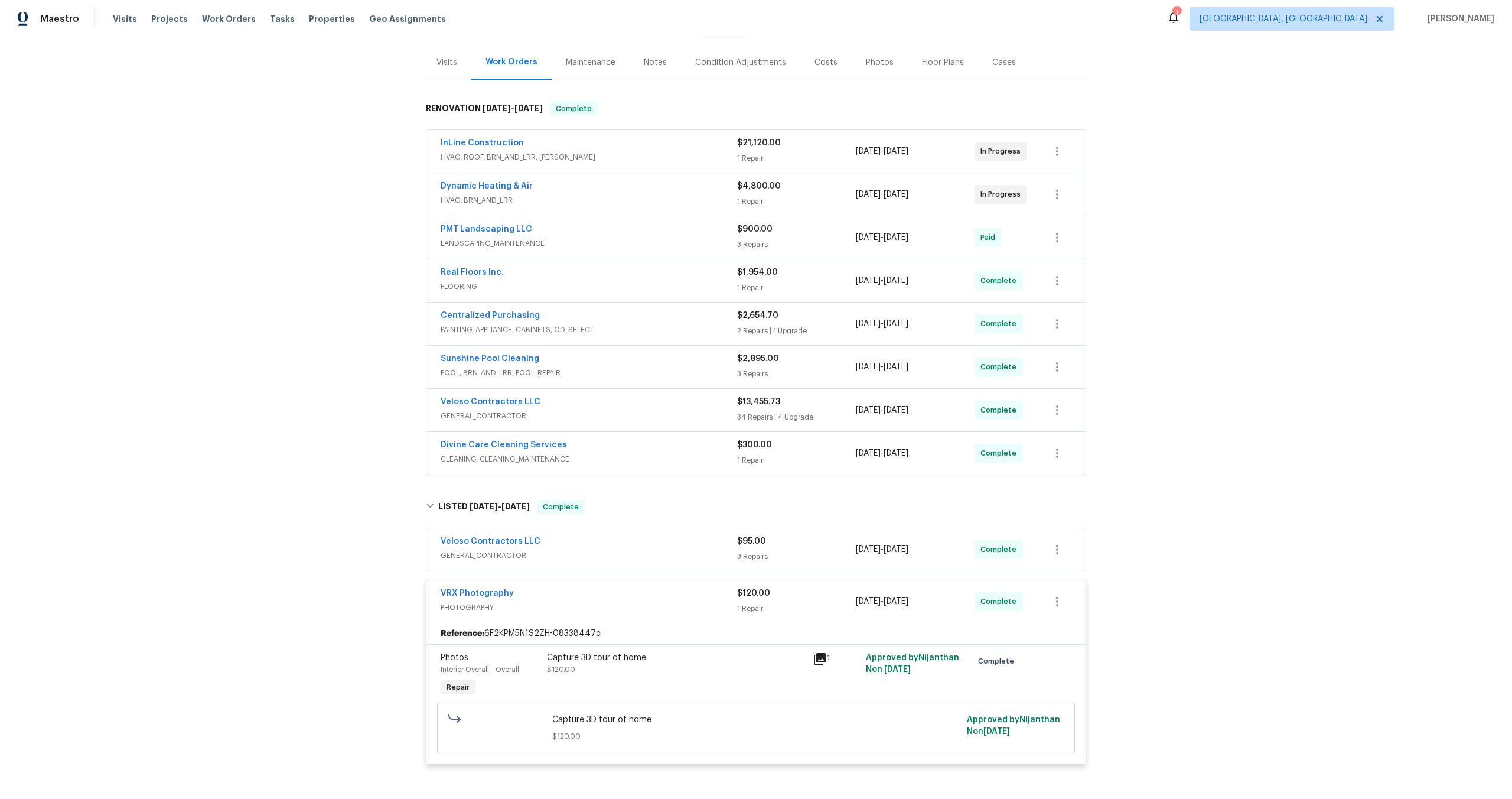
click at [722, 706] on div "Capture 3D tour of home $120.00 Approved by [PERSON_NAME] N on [DATE]" at bounding box center [756, 728] width 638 height 51
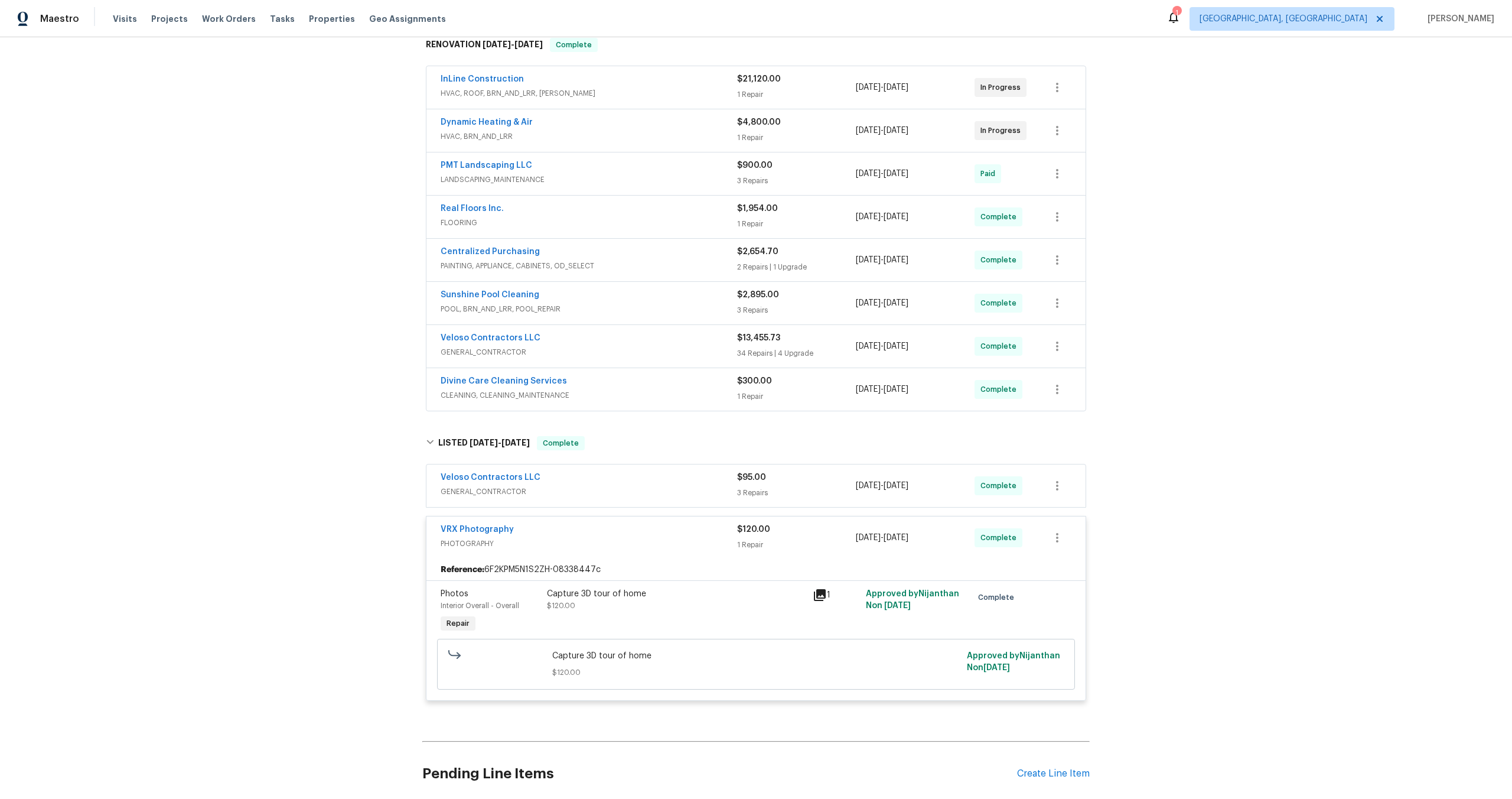
scroll to position [292, 0]
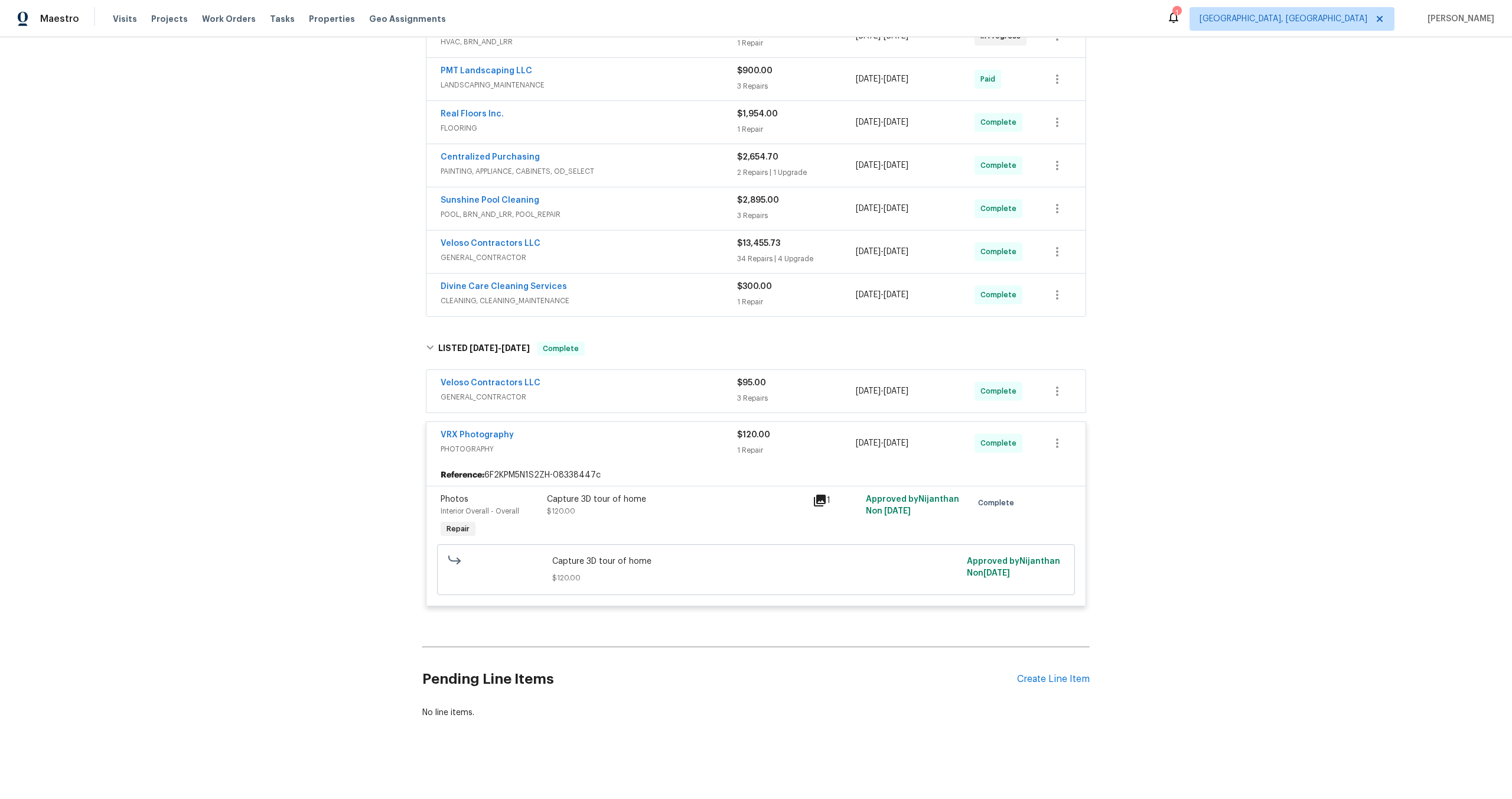
click at [690, 445] on span "PHOTOGRAPHY" at bounding box center [589, 449] width 296 height 12
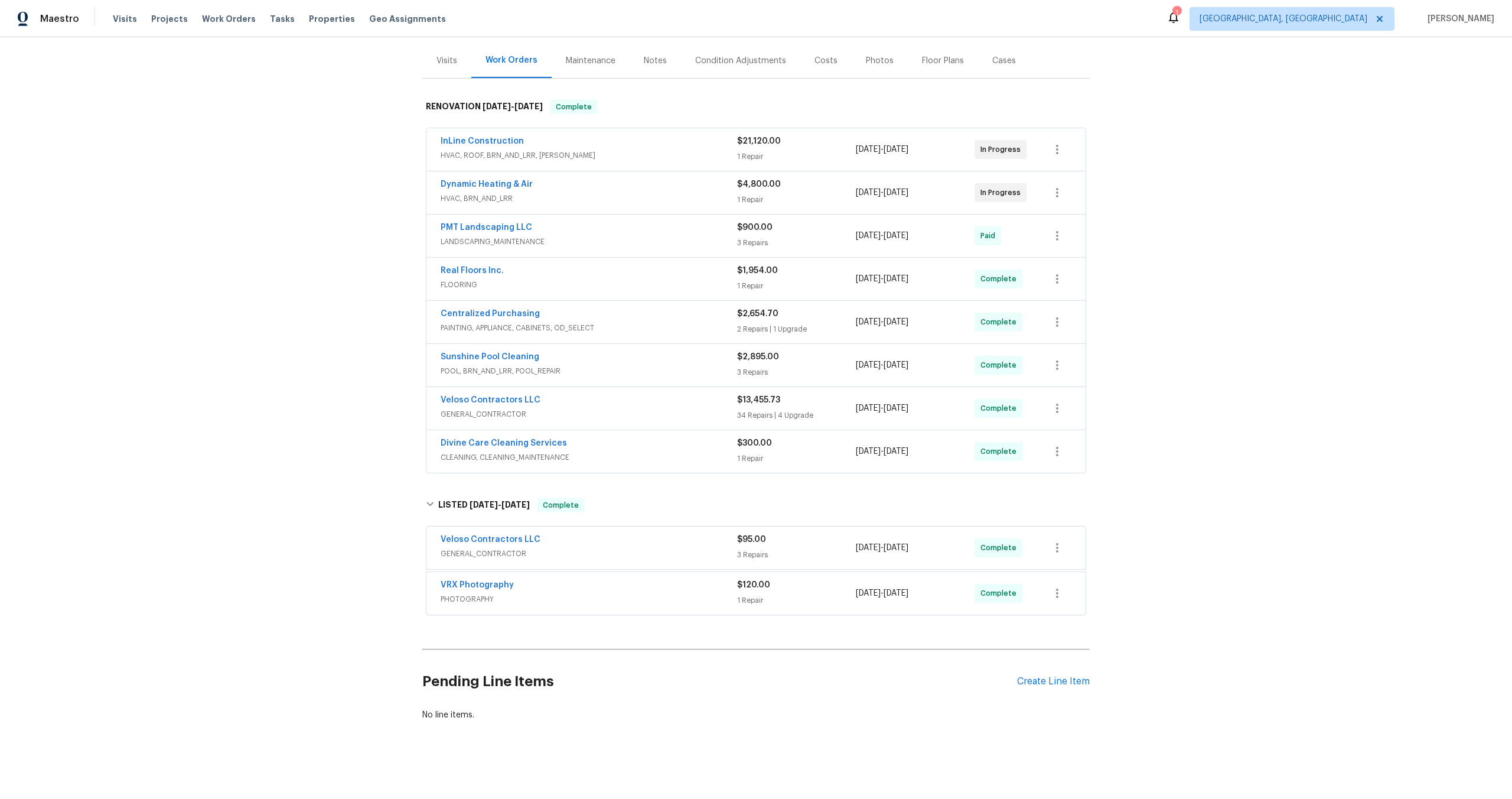
scroll to position [134, 0]
click at [689, 591] on div "VRX Photography" at bounding box center [589, 585] width 296 height 14
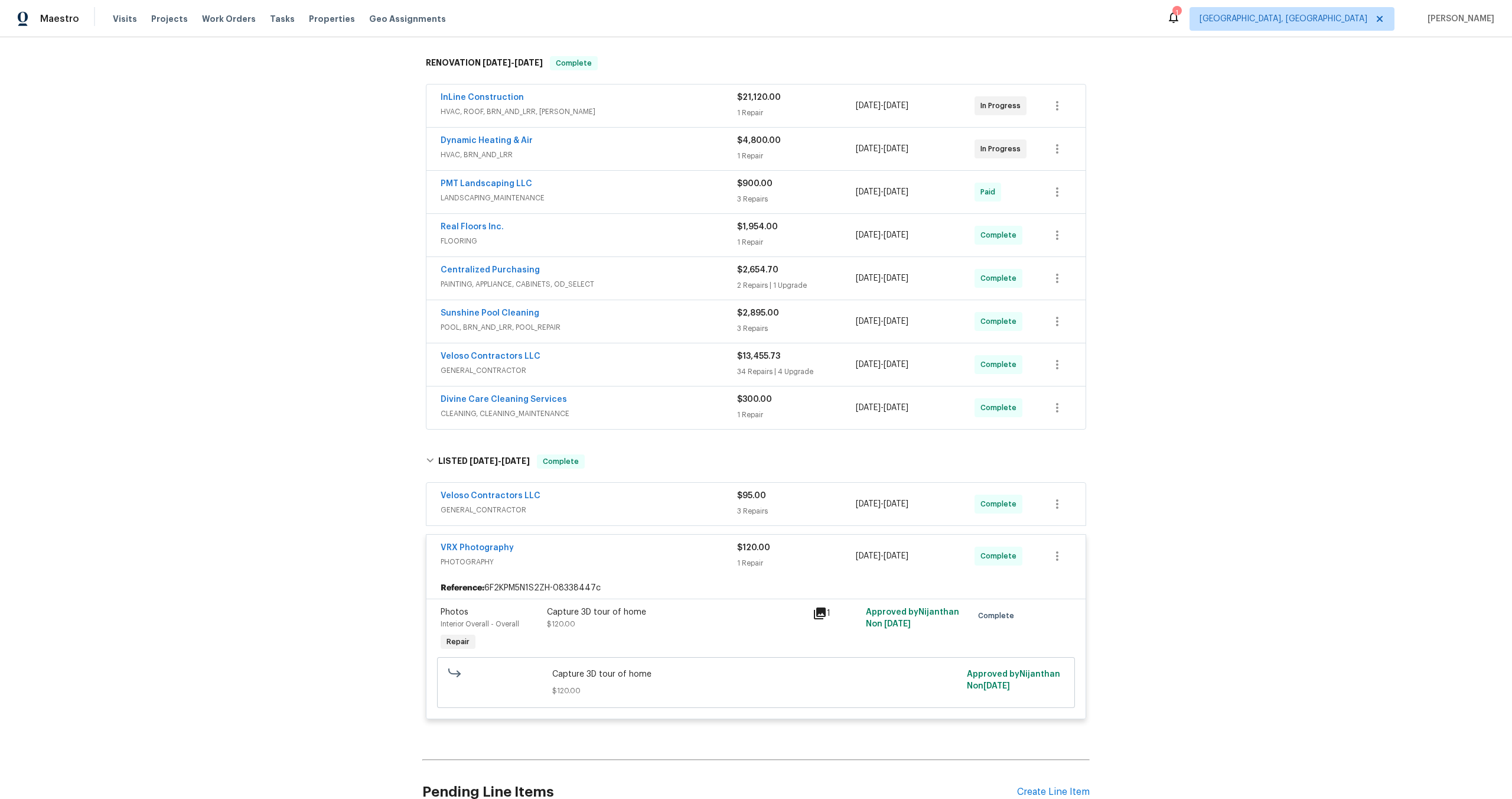
scroll to position [292, 0]
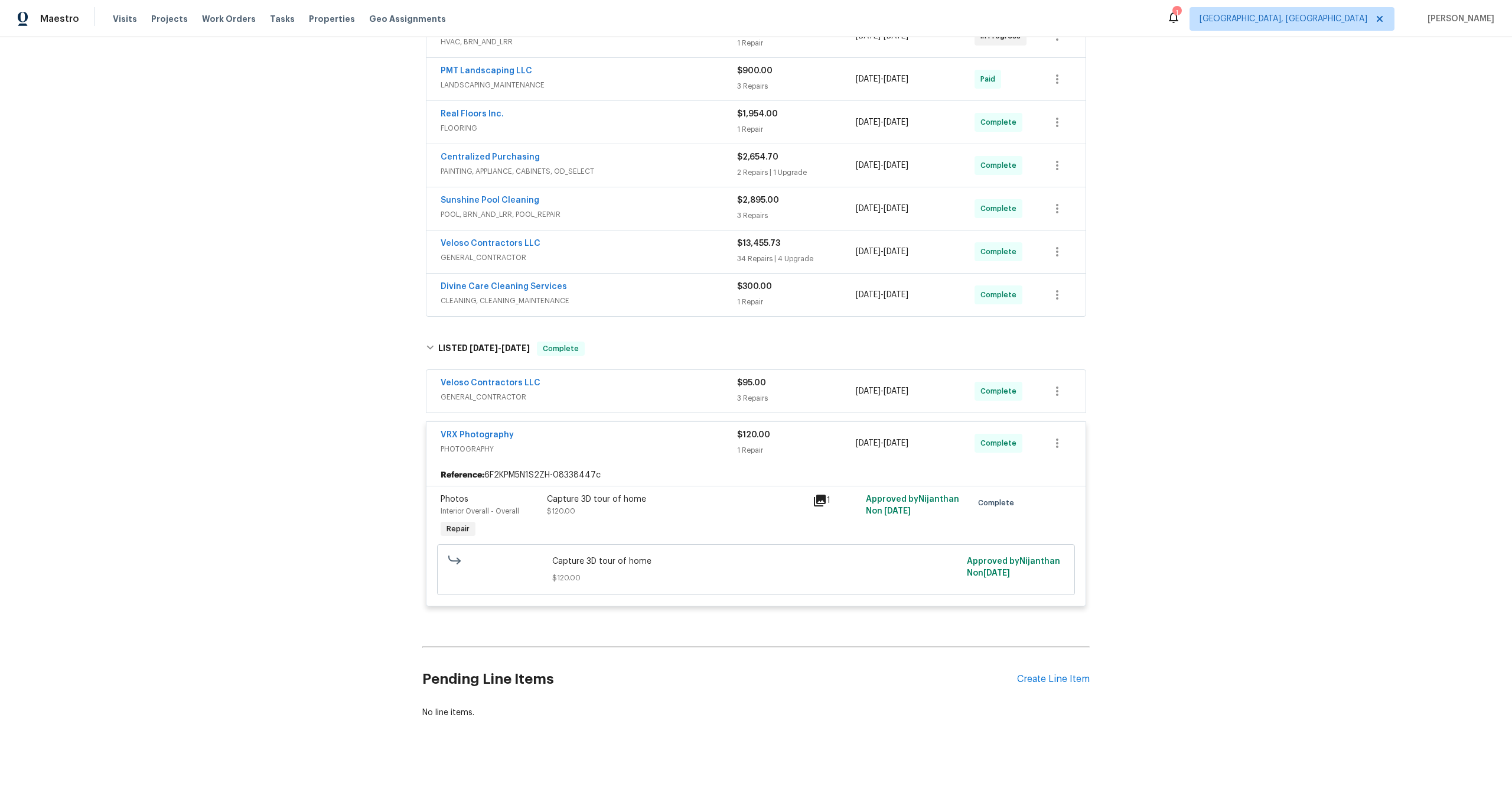
click at [696, 496] on div "Capture 3D tour of home" at bounding box center [676, 499] width 259 height 12
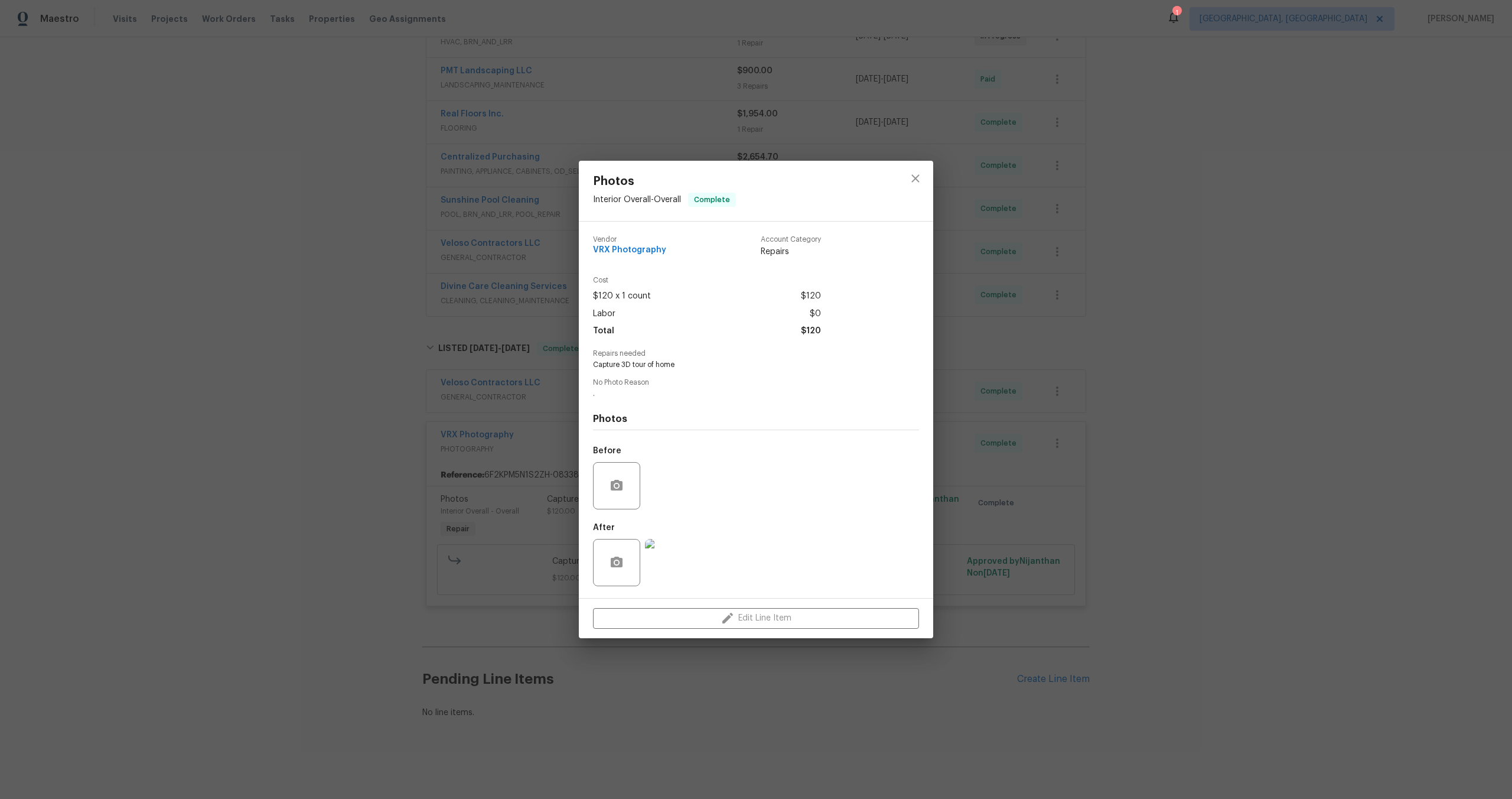
click at [1181, 325] on div "Photos Interior Overall - Overall Complete Vendor VRX Photography Account Categ…" at bounding box center [756, 400] width 1512 height 799
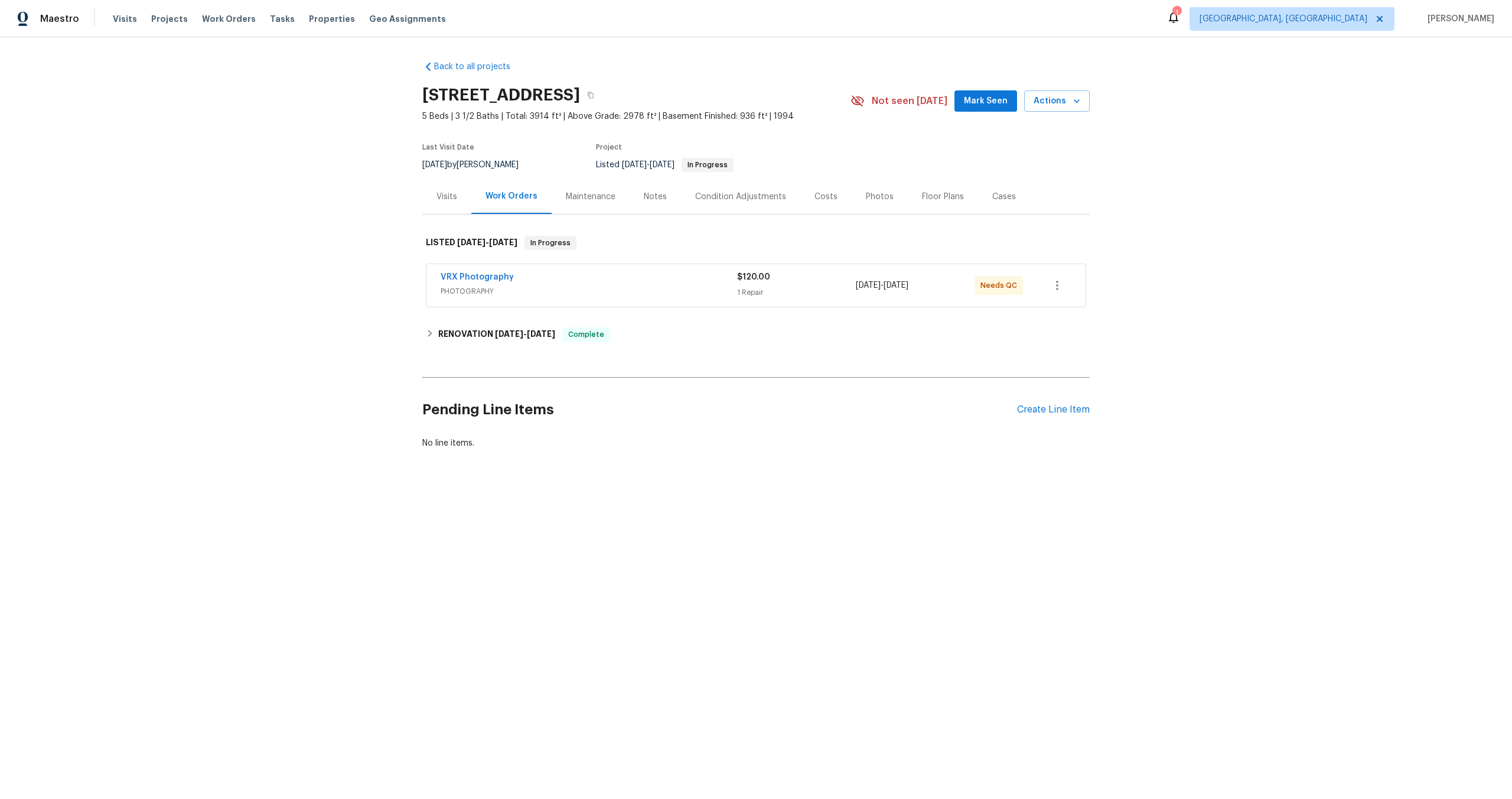
click at [590, 276] on div "VRX Photography" at bounding box center [589, 278] width 296 height 14
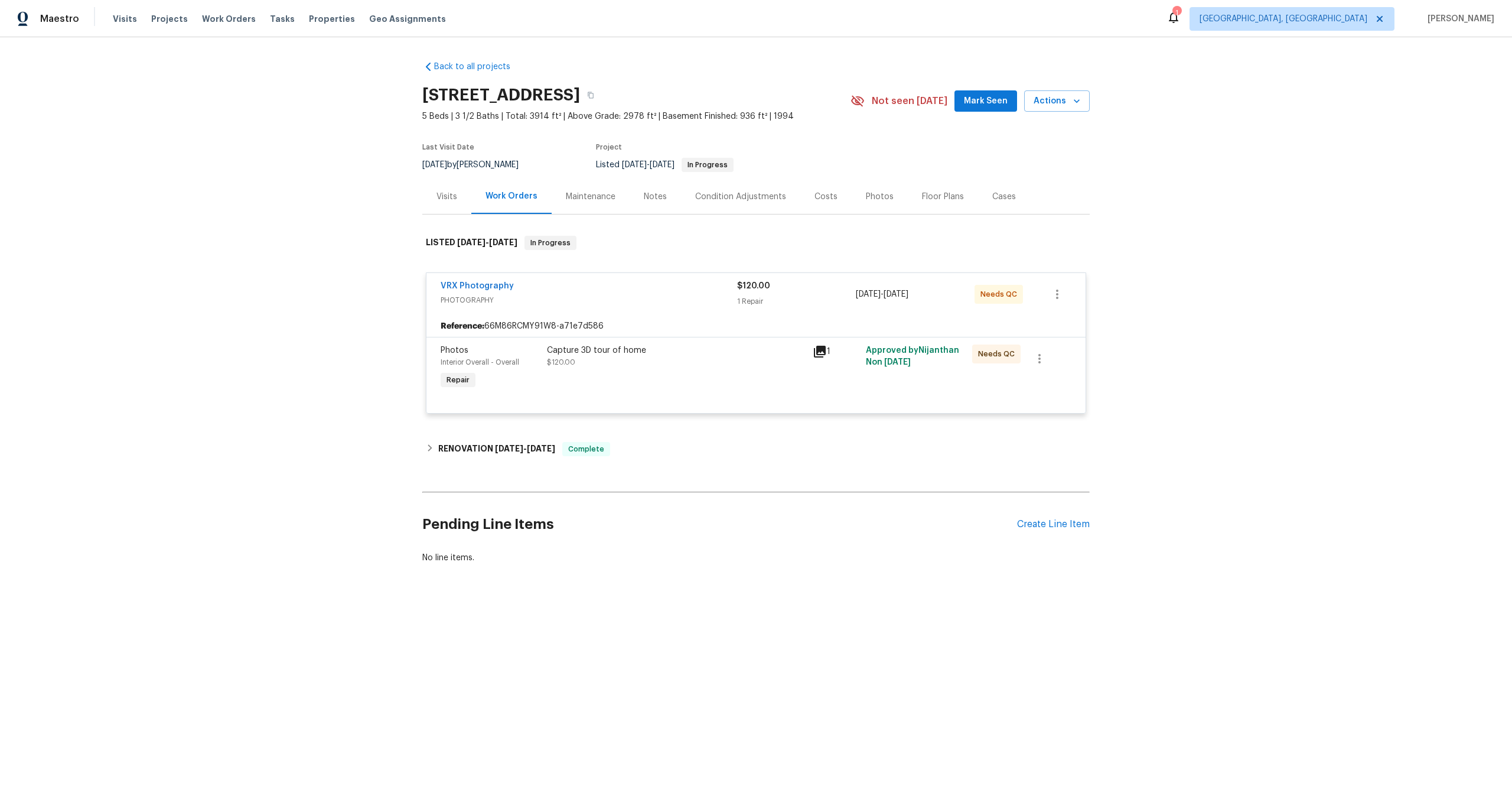
drag, startPoint x: 574, startPoint y: 92, endPoint x: 420, endPoint y: 92, distance: 154.0
click at [420, 92] on div "Back to all projects [STREET_ADDRESS] 5 Beds | 3 1/2 Baths | Total: 3914 ft² | …" at bounding box center [756, 341] width 1512 height 607
copy h2 "[STREET_ADDRESS]"
click at [668, 391] on div "Capture 3D tour of home $120.00" at bounding box center [676, 368] width 266 height 55
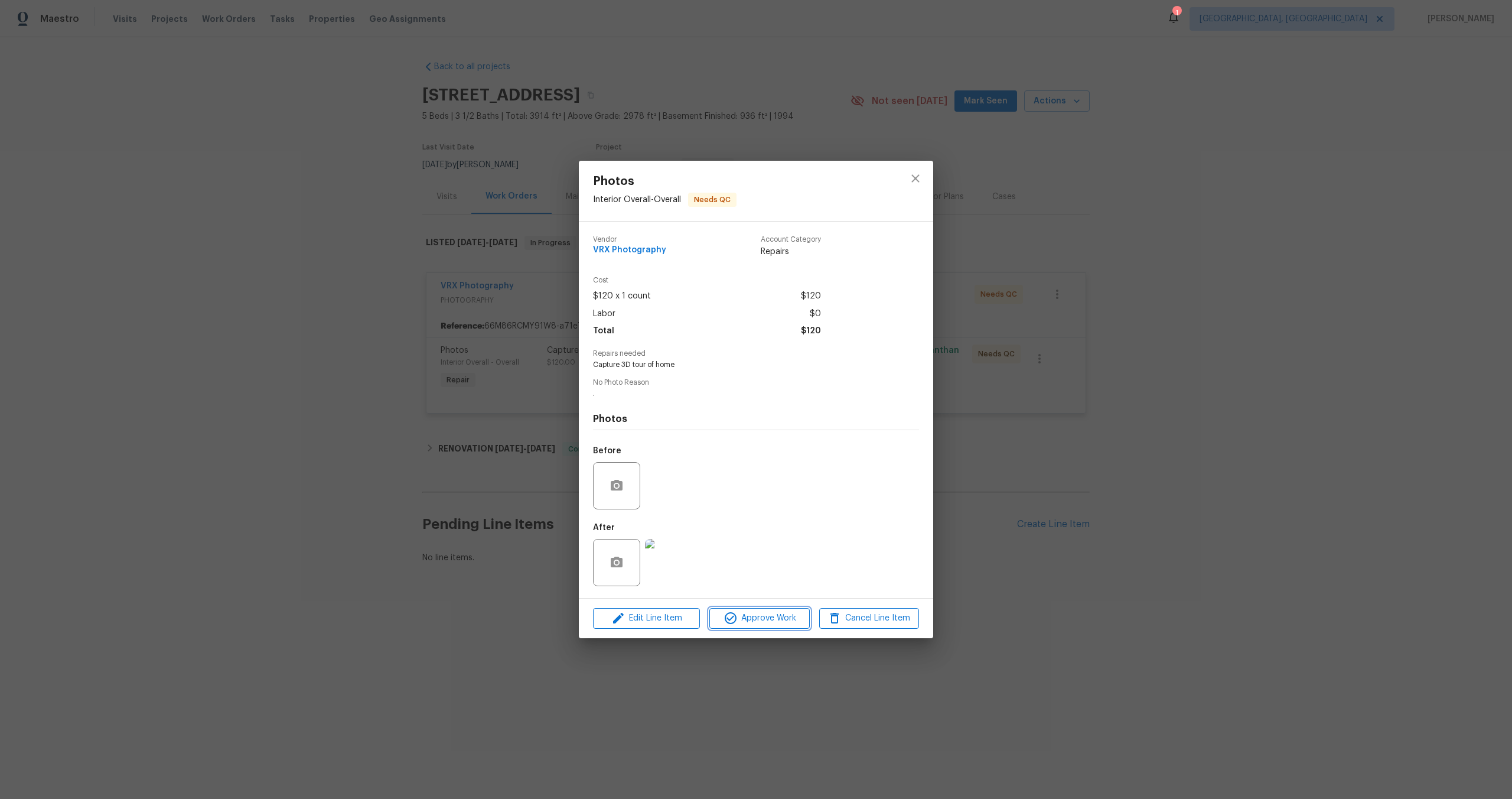
click at [760, 616] on span "Approve Work" at bounding box center [760, 618] width 93 height 15
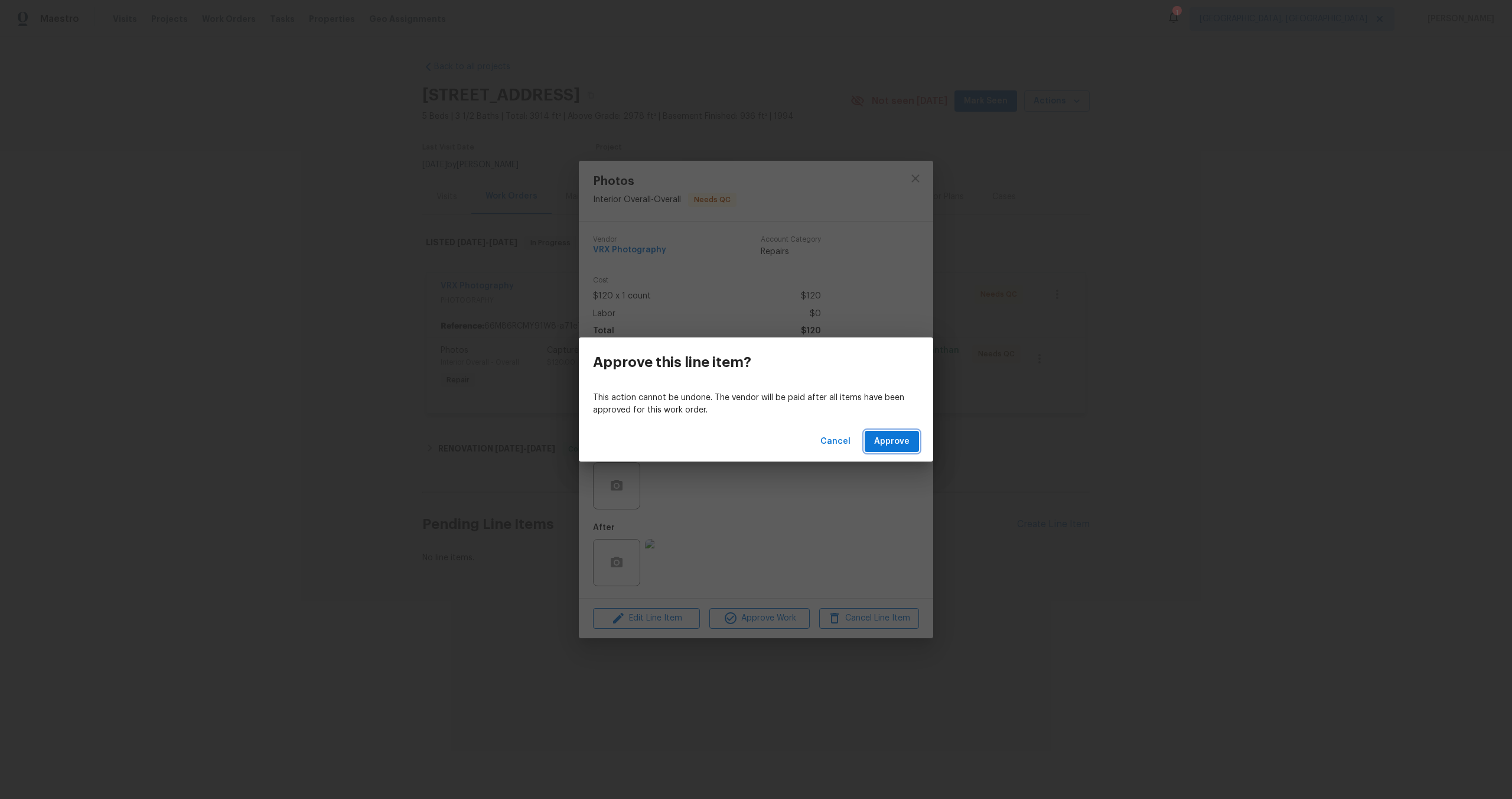
click at [889, 439] on span "Approve" at bounding box center [892, 442] width 35 height 15
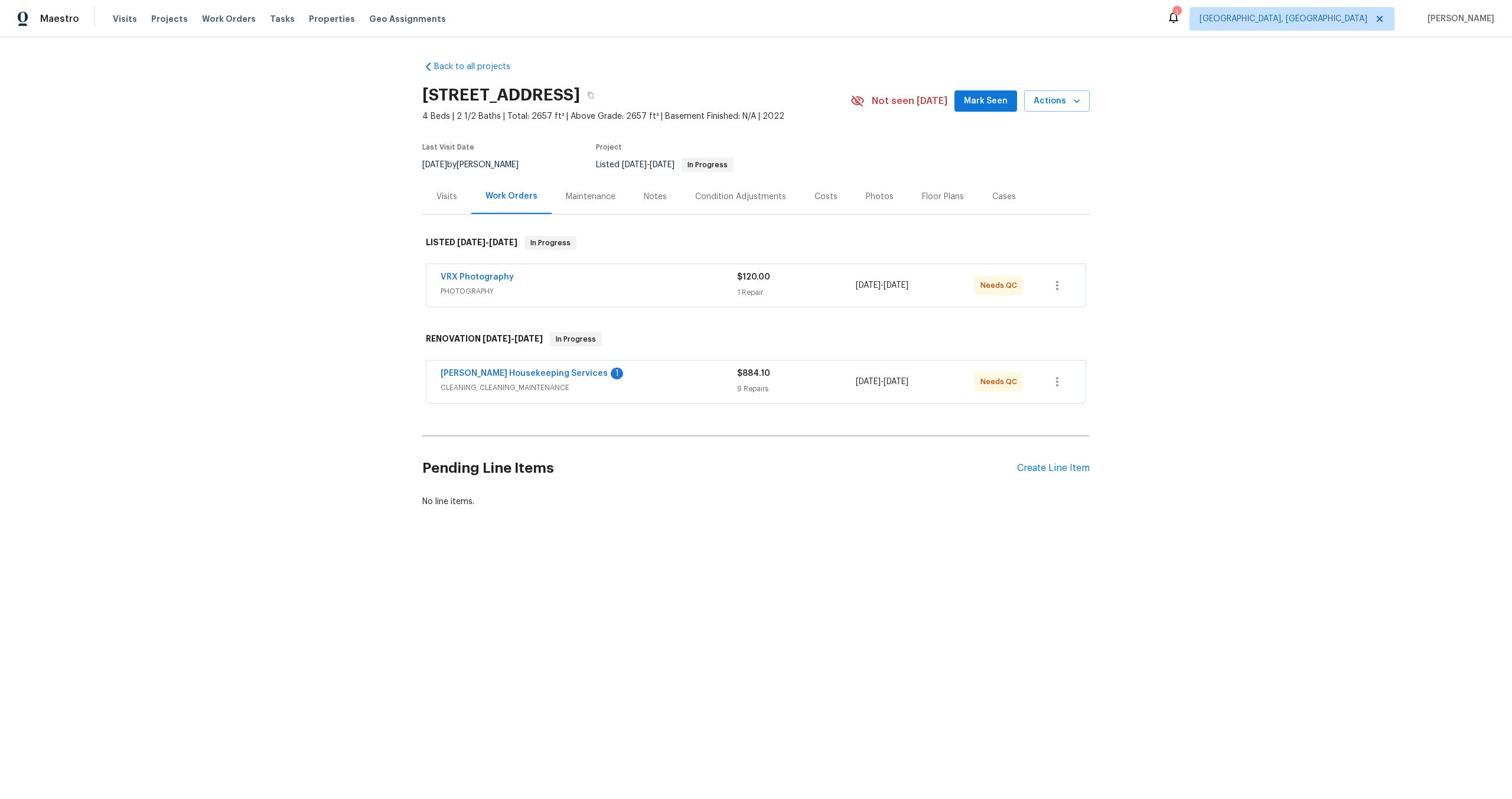
click at [590, 287] on span "PHOTOGRAPHY" at bounding box center [589, 291] width 296 height 12
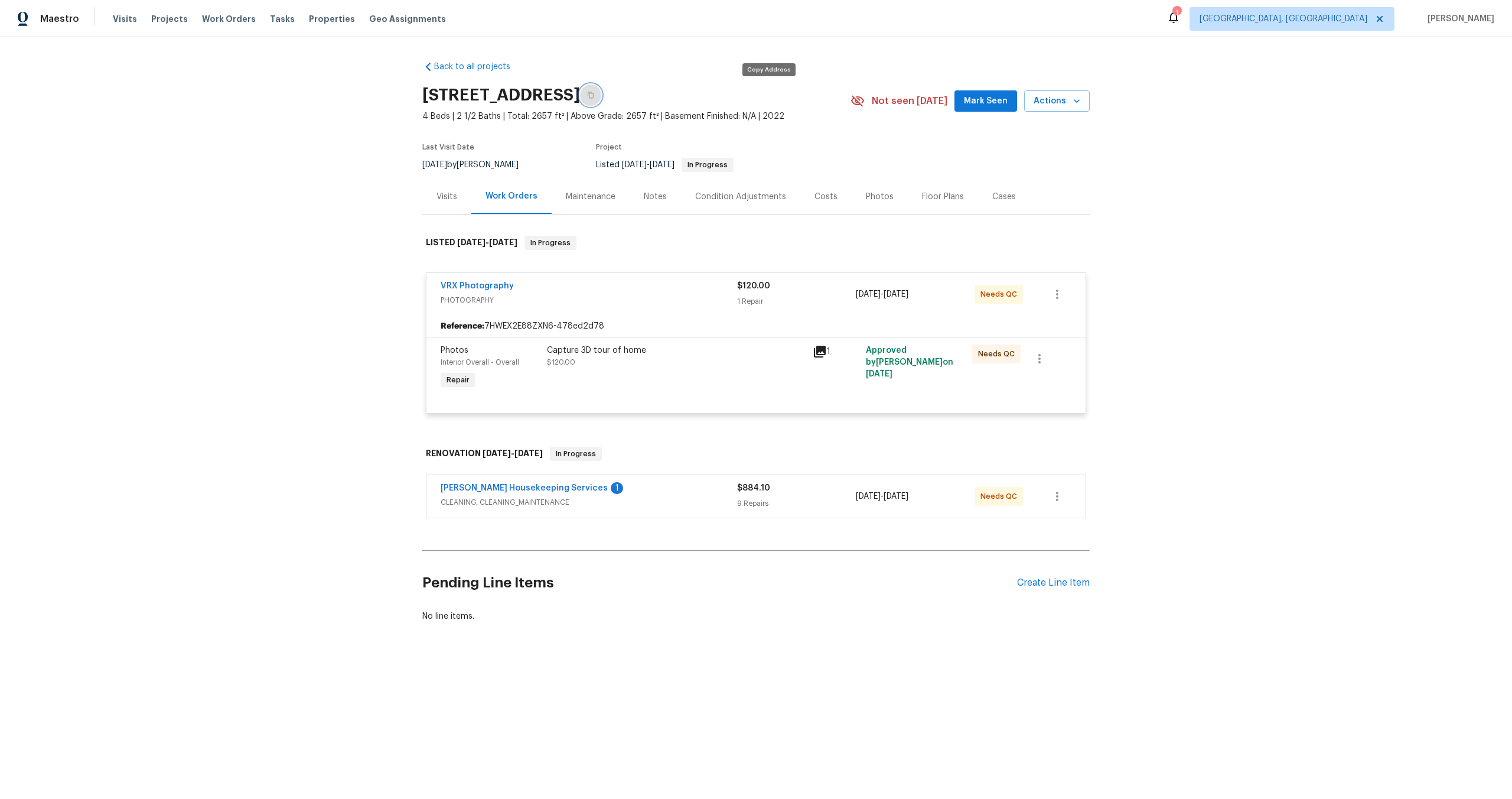
click at [594, 92] on icon "button" at bounding box center [590, 95] width 7 height 7
drag, startPoint x: 565, startPoint y: 93, endPoint x: 424, endPoint y: 93, distance: 141.0
click at [424, 93] on h2 "[STREET_ADDRESS]" at bounding box center [501, 95] width 158 height 12
copy h2 "[STREET_ADDRESS]"
click at [673, 369] on div "Capture 3D tour of home $120.00" at bounding box center [676, 368] width 266 height 55
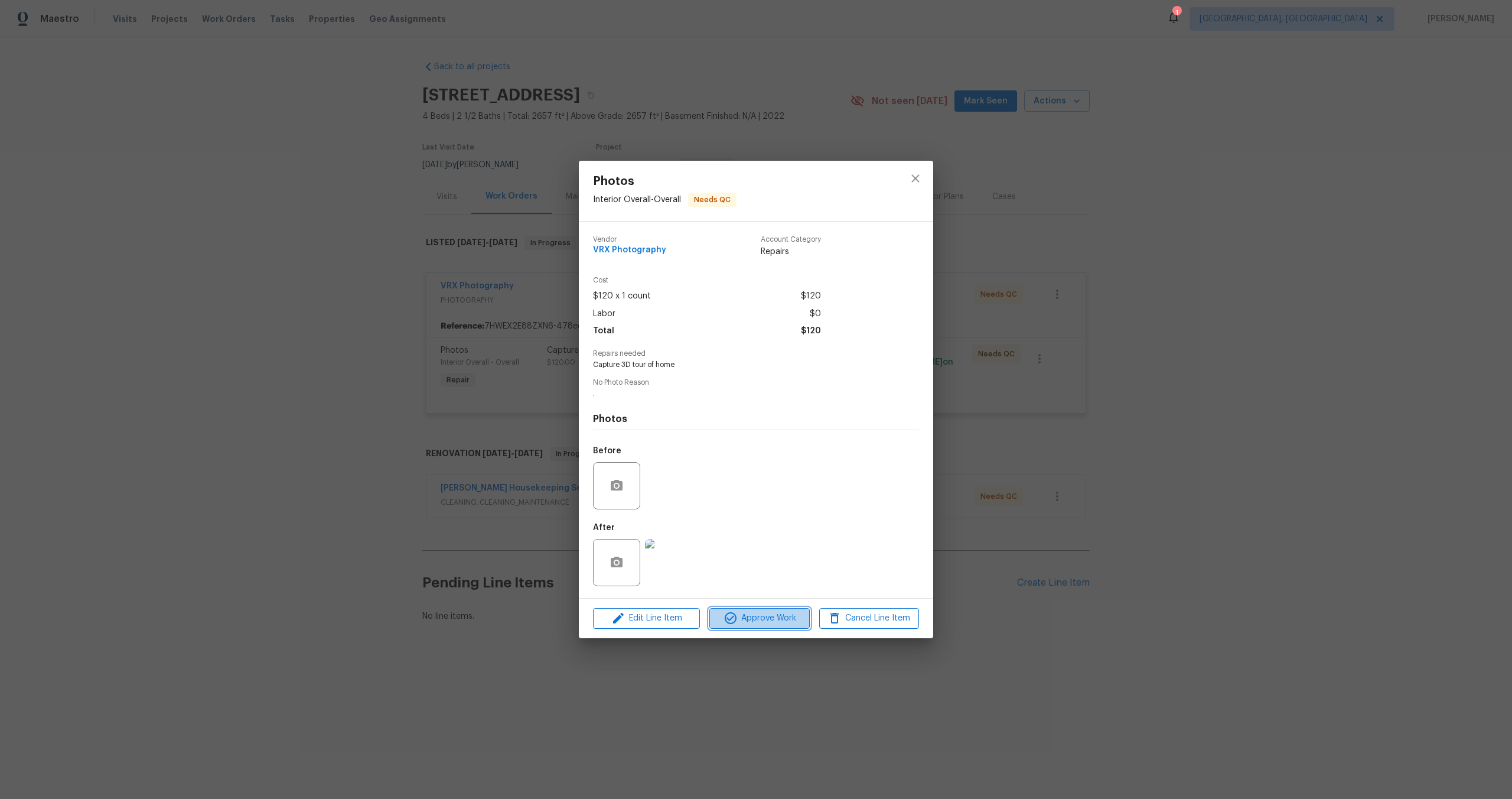
click at [768, 613] on span "Approve Work" at bounding box center [760, 618] width 93 height 15
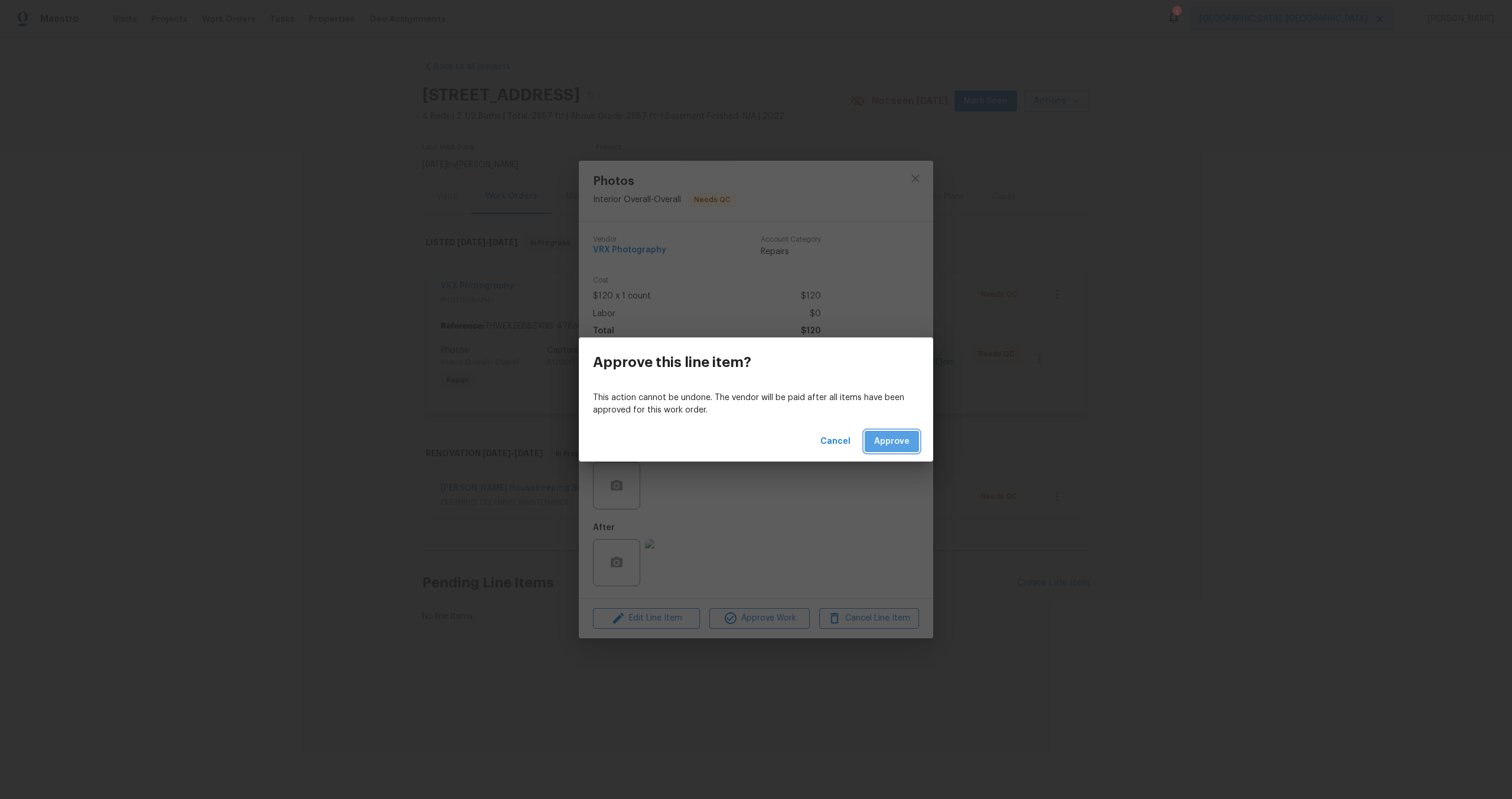
click at [898, 439] on span "Approve" at bounding box center [892, 442] width 35 height 15
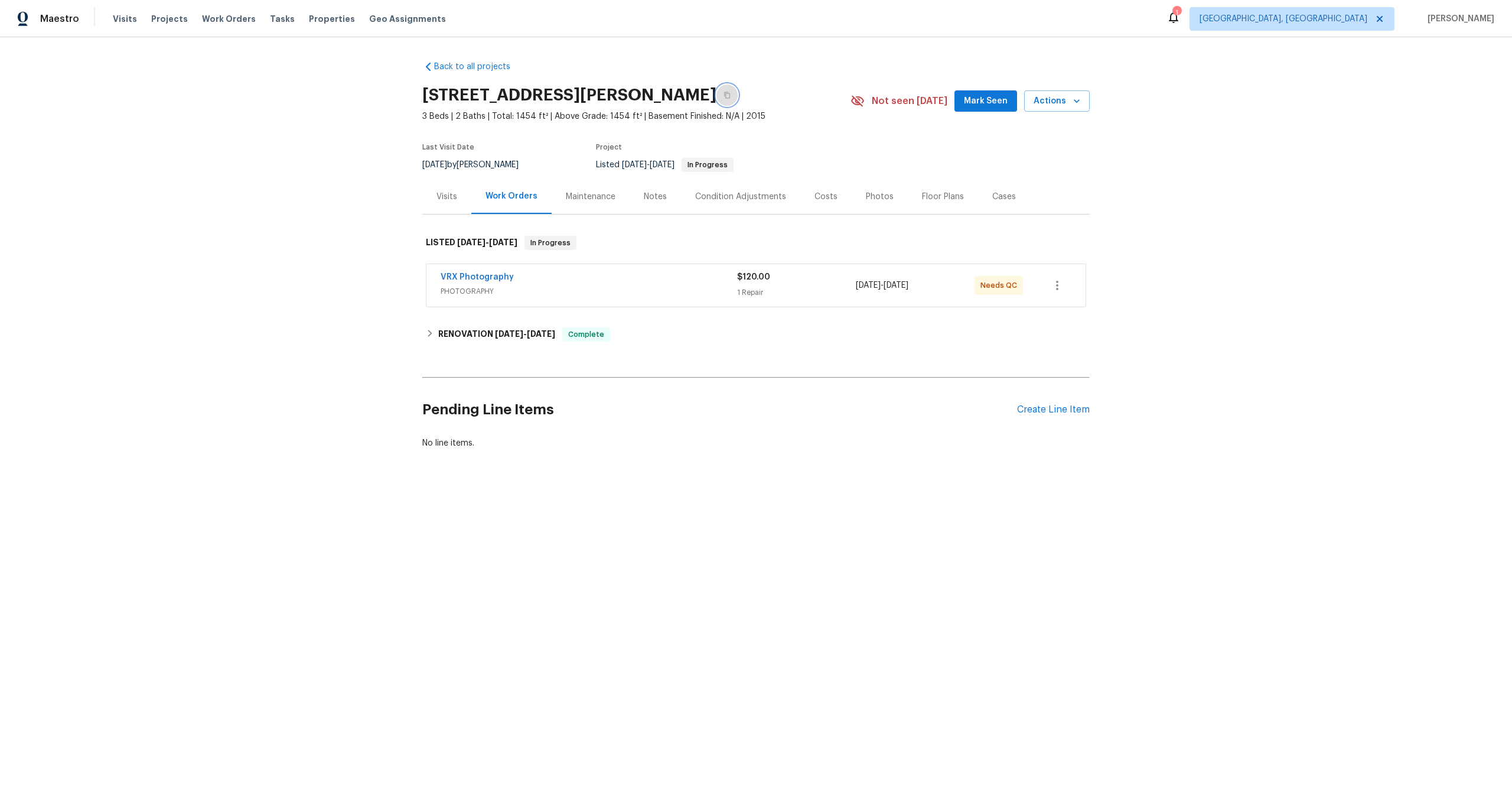
click at [716, 99] on button "button" at bounding box center [727, 95] width 21 height 21
click at [696, 301] on div "VRX Photography PHOTOGRAPHY $120.00 1 Repair [DATE] - [DATE] Needs QC" at bounding box center [756, 285] width 659 height 43
click at [677, 280] on div "VRX Photography" at bounding box center [589, 278] width 296 height 14
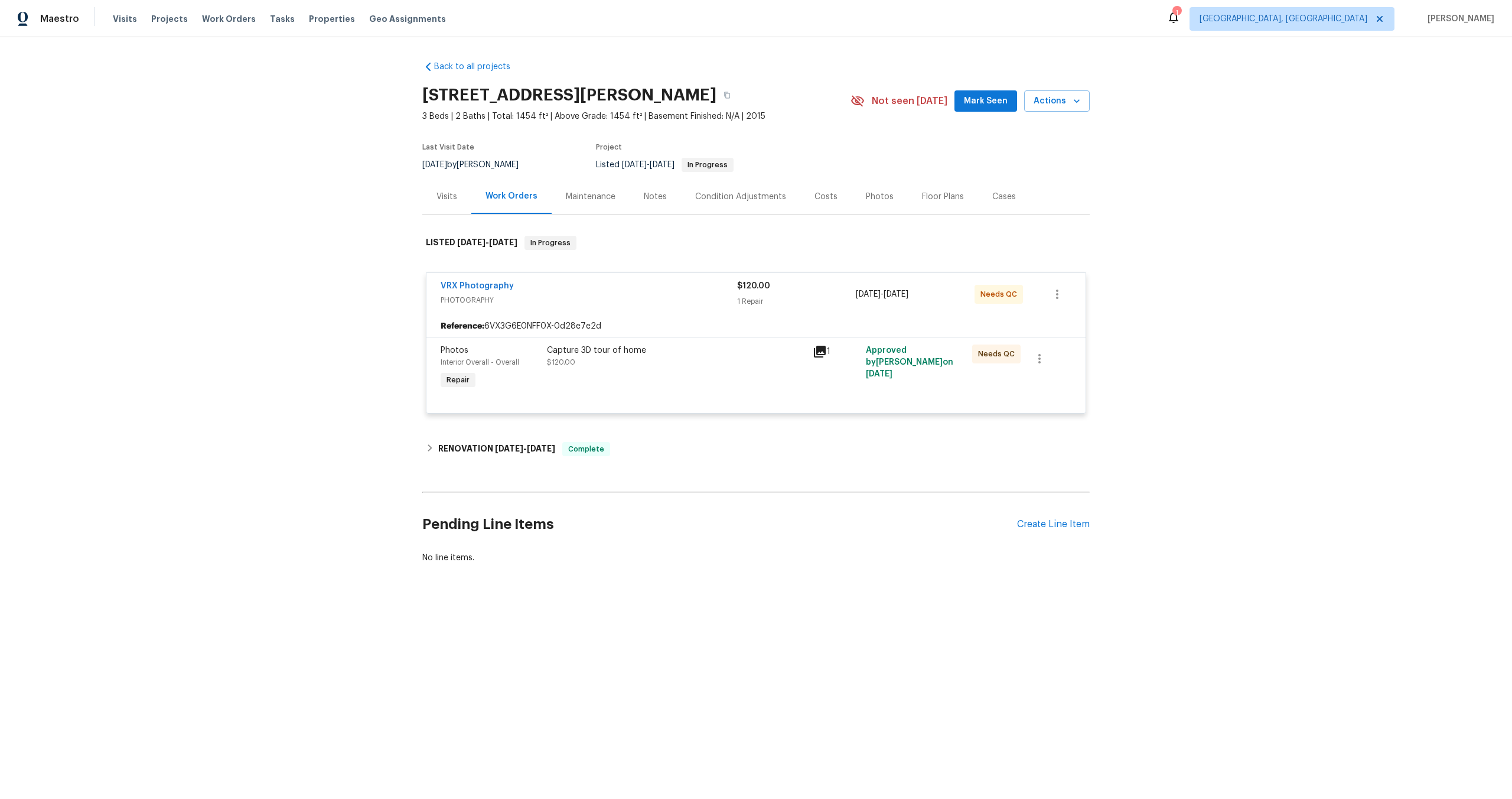
click at [728, 390] on div "Capture 3D tour of home $120.00" at bounding box center [676, 368] width 266 height 55
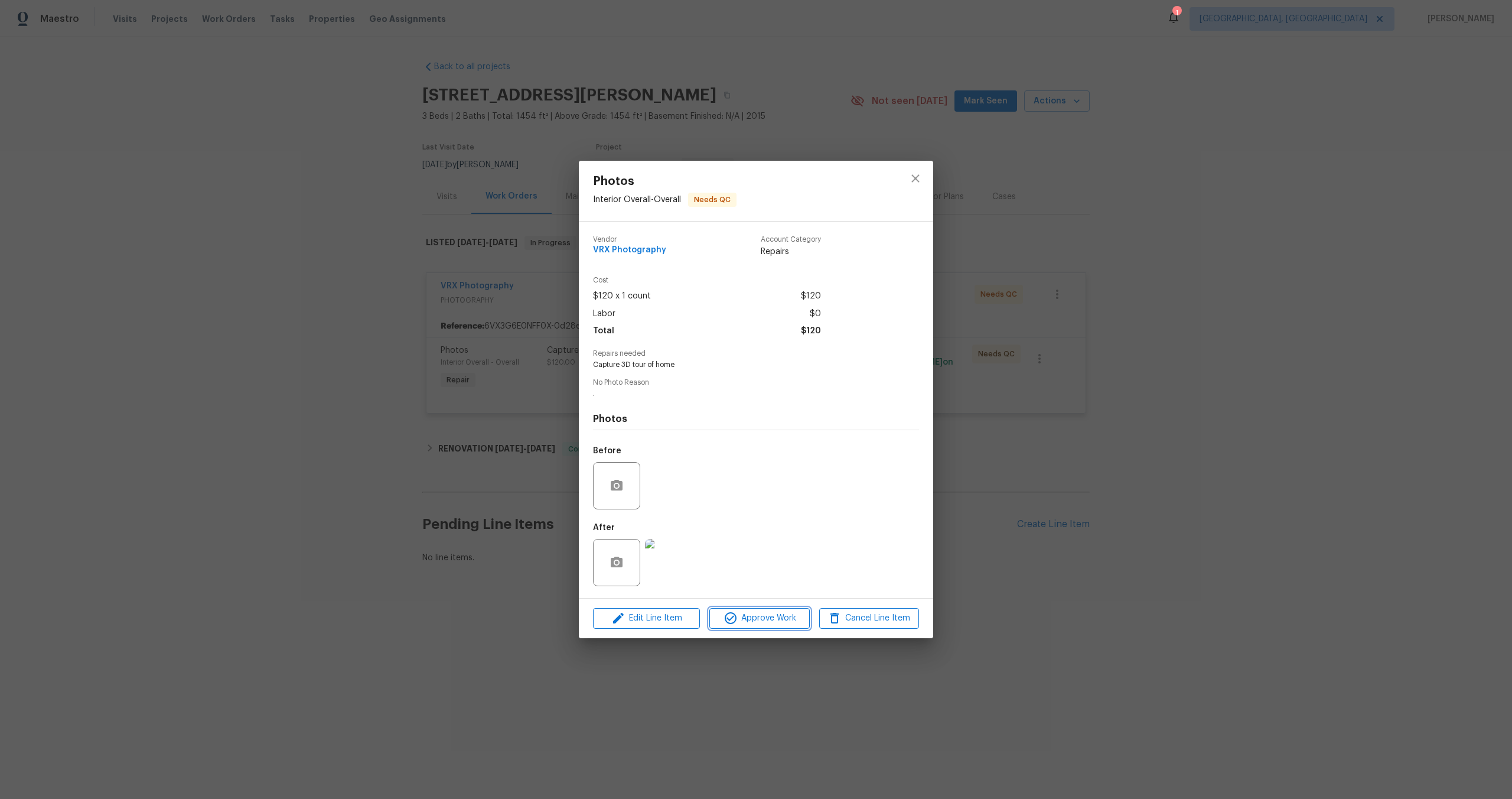
click at [788, 617] on span "Approve Work" at bounding box center [760, 618] width 93 height 15
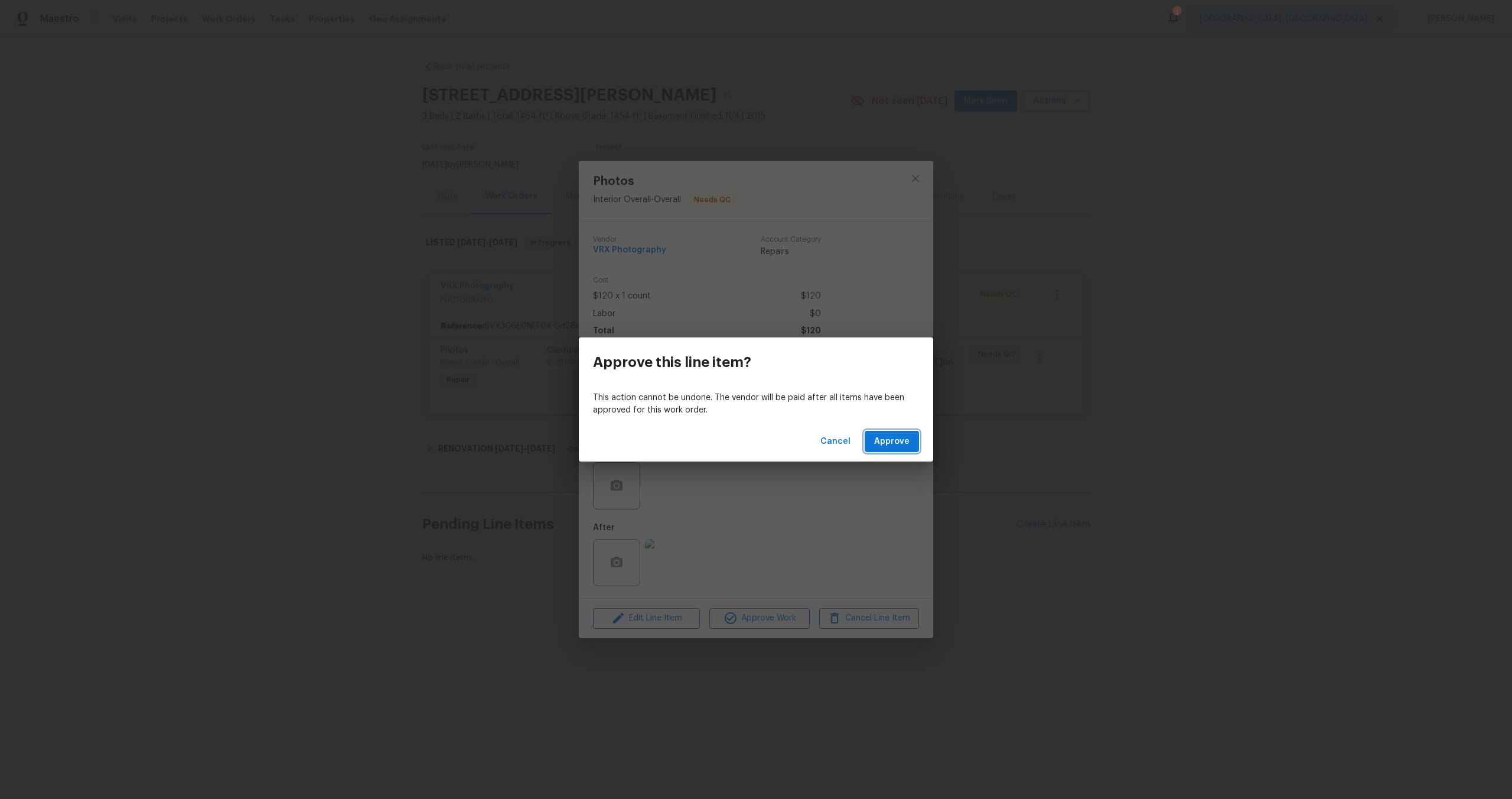
click at [899, 437] on span "Approve" at bounding box center [892, 442] width 35 height 15
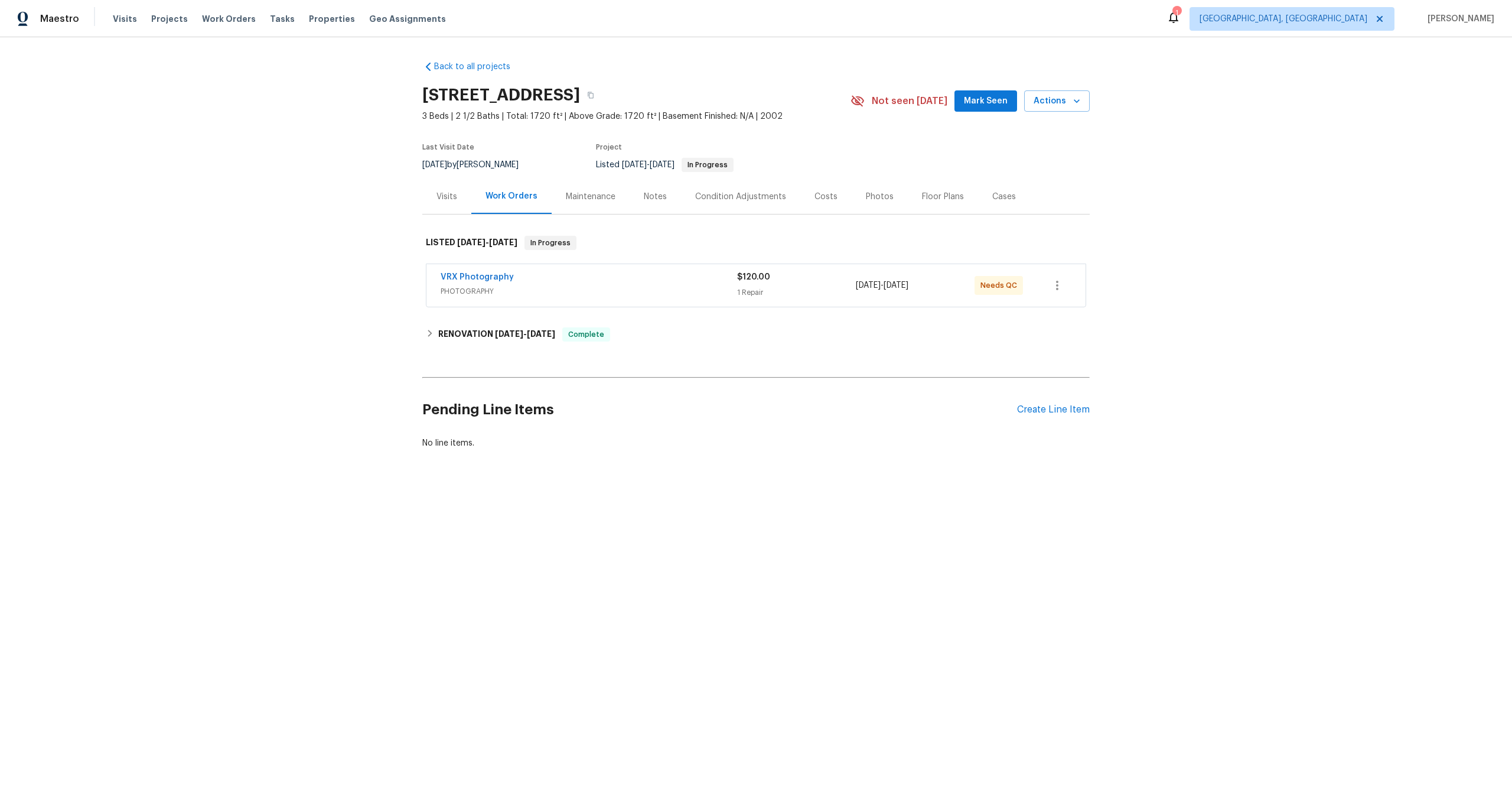
click at [652, 292] on span "PHOTOGRAPHY" at bounding box center [589, 291] width 296 height 12
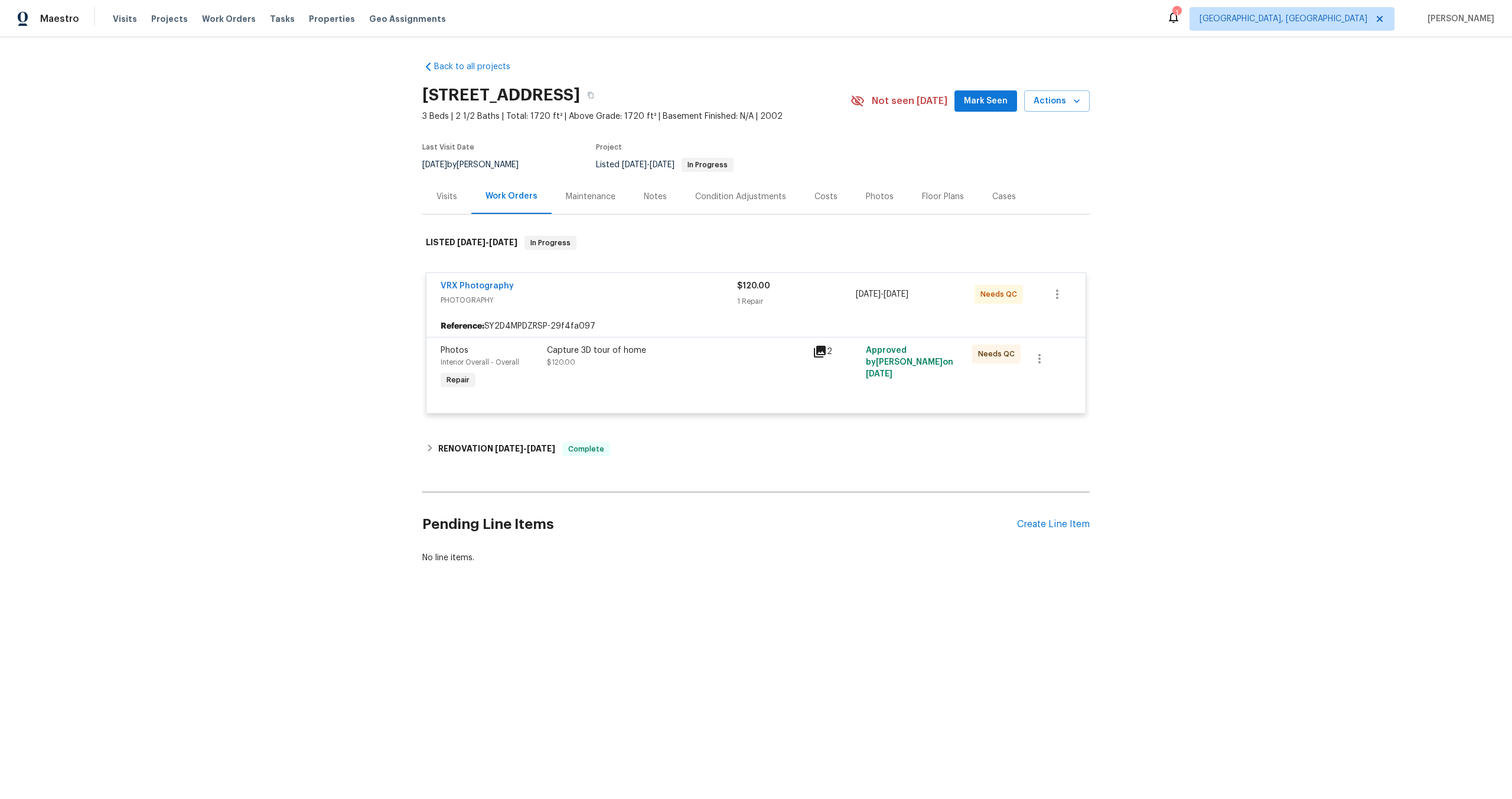
click at [664, 357] on div "Capture 3D tour of home $120.00" at bounding box center [676, 356] width 259 height 24
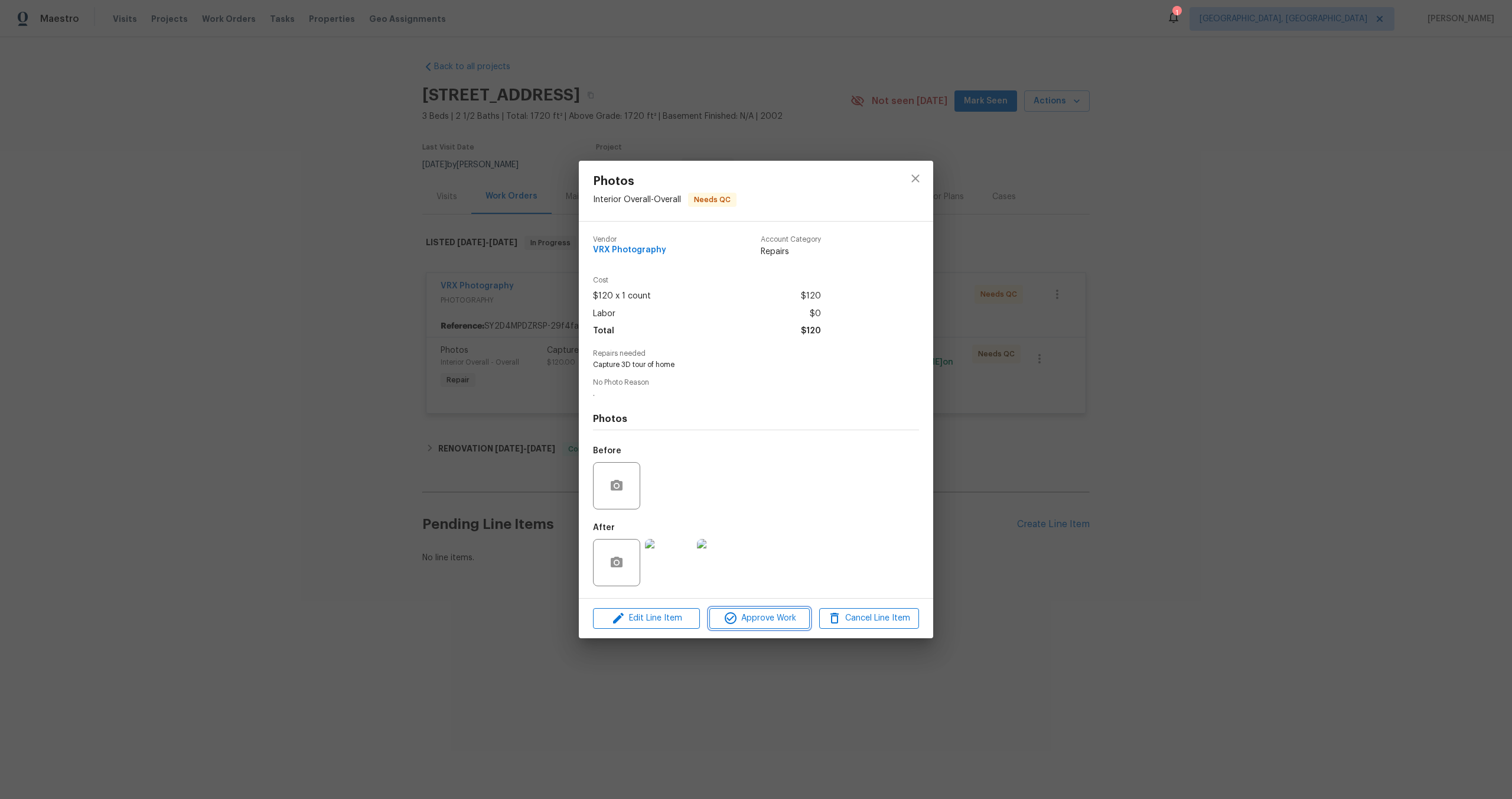
click at [770, 619] on span "Approve Work" at bounding box center [760, 618] width 93 height 15
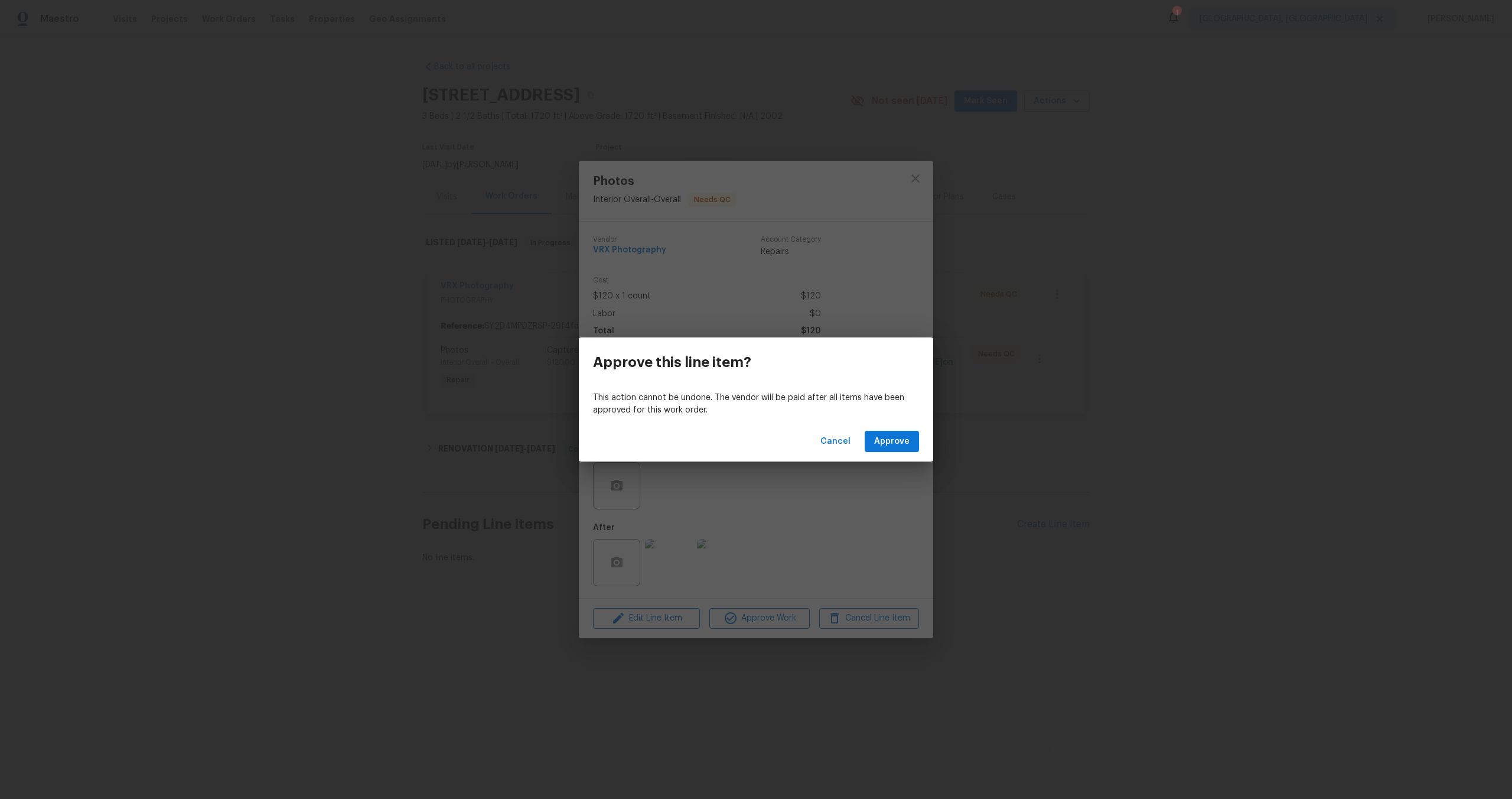
click at [897, 454] on div "Cancel Approve" at bounding box center [755, 442] width 354 height 41
click at [897, 438] on span "Approve" at bounding box center [892, 442] width 35 height 15
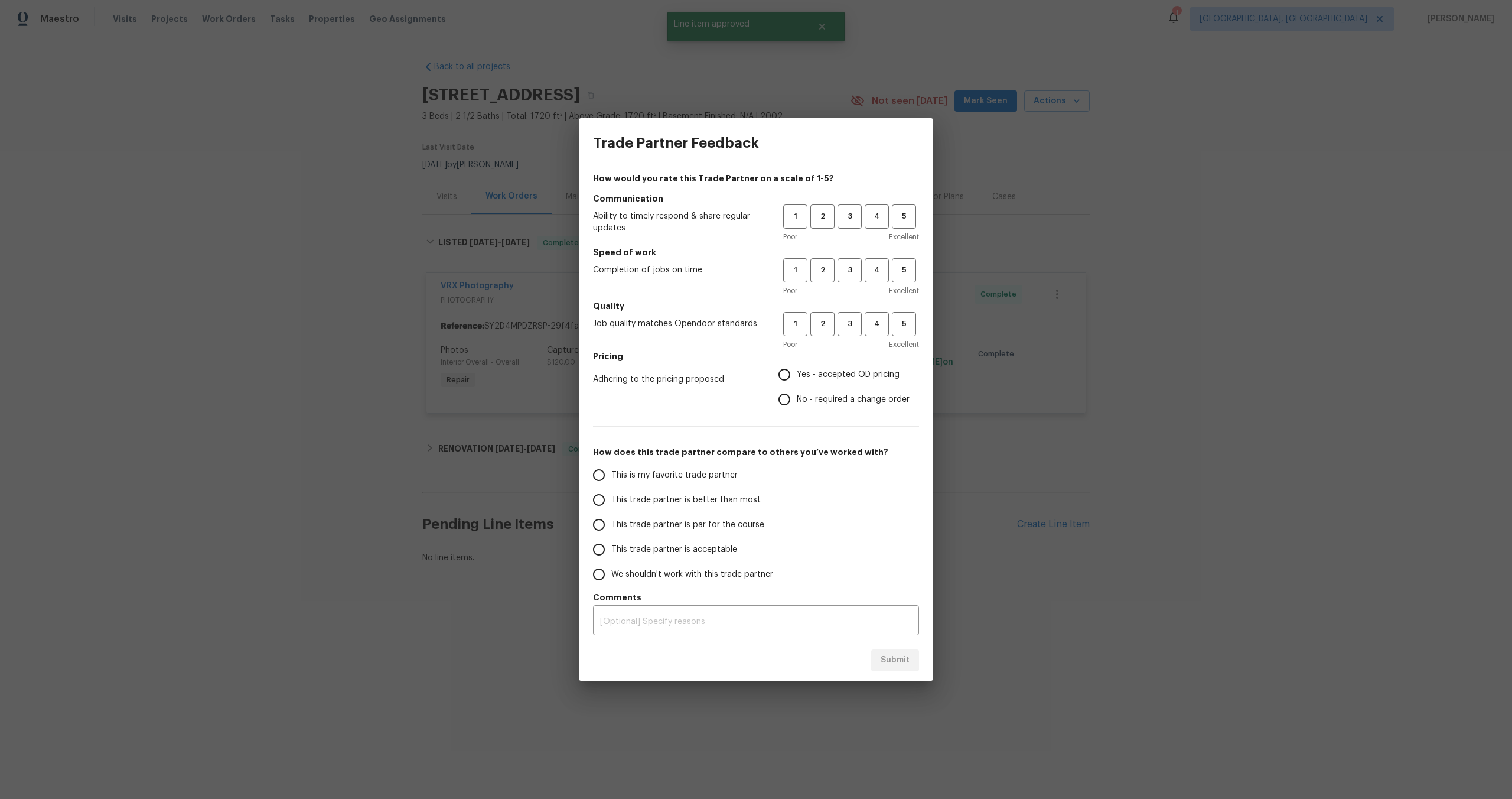
click at [797, 105] on div "Trade Partner Feedback How would you rate this Trade Partner on a scale of 1-5?…" at bounding box center [756, 400] width 1512 height 799
click at [873, 28] on div "Trade Partner Feedback How would you rate this Trade Partner on a scale of 1-5?…" at bounding box center [756, 400] width 1512 height 799
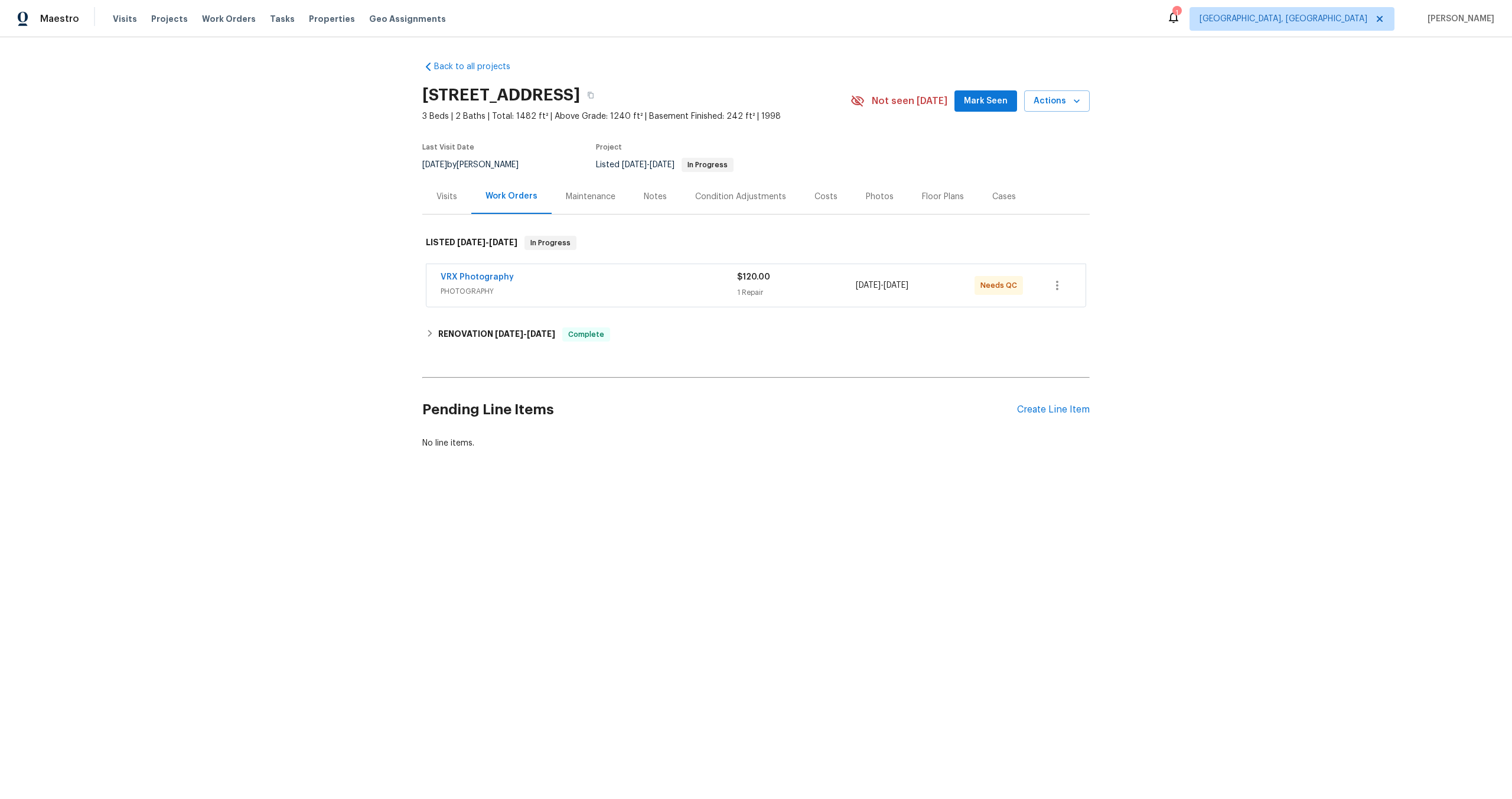
click at [579, 287] on span "PHOTOGRAPHY" at bounding box center [589, 291] width 296 height 12
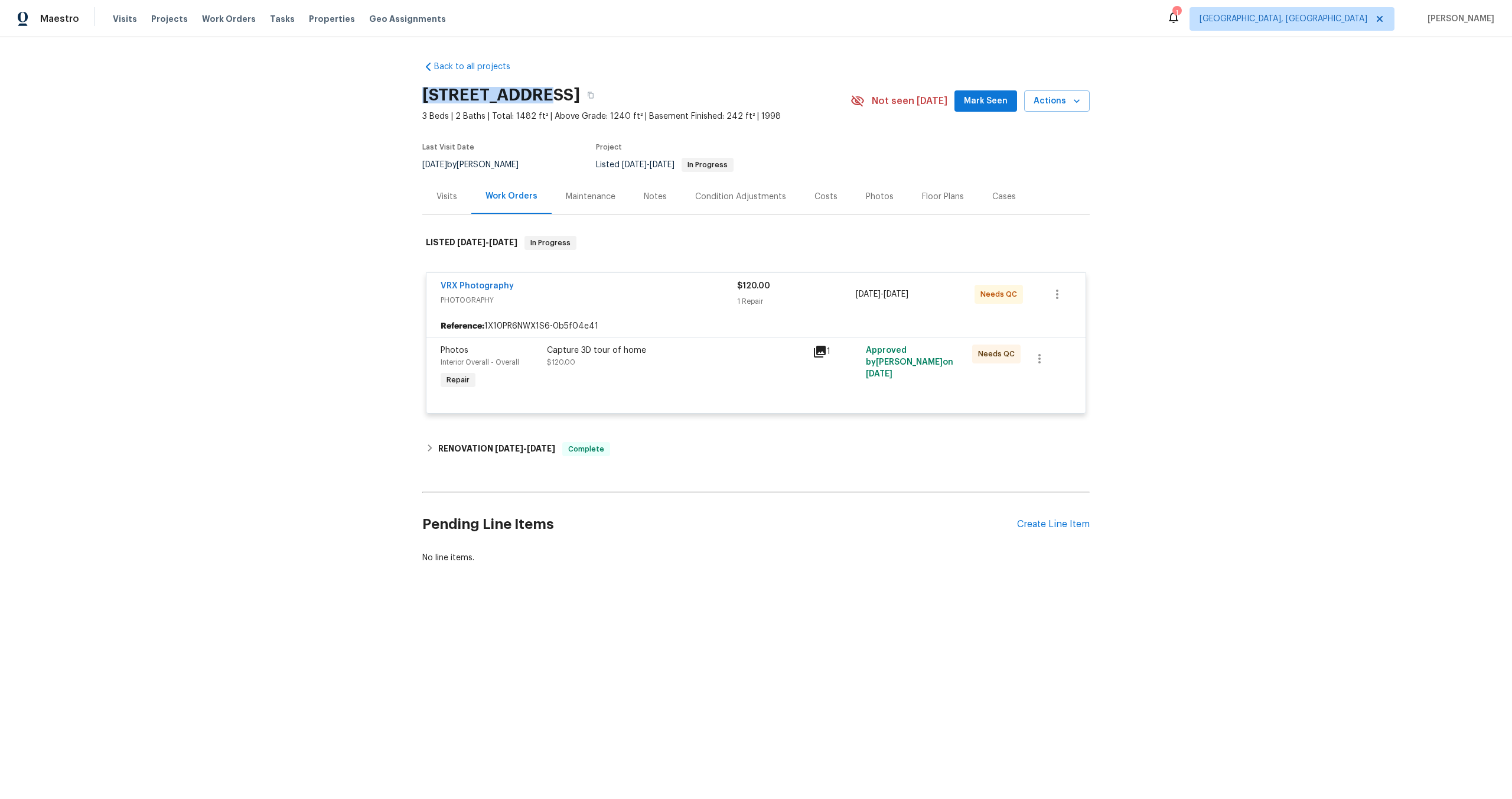
drag, startPoint x: 541, startPoint y: 91, endPoint x: 423, endPoint y: 90, distance: 118.0
click at [423, 90] on h2 "1694 N 2225 W, Clearfield, UT 84015" at bounding box center [501, 95] width 158 height 12
copy h2 "1694 N 2225 W"
click at [671, 316] on div "Reference: 1X10PR6NWX1S6-0b5f04e41" at bounding box center [756, 326] width 659 height 21
click at [715, 372] on div "Capture 3D tour of home $120.00" at bounding box center [676, 368] width 266 height 55
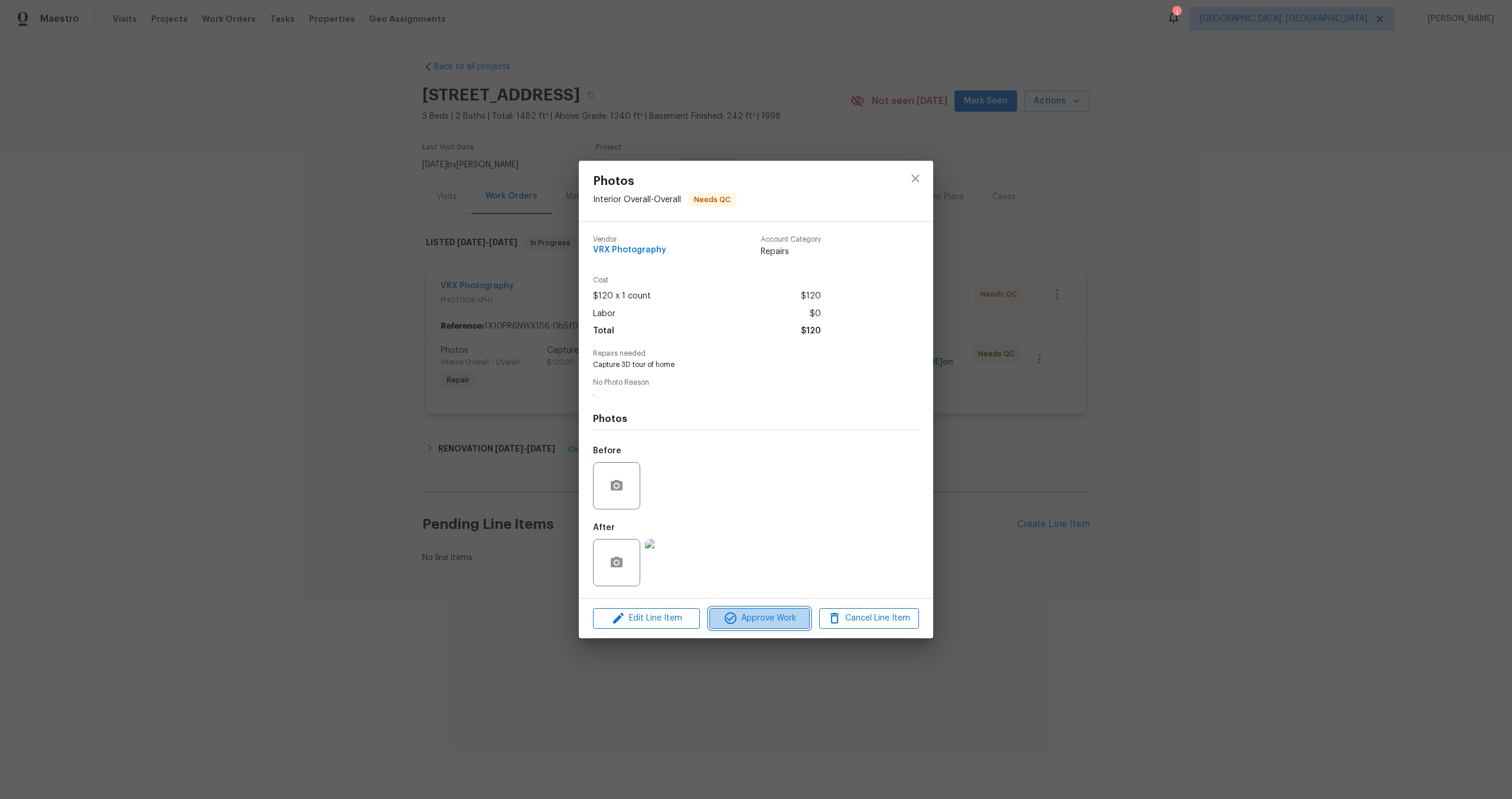
click at [754, 618] on span "Approve Work" at bounding box center [760, 618] width 93 height 15
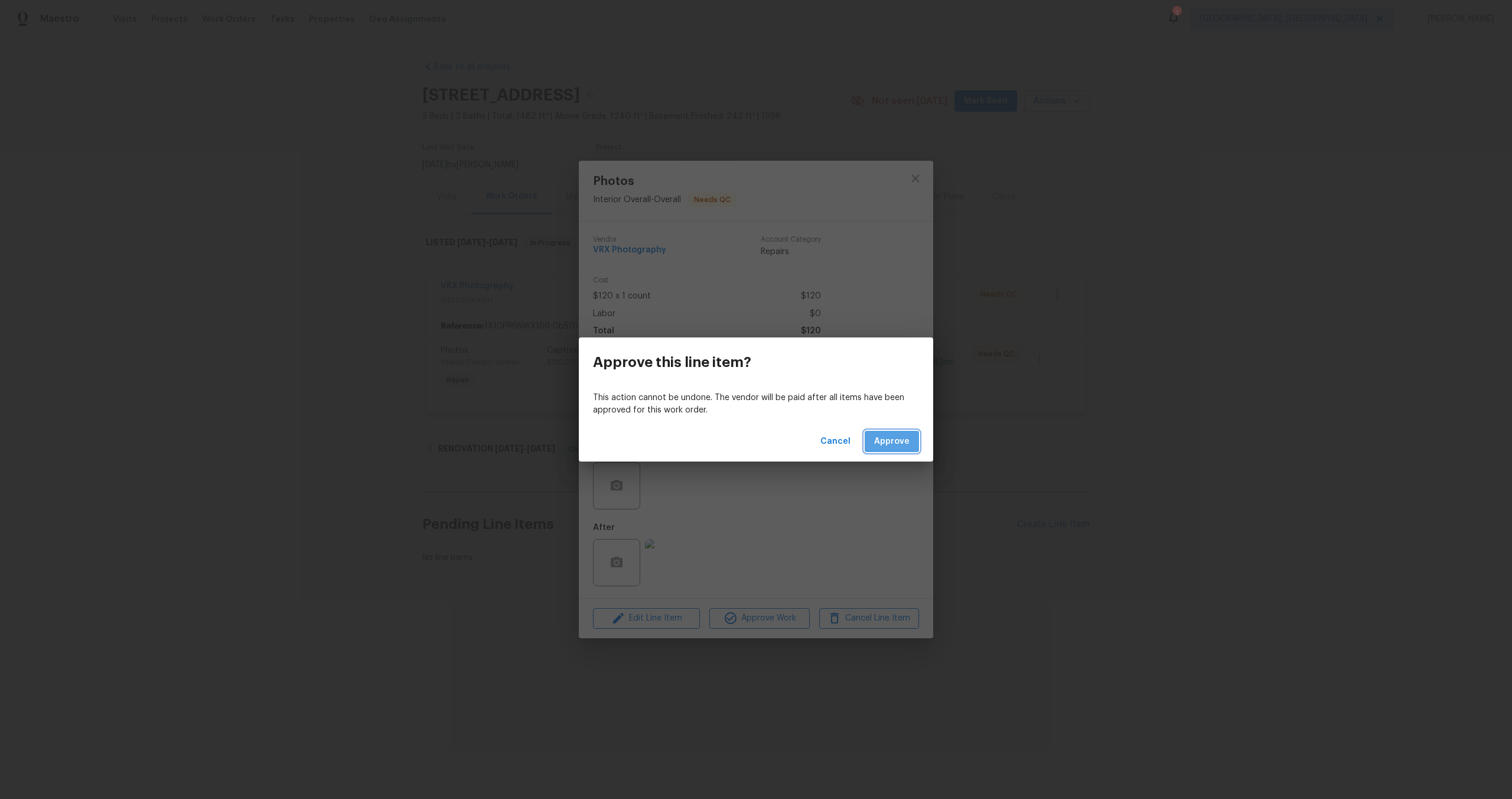
click at [897, 437] on span "Approve" at bounding box center [892, 442] width 35 height 15
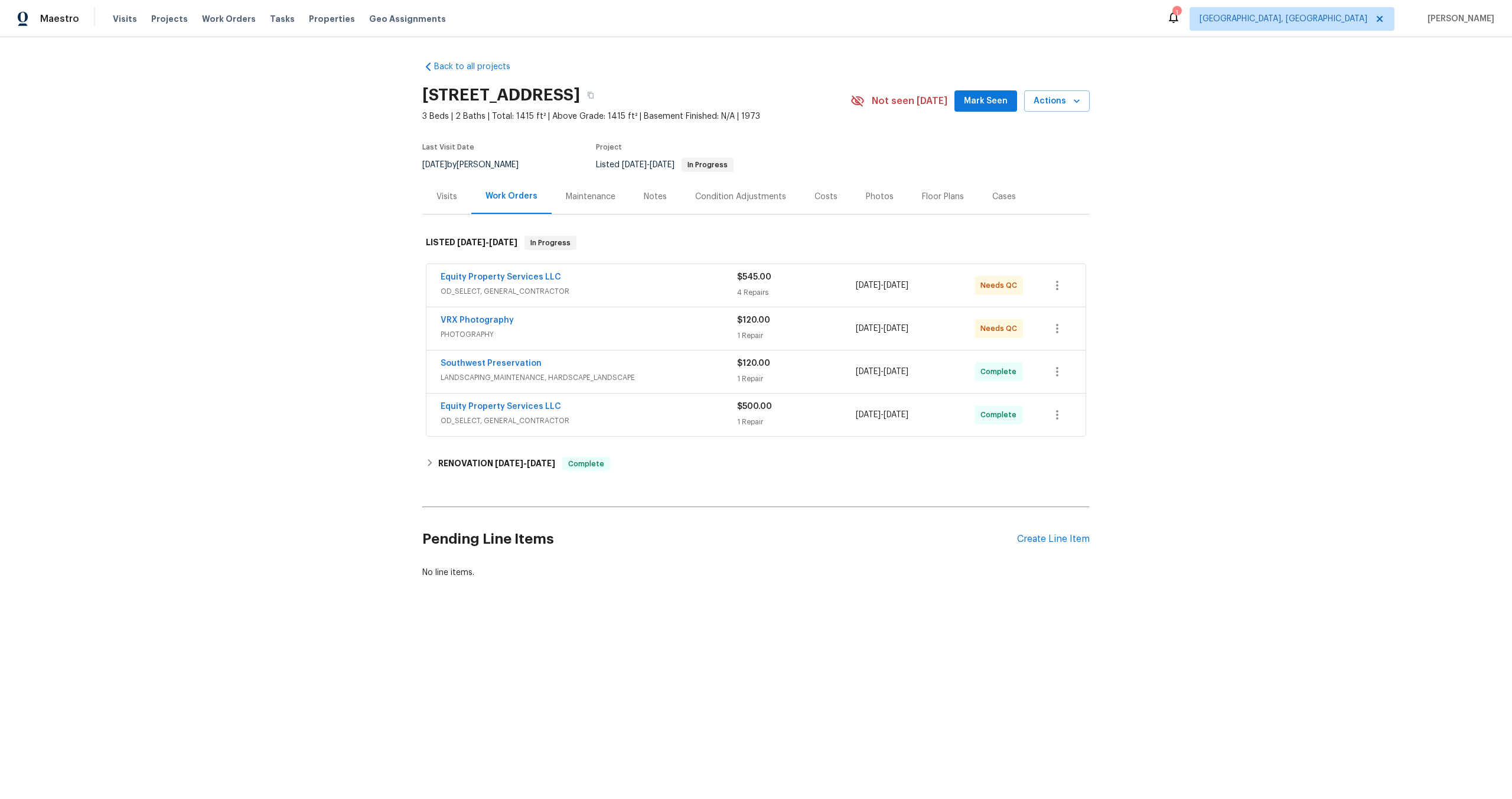
click at [607, 328] on div "VRX Photography" at bounding box center [589, 321] width 296 height 14
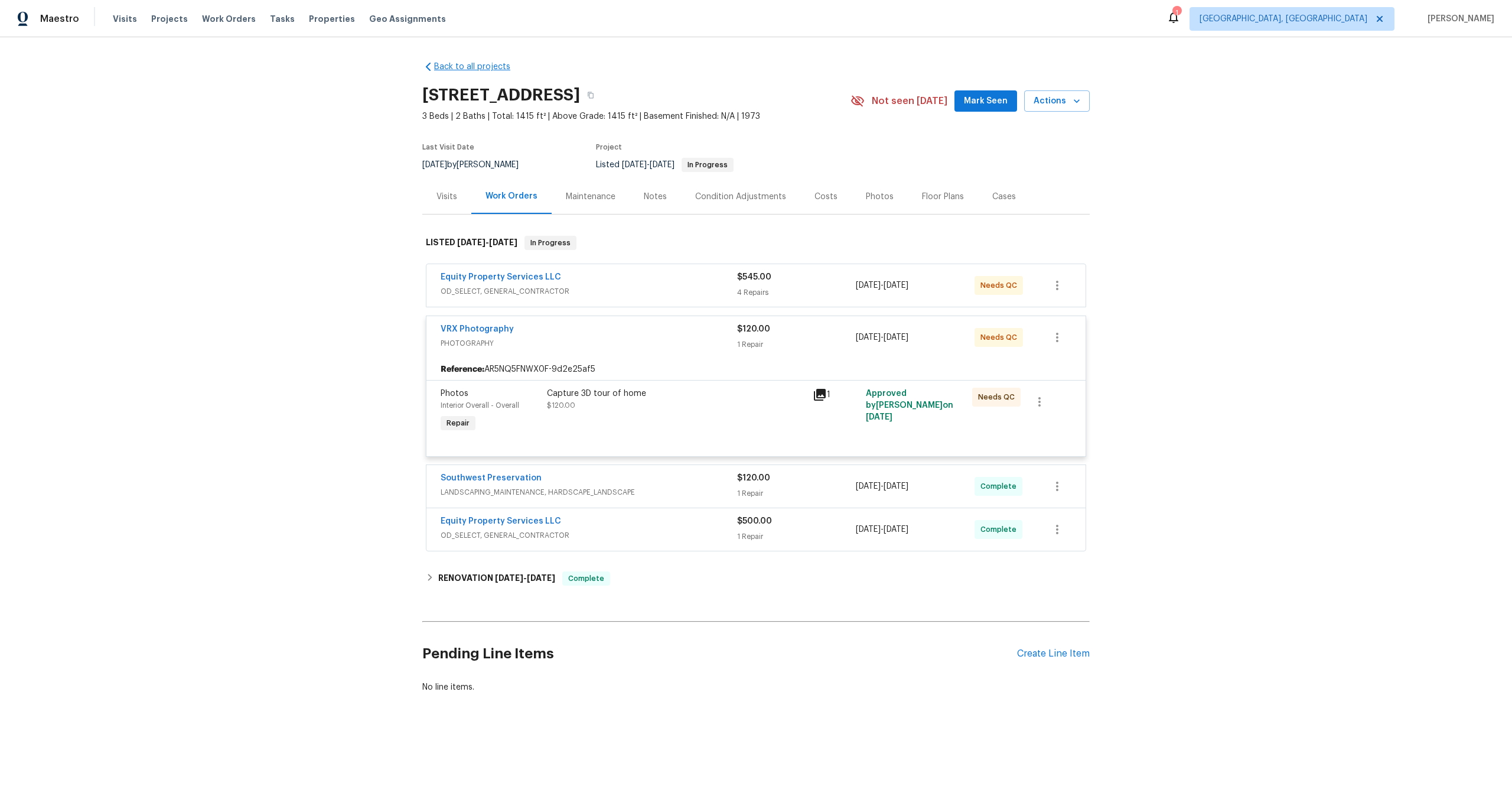
drag, startPoint x: 610, startPoint y: 95, endPoint x: 439, endPoint y: 72, distance: 172.5
click at [438, 71] on div "Back to all projects [STREET_ADDRESS] 3 Beds | 2 Baths | Total: 1415 ft² | Abov…" at bounding box center [756, 377] width 667 height 651
copy div "Back to all projects [STREET_ADDRESS]"
drag, startPoint x: 549, startPoint y: 61, endPoint x: 560, endPoint y: 61, distance: 11.0
click at [549, 61] on div "Back to all projects [STREET_ADDRESS] 3 Beds | 2 Baths | Total: 1415 ft² | Abov…" at bounding box center [756, 377] width 667 height 651
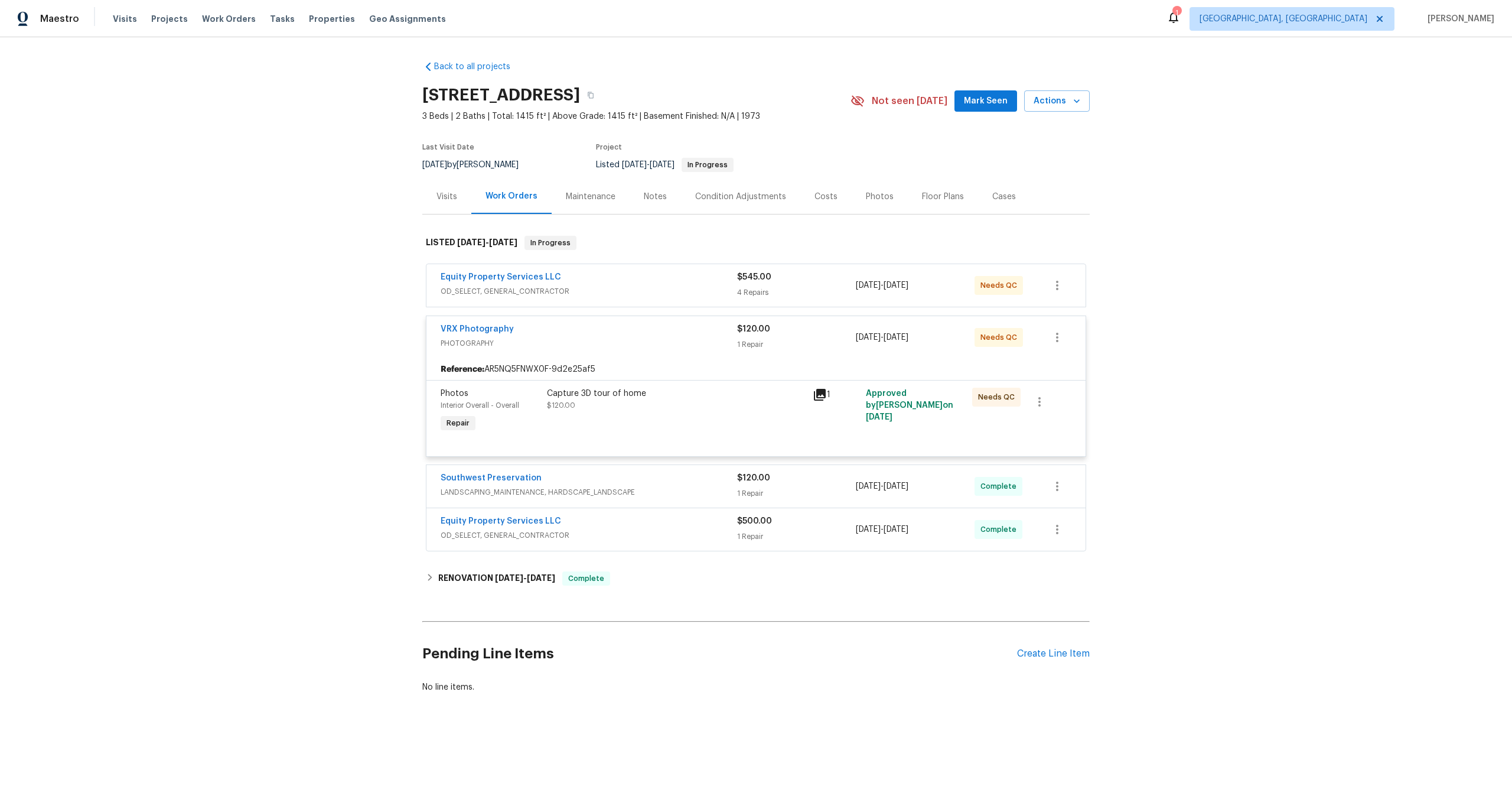
drag, startPoint x: 609, startPoint y: 91, endPoint x: 420, endPoint y: 90, distance: 189.0
click at [420, 90] on div "Back to all projects [STREET_ADDRESS] 3 Beds | 2 Baths | Total: 1415 ft² | Abov…" at bounding box center [756, 405] width 1512 height 736
copy h2 "[STREET_ADDRESS]"
click at [640, 336] on div "VRX Photography" at bounding box center [589, 330] width 296 height 14
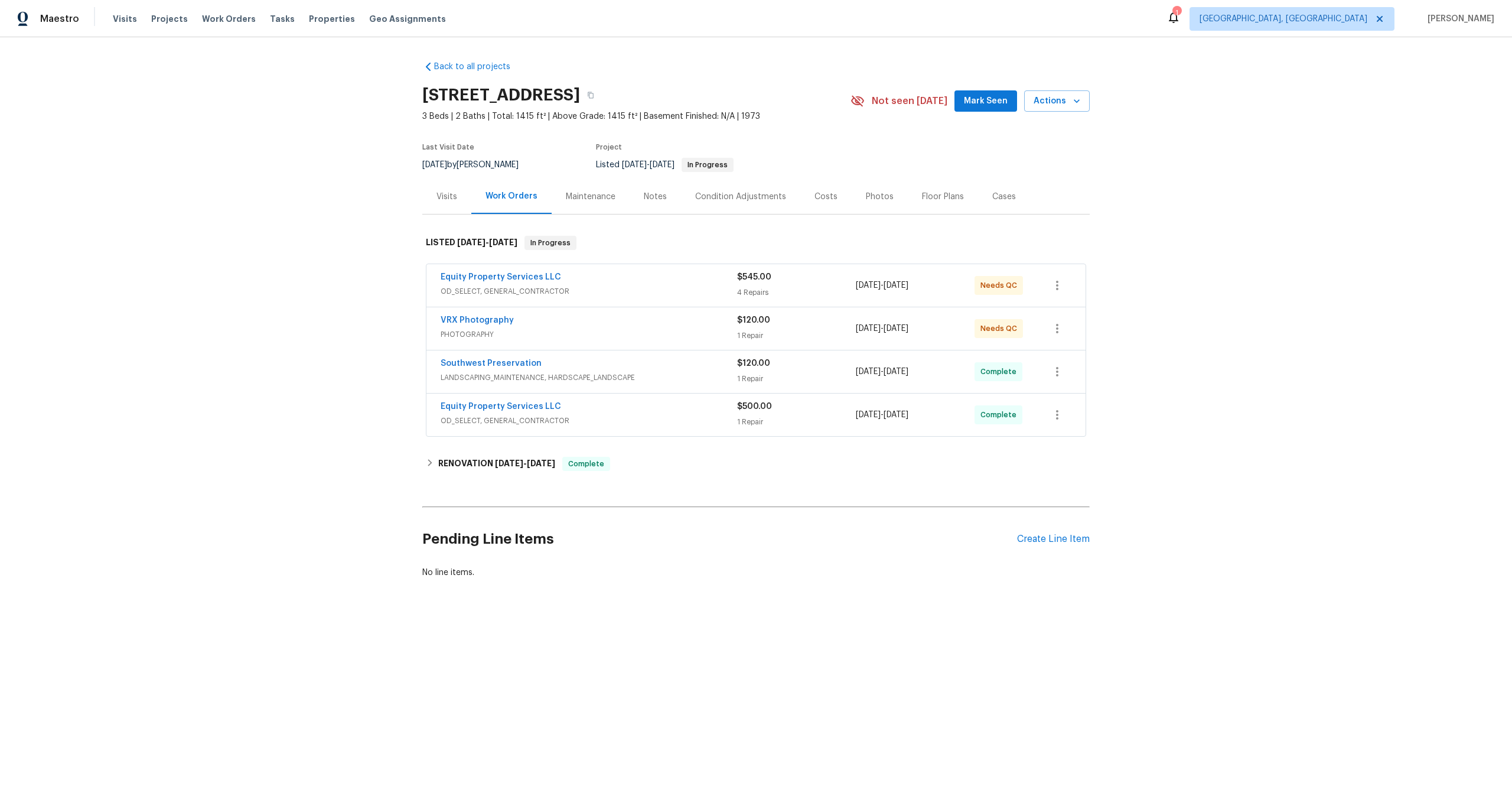
click at [685, 330] on span "PHOTOGRAPHY" at bounding box center [589, 334] width 296 height 12
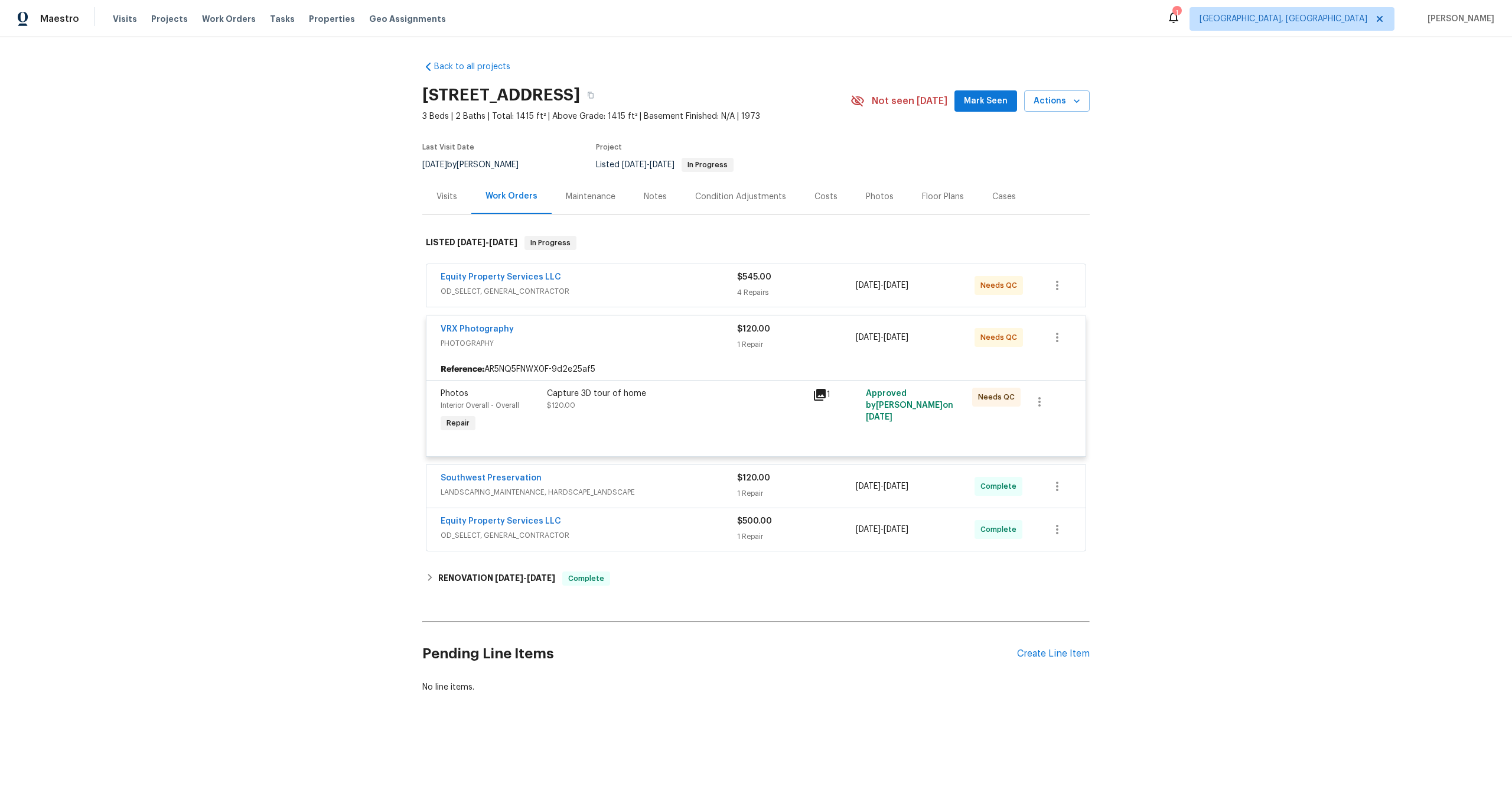
click at [701, 415] on div "Capture 3D tour of home $120.00" at bounding box center [676, 411] width 266 height 55
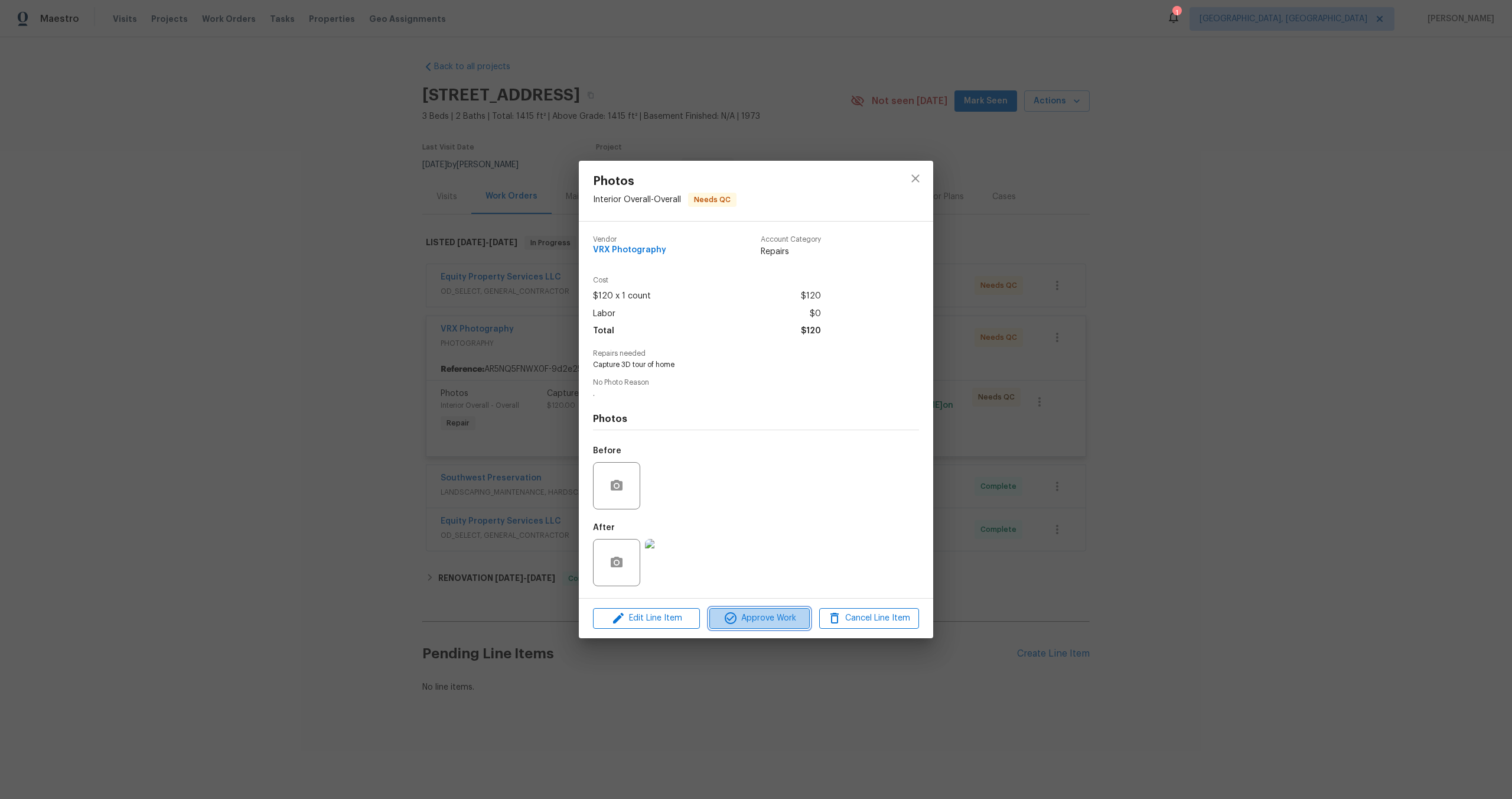
click at [771, 621] on span "Approve Work" at bounding box center [760, 618] width 93 height 15
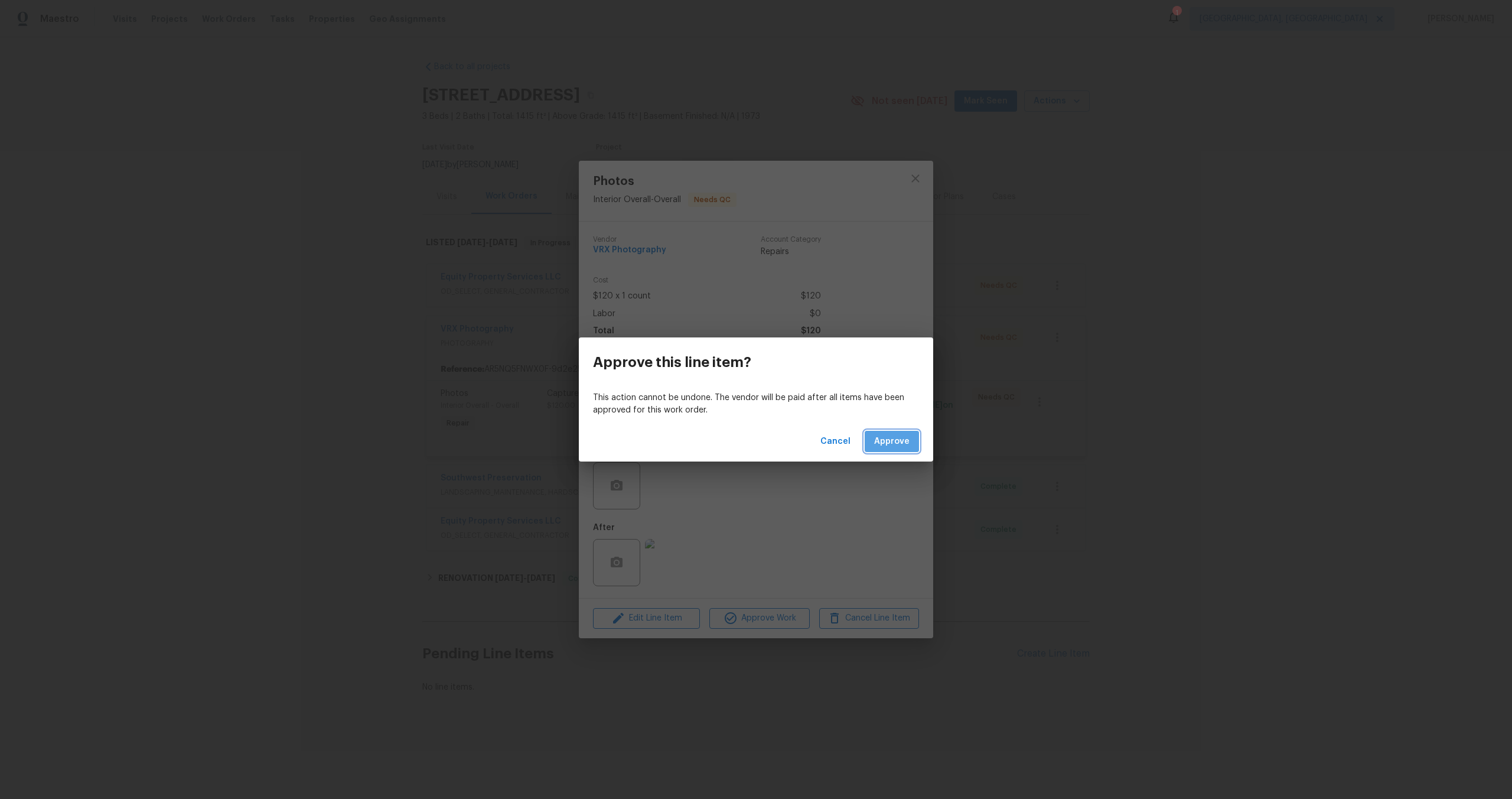
click at [889, 450] on button "Approve" at bounding box center [892, 441] width 55 height 22
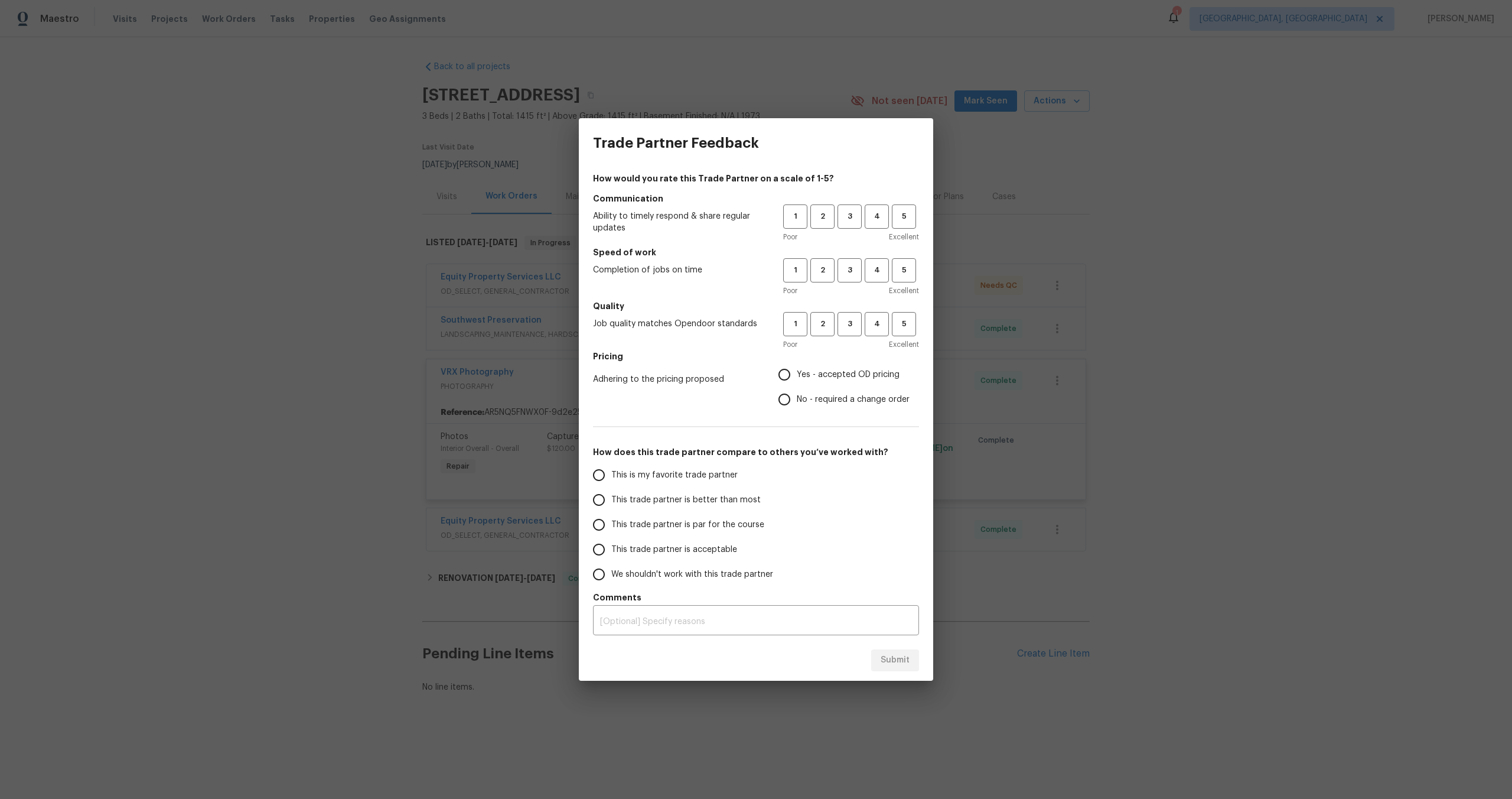
click at [1044, 161] on div "Trade Partner Feedback How would you rate this Trade Partner on a scale of 1-5?…" at bounding box center [756, 400] width 1512 height 799
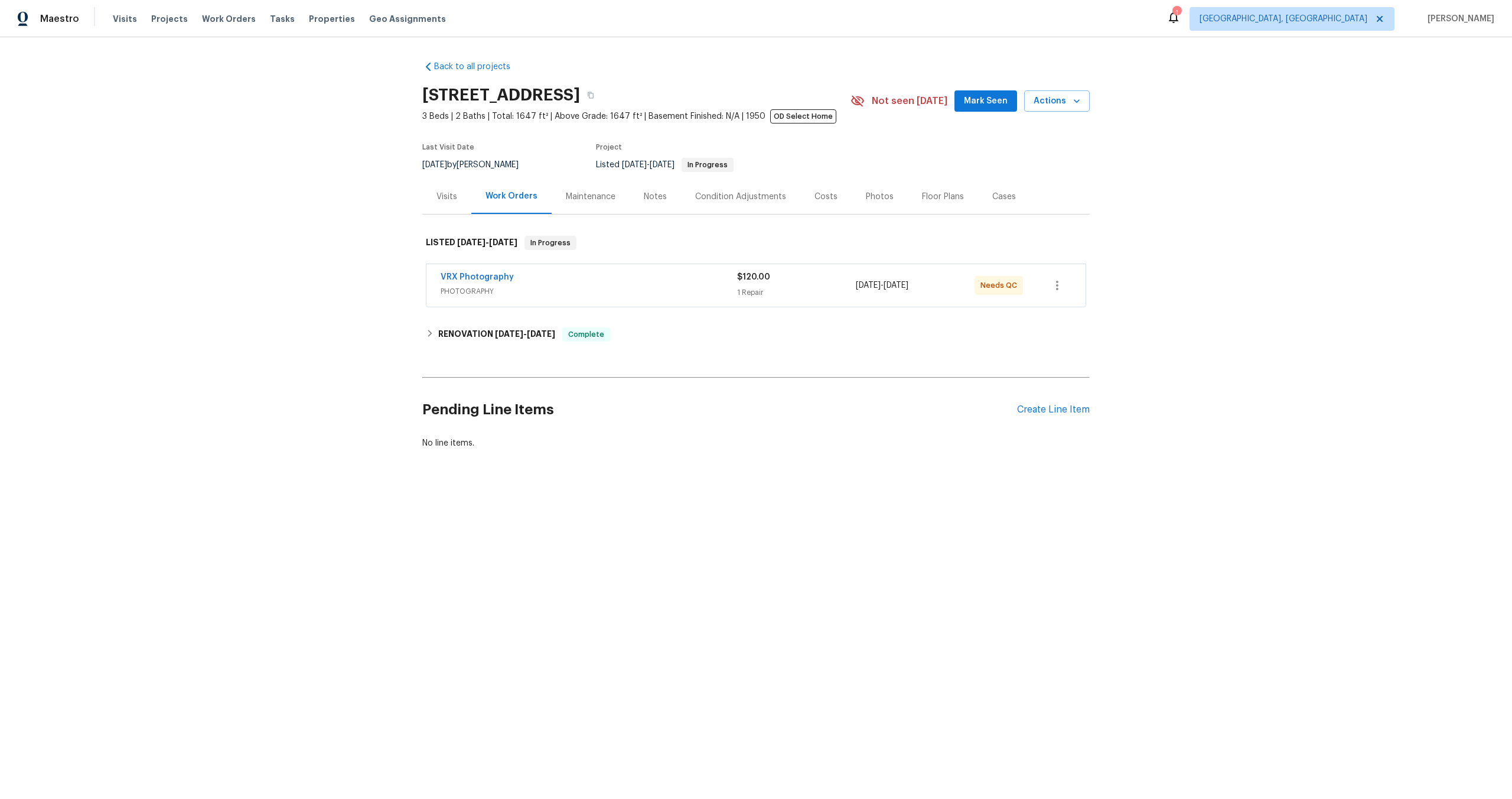
click at [646, 292] on span "PHOTOGRAPHY" at bounding box center [589, 291] width 296 height 12
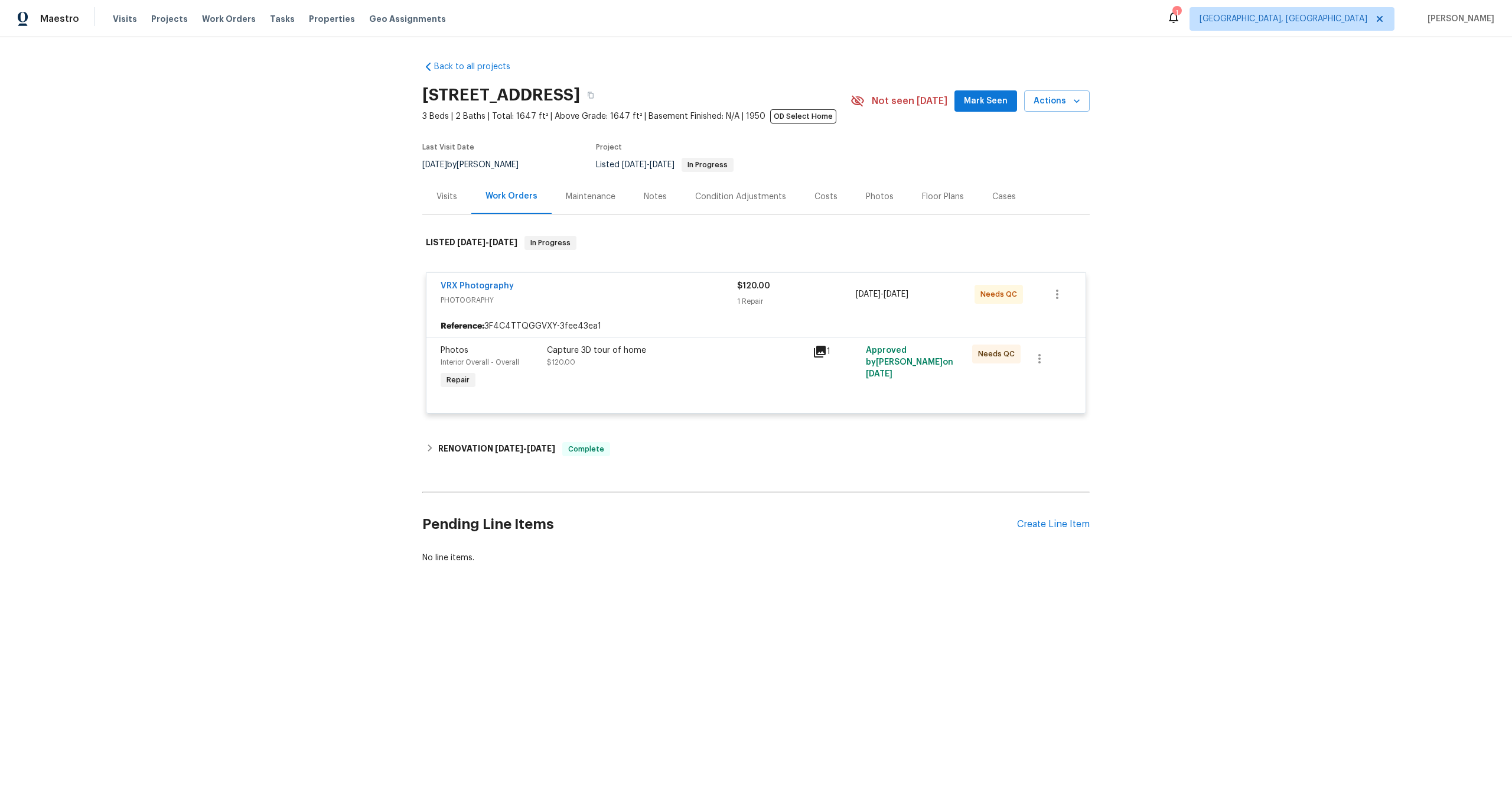
click at [713, 345] on div "Capture 3D tour of home" at bounding box center [676, 350] width 259 height 12
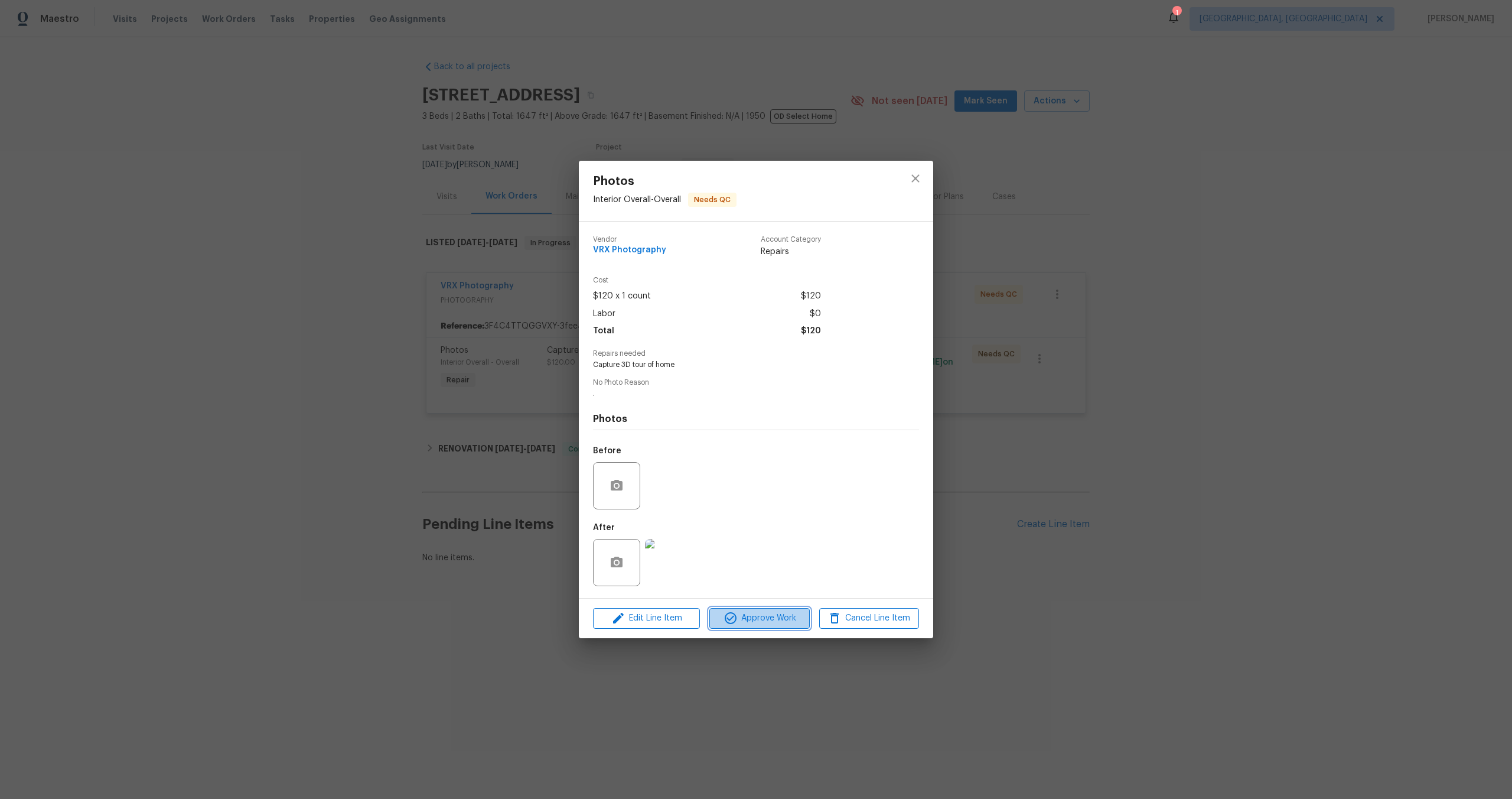
click at [758, 613] on span "Approve Work" at bounding box center [760, 618] width 93 height 15
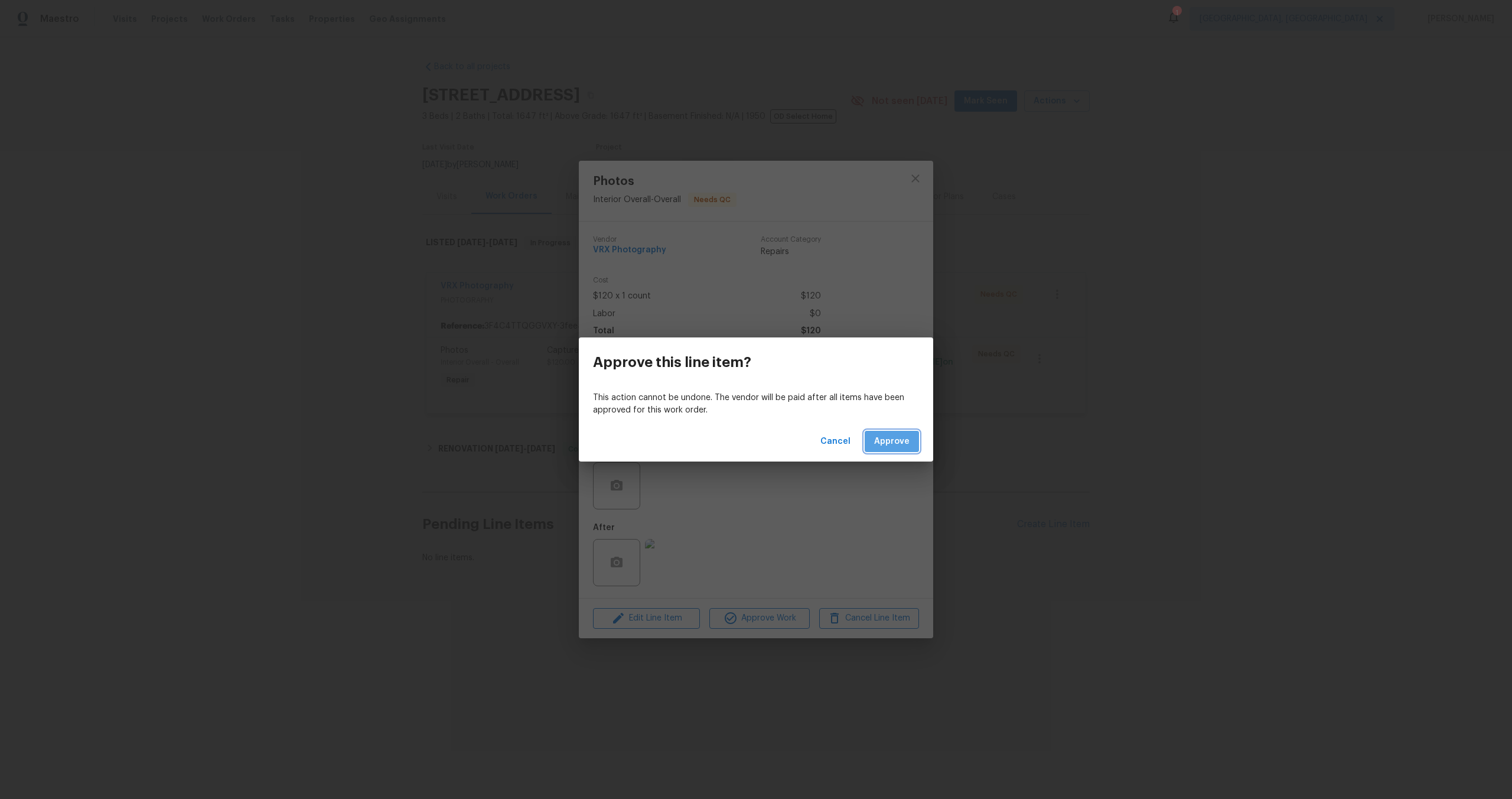
click at [913, 434] on button "Approve" at bounding box center [892, 441] width 55 height 22
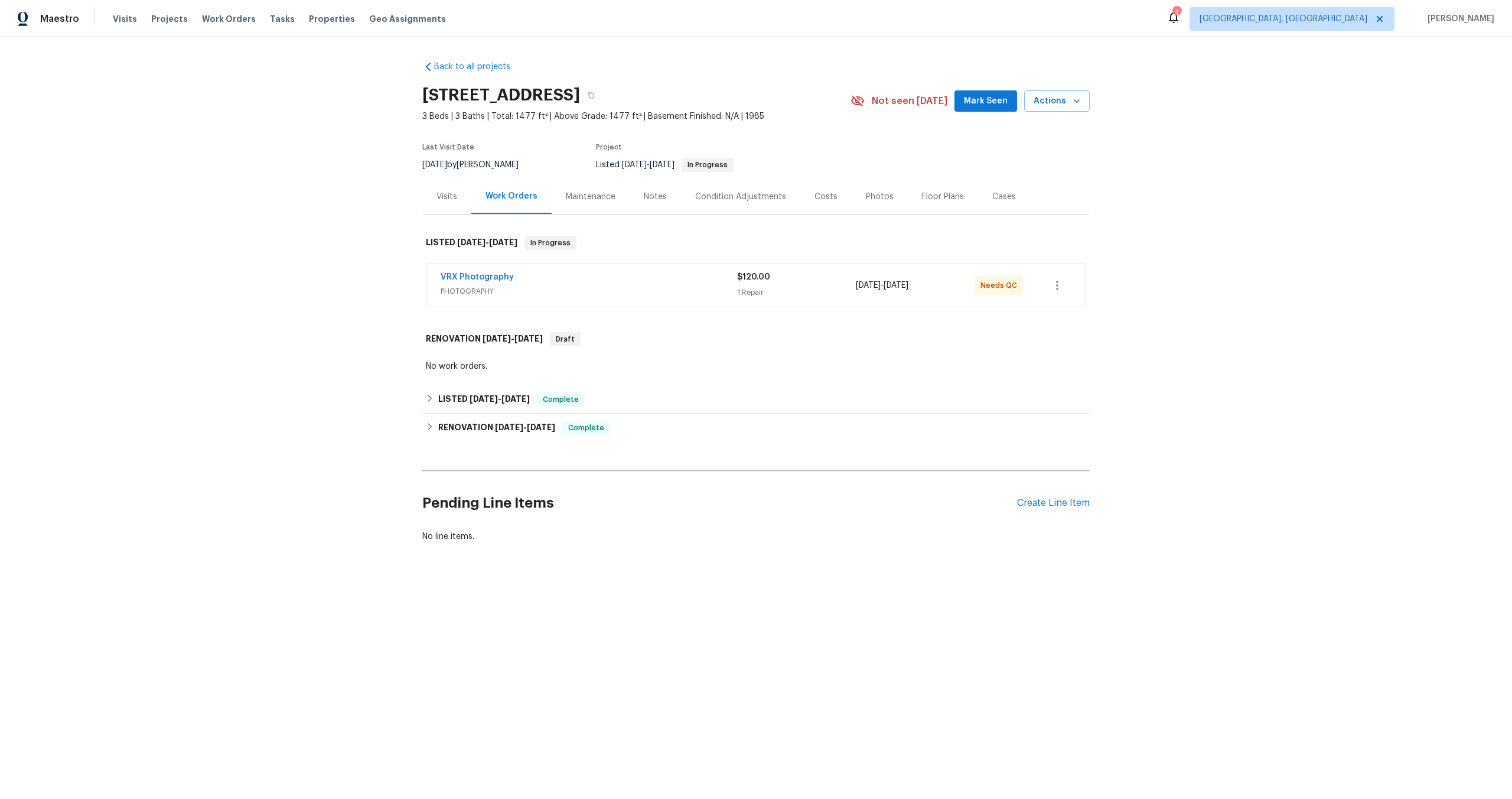
click at [624, 284] on div "VRX Photography" at bounding box center [589, 278] width 296 height 14
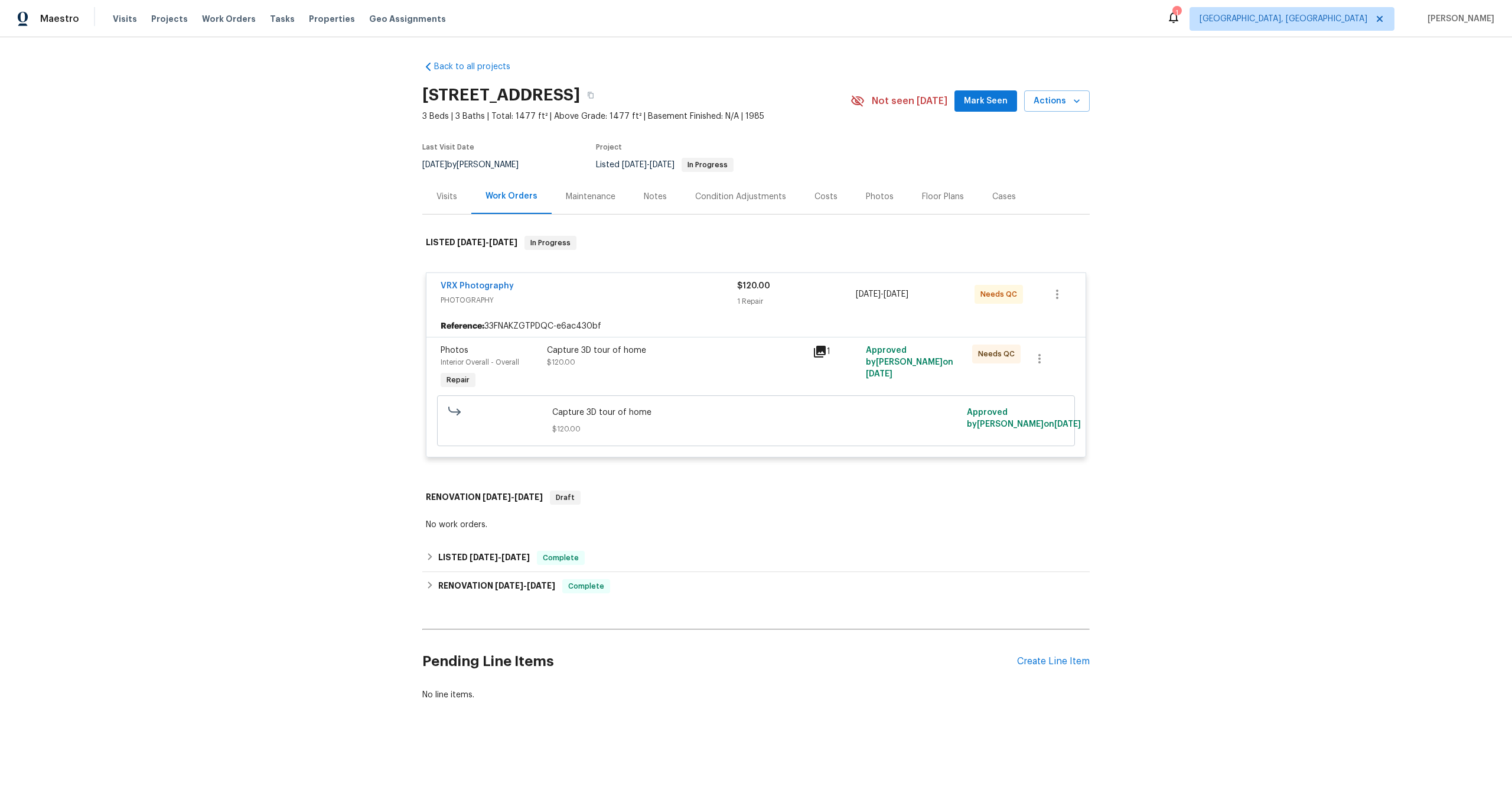
click at [737, 379] on div "Capture 3D tour of home $120.00" at bounding box center [676, 368] width 266 height 55
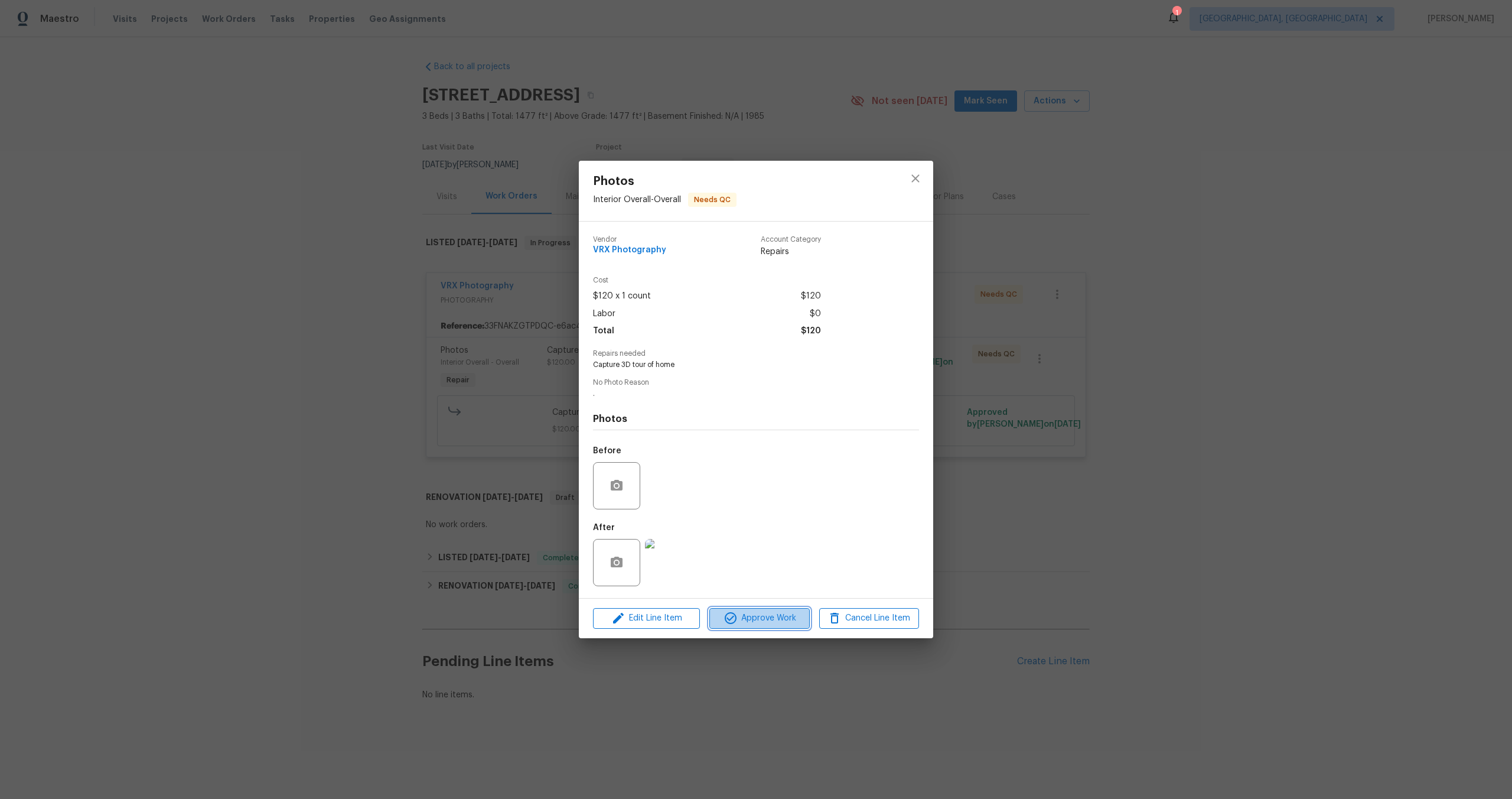
click at [755, 614] on span "Approve Work" at bounding box center [760, 618] width 93 height 15
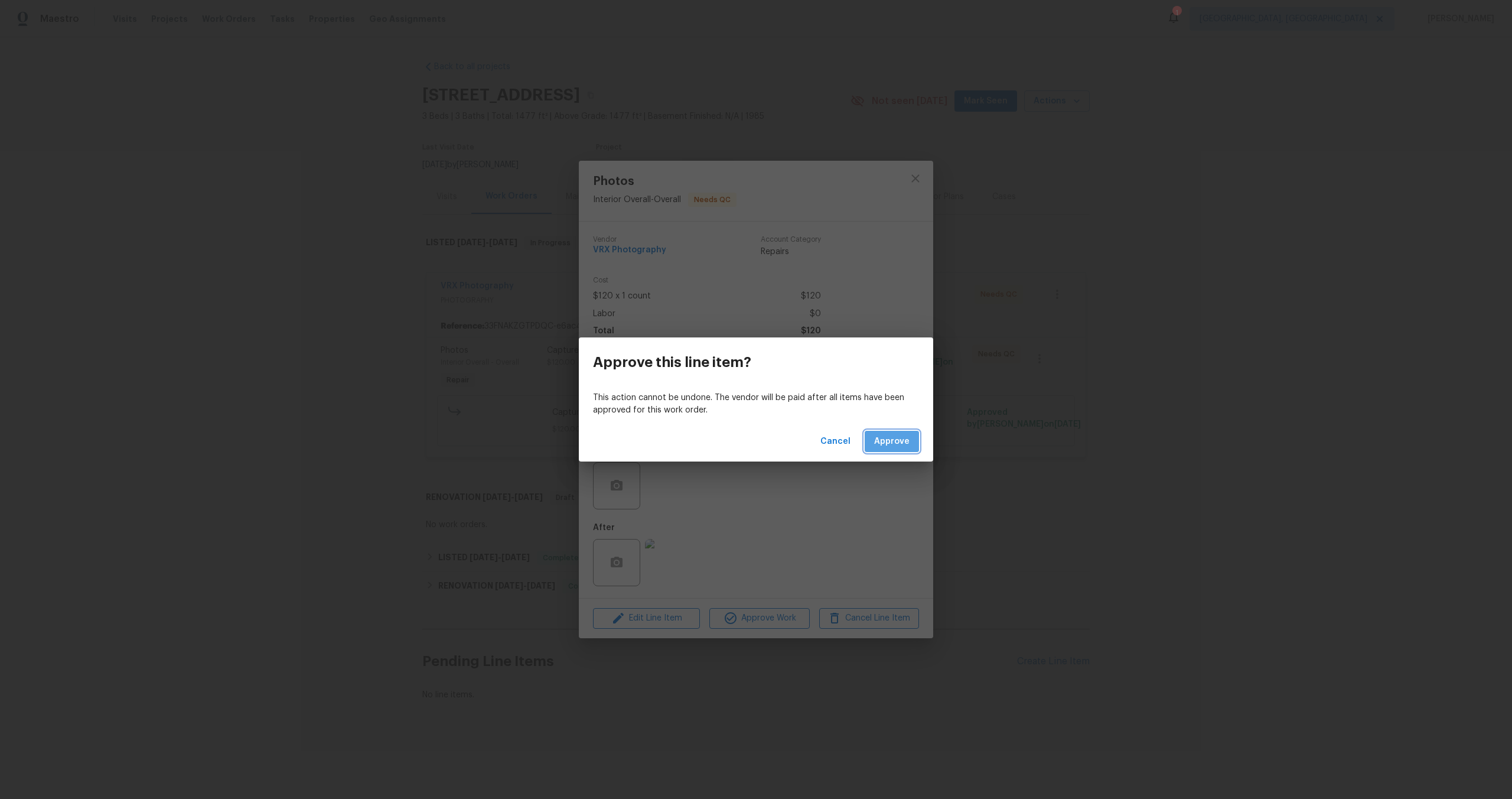
click at [897, 443] on span "Approve" at bounding box center [892, 442] width 35 height 15
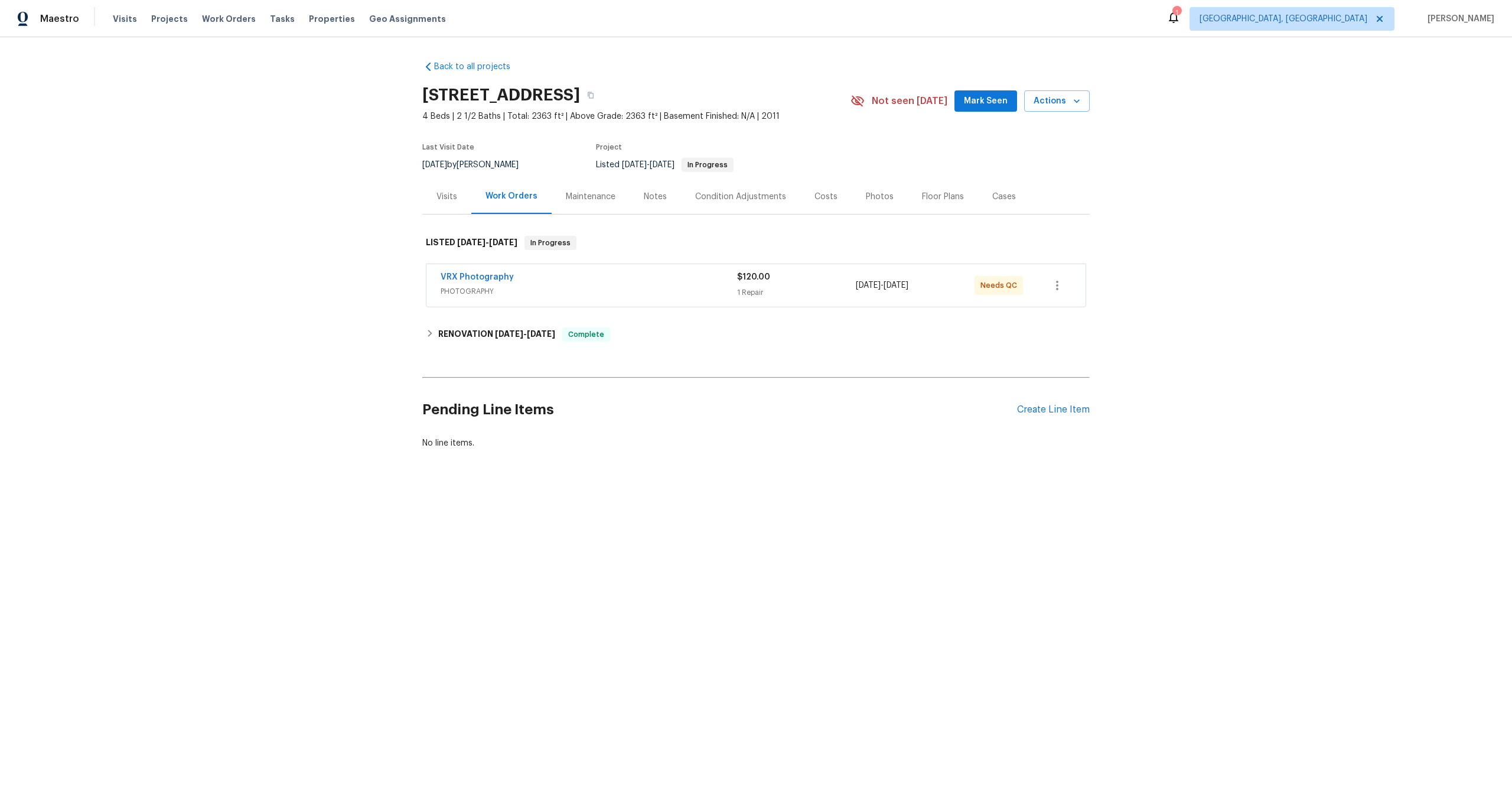
click at [608, 285] on span "PHOTOGRAPHY" at bounding box center [589, 291] width 296 height 12
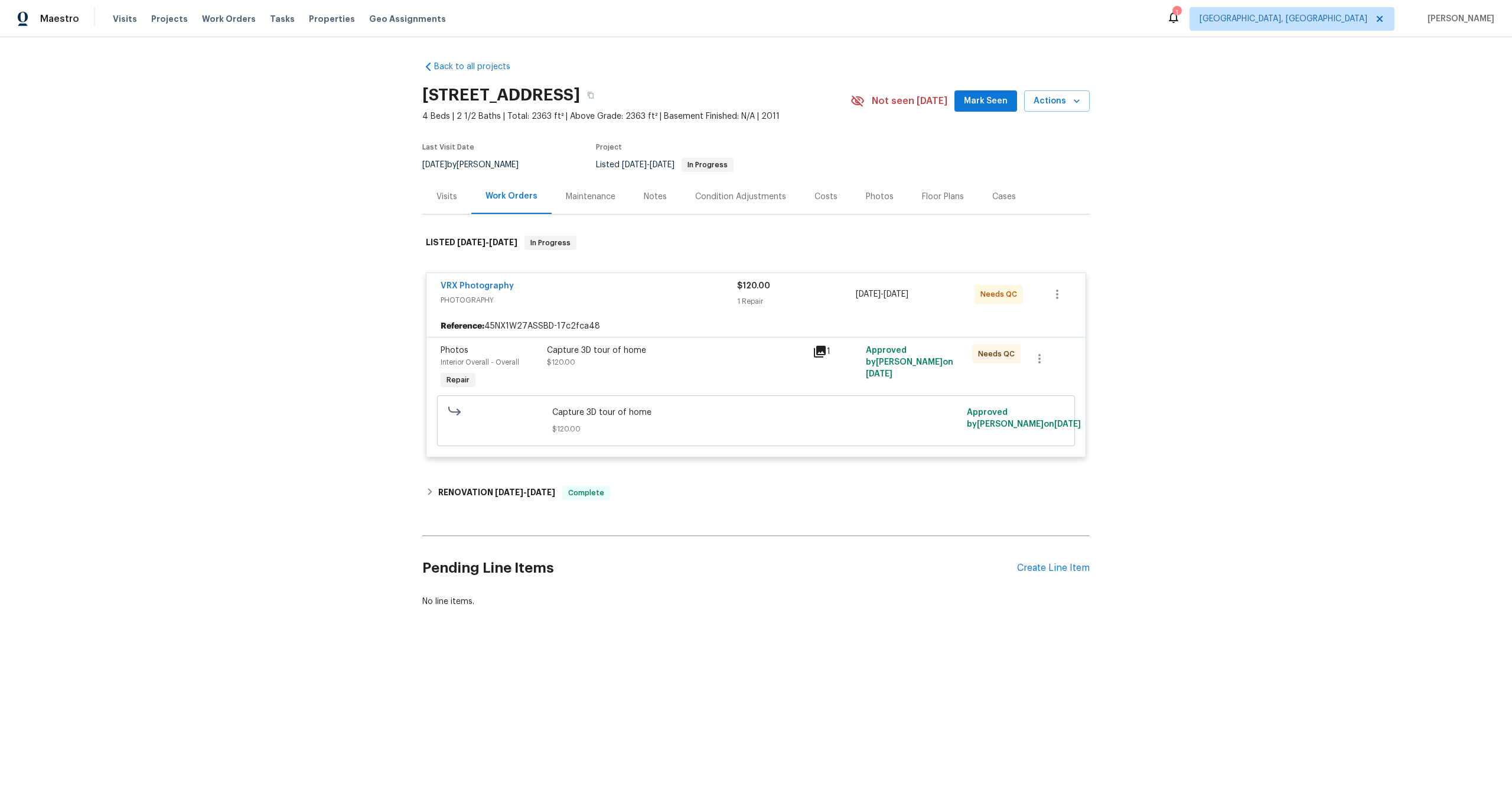
drag, startPoint x: 585, startPoint y: 94, endPoint x: 424, endPoint y: 93, distance: 161.0
click at [424, 93] on h2 "[STREET_ADDRESS]" at bounding box center [501, 95] width 158 height 12
copy h2 "[STREET_ADDRESS]"
click at [692, 370] on div "Capture 3D tour of home $120.00" at bounding box center [676, 368] width 266 height 55
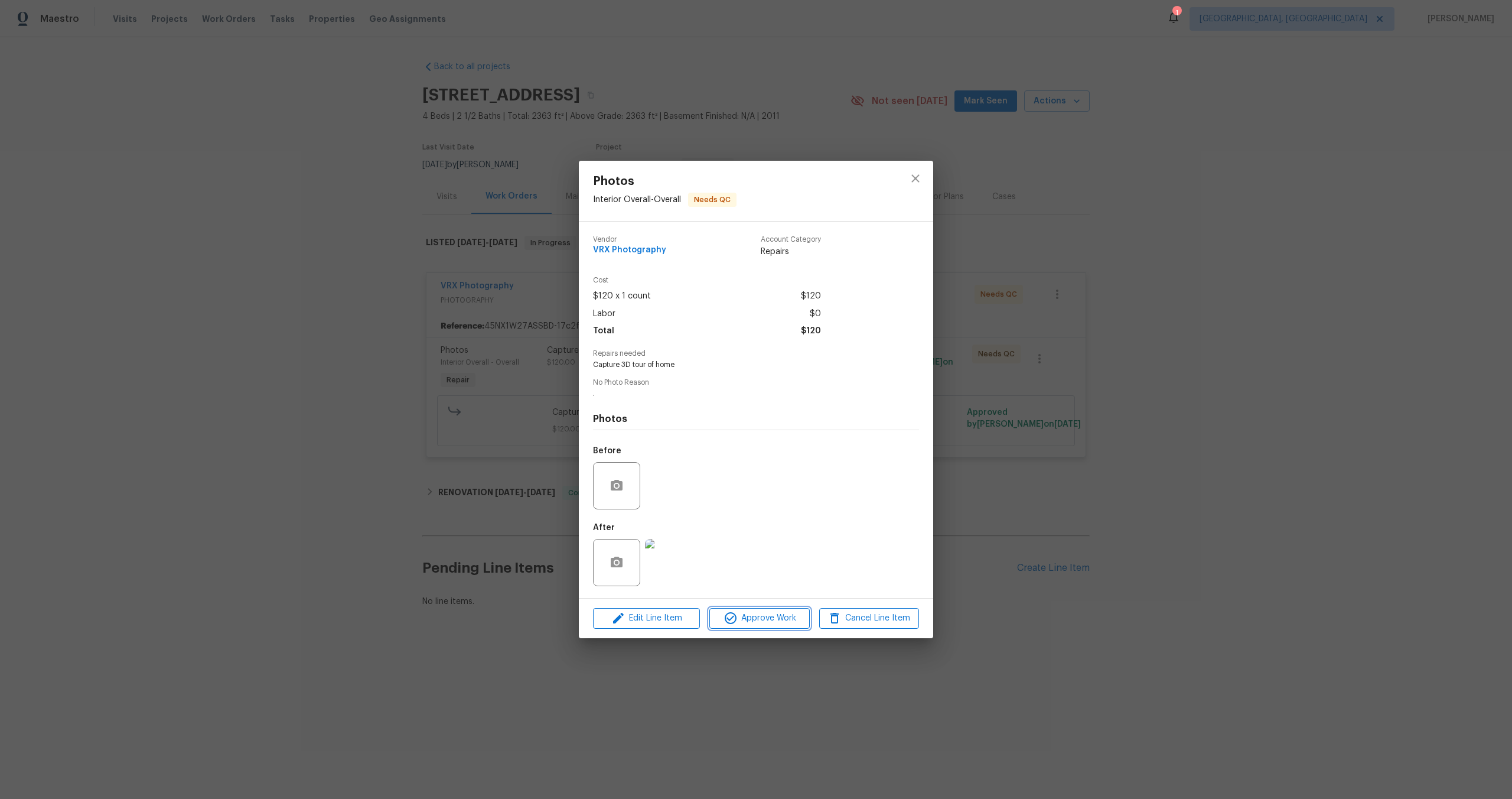
click at [762, 624] on span "Approve Work" at bounding box center [760, 618] width 93 height 15
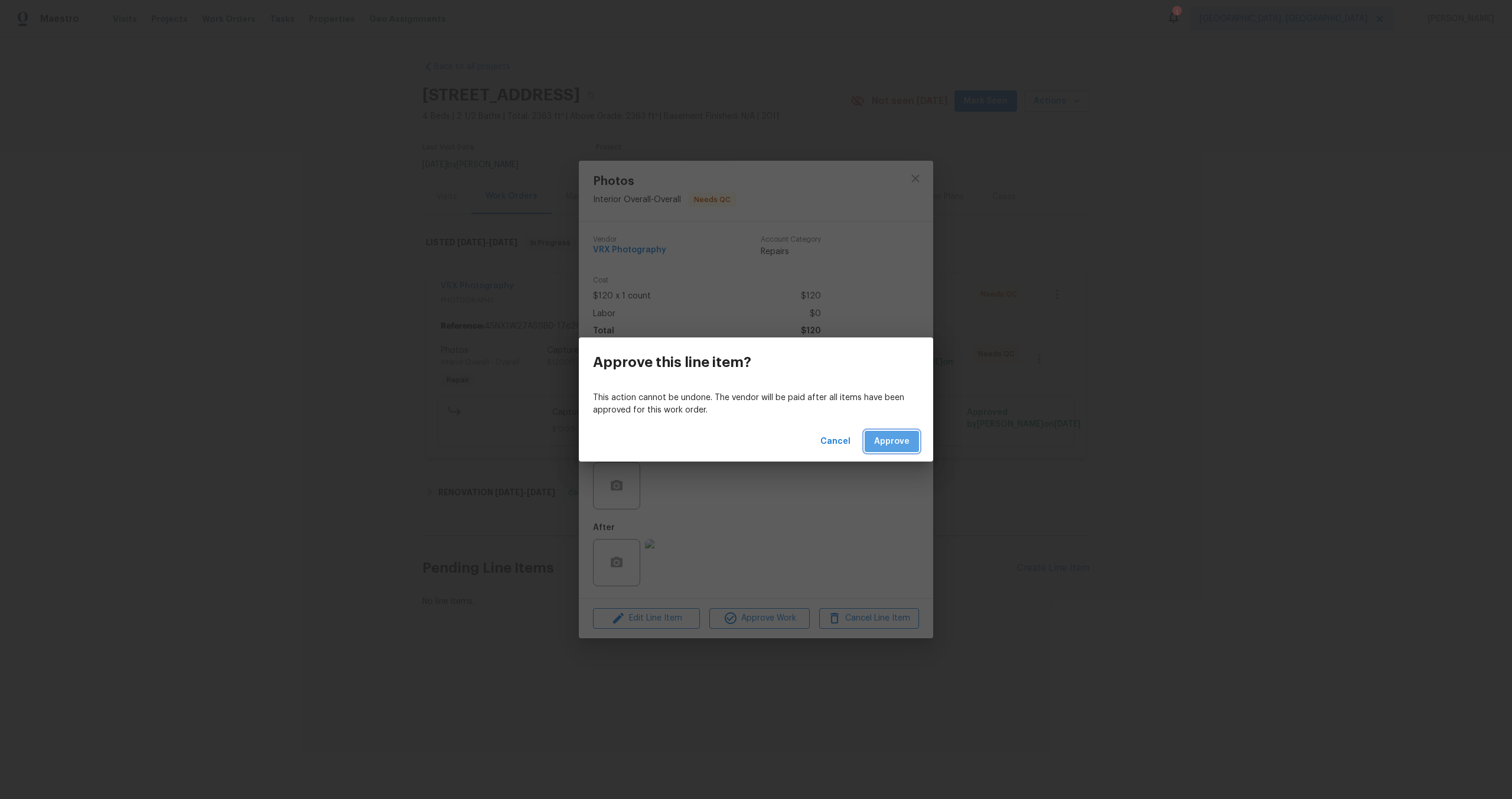
click at [897, 442] on span "Approve" at bounding box center [892, 442] width 35 height 15
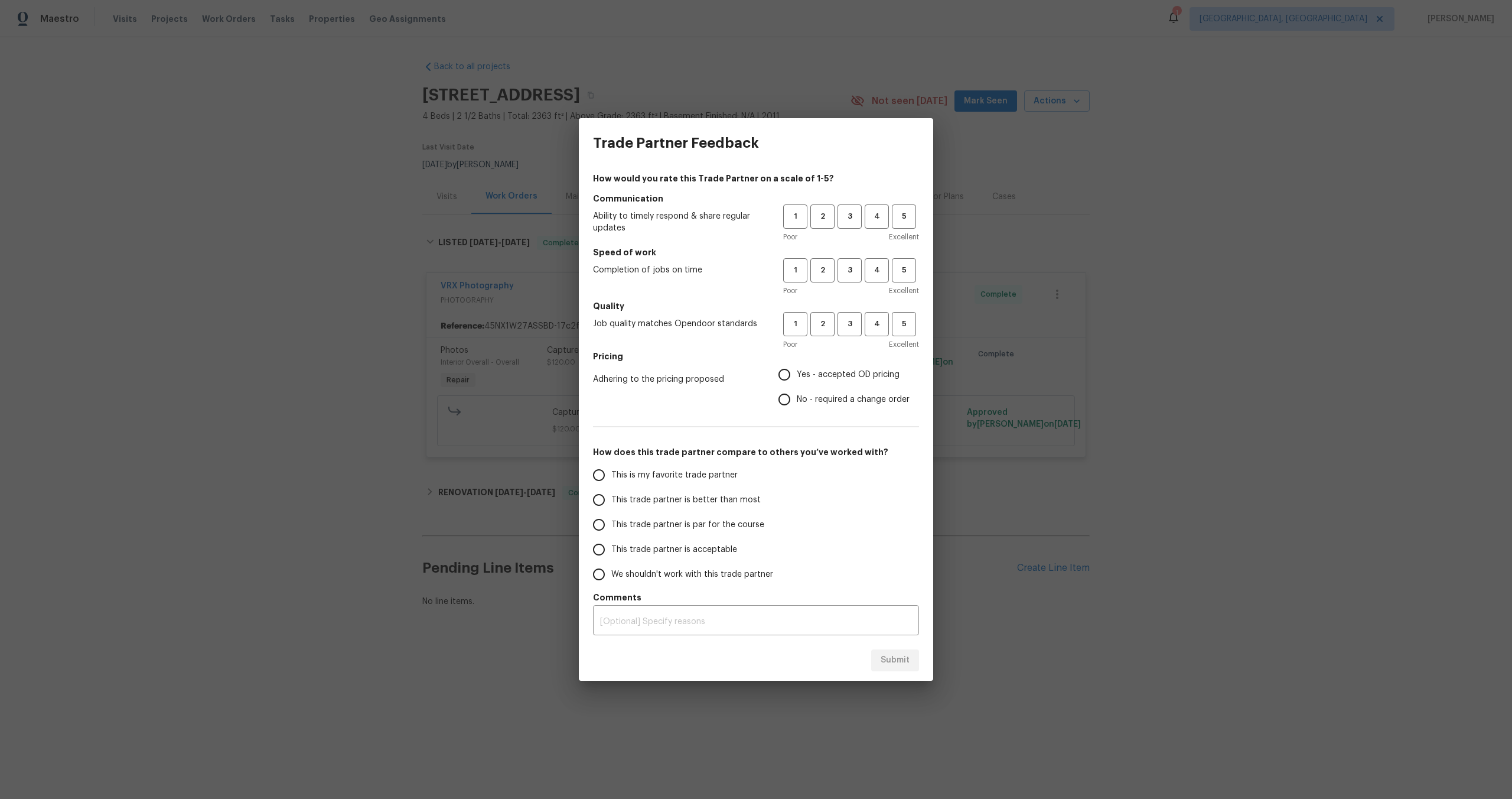
click at [314, 190] on div "Trade Partner Feedback How would you rate this Trade Partner on a scale of 1-5?…" at bounding box center [756, 400] width 1512 height 799
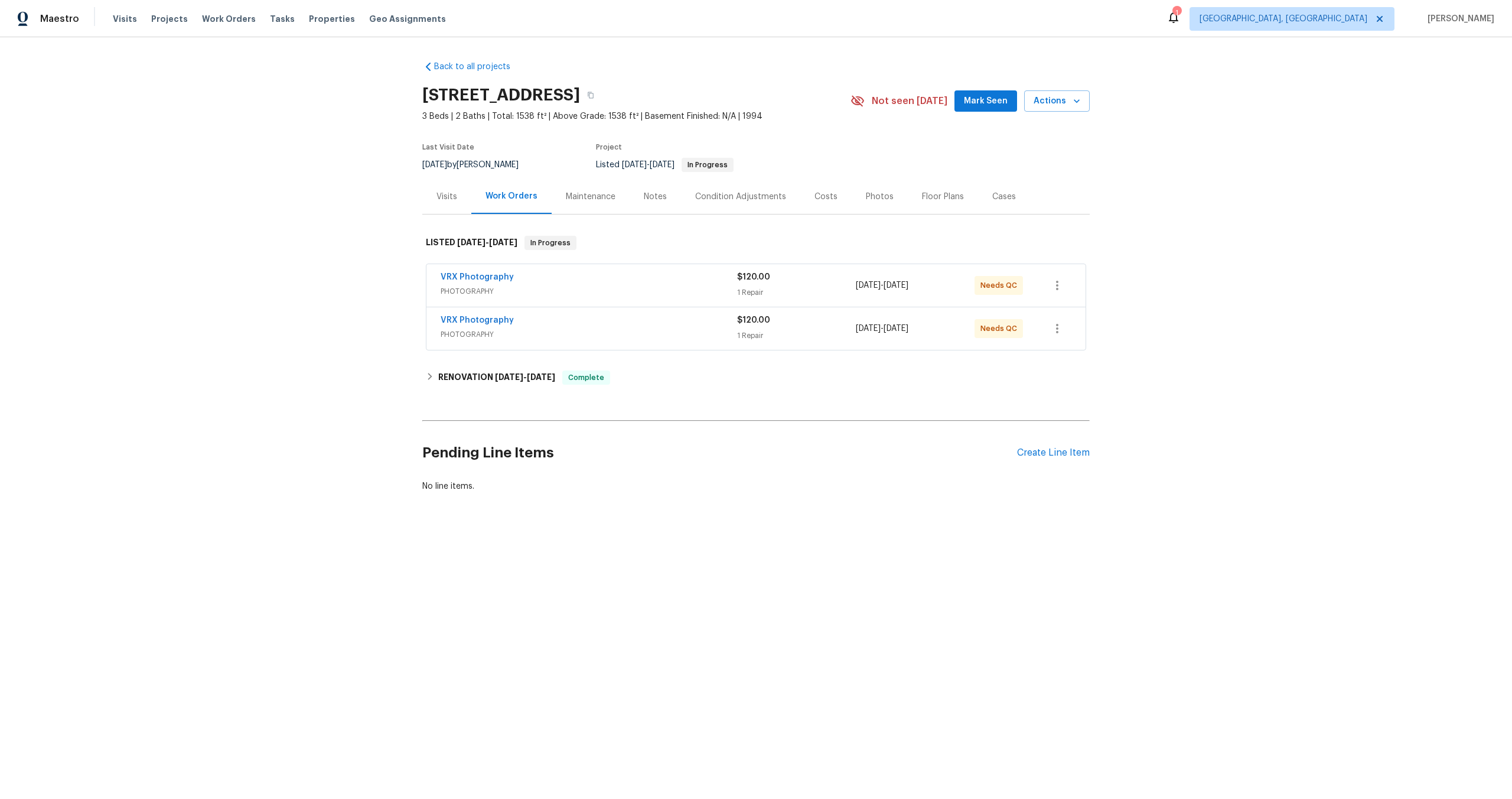
click at [572, 286] on span "PHOTOGRAPHY" at bounding box center [589, 291] width 296 height 12
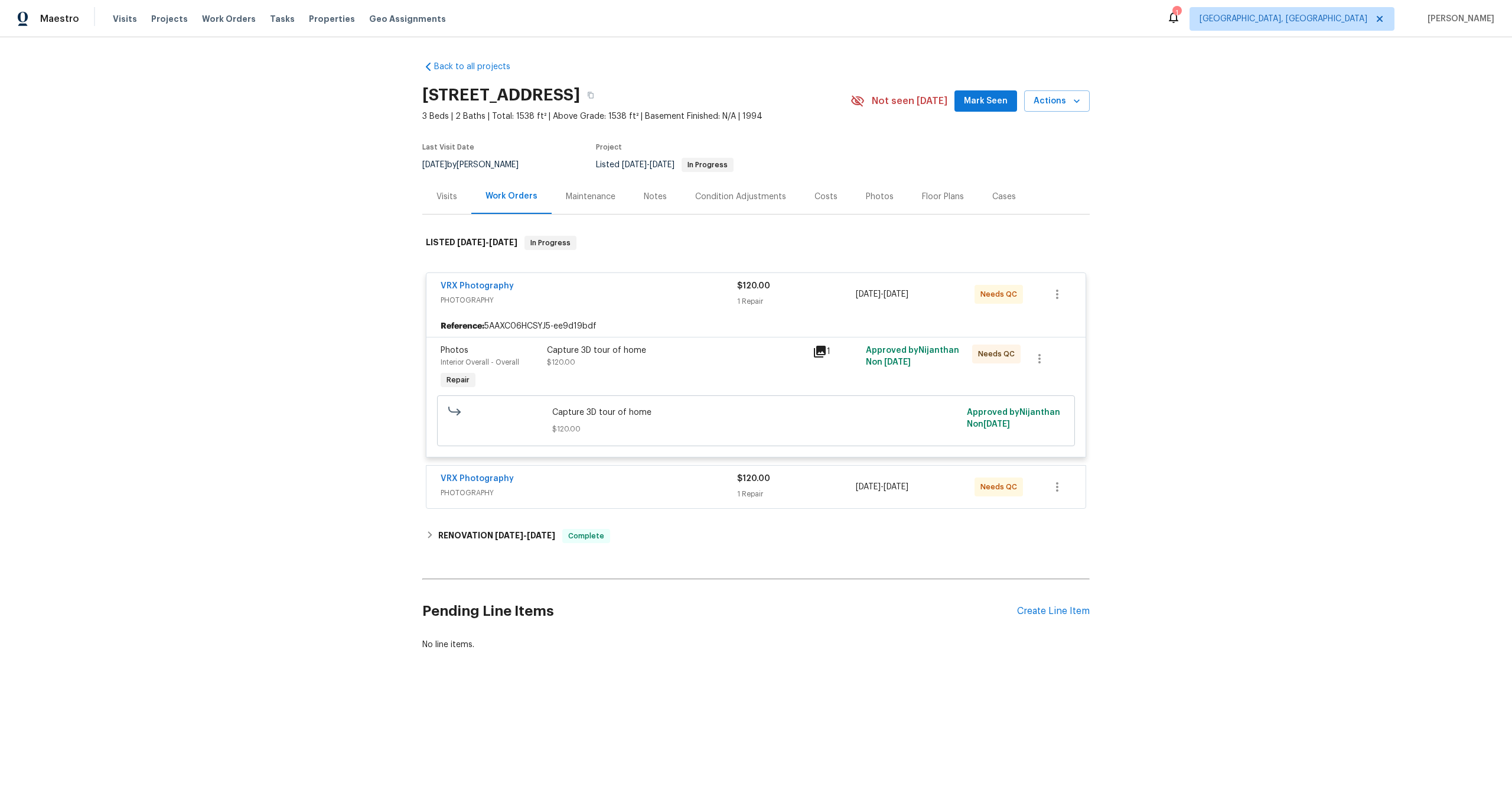
click at [673, 319] on div "Reference: 5AAXC06HCSYJ5-ee9d19bdf" at bounding box center [756, 326] width 659 height 21
click at [664, 305] on span "PHOTOGRAPHY" at bounding box center [589, 300] width 296 height 12
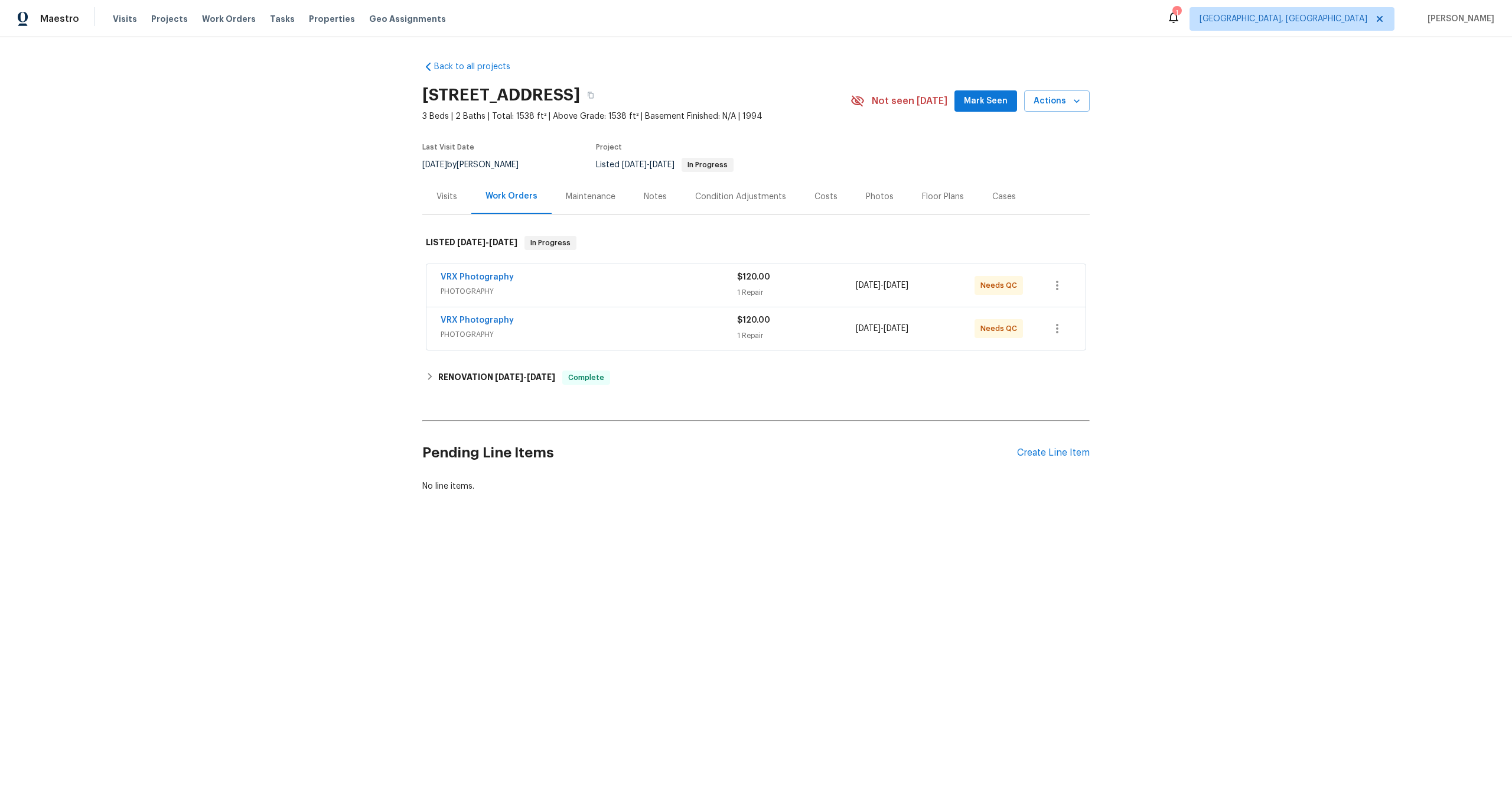
click at [684, 327] on div "VRX Photography" at bounding box center [589, 321] width 296 height 14
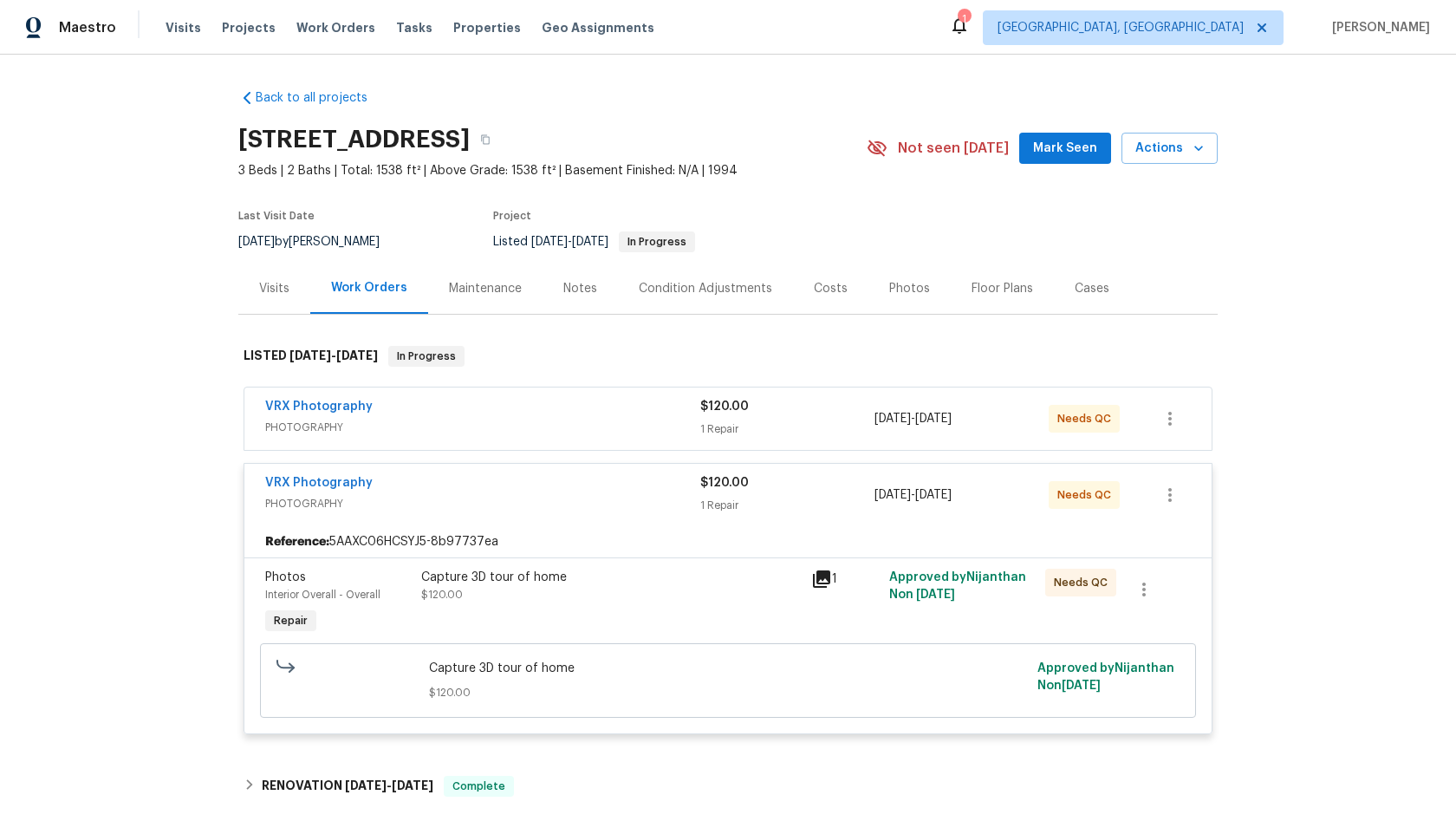
click at [557, 427] on span "PHOTOGRAPHY" at bounding box center [482, 427] width 435 height 17
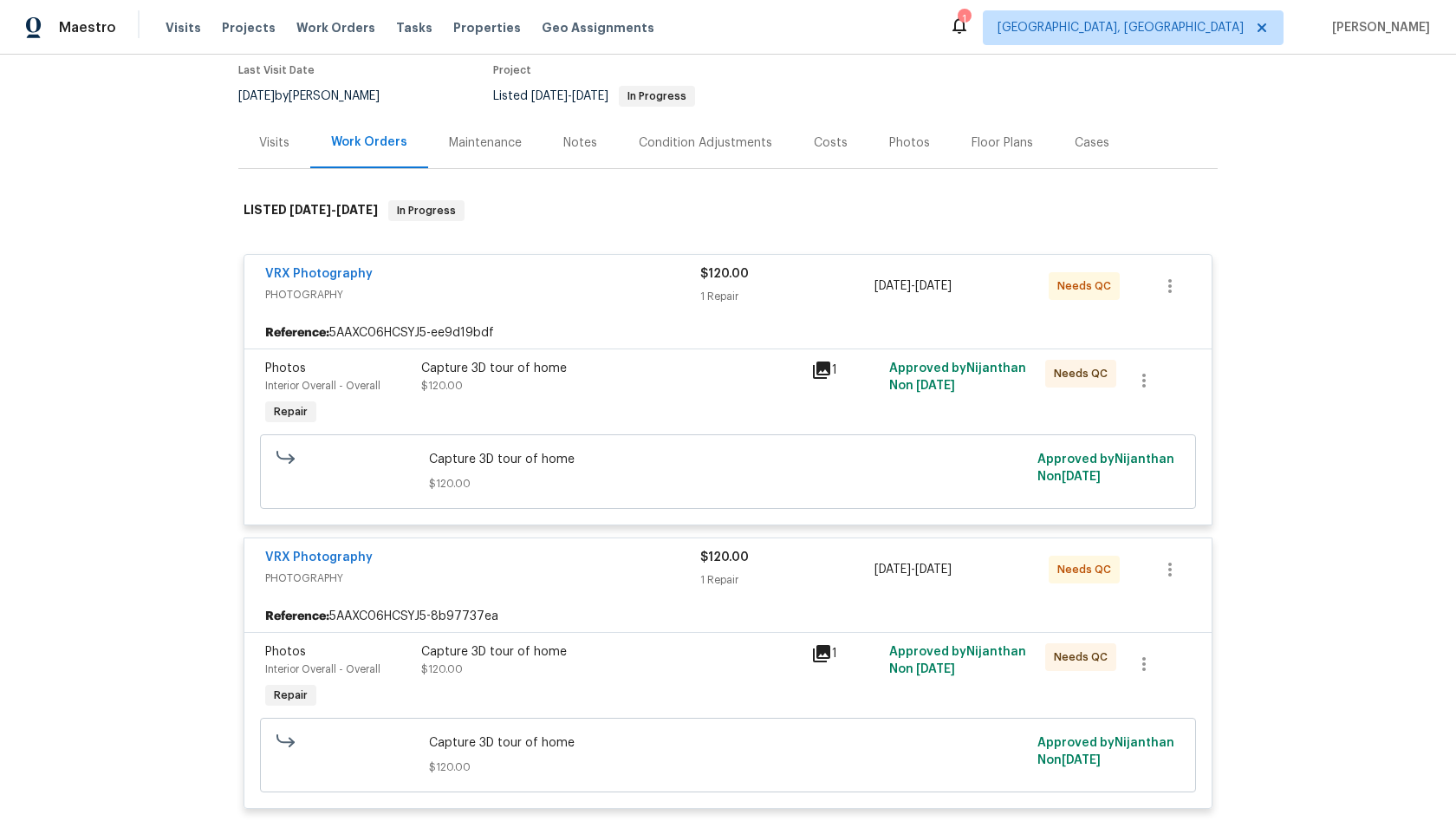
scroll to position [159, 0]
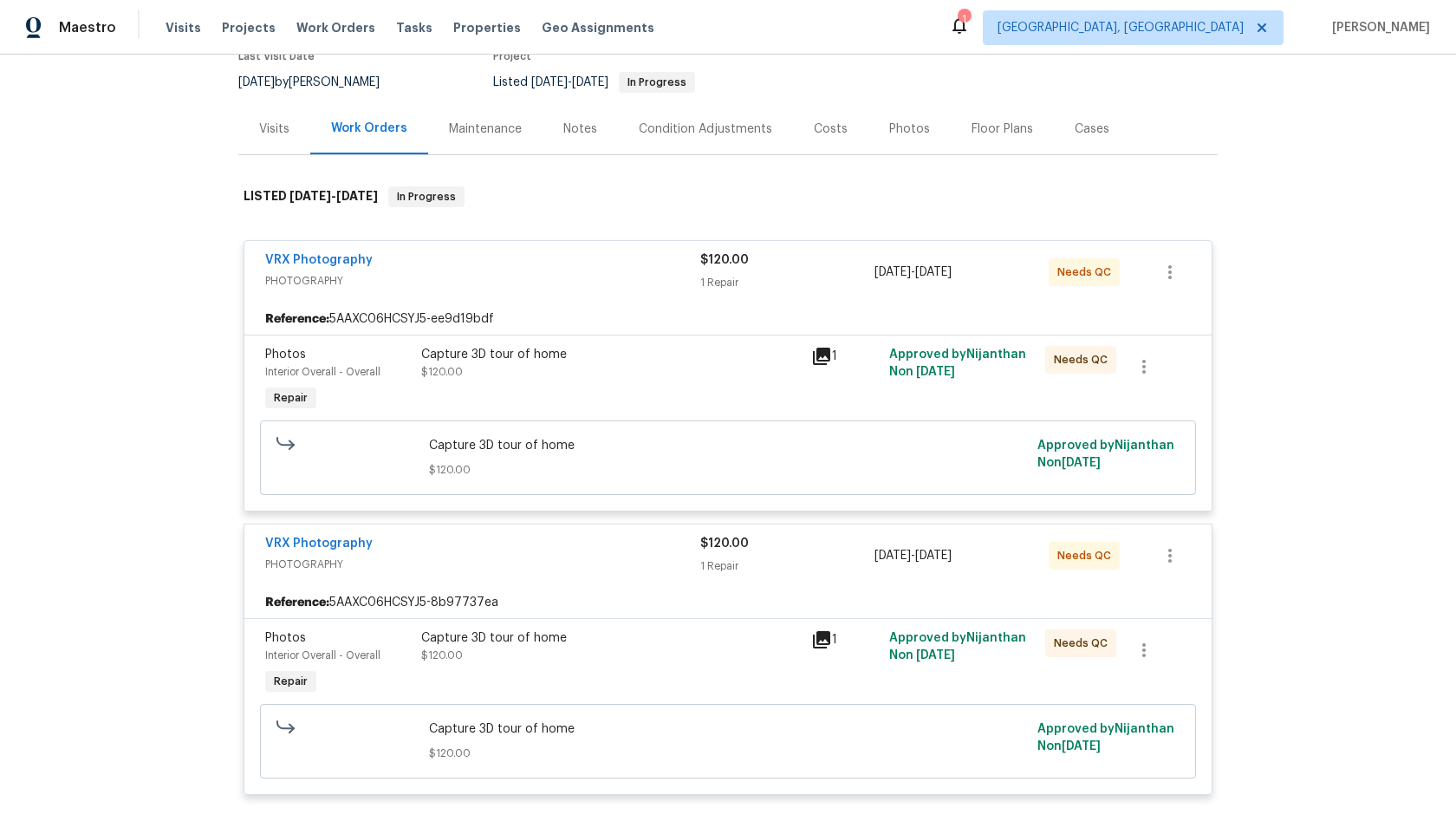
click at [670, 671] on div "Capture 3D tour of home $120.00" at bounding box center [611, 665] width 390 height 80
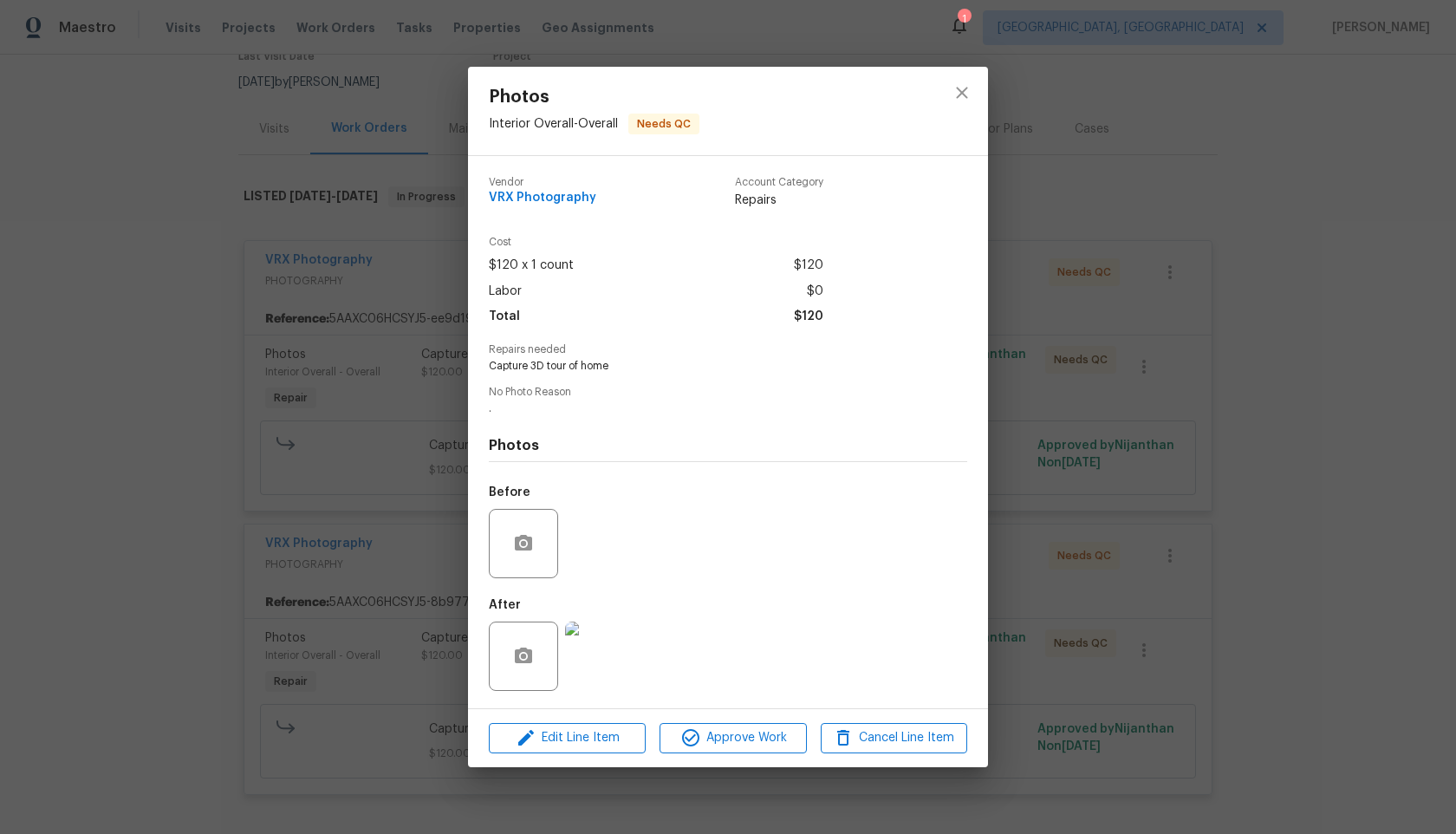
click at [1036, 318] on div "Photos Interior Overall - Overall Needs QC Vendor VRX Photography Account Categ…" at bounding box center [728, 417] width 1456 height 834
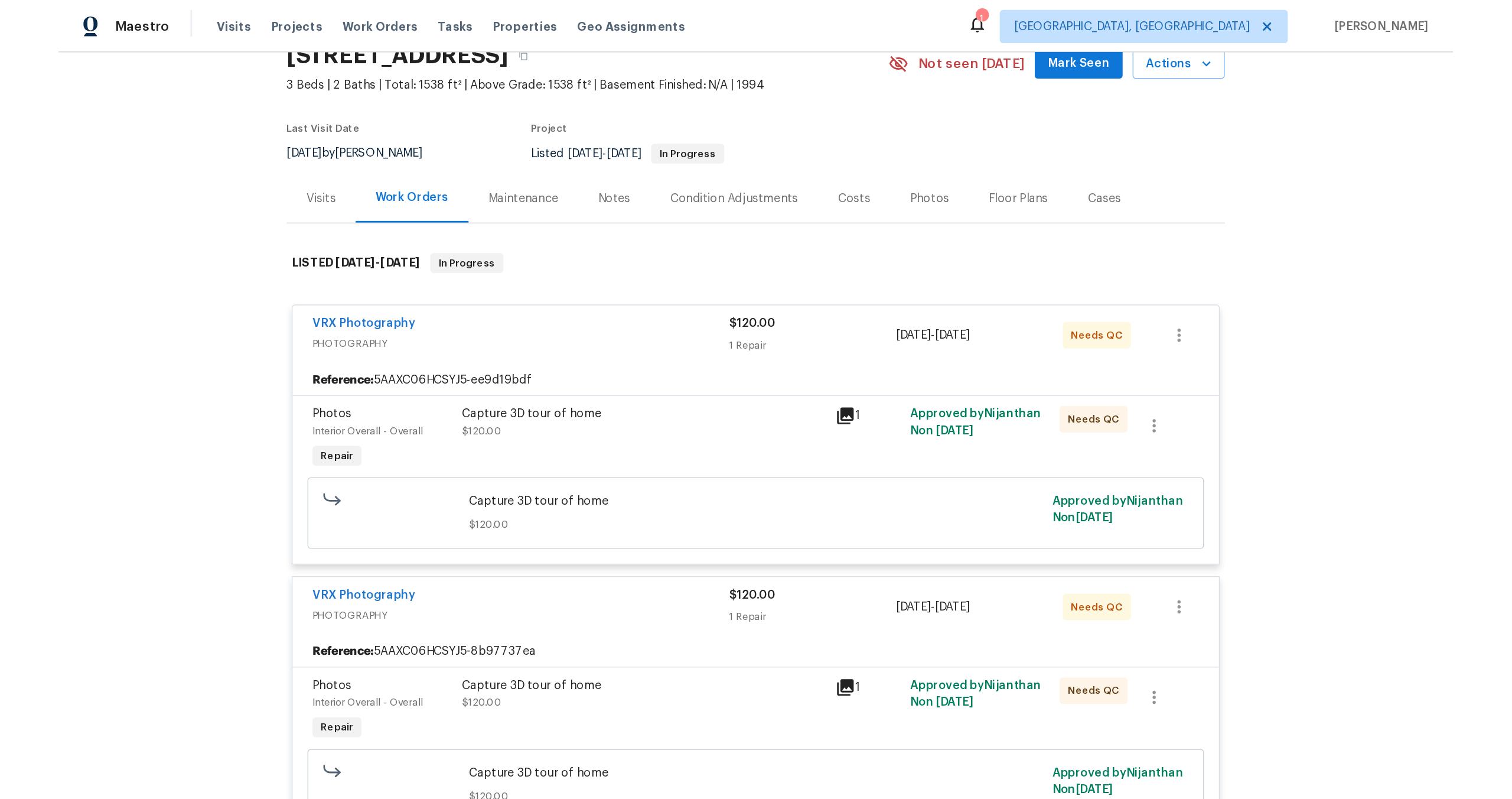
scroll to position [17, 0]
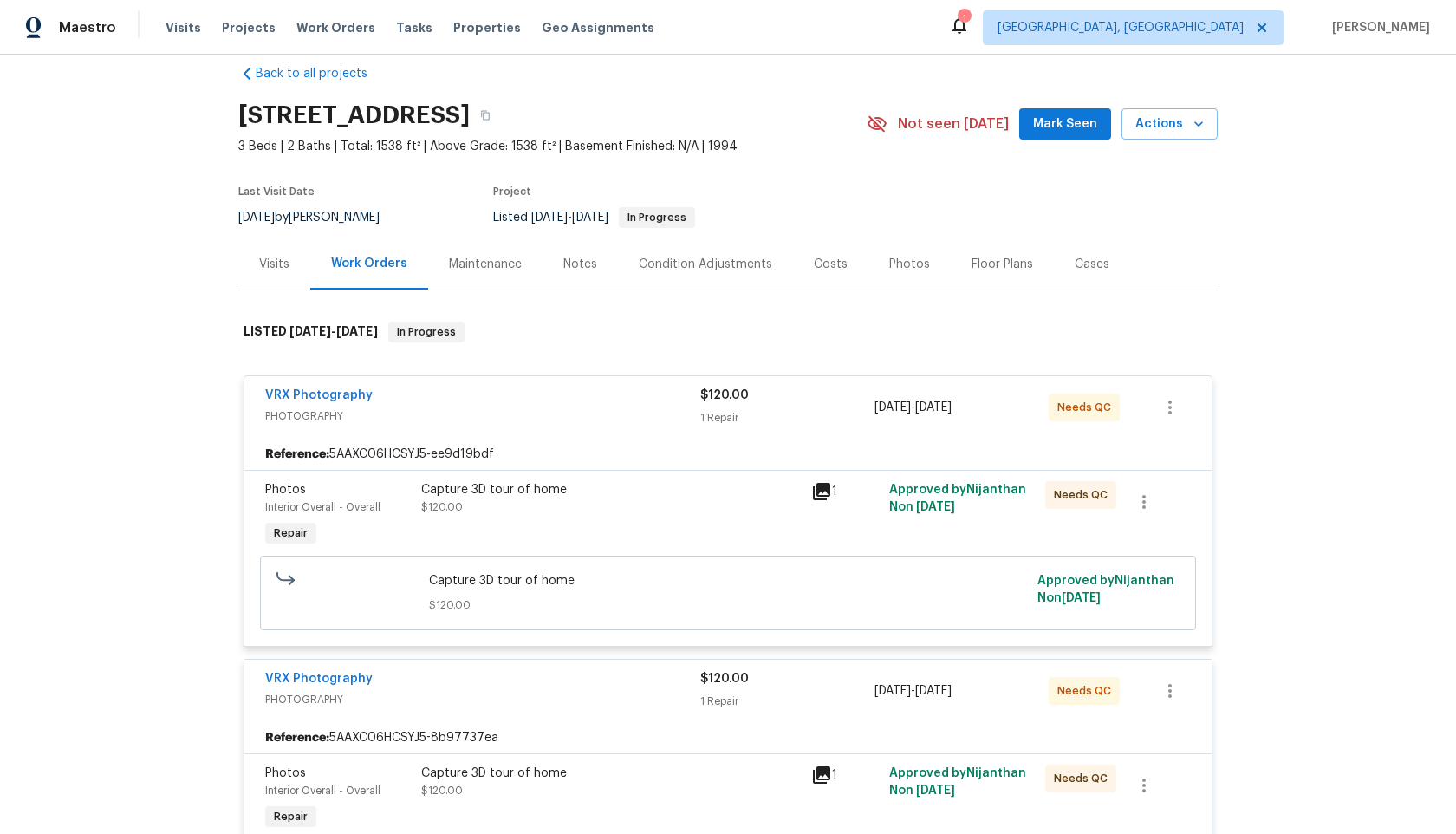
click at [1370, 325] on div "Back to all projects [STREET_ADDRESS] 3 Beds | 2 Baths | Total: 1538 ft² | Abov…" at bounding box center [728, 444] width 1456 height 779
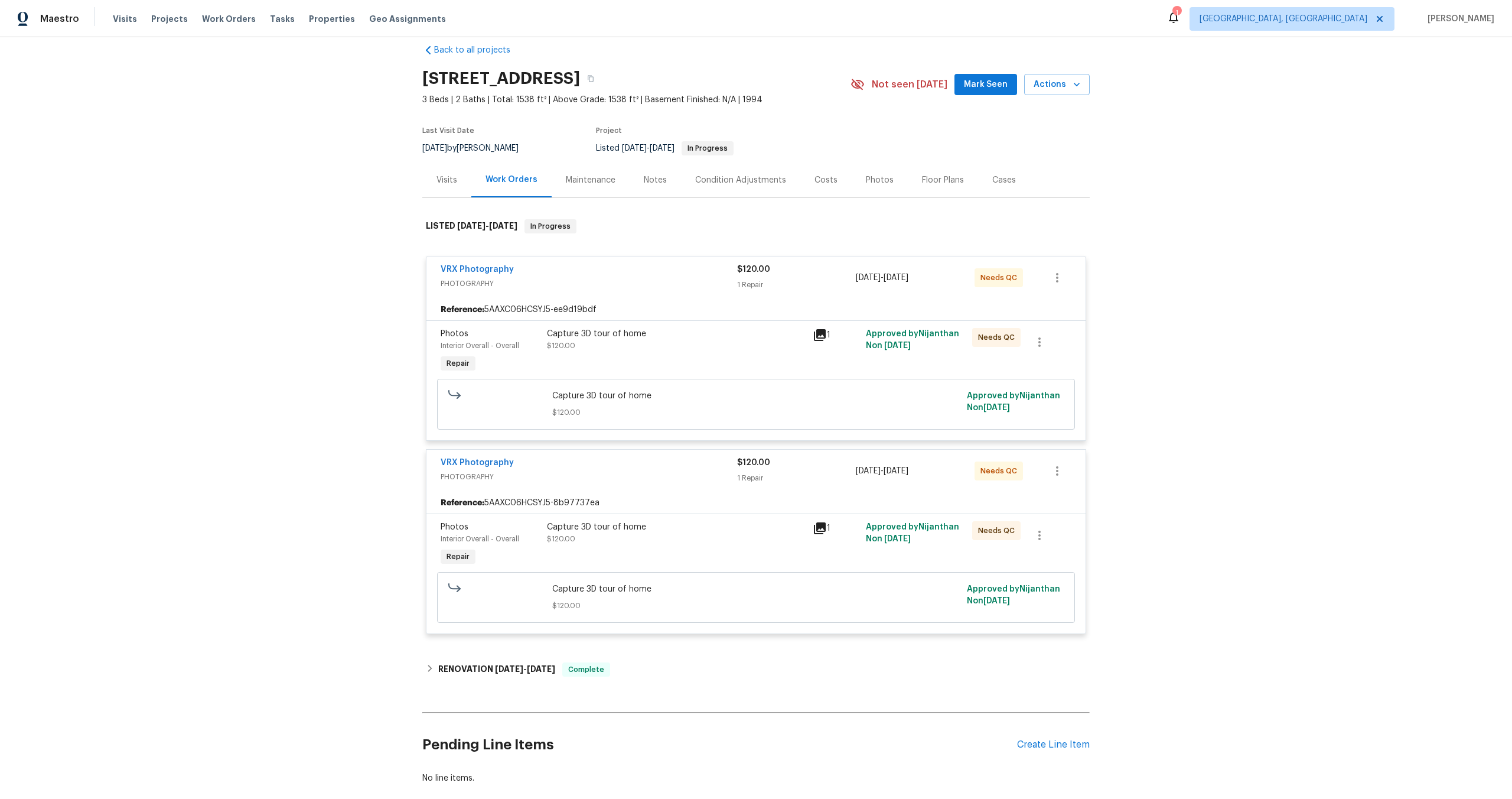
click at [716, 352] on div "Capture 3D tour of home $120.00" at bounding box center [676, 352] width 266 height 55
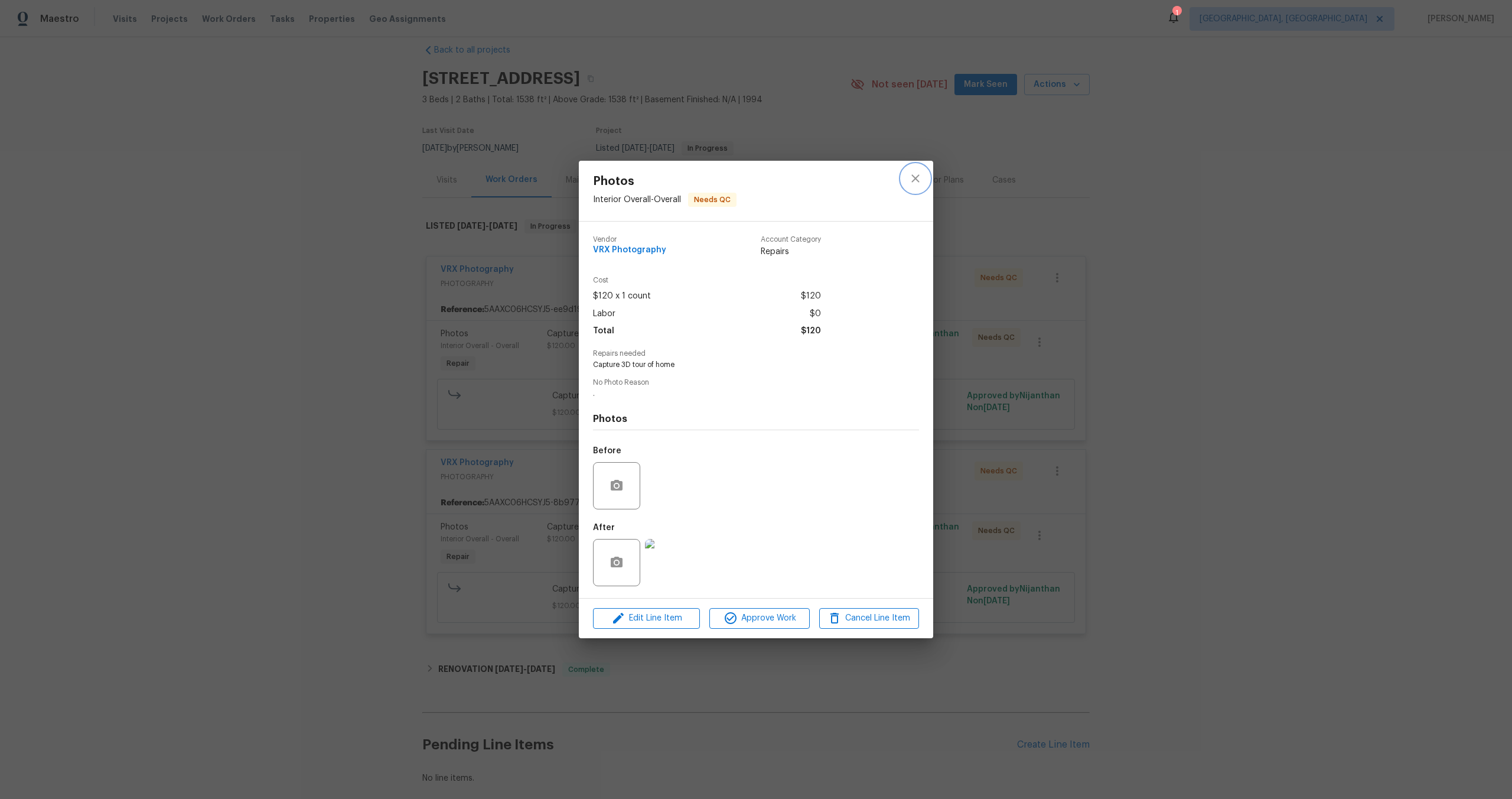
click at [915, 172] on icon "close" at bounding box center [915, 178] width 14 height 14
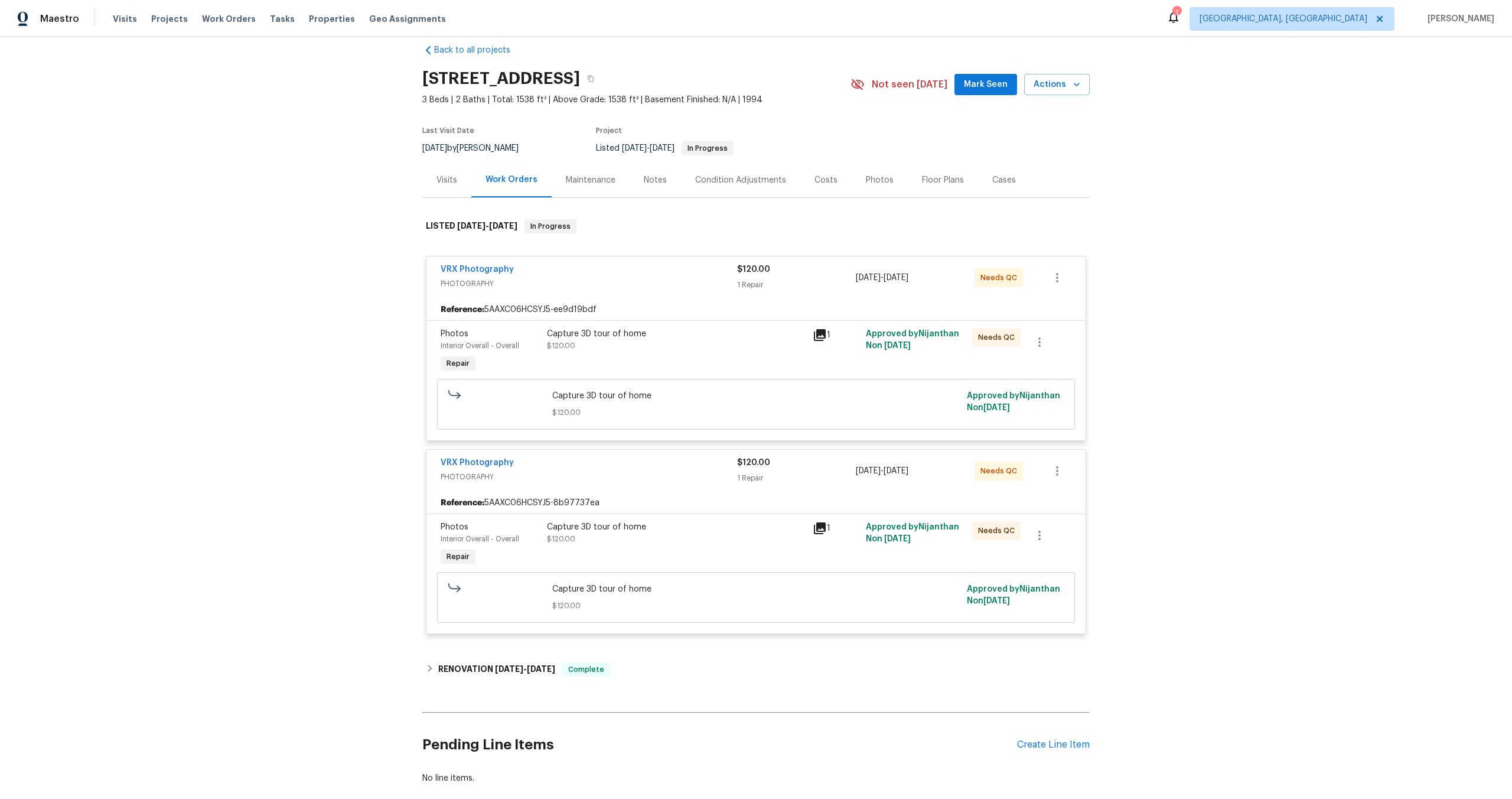
click at [694, 545] on div "Capture 3D tour of home $120.00" at bounding box center [676, 545] width 266 height 55
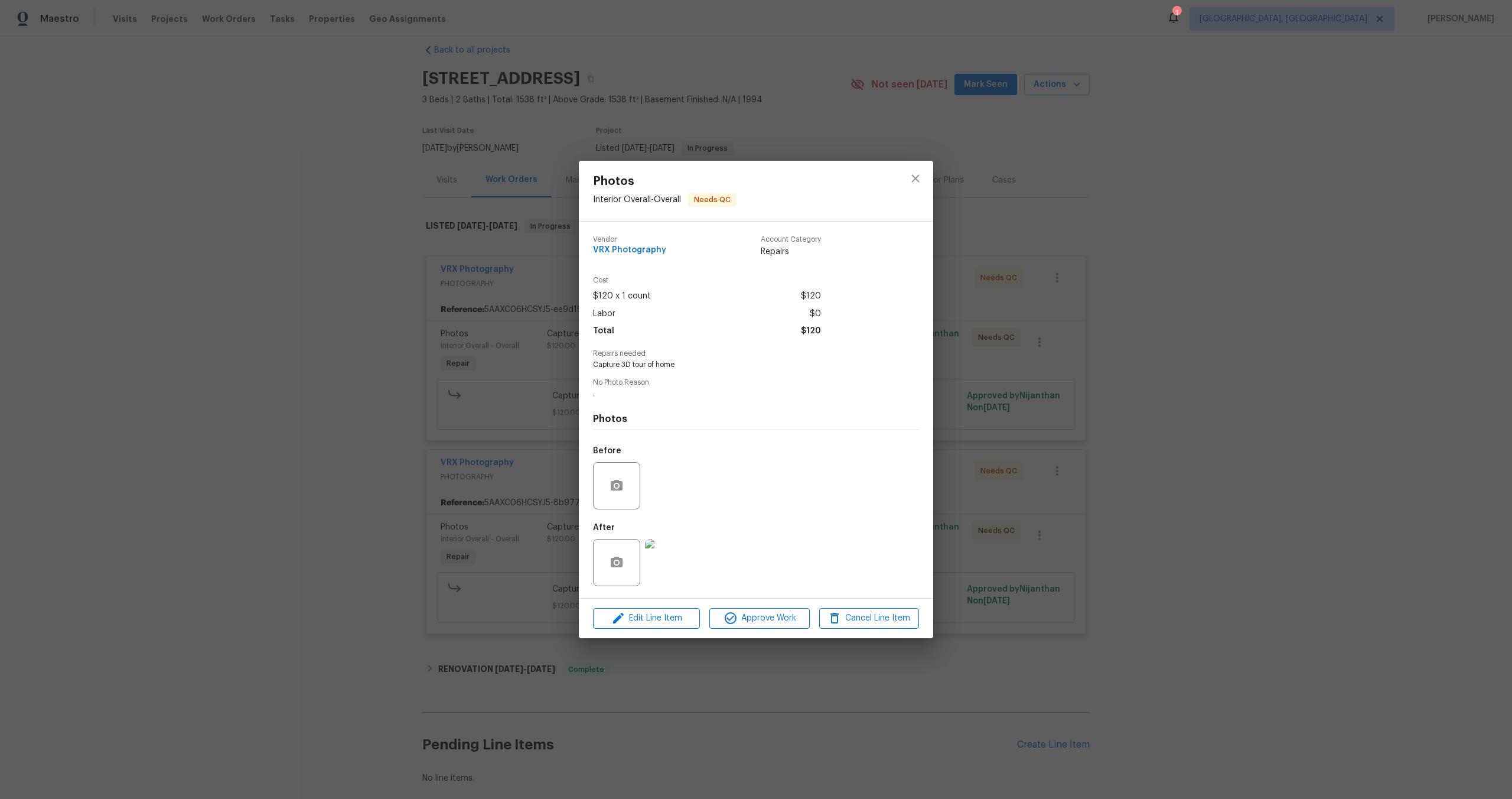
click at [1095, 315] on div "Photos Interior Overall - Overall Needs QC Vendor VRX Photography Account Categ…" at bounding box center [756, 400] width 1512 height 799
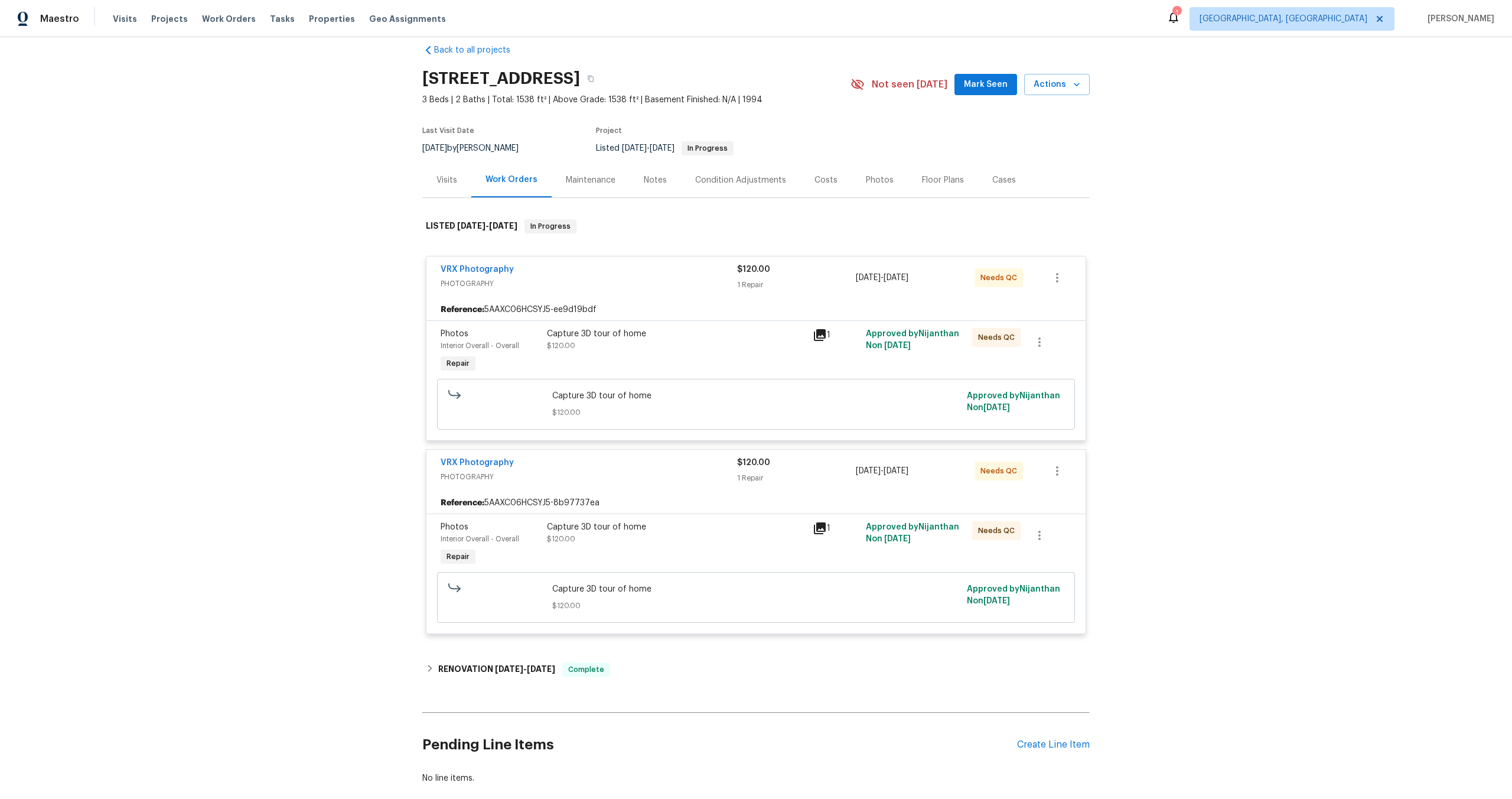
click at [695, 338] on div "Capture 3D tour of home" at bounding box center [676, 334] width 259 height 12
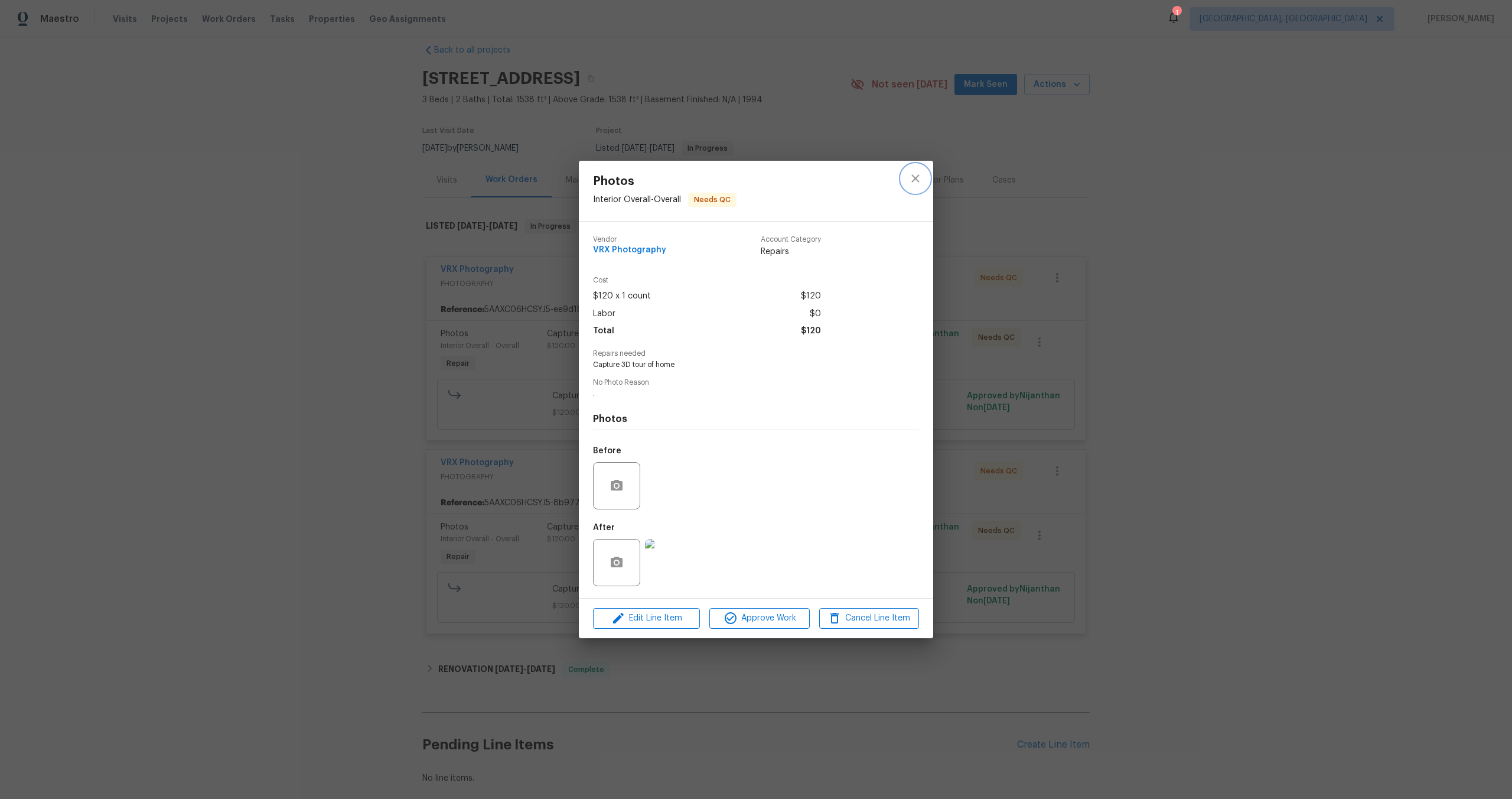
click at [917, 171] on icon "close" at bounding box center [915, 178] width 14 height 14
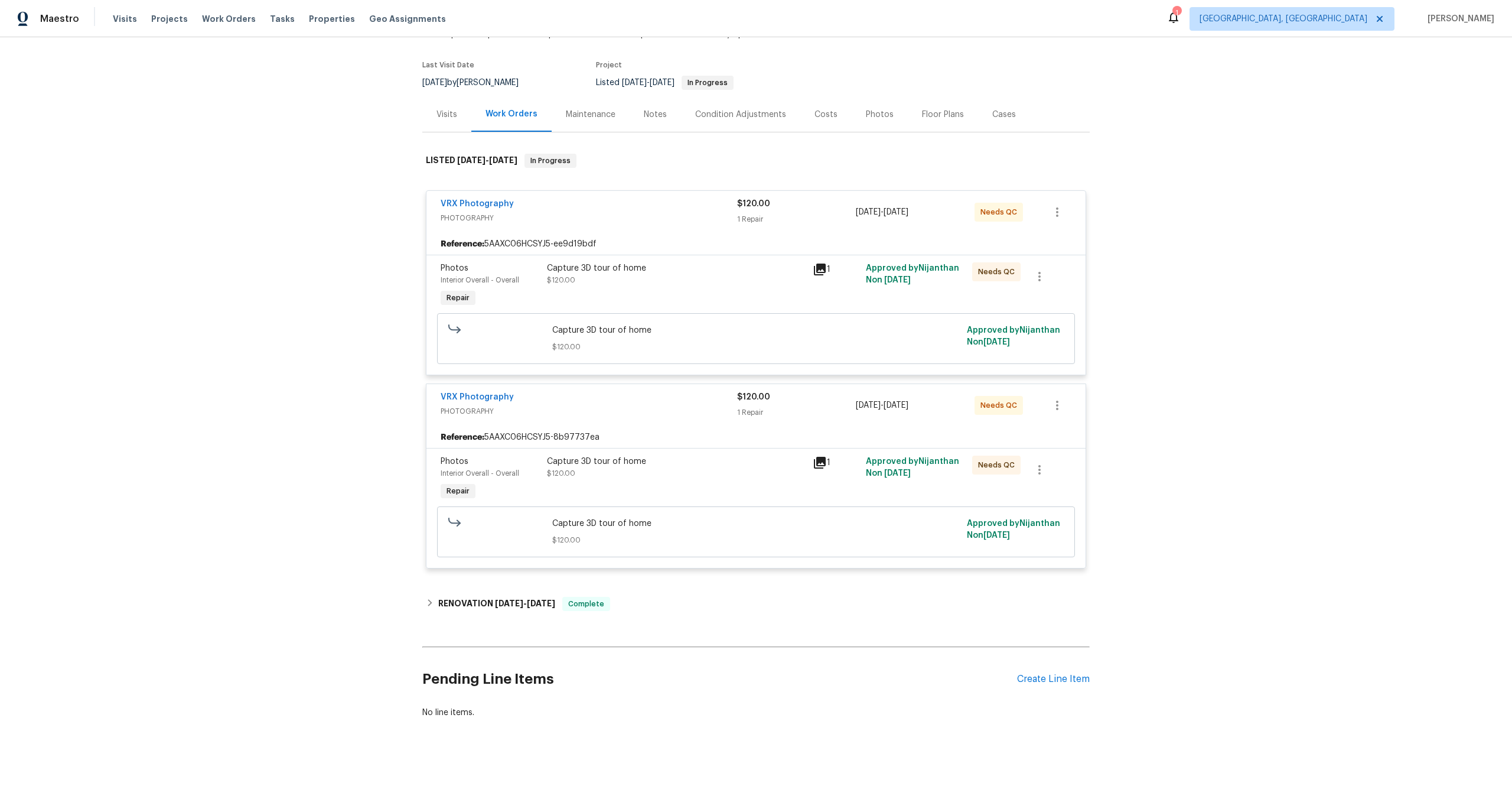
scroll to position [0, 0]
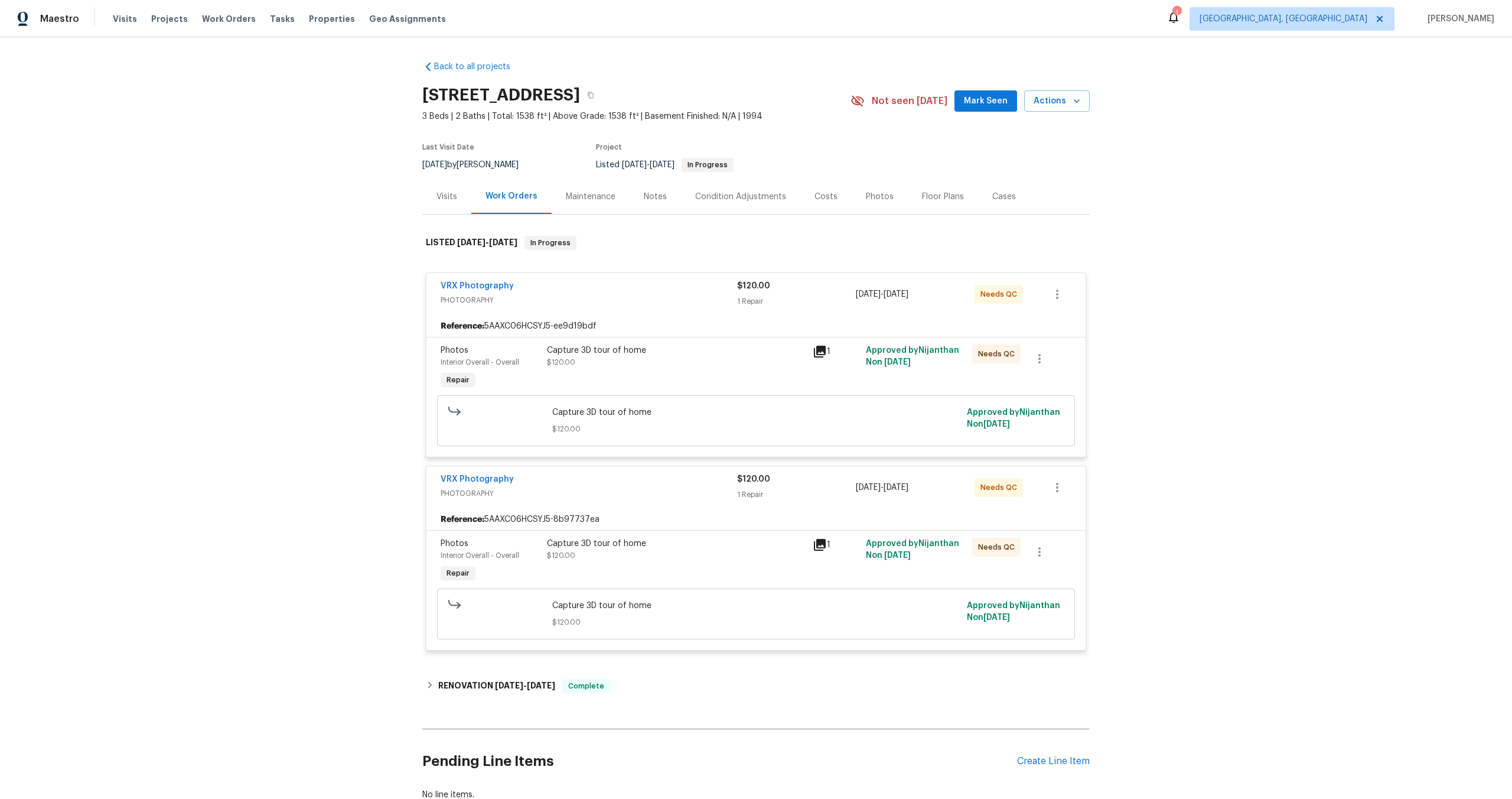
click at [402, 350] on div "Back to all projects 9502 Rodeo Dr, Irving, TX 75063 3 Beds | 2 Baths | Total: …" at bounding box center [756, 418] width 1512 height 762
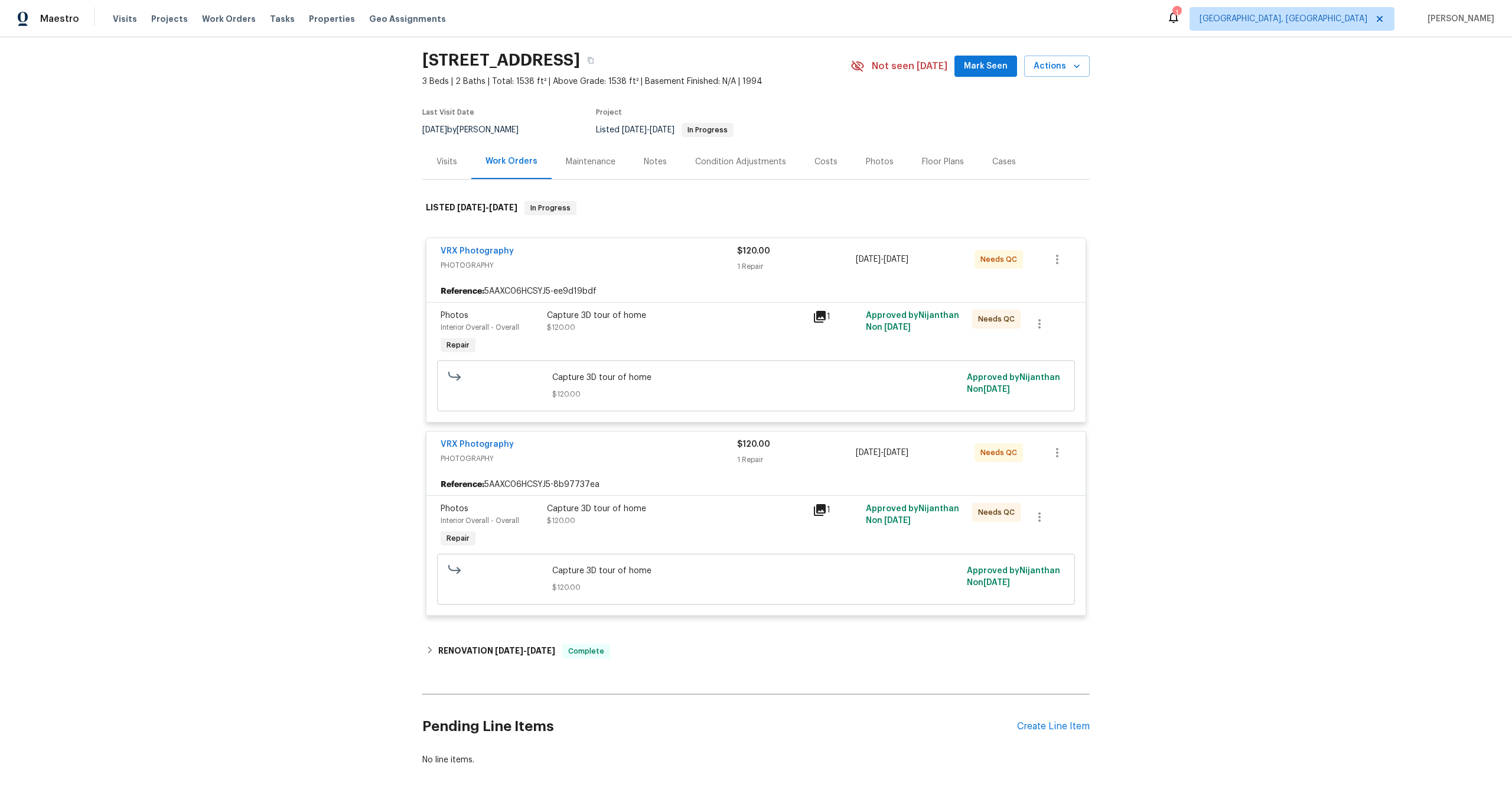
scroll to position [82, 0]
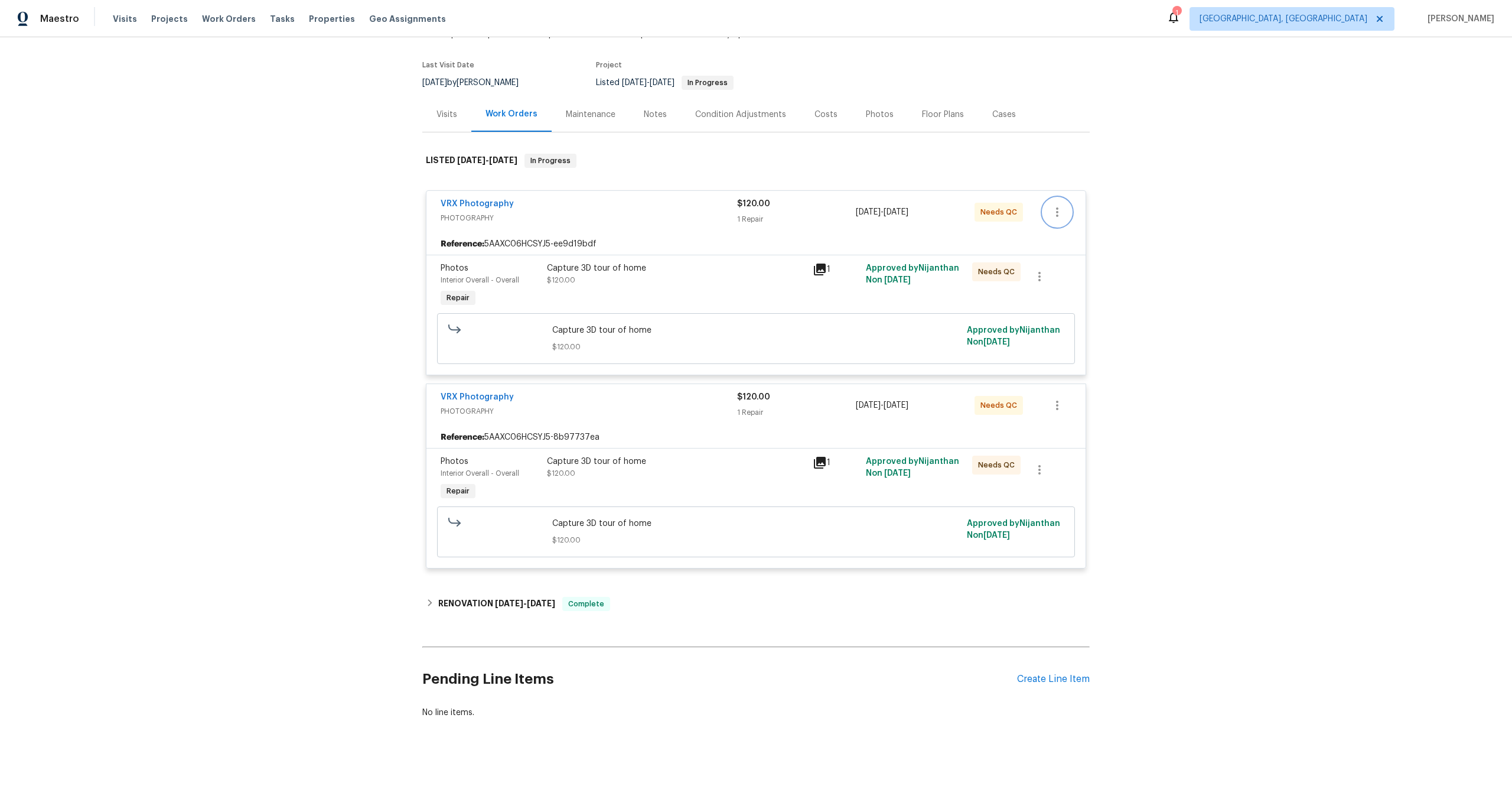
click at [1062, 212] on icon "button" at bounding box center [1057, 212] width 14 height 14
click at [1165, 171] on div at bounding box center [756, 400] width 1512 height 799
click at [696, 272] on div "Capture 3D tour of home" at bounding box center [676, 268] width 259 height 12
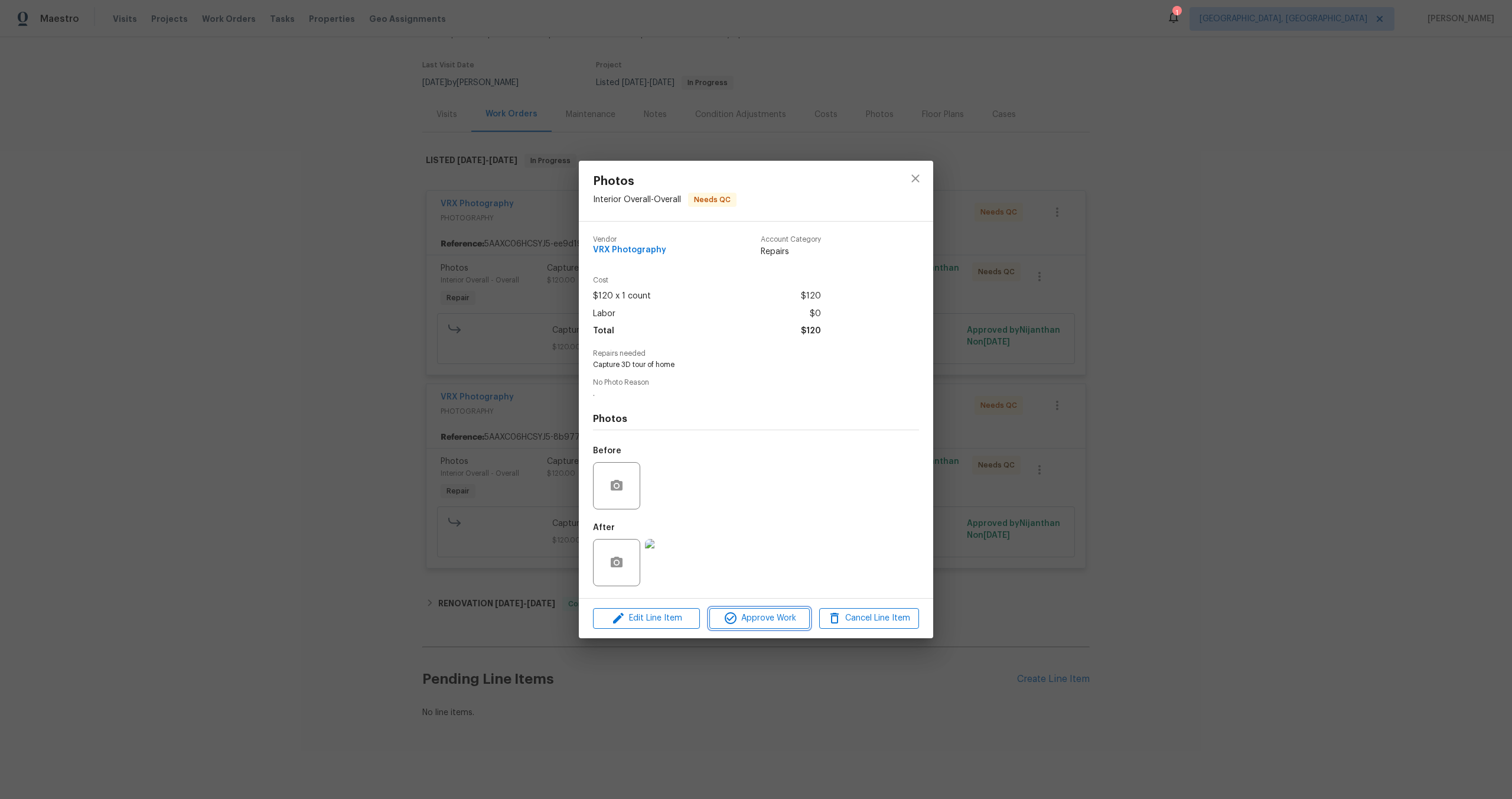
click at [789, 618] on span "Approve Work" at bounding box center [760, 618] width 93 height 15
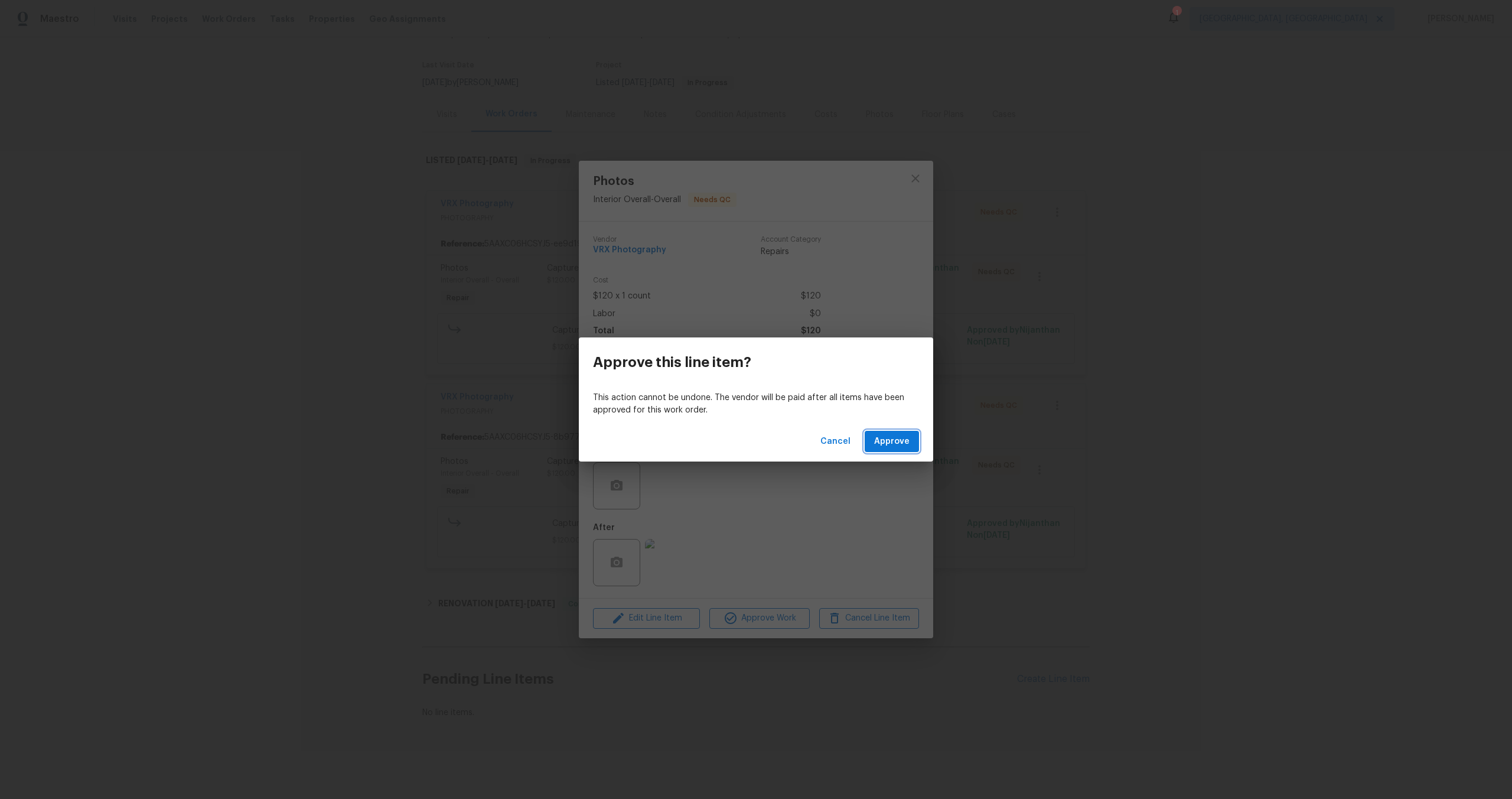
click at [879, 444] on span "Approve" at bounding box center [892, 442] width 35 height 15
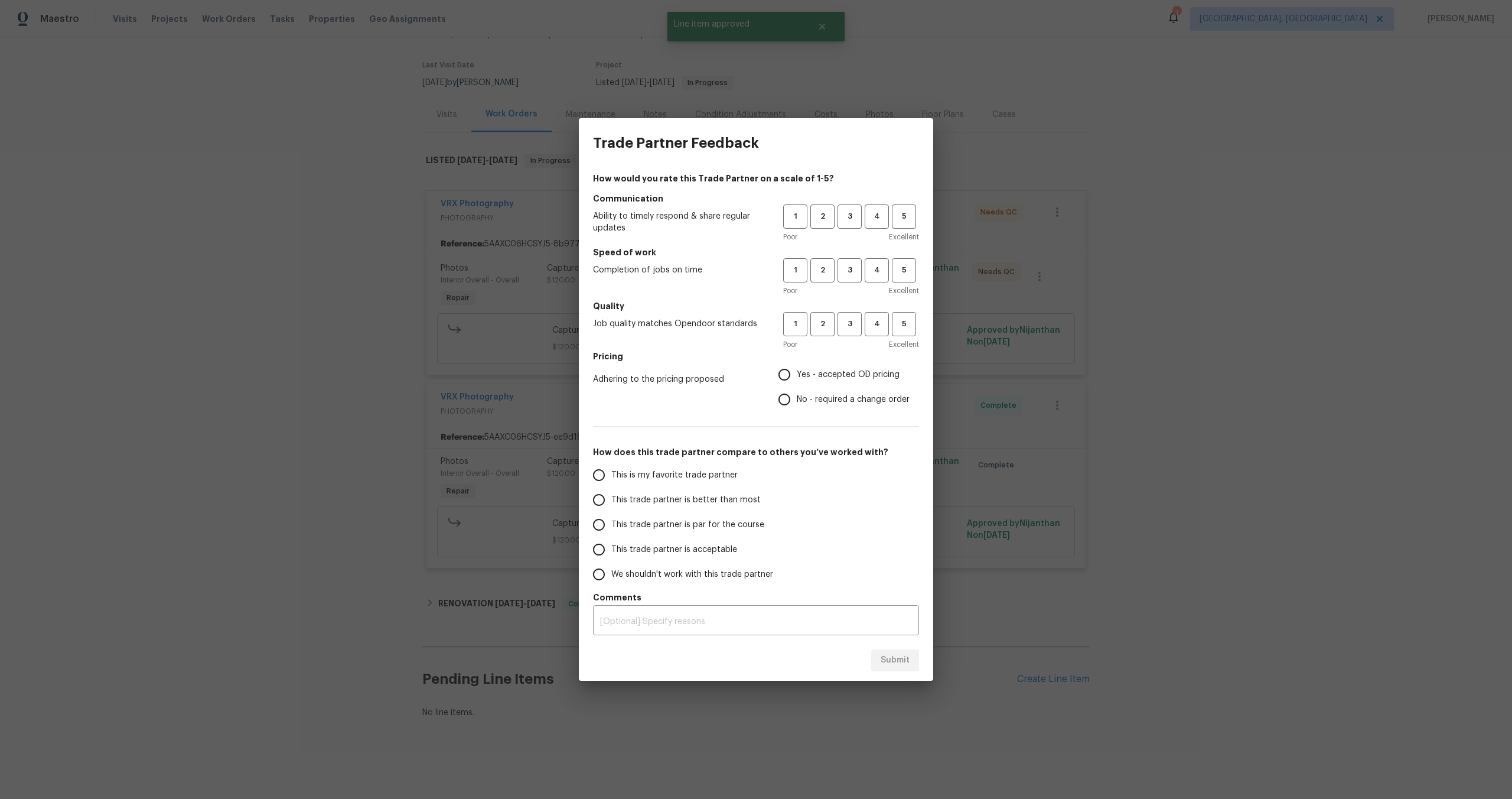
click at [1156, 177] on div "Trade Partner Feedback How would you rate this Trade Partner on a scale of 1-5?…" at bounding box center [756, 400] width 1512 height 799
click at [371, 378] on div "Trade Partner Feedback How would you rate this Trade Partner on a scale of 1-5?…" at bounding box center [756, 400] width 1512 height 799
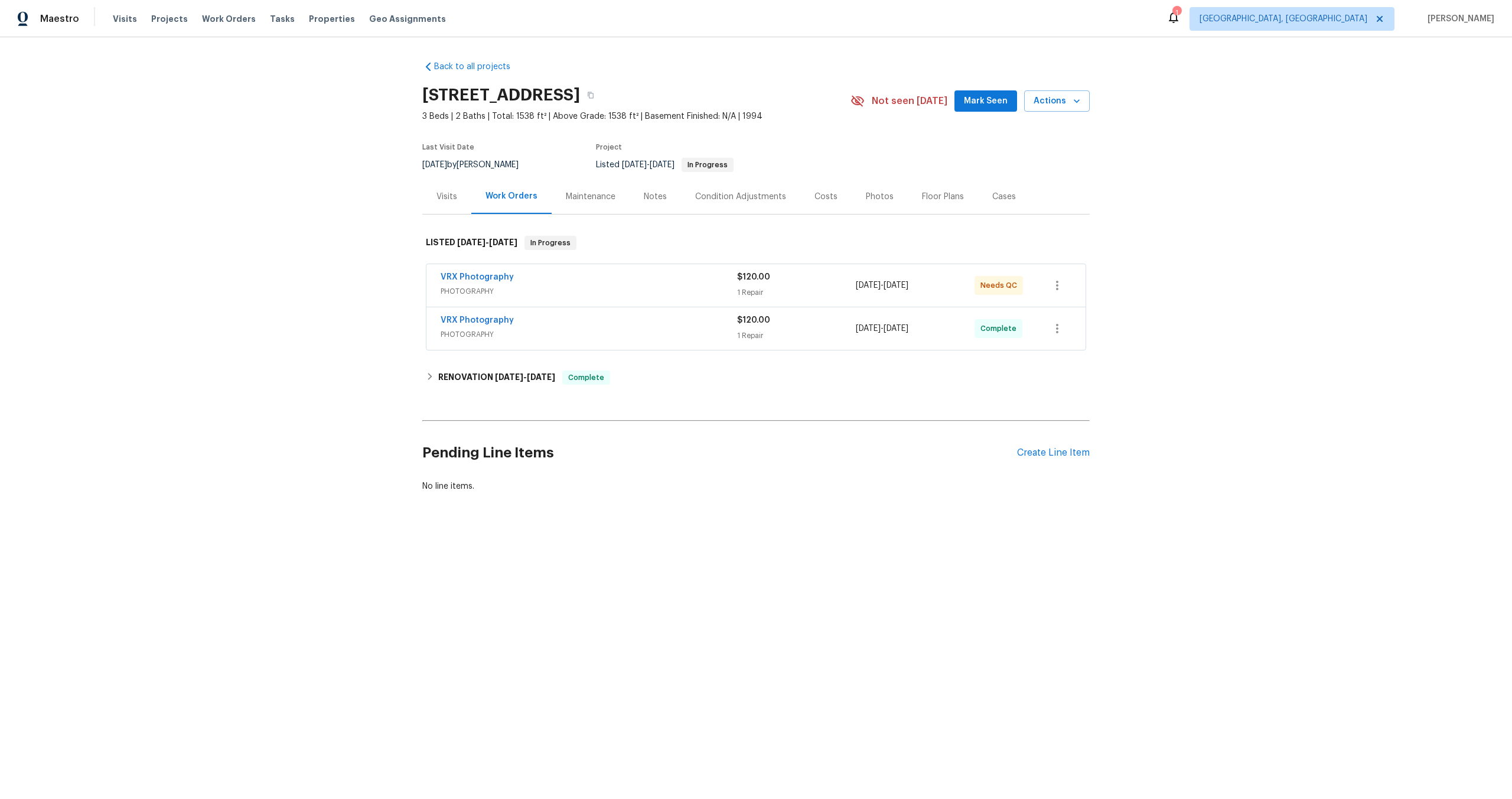
click at [660, 290] on span "PHOTOGRAPHY" at bounding box center [589, 291] width 296 height 12
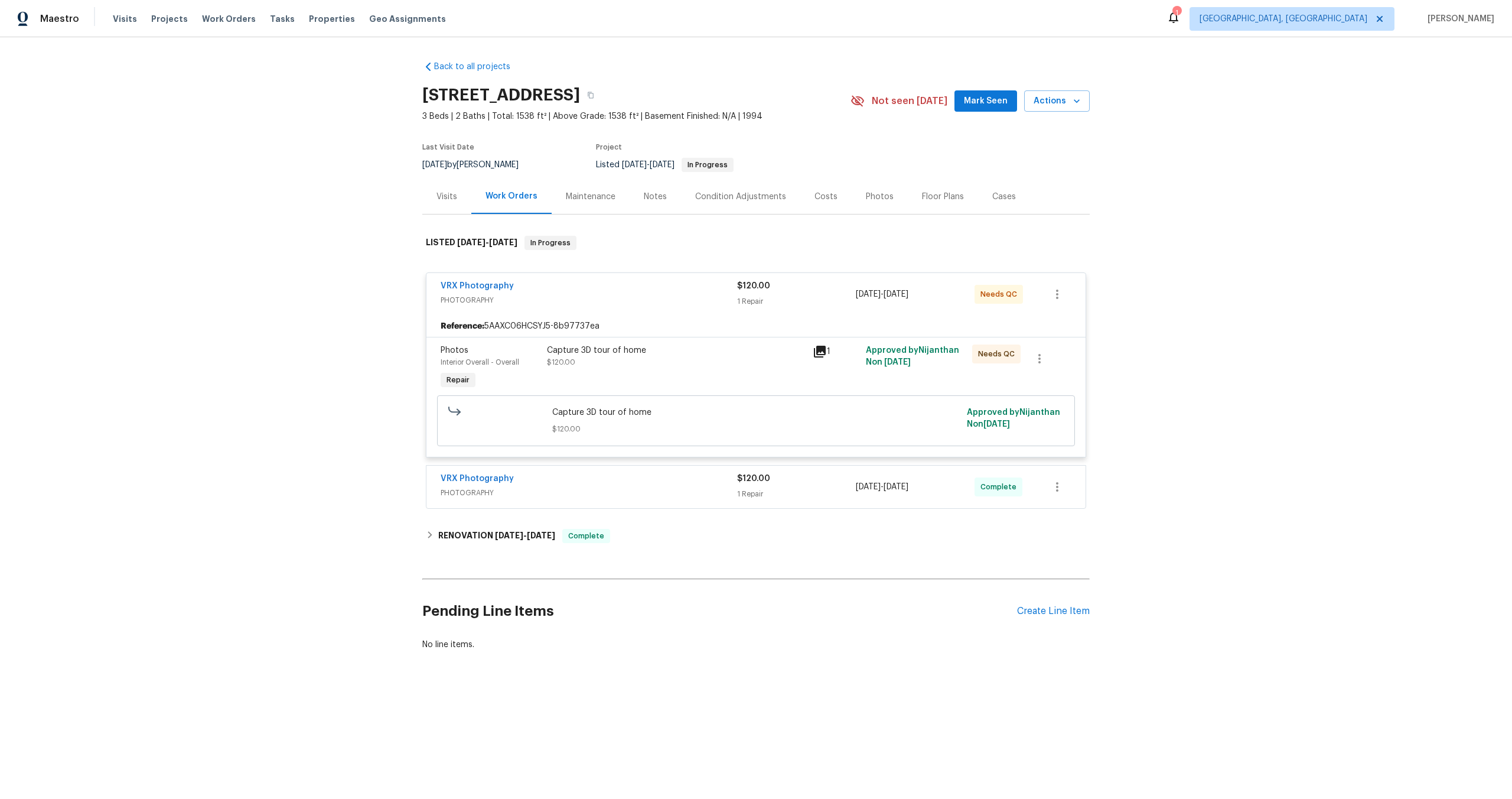
click at [678, 372] on div "Capture 3D tour of home $120.00" at bounding box center [676, 368] width 266 height 55
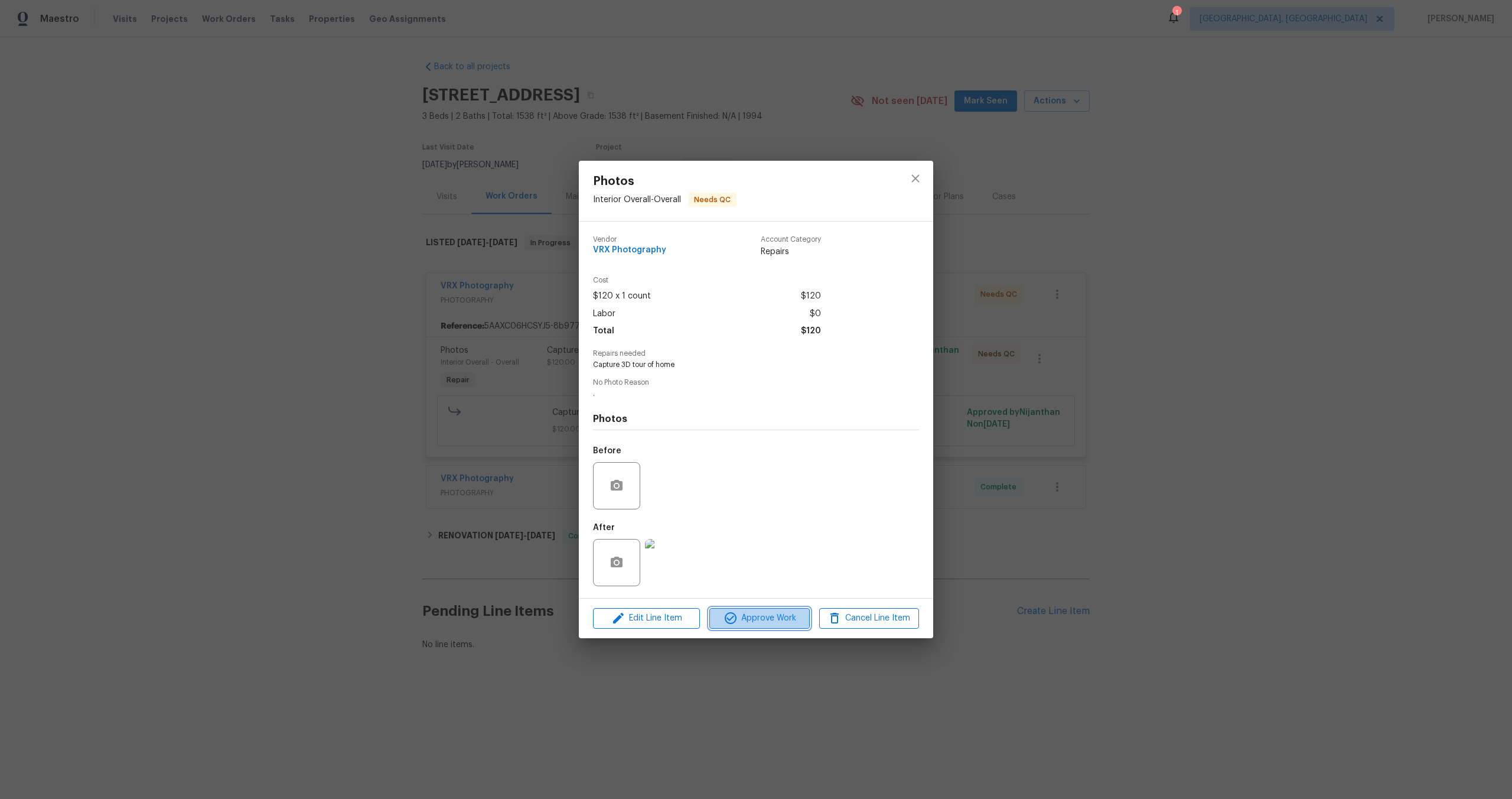
click at [765, 622] on span "Approve Work" at bounding box center [760, 618] width 93 height 15
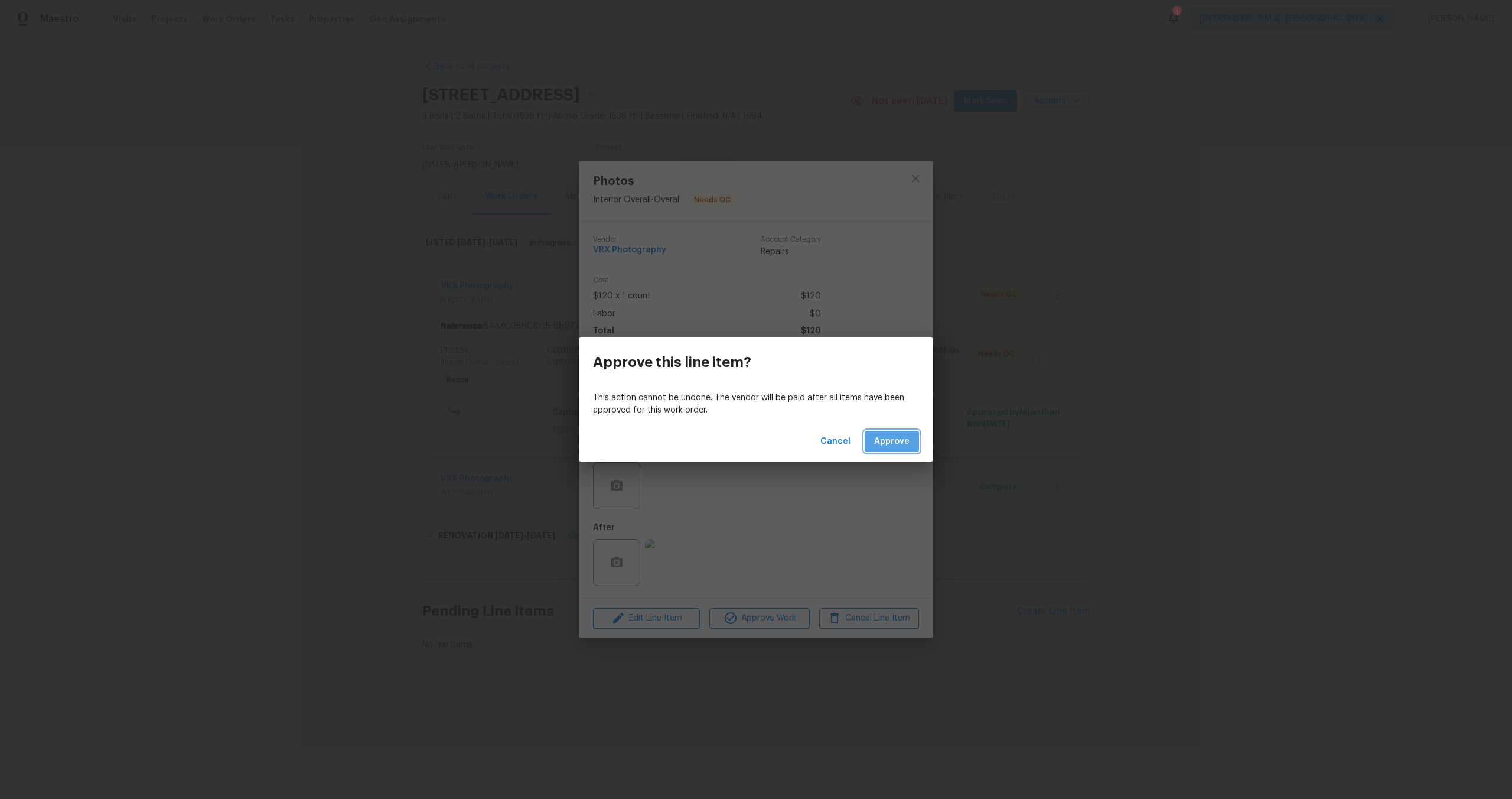
click at [910, 451] on button "Approve" at bounding box center [892, 441] width 55 height 22
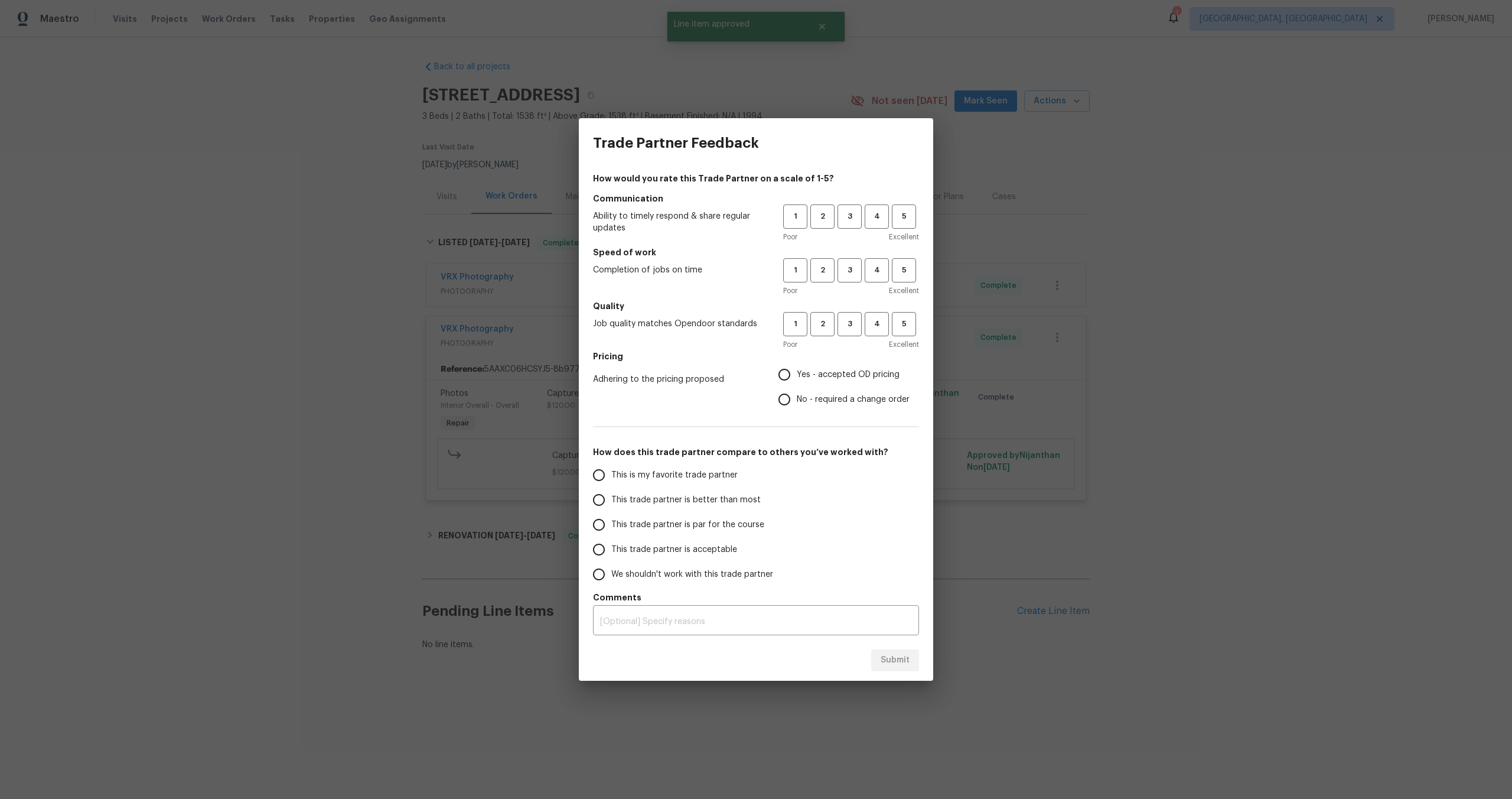
click at [262, 132] on div "Trade Partner Feedback How would you rate this Trade Partner on a scale of 1-5?…" at bounding box center [756, 400] width 1512 height 799
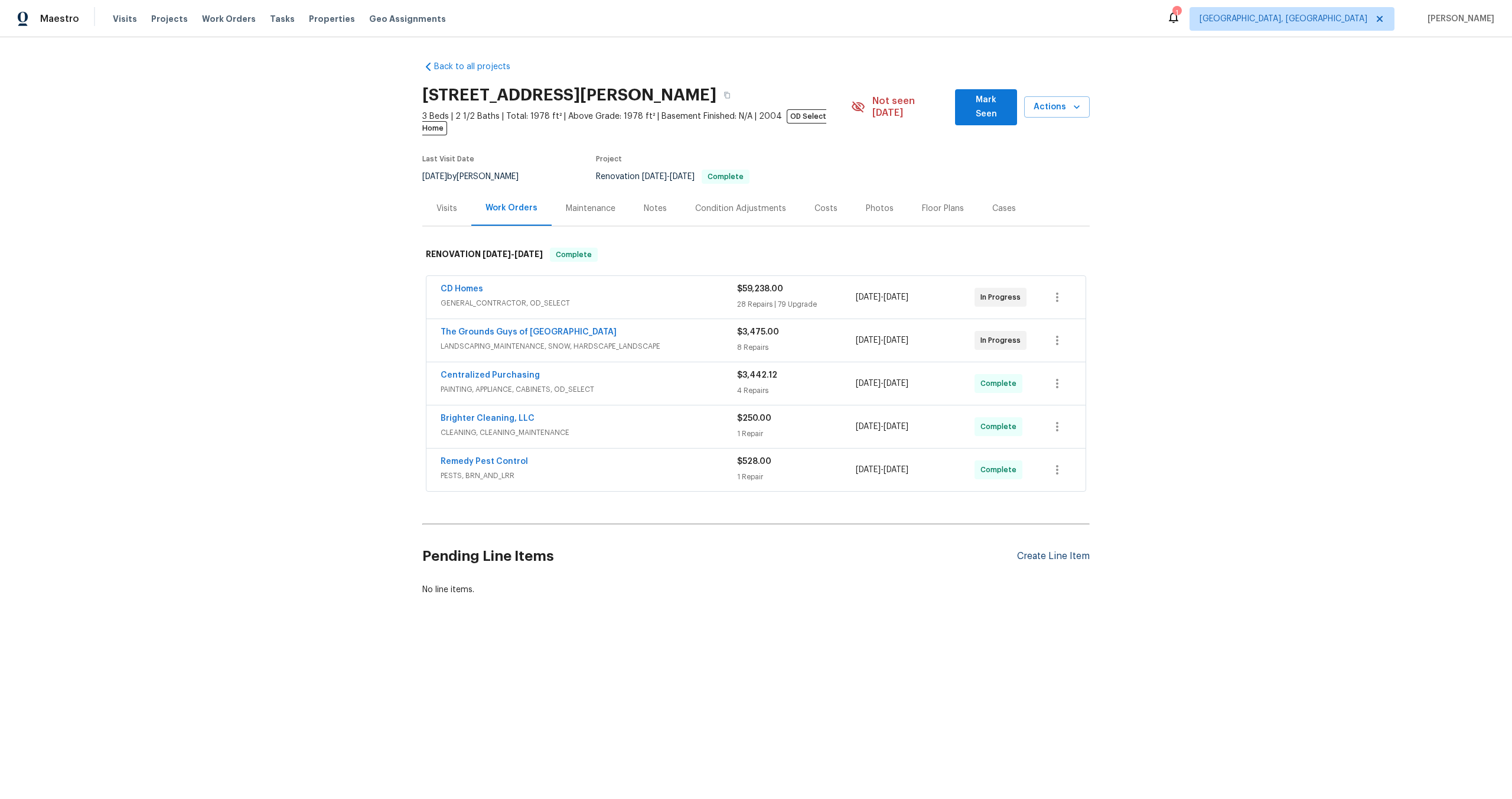
click at [1056, 551] on div "Create Line Item" at bounding box center [1053, 556] width 73 height 11
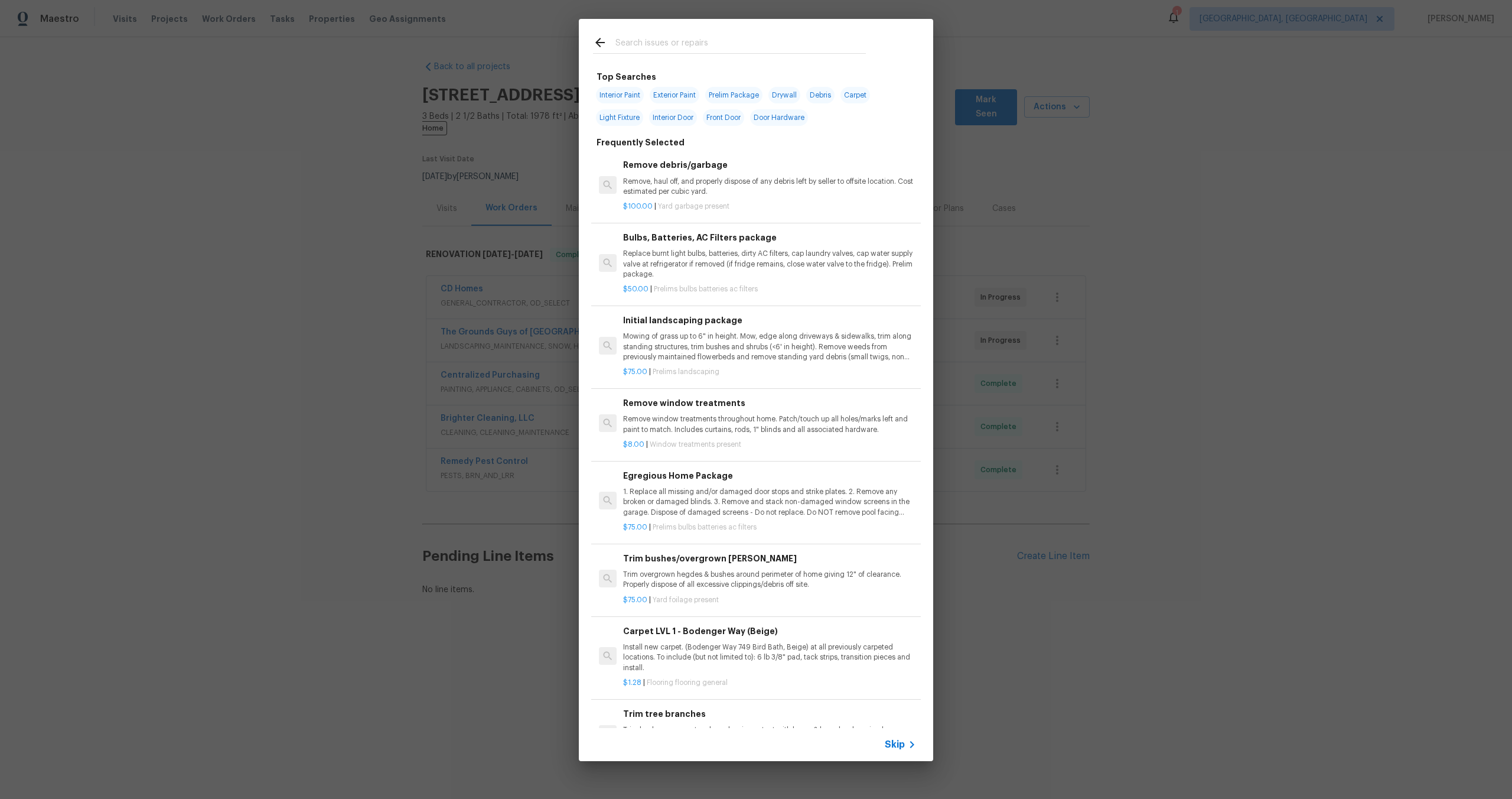
click at [901, 743] on span "Skip" at bounding box center [895, 744] width 20 height 12
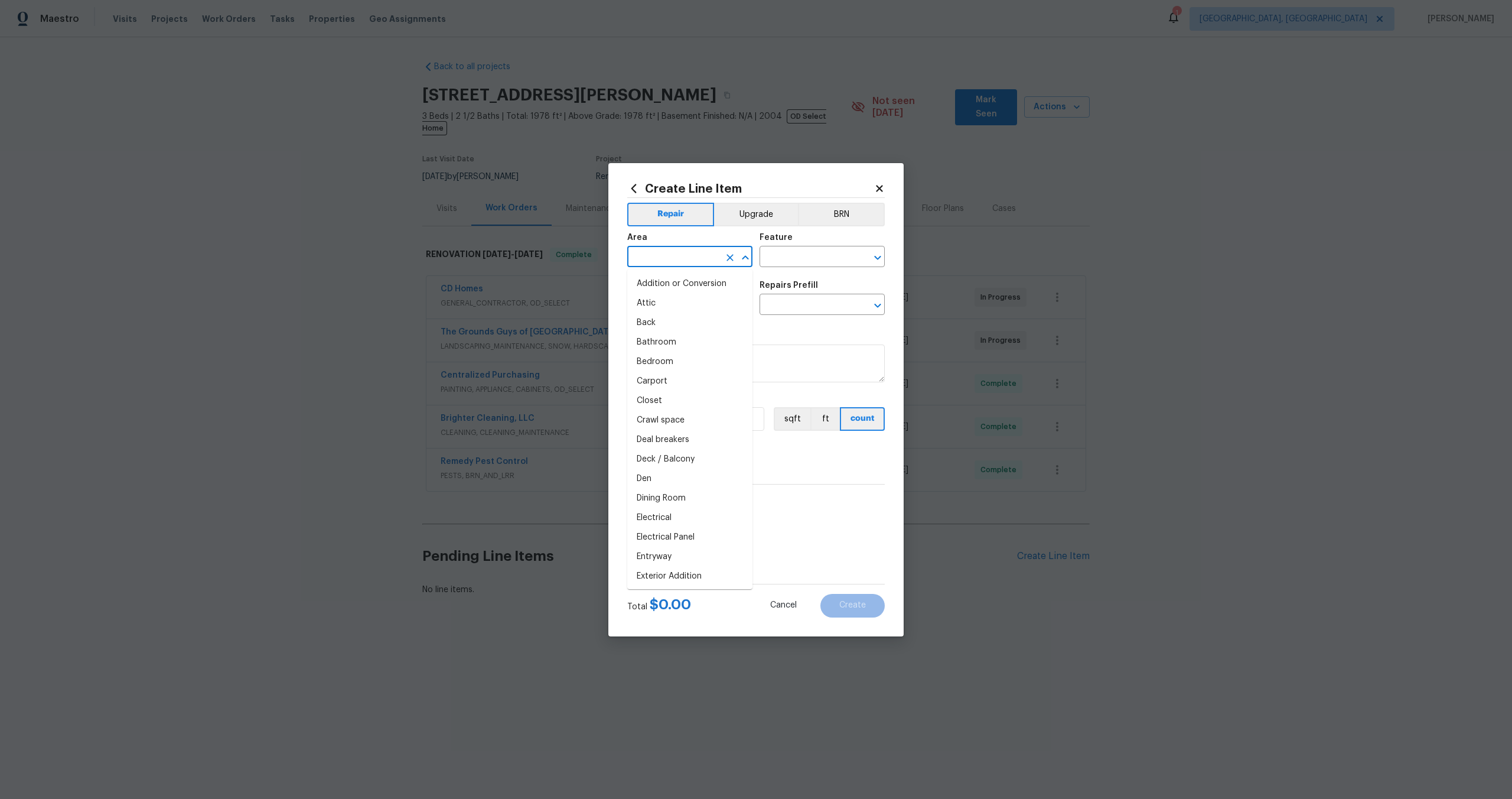
click at [673, 254] on input "text" at bounding box center [674, 258] width 92 height 19
click at [685, 308] on li "Interior Overall" at bounding box center [690, 303] width 125 height 19
type input "Interior Overall"
click at [834, 247] on div "Feature" at bounding box center [822, 241] width 125 height 16
click at [833, 255] on input "text" at bounding box center [806, 258] width 92 height 19
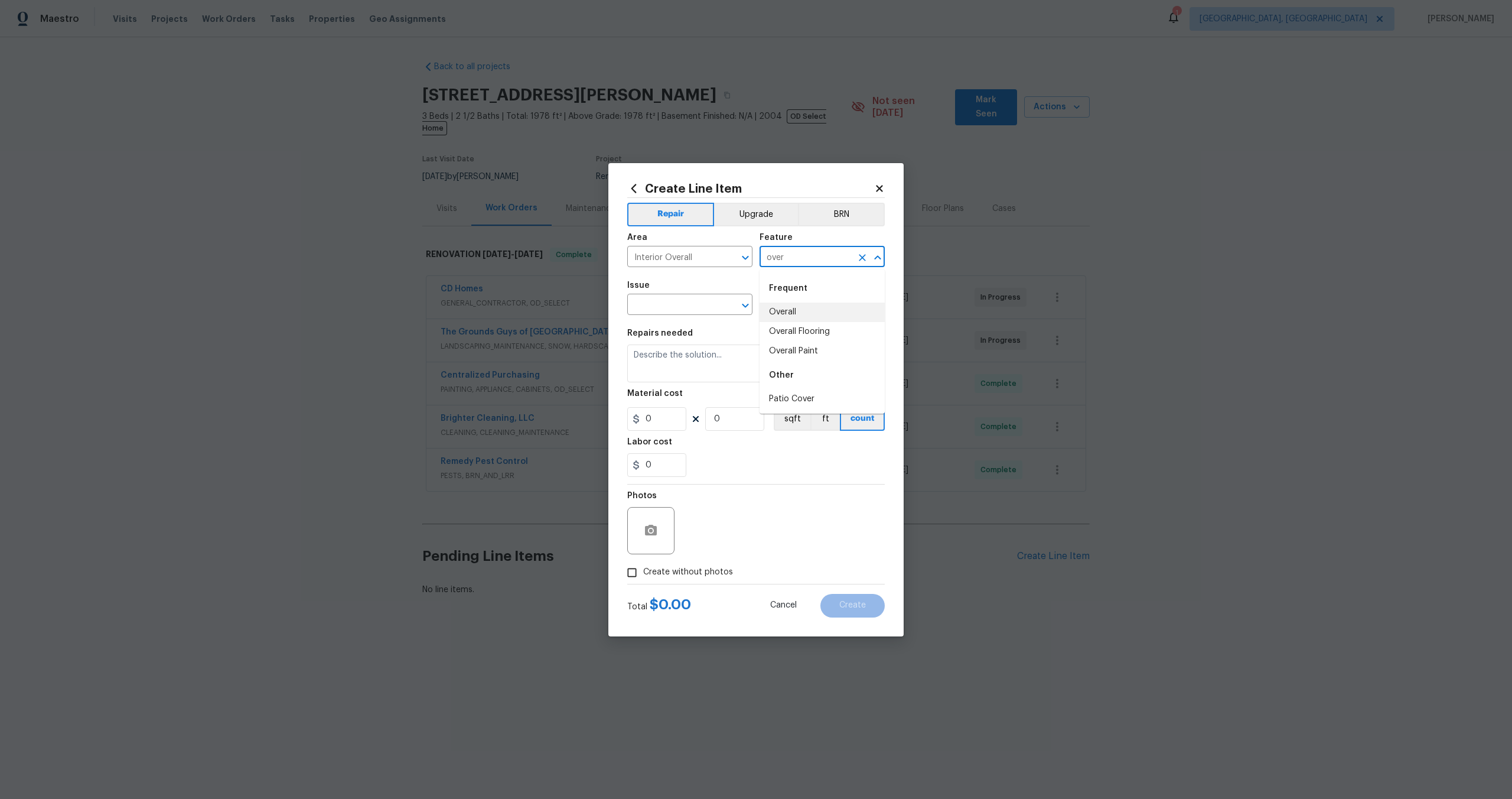
click at [789, 311] on li "Overall" at bounding box center [822, 312] width 125 height 19
type input "Overall"
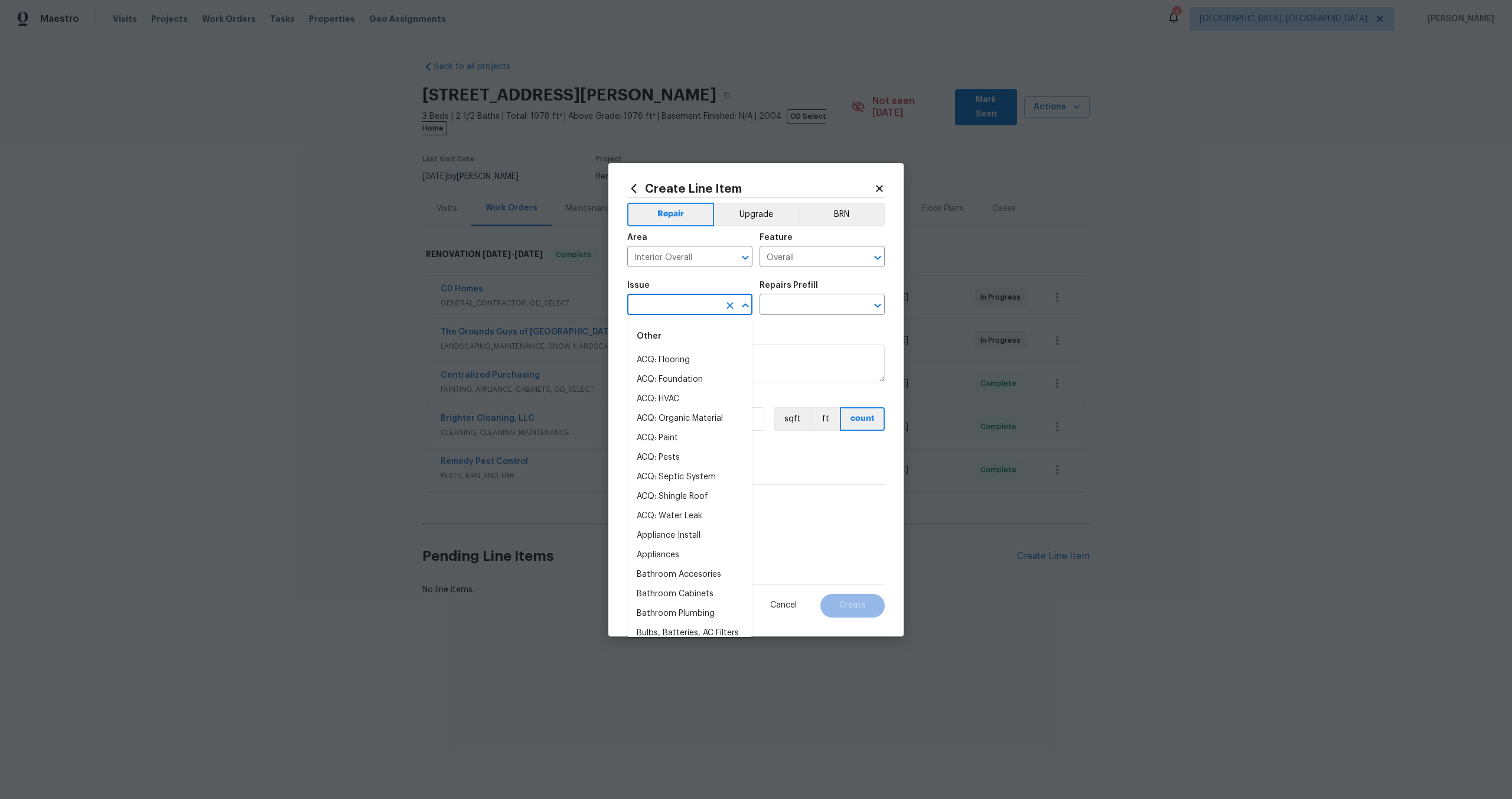
click at [696, 309] on input "text" at bounding box center [674, 306] width 92 height 19
click at [674, 352] on li "Photos" at bounding box center [690, 360] width 125 height 19
type input "Photos"
click at [775, 309] on input "text" at bounding box center [806, 306] width 92 height 19
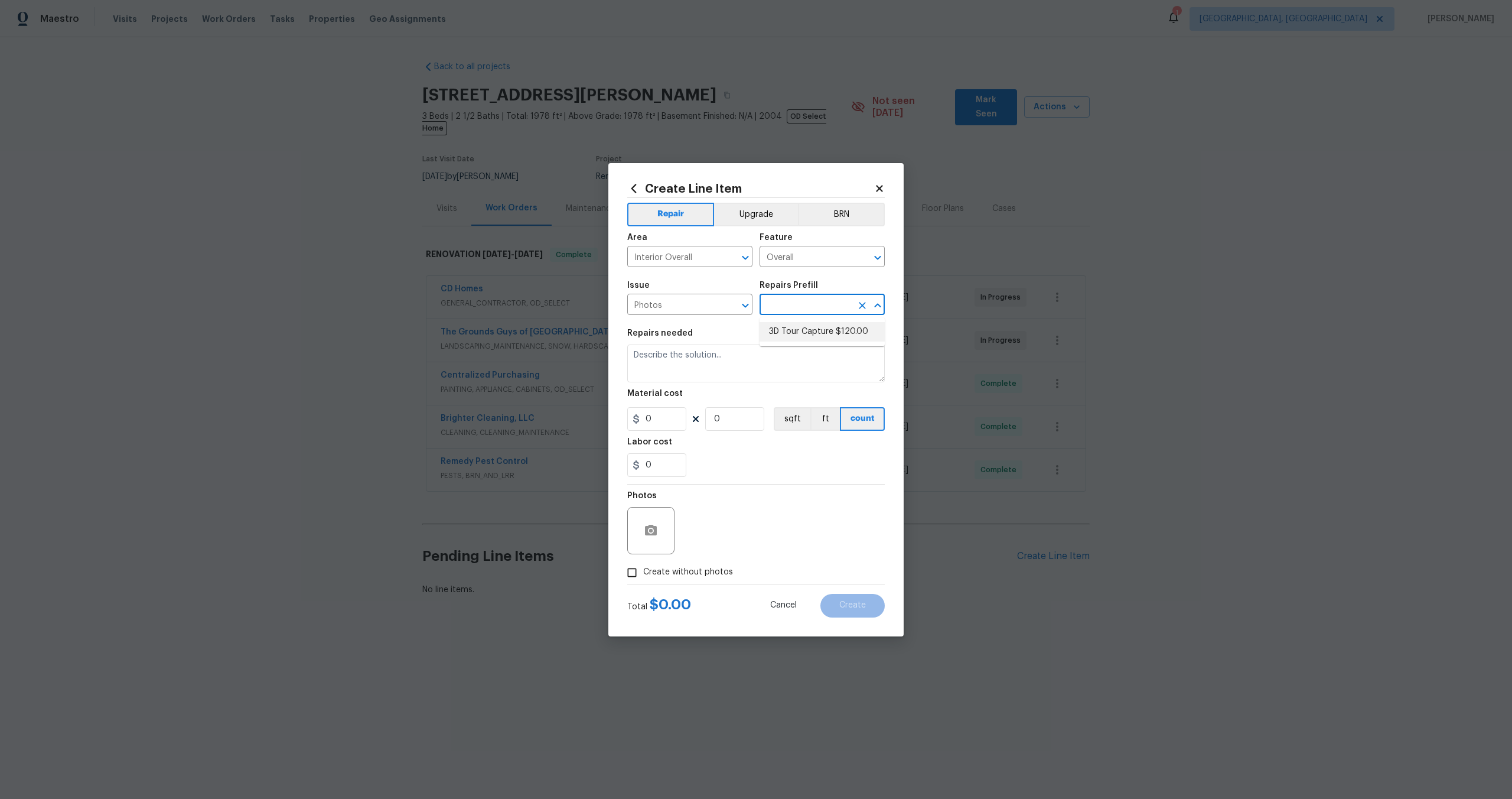
click at [792, 328] on li "3D Tour Capture $120.00" at bounding box center [822, 331] width 125 height 19
type input "3D Tour Capture $120.00"
type textarea "Capture 3D tour of home"
type input "1"
type input "120"
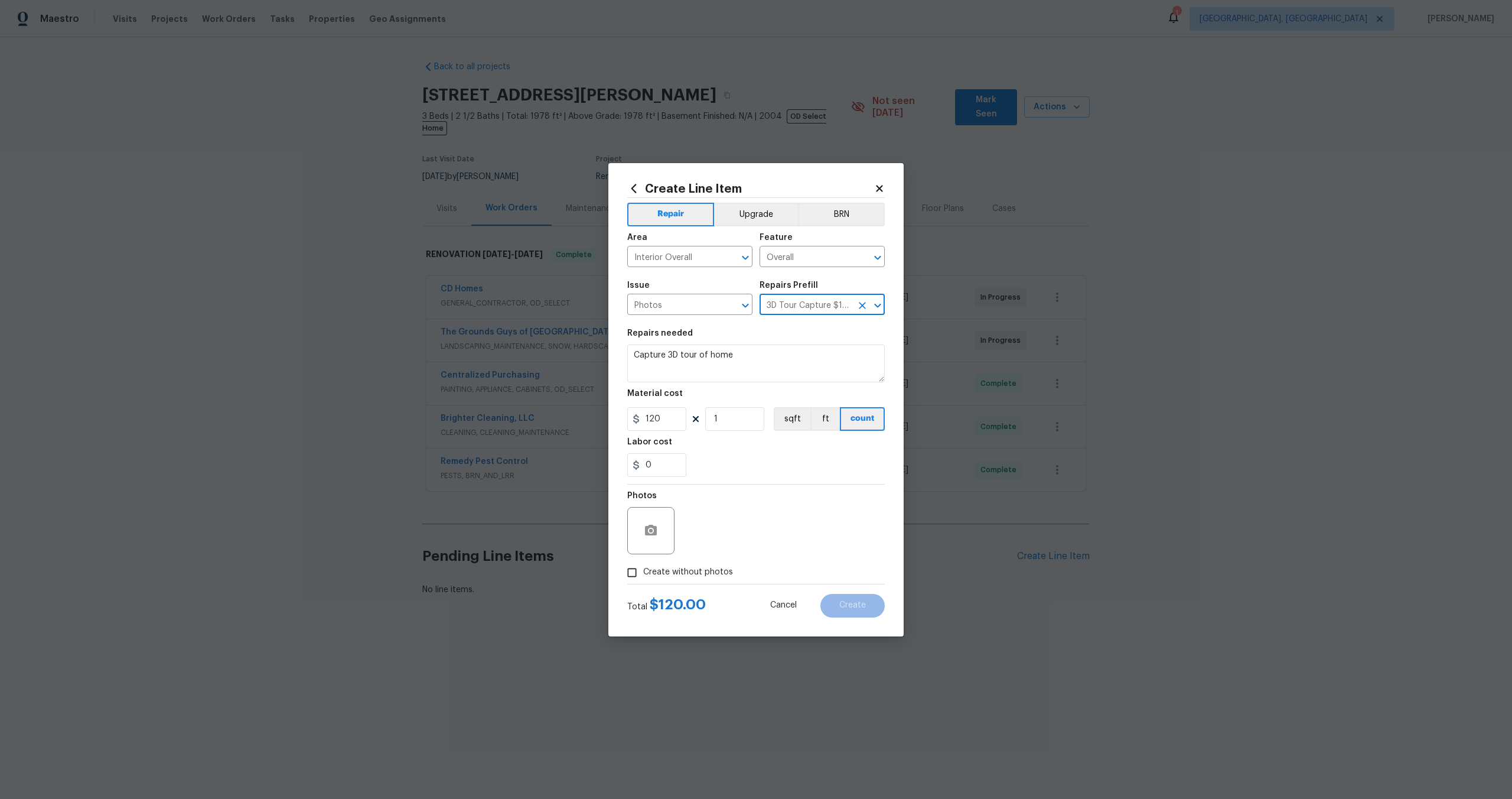
click at [632, 563] on input "Create without photos" at bounding box center [632, 573] width 22 height 22
checkbox input "true"
click at [723, 533] on textarea at bounding box center [785, 530] width 201 height 47
type textarea "."
click at [861, 612] on button "Create" at bounding box center [853, 605] width 64 height 24
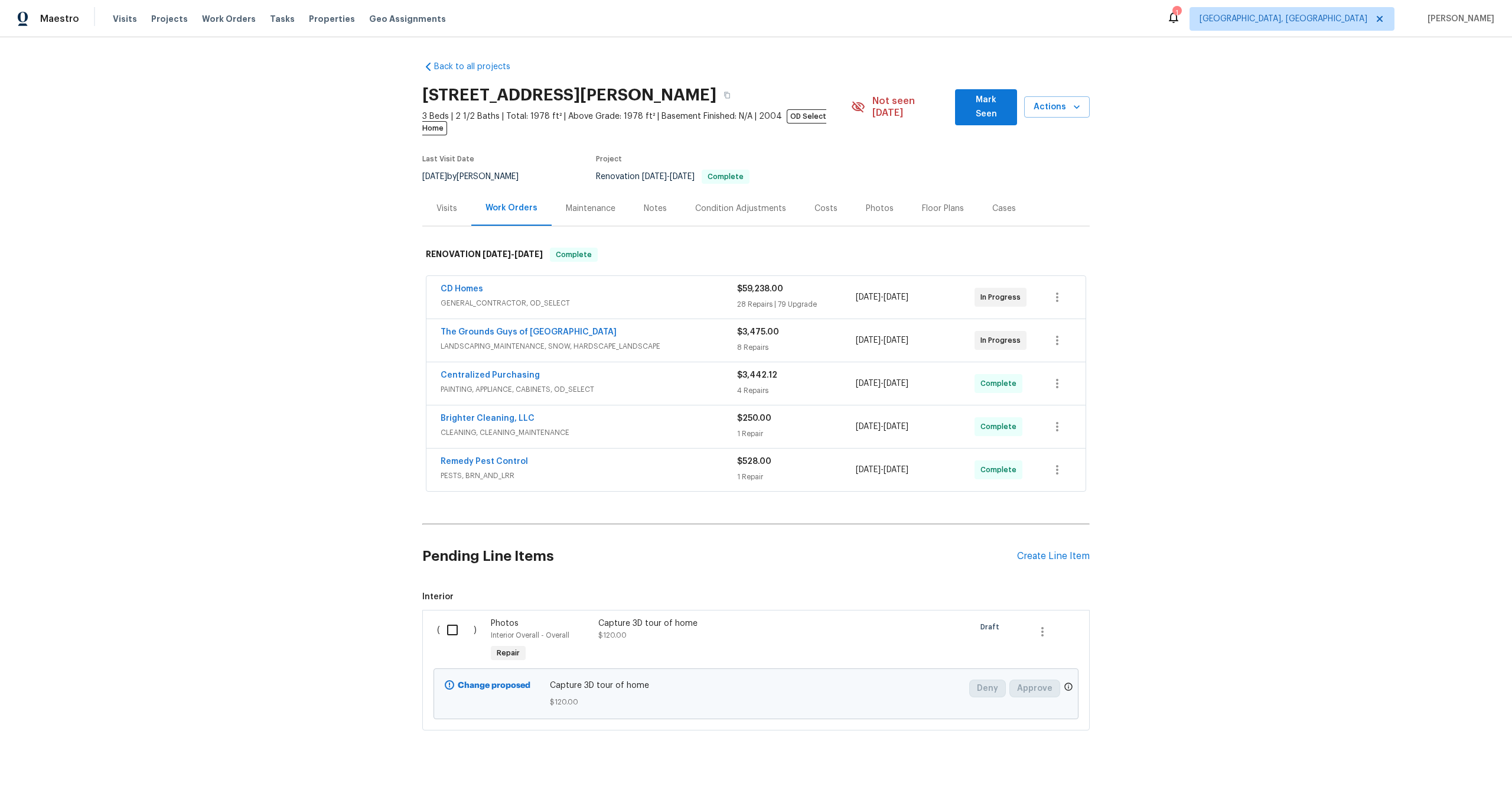
click at [441, 620] on input "checkbox" at bounding box center [457, 630] width 33 height 25
checkbox input "true"
click at [1444, 764] on span "Create Work Order" at bounding box center [1444, 770] width 79 height 15
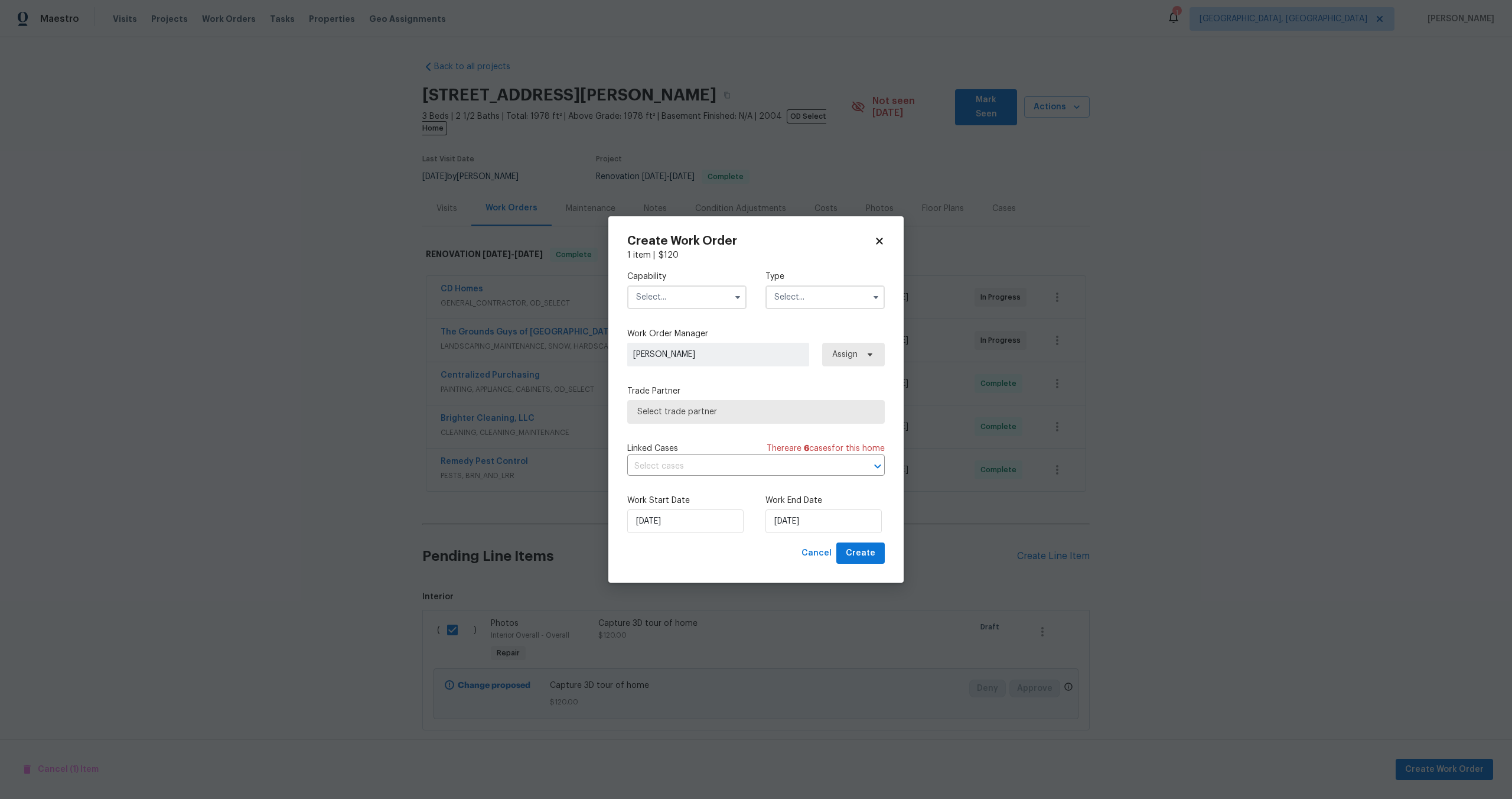
click at [700, 298] on input "text" at bounding box center [687, 297] width 119 height 24
click at [670, 345] on span "Photography" at bounding box center [665, 346] width 51 height 8
type input "Photography"
click at [806, 282] on div "Type" at bounding box center [825, 290] width 119 height 38
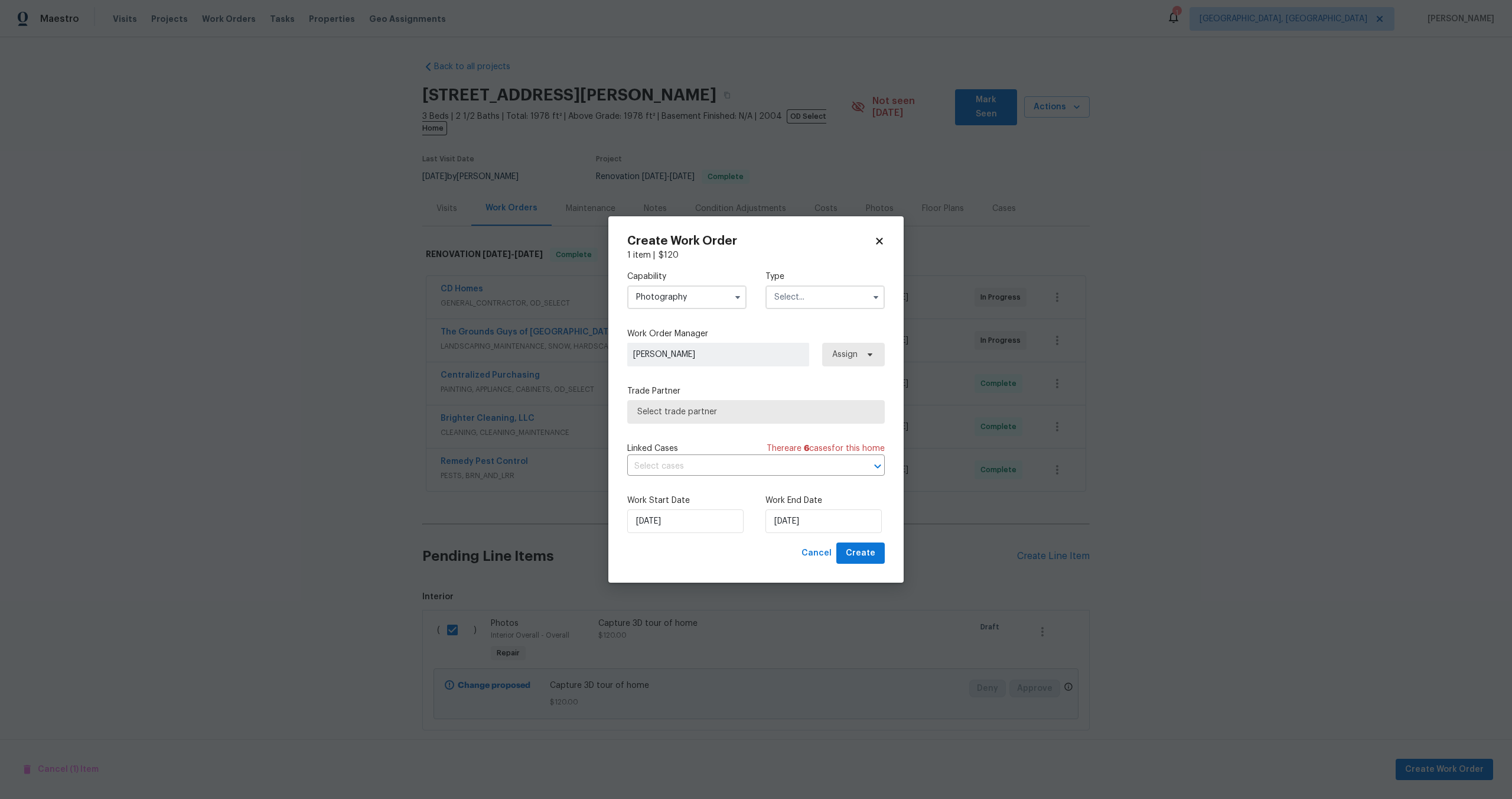
click at [804, 298] on input "text" at bounding box center [825, 297] width 119 height 24
click at [798, 377] on span "Other" at bounding box center [789, 377] width 23 height 8
type input "Other"
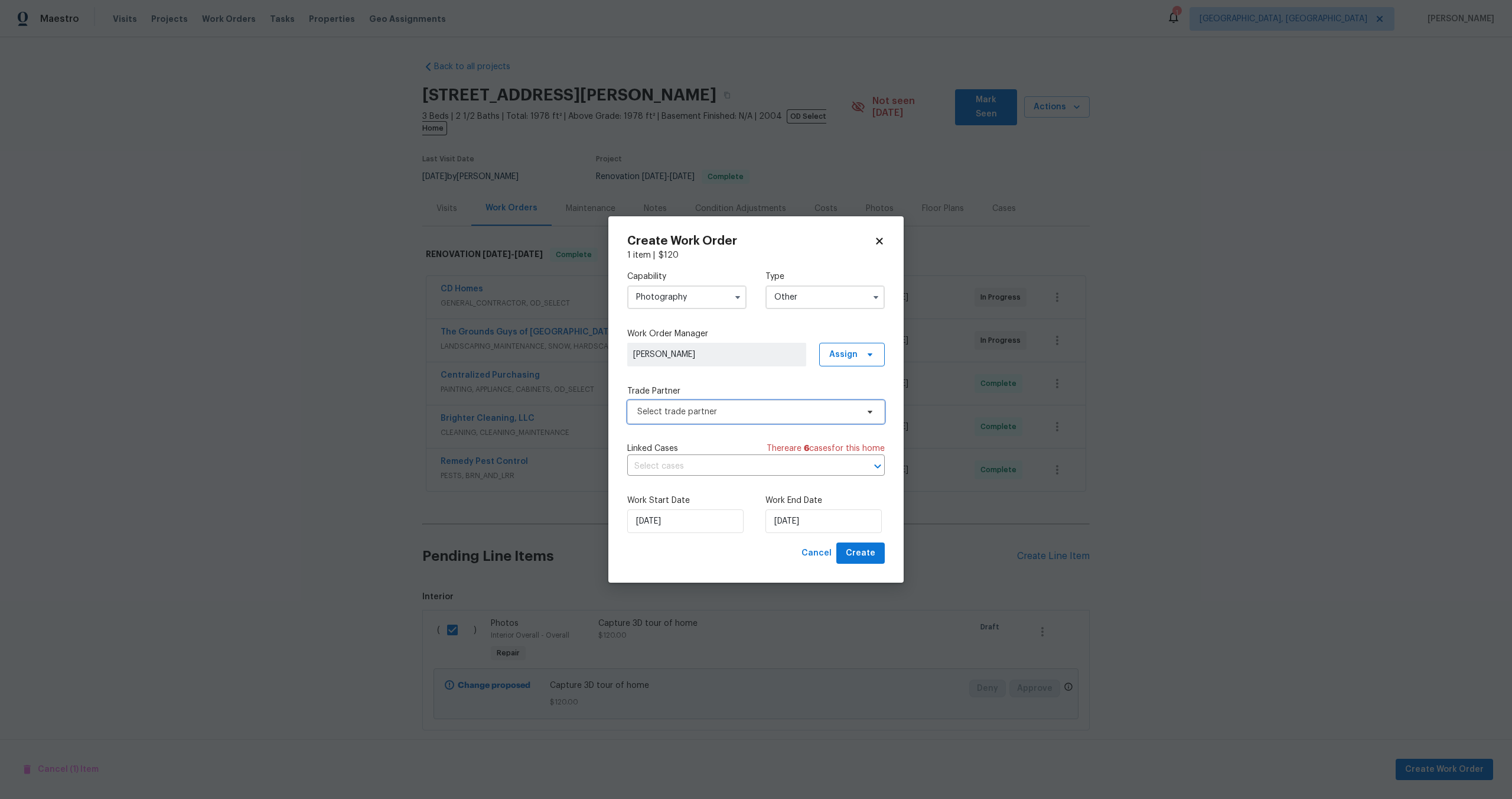
click at [683, 419] on span "Select trade partner" at bounding box center [756, 412] width 257 height 24
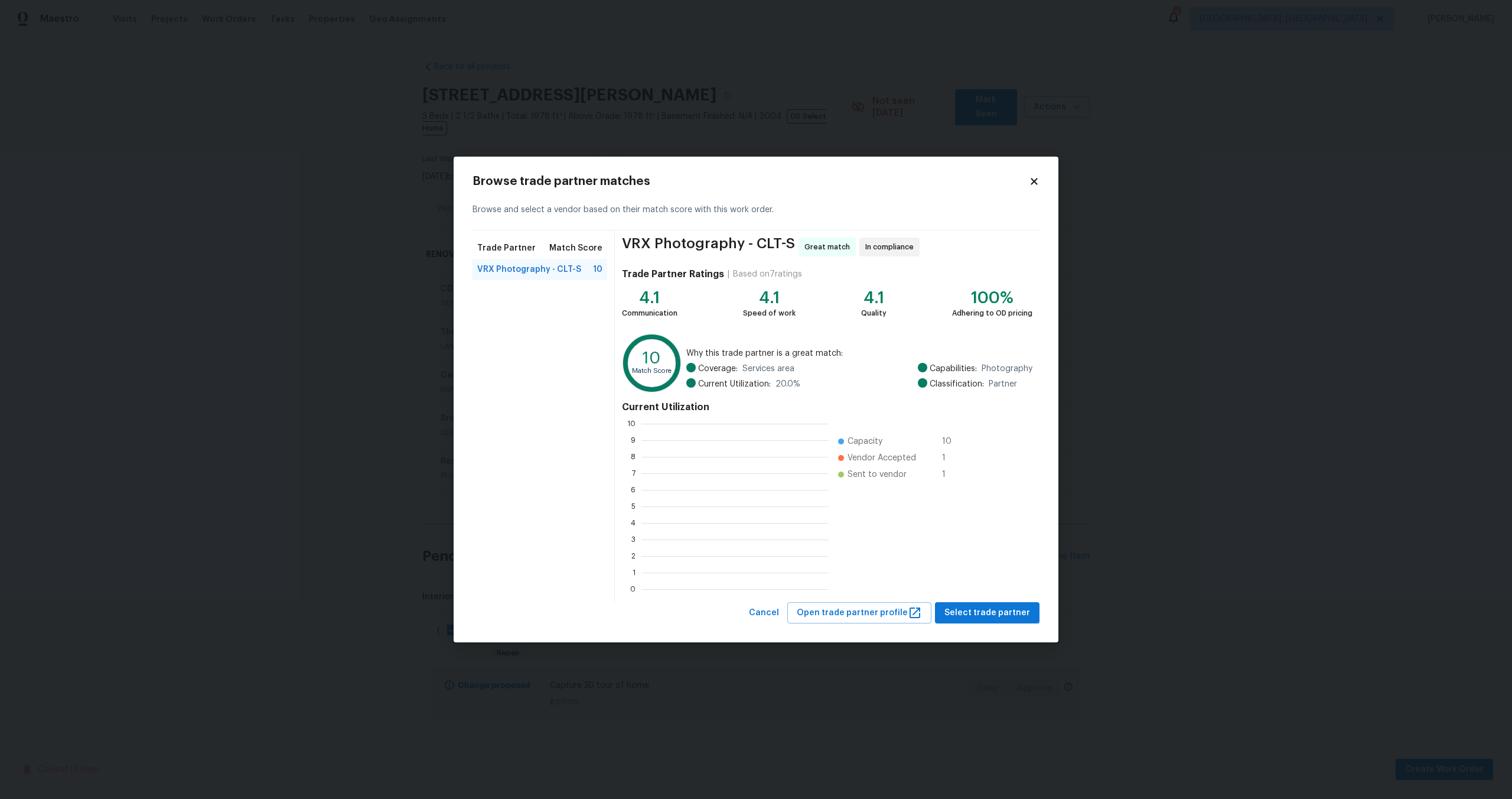
scroll to position [166, 187]
click at [992, 619] on span "Select trade partner" at bounding box center [987, 613] width 86 height 15
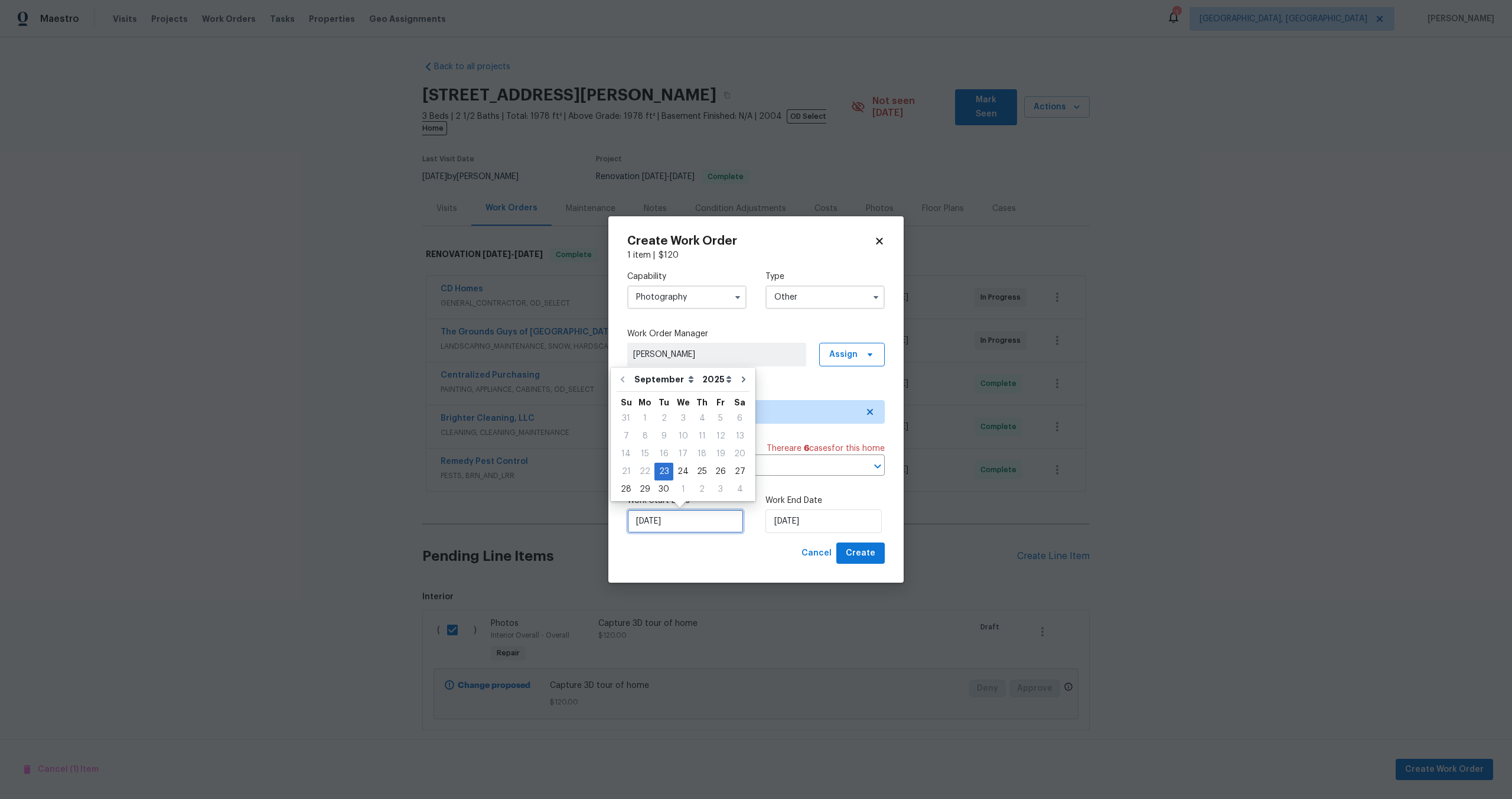
click at [683, 519] on input "23/09/2025" at bounding box center [686, 521] width 117 height 24
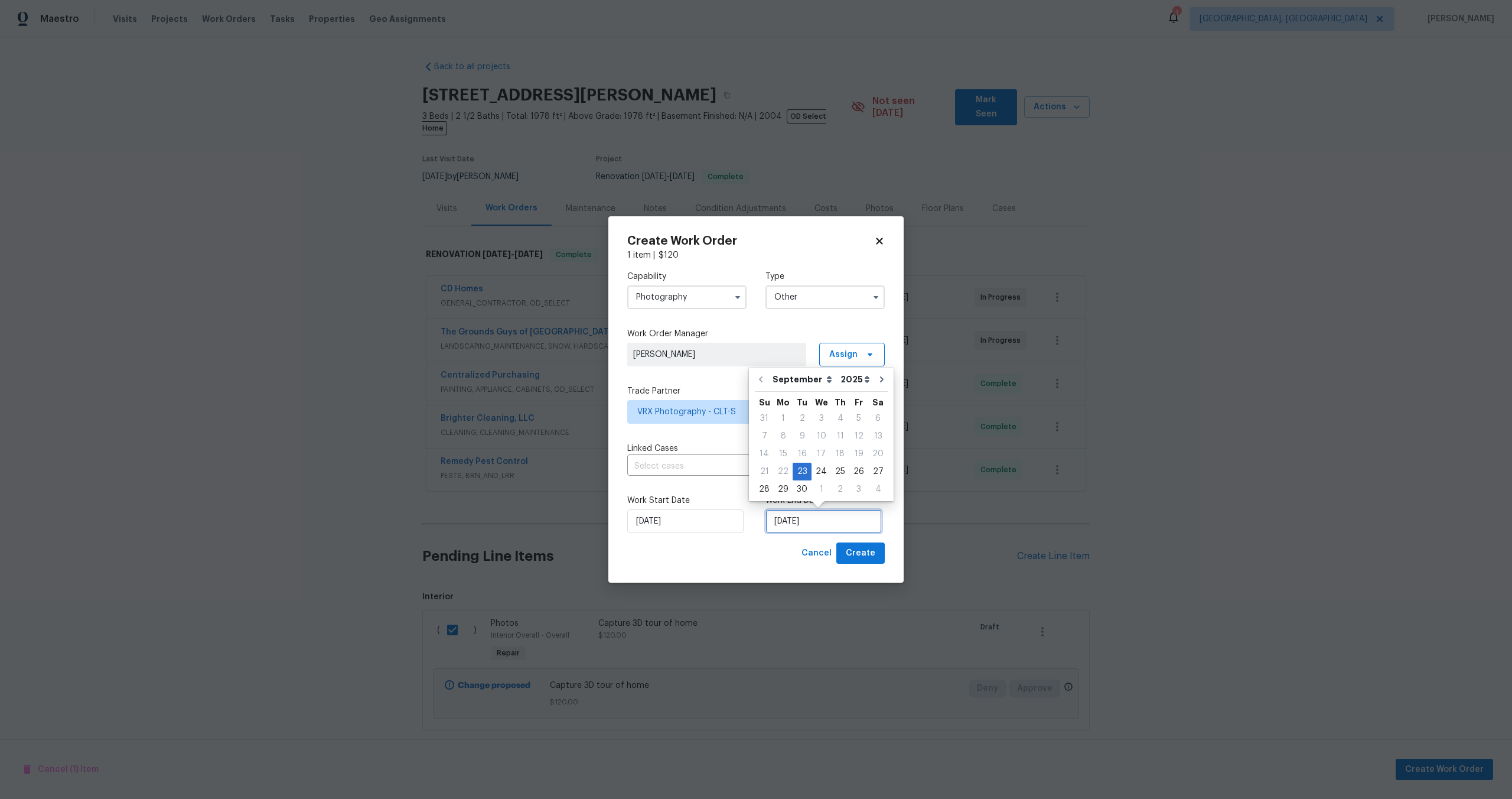
click at [847, 517] on input "[DATE]" at bounding box center [824, 521] width 117 height 24
click at [820, 469] on div "24" at bounding box center [821, 471] width 19 height 17
type input "[DATE]"
click at [865, 543] on button "Create" at bounding box center [861, 553] width 48 height 22
checkbox input "false"
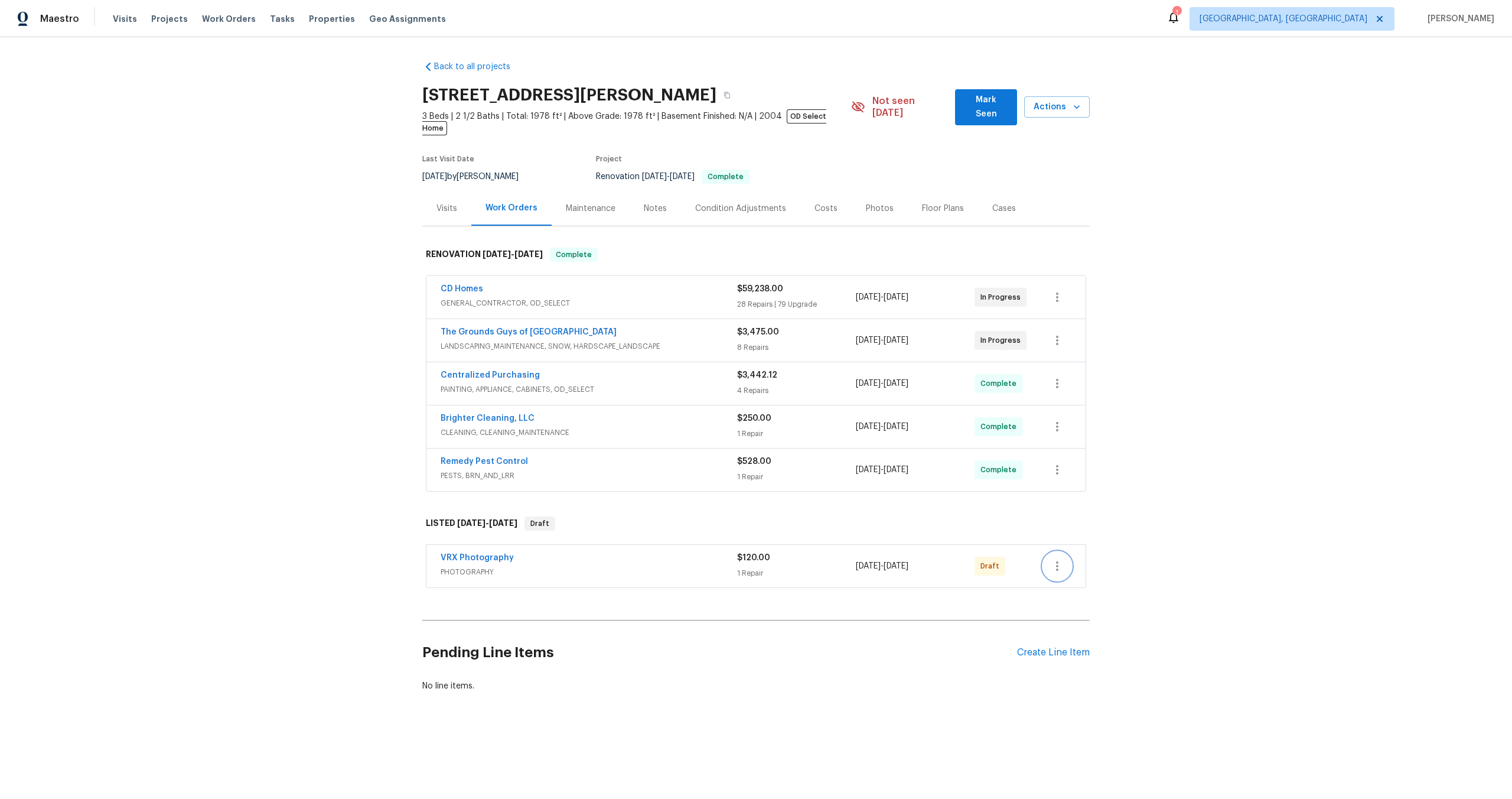
click at [1056, 559] on icon "button" at bounding box center [1057, 566] width 14 height 14
click at [1056, 555] on li "Send to Vendor" at bounding box center [1107, 554] width 128 height 19
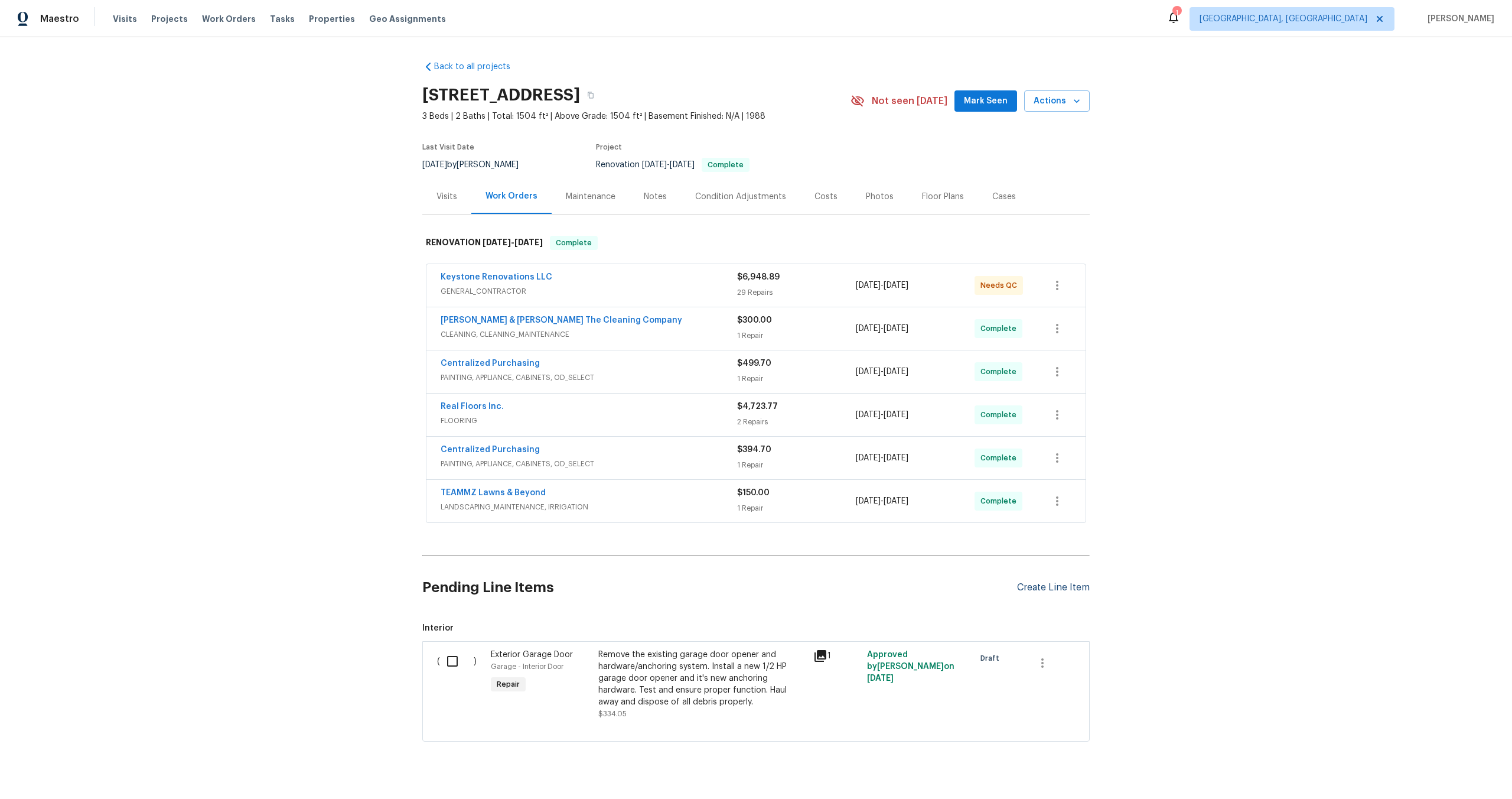
click at [1085, 583] on div "Create Line Item" at bounding box center [1053, 587] width 73 height 11
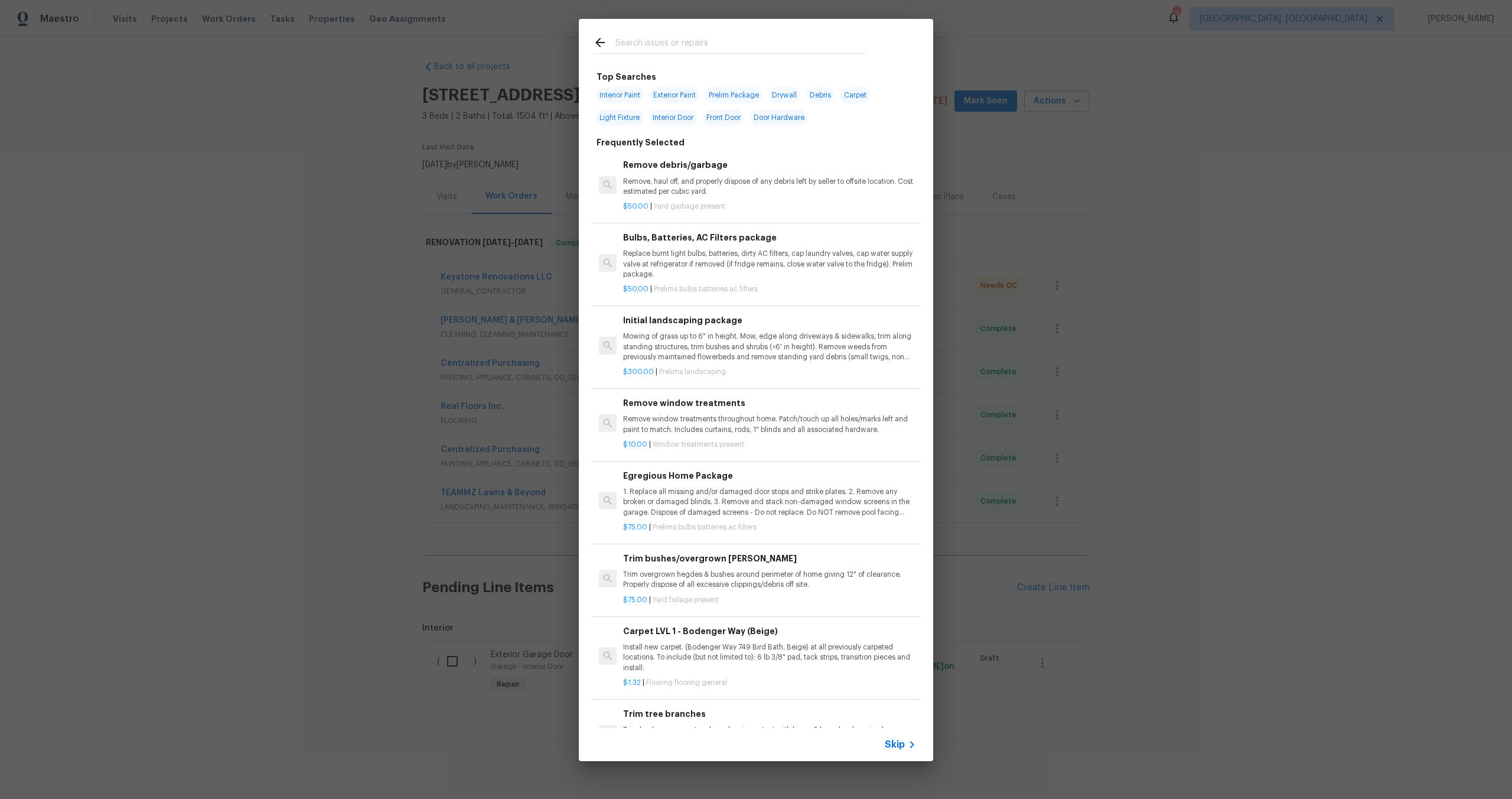
click at [903, 743] on span "Skip" at bounding box center [895, 744] width 20 height 12
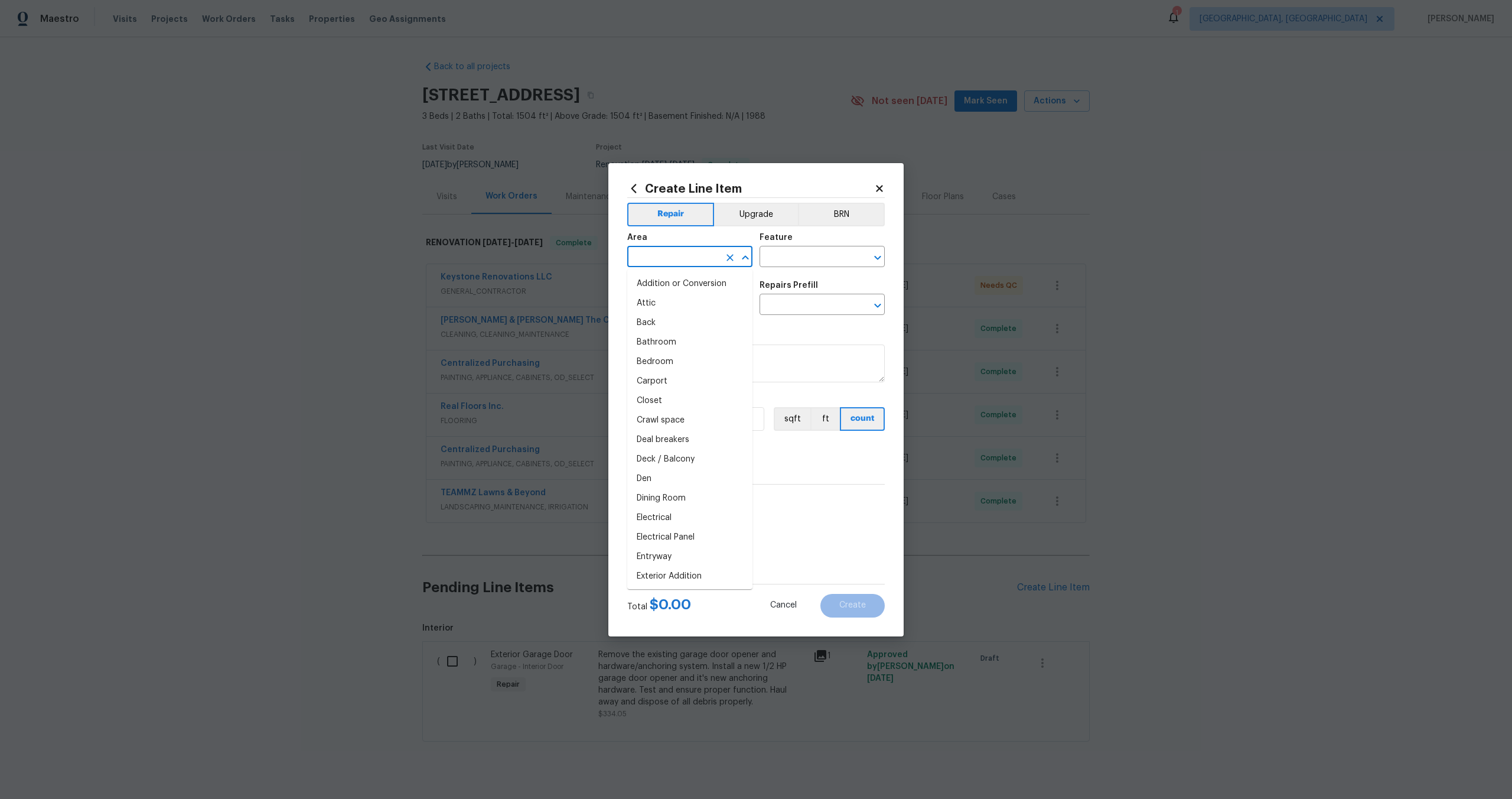
click at [704, 257] on input "text" at bounding box center [674, 258] width 92 height 19
click at [697, 299] on li "Interior Overall" at bounding box center [690, 303] width 125 height 19
type input "Interior Overall"
click at [817, 227] on div "Area Interior Overall ​ Feature ​" at bounding box center [756, 250] width 257 height 48
click at [793, 252] on input "text" at bounding box center [806, 258] width 92 height 19
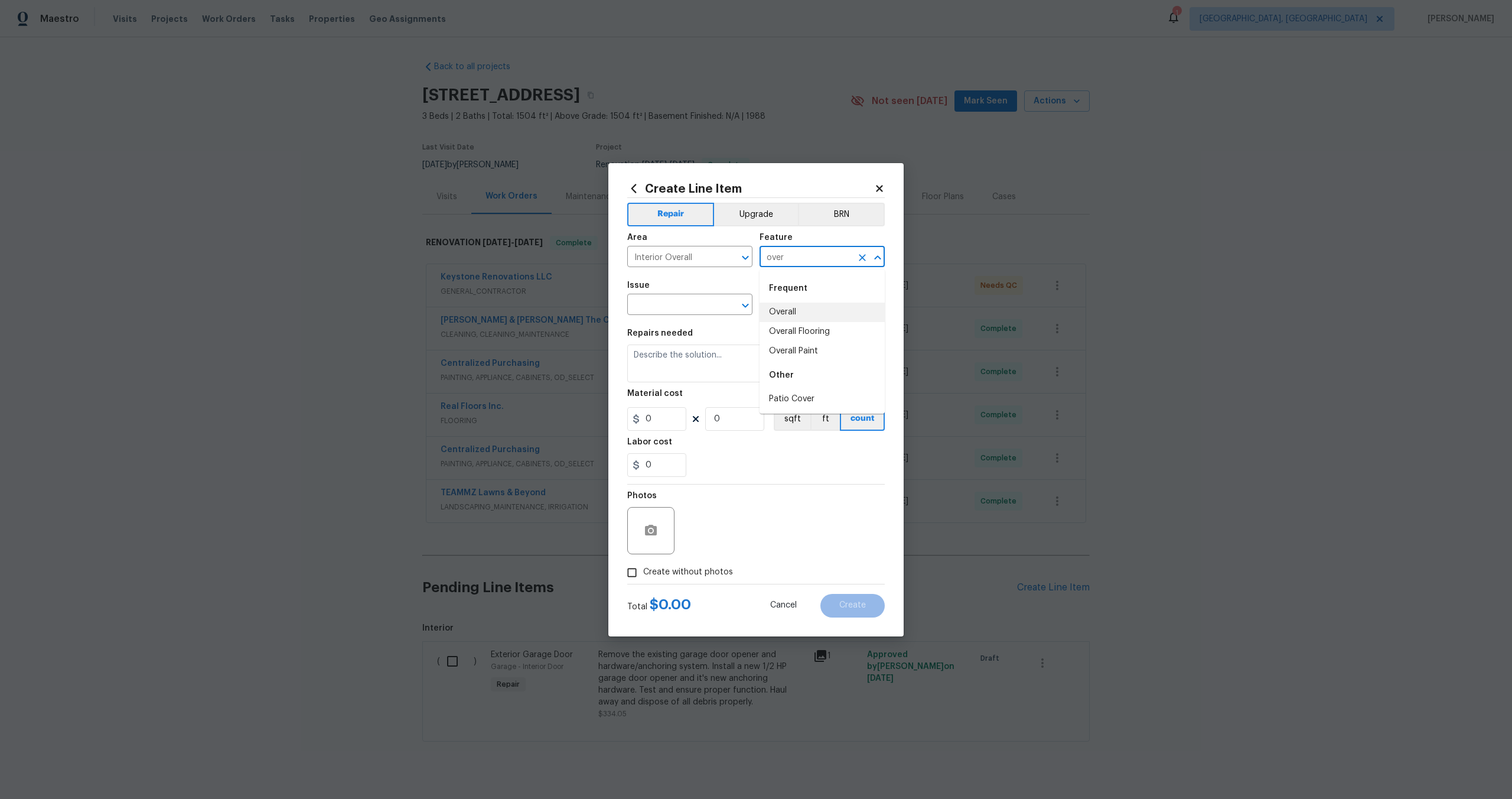
click at [788, 311] on li "Overall" at bounding box center [822, 312] width 125 height 19
type input "Overall"
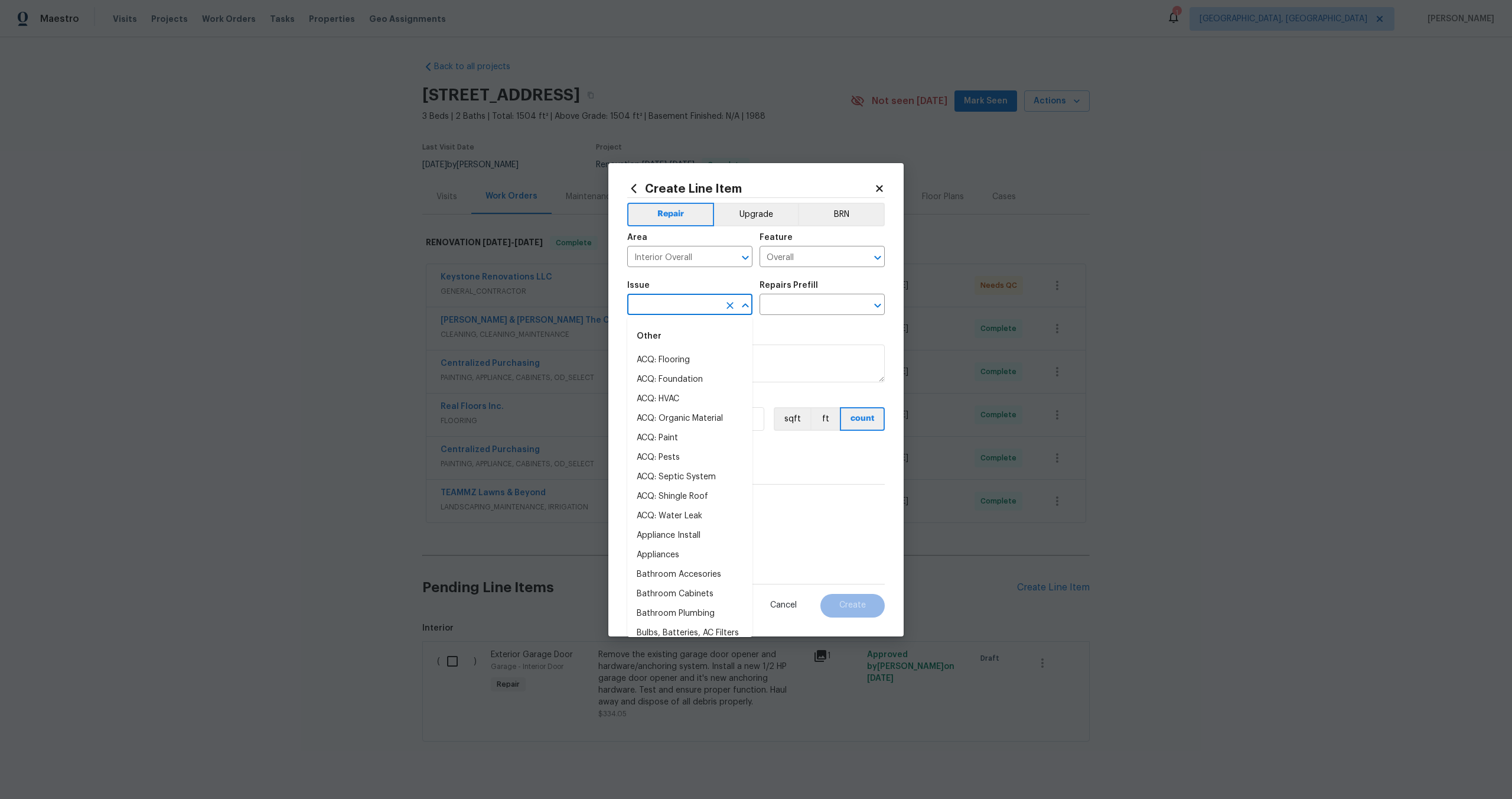
click at [667, 306] on input "text" at bounding box center [674, 306] width 92 height 19
click at [667, 363] on li "Photos" at bounding box center [690, 360] width 125 height 19
type input "Photos"
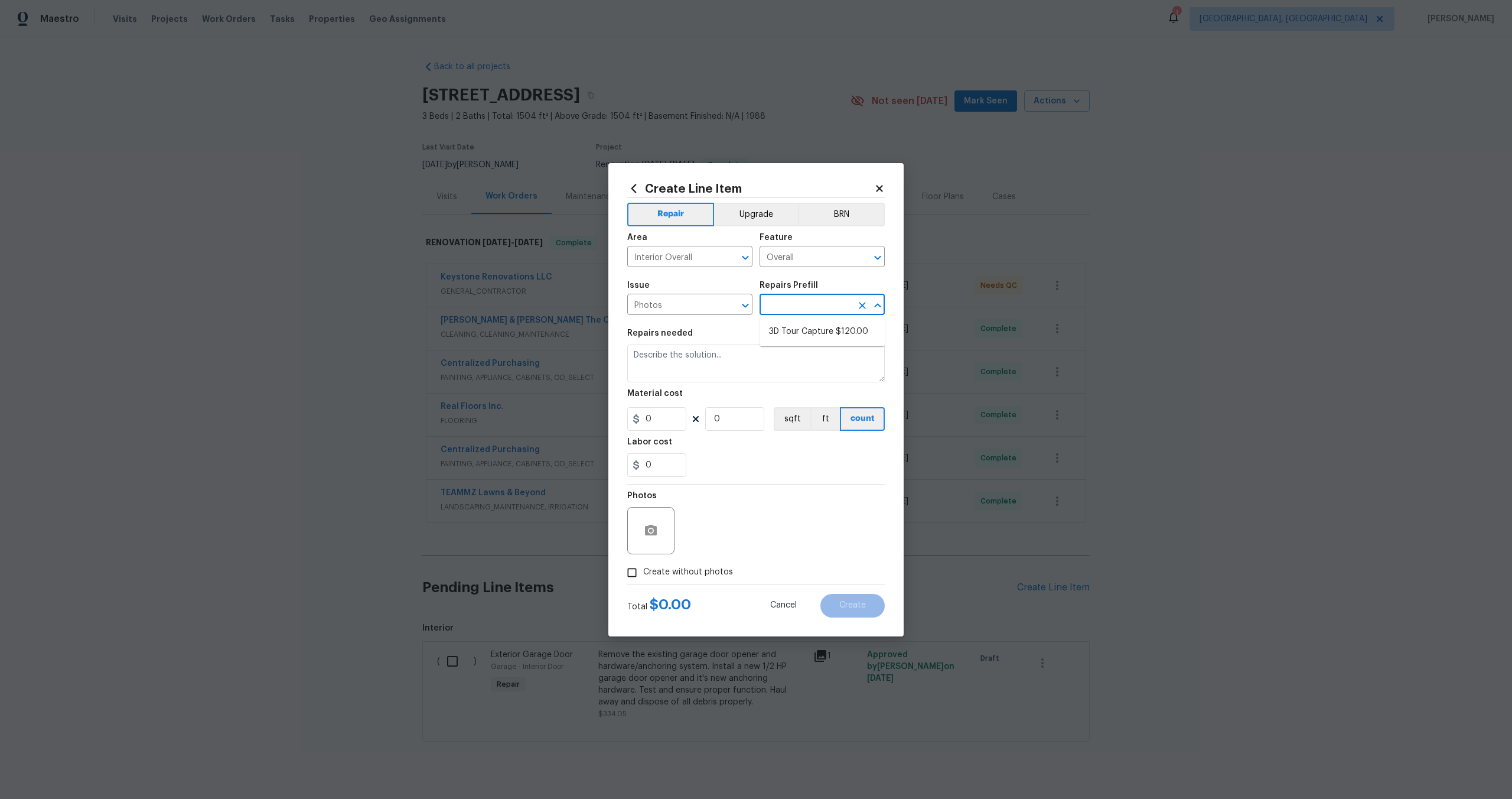
click at [814, 298] on input "text" at bounding box center [806, 306] width 92 height 19
click at [793, 337] on li "3D Tour Capture $120.00" at bounding box center [822, 331] width 125 height 19
type input "3D Tour Capture $120.00"
type textarea "Capture 3D tour of home"
type input "1"
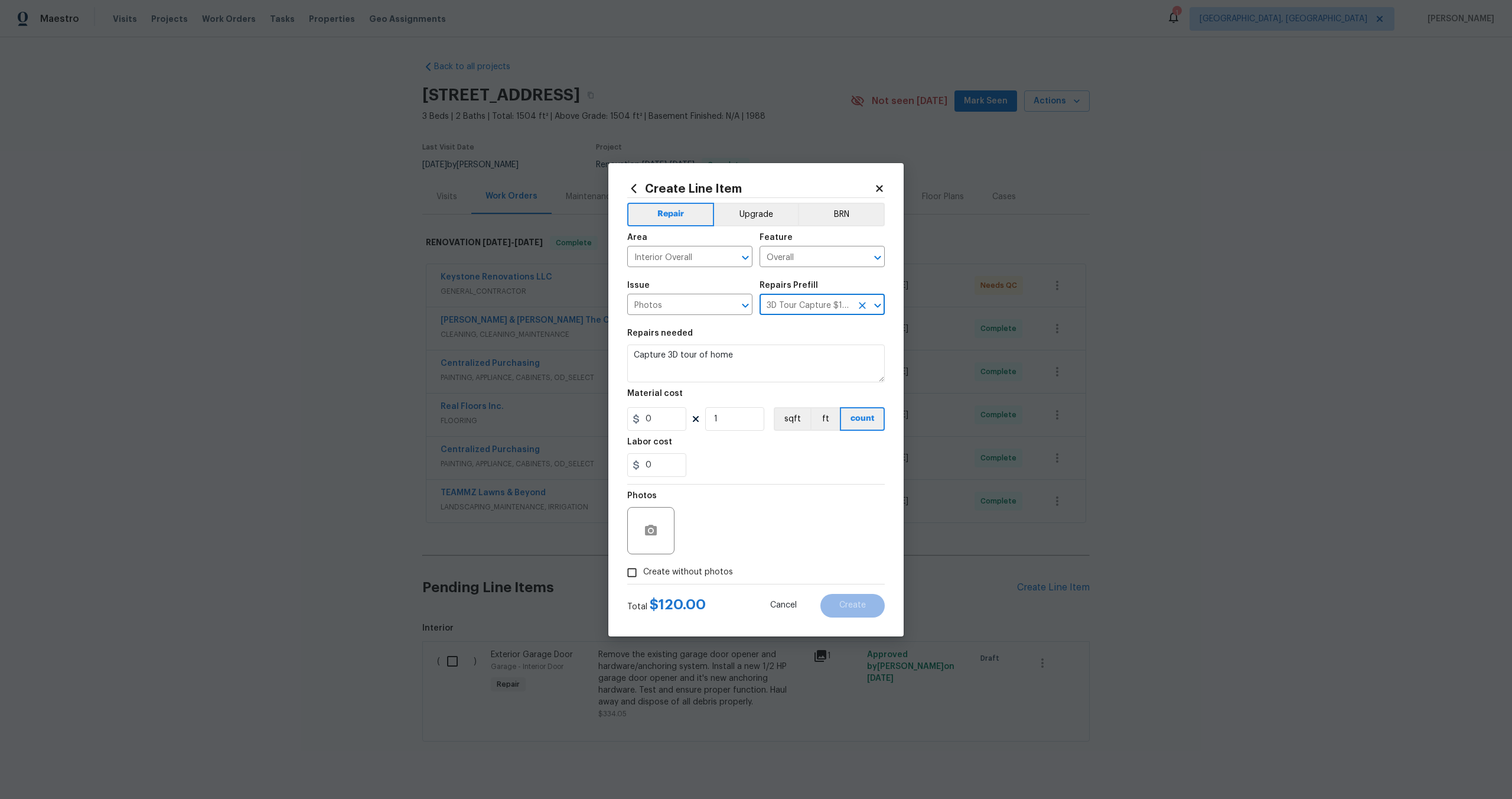
type input "120"
click at [631, 578] on input "Create without photos" at bounding box center [632, 573] width 22 height 22
checkbox input "true"
click at [723, 523] on textarea at bounding box center [785, 530] width 201 height 47
type textarea "."
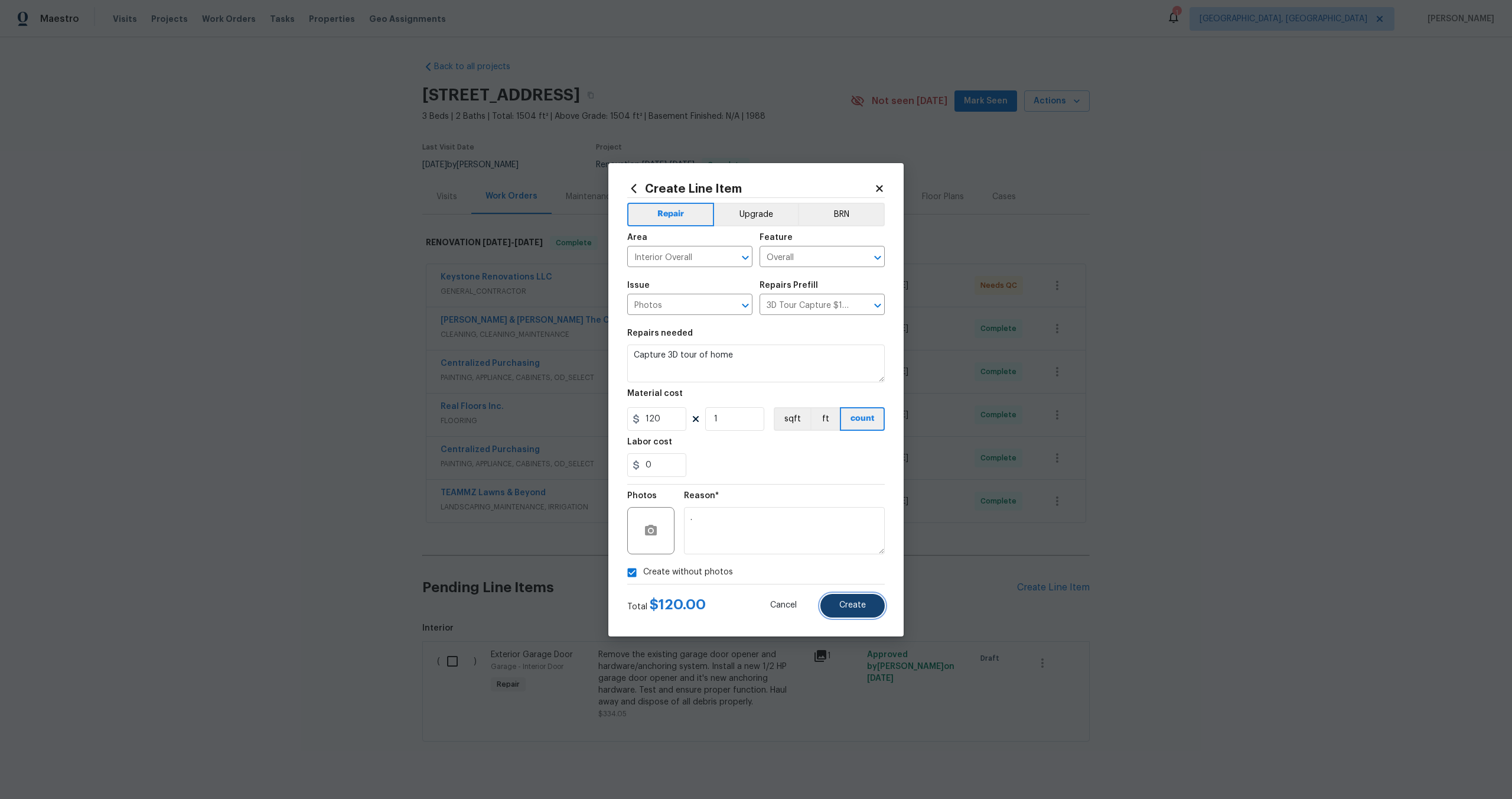
click at [839, 594] on button "Create" at bounding box center [853, 605] width 64 height 24
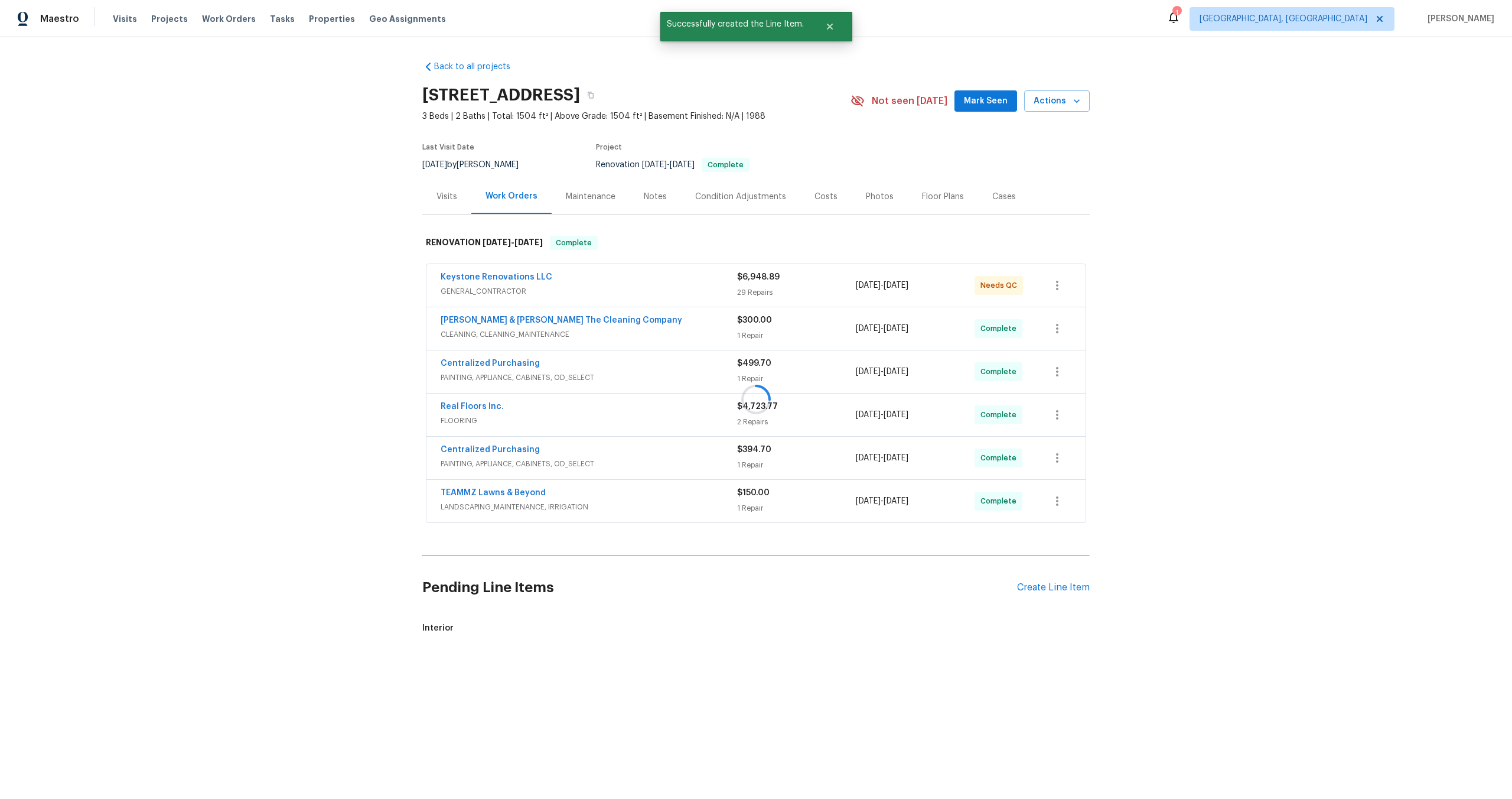
click at [455, 661] on div at bounding box center [756, 400] width 1512 height 799
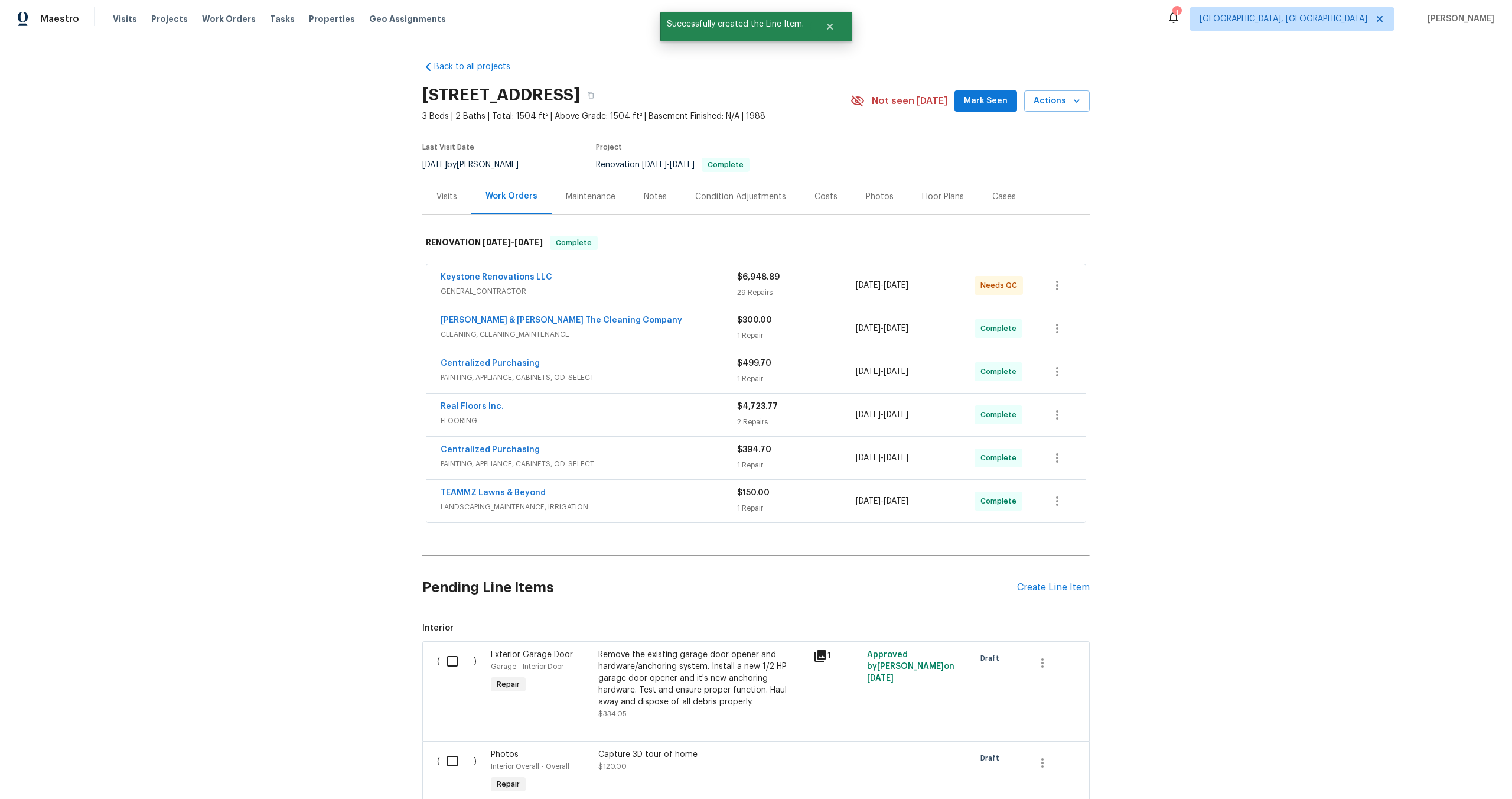
scroll to position [99, 0]
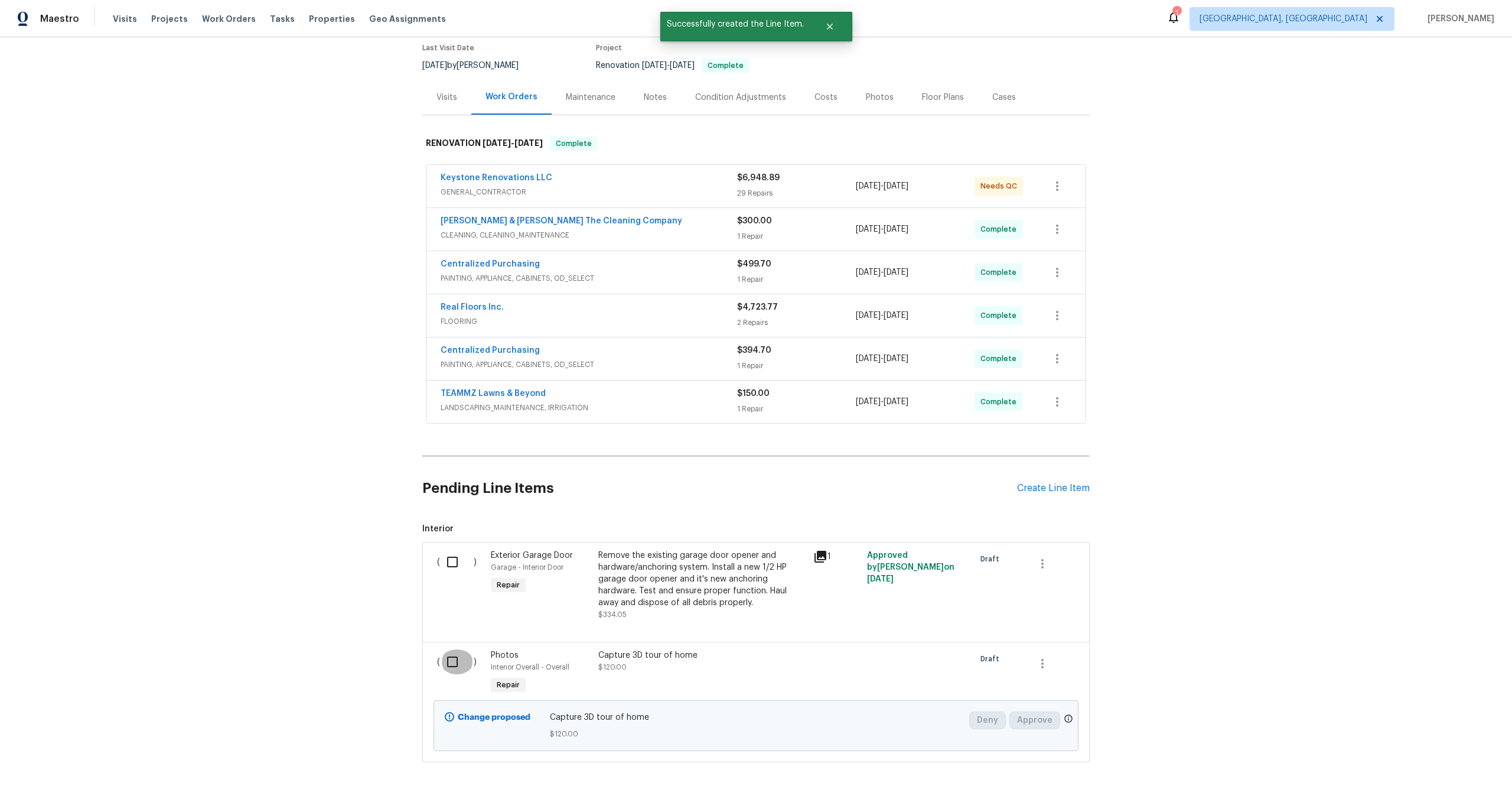
click at [457, 661] on input "checkbox" at bounding box center [457, 662] width 33 height 25
checkbox input "true"
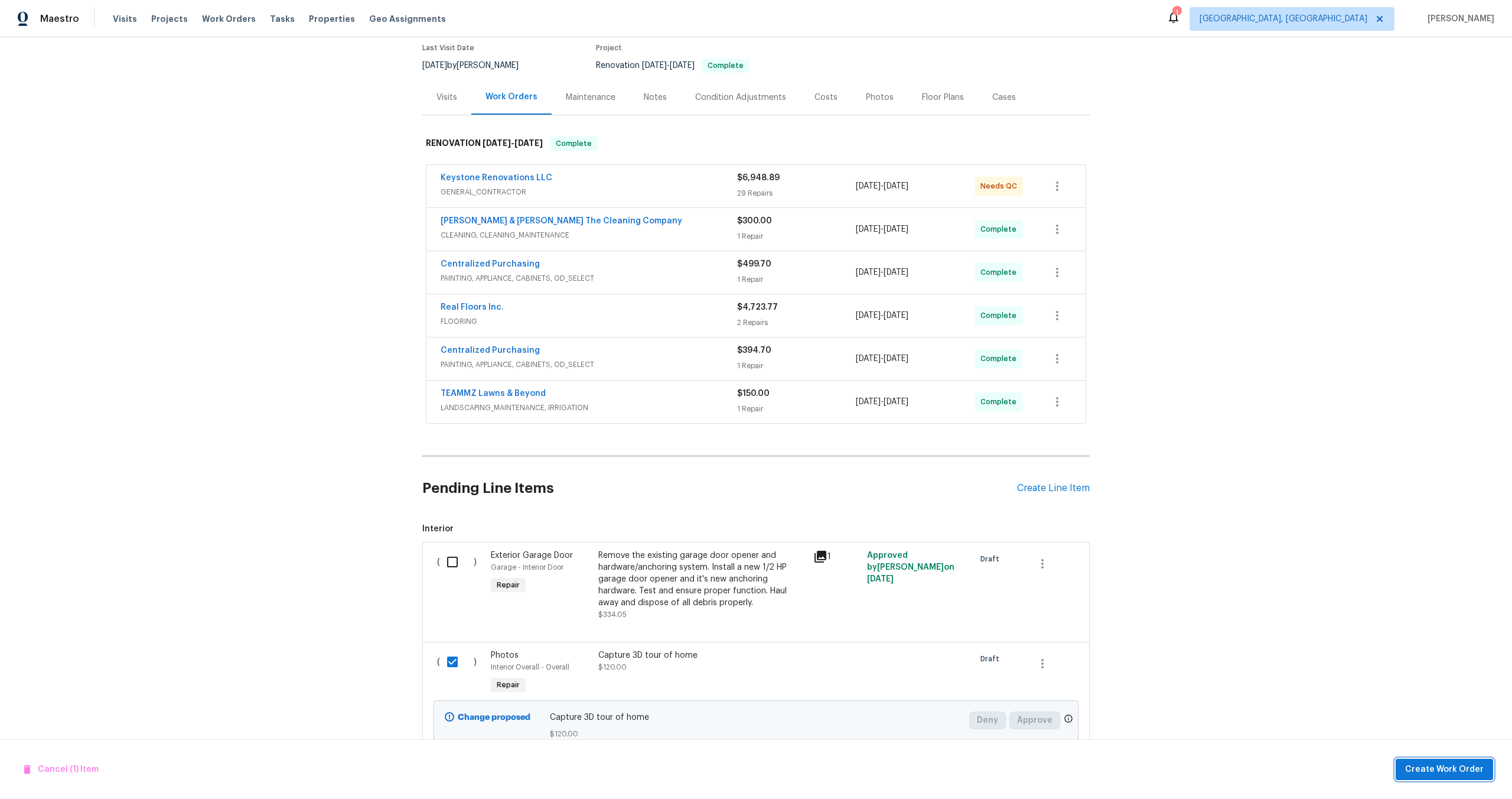
click at [1439, 767] on span "Create Work Order" at bounding box center [1444, 770] width 79 height 15
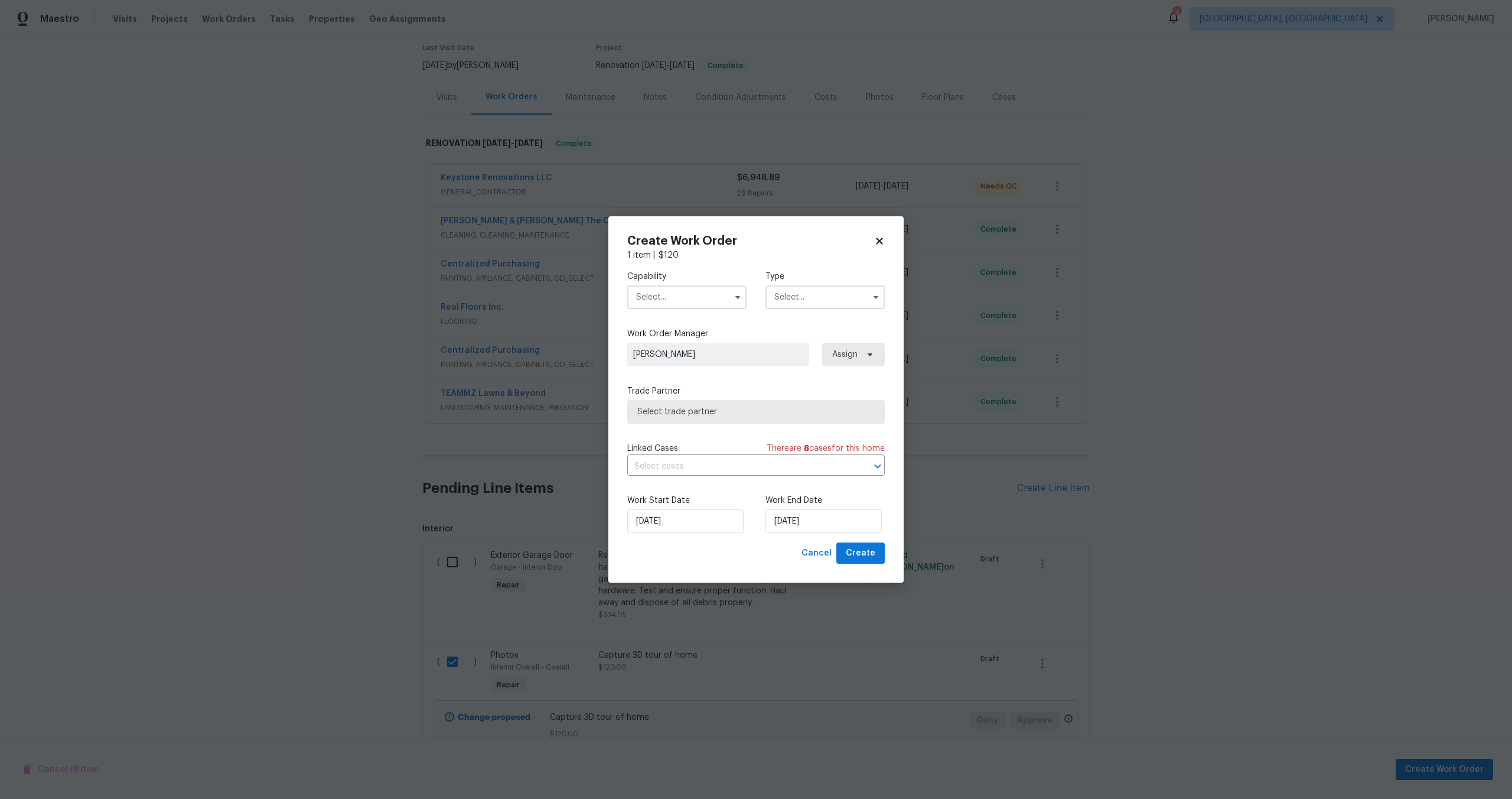
click at [683, 297] on input "text" at bounding box center [687, 297] width 119 height 24
click at [670, 337] on span "Photography" at bounding box center [665, 341] width 51 height 8
type input "Photography"
click at [771, 291] on input "text" at bounding box center [825, 297] width 119 height 24
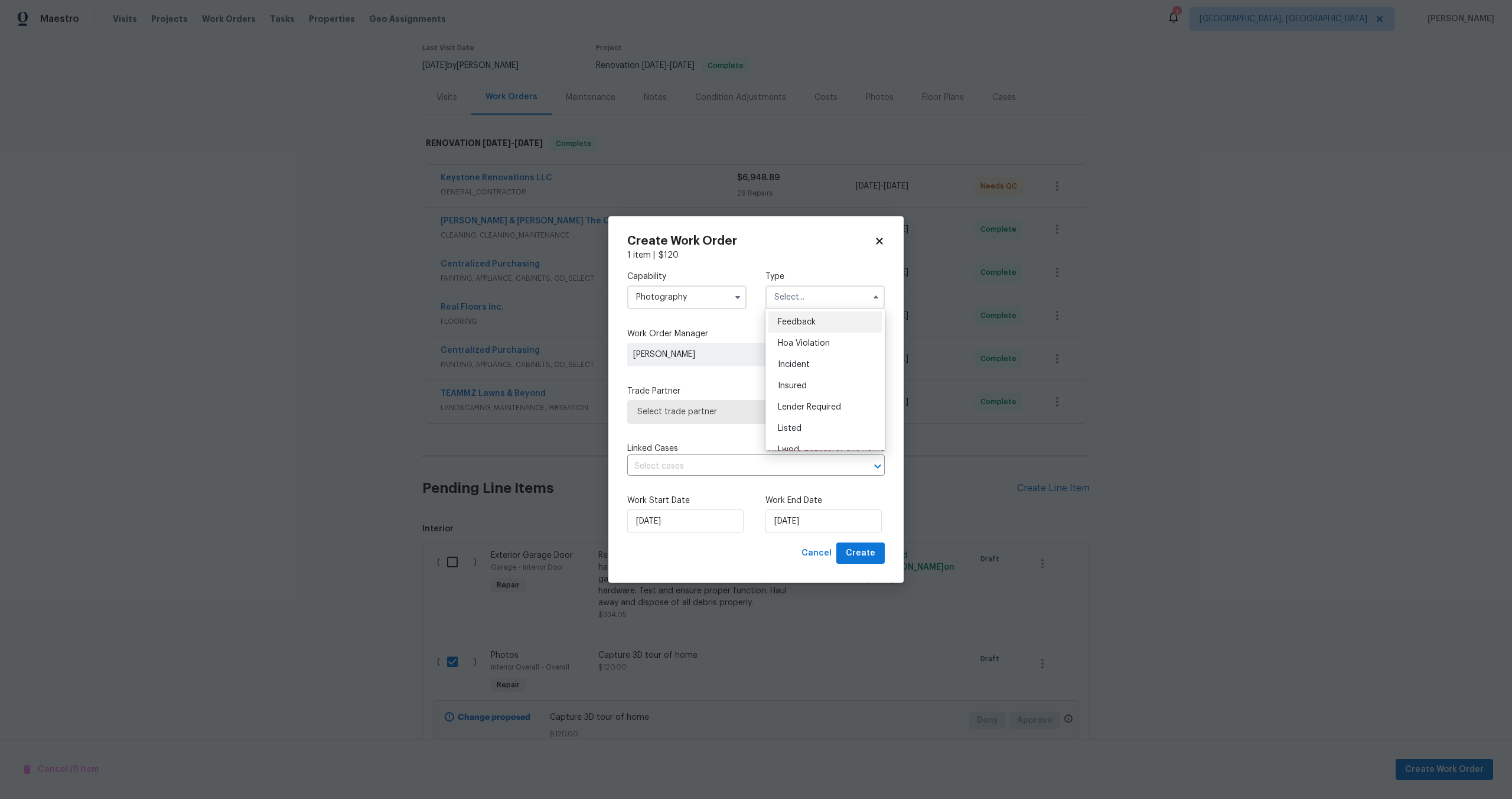
scroll to position [141, 0]
click at [798, 329] on span "Other" at bounding box center [789, 330] width 23 height 8
type input "Other"
click at [709, 410] on span "Select trade partner" at bounding box center [747, 411] width 220 height 12
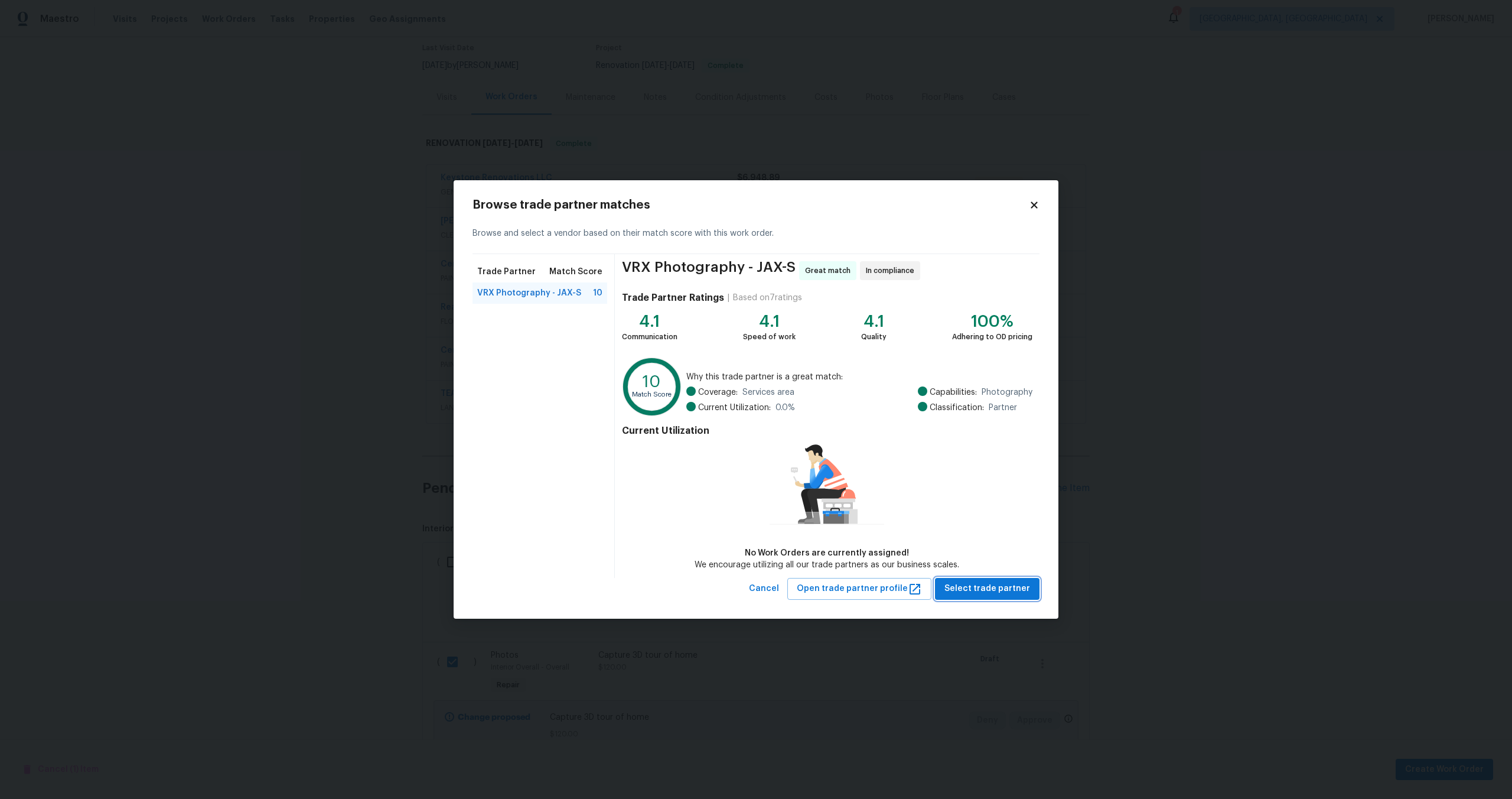
click at [1005, 586] on span "Select trade partner" at bounding box center [987, 589] width 86 height 15
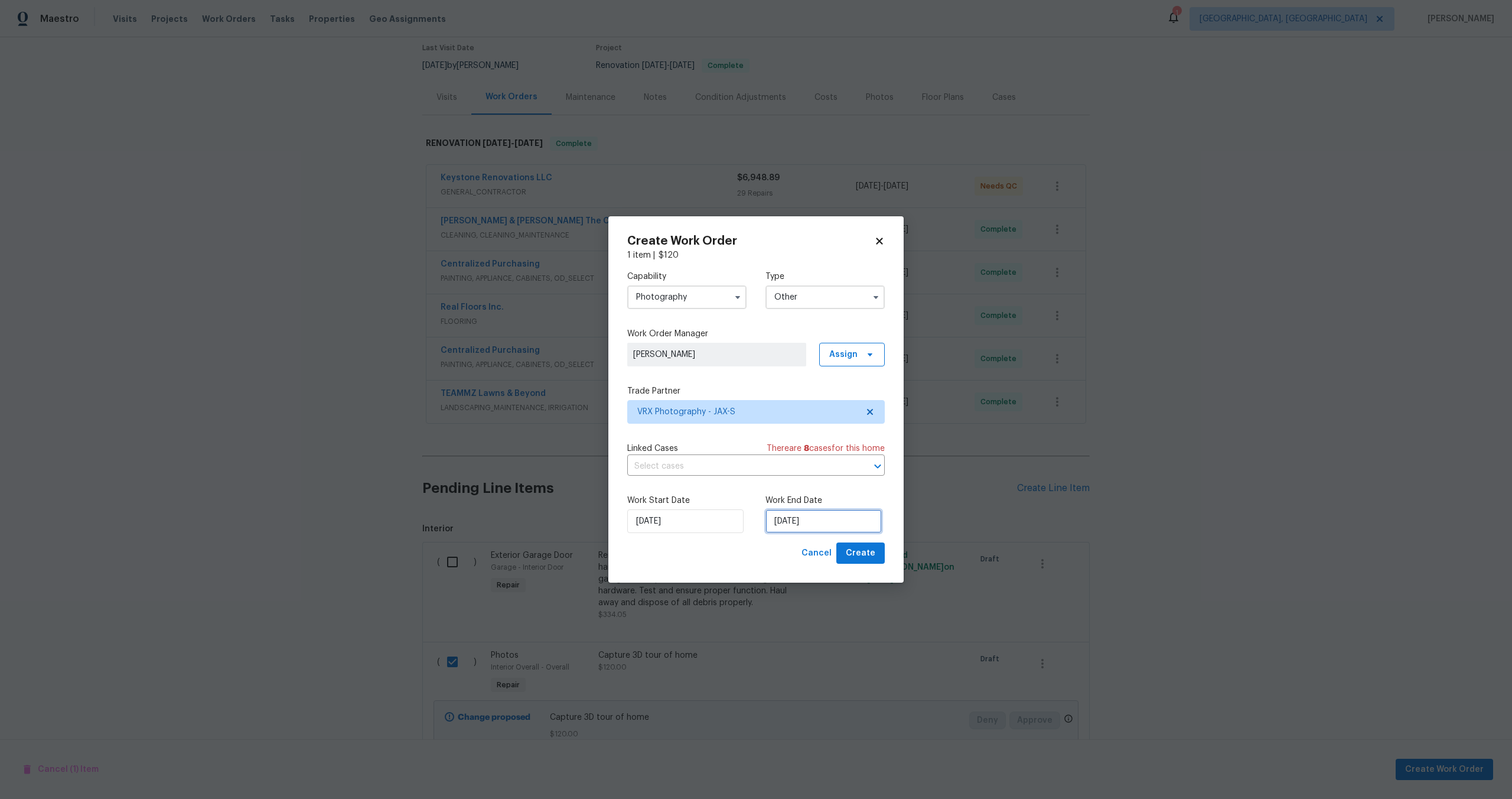
click at [831, 519] on input "[DATE]" at bounding box center [824, 521] width 117 height 24
click at [820, 467] on div "24" at bounding box center [821, 471] width 19 height 17
type input "[DATE]"
click at [858, 549] on span "Create" at bounding box center [861, 553] width 30 height 15
checkbox input "false"
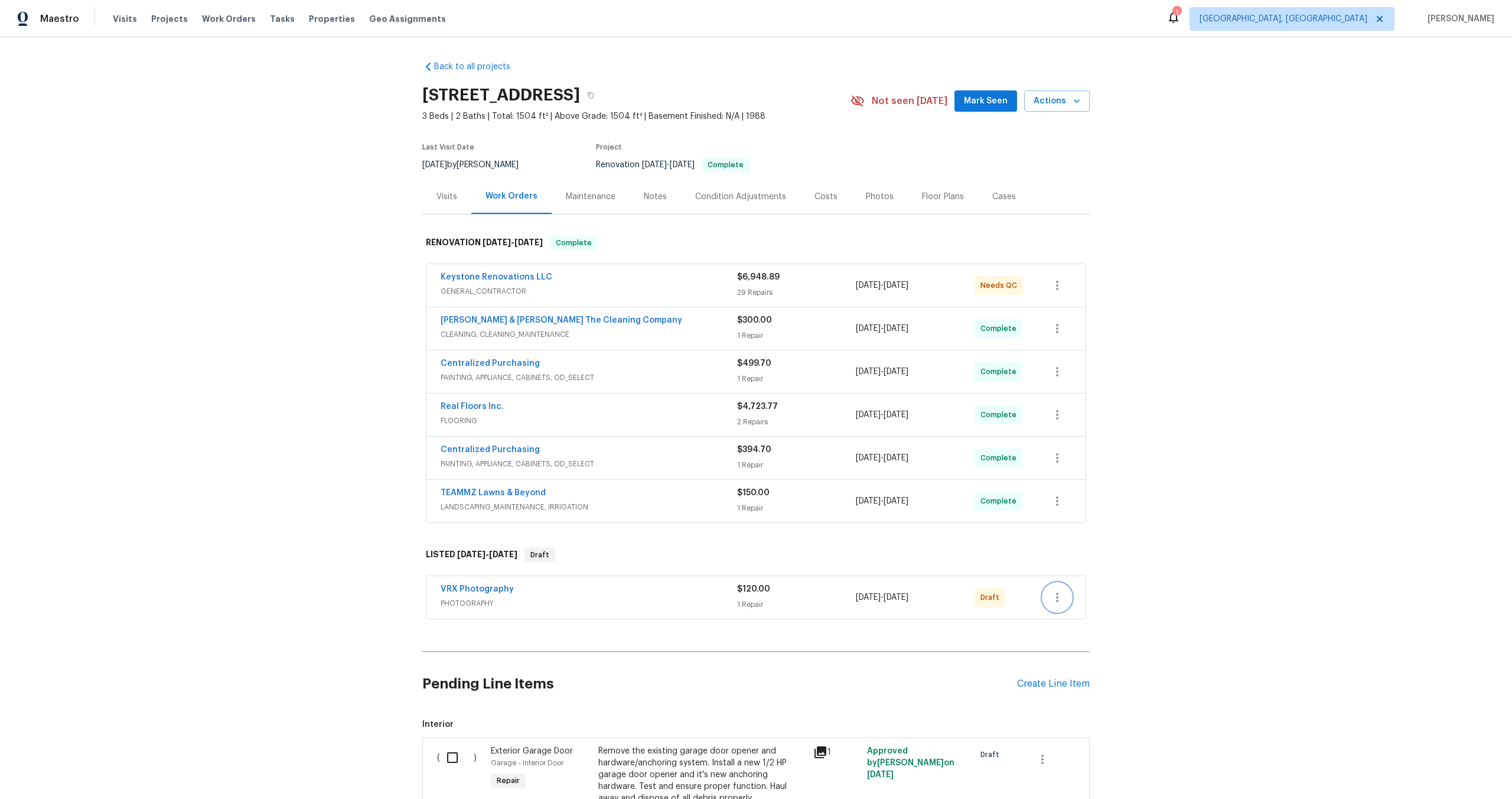
click at [1055, 596] on icon "button" at bounding box center [1057, 597] width 14 height 14
click at [1063, 596] on li "Send to Vendor" at bounding box center [1109, 597] width 131 height 19
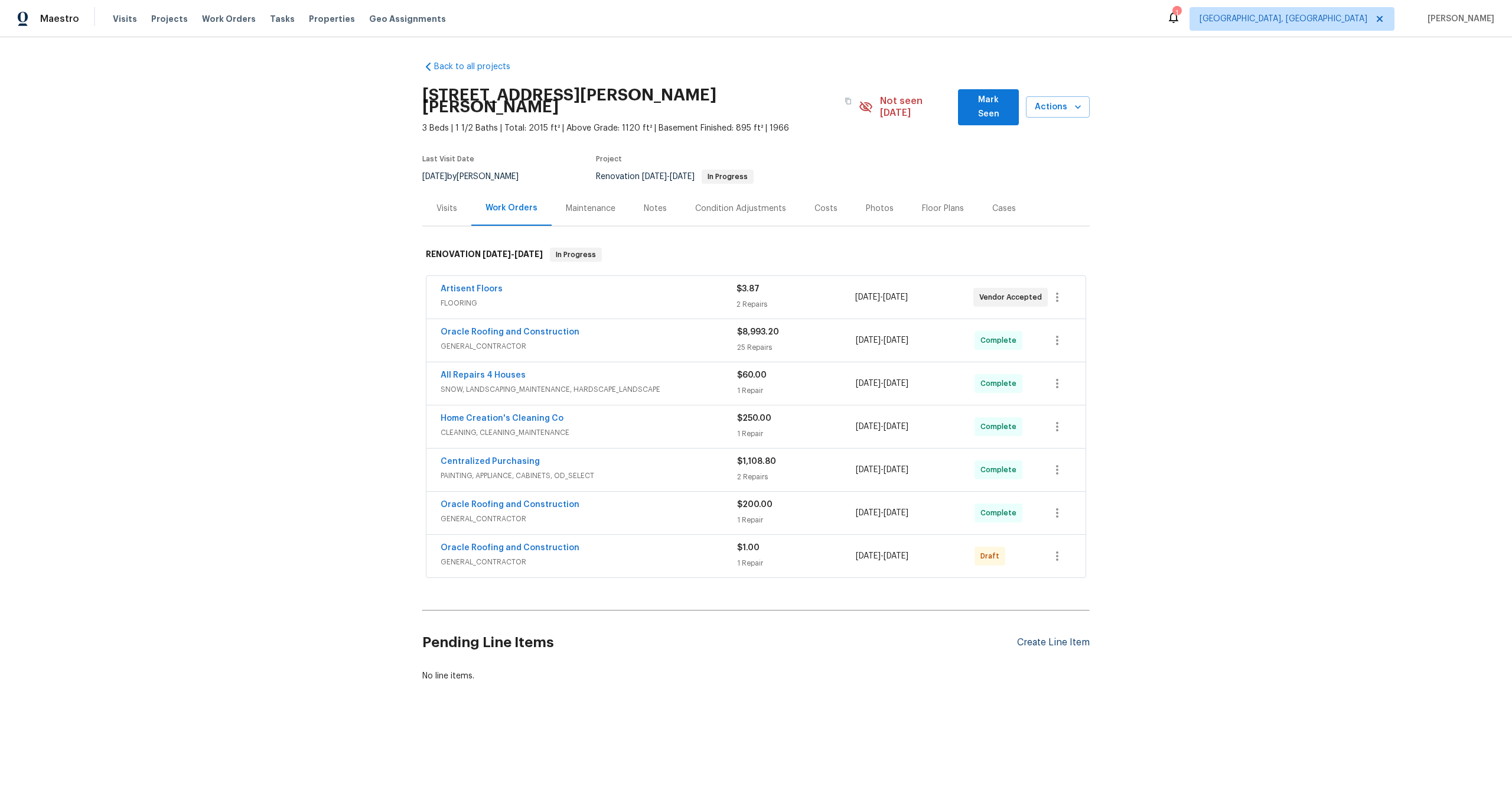
click at [1058, 637] on div "Create Line Item" at bounding box center [1053, 643] width 73 height 11
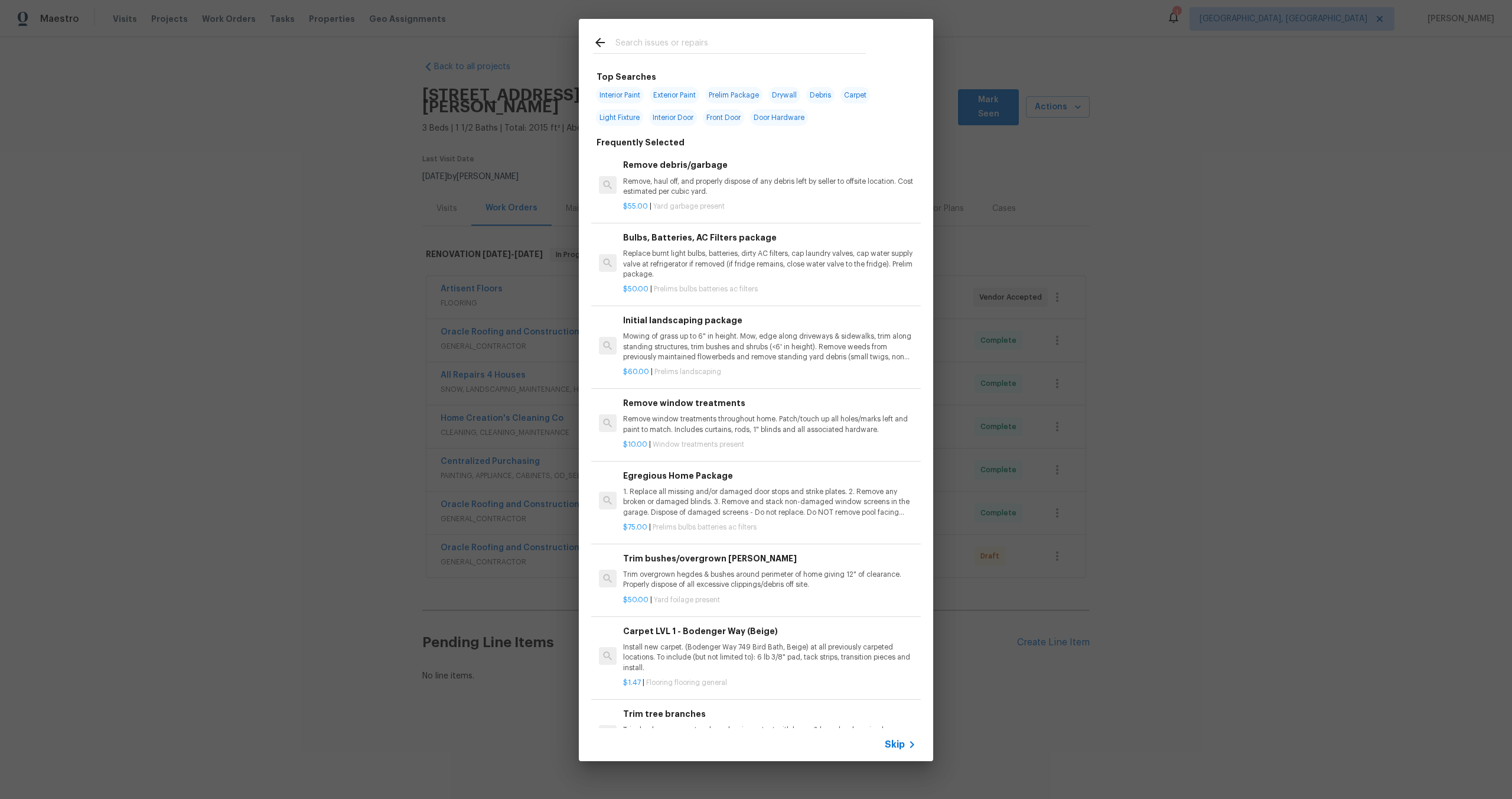
click at [1011, 200] on div "Top Searches Interior Paint Exterior Paint Prelim Package Drywall Debris Carpet…" at bounding box center [756, 390] width 1512 height 780
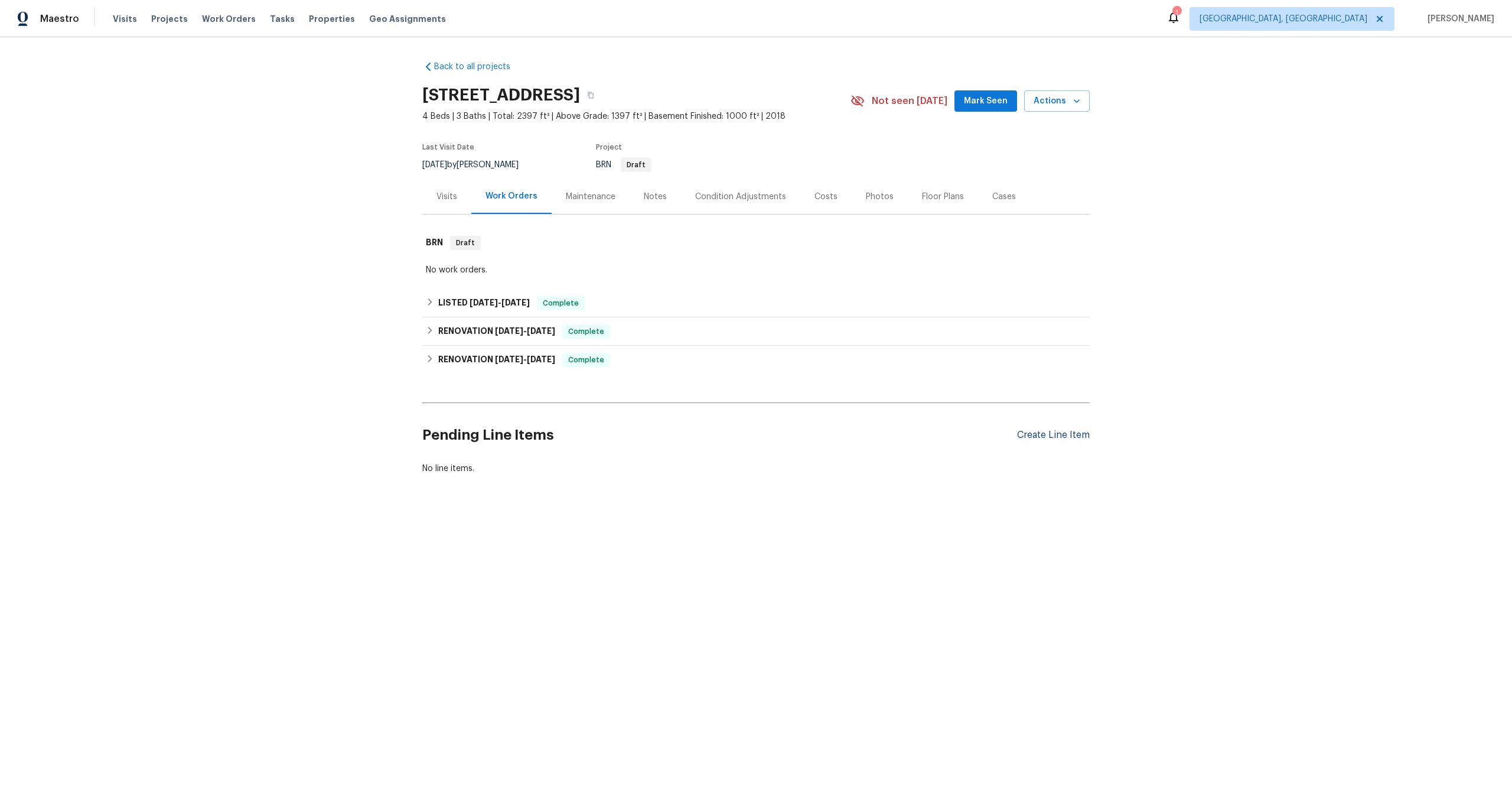
click at [1074, 434] on div "Create Line Item" at bounding box center [1053, 435] width 73 height 11
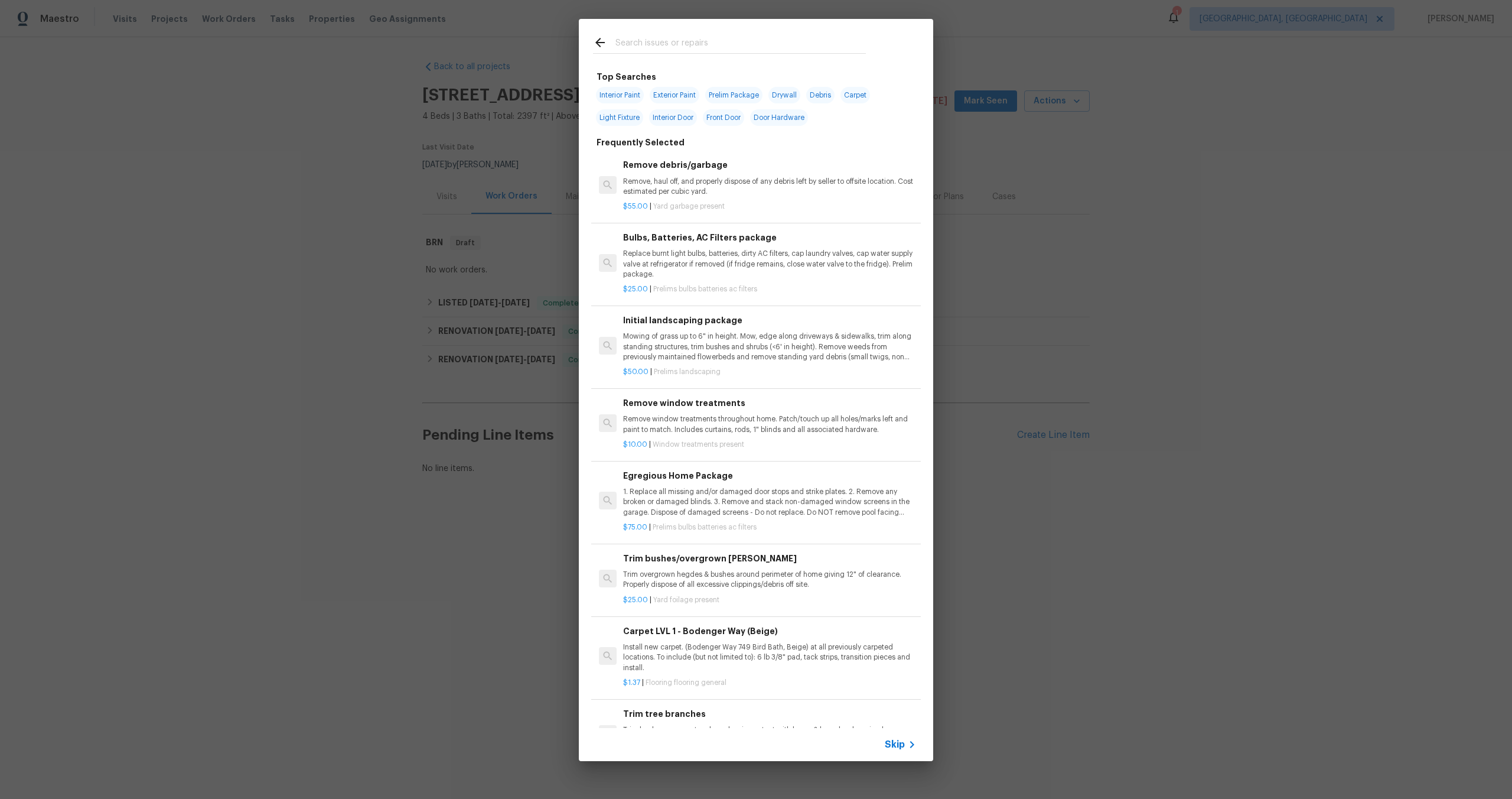
click at [900, 739] on span "Skip" at bounding box center [895, 744] width 20 height 12
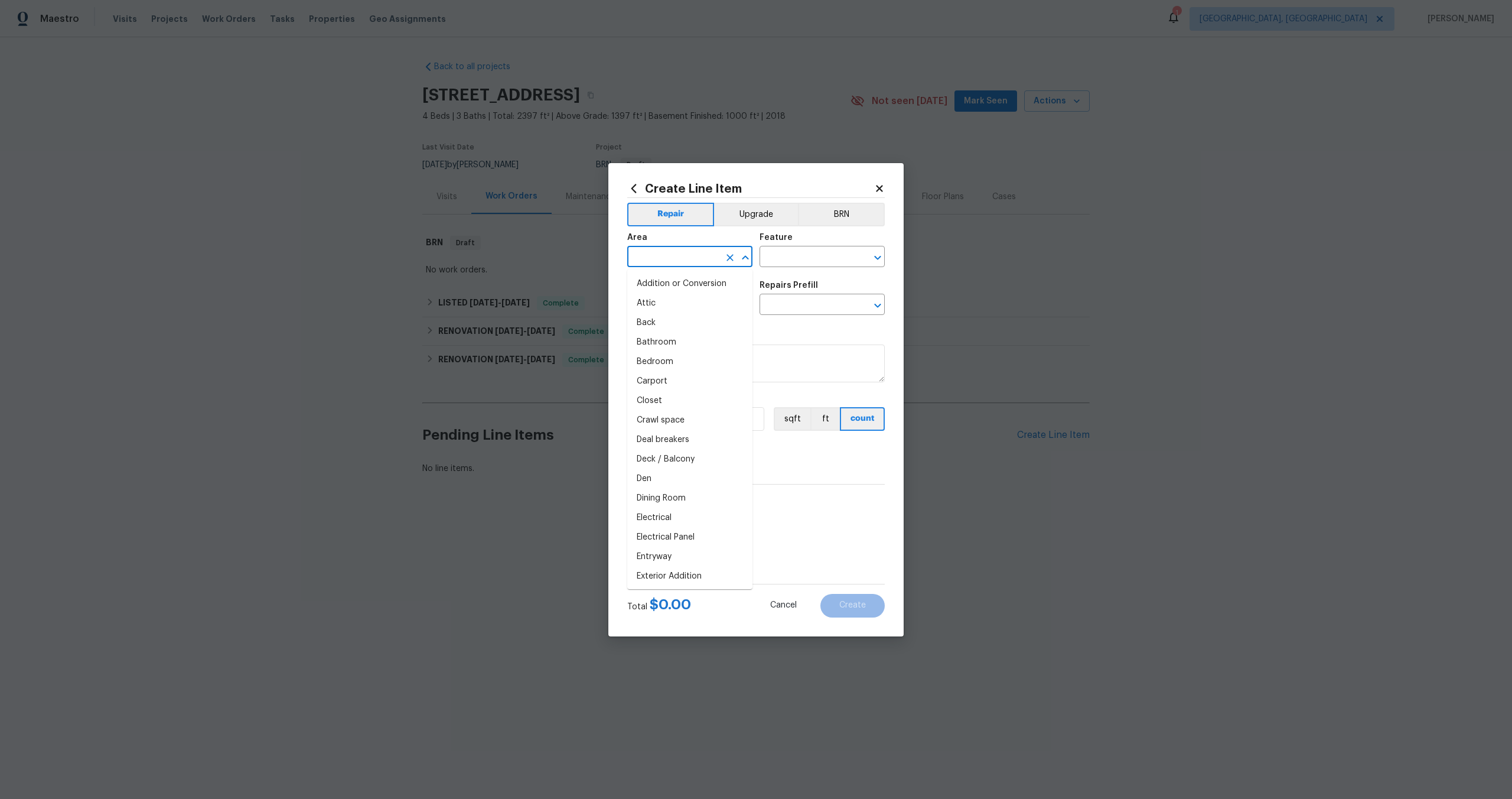
click at [713, 256] on input "text" at bounding box center [674, 258] width 92 height 19
click at [705, 299] on li "Interior Overall" at bounding box center [690, 303] width 125 height 19
type input "Interior Overall"
click at [793, 251] on input "text" at bounding box center [806, 258] width 92 height 19
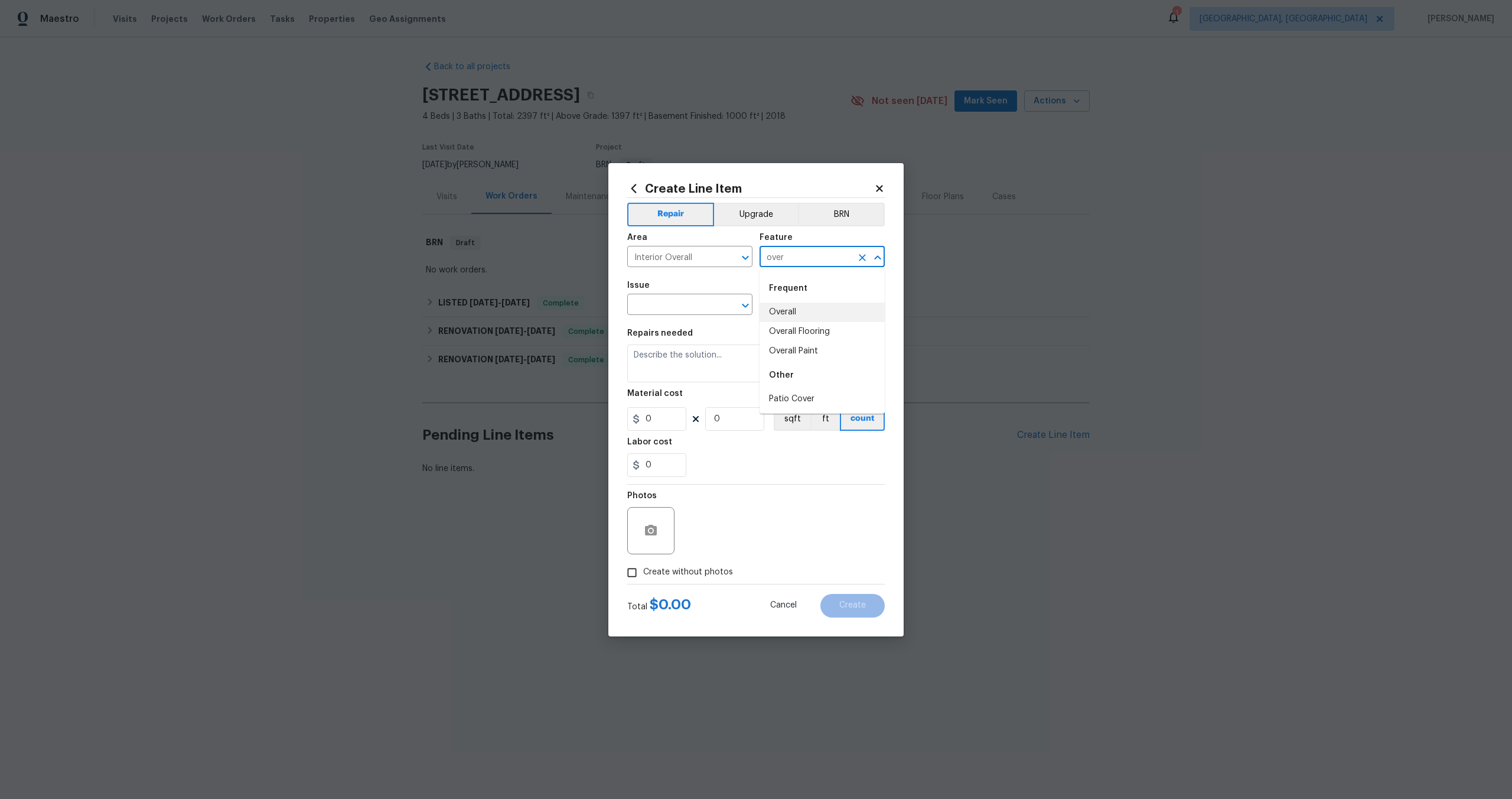
click at [794, 319] on li "Overall" at bounding box center [822, 312] width 125 height 19
type input "Overall"
click at [666, 306] on input "text" at bounding box center [674, 306] width 92 height 19
type input "phote"
click at [683, 300] on input "text" at bounding box center [674, 306] width 92 height 19
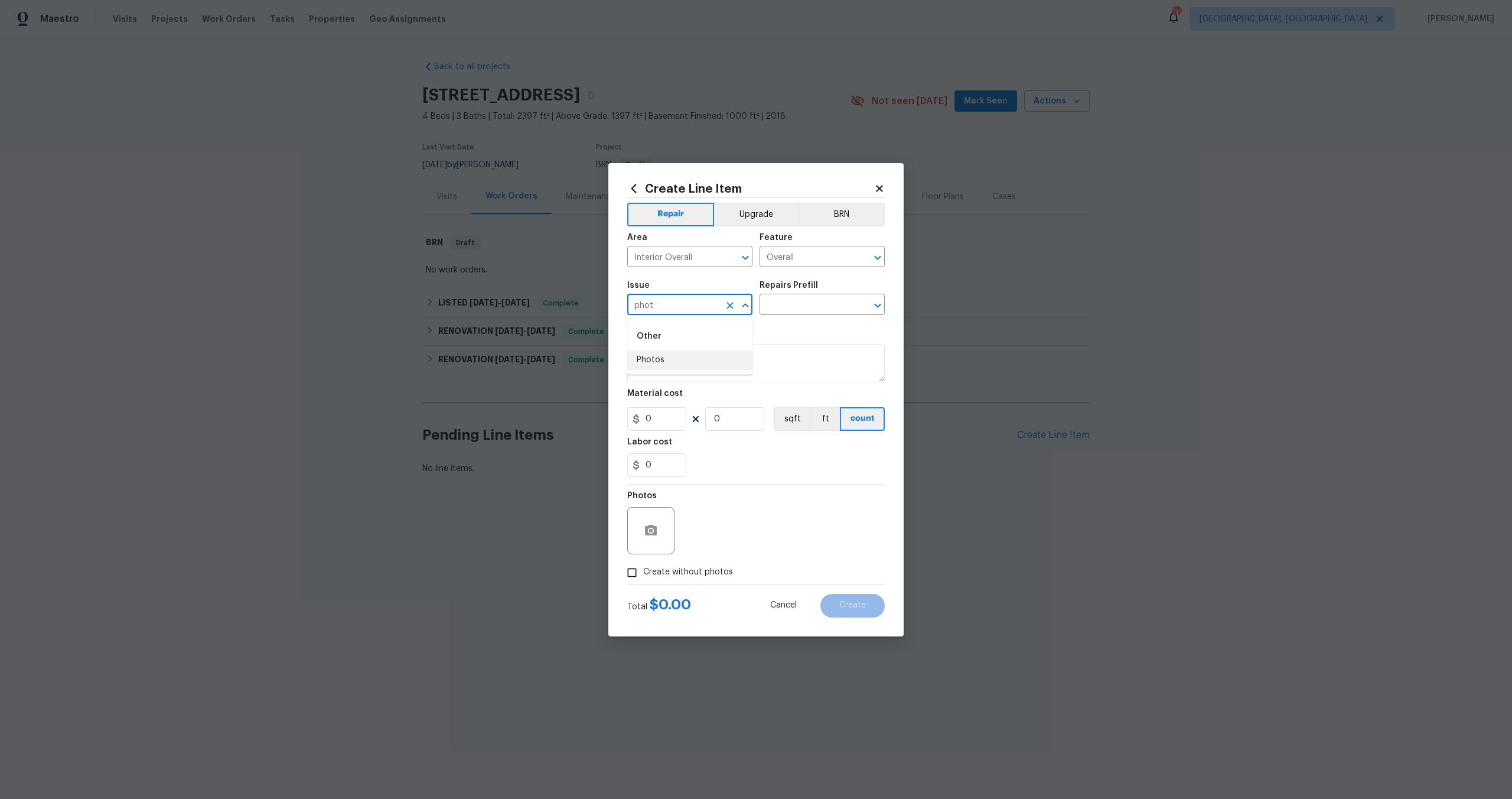
click at [670, 357] on li "Photos" at bounding box center [690, 360] width 125 height 19
type input "Photos"
click at [803, 295] on div "Repairs Prefill" at bounding box center [822, 288] width 125 height 16
click at [803, 300] on input "text" at bounding box center [806, 306] width 92 height 19
click at [803, 329] on li "3D Tour Capture $120.00" at bounding box center [822, 331] width 125 height 19
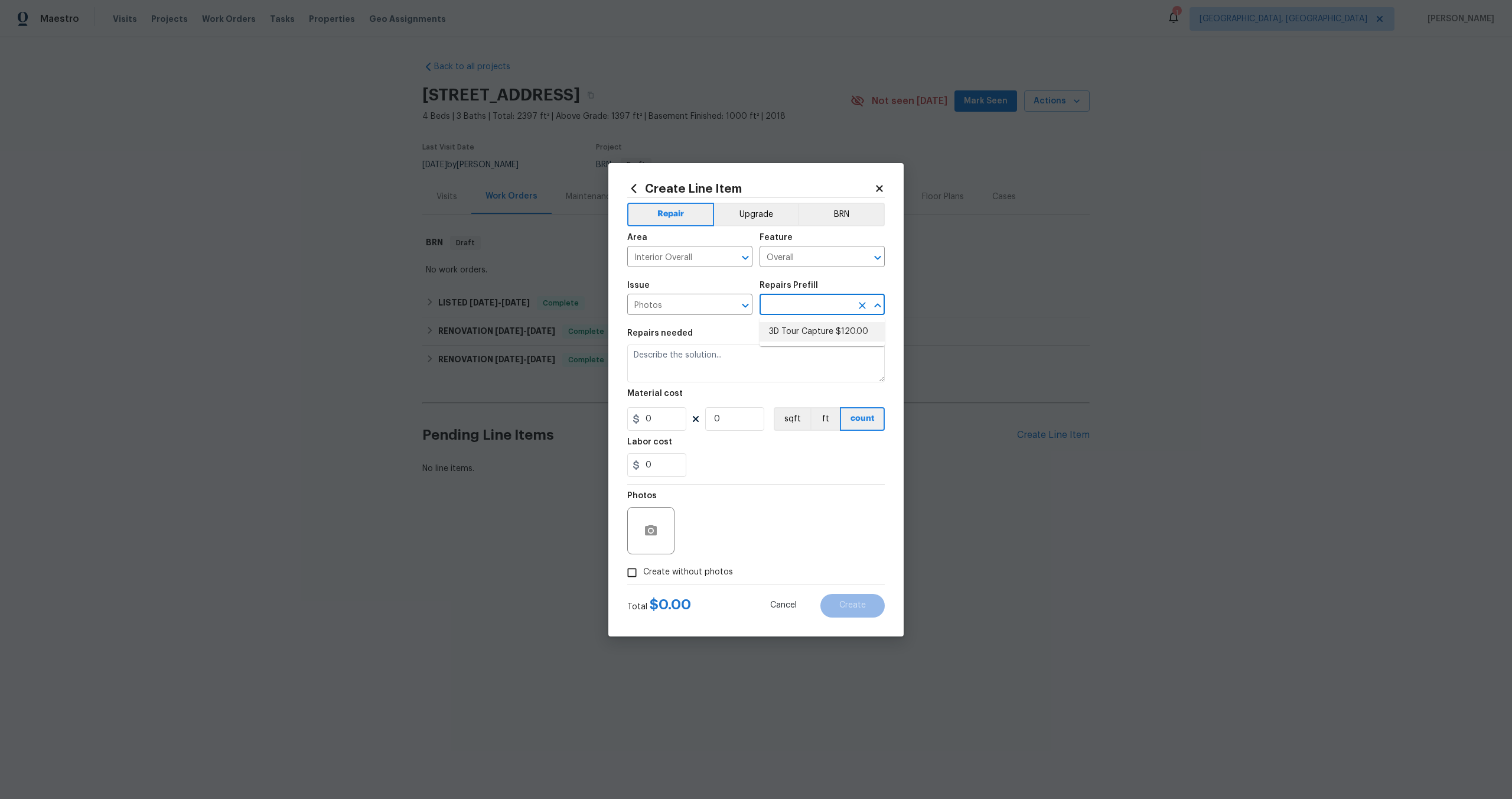
type input "3D Tour Capture $120.00"
type textarea "Capture 3D tour of home"
type input "120"
type input "1"
click at [635, 577] on input "Create without photos" at bounding box center [632, 573] width 22 height 22
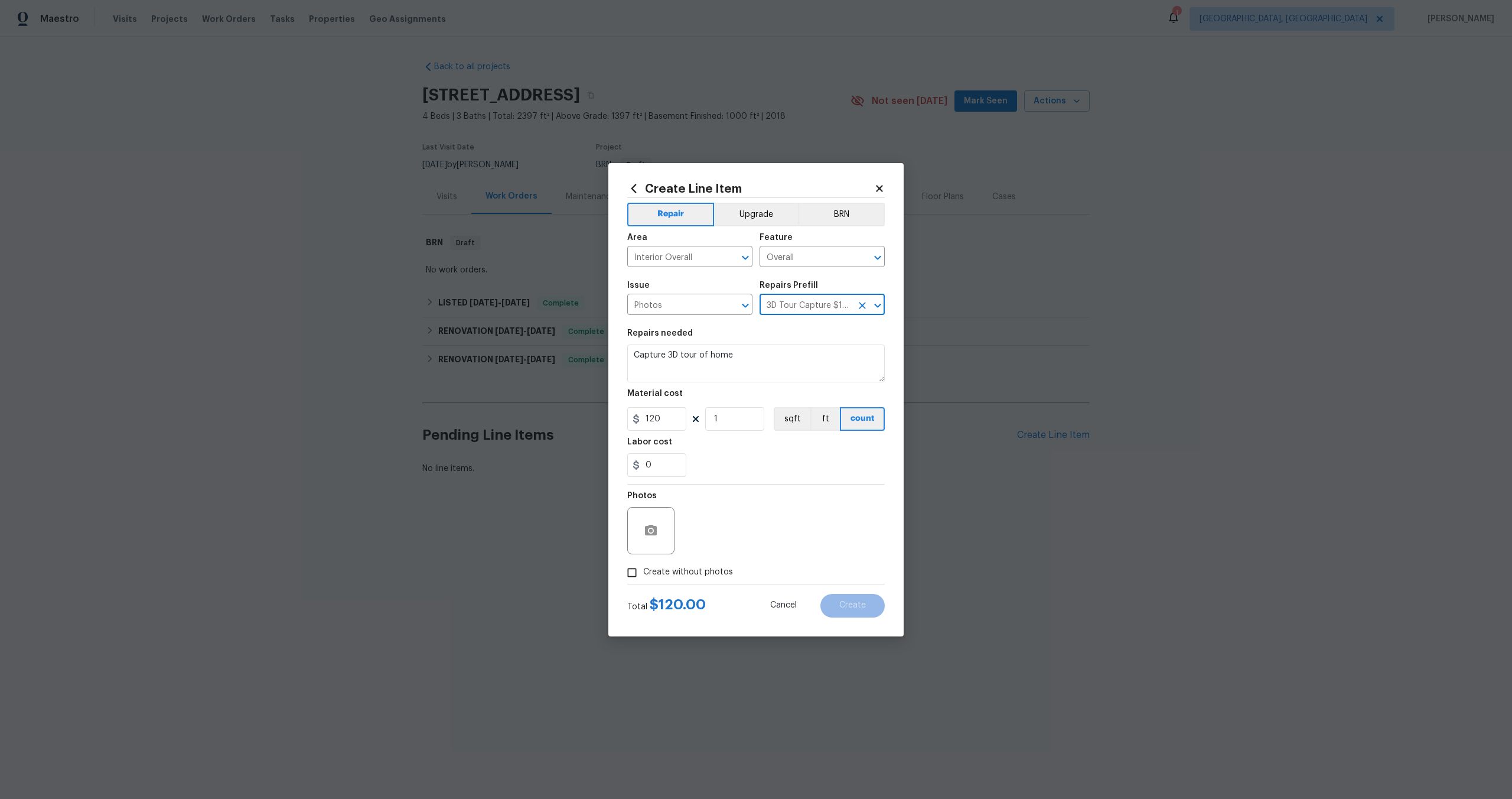
checkbox input "true"
click at [759, 540] on textarea at bounding box center [785, 530] width 201 height 47
type textarea "."
click at [852, 598] on button "Create" at bounding box center [853, 605] width 64 height 24
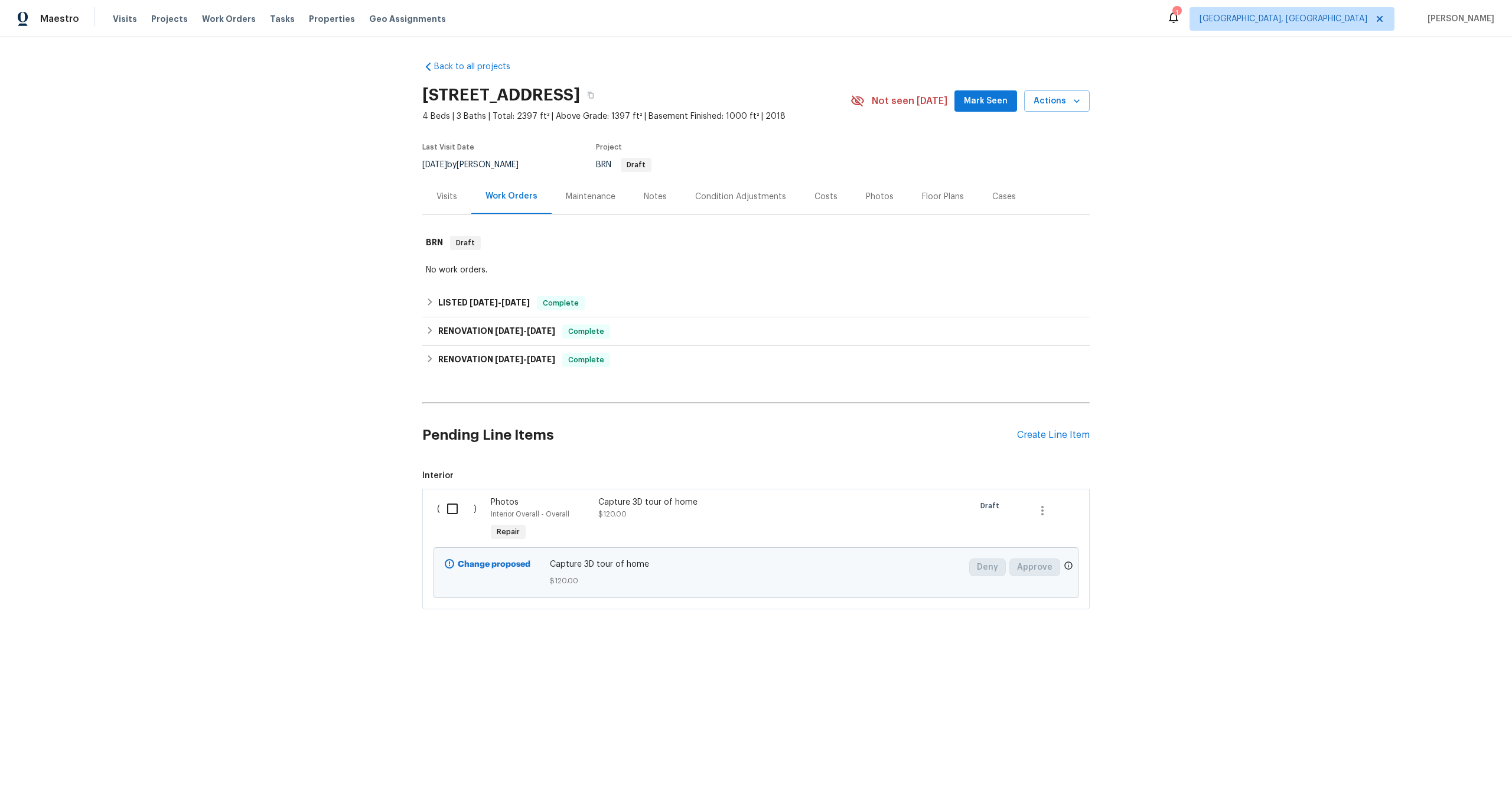
click at [460, 512] on input "checkbox" at bounding box center [457, 509] width 33 height 25
checkbox input "true"
click at [1454, 770] on span "Create Work Order" at bounding box center [1444, 770] width 79 height 15
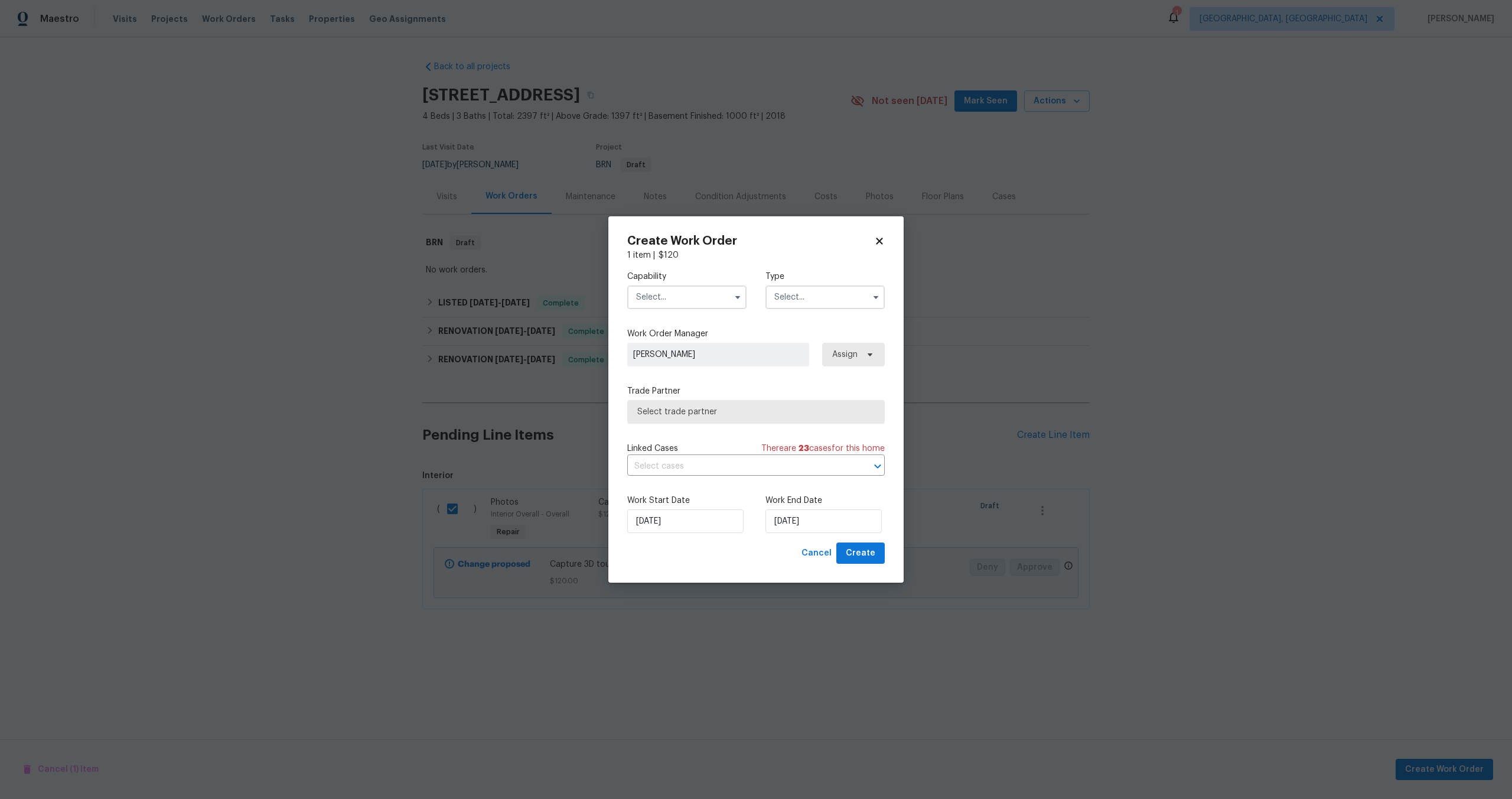
click at [690, 305] on input "text" at bounding box center [687, 297] width 119 height 24
click at [678, 377] on span "Photography" at bounding box center [665, 380] width 51 height 8
type input "Photography"
click at [805, 300] on input "text" at bounding box center [825, 297] width 119 height 24
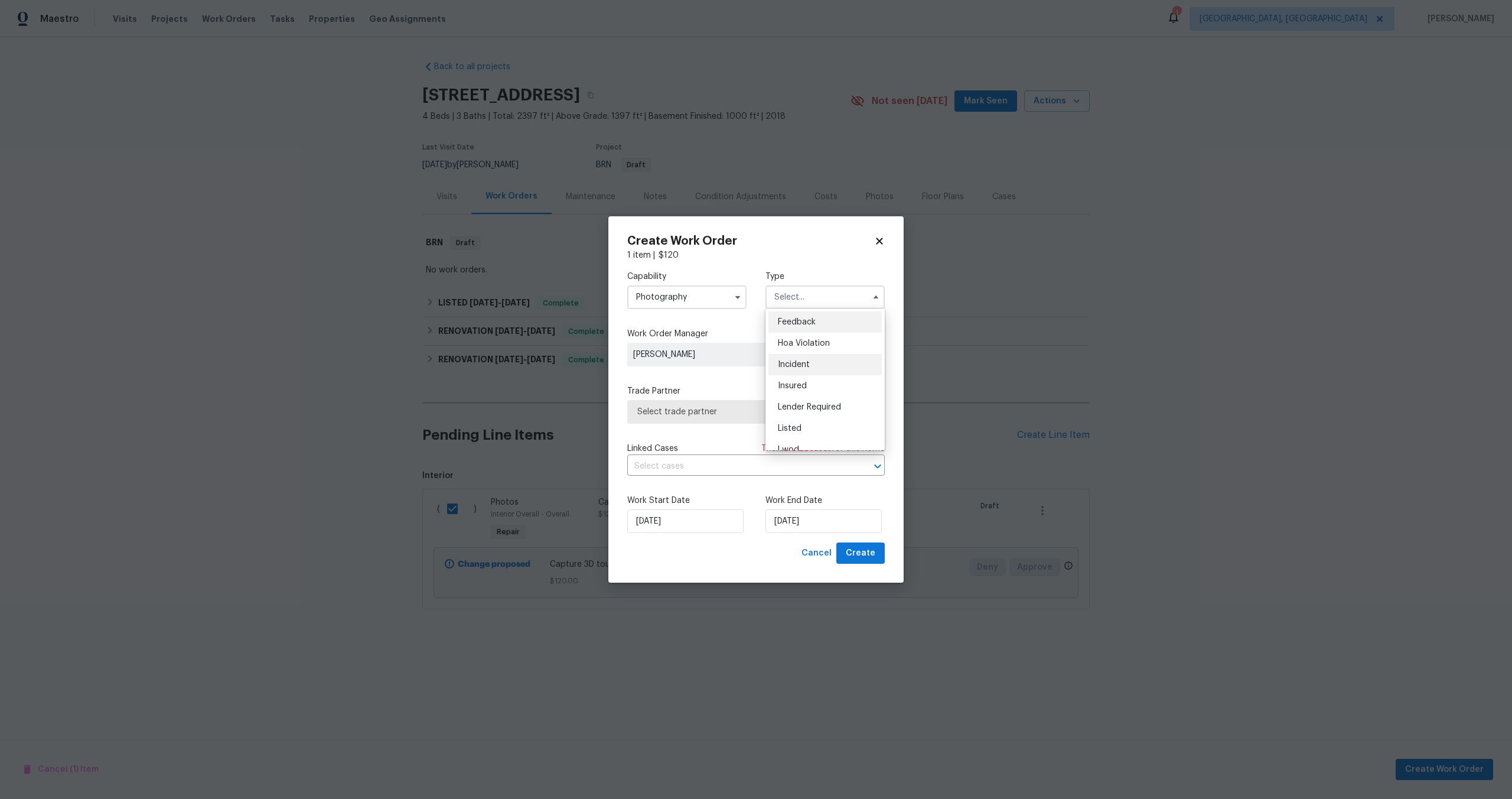
scroll to position [141, 0]
click at [801, 333] on div "Other" at bounding box center [825, 330] width 113 height 21
type input "Other"
click at [713, 420] on span "Select trade partner" at bounding box center [756, 412] width 257 height 24
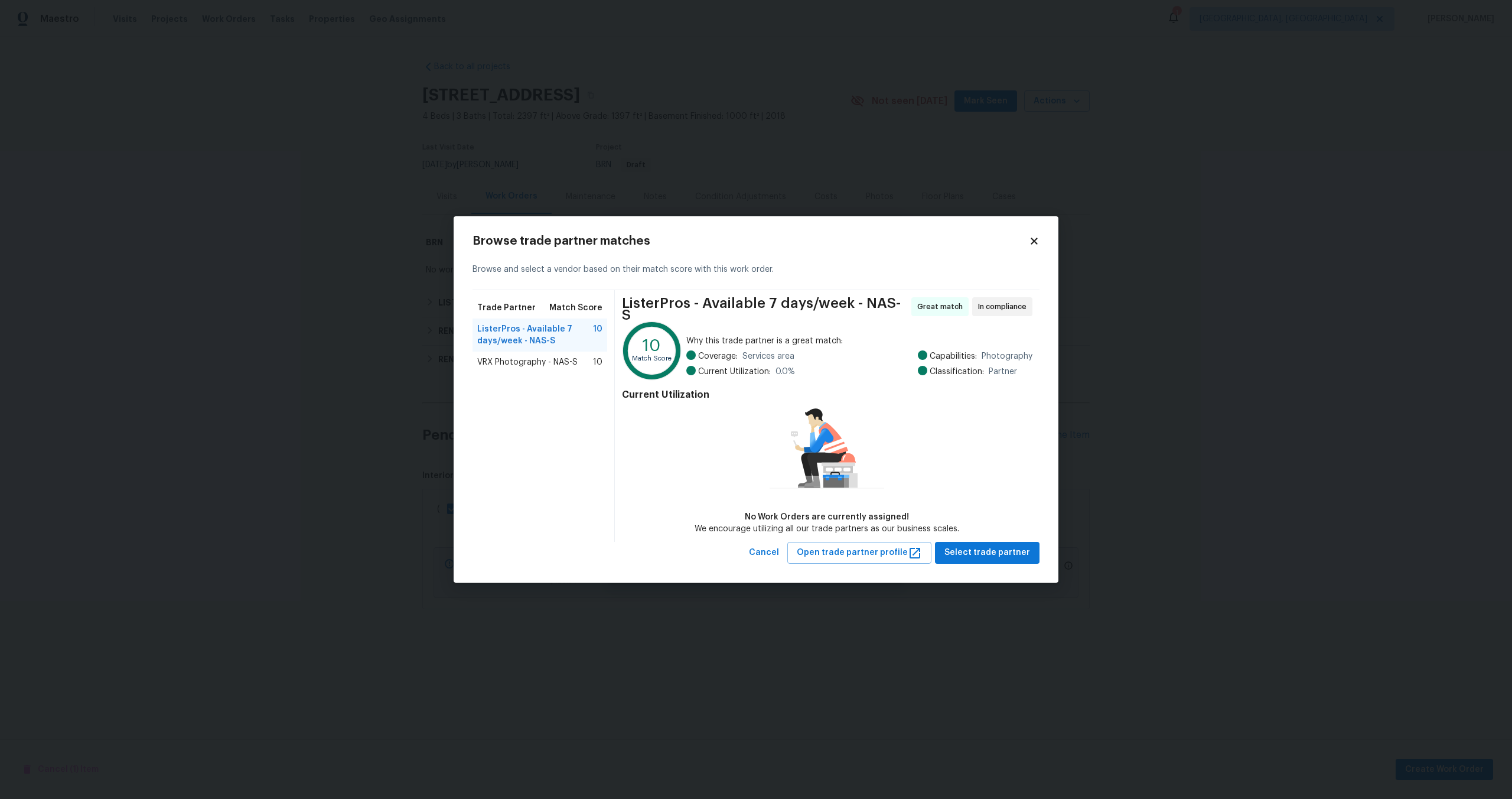
click at [541, 367] on span "VRX Photography - NAS-S" at bounding box center [528, 362] width 100 height 12
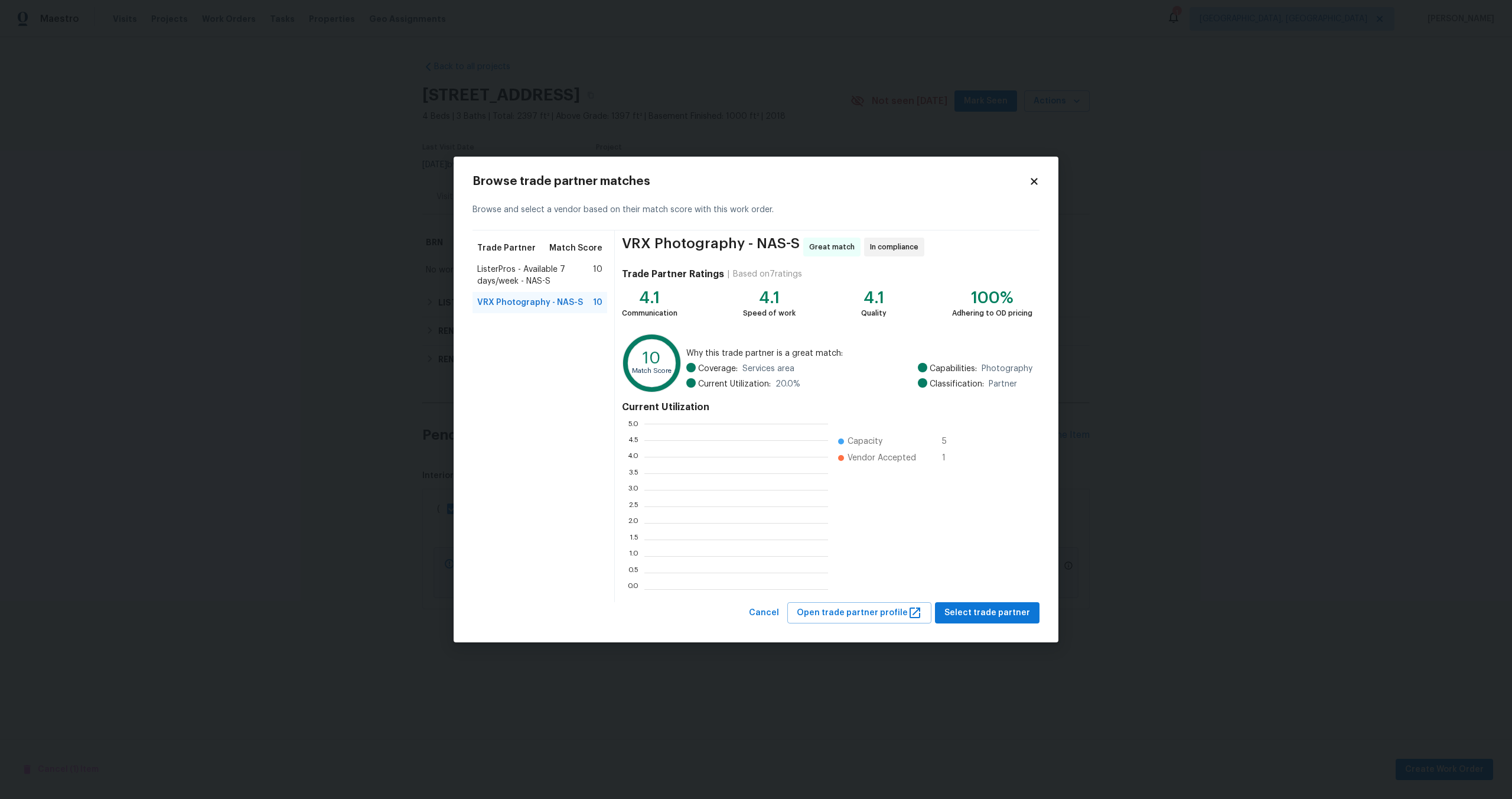
scroll to position [166, 184]
click at [991, 605] on span "Select trade partner" at bounding box center [987, 613] width 86 height 15
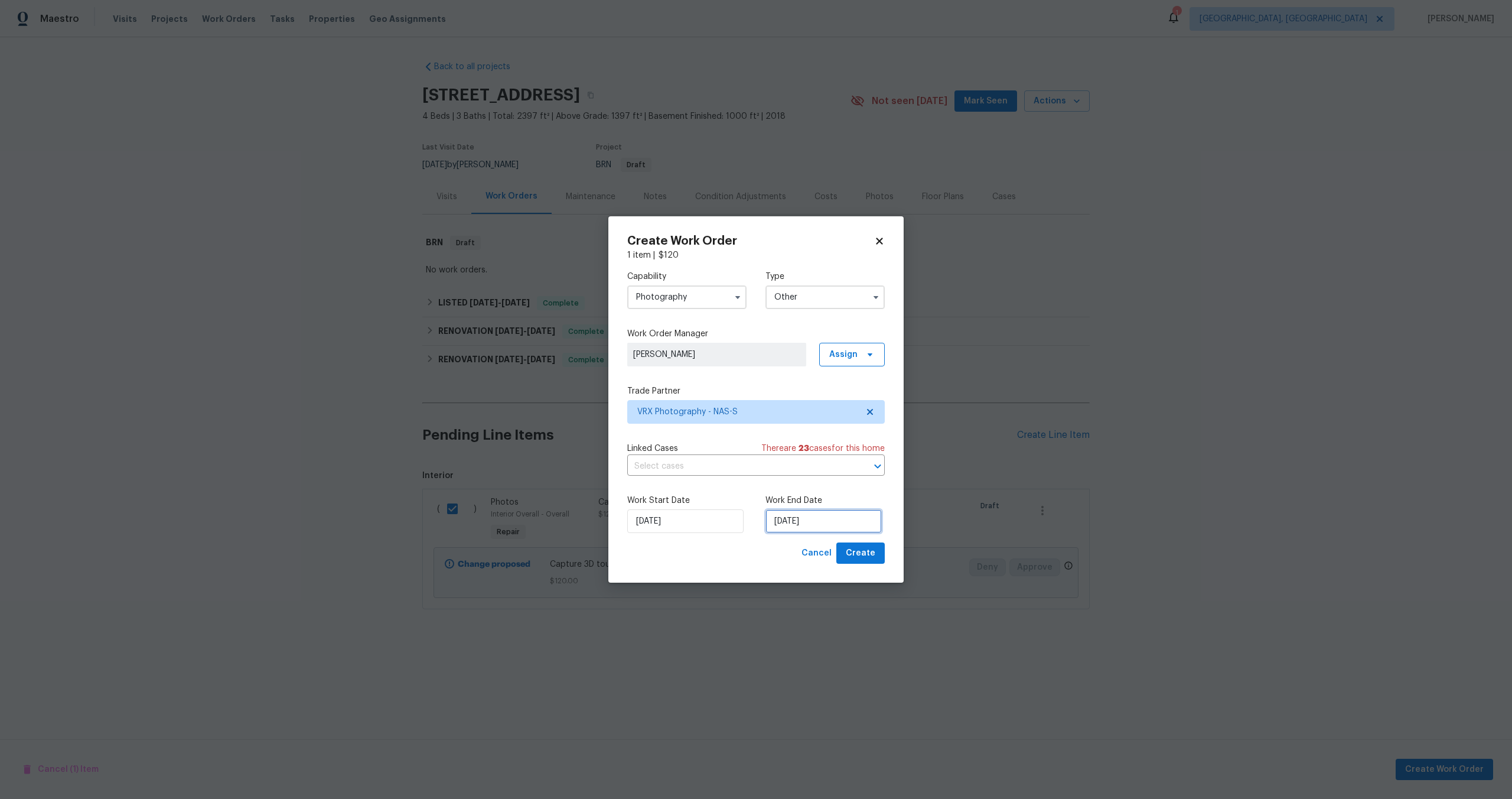
click at [793, 516] on input "[DATE]" at bounding box center [824, 521] width 117 height 24
click at [822, 471] on div "24" at bounding box center [821, 471] width 19 height 17
type input "[DATE]"
click at [856, 555] on span "Create" at bounding box center [861, 553] width 30 height 15
checkbox input "false"
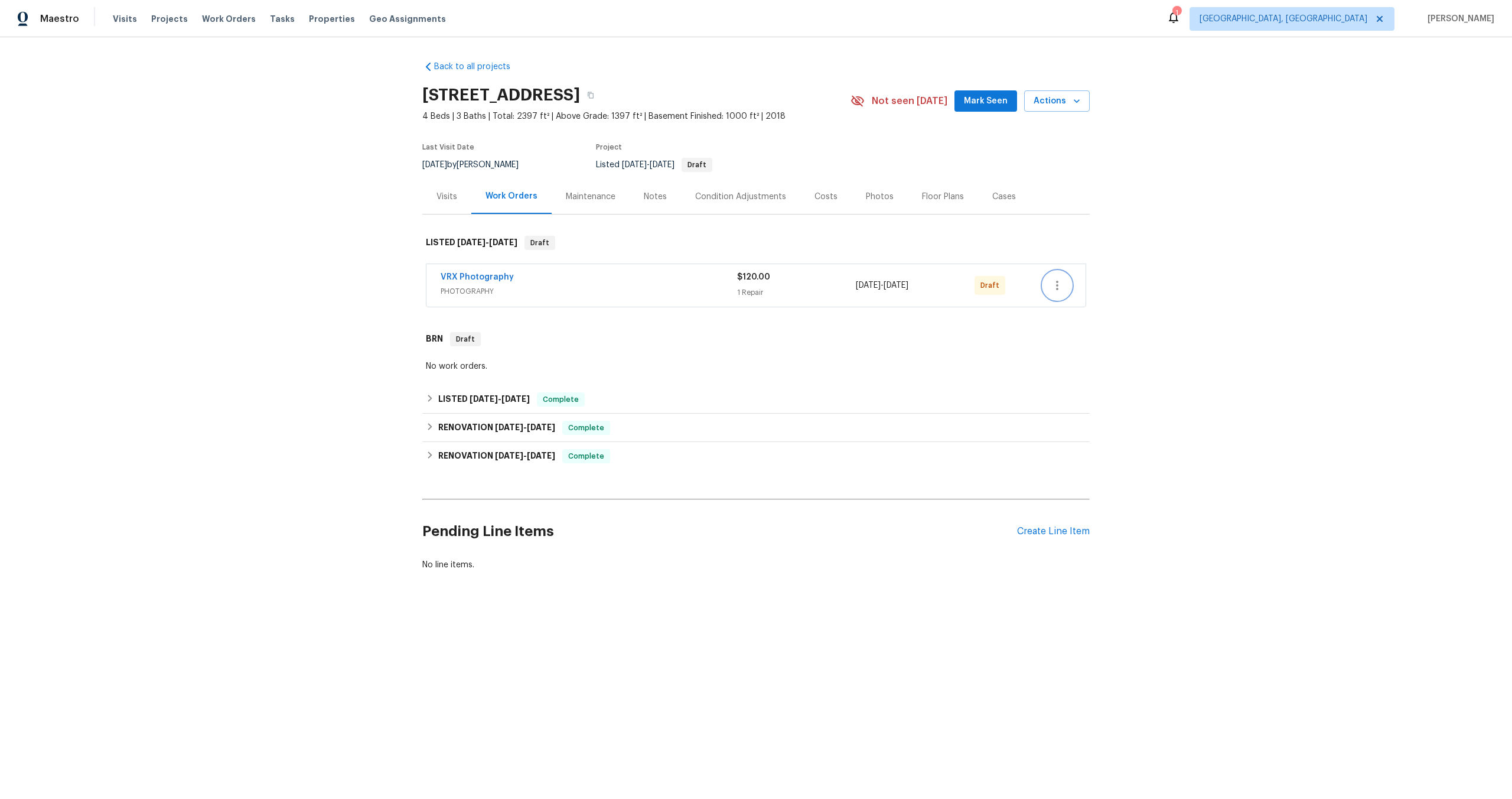
click at [1056, 284] on icon "button" at bounding box center [1057, 285] width 14 height 14
click at [1056, 284] on li "Send to Vendor" at bounding box center [1109, 285] width 131 height 19
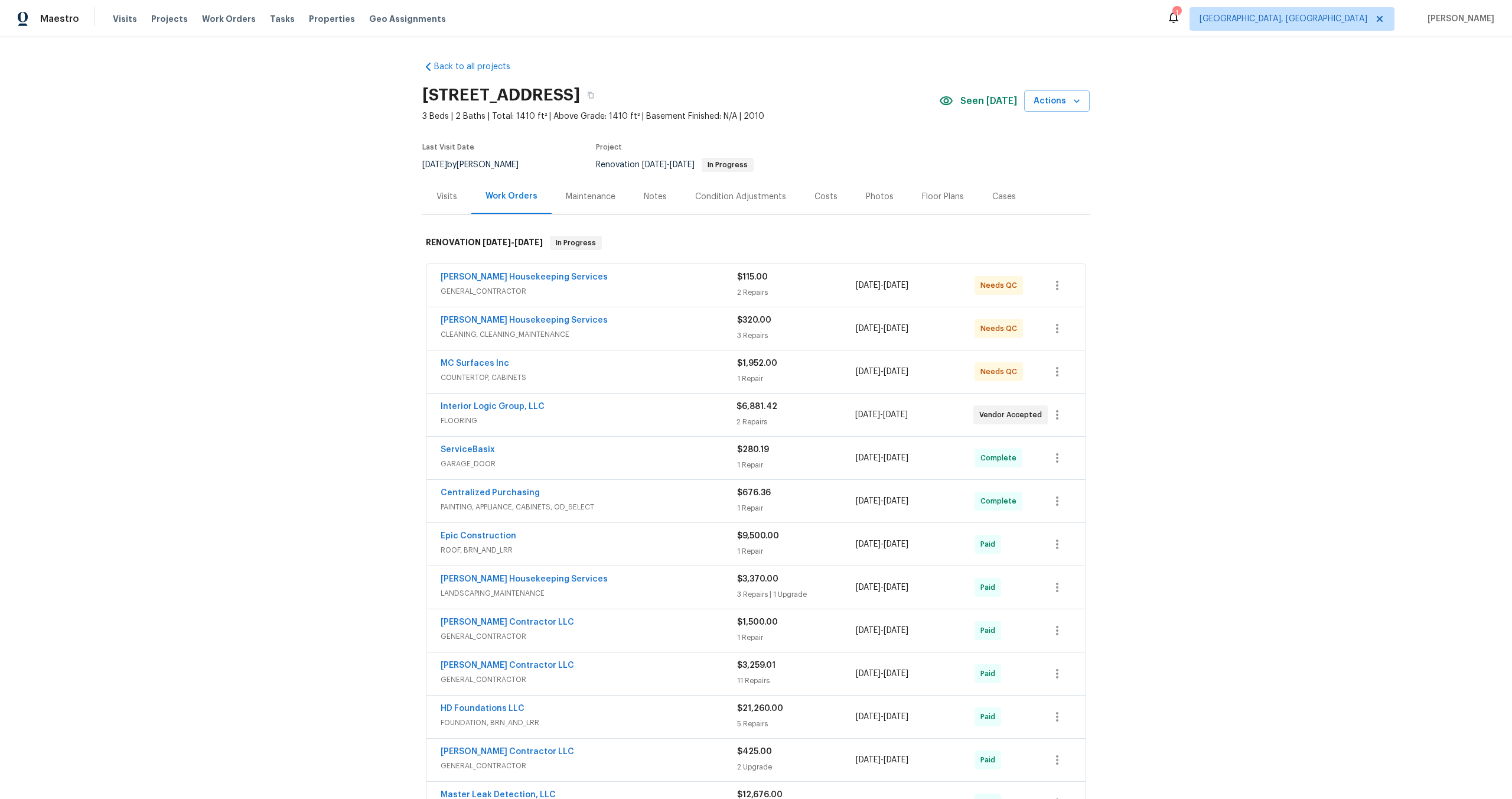
drag, startPoint x: 615, startPoint y: 92, endPoint x: 423, endPoint y: 91, distance: 192.0
click at [423, 91] on h2 "124 Blossom Valley Strm, Buda, TX 78610" at bounding box center [501, 95] width 158 height 12
copy h2 "124 Blossom Valley Strm"
